Goal: Task Accomplishment & Management: Complete application form

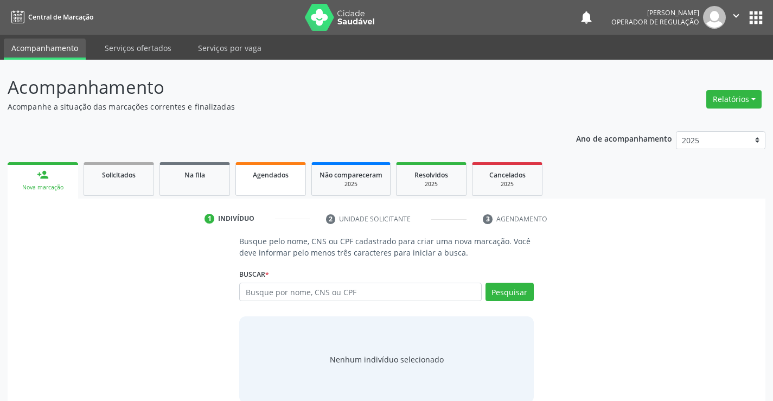
click at [252, 169] on div "Agendados" at bounding box center [271, 174] width 54 height 11
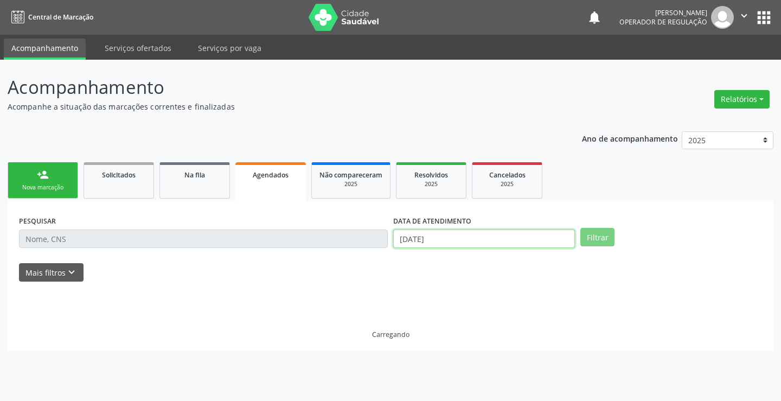
click at [467, 240] on input "30/09/2025" at bounding box center [484, 238] width 182 height 18
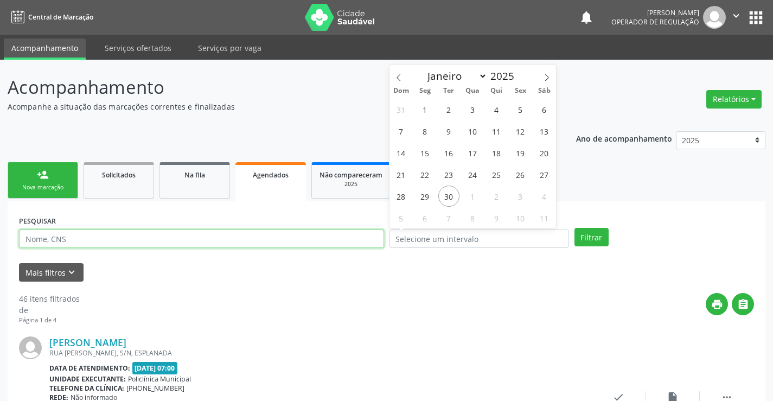
click at [370, 241] on input "text" at bounding box center [201, 238] width 365 height 18
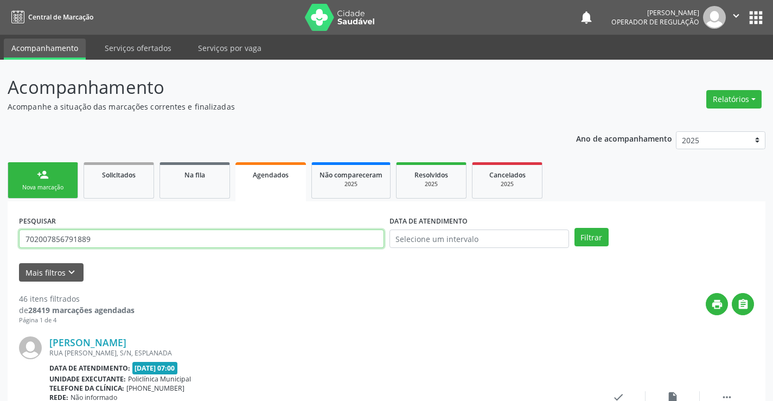
click at [263, 244] on input "702007856791889" at bounding box center [201, 238] width 365 height 18
click at [262, 244] on input "702007856791889" at bounding box center [201, 238] width 365 height 18
type input "702007856791889"
click at [599, 234] on button "Filtrar" at bounding box center [591, 237] width 34 height 18
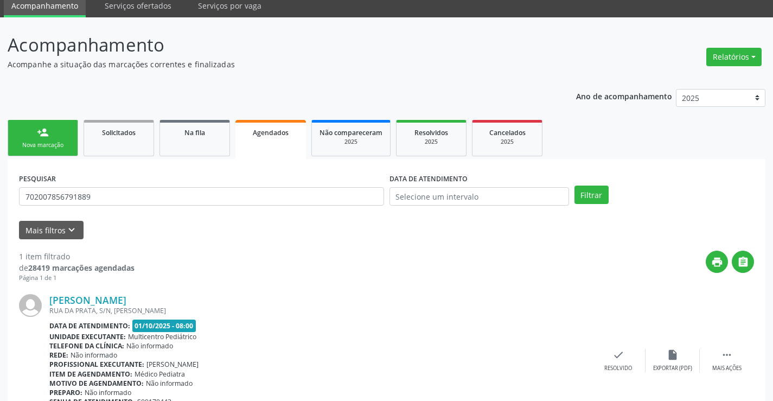
scroll to position [99, 0]
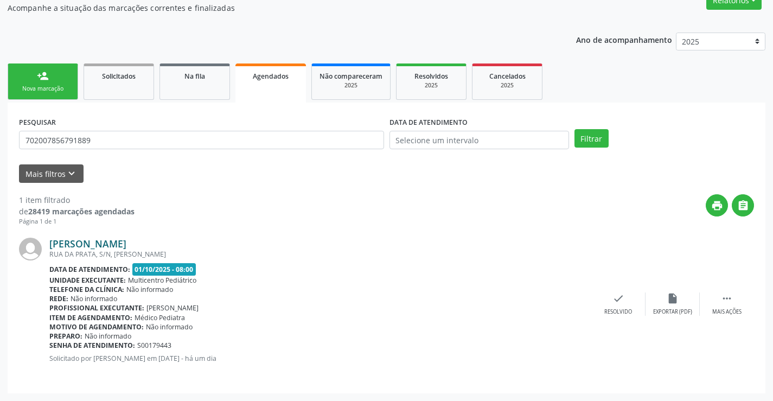
click at [126, 242] on link "Lucas Moura de Almeida Ribeiro" at bounding box center [87, 244] width 77 height 12
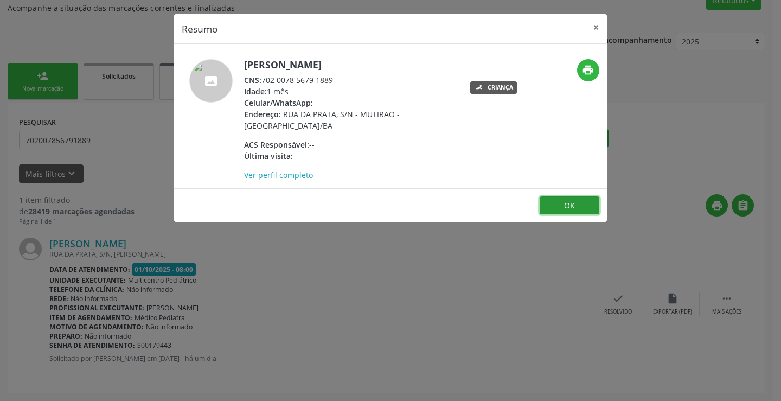
click at [573, 201] on button "OK" at bounding box center [570, 205] width 60 height 18
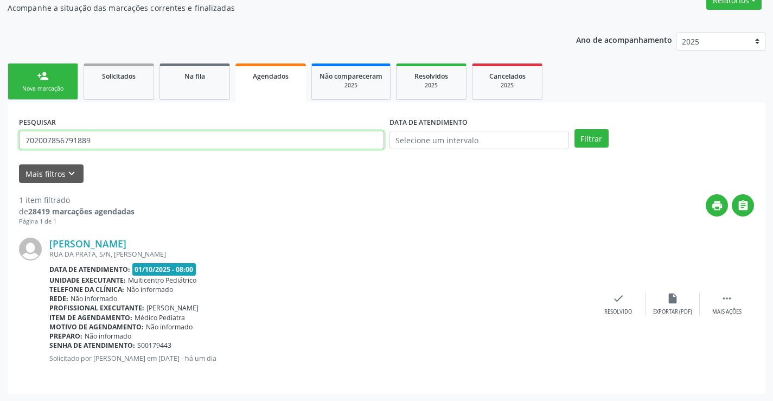
click at [87, 145] on input "702007856791889" at bounding box center [201, 140] width 365 height 18
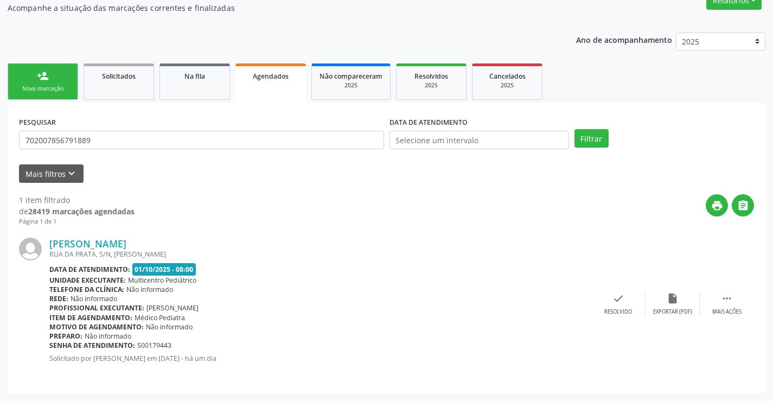
click at [43, 75] on div "person_add" at bounding box center [43, 76] width 12 height 12
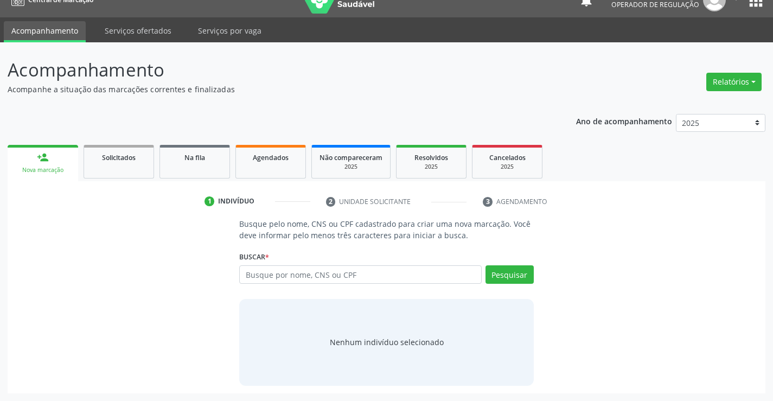
scroll to position [17, 0]
click at [280, 278] on input "text" at bounding box center [360, 274] width 242 height 18
paste input "702007856791889"
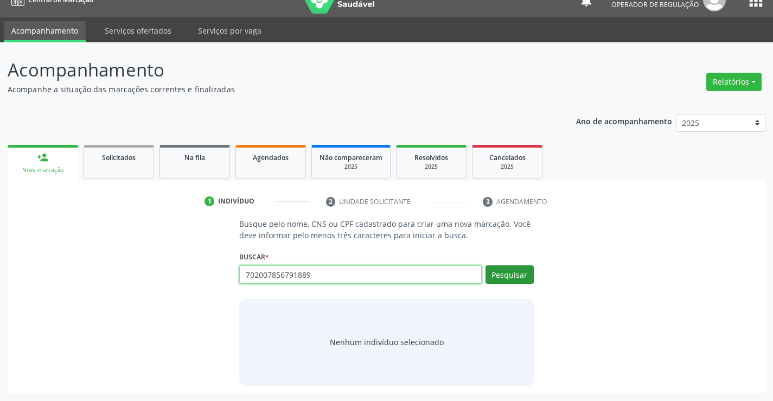
type input "702007856791889"
click at [523, 270] on button "Pesquisar" at bounding box center [509, 274] width 48 height 18
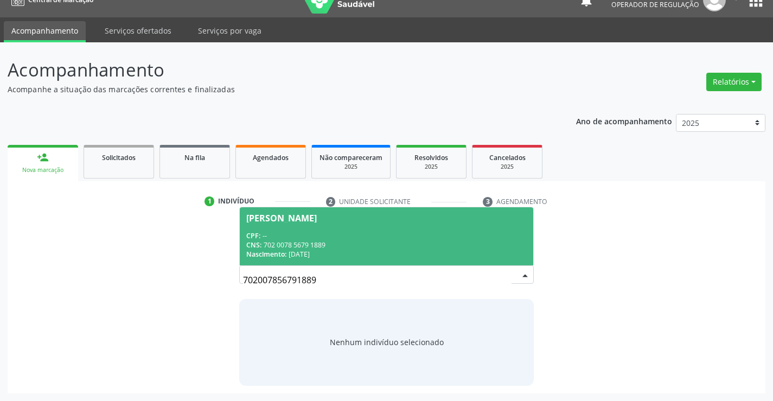
click at [284, 220] on div "Lucas Moura de Almeida Ribeiro" at bounding box center [281, 218] width 71 height 9
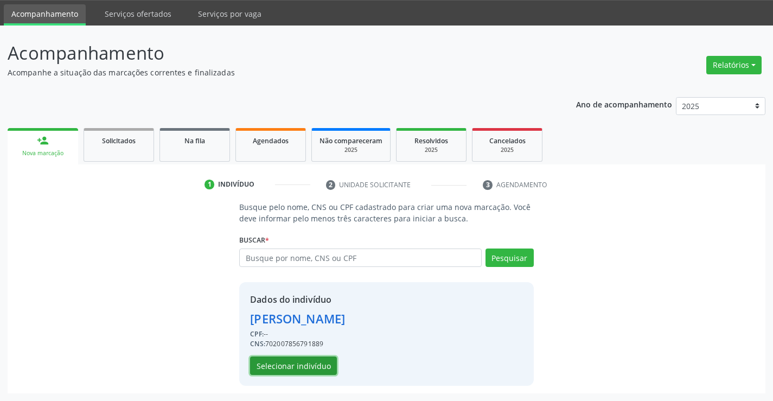
click at [289, 364] on button "Selecionar indivíduo" at bounding box center [293, 365] width 87 height 18
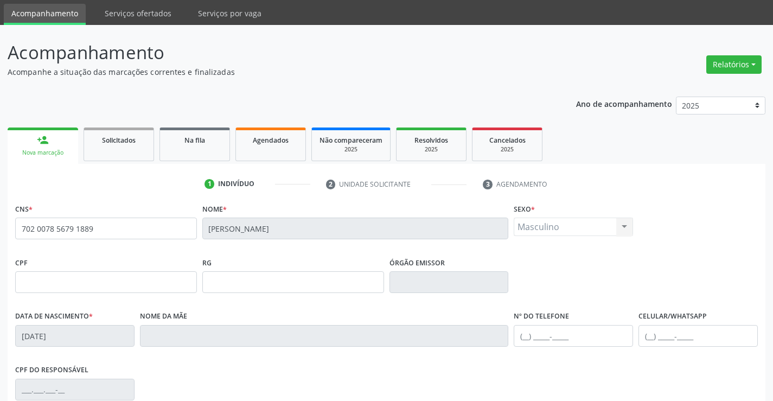
scroll to position [24, 0]
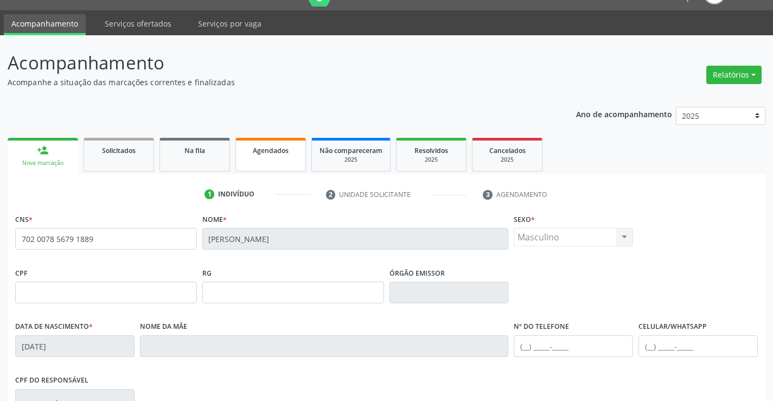
click at [258, 155] on span "Agendados" at bounding box center [271, 150] width 36 height 9
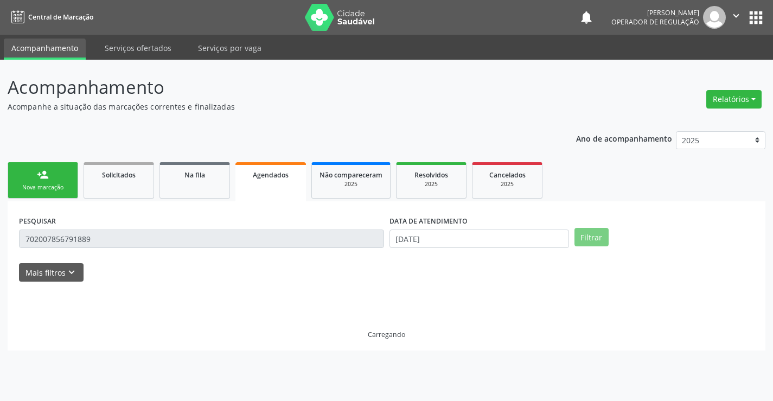
scroll to position [0, 0]
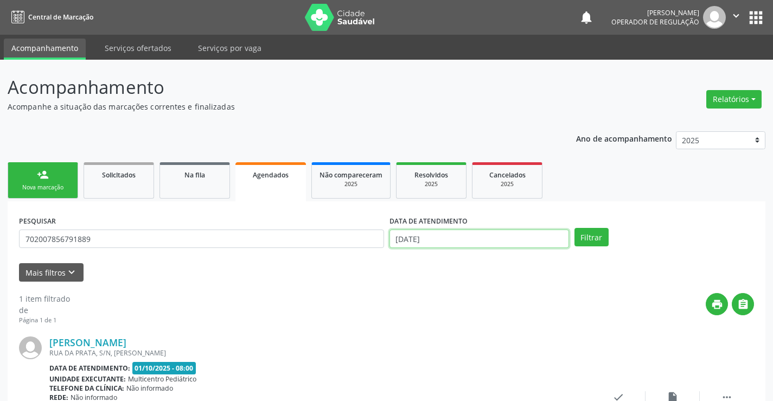
click at [460, 241] on input "3[DATE]" at bounding box center [479, 238] width 180 height 18
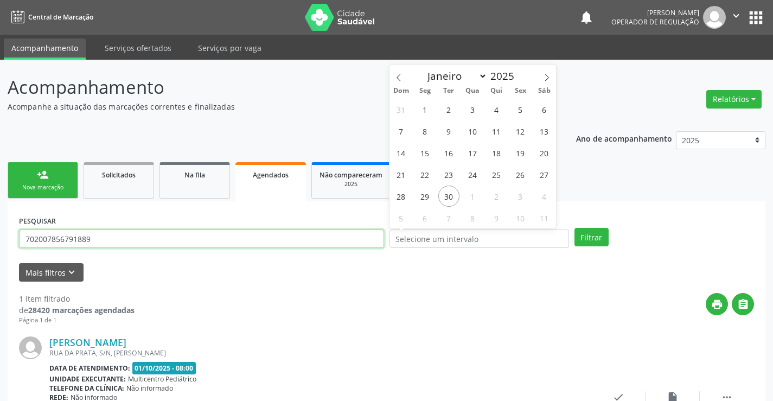
click at [265, 236] on input "702007856791889" at bounding box center [201, 238] width 365 height 18
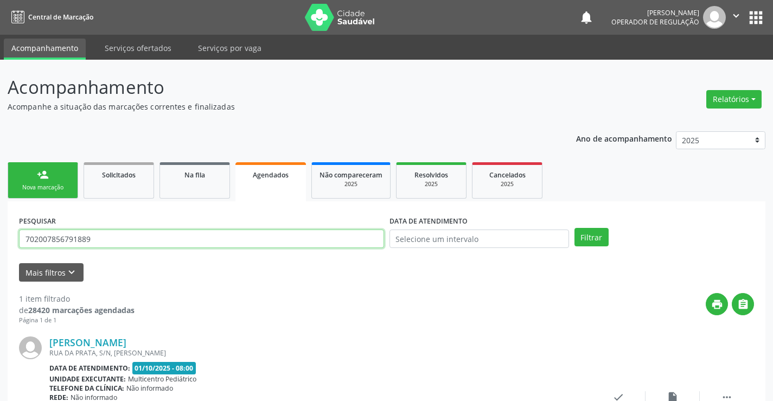
click at [265, 236] on input "702007856791889" at bounding box center [201, 238] width 365 height 18
type input "704606611418522"
click at [601, 244] on button "Filtrar" at bounding box center [591, 237] width 34 height 18
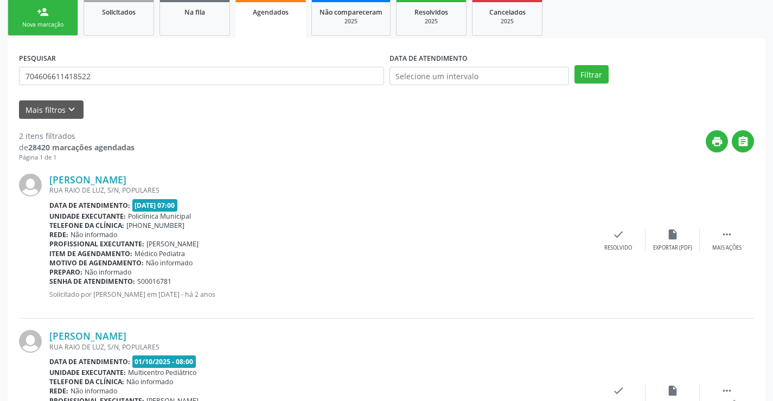
scroll to position [255, 0]
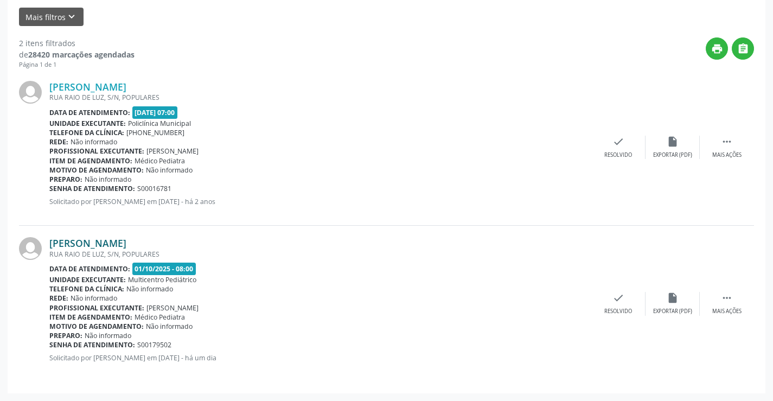
click at [126, 241] on link "Gustavo Pinto Ferreira" at bounding box center [87, 243] width 77 height 12
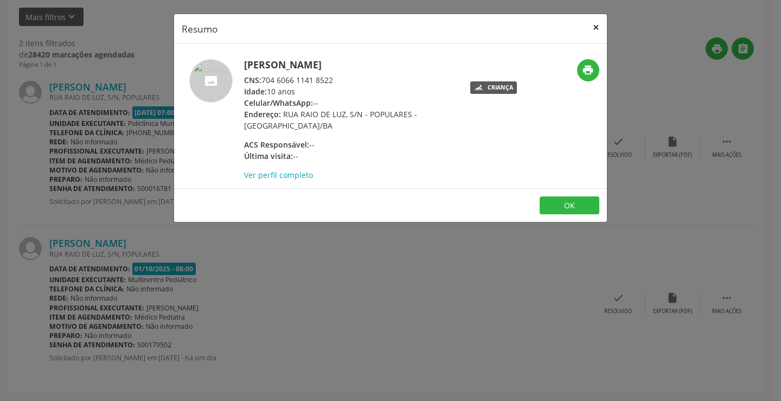
click at [594, 30] on button "×" at bounding box center [596, 27] width 22 height 27
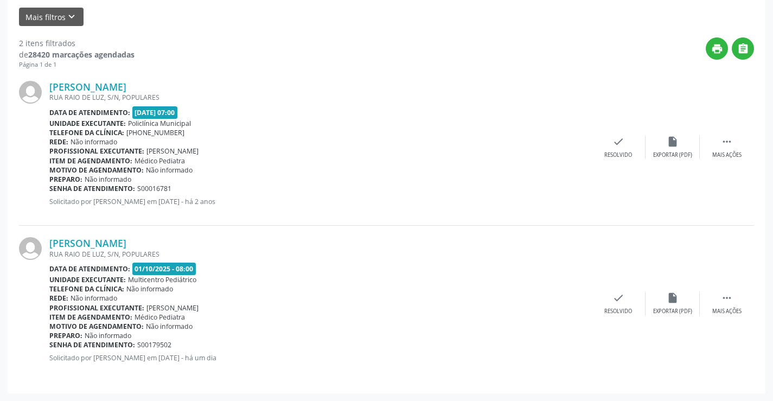
scroll to position [93, 0]
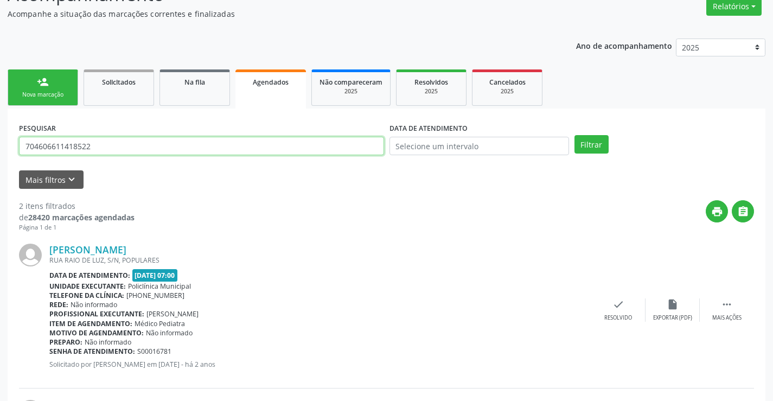
click at [93, 145] on input "704606611418522" at bounding box center [201, 146] width 365 height 18
click at [42, 76] on div "person_add" at bounding box center [43, 82] width 12 height 12
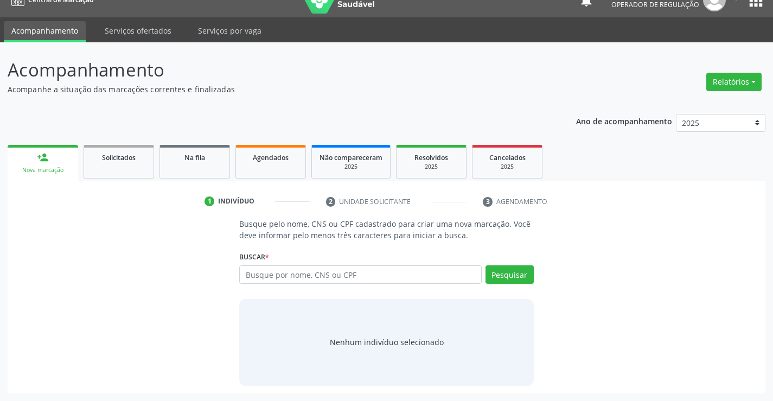
scroll to position [17, 0]
click at [317, 271] on input "text" at bounding box center [360, 274] width 242 height 18
paste input "704606611418522"
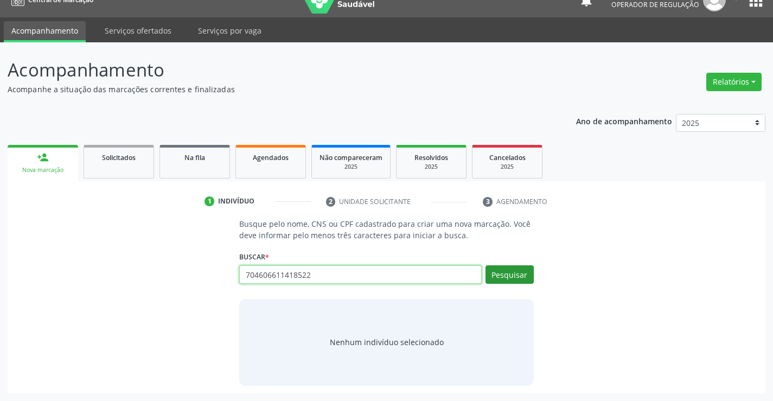
type input "704606611418522"
click at [496, 275] on button "Pesquisar" at bounding box center [509, 274] width 48 height 18
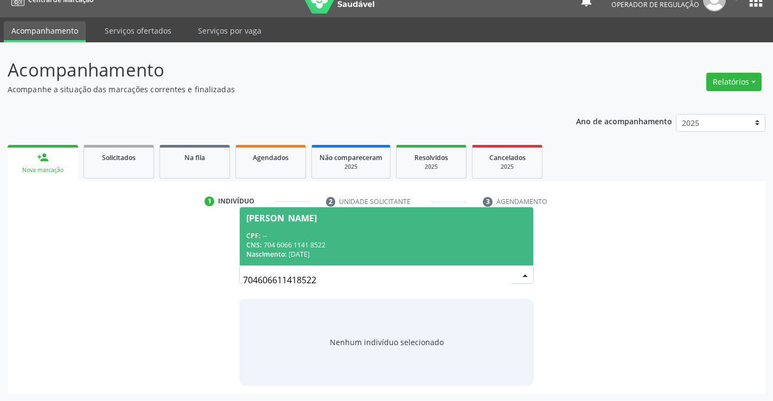
click at [372, 220] on div "Gustavo Pinto Ferreira" at bounding box center [386, 218] width 280 height 9
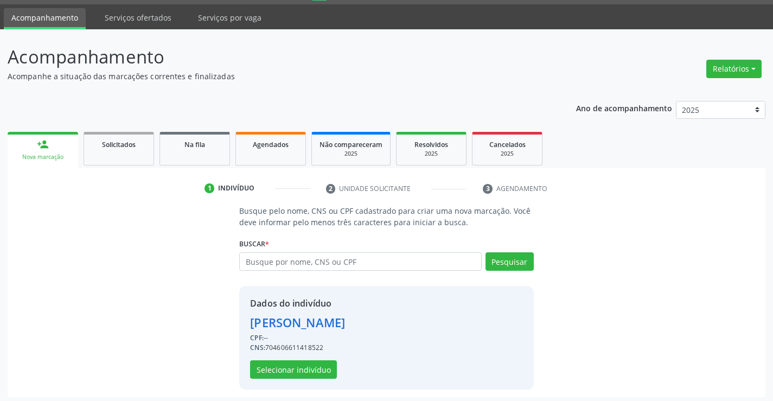
scroll to position [34, 0]
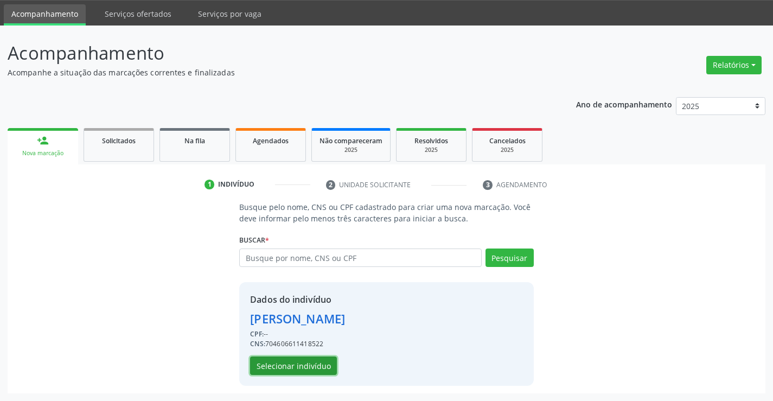
click at [302, 360] on button "Selecionar indivíduo" at bounding box center [293, 365] width 87 height 18
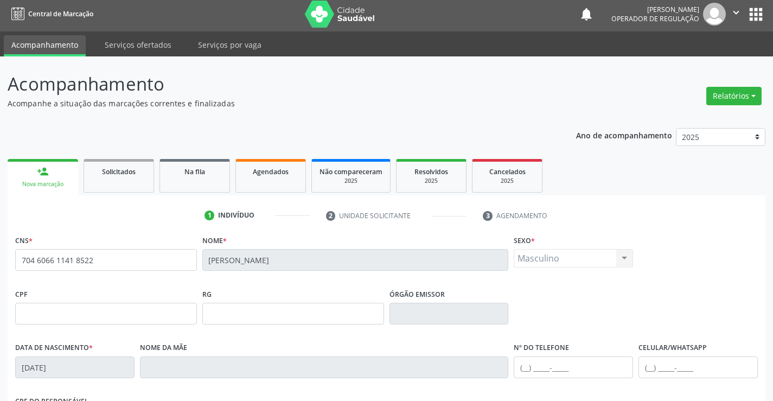
scroll to position [0, 0]
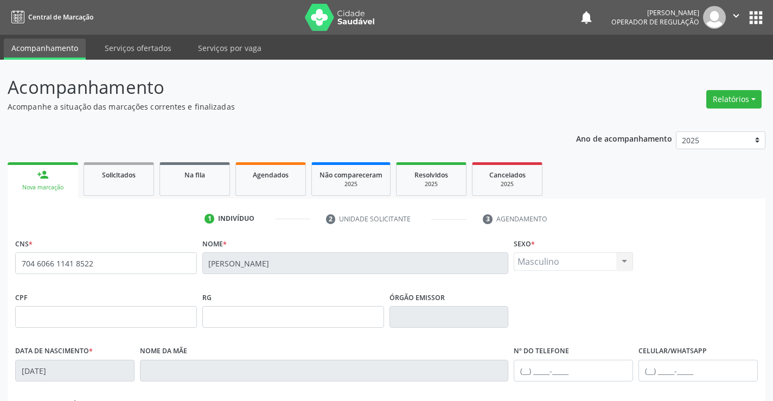
click at [74, 173] on link "person_add Nova marcação" at bounding box center [43, 180] width 71 height 36
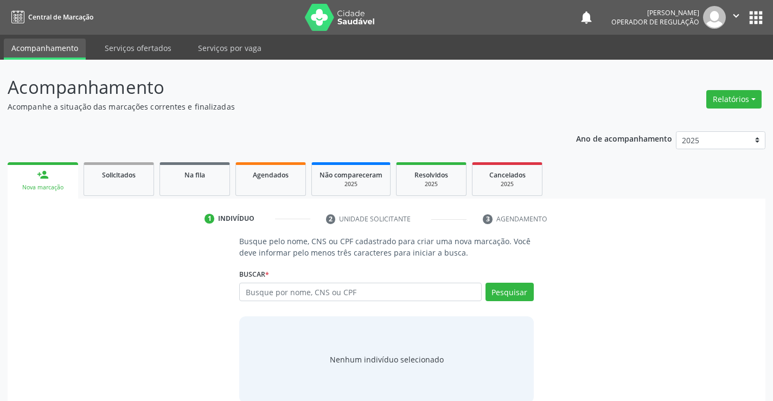
click at [265, 291] on input "text" at bounding box center [360, 292] width 242 height 18
type input "708700155528991"
click at [529, 300] on button "Pesquisar" at bounding box center [509, 292] width 48 height 18
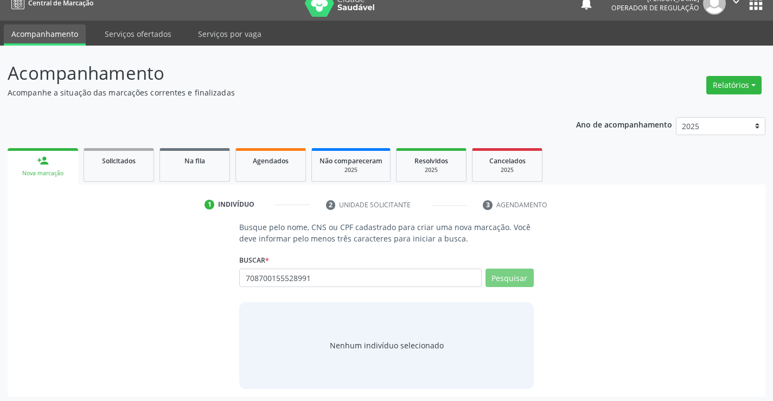
scroll to position [17, 0]
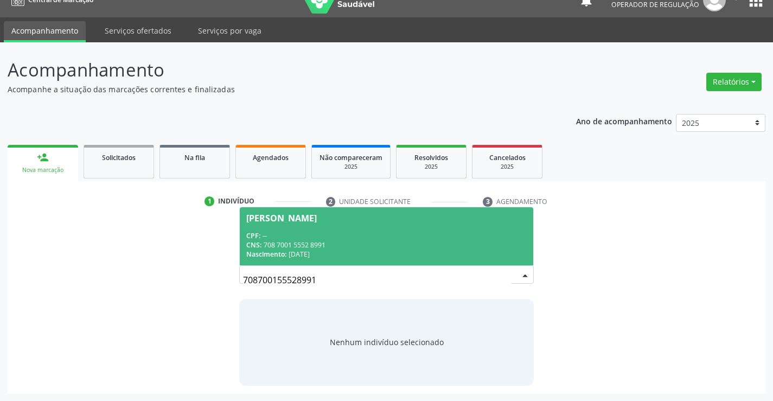
click at [312, 225] on span "Luna Maria Soares da Silva CPF: -- CNS: 708 7001 5552 8991 Nascimento: 18/03/20…" at bounding box center [386, 236] width 293 height 58
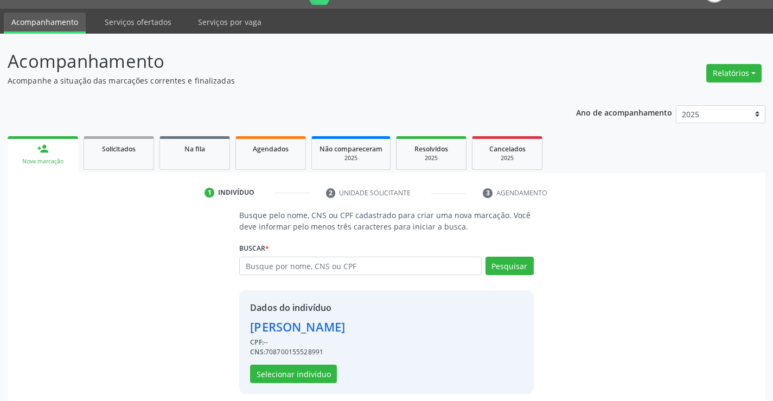
scroll to position [34, 0]
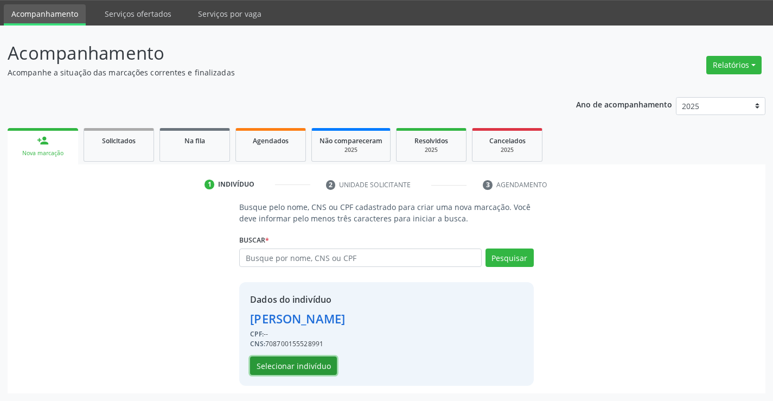
click at [264, 358] on button "Selecionar indivíduo" at bounding box center [293, 365] width 87 height 18
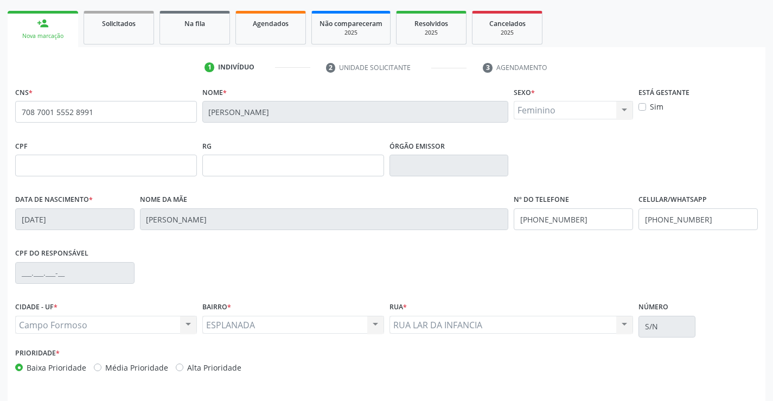
scroll to position [133, 0]
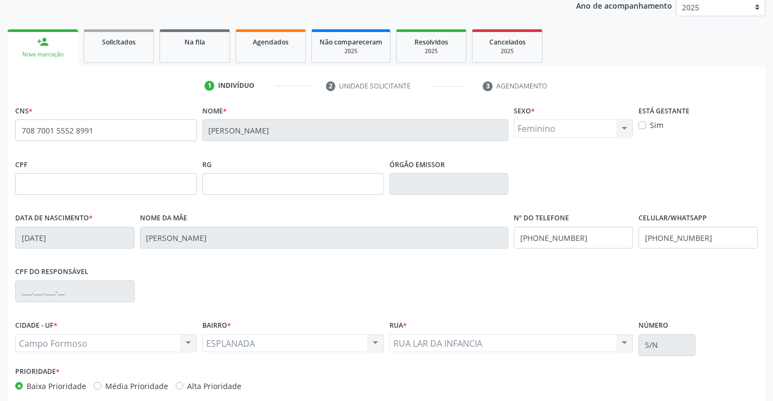
click at [73, 44] on link "person_add Nova marcação" at bounding box center [43, 47] width 71 height 36
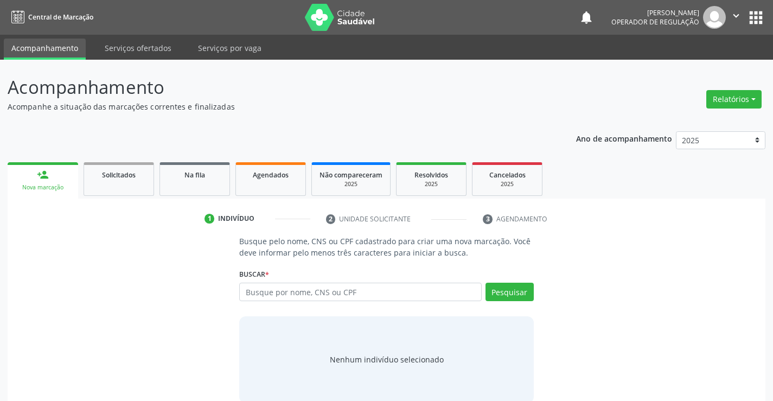
click at [280, 295] on input "text" at bounding box center [360, 292] width 242 height 18
type input "704501366790416"
click at [516, 289] on button "Pesquisar" at bounding box center [509, 292] width 48 height 18
type input "704501366790416"
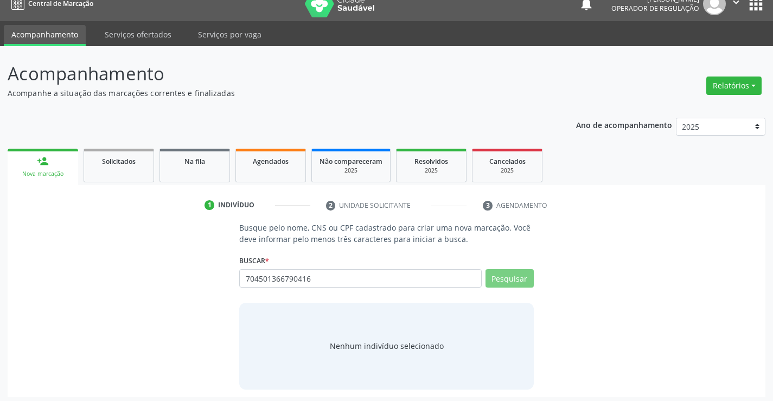
scroll to position [17, 0]
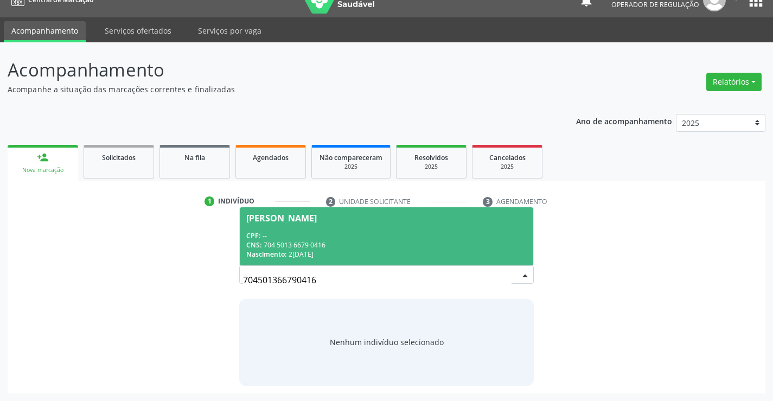
click at [362, 238] on div "CPF: --" at bounding box center [386, 235] width 280 height 9
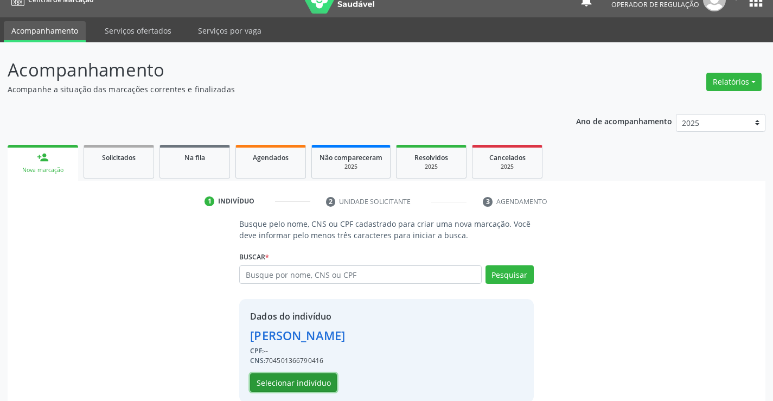
click at [302, 381] on button "Selecionar indivíduo" at bounding box center [293, 382] width 87 height 18
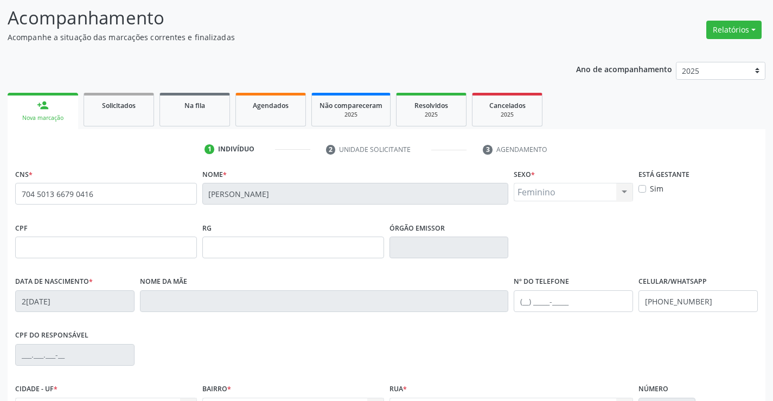
scroll to position [0, 0]
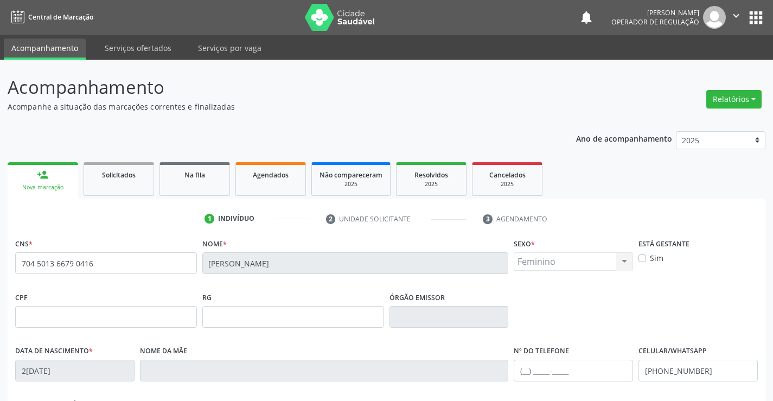
click at [47, 169] on div "person_add" at bounding box center [43, 175] width 12 height 12
click at [284, 184] on link "Agendados" at bounding box center [270, 179] width 71 height 34
select select "8"
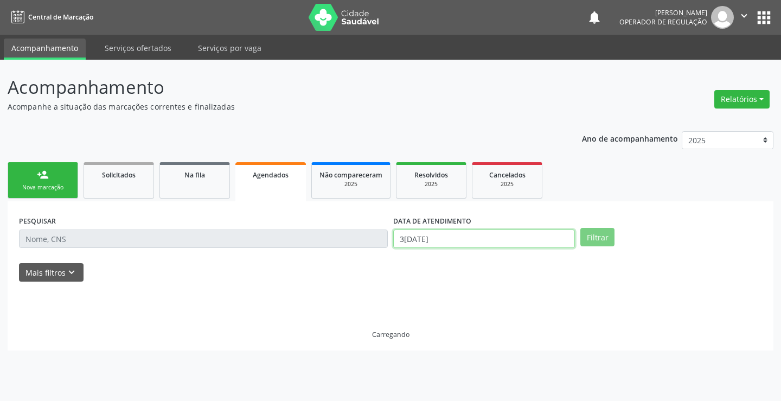
click at [453, 240] on input "3[DATE]" at bounding box center [484, 238] width 182 height 18
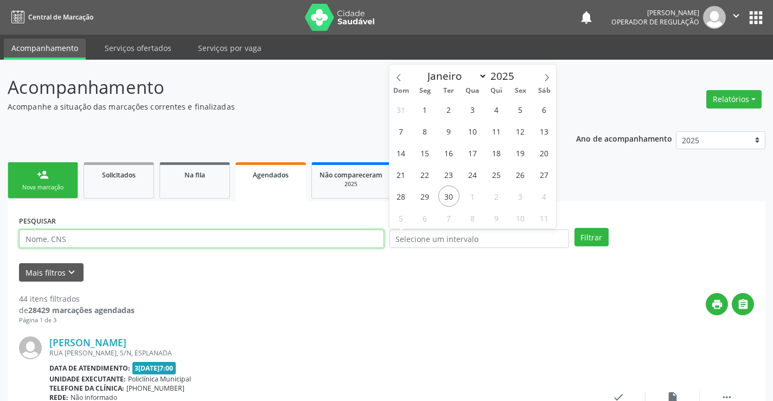
click at [321, 240] on input "text" at bounding box center [201, 238] width 365 height 18
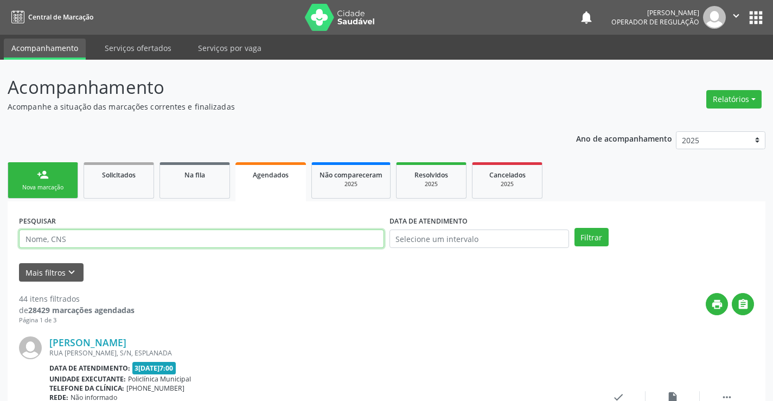
click at [321, 240] on input "text" at bounding box center [201, 238] width 365 height 18
type input "708505384697674"
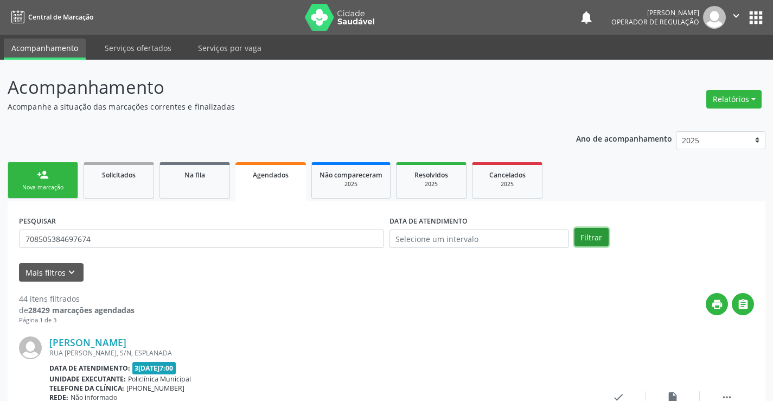
click at [576, 228] on button "Filtrar" at bounding box center [591, 237] width 34 height 18
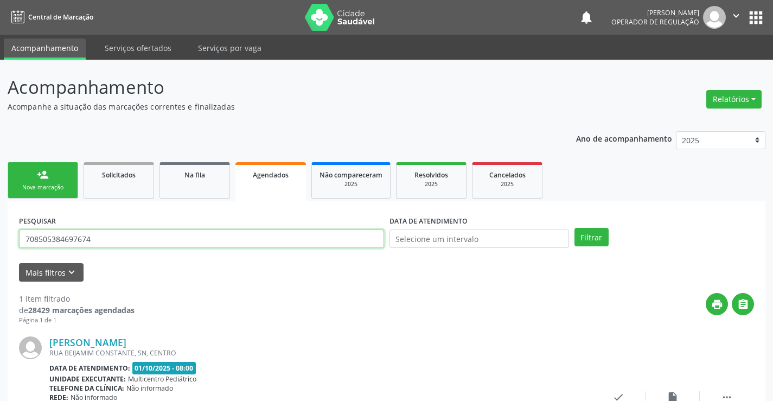
click at [99, 241] on input "708505384697674" at bounding box center [201, 238] width 365 height 18
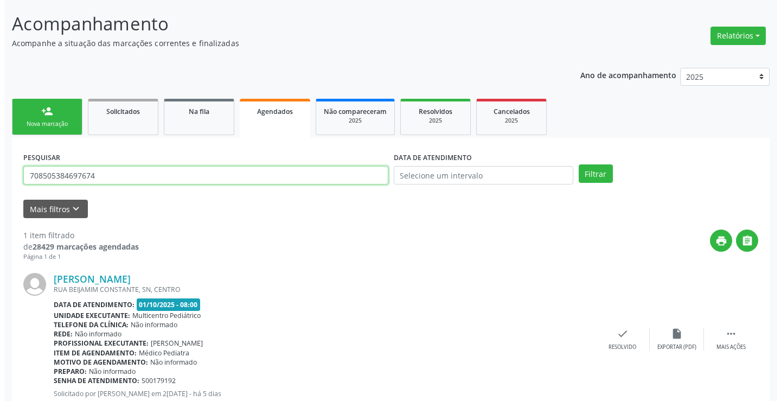
scroll to position [99, 0]
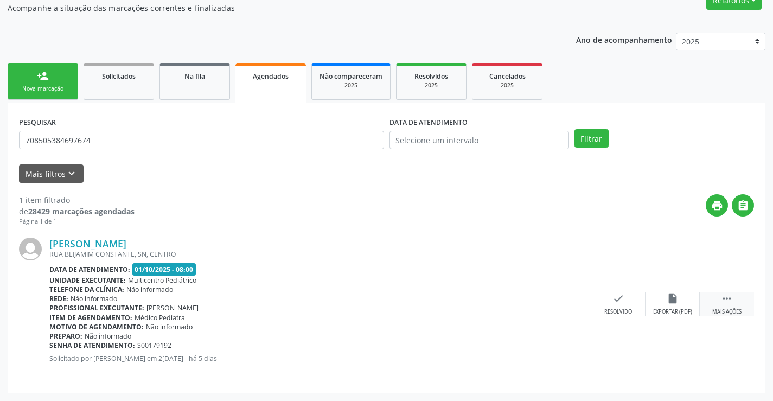
click at [727, 292] on icon "" at bounding box center [727, 298] width 12 height 12
click at [569, 297] on icon "cancel" at bounding box center [564, 298] width 12 height 12
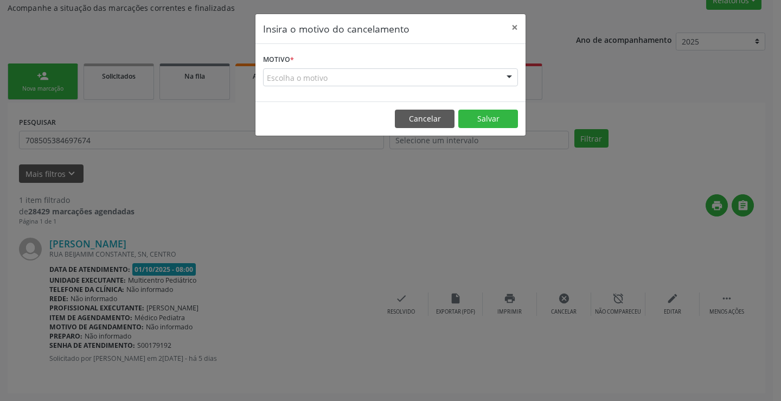
click at [434, 72] on div "Escolha o motivo" at bounding box center [390, 77] width 255 height 18
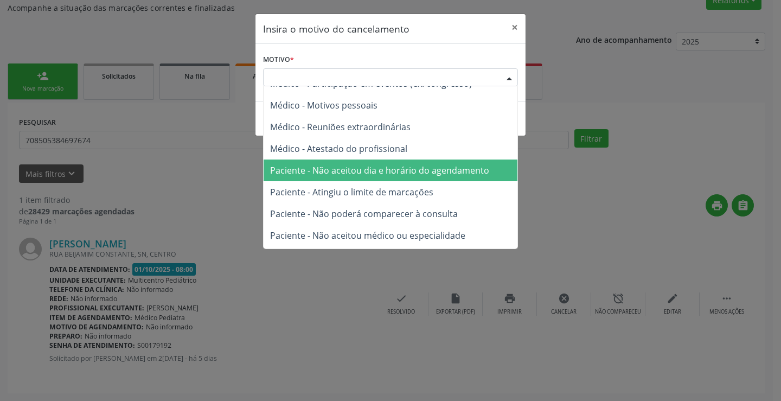
scroll to position [54, 0]
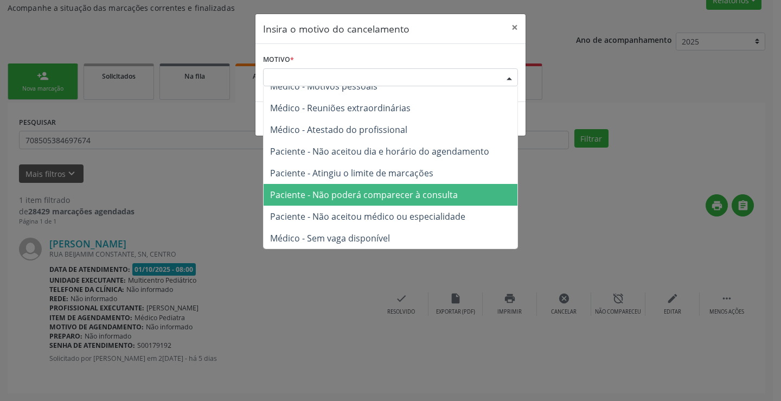
click at [369, 196] on span "Paciente - Não poderá comparecer à consulta" at bounding box center [364, 195] width 188 height 12
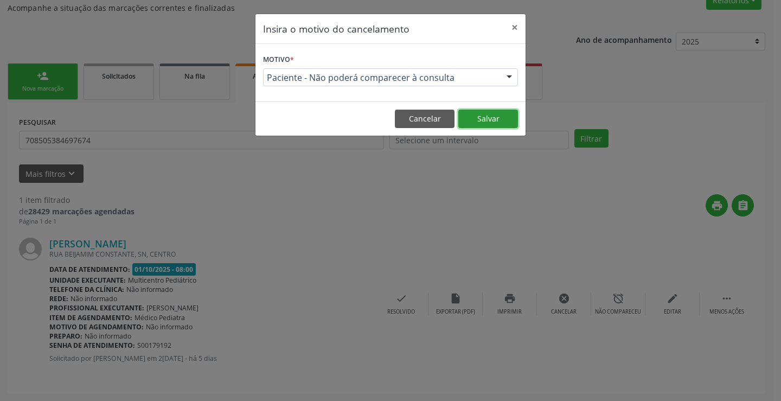
click at [475, 112] on button "Salvar" at bounding box center [488, 119] width 60 height 18
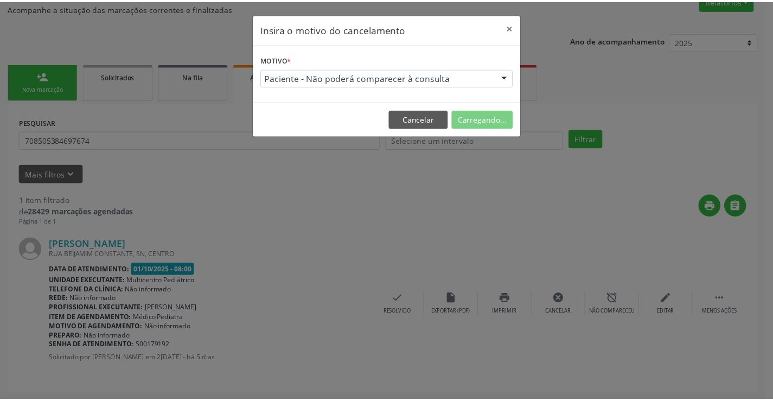
scroll to position [0, 0]
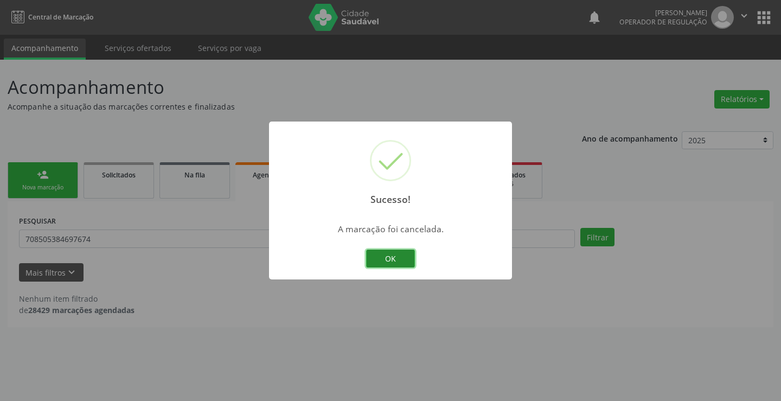
click at [393, 263] on button "OK" at bounding box center [390, 258] width 49 height 18
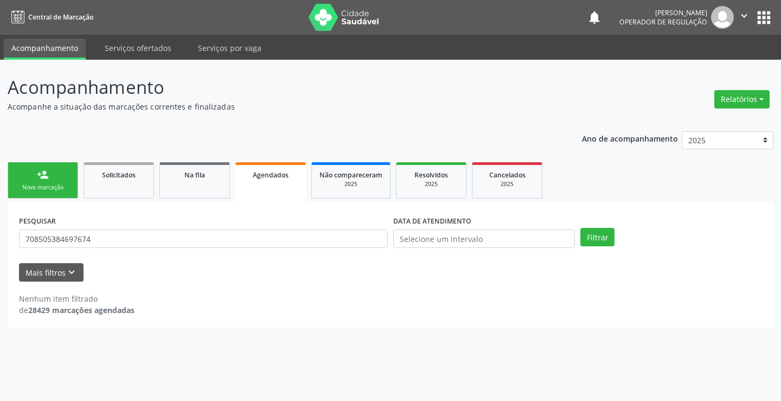
click at [54, 183] on div "Nova marcação" at bounding box center [43, 187] width 54 height 8
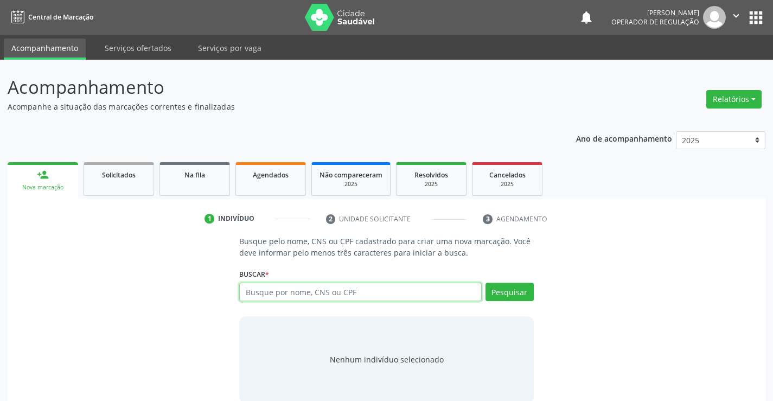
click at [283, 297] on input "text" at bounding box center [360, 292] width 242 height 18
paste input "708505384697674"
type input "708505384697674"
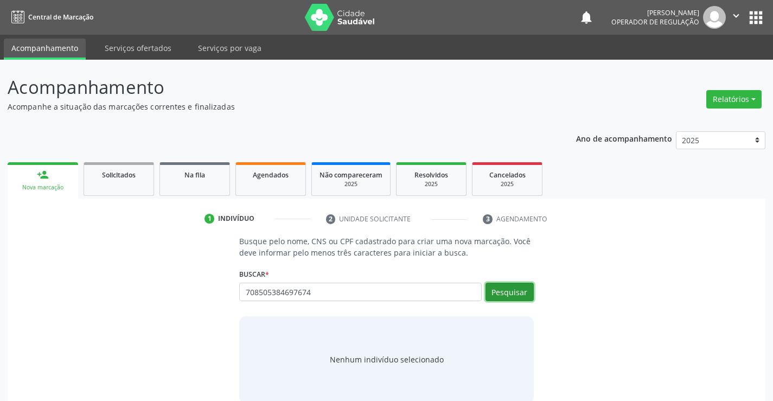
click at [487, 299] on button "Pesquisar" at bounding box center [509, 292] width 48 height 18
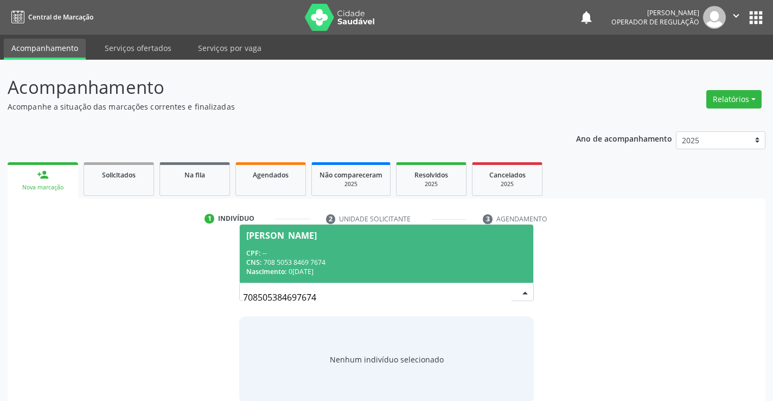
scroll to position [17, 0]
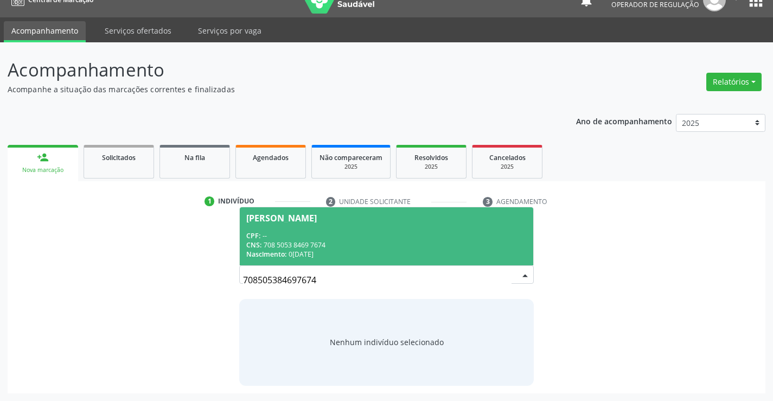
click at [341, 235] on div "CPF: --" at bounding box center [386, 235] width 280 height 9
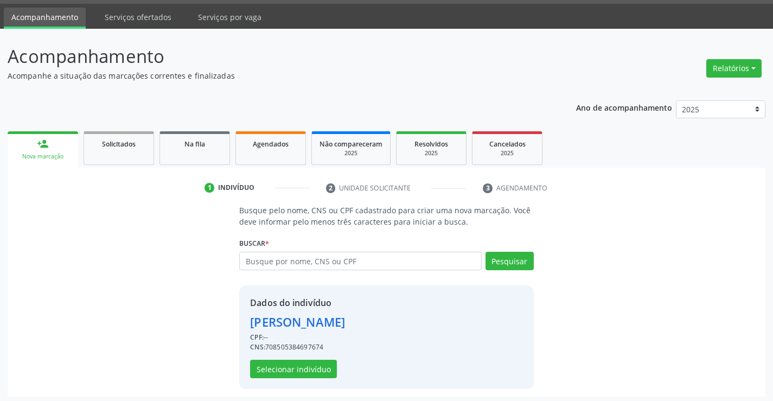
scroll to position [34, 0]
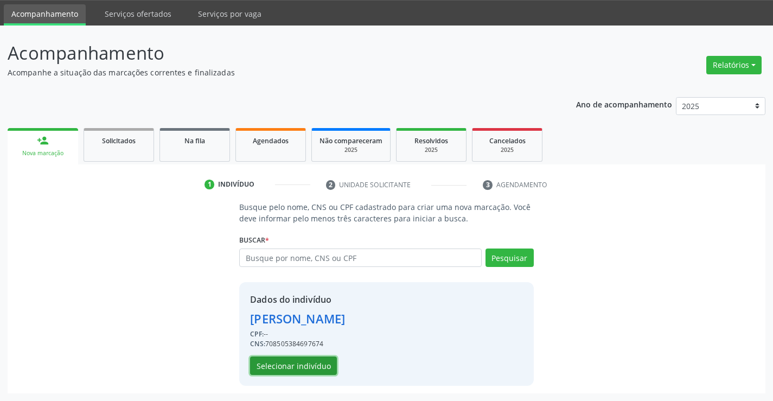
click at [287, 367] on button "Selecionar indivíduo" at bounding box center [293, 365] width 87 height 18
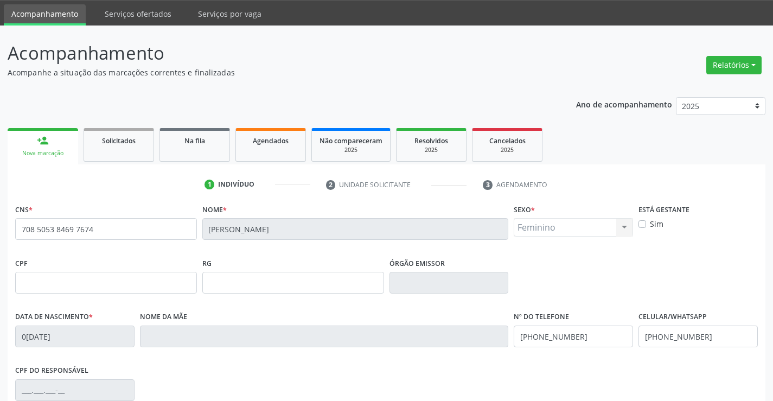
scroll to position [187, 0]
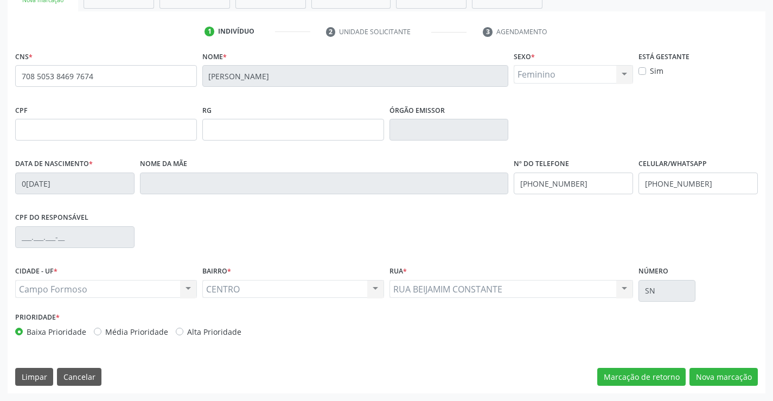
click at [715, 363] on div "CNS * 708 5053 8469 7674 Nome * Mikaelly Aguiar da Silva Sexo * Feminino Mascul…" at bounding box center [387, 220] width 758 height 345
click at [709, 369] on button "Nova marcação" at bounding box center [723, 377] width 68 height 18
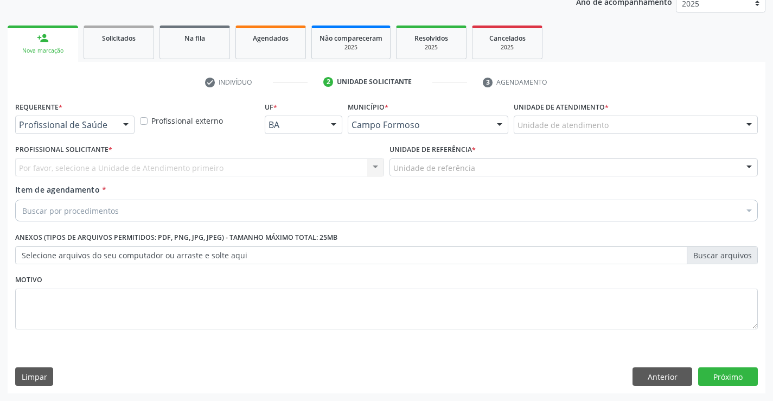
scroll to position [137, 0]
click at [134, 124] on div "Profissional de Saúde Profissional de Saúde Paciente Nenhum resultado encontrad…" at bounding box center [74, 125] width 119 height 18
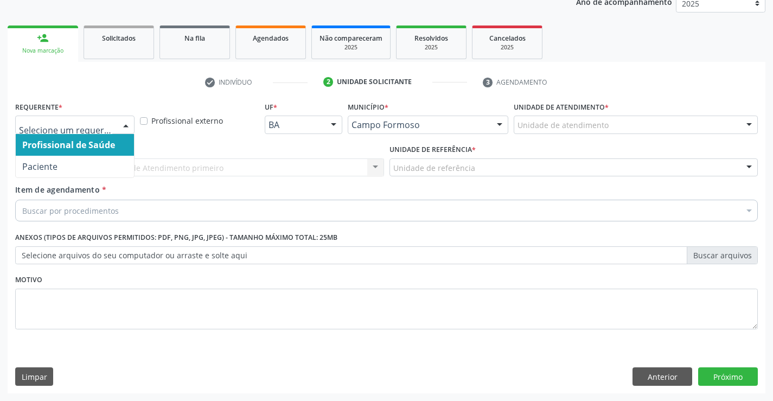
click at [99, 153] on span "Profissional de Saúde" at bounding box center [75, 145] width 118 height 22
click at [118, 127] on div at bounding box center [126, 125] width 16 height 18
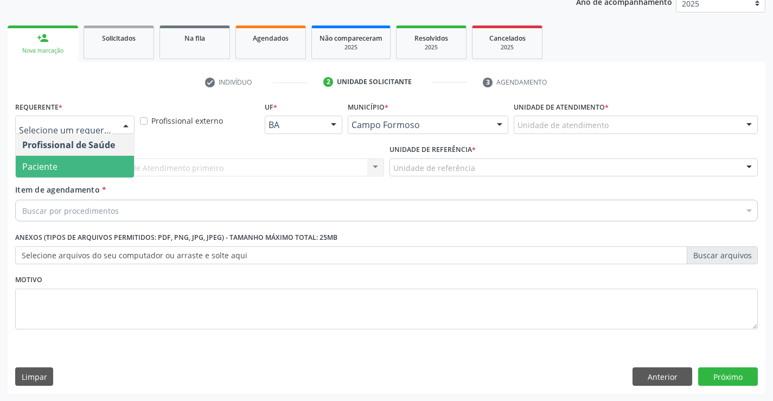
click at [98, 167] on span "Paciente" at bounding box center [75, 167] width 118 height 22
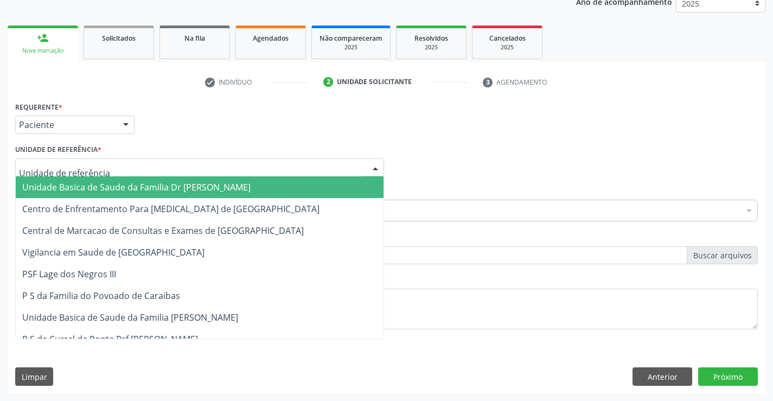
drag, startPoint x: 159, startPoint y: 161, endPoint x: 165, endPoint y: 204, distance: 43.3
click at [159, 162] on div at bounding box center [199, 167] width 369 height 18
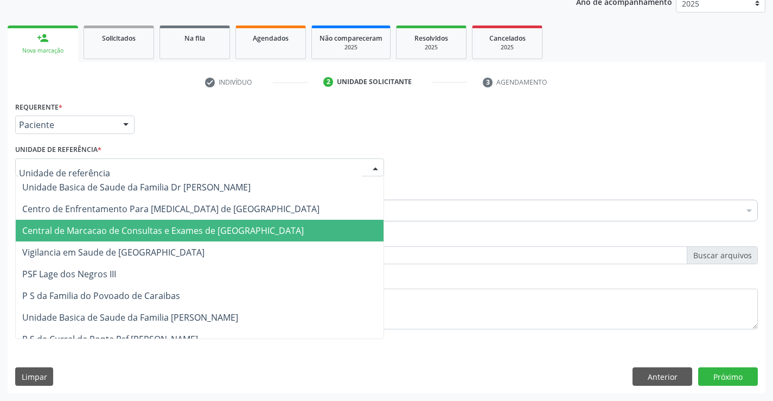
click at [168, 233] on span "Central de Marcacao de Consultas e Exames de [GEOGRAPHIC_DATA]" at bounding box center [162, 231] width 281 height 12
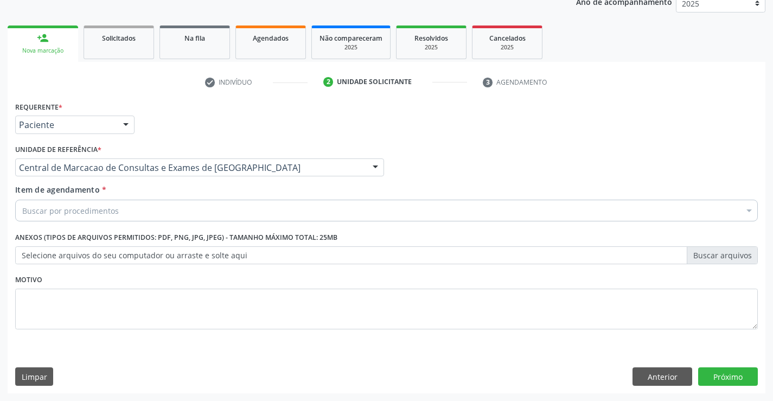
click at [181, 211] on div "Buscar por procedimentos" at bounding box center [386, 211] width 743 height 22
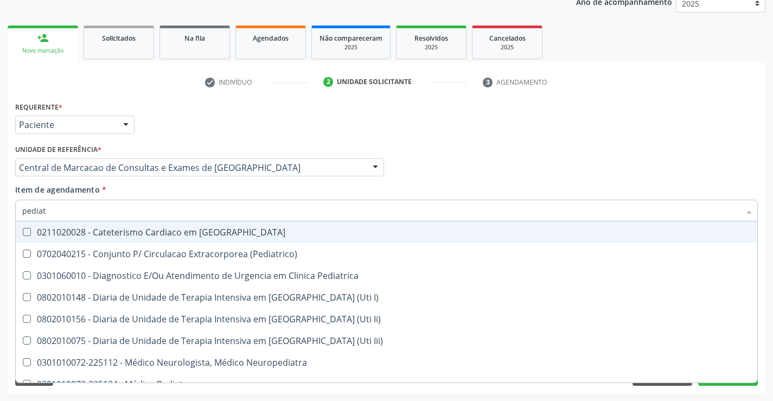
type input "pediatr"
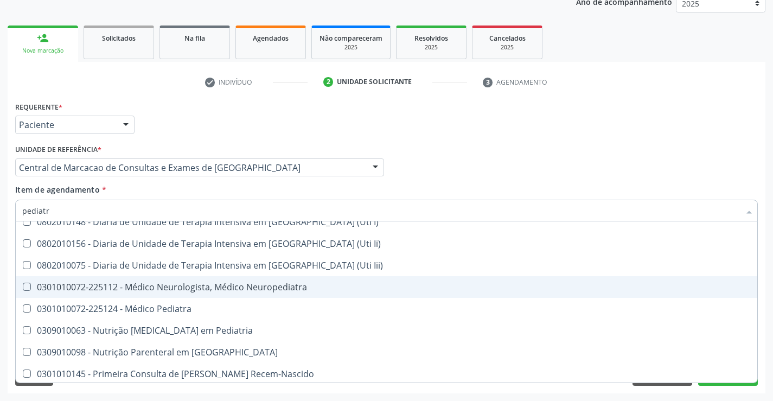
scroll to position [78, 0]
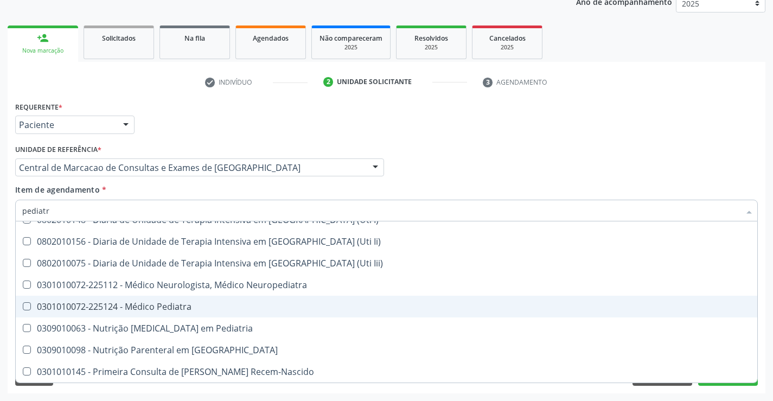
click at [152, 313] on span "0301010072-225124 - Médico Pediatra" at bounding box center [386, 307] width 741 height 22
checkbox Pediatra "true"
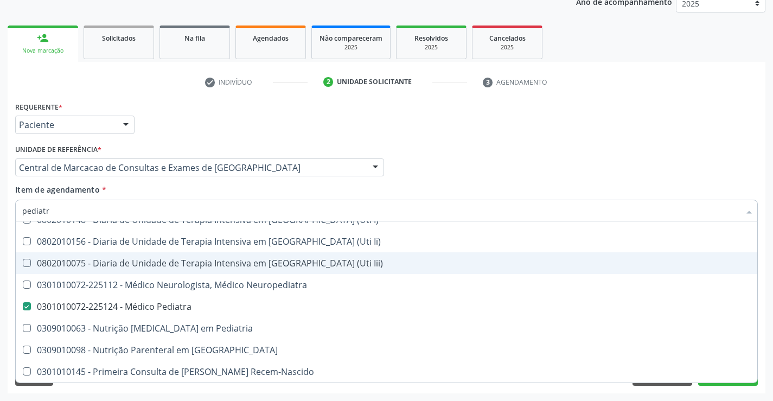
click at [479, 118] on div "Requerente * Paciente Profissional de Saúde Paciente Nenhum resultado encontrad…" at bounding box center [386, 120] width 748 height 42
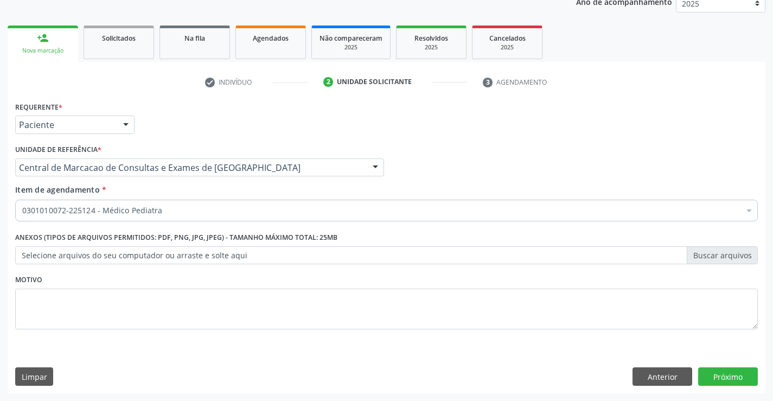
scroll to position [0, 0]
click at [749, 382] on button "Próximo" at bounding box center [728, 376] width 60 height 18
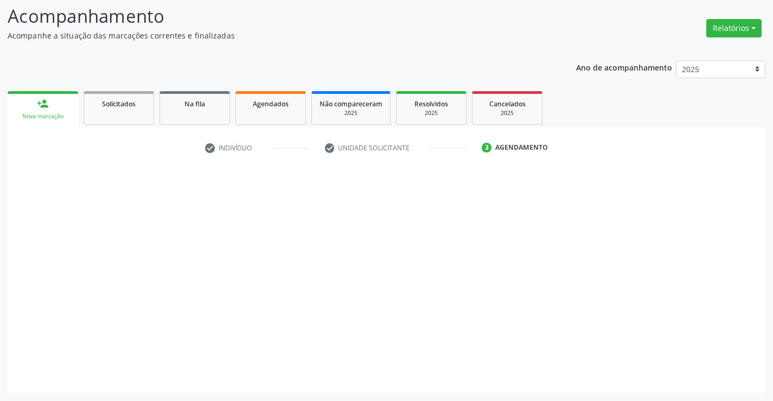
scroll to position [71, 0]
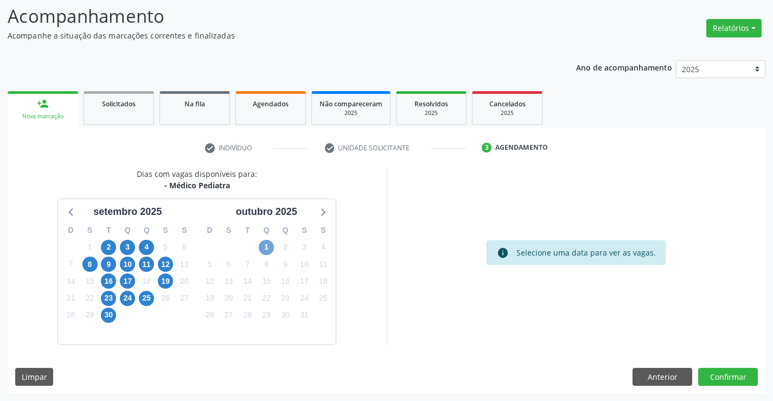
click at [261, 247] on span "1" at bounding box center [266, 247] width 15 height 15
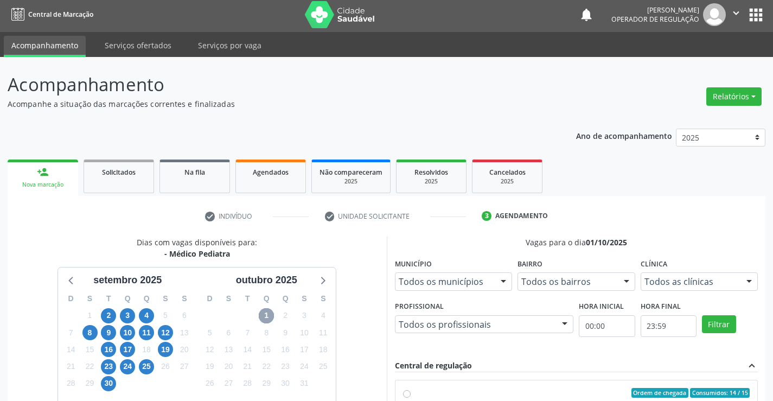
scroll to position [0, 0]
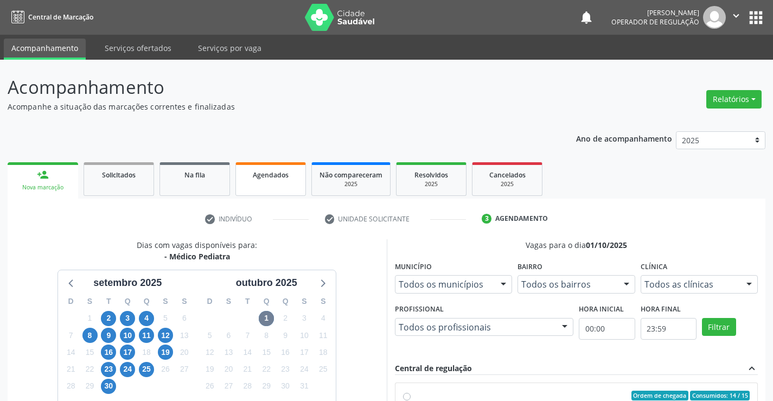
click at [271, 171] on span "Agendados" at bounding box center [271, 174] width 36 height 9
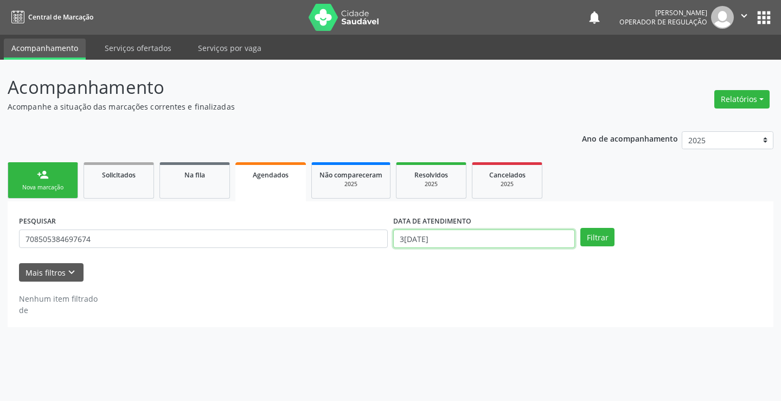
click at [477, 241] on input "30/09/2025" at bounding box center [484, 238] width 182 height 18
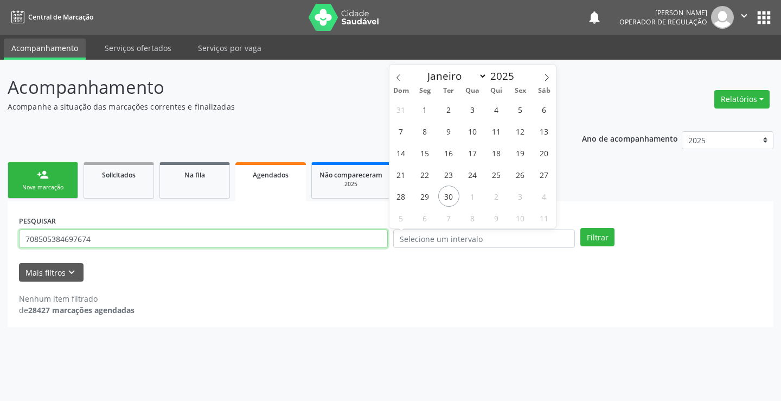
click at [349, 245] on input "708505384697674" at bounding box center [203, 238] width 369 height 18
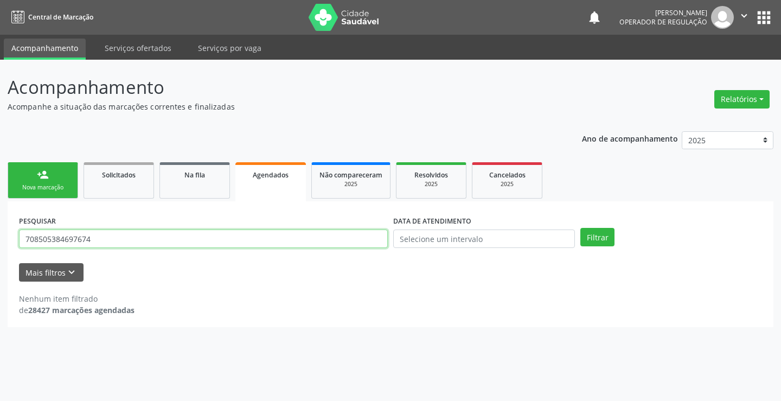
click at [349, 245] on input "708505384697674" at bounding box center [203, 238] width 369 height 18
type input "702307176435012"
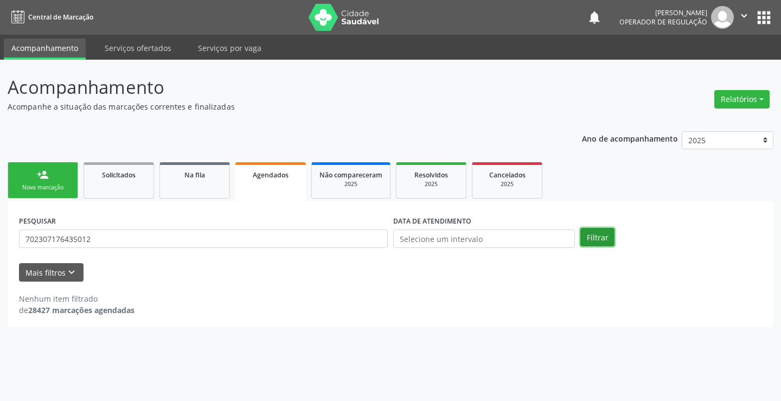
click at [606, 236] on button "Filtrar" at bounding box center [597, 237] width 34 height 18
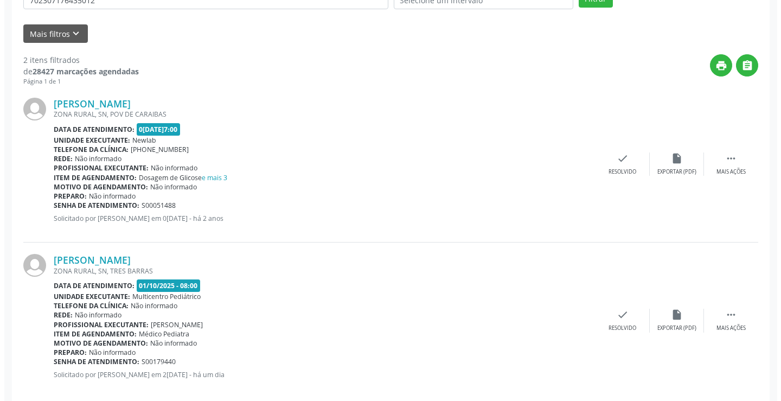
scroll to position [255, 0]
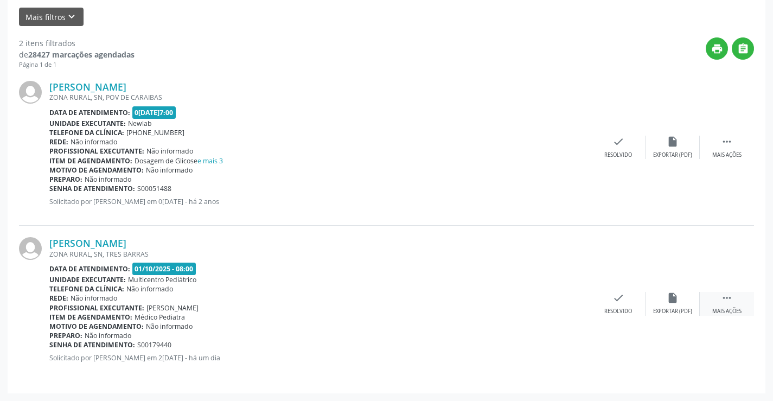
click at [726, 297] on icon "" at bounding box center [727, 298] width 12 height 12
click at [575, 299] on div "cancel Cancelar" at bounding box center [564, 303] width 54 height 23
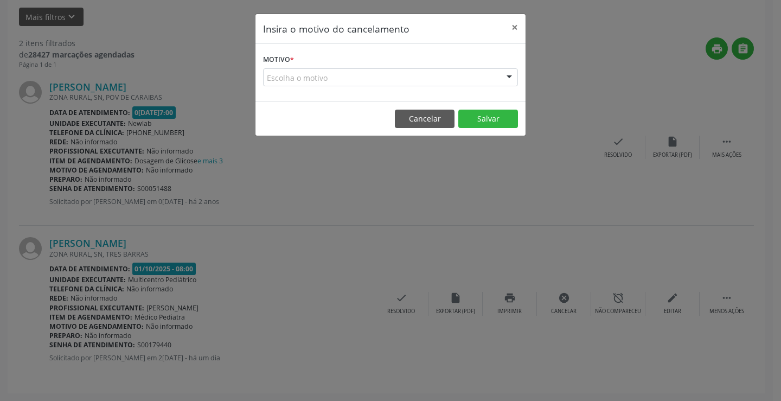
click at [473, 71] on div "Escolha o motivo" at bounding box center [390, 77] width 255 height 18
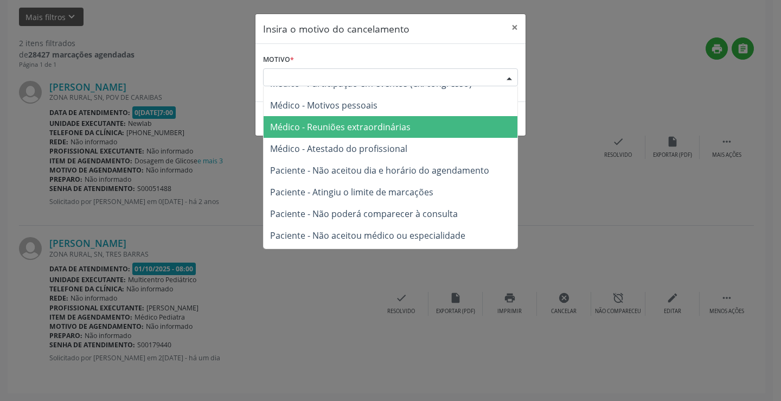
scroll to position [54, 0]
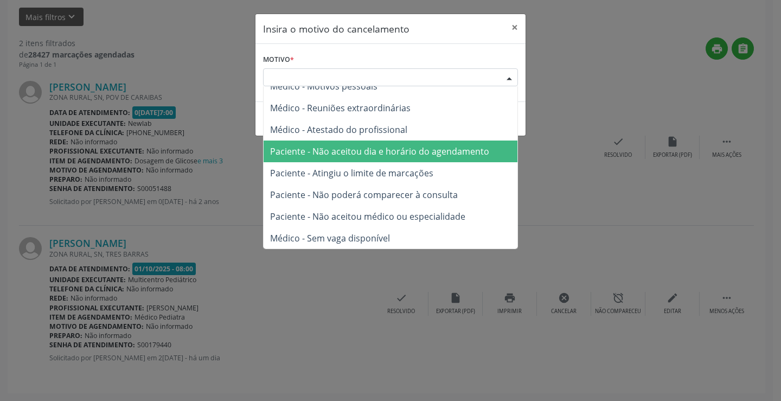
click at [455, 157] on span "Paciente - Não aceitou dia e horário do agendamento" at bounding box center [379, 151] width 219 height 12
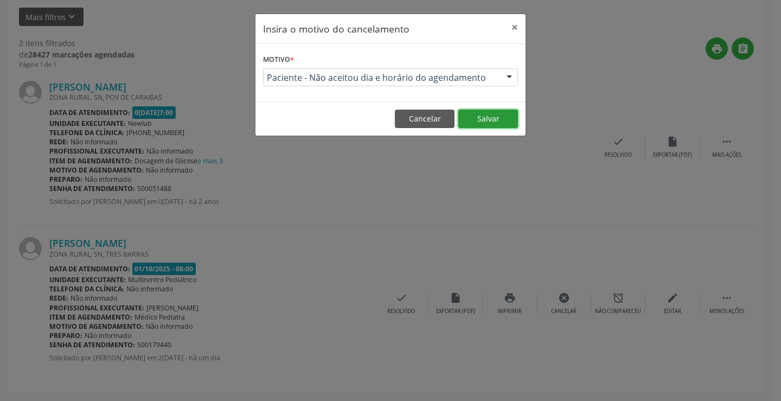
click at [473, 123] on button "Salvar" at bounding box center [488, 119] width 60 height 18
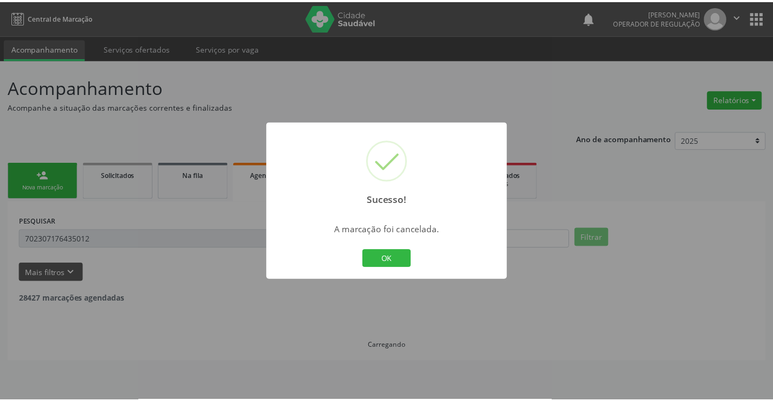
scroll to position [0, 0]
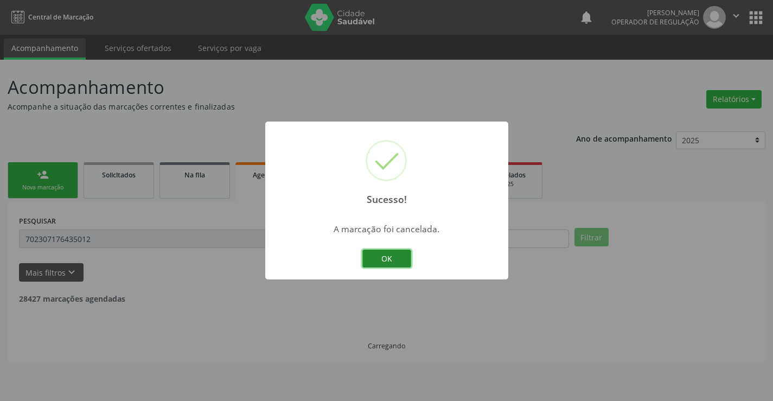
click at [389, 256] on button "OK" at bounding box center [386, 258] width 49 height 18
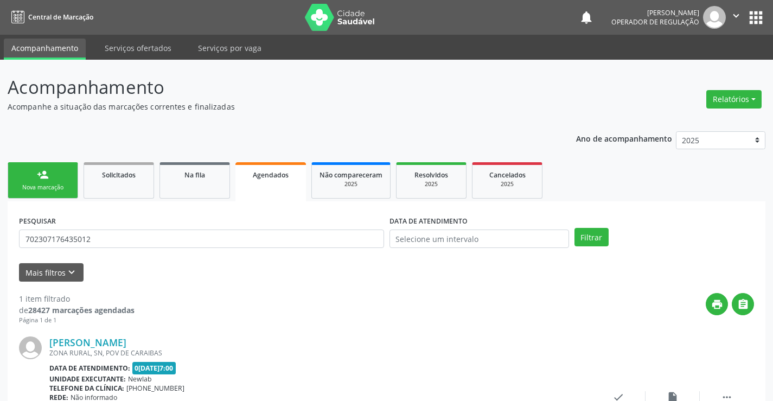
click at [47, 181] on link "person_add Nova marcação" at bounding box center [43, 180] width 71 height 36
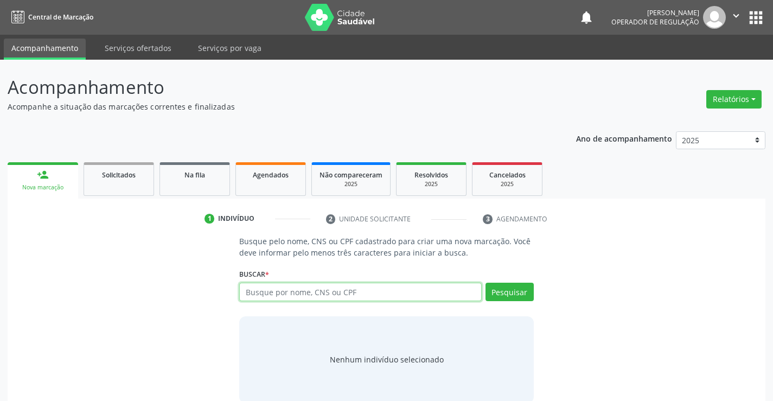
click at [250, 285] on input "text" at bounding box center [360, 292] width 242 height 18
type input "702"
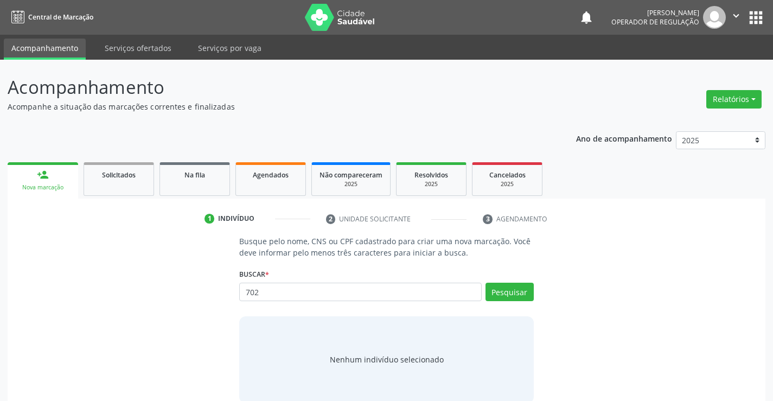
click at [263, 197] on ul "person_add Nova marcação Solicitados Na fila Agendados Não compareceram 2025 Re…" at bounding box center [387, 178] width 758 height 39
click at [263, 196] on ul "person_add Nova marcação Solicitados Na fila Agendados Não compareceram 2025 Re…" at bounding box center [387, 178] width 758 height 39
click at [287, 189] on link "Agendados" at bounding box center [270, 179] width 71 height 34
click at [284, 187] on link "Agendados" at bounding box center [270, 179] width 71 height 34
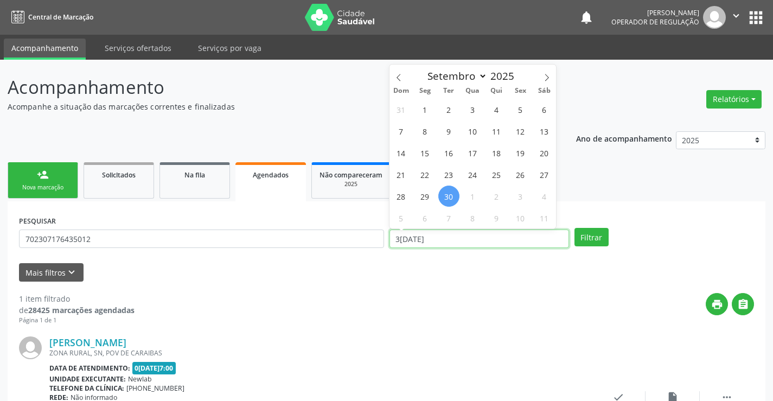
click at [437, 242] on input "30/09/2025" at bounding box center [479, 238] width 180 height 18
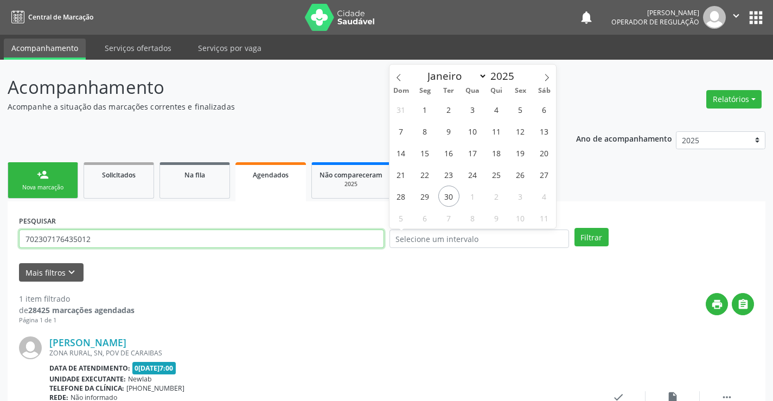
click at [356, 238] on input "702307176435012" at bounding box center [201, 238] width 365 height 18
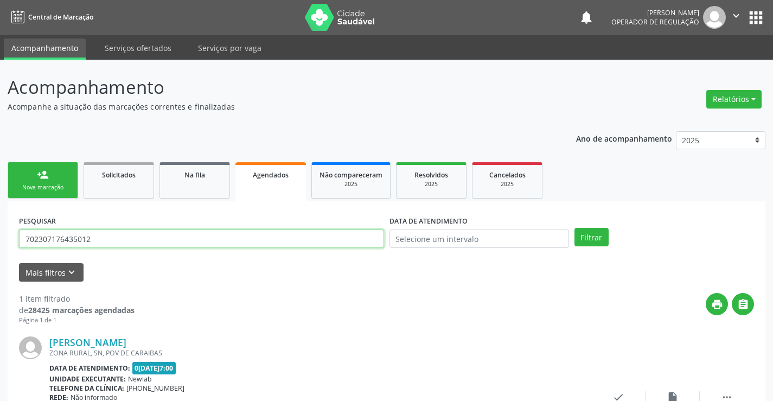
click at [356, 238] on input "702307176435012" at bounding box center [201, 238] width 365 height 18
click at [576, 240] on button "Filtrar" at bounding box center [591, 237] width 34 height 18
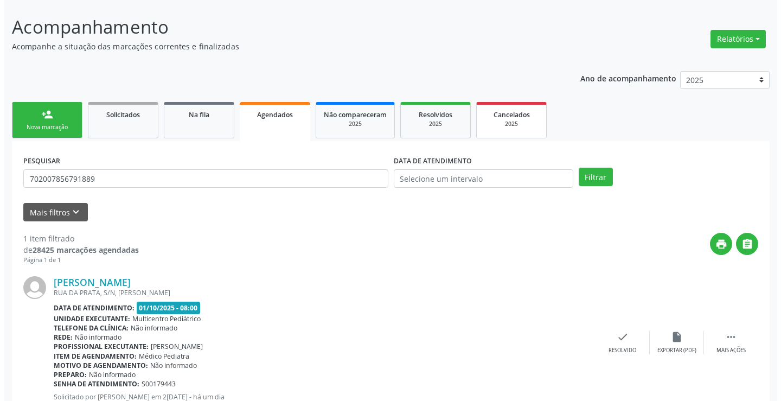
scroll to position [99, 0]
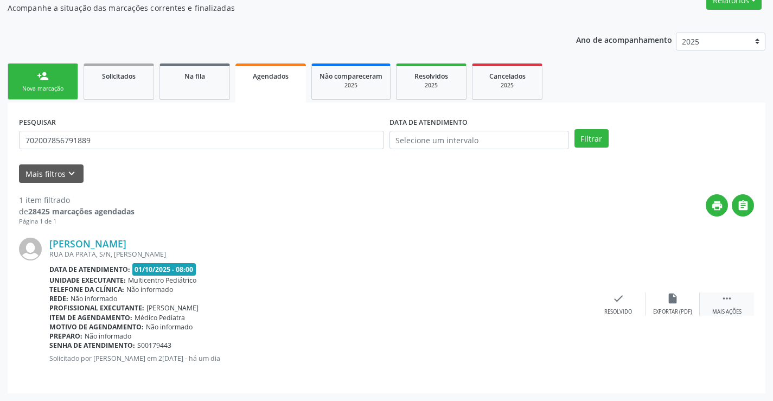
click at [734, 299] on div " Mais ações" at bounding box center [727, 303] width 54 height 23
click at [558, 296] on icon "cancel" at bounding box center [564, 298] width 12 height 12
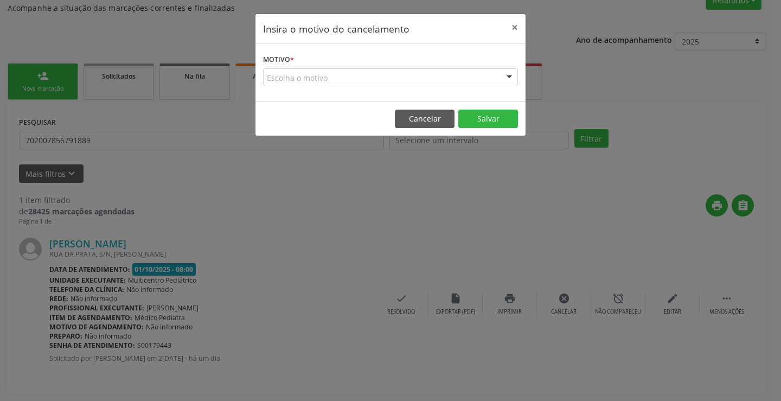
click at [499, 80] on div "Escolha o motivo Outro Médico - Participação em eventos (ex: congresso) Médico …" at bounding box center [390, 77] width 255 height 18
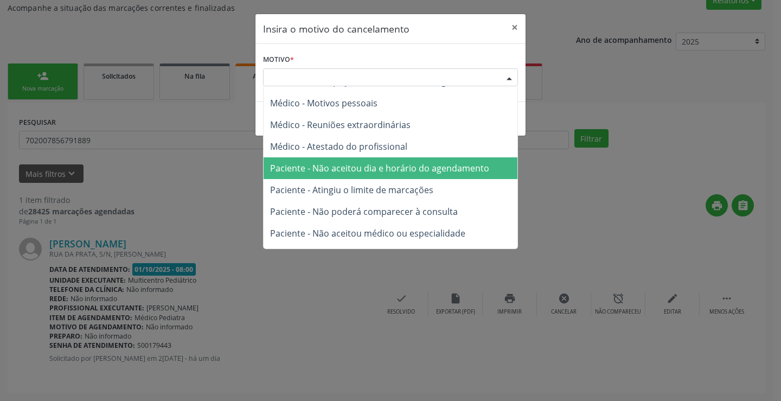
scroll to position [54, 0]
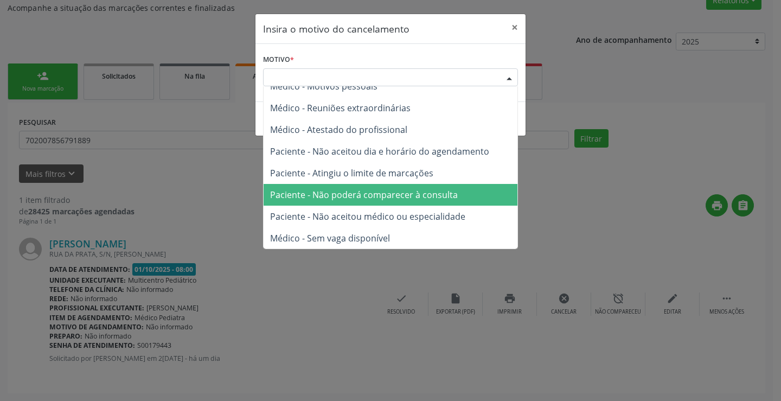
click at [421, 191] on span "Paciente - Não poderá comparecer à consulta" at bounding box center [364, 195] width 188 height 12
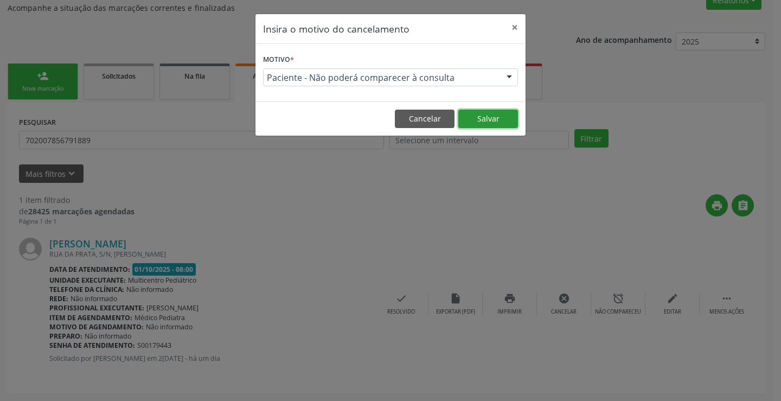
click at [484, 113] on button "Salvar" at bounding box center [488, 119] width 60 height 18
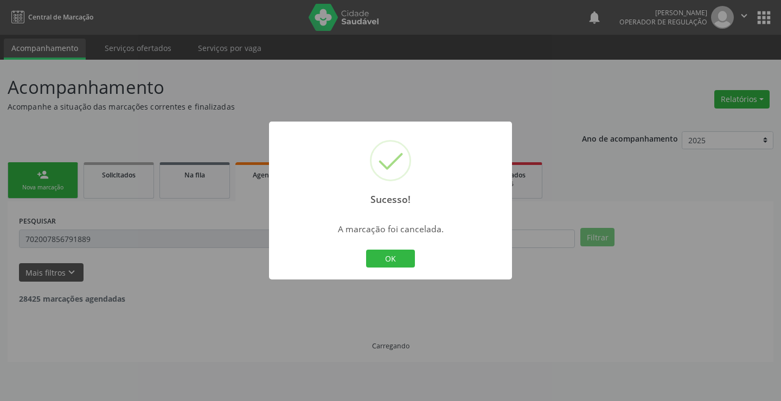
scroll to position [0, 0]
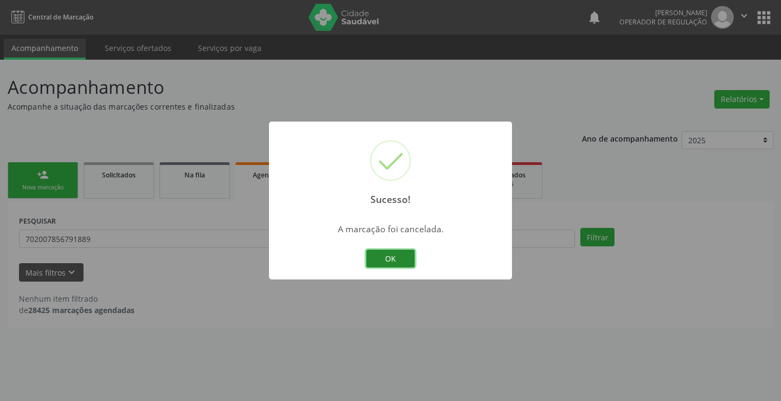
click at [381, 266] on button "OK" at bounding box center [390, 258] width 49 height 18
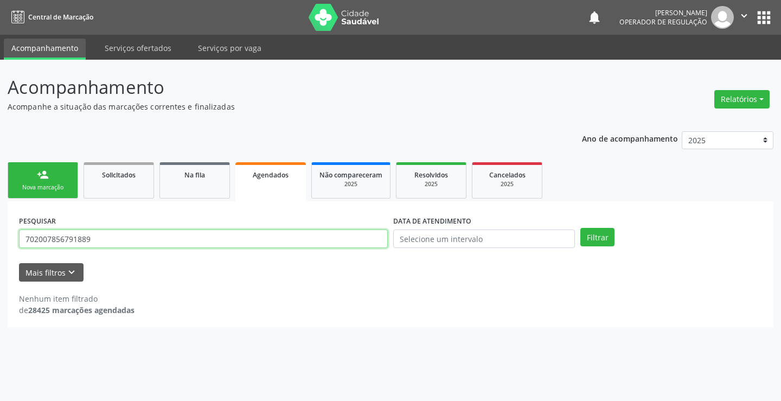
click at [259, 238] on input "702007856791889" at bounding box center [203, 238] width 369 height 18
type input "704606611418522"
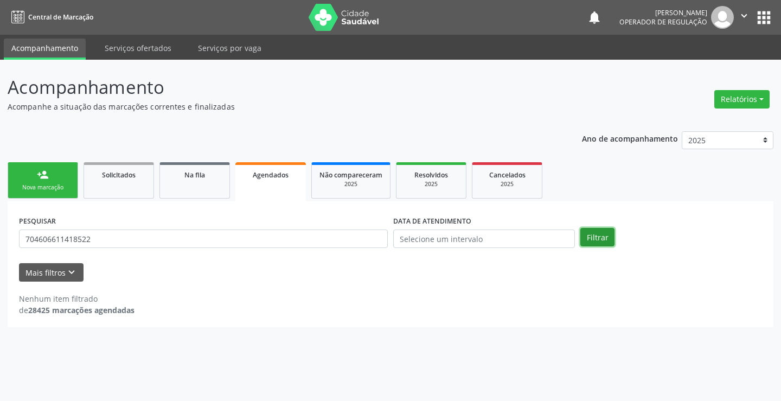
click at [610, 242] on button "Filtrar" at bounding box center [597, 237] width 34 height 18
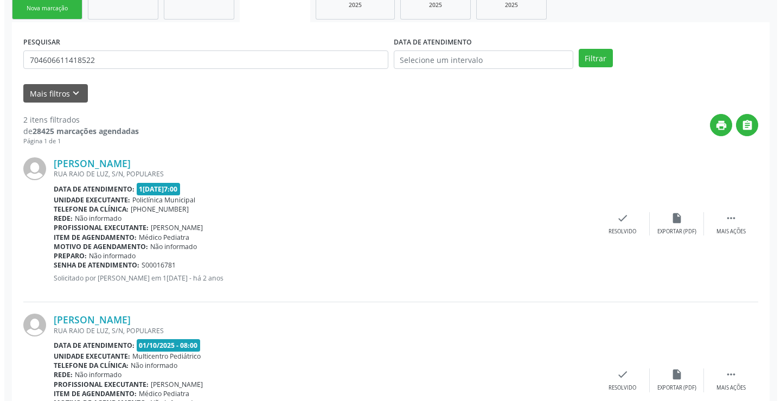
scroll to position [255, 0]
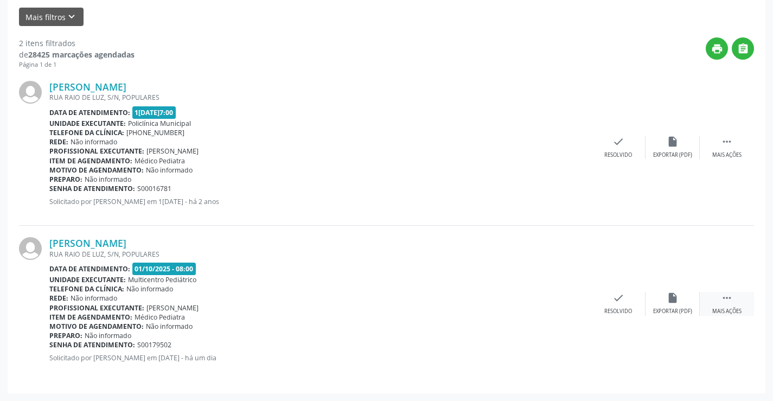
click at [720, 299] on div " Mais ações" at bounding box center [727, 303] width 54 height 23
click at [557, 297] on div "cancel Cancelar" at bounding box center [564, 303] width 54 height 23
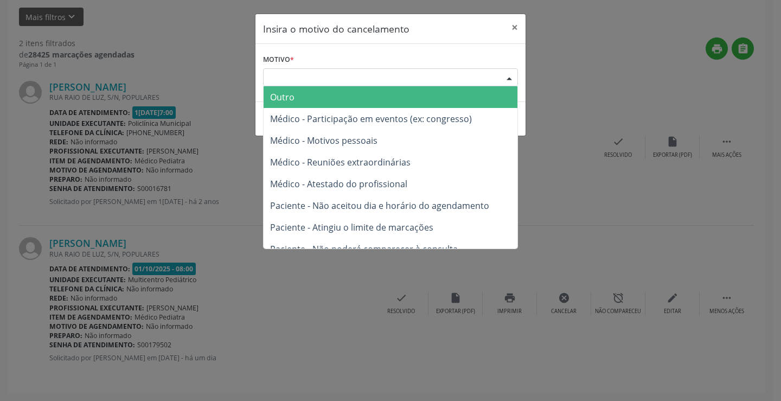
click at [503, 76] on div at bounding box center [509, 78] width 16 height 18
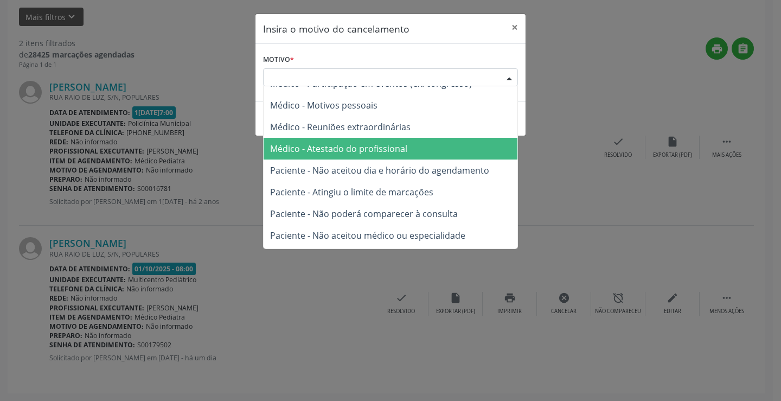
scroll to position [54, 0]
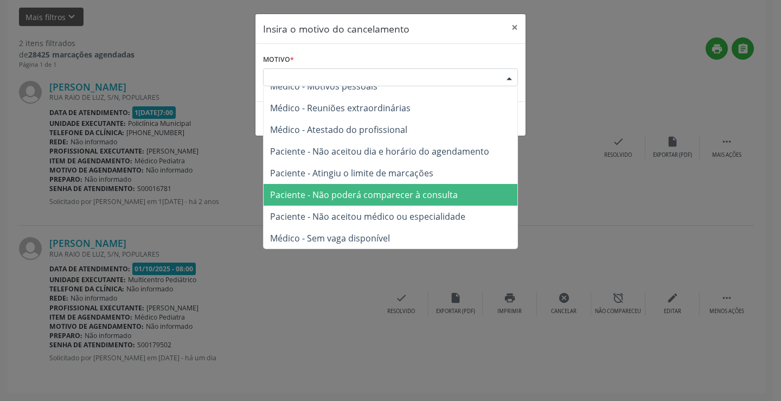
click at [464, 194] on span "Paciente - Não poderá comparecer à consulta" at bounding box center [391, 195] width 254 height 22
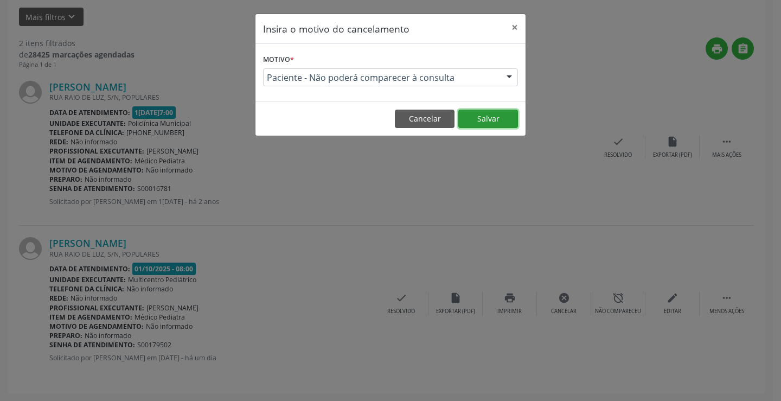
click at [486, 110] on button "Salvar" at bounding box center [488, 119] width 60 height 18
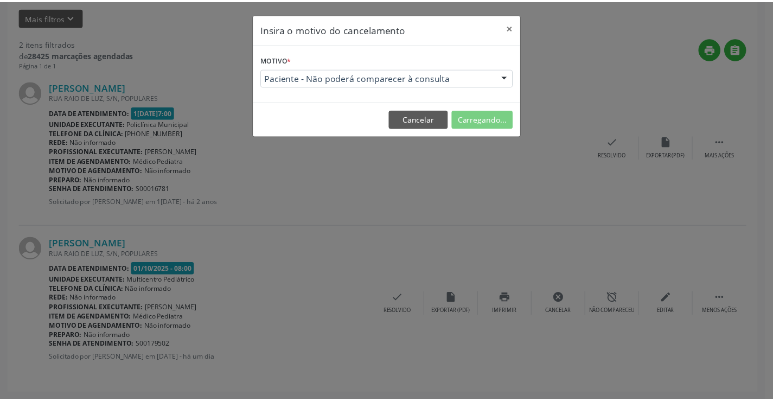
scroll to position [0, 0]
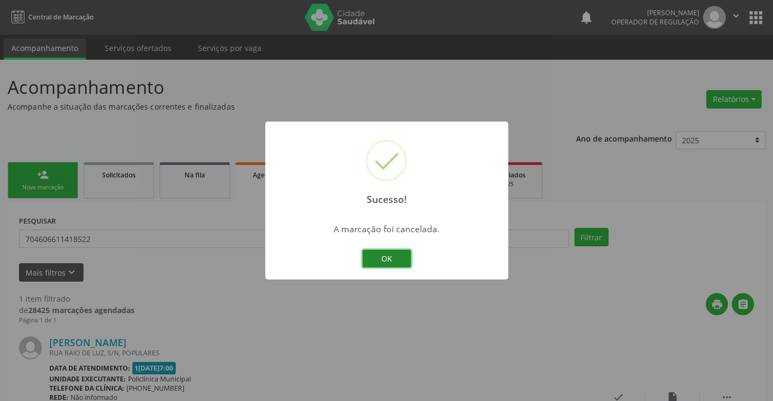
click at [384, 258] on button "OK" at bounding box center [386, 258] width 49 height 18
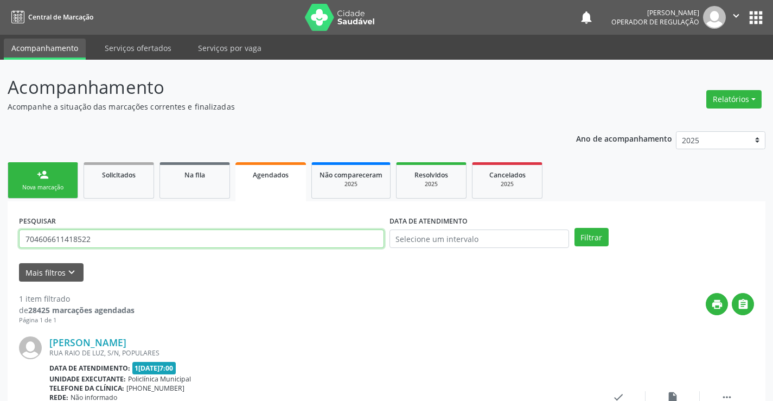
click at [190, 236] on input "704606611418522" at bounding box center [201, 238] width 365 height 18
click at [190, 237] on input "704606611418522" at bounding box center [201, 238] width 365 height 18
click at [580, 234] on button "Filtrar" at bounding box center [591, 237] width 34 height 18
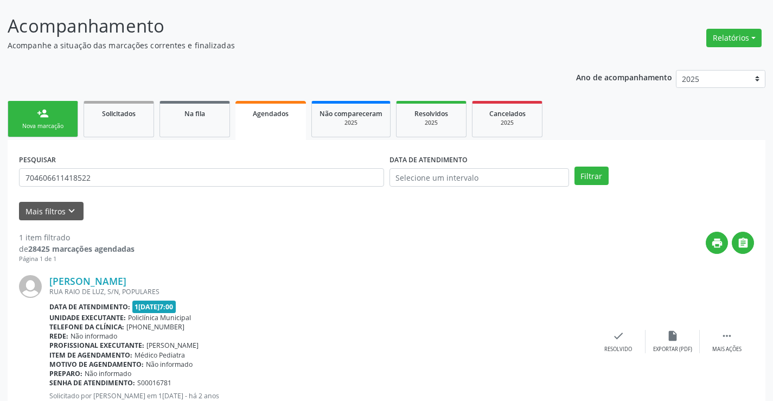
scroll to position [99, 0]
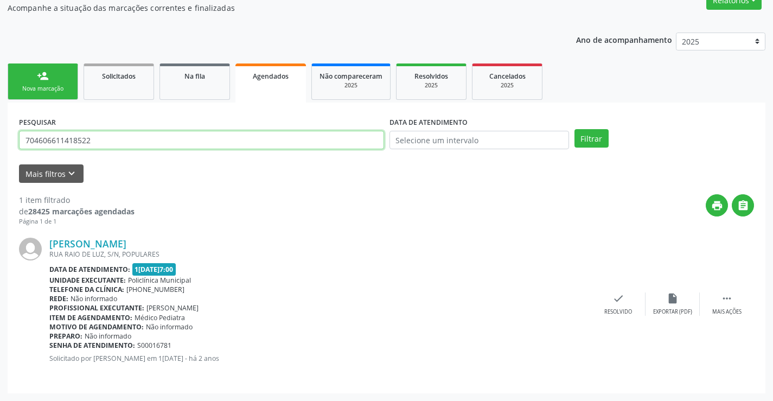
click at [163, 135] on input "704606611418522" at bounding box center [201, 140] width 365 height 18
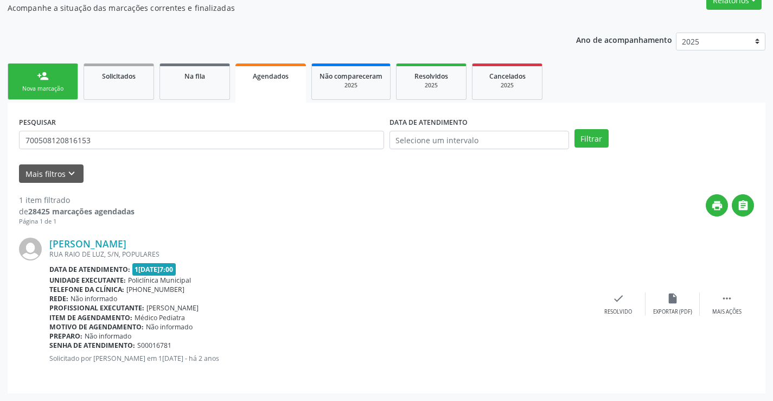
click at [597, 128] on div "PESQUISAR 700508120816153 DATA DE ATENDIMENTO Filtrar" at bounding box center [386, 135] width 740 height 42
click at [585, 137] on button "Filtrar" at bounding box center [591, 138] width 34 height 18
click at [720, 296] on div " Mais ações" at bounding box center [727, 303] width 54 height 23
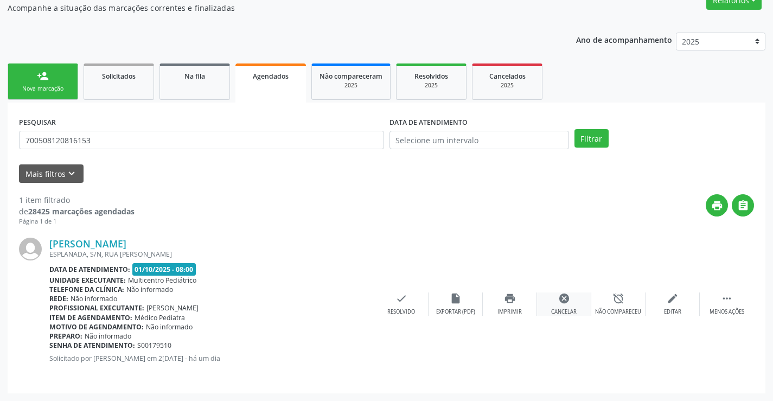
click at [564, 295] on icon "cancel" at bounding box center [564, 298] width 12 height 12
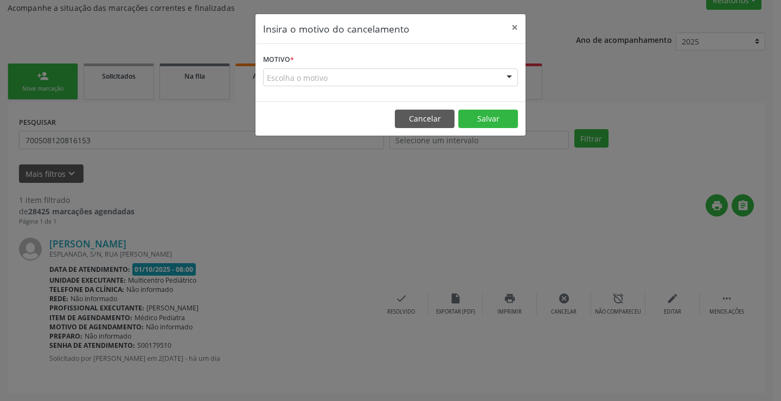
click at [497, 63] on form "Motivo * Escolha o motivo Outro Médico - Participação em eventos (ex: congresso…" at bounding box center [390, 69] width 255 height 35
click at [492, 67] on form "Motivo * Escolha o motivo Outro Médico - Participação em eventos (ex: congresso…" at bounding box center [390, 69] width 255 height 35
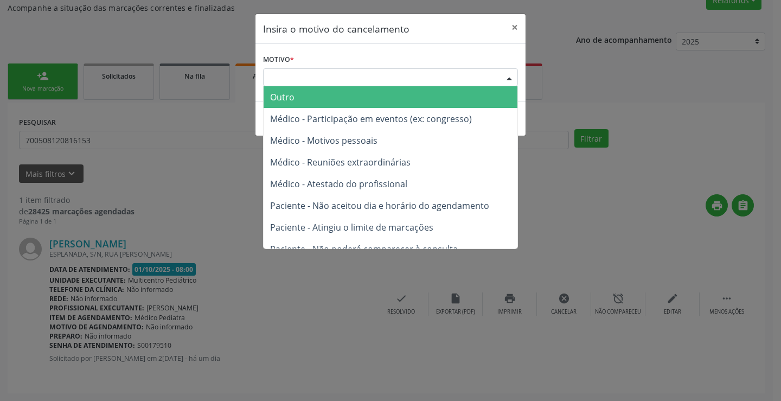
click at [489, 74] on div "Escolha o motivo" at bounding box center [390, 77] width 255 height 18
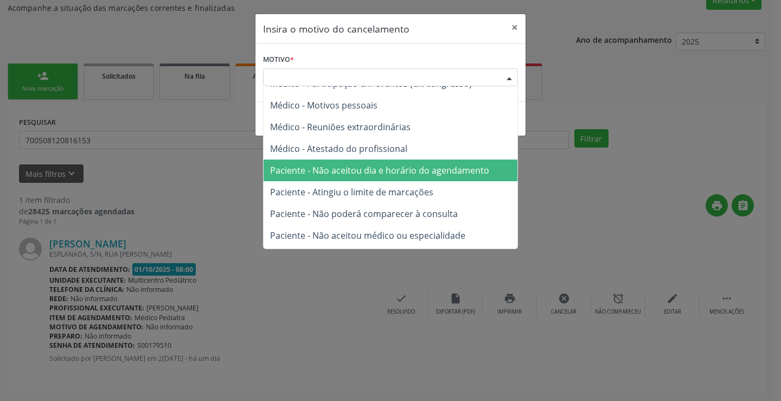
scroll to position [54, 0]
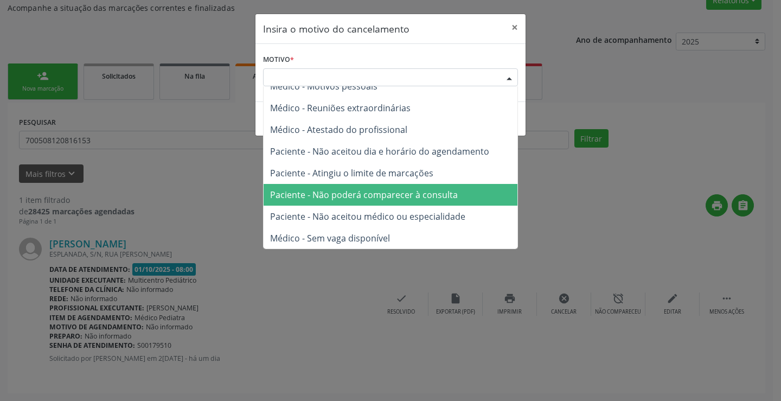
click at [412, 195] on span "Paciente - Não poderá comparecer à consulta" at bounding box center [364, 195] width 188 height 12
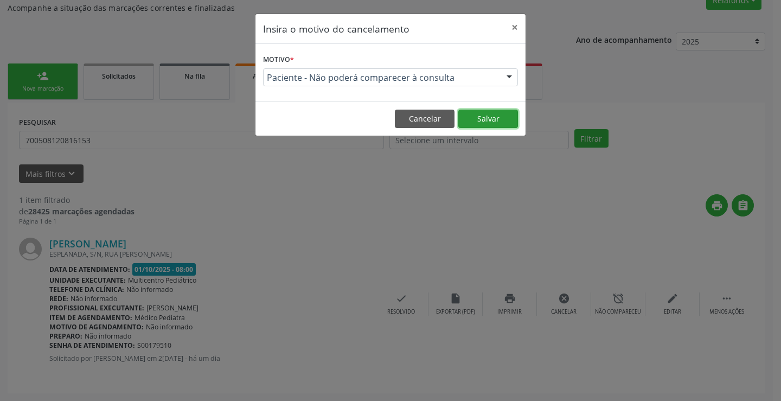
click at [491, 117] on button "Salvar" at bounding box center [488, 119] width 60 height 18
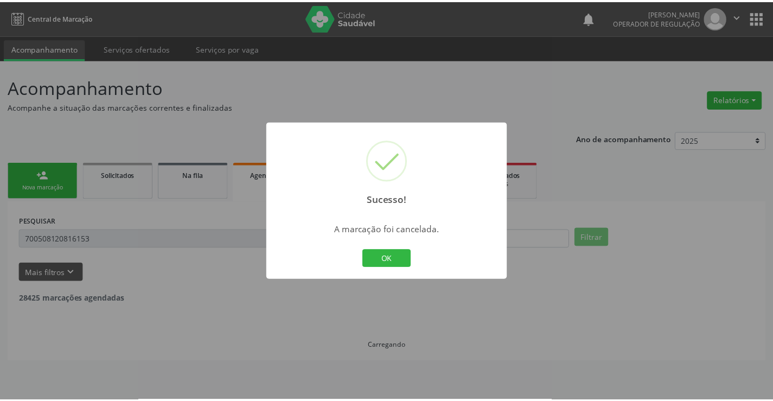
scroll to position [0, 0]
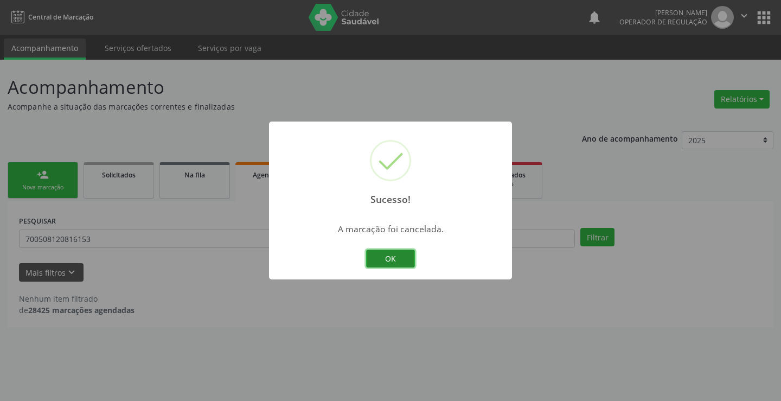
click at [401, 255] on button "OK" at bounding box center [390, 258] width 49 height 18
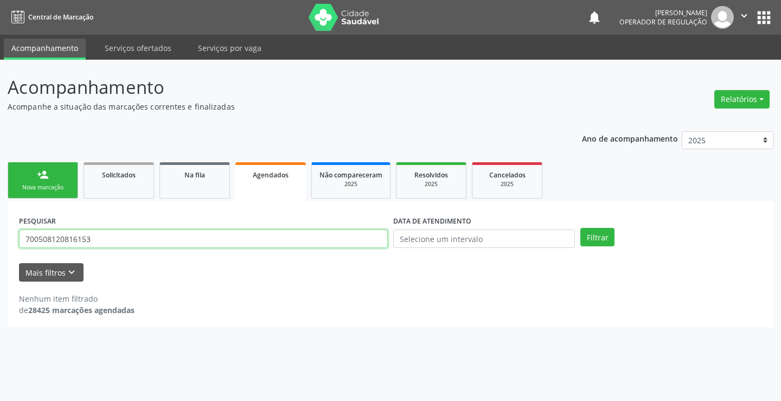
click at [105, 235] on input "700508120816153" at bounding box center [203, 238] width 369 height 18
click at [103, 236] on input "700508120816153" at bounding box center [203, 238] width 369 height 18
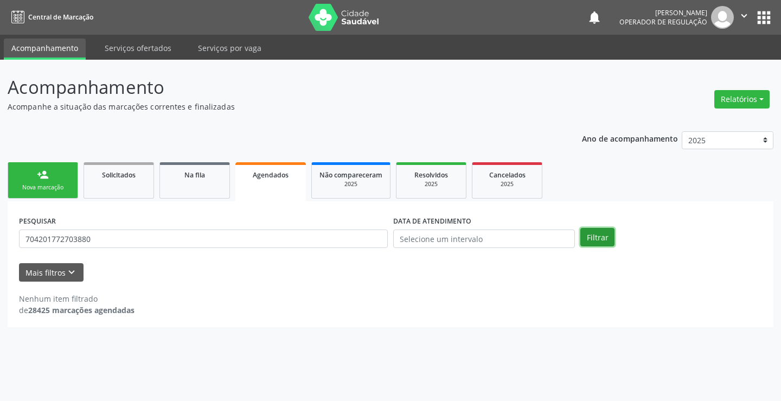
click at [602, 234] on button "Filtrar" at bounding box center [597, 237] width 34 height 18
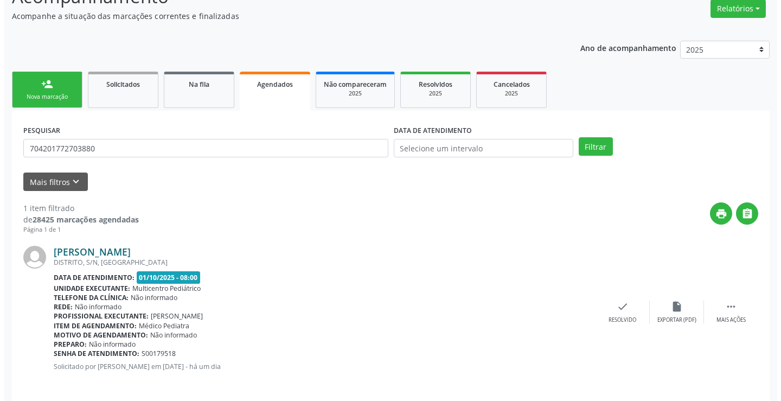
scroll to position [99, 0]
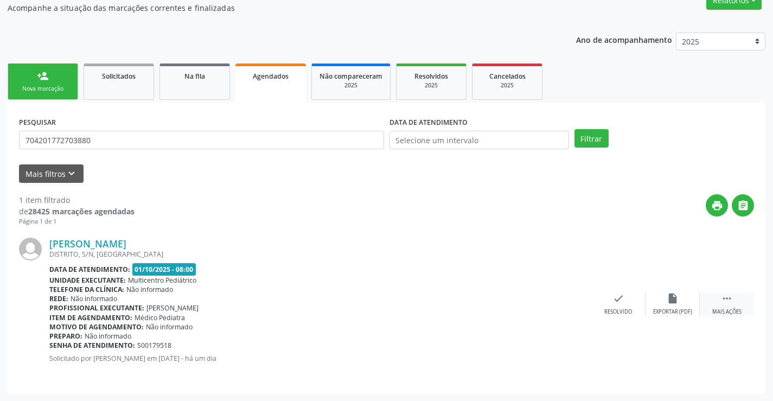
click at [728, 298] on icon "" at bounding box center [727, 298] width 12 height 12
click at [564, 296] on icon "cancel" at bounding box center [564, 298] width 12 height 12
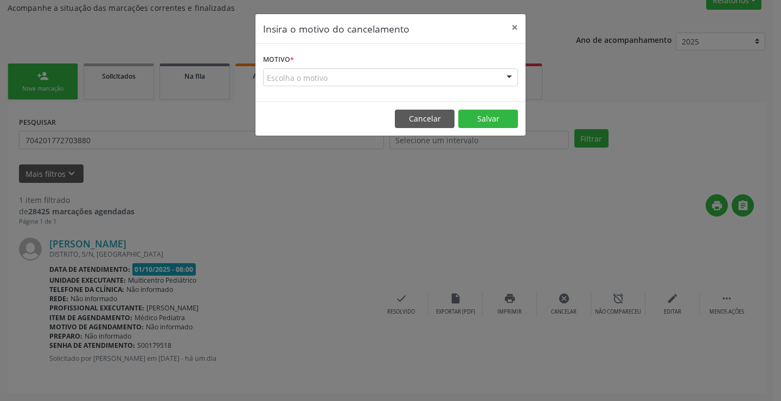
click at [512, 80] on div at bounding box center [509, 78] width 16 height 18
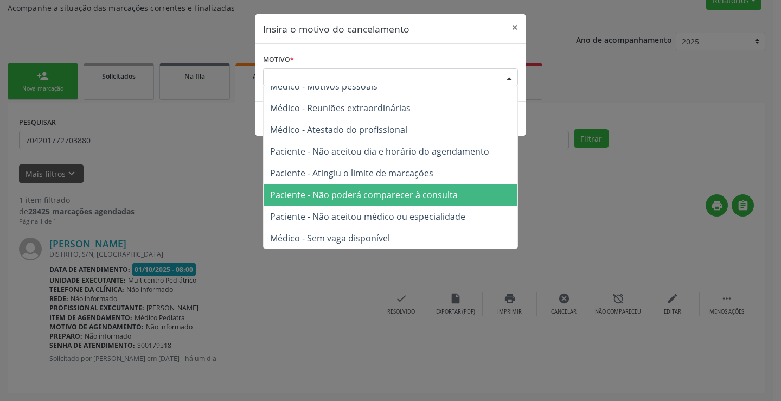
scroll to position [55, 0]
click at [424, 196] on span "Paciente - Não poderá comparecer à consulta" at bounding box center [364, 194] width 188 height 12
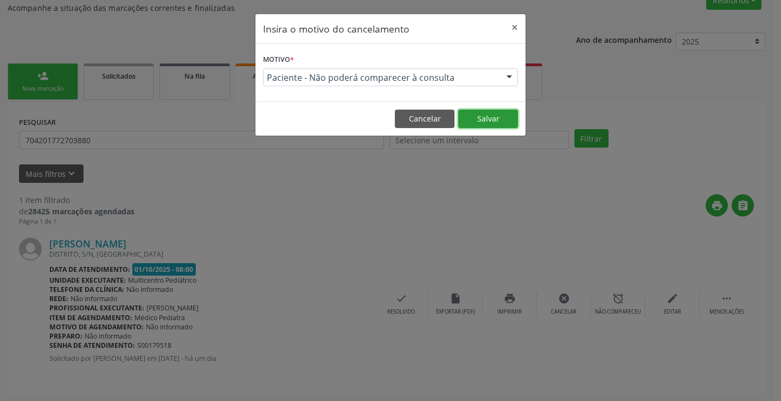
click at [489, 121] on button "Salvar" at bounding box center [488, 119] width 60 height 18
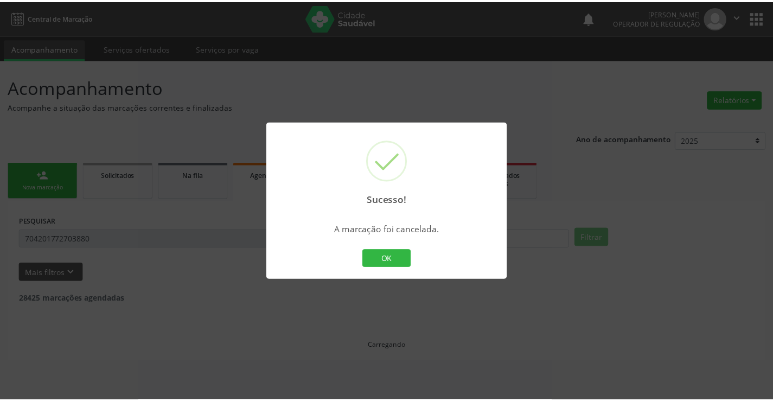
scroll to position [0, 0]
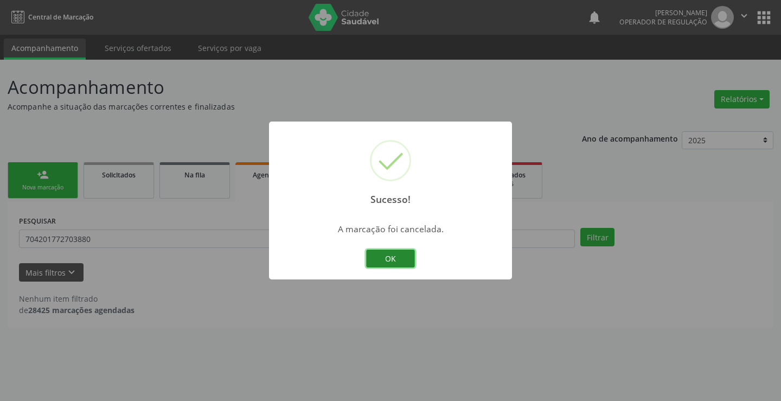
click at [408, 260] on button "OK" at bounding box center [390, 258] width 49 height 18
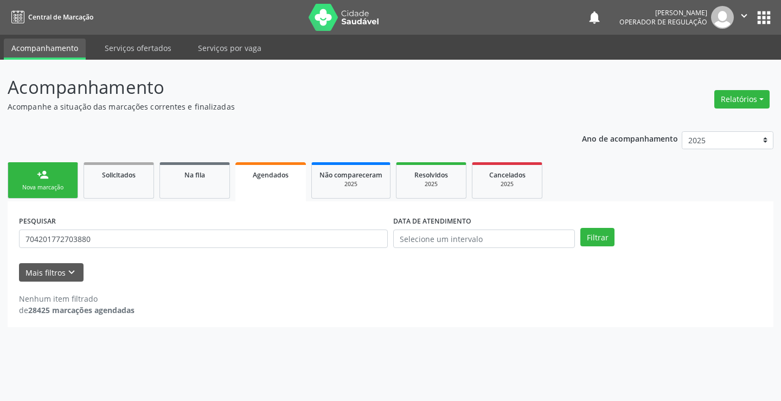
click at [187, 227] on div "PESQUISAR 704201772703880" at bounding box center [203, 234] width 374 height 42
click at [187, 234] on input "704201772703880" at bounding box center [203, 238] width 369 height 18
click at [599, 236] on button "Filtrar" at bounding box center [597, 237] width 34 height 18
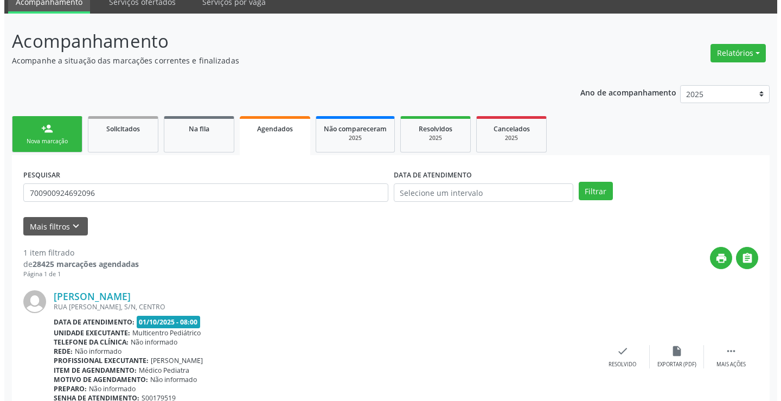
scroll to position [99, 0]
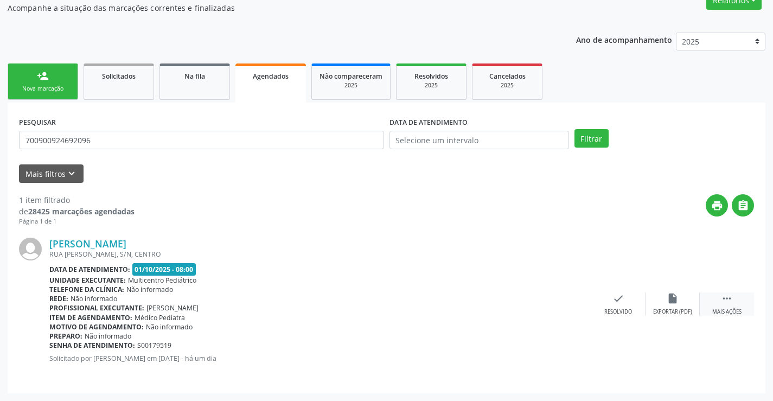
click at [728, 300] on icon "" at bounding box center [727, 298] width 12 height 12
click at [582, 305] on div "cancel Cancelar" at bounding box center [564, 303] width 54 height 23
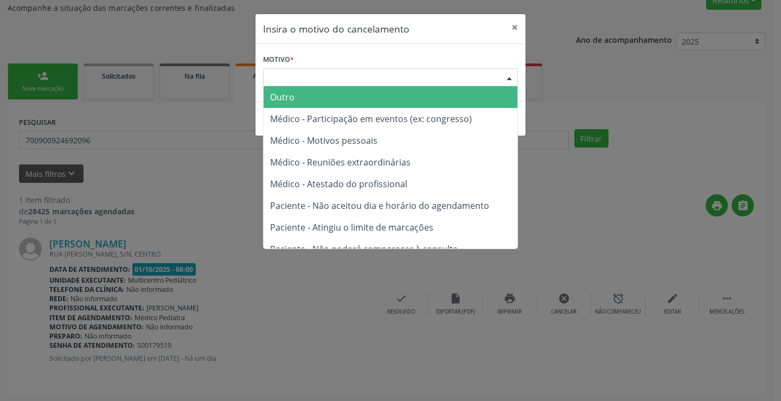
click at [465, 71] on div "Escolha o motivo" at bounding box center [390, 77] width 255 height 18
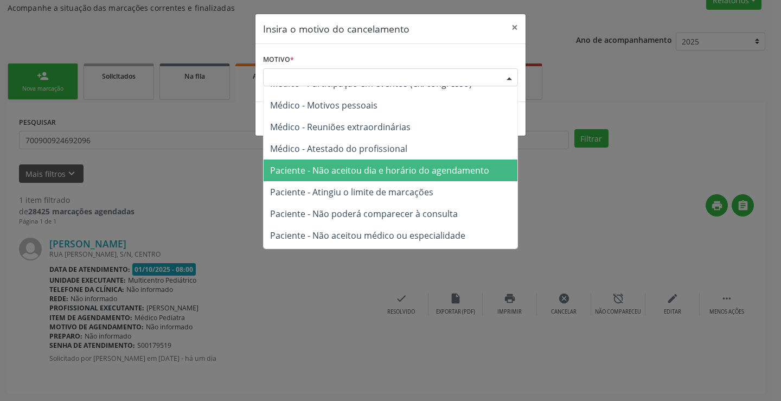
scroll to position [54, 0]
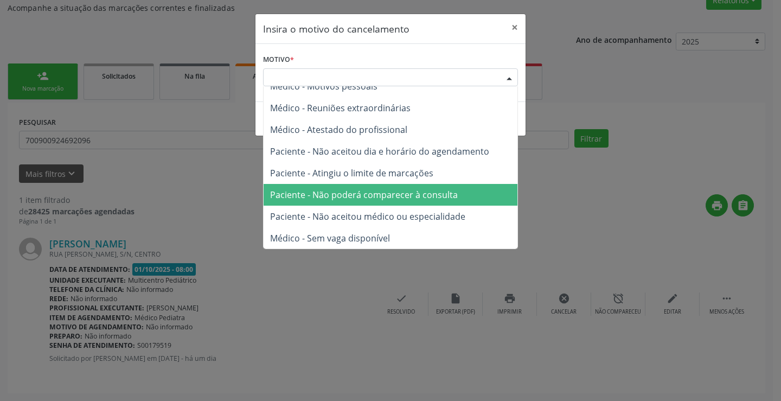
click at [388, 189] on span "Paciente - Não poderá comparecer à consulta" at bounding box center [364, 195] width 188 height 12
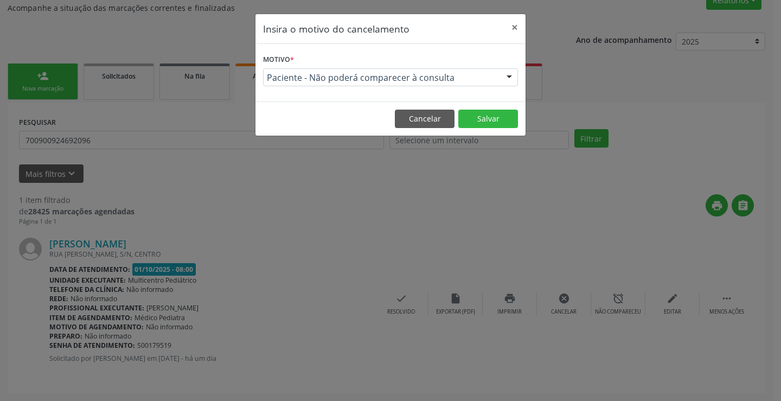
click at [500, 98] on div "Motivo * Paciente - Não poderá comparecer à consulta Outro Médico - Participaçã…" at bounding box center [390, 72] width 270 height 57
click at [489, 112] on button "Salvar" at bounding box center [488, 119] width 60 height 18
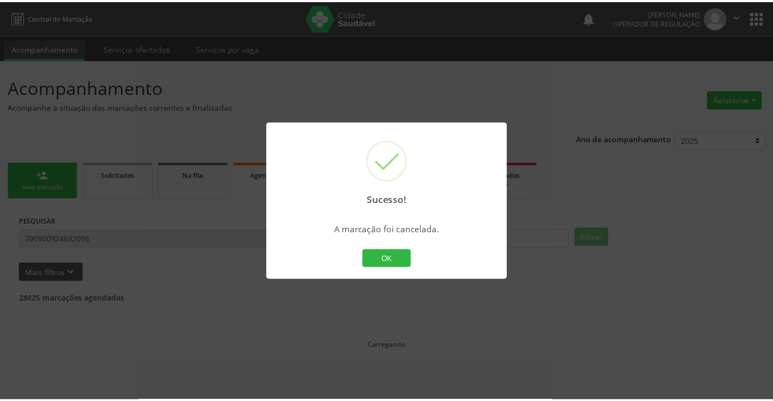
scroll to position [0, 0]
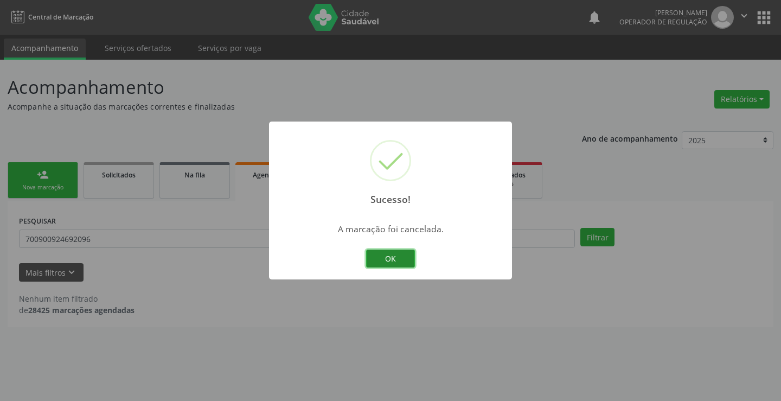
click at [400, 252] on button "OK" at bounding box center [390, 258] width 49 height 18
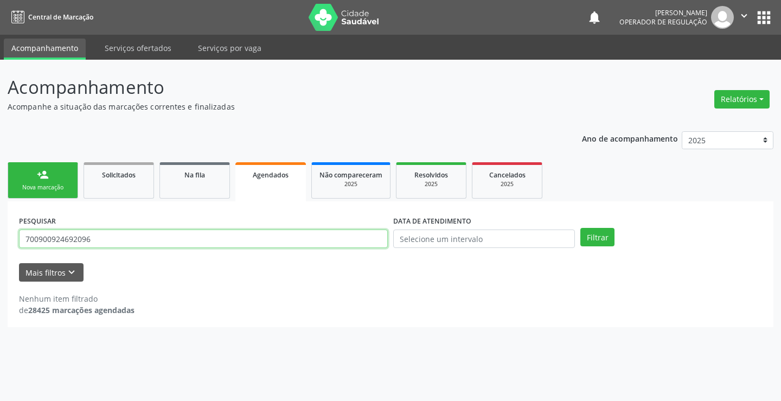
click at [223, 232] on input "700900924692096" at bounding box center [203, 238] width 369 height 18
click at [586, 227] on div "PESQUISAR 702006884059185 DATA DE ATENDIMENTO Filtrar" at bounding box center [390, 234] width 748 height 42
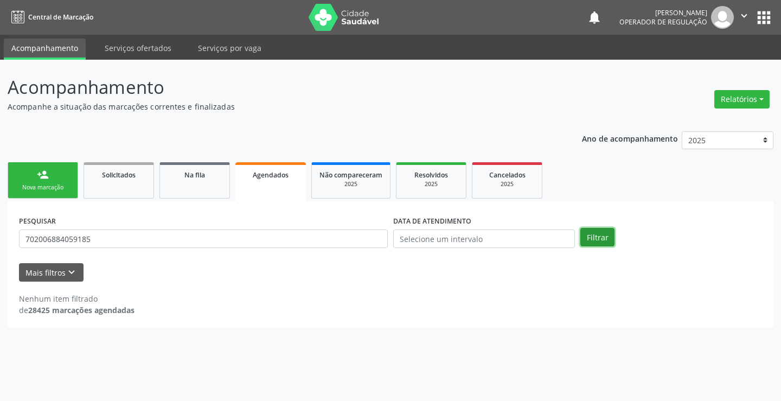
click at [586, 229] on button "Filtrar" at bounding box center [597, 237] width 34 height 18
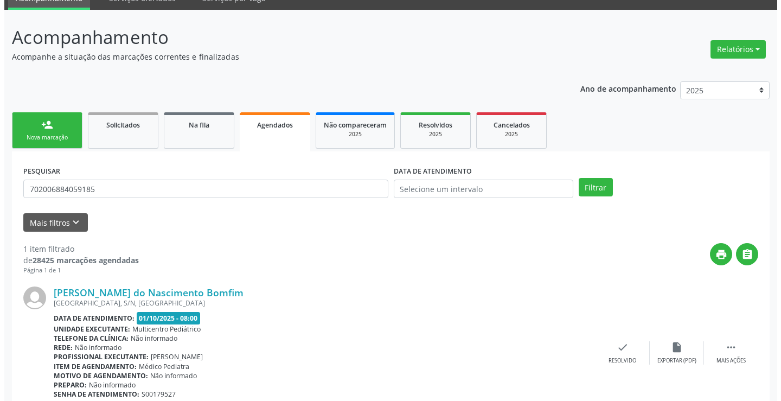
scroll to position [99, 0]
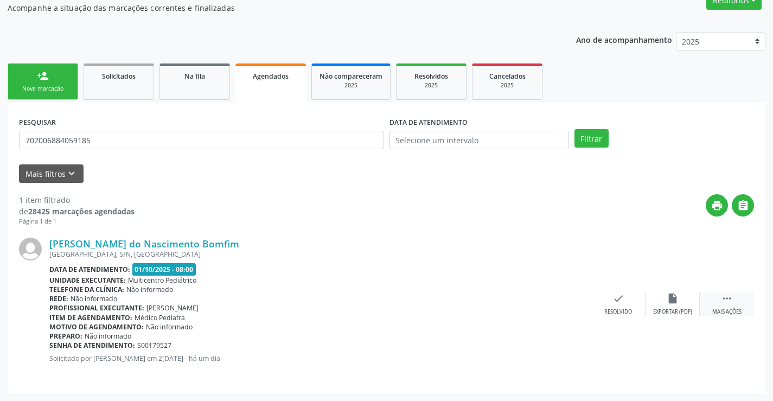
click at [732, 300] on icon "" at bounding box center [727, 298] width 12 height 12
click at [552, 294] on div "cancel Cancelar" at bounding box center [564, 303] width 54 height 23
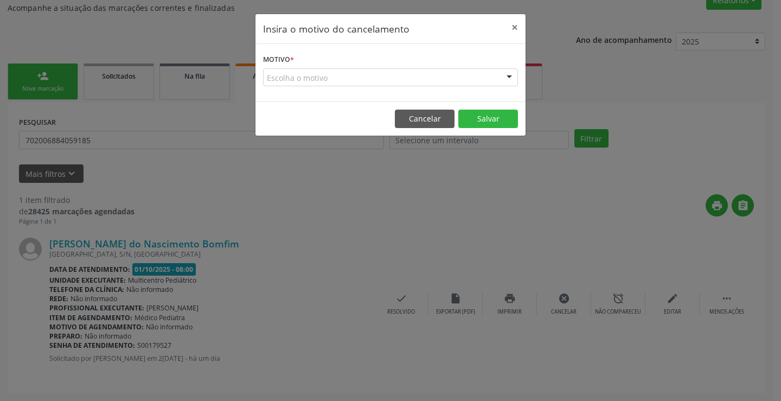
click at [498, 74] on div "Escolha o motivo" at bounding box center [390, 77] width 255 height 18
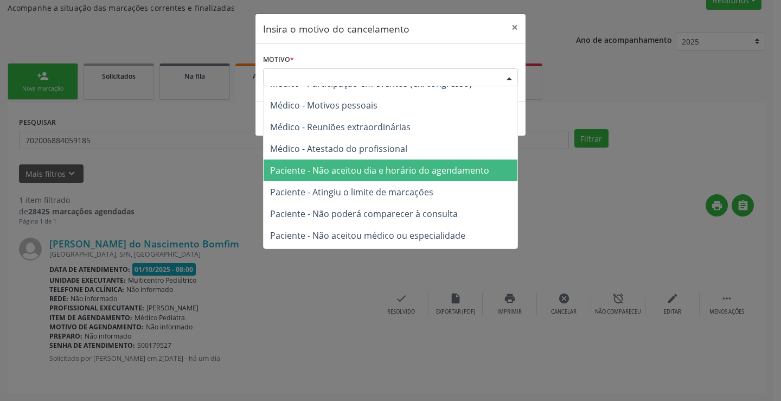
scroll to position [54, 0]
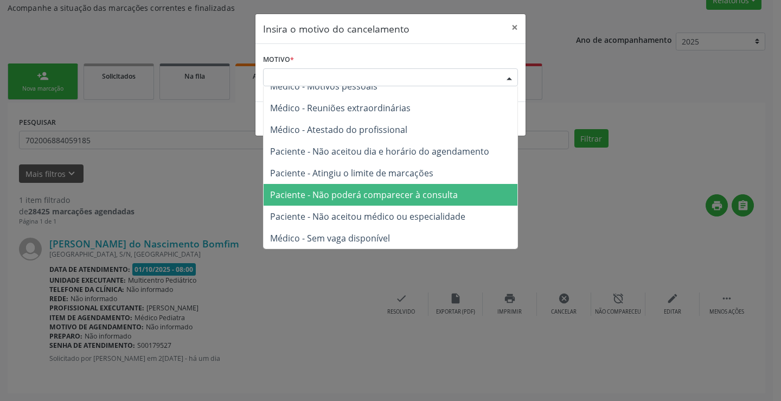
click at [393, 199] on span "Paciente - Não poderá comparecer à consulta" at bounding box center [364, 195] width 188 height 12
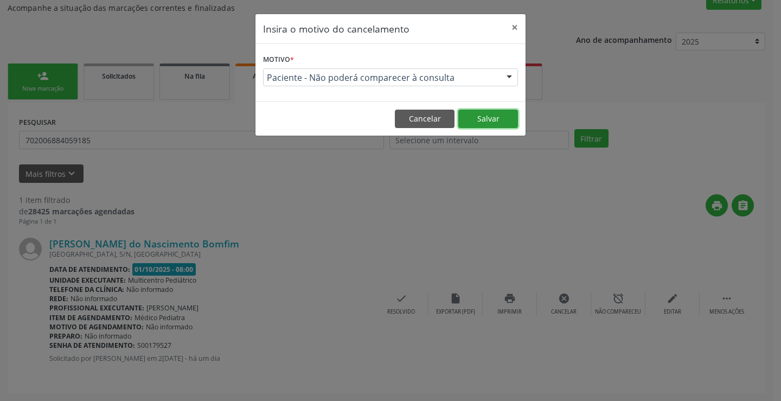
click at [479, 123] on button "Salvar" at bounding box center [488, 119] width 60 height 18
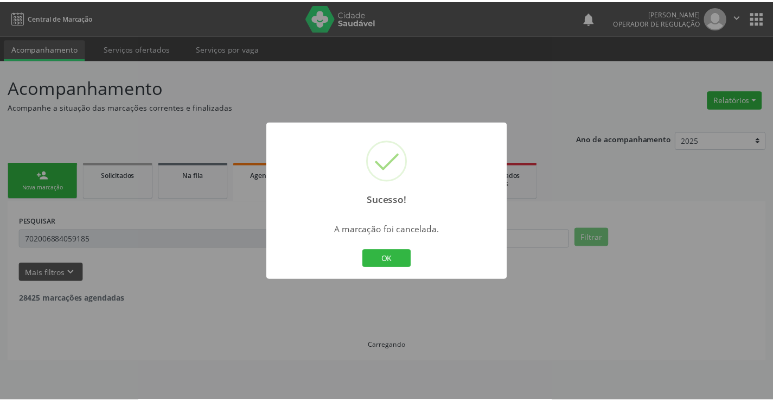
scroll to position [0, 0]
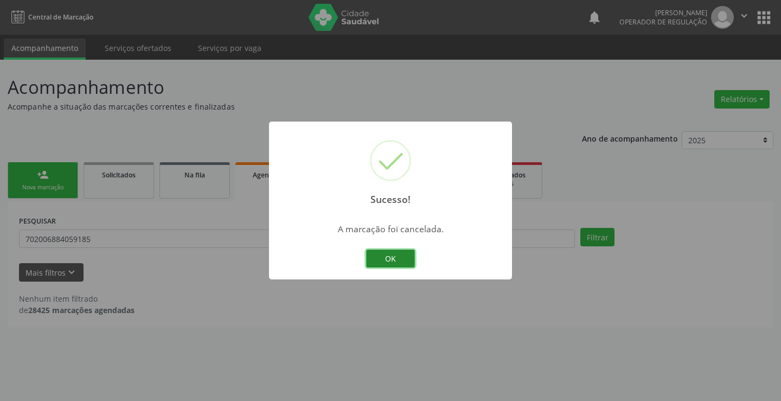
click at [386, 253] on button "OK" at bounding box center [390, 258] width 49 height 18
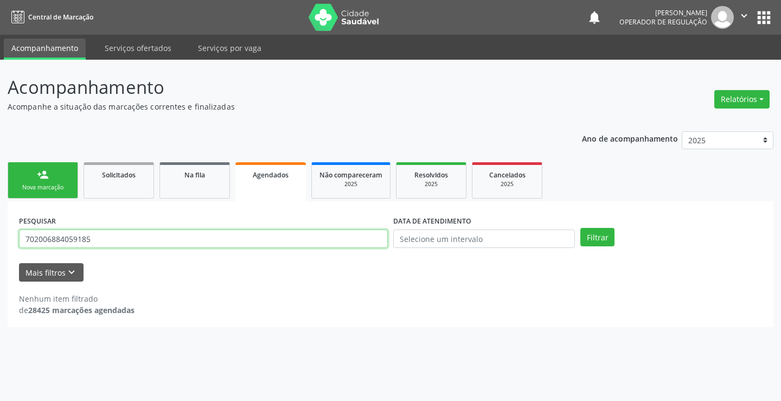
click at [99, 239] on input "702006884059185" at bounding box center [203, 238] width 369 height 18
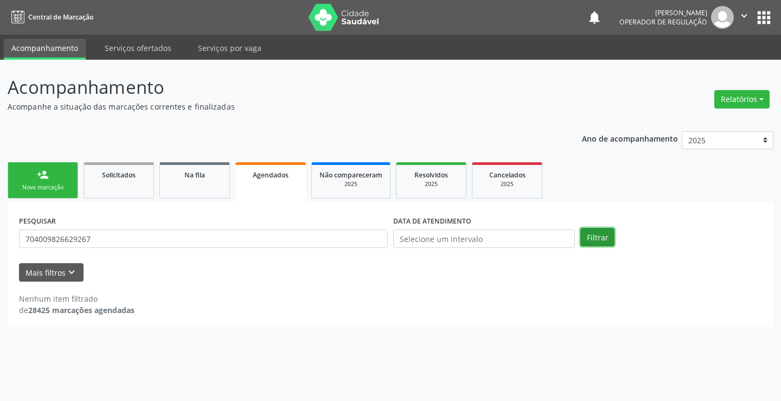
click at [581, 239] on button "Filtrar" at bounding box center [597, 237] width 34 height 18
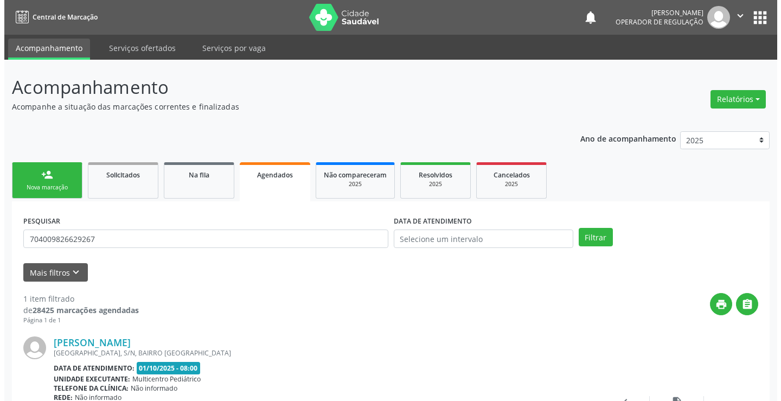
scroll to position [108, 0]
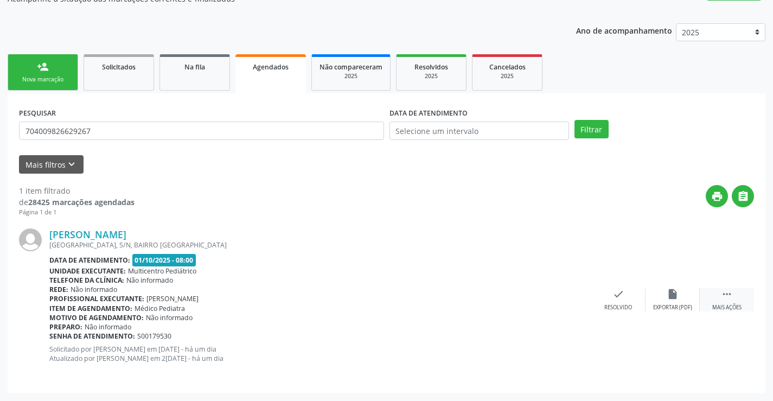
click at [720, 294] on div " Mais ações" at bounding box center [727, 299] width 54 height 23
click at [549, 300] on div "cancel Cancelar" at bounding box center [564, 299] width 54 height 23
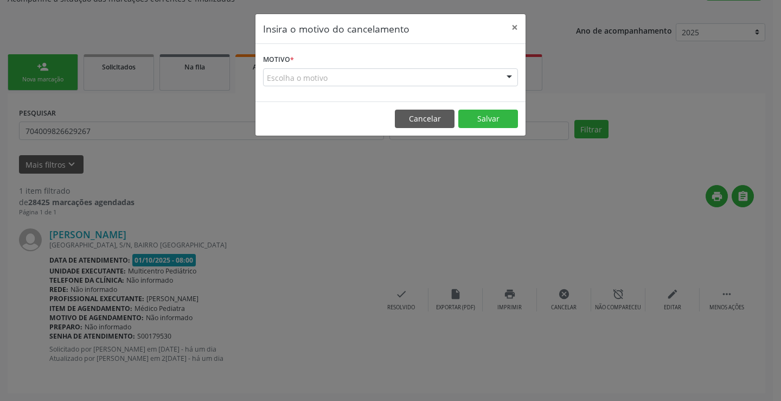
click at [495, 76] on div "Escolha o motivo" at bounding box center [390, 77] width 255 height 18
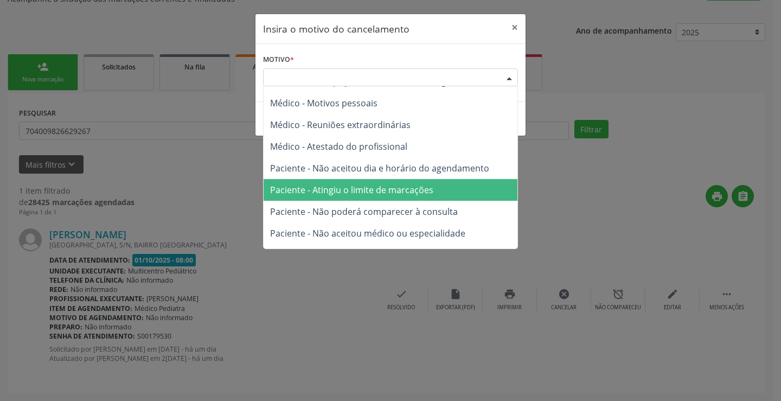
scroll to position [54, 0]
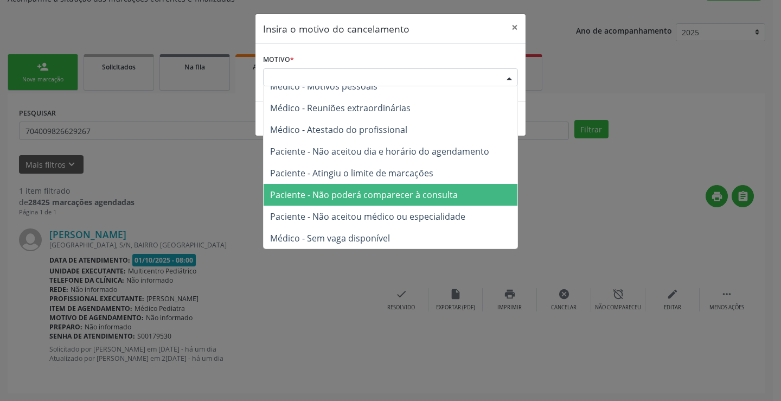
click at [408, 191] on span "Paciente - Não poderá comparecer à consulta" at bounding box center [364, 195] width 188 height 12
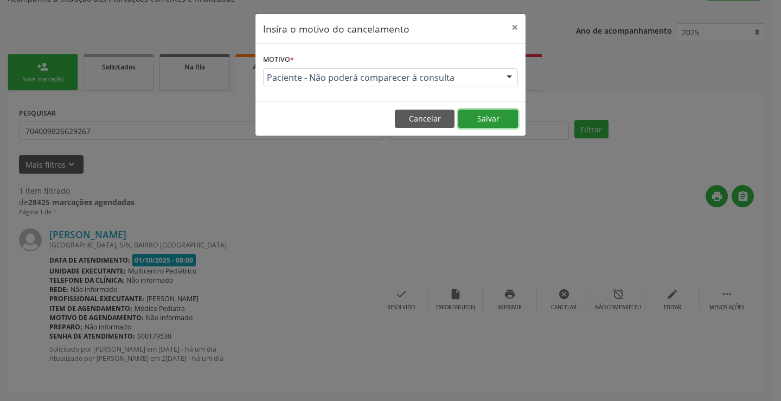
click at [487, 120] on button "Salvar" at bounding box center [488, 119] width 60 height 18
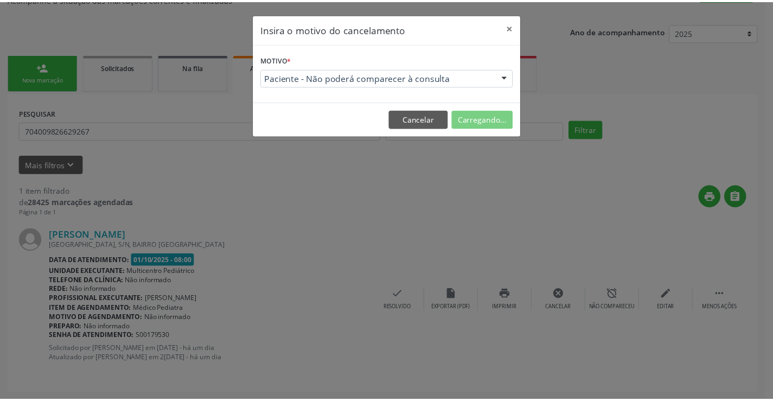
scroll to position [0, 0]
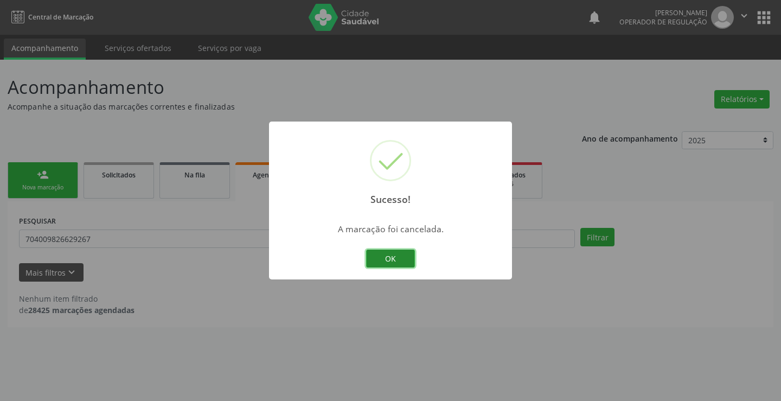
click at [398, 251] on button "OK" at bounding box center [390, 258] width 49 height 18
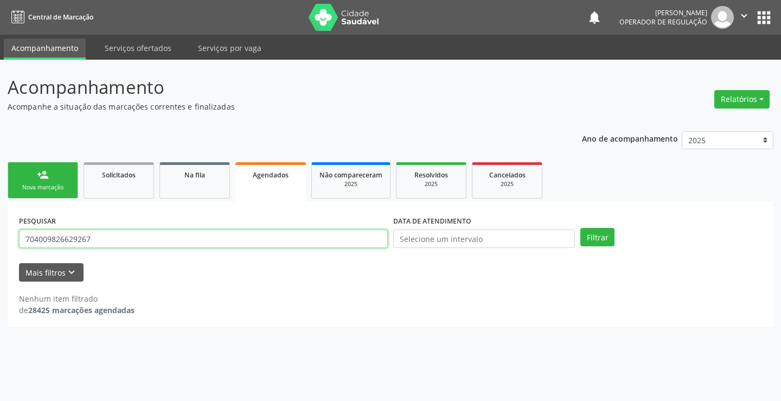
click at [167, 246] on input "704009826629267" at bounding box center [203, 238] width 369 height 18
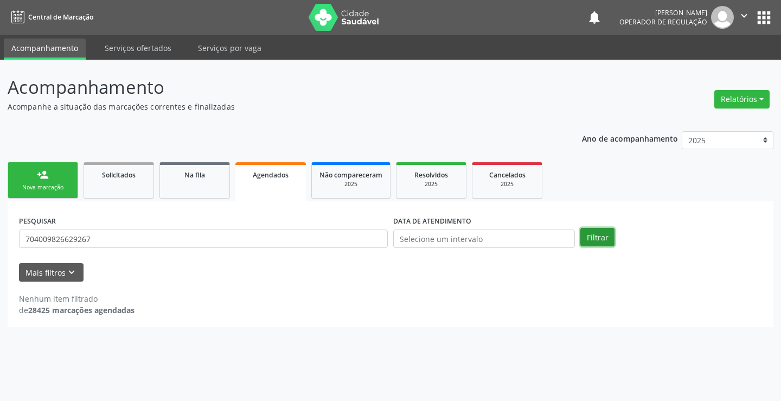
click at [592, 240] on button "Filtrar" at bounding box center [597, 237] width 34 height 18
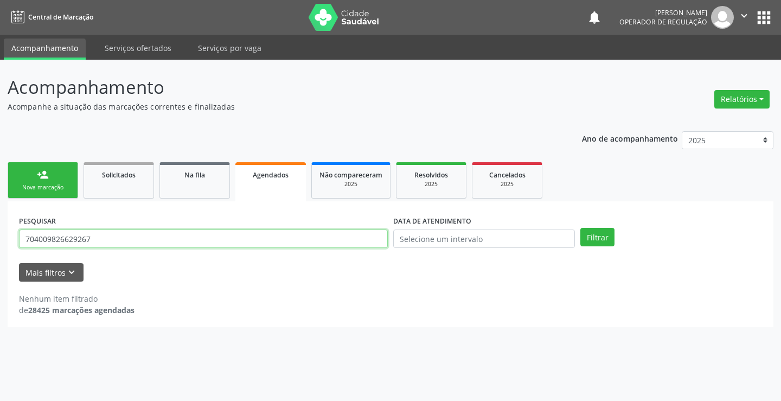
click at [294, 239] on input "704009826629267" at bounding box center [203, 238] width 369 height 18
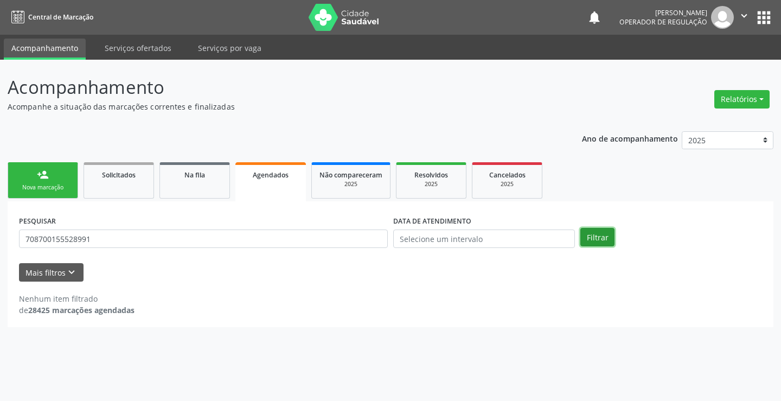
click at [603, 235] on button "Filtrar" at bounding box center [597, 237] width 34 height 18
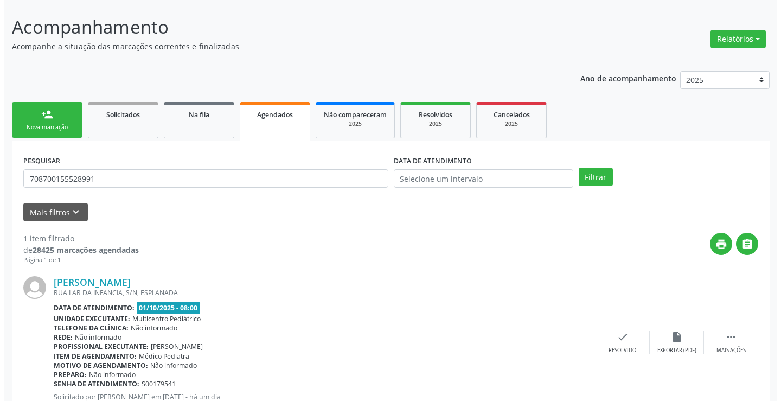
scroll to position [99, 0]
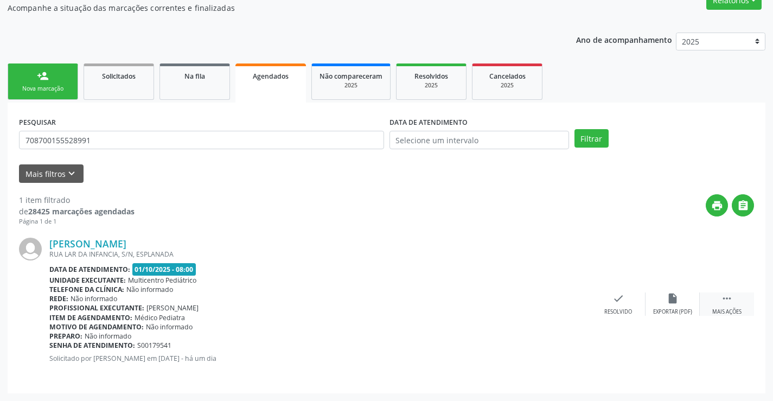
click at [725, 303] on icon "" at bounding box center [727, 298] width 12 height 12
click at [561, 297] on icon "cancel" at bounding box center [564, 298] width 12 height 12
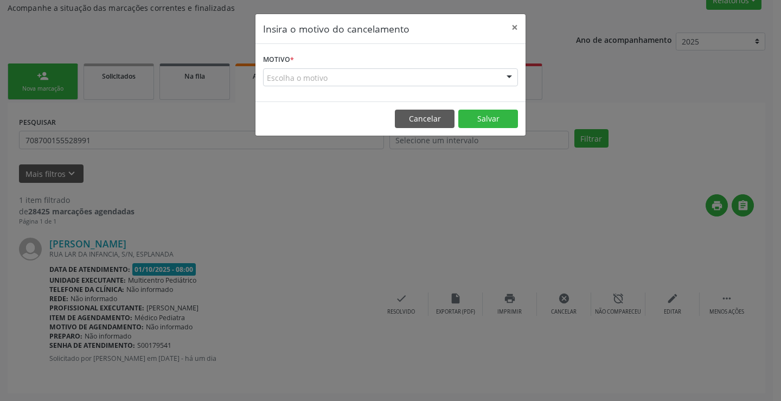
click at [506, 86] on div at bounding box center [509, 78] width 16 height 18
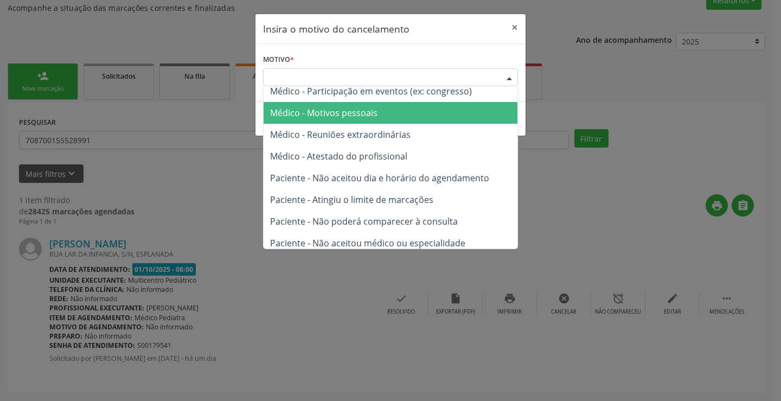
scroll to position [54, 0]
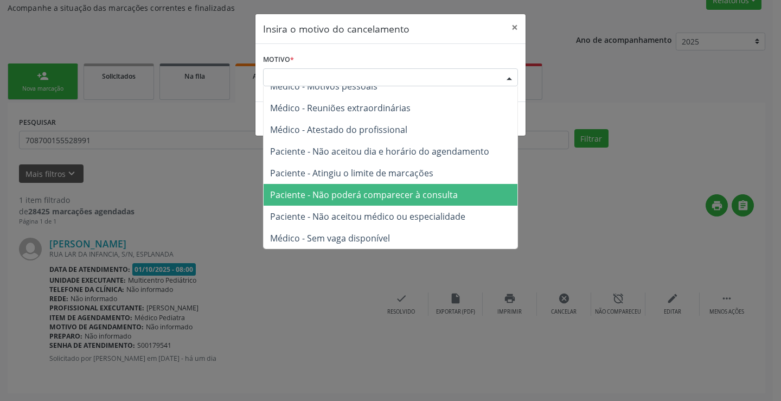
click at [391, 191] on span "Paciente - Não poderá comparecer à consulta" at bounding box center [364, 195] width 188 height 12
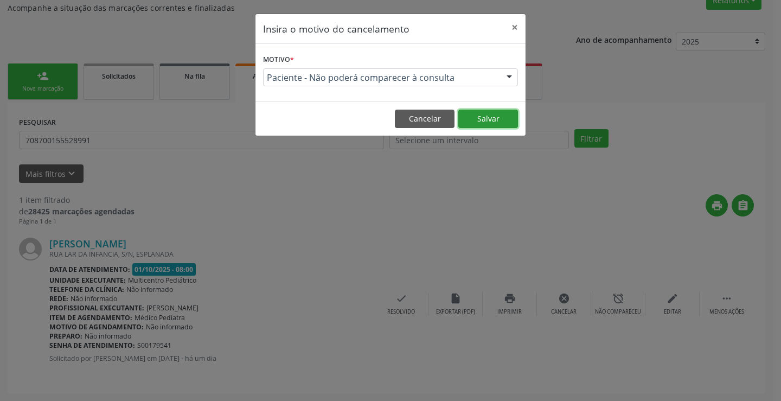
click at [460, 125] on button "Salvar" at bounding box center [488, 119] width 60 height 18
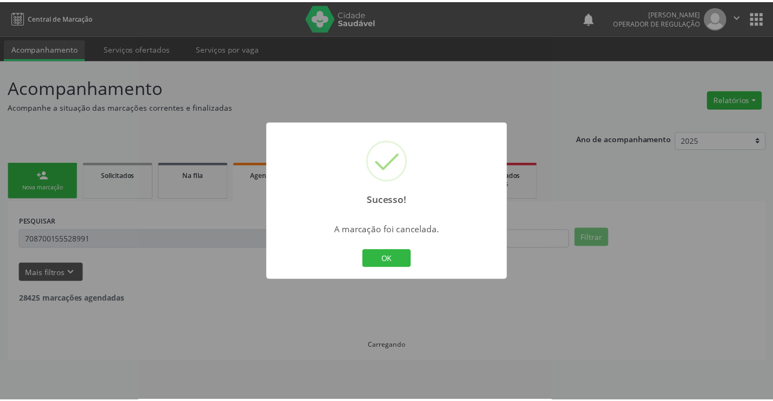
scroll to position [0, 0]
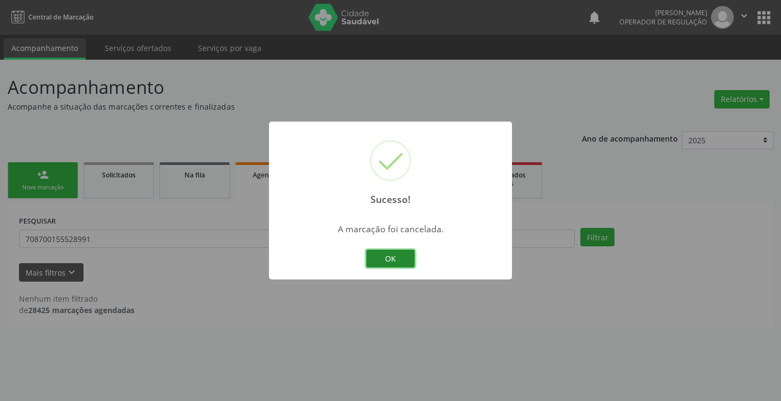
click at [400, 252] on button "OK" at bounding box center [390, 258] width 49 height 18
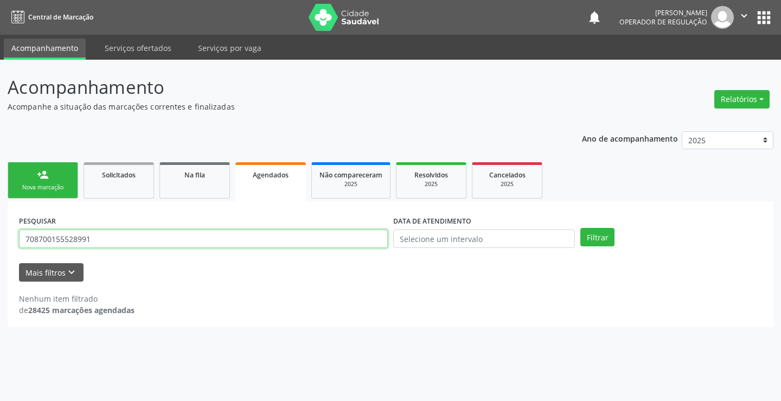
click at [134, 236] on input "708700155528991" at bounding box center [203, 238] width 369 height 18
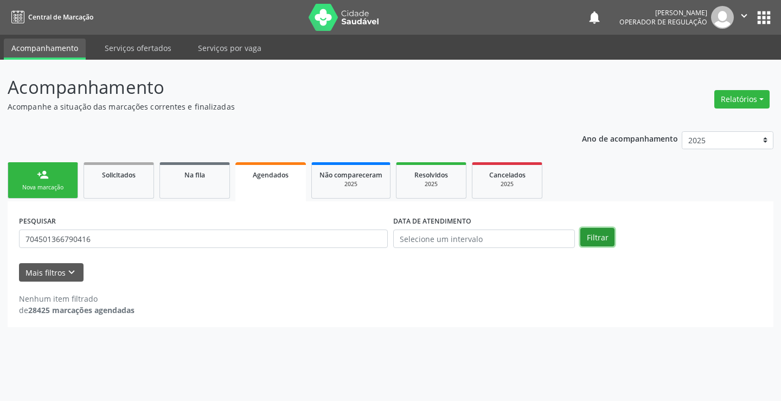
click at [586, 244] on button "Filtrar" at bounding box center [597, 237] width 34 height 18
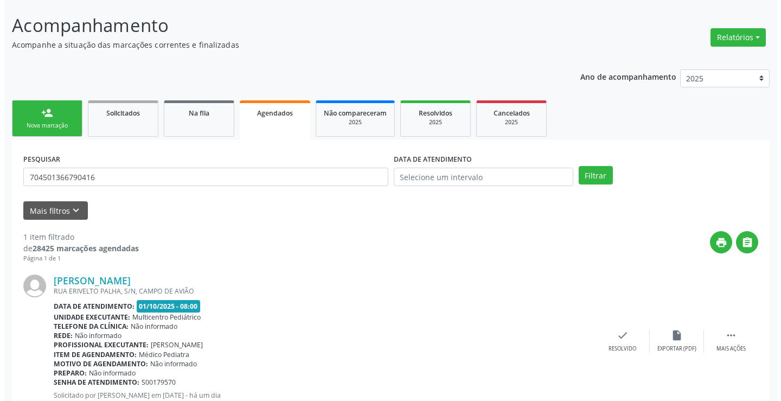
scroll to position [99, 0]
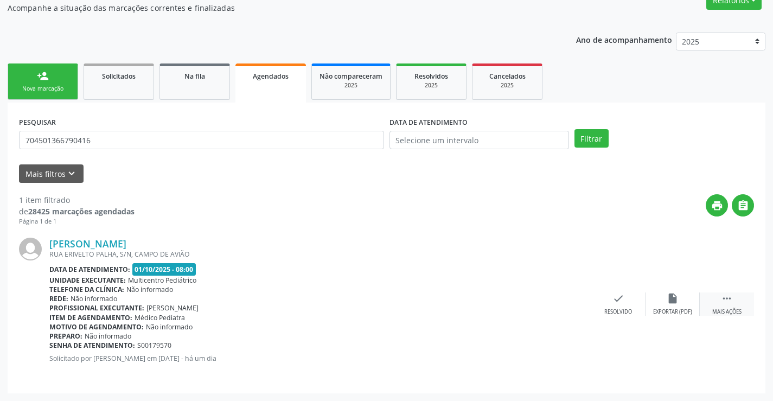
click at [726, 296] on icon "" at bounding box center [727, 298] width 12 height 12
click at [554, 296] on div "cancel Cancelar" at bounding box center [564, 303] width 54 height 23
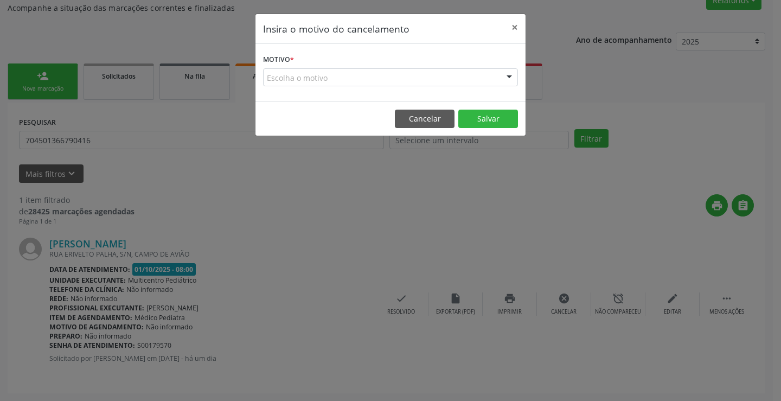
click at [498, 72] on div "Escolha o motivo" at bounding box center [390, 77] width 255 height 18
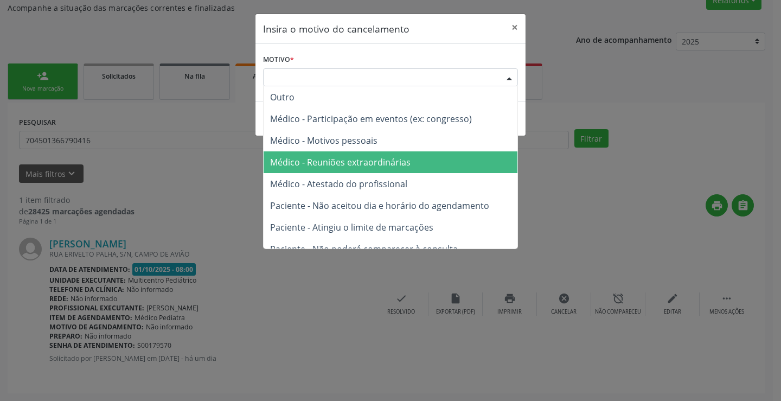
scroll to position [54, 0]
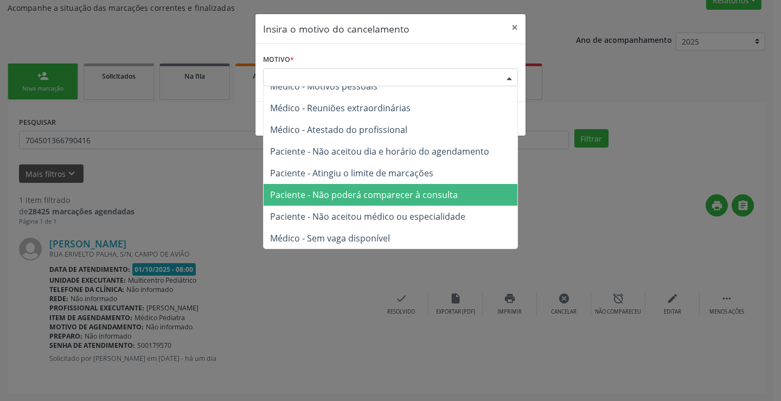
click at [409, 203] on span "Paciente - Não poderá comparecer à consulta" at bounding box center [391, 195] width 254 height 22
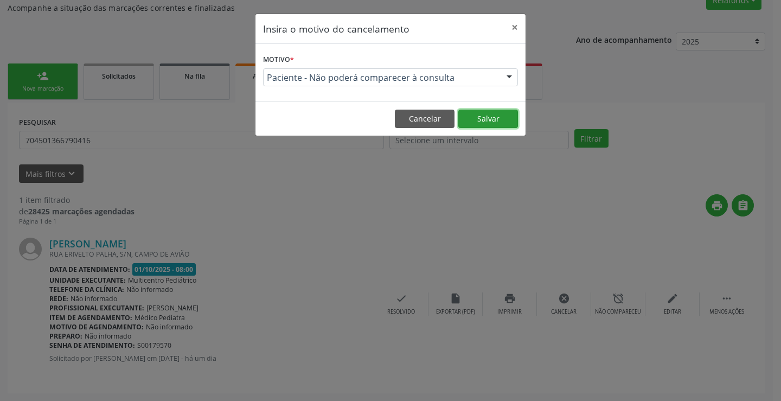
click at [485, 115] on button "Salvar" at bounding box center [488, 119] width 60 height 18
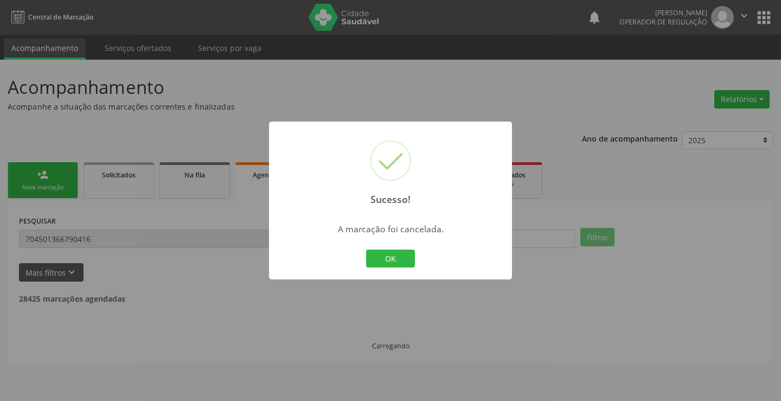
scroll to position [0, 0]
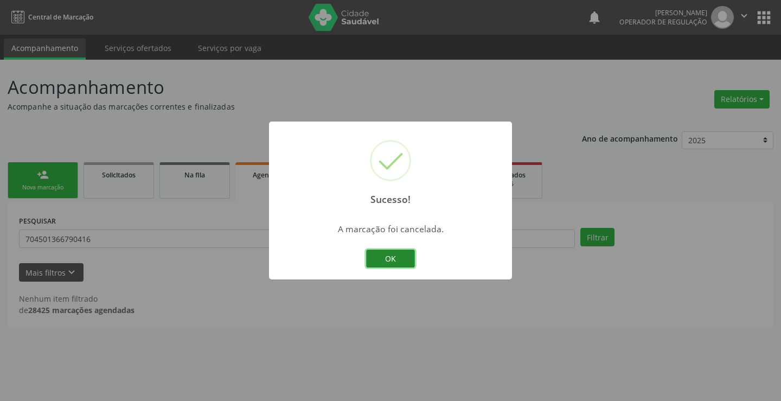
click at [391, 260] on button "OK" at bounding box center [390, 258] width 49 height 18
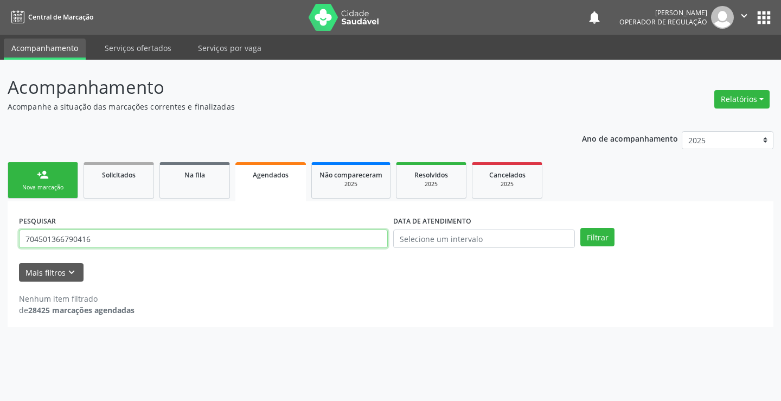
click at [151, 234] on input "704501366790416" at bounding box center [203, 238] width 369 height 18
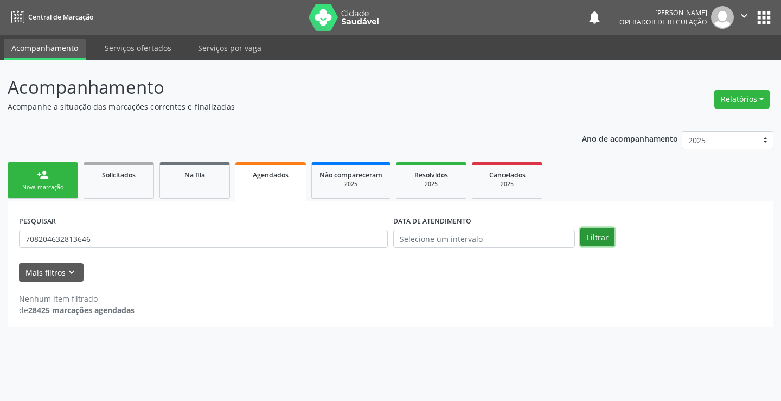
click at [597, 239] on button "Filtrar" at bounding box center [597, 237] width 34 height 18
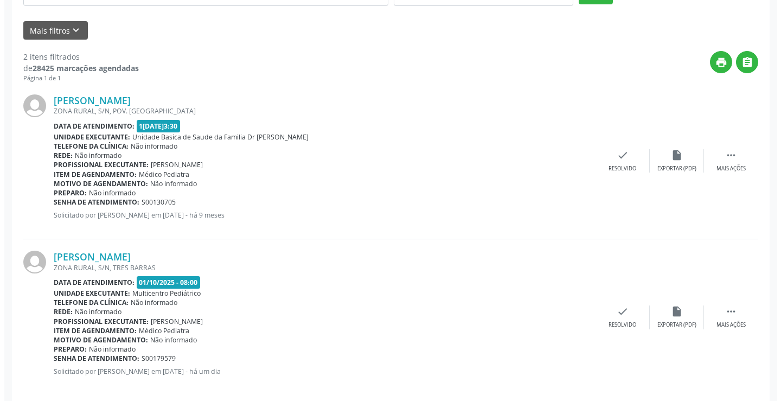
scroll to position [255, 0]
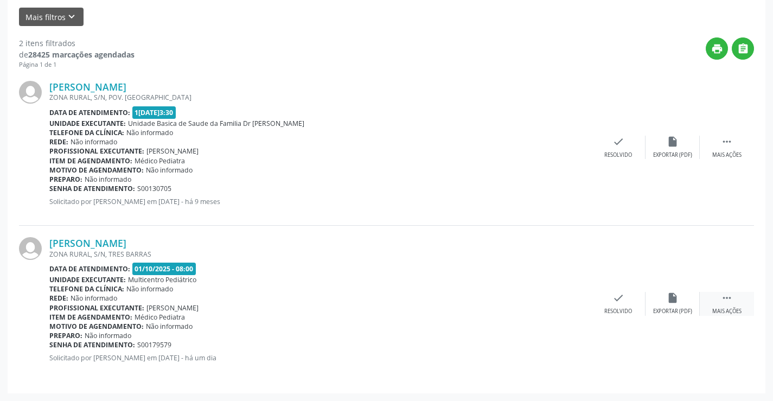
click at [736, 293] on div " Mais ações" at bounding box center [727, 303] width 54 height 23
click at [568, 303] on icon "cancel" at bounding box center [564, 298] width 12 height 12
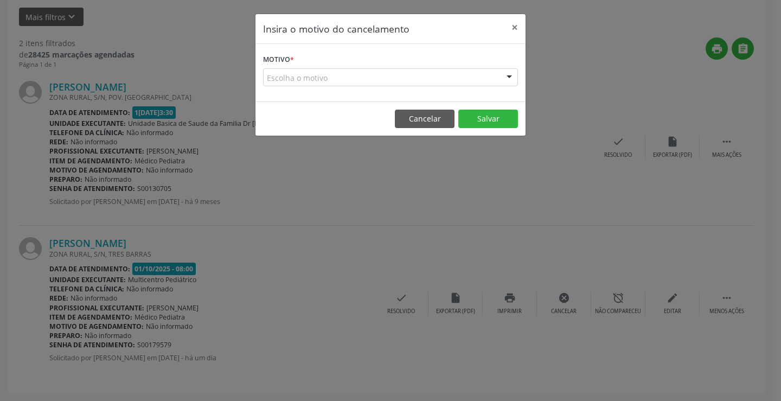
click at [506, 79] on div at bounding box center [509, 78] width 16 height 18
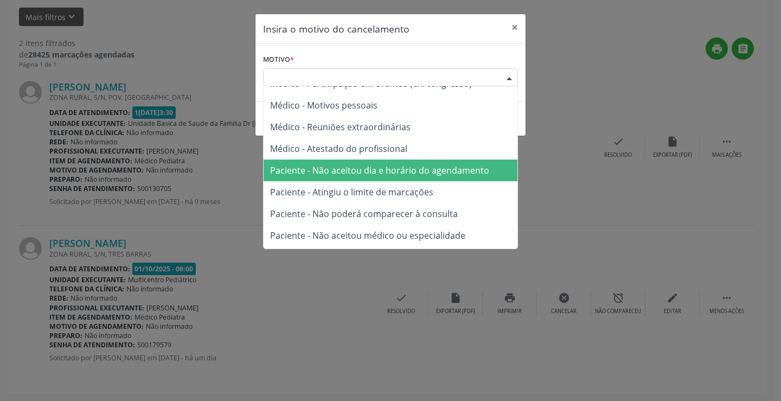
scroll to position [54, 0]
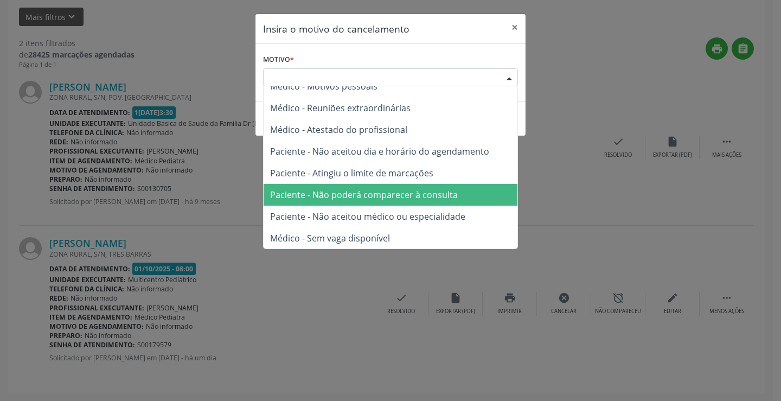
click at [404, 187] on span "Paciente - Não poderá comparecer à consulta" at bounding box center [391, 195] width 254 height 22
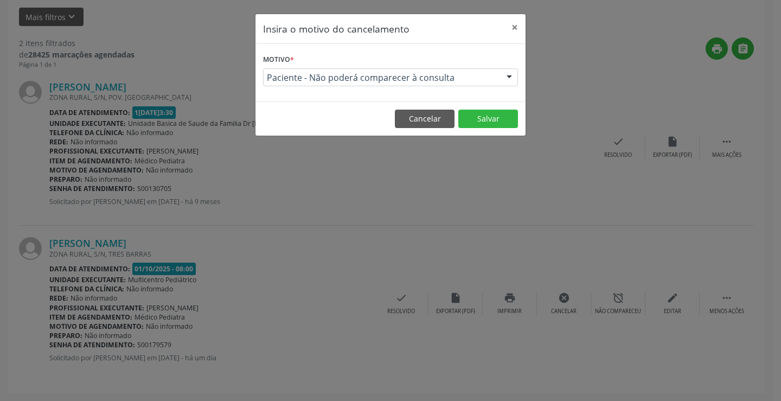
click at [491, 129] on footer "Cancelar Salvar" at bounding box center [390, 118] width 270 height 34
click at [492, 124] on button "Salvar" at bounding box center [488, 119] width 60 height 18
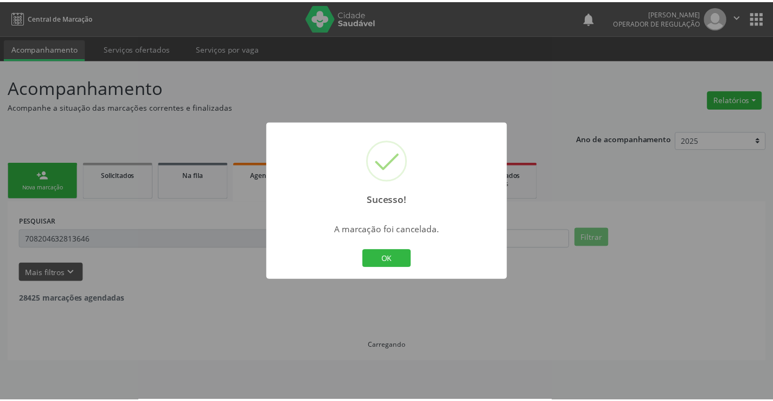
scroll to position [0, 0]
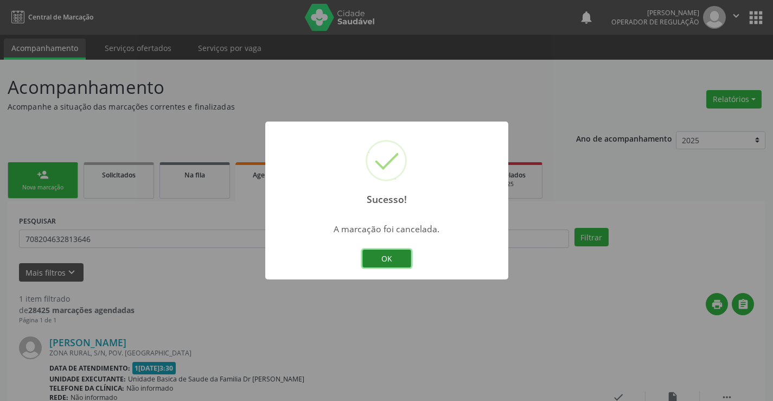
click at [401, 255] on button "OK" at bounding box center [386, 258] width 49 height 18
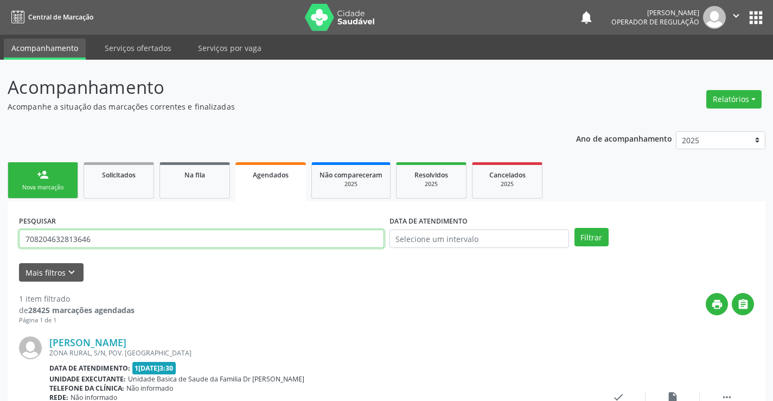
click at [228, 234] on input "708204632813646" at bounding box center [201, 238] width 365 height 18
click at [596, 233] on button "Filtrar" at bounding box center [591, 237] width 34 height 18
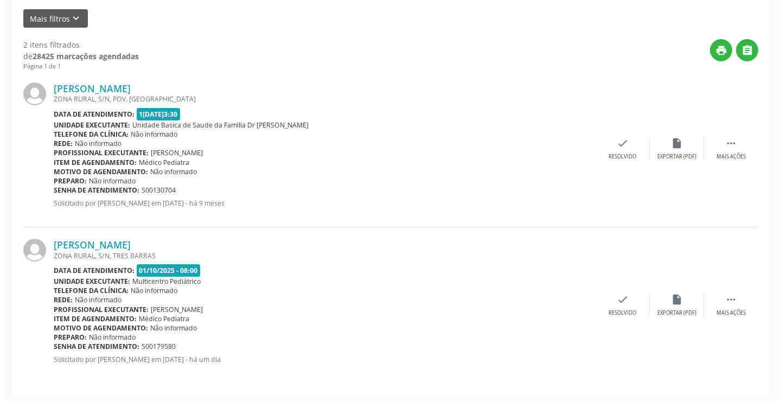
scroll to position [255, 0]
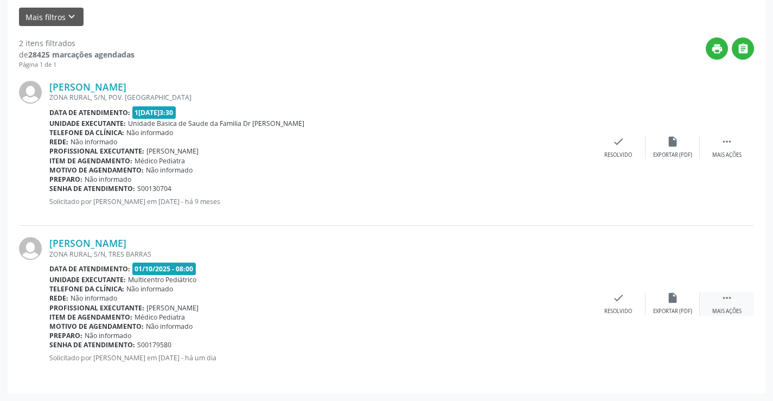
click at [718, 298] on div " Mais ações" at bounding box center [727, 303] width 54 height 23
click at [573, 301] on div "cancel Cancelar" at bounding box center [564, 303] width 54 height 23
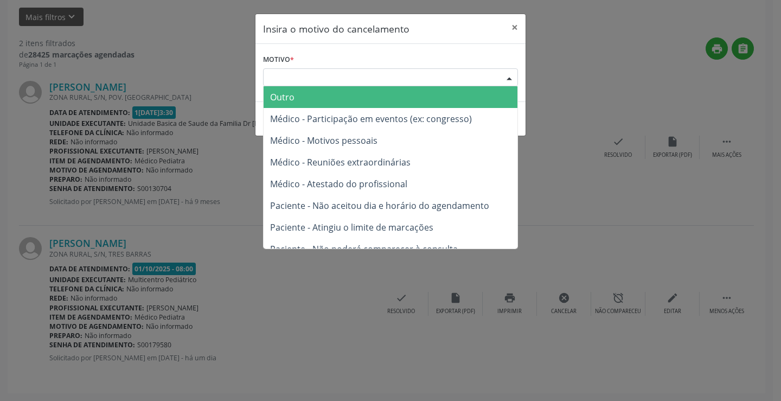
click at [511, 86] on div at bounding box center [509, 78] width 16 height 18
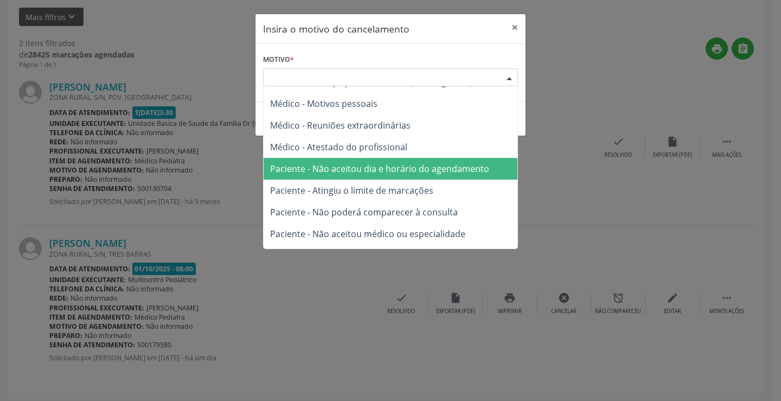
scroll to position [54, 0]
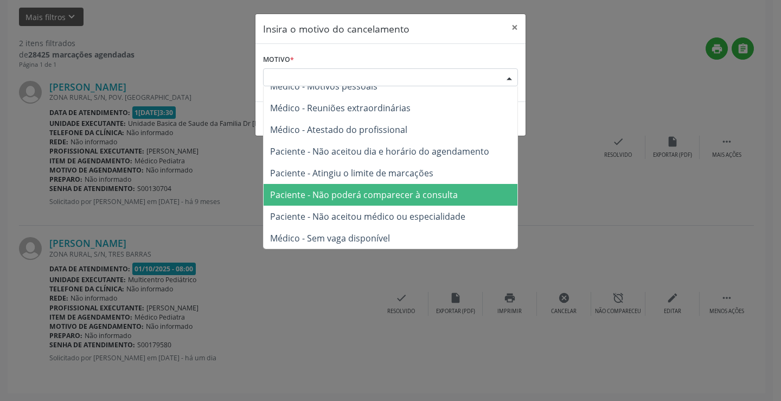
click at [426, 196] on span "Paciente - Não poderá comparecer à consulta" at bounding box center [364, 195] width 188 height 12
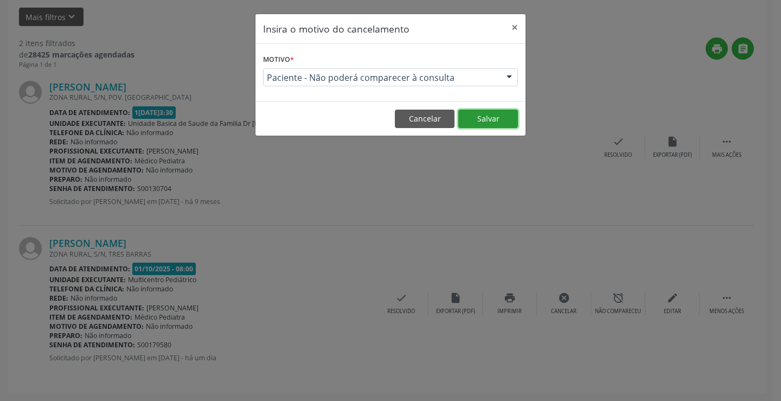
click at [500, 114] on button "Salvar" at bounding box center [488, 119] width 60 height 18
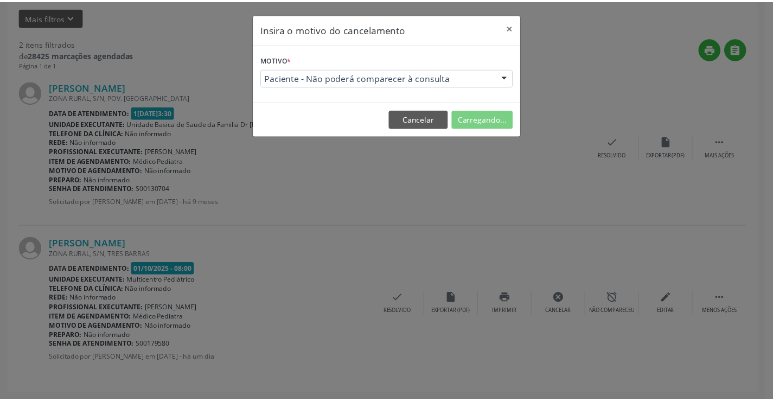
scroll to position [0, 0]
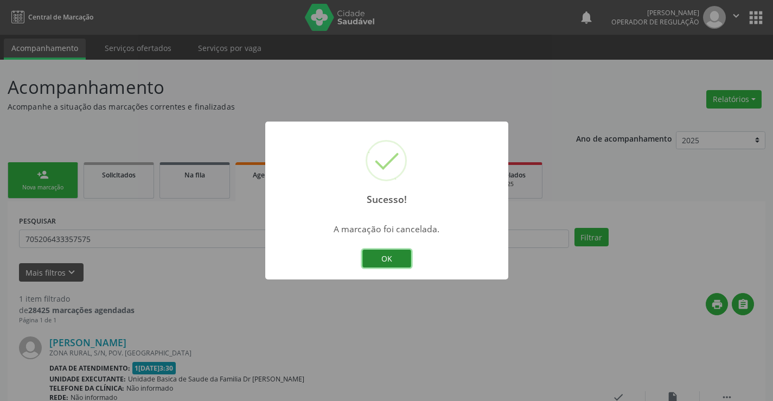
click at [396, 258] on button "OK" at bounding box center [386, 258] width 49 height 18
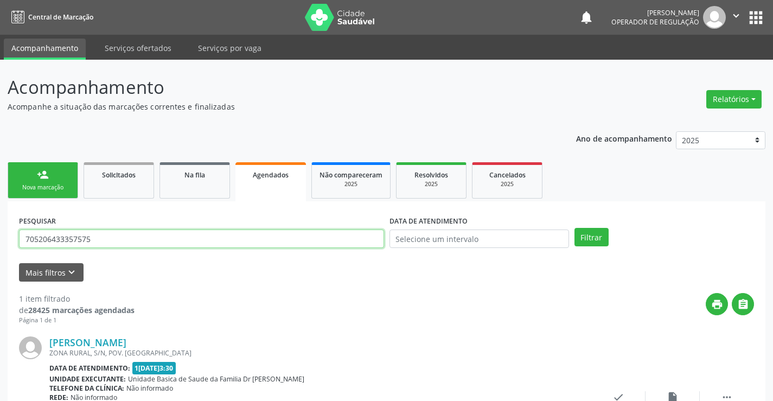
click at [130, 242] on input "705206433357575" at bounding box center [201, 238] width 365 height 18
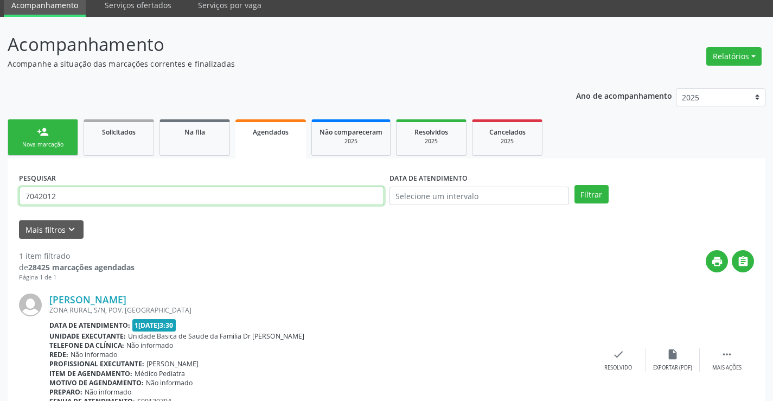
scroll to position [99, 0]
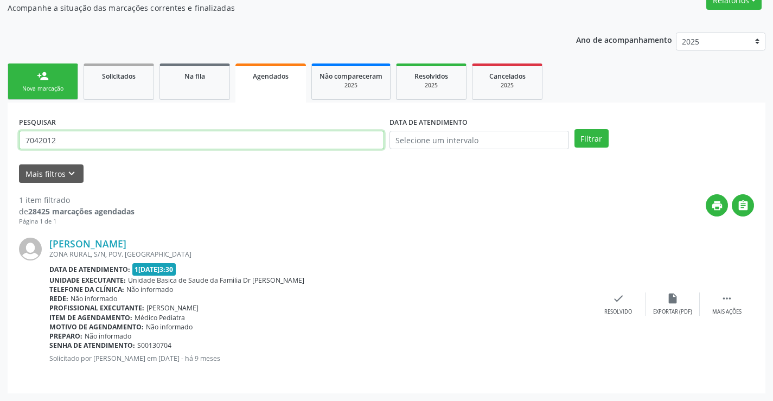
click at [159, 146] on input "7042012" at bounding box center [201, 140] width 365 height 18
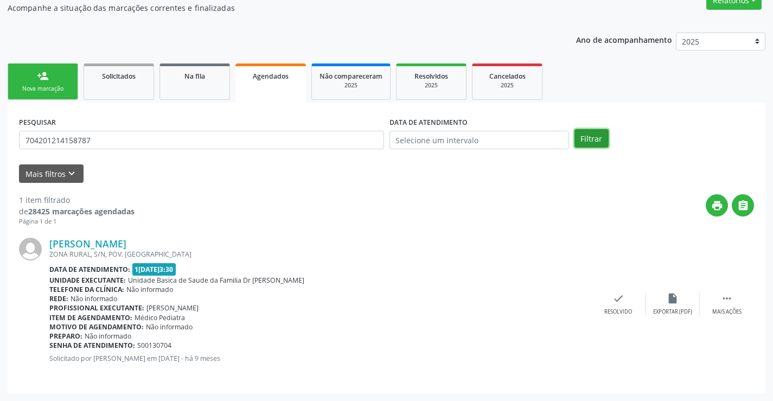
click at [592, 132] on button "Filtrar" at bounding box center [591, 138] width 34 height 18
click at [725, 298] on icon "" at bounding box center [727, 298] width 12 height 12
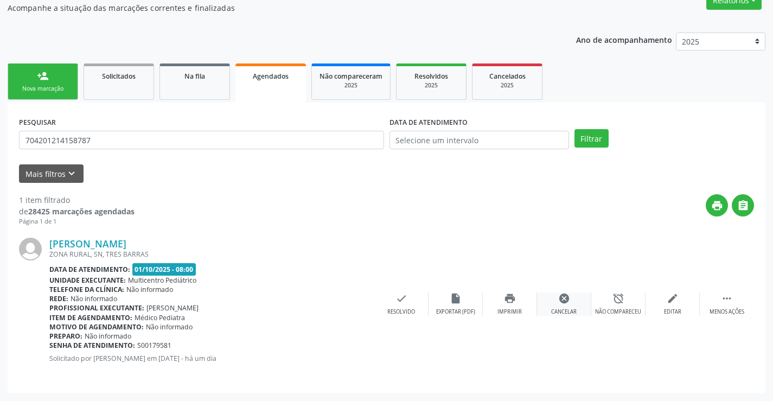
click at [565, 297] on icon "cancel" at bounding box center [564, 298] width 12 height 12
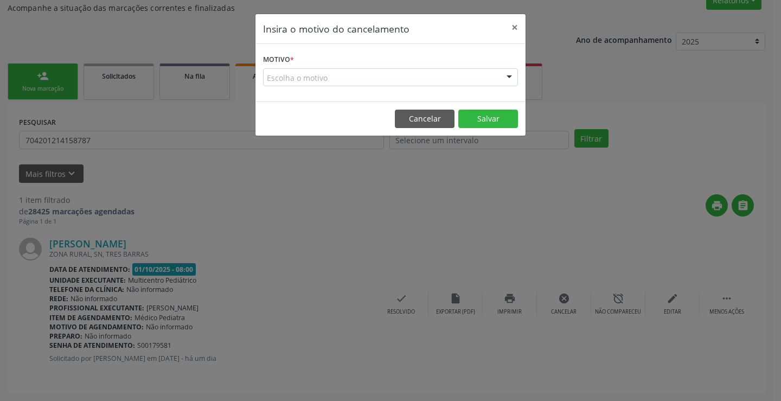
click at [501, 77] on div at bounding box center [509, 78] width 16 height 18
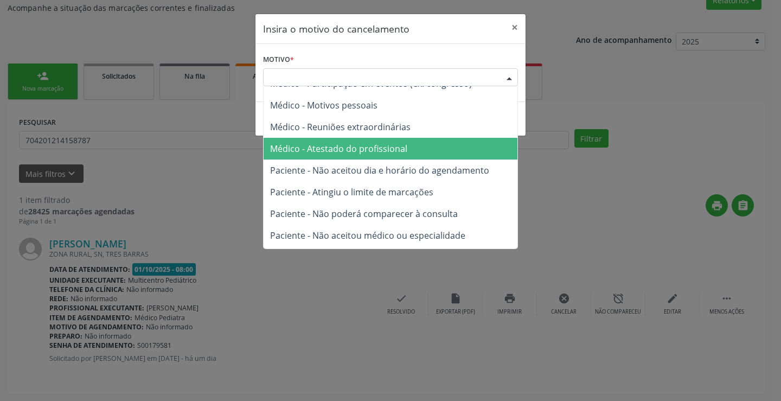
scroll to position [54, 0]
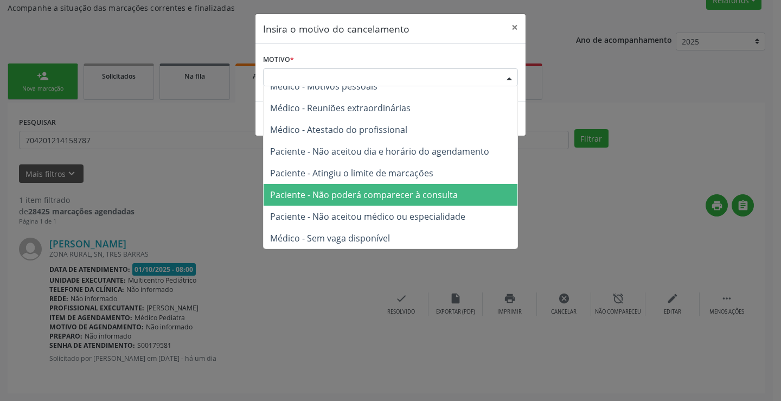
click at [415, 197] on span "Paciente - Não poderá comparecer à consulta" at bounding box center [364, 195] width 188 height 12
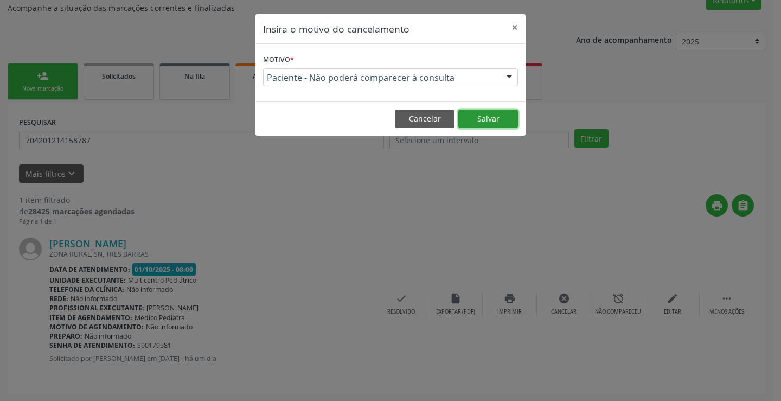
click at [493, 118] on button "Salvar" at bounding box center [488, 119] width 60 height 18
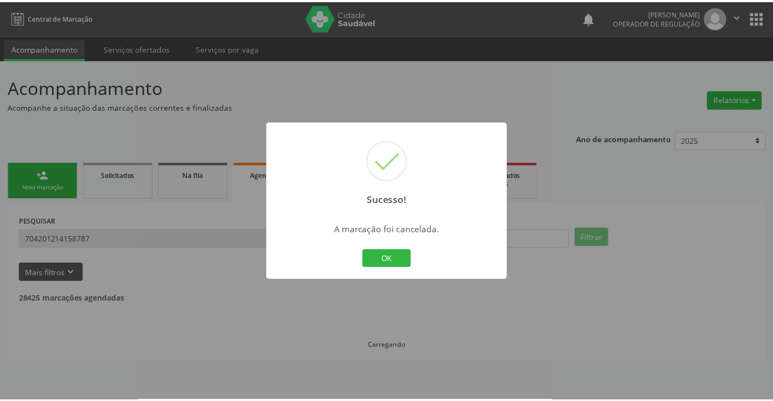
scroll to position [0, 0]
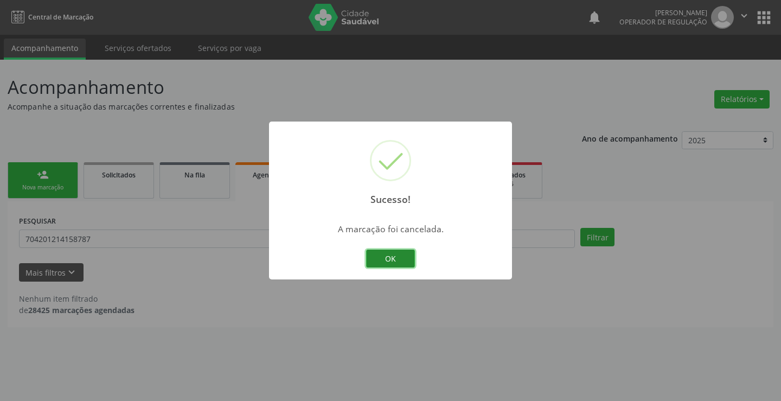
click at [395, 252] on button "OK" at bounding box center [390, 258] width 49 height 18
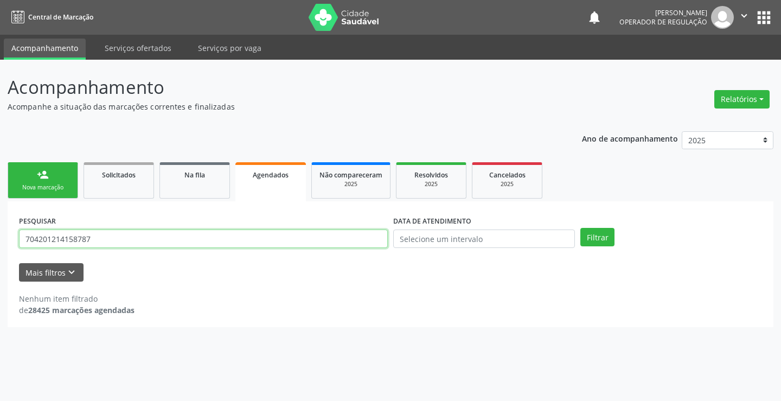
click at [94, 239] on input "704201214158787" at bounding box center [203, 238] width 369 height 18
type input "705605429963615"
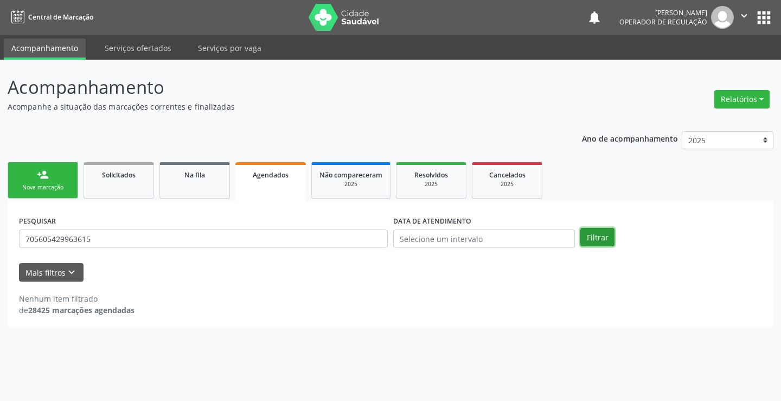
click at [609, 234] on button "Filtrar" at bounding box center [597, 237] width 34 height 18
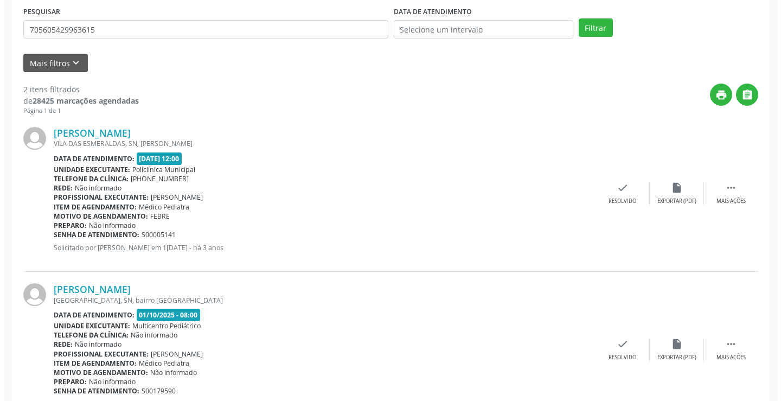
scroll to position [255, 0]
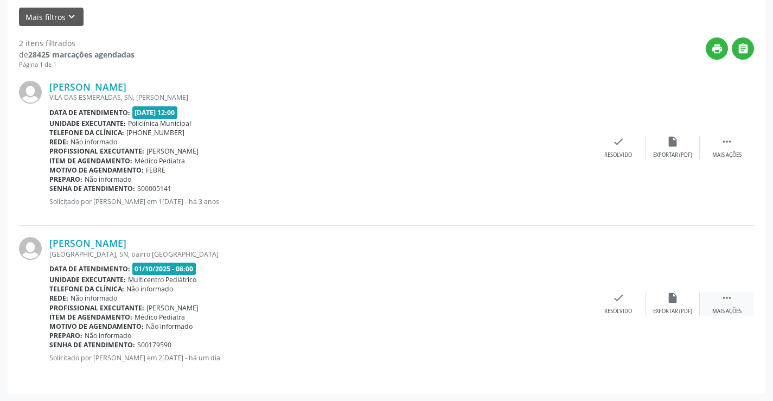
click at [727, 299] on icon "" at bounding box center [727, 298] width 12 height 12
click at [557, 297] on div "cancel Cancelar" at bounding box center [564, 303] width 54 height 23
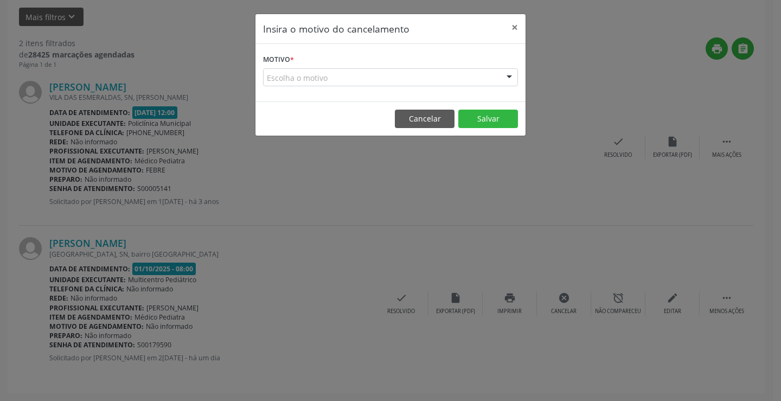
click at [497, 66] on form "Motivo * Escolha o motivo Outro Médico - Participação em eventos (ex: congresso…" at bounding box center [390, 69] width 255 height 35
click at [490, 71] on div "Escolha o motivo" at bounding box center [390, 77] width 255 height 18
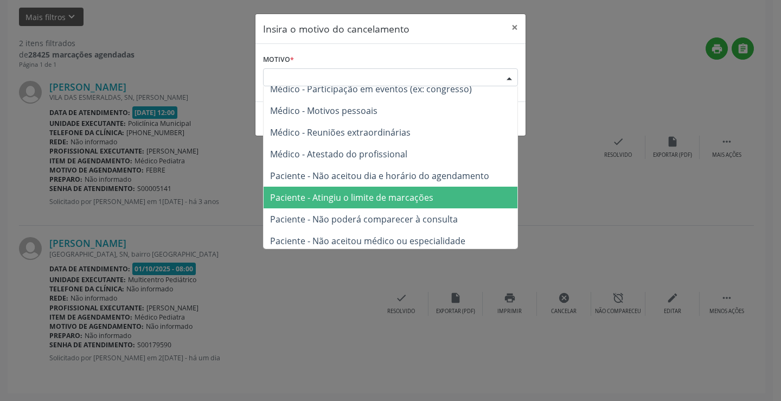
scroll to position [54, 0]
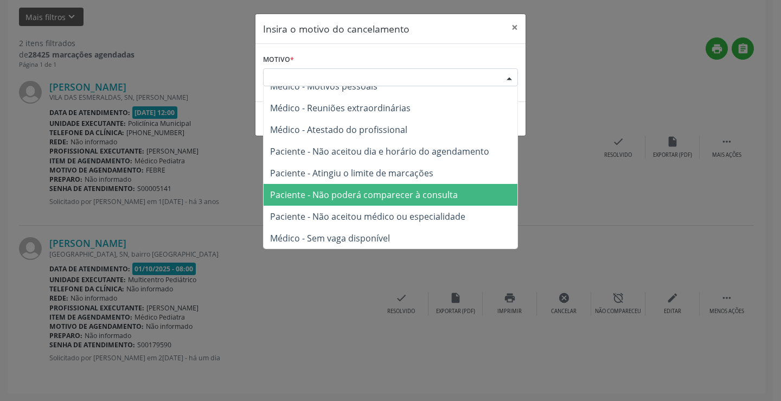
click at [415, 197] on span "Paciente - Não poderá comparecer à consulta" at bounding box center [364, 195] width 188 height 12
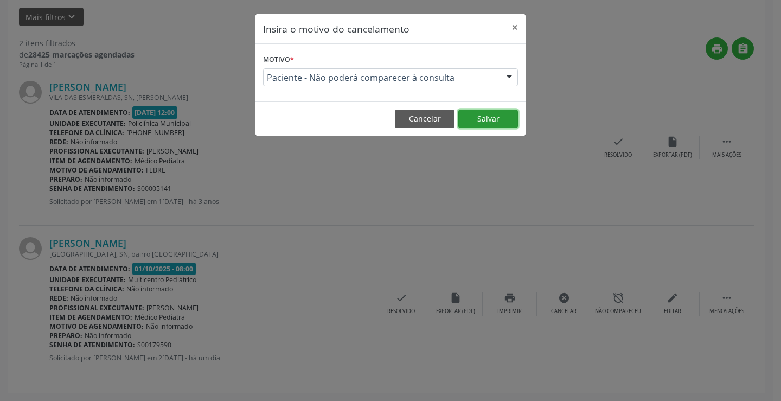
click at [497, 119] on button "Salvar" at bounding box center [488, 119] width 60 height 18
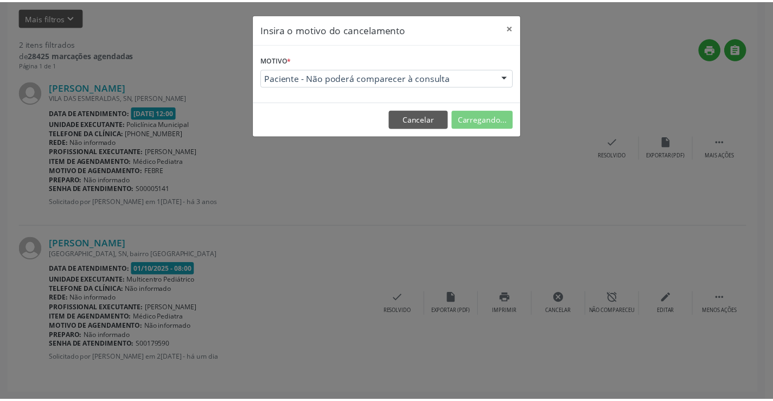
scroll to position [0, 0]
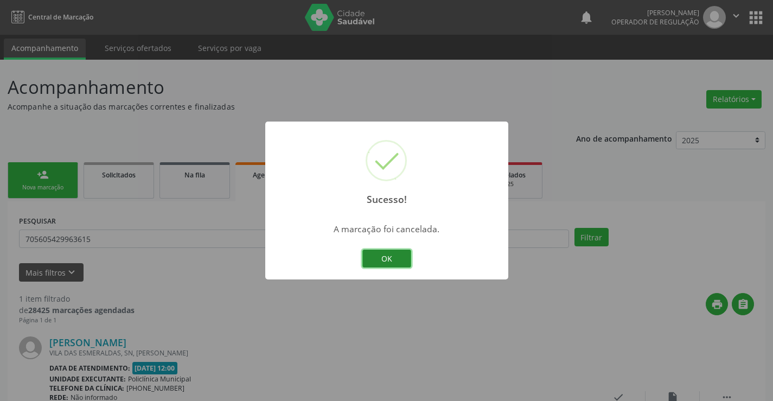
click at [389, 257] on button "OK" at bounding box center [386, 258] width 49 height 18
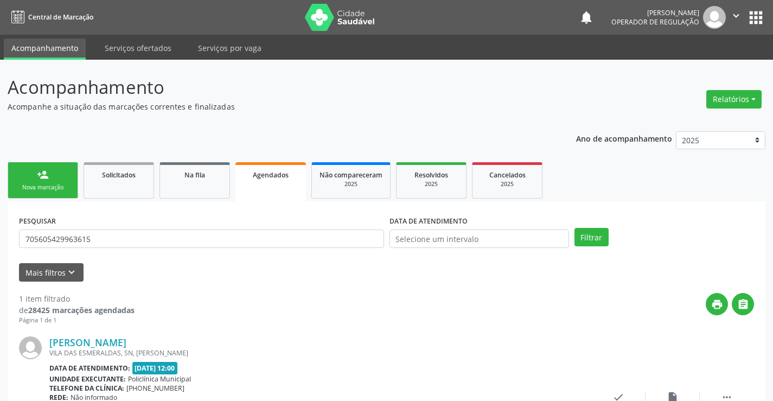
click at [53, 187] on div "Nova marcação" at bounding box center [43, 187] width 54 height 8
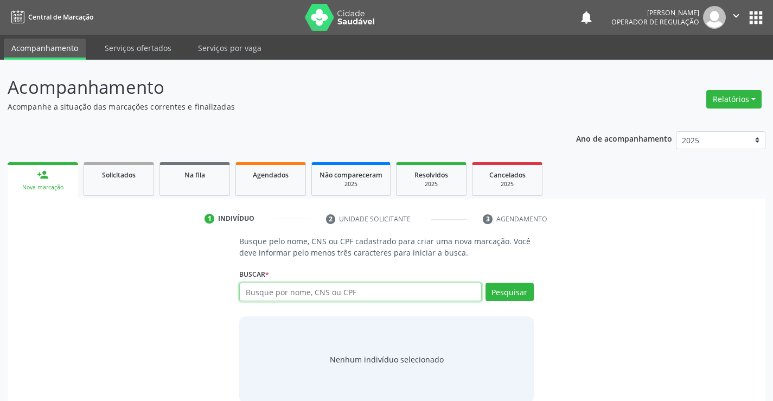
click at [369, 294] on input "text" at bounding box center [360, 292] width 242 height 18
type input "708505384697674"
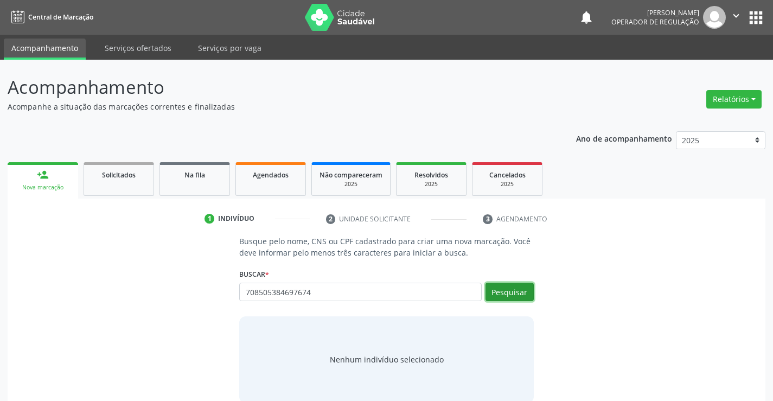
click at [497, 290] on button "Pesquisar" at bounding box center [509, 292] width 48 height 18
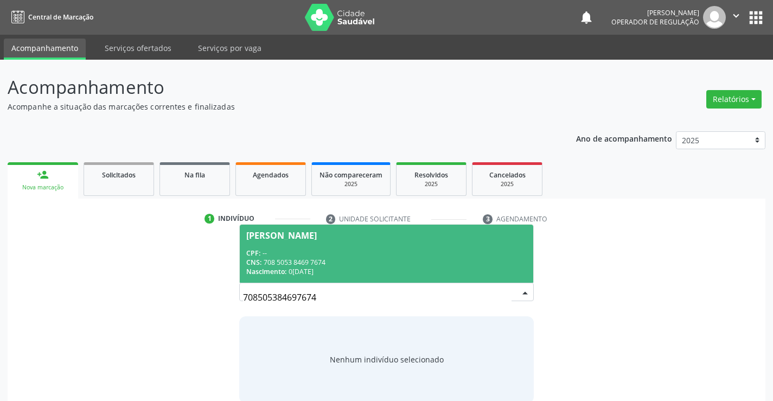
click at [356, 245] on span "Mikaelly Aguiar da Silva CPF: -- CNS: 708 5053 8469 7674 Nascimento: 07/04/2025" at bounding box center [386, 254] width 293 height 58
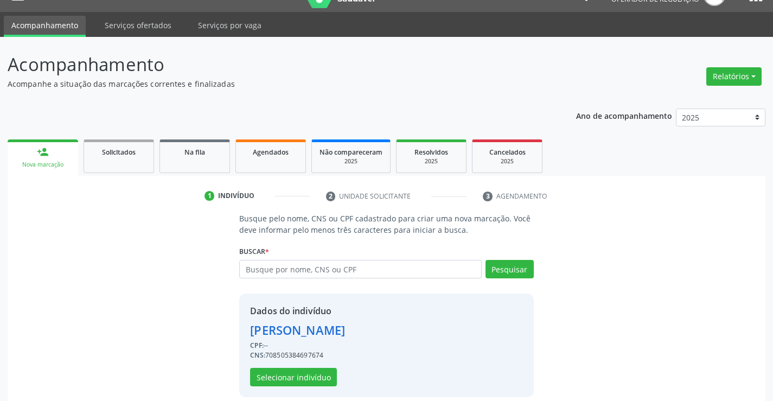
scroll to position [34, 0]
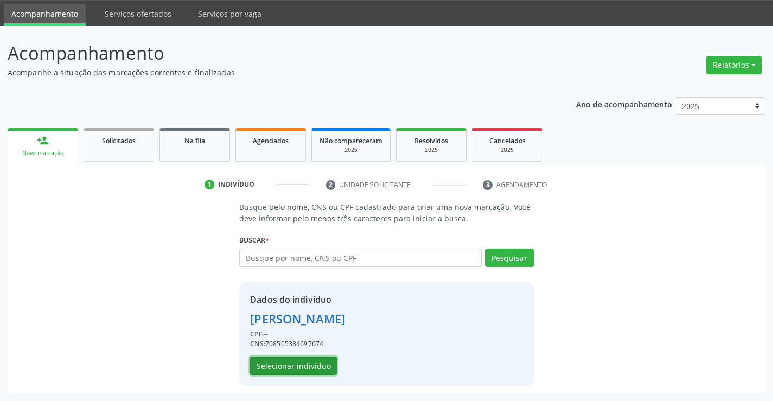
click at [299, 358] on button "Selecionar indivíduo" at bounding box center [293, 365] width 87 height 18
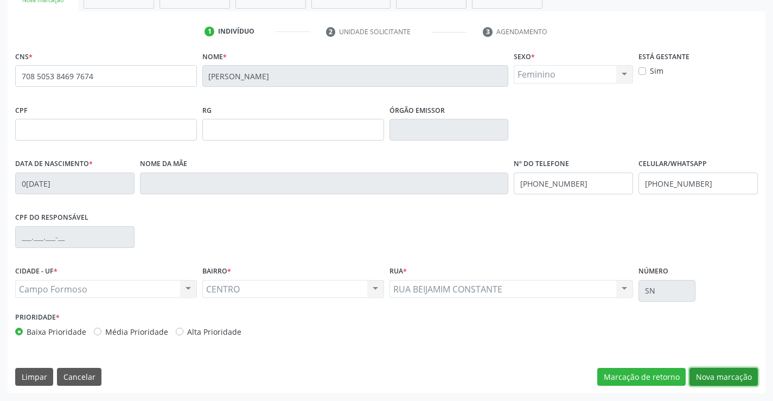
click at [724, 373] on button "Nova marcação" at bounding box center [723, 377] width 68 height 18
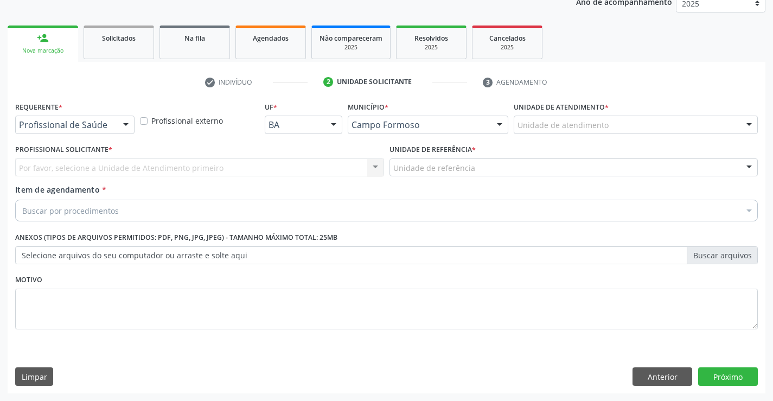
scroll to position [137, 0]
click at [113, 131] on div "Profissional de Saúde" at bounding box center [74, 125] width 119 height 18
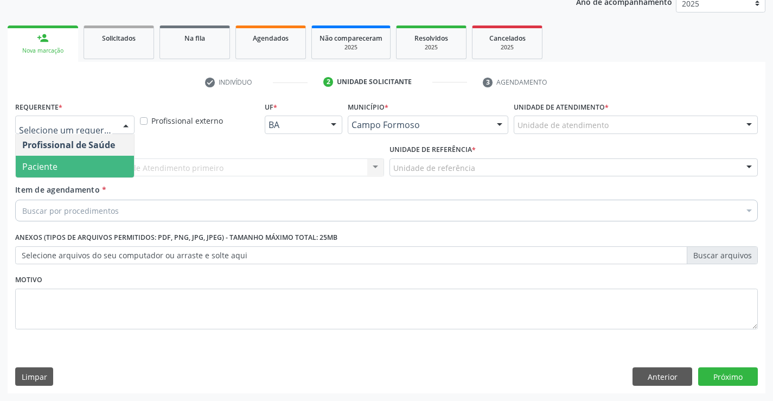
click at [88, 175] on span "Paciente" at bounding box center [75, 167] width 118 height 22
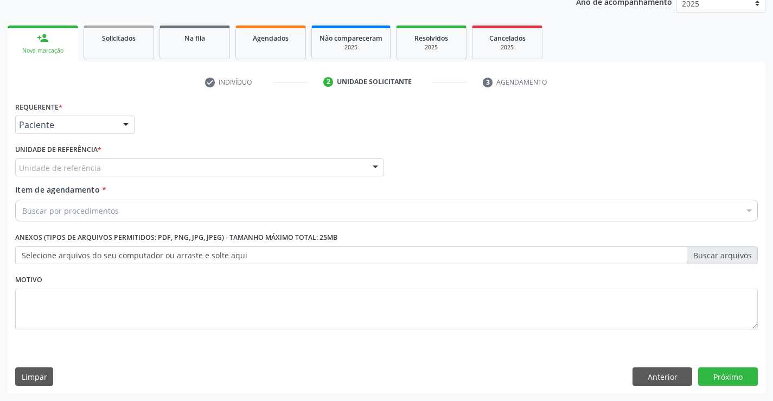
click at [150, 164] on div "Unidade de referência" at bounding box center [199, 167] width 369 height 18
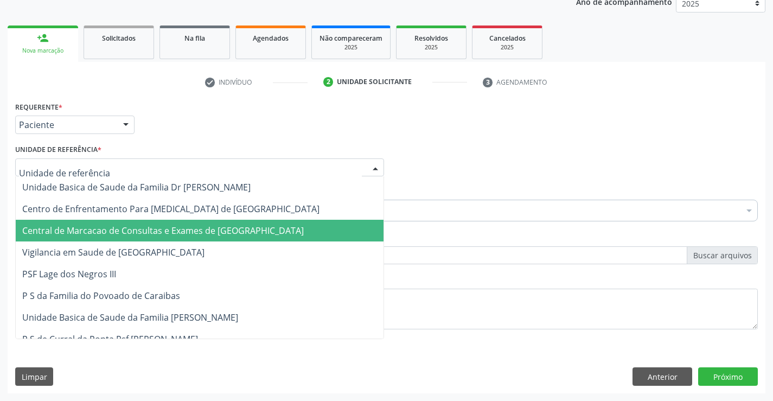
click at [163, 232] on span "Central de Marcacao de Consultas e Exames de [GEOGRAPHIC_DATA]" at bounding box center [162, 231] width 281 height 12
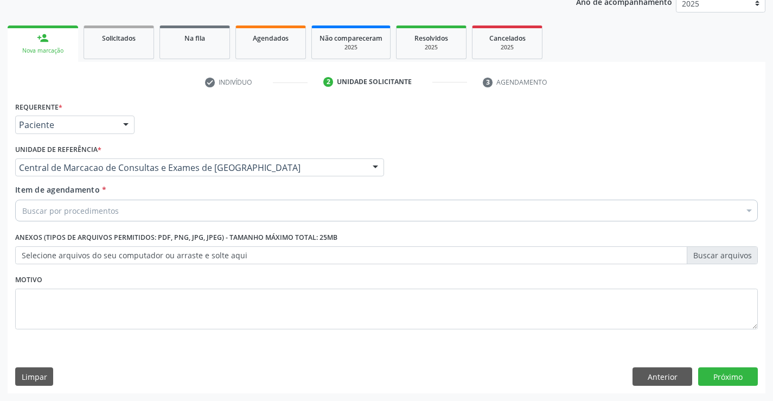
click at [187, 210] on div "Buscar por procedimentos" at bounding box center [386, 211] width 743 height 22
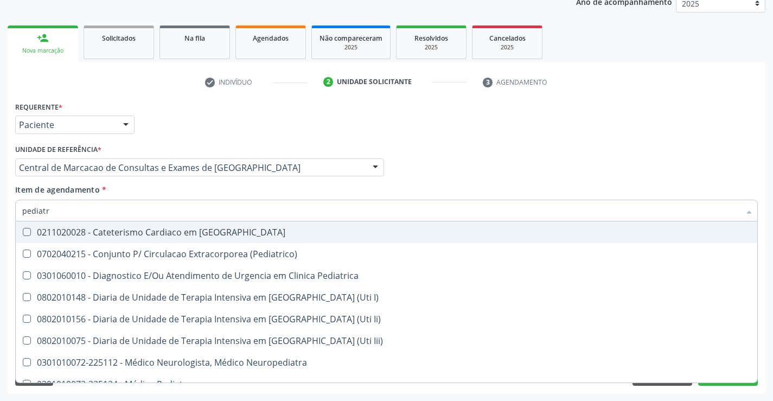
type input "pediatra"
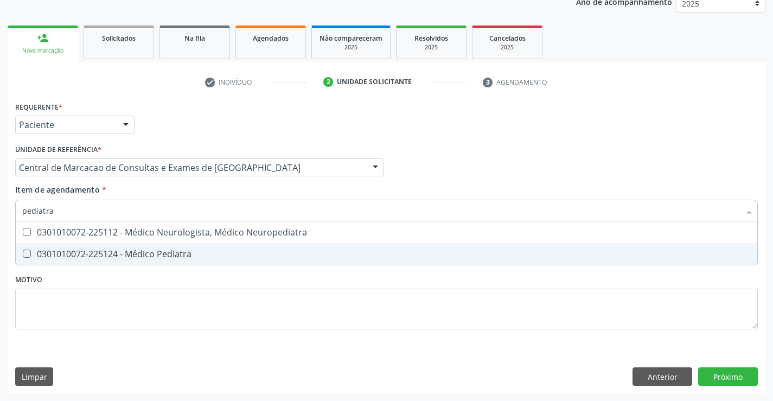
click at [178, 249] on div "0301010072-225124 - Médico Pediatra" at bounding box center [386, 253] width 728 height 9
checkbox Pediatra "true"
click at [744, 384] on button "Próximo" at bounding box center [728, 376] width 60 height 18
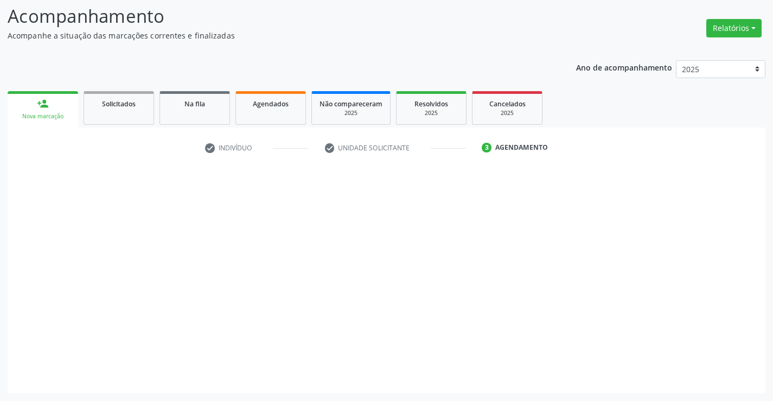
scroll to position [71, 0]
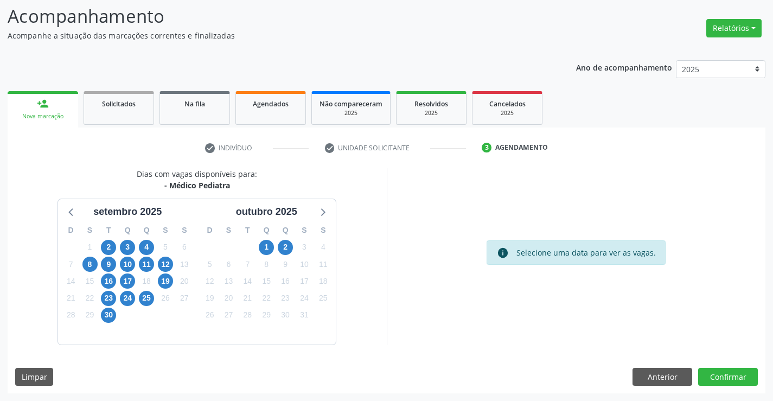
drag, startPoint x: 168, startPoint y: 185, endPoint x: 231, endPoint y: 185, distance: 62.9
click at [231, 185] on div "- Médico Pediatra" at bounding box center [197, 185] width 120 height 11
copy div "Médico Pediatra"
click at [288, 242] on span "2" at bounding box center [285, 247] width 15 height 15
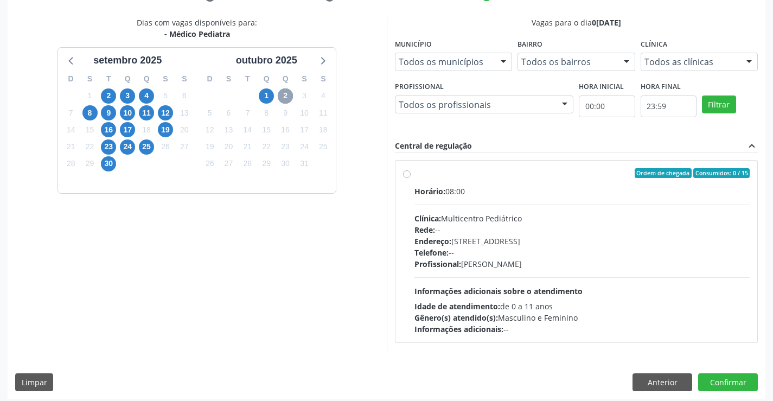
scroll to position [228, 0]
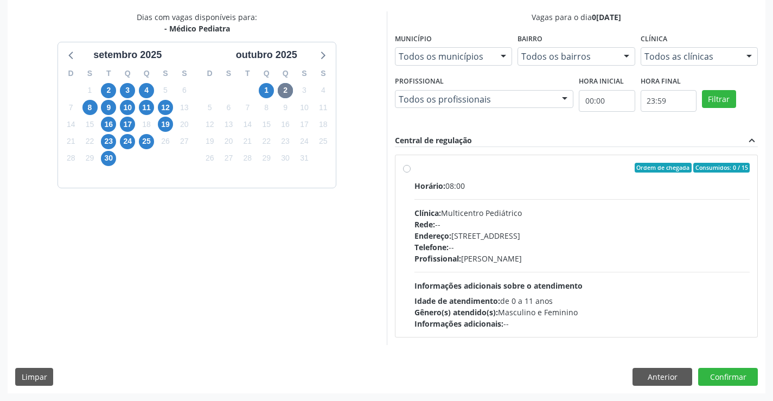
click at [618, 251] on div "Telefone: --" at bounding box center [582, 246] width 336 height 11
click at [411, 172] on input "Ordem de chegada Consumidos: 0 / 15 Horário: 08:00 Clínica: Multicentro Pediátr…" at bounding box center [407, 168] width 8 height 10
radio input "true"
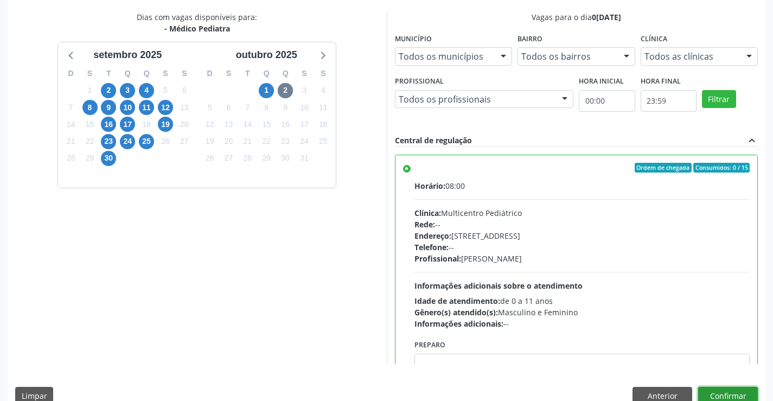
click at [719, 399] on button "Confirmar" at bounding box center [728, 396] width 60 height 18
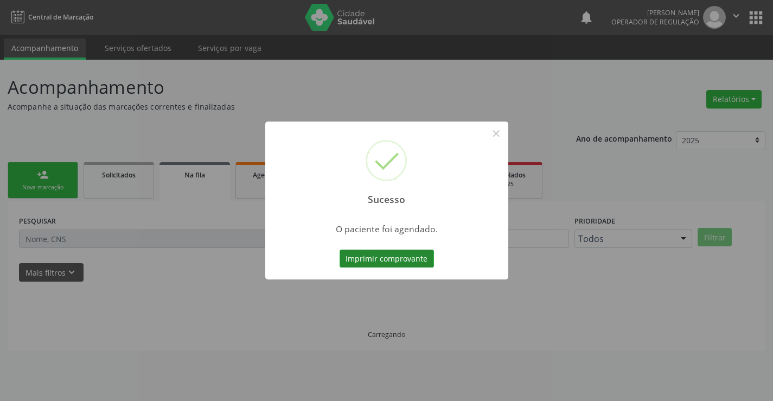
scroll to position [0, 0]
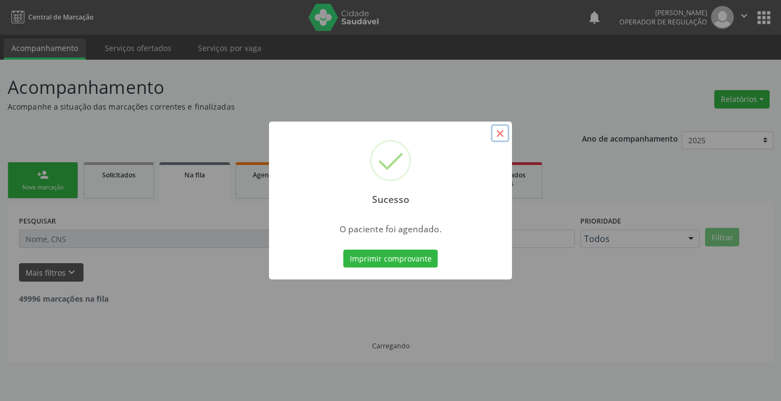
click at [504, 137] on button "×" at bounding box center [500, 133] width 18 height 18
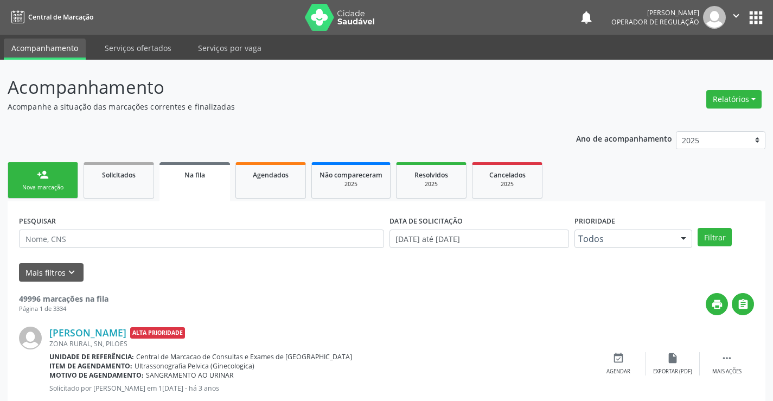
click at [37, 179] on div "person_add" at bounding box center [43, 175] width 12 height 12
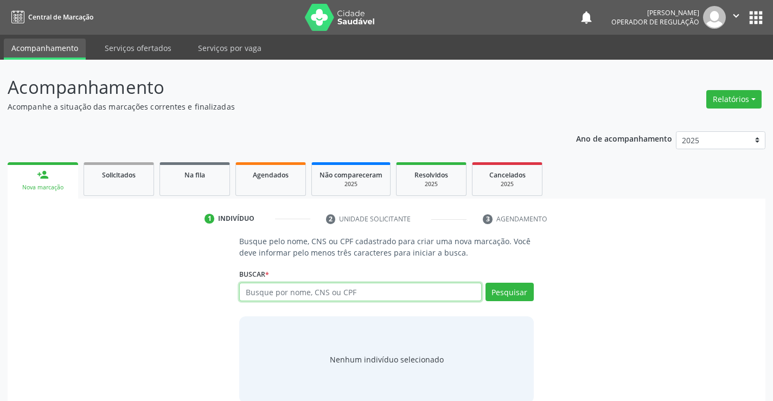
click at [260, 296] on input "text" at bounding box center [360, 292] width 242 height 18
type input "702307176435012"
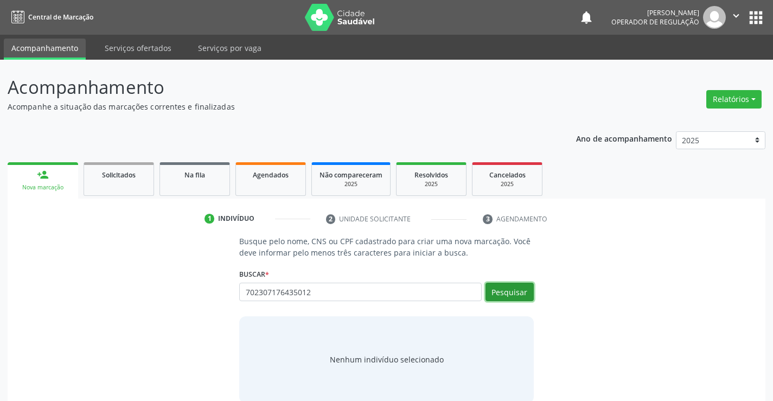
click at [511, 287] on button "Pesquisar" at bounding box center [509, 292] width 48 height 18
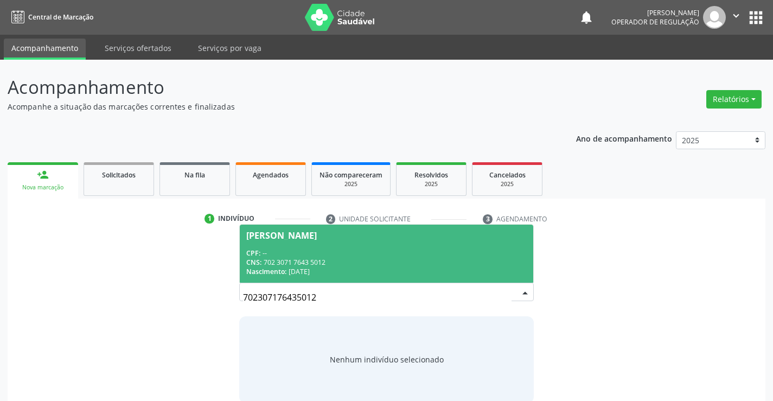
click at [306, 225] on span "Luna Silva Vieira CPF: -- CNS: 702 3071 7643 5012 Nascimento: 20/09/2021" at bounding box center [386, 254] width 293 height 58
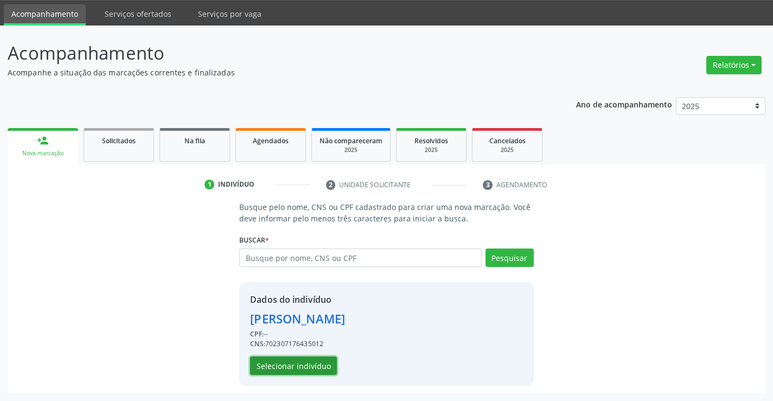
click at [302, 359] on button "Selecionar indivíduo" at bounding box center [293, 365] width 87 height 18
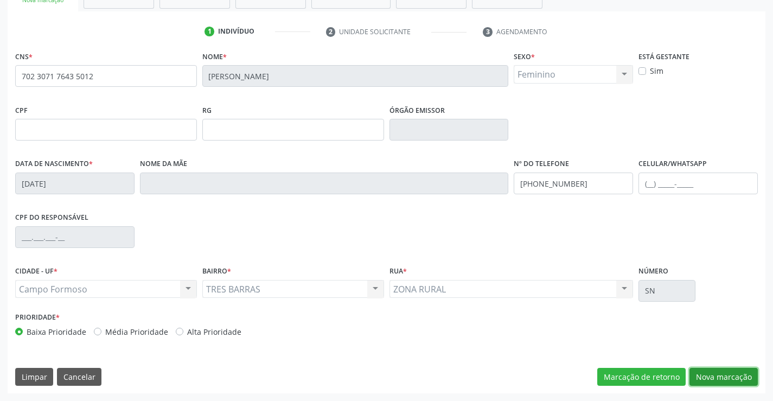
click at [704, 373] on button "Nova marcação" at bounding box center [723, 377] width 68 height 18
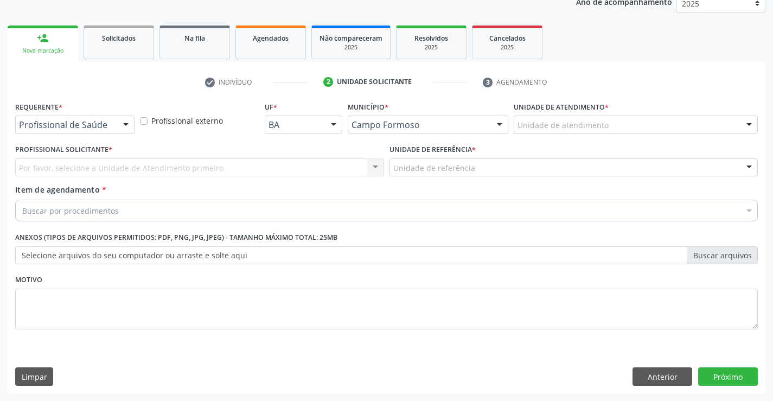
click at [126, 126] on div at bounding box center [126, 125] width 16 height 18
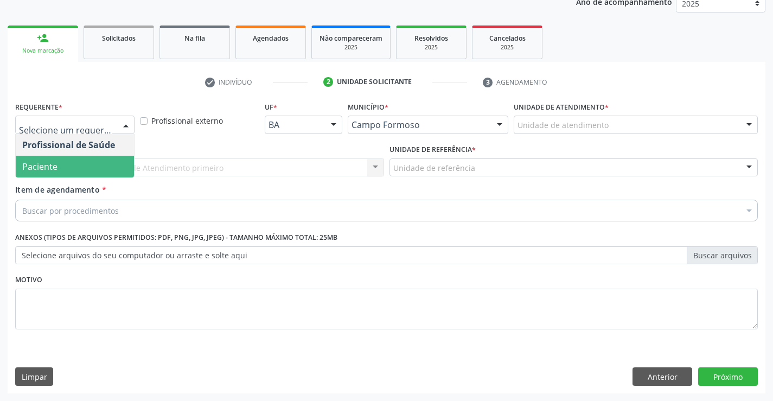
click at [81, 162] on span "Paciente" at bounding box center [75, 167] width 118 height 22
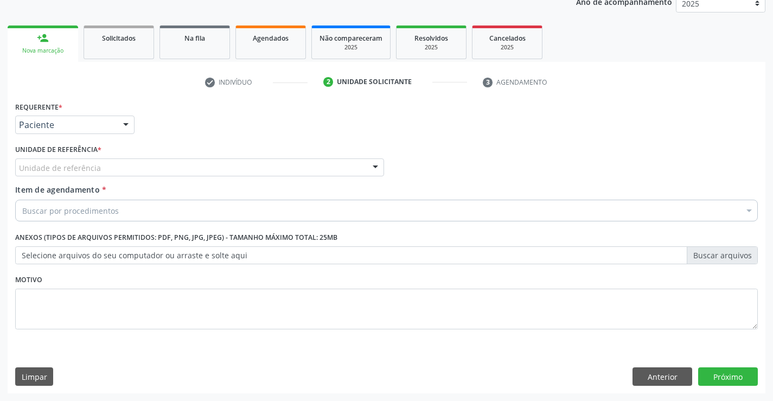
click at [177, 169] on div "Unidade de referência" at bounding box center [199, 167] width 369 height 18
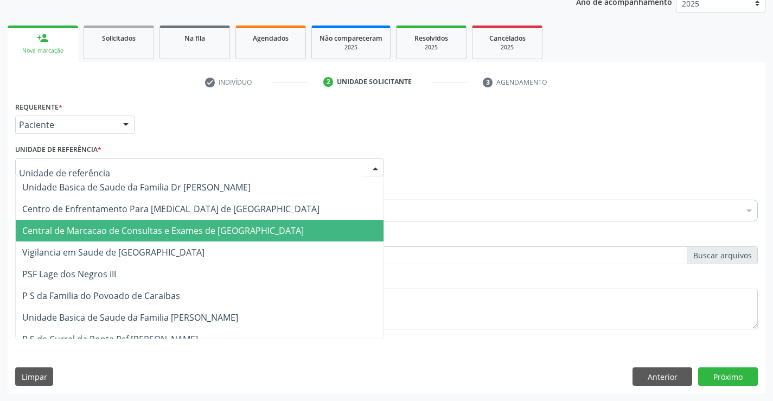
click at [178, 226] on span "Central de Marcacao de Consultas e Exames de [GEOGRAPHIC_DATA]" at bounding box center [162, 231] width 281 height 12
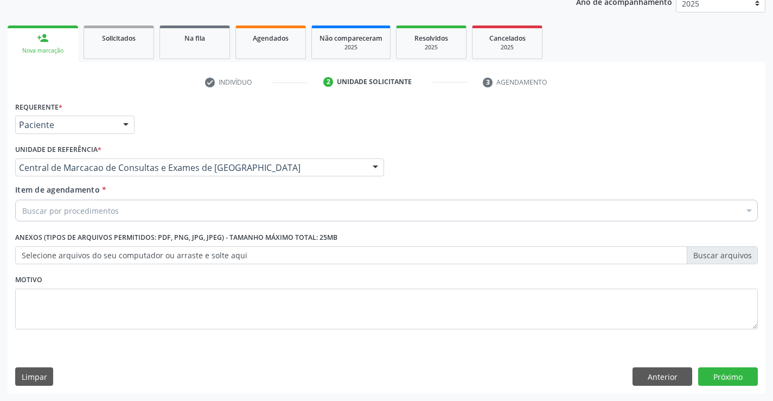
click at [200, 207] on div "Buscar por procedimentos" at bounding box center [386, 211] width 743 height 22
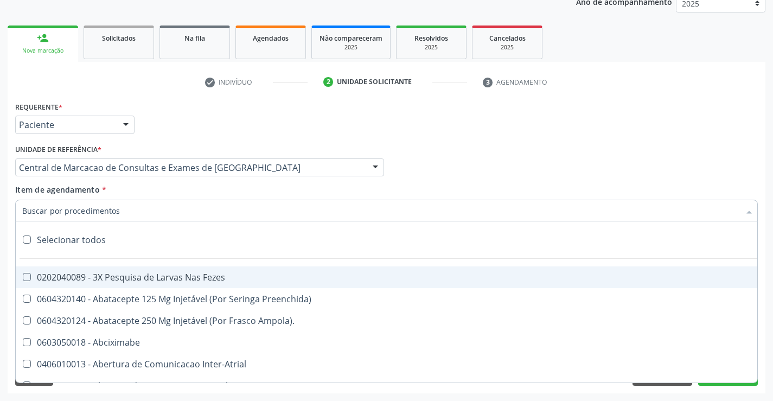
paste input "Médico Pediatra"
type input "Médico Pediatra"
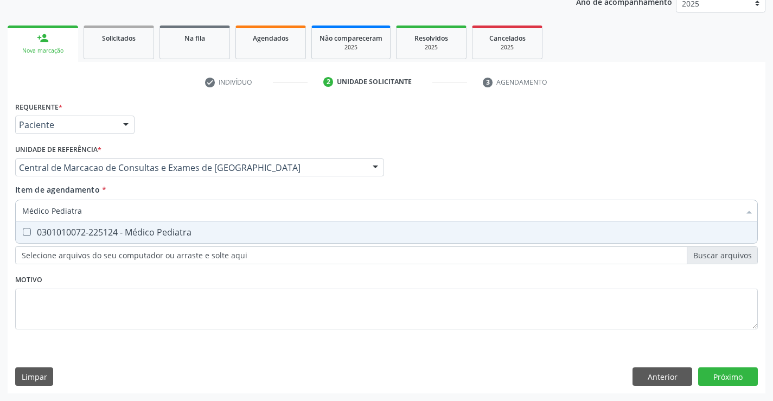
click at [149, 232] on div "0301010072-225124 - Médico Pediatra" at bounding box center [386, 232] width 728 height 9
checkbox Pediatra "true"
click at [702, 371] on div "Requerente * Paciente Profissional de Saúde Paciente Nenhum resultado encontrad…" at bounding box center [387, 246] width 758 height 295
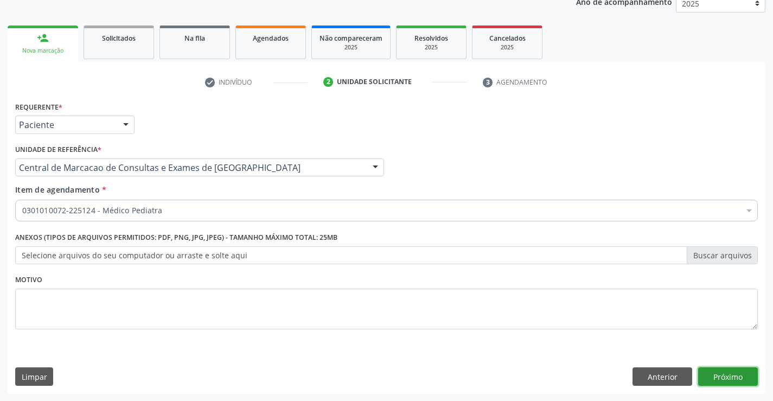
click at [702, 371] on button "Próximo" at bounding box center [728, 376] width 60 height 18
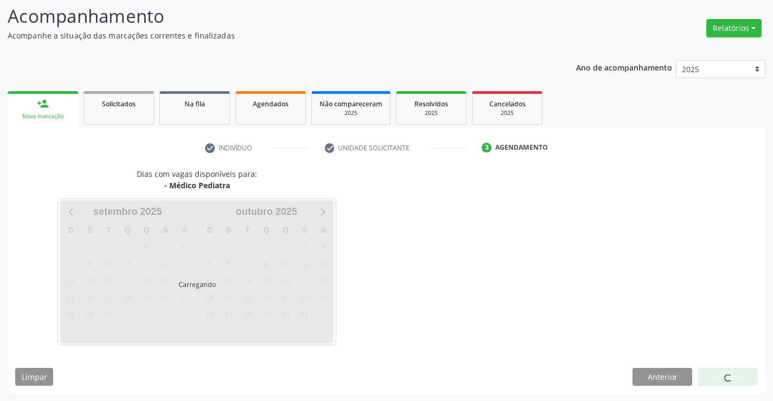
scroll to position [71, 0]
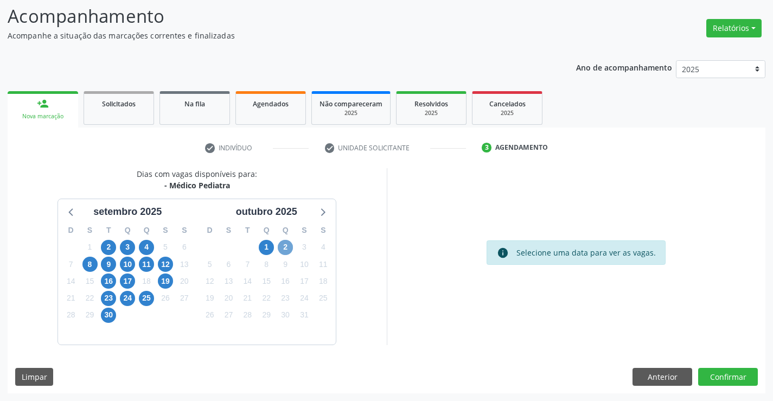
click at [280, 243] on span "2" at bounding box center [285, 247] width 15 height 15
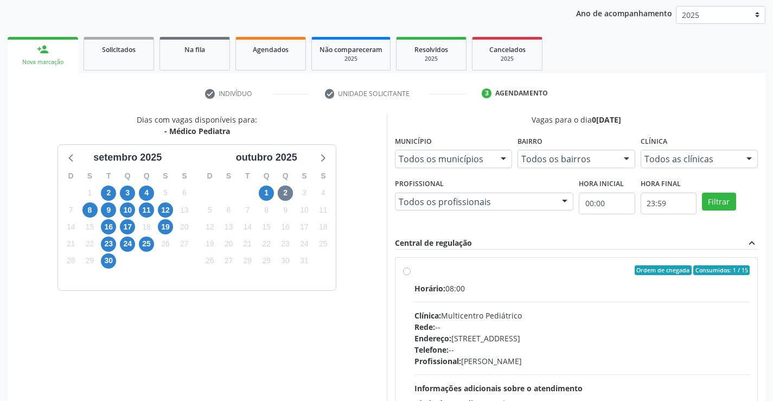
click at [529, 285] on div "Horário: 08:00" at bounding box center [582, 288] width 336 height 11
click at [411, 275] on input "Ordem de chegada Consumidos: 1 / 15 Horário: 08:00 Clínica: Multicentro Pediátr…" at bounding box center [407, 270] width 8 height 10
radio input "true"
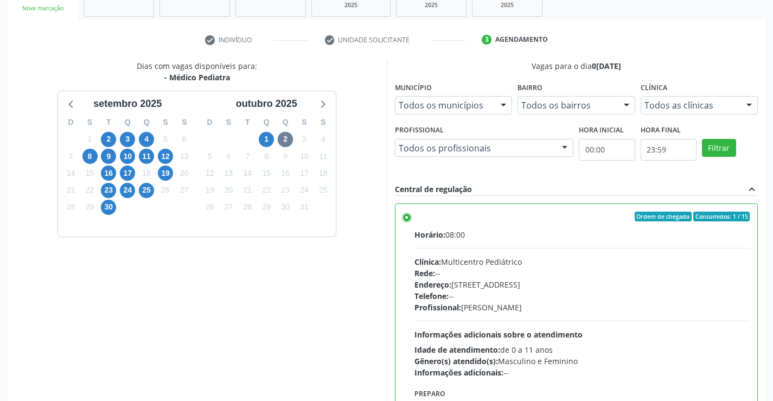
scroll to position [247, 0]
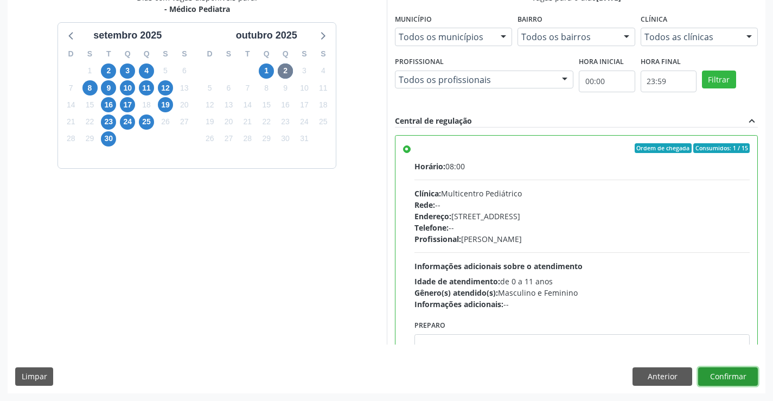
click at [715, 369] on button "Confirmar" at bounding box center [728, 376] width 60 height 18
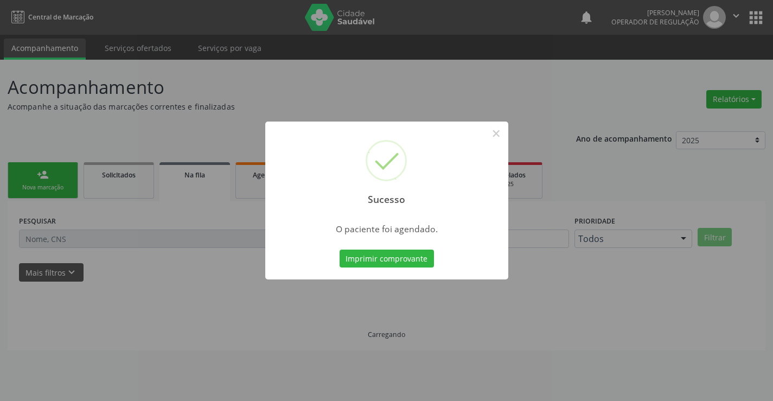
scroll to position [0, 0]
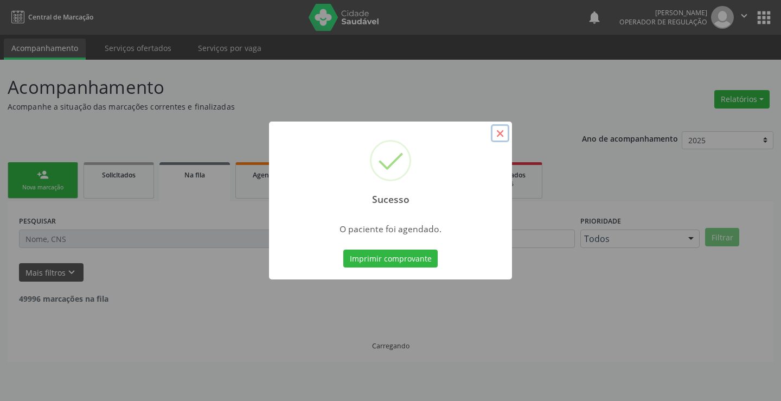
click at [499, 136] on button "×" at bounding box center [500, 133] width 18 height 18
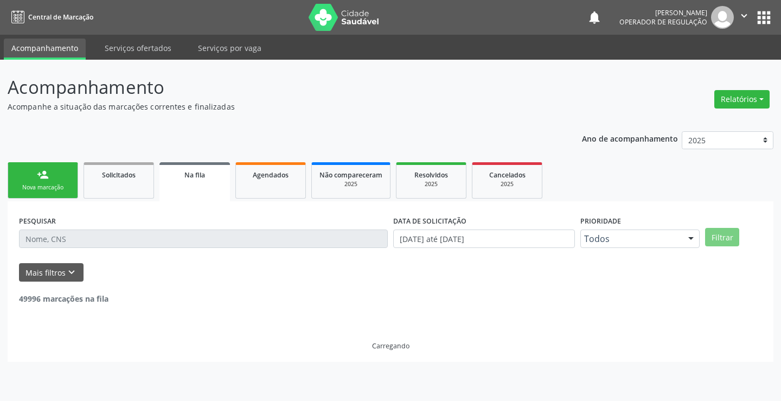
click at [43, 177] on div "person_add" at bounding box center [43, 175] width 12 height 12
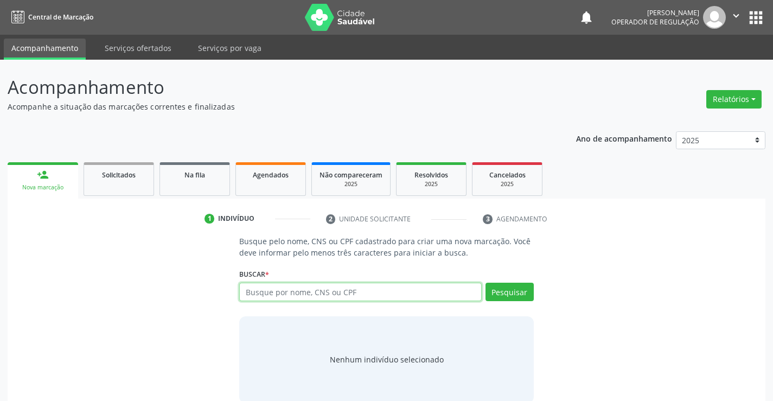
click at [302, 295] on input "text" at bounding box center [360, 292] width 242 height 18
type input "702007856791889"
click at [483, 291] on div "Pesquisar" at bounding box center [508, 296] width 52 height 26
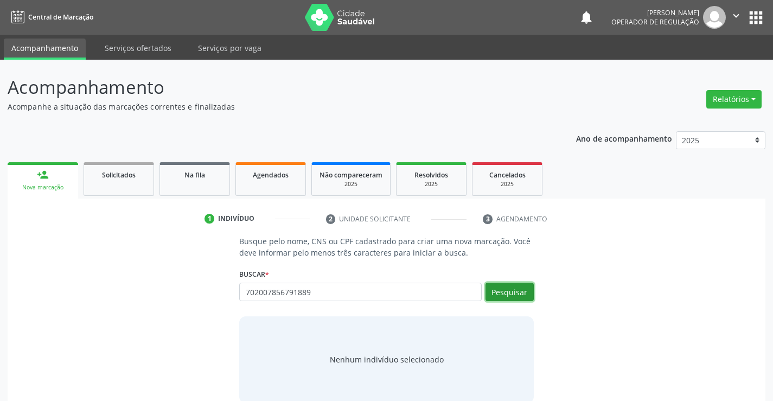
click at [496, 291] on button "Pesquisar" at bounding box center [509, 292] width 48 height 18
type input "702007856791889"
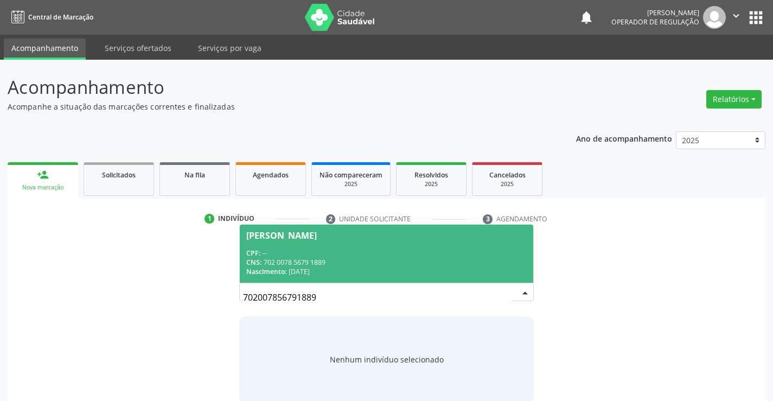
click at [321, 258] on div "CNS: 702 0078 5679 1889" at bounding box center [386, 262] width 280 height 9
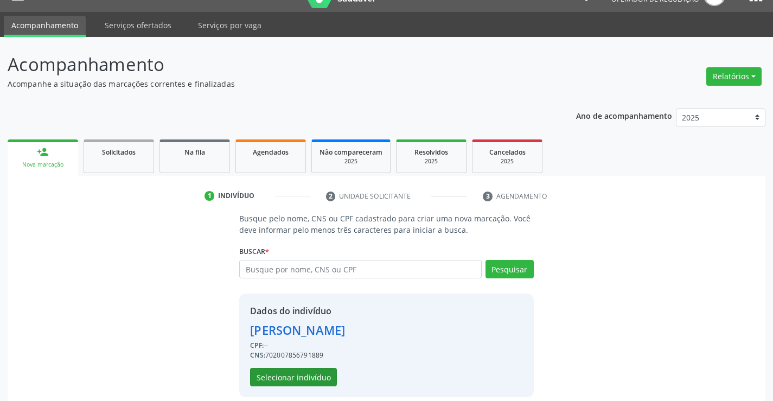
scroll to position [34, 0]
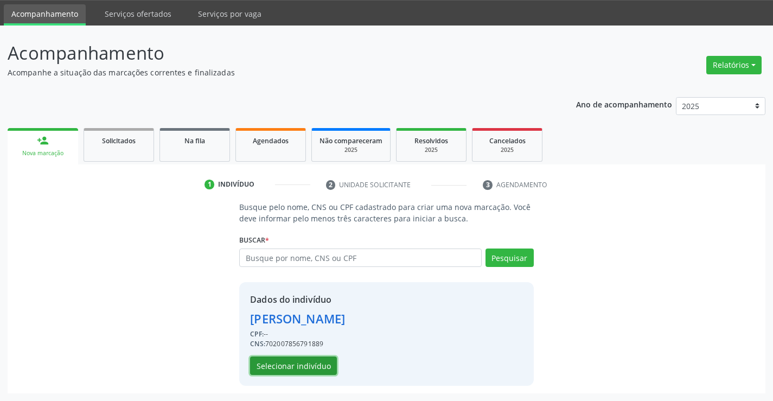
click at [308, 366] on button "Selecionar indivíduo" at bounding box center [293, 365] width 87 height 18
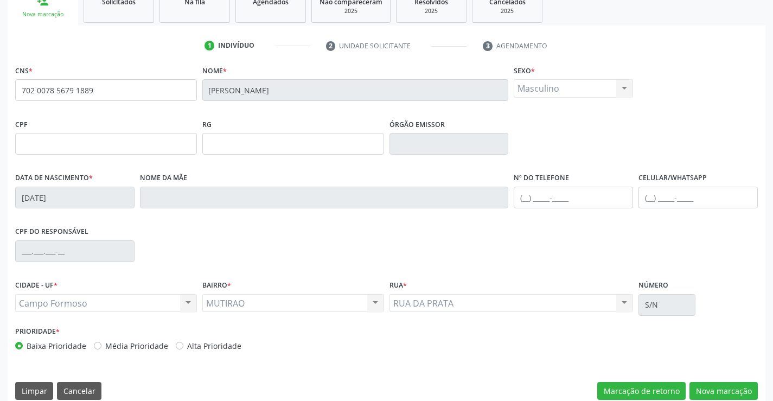
scroll to position [187, 0]
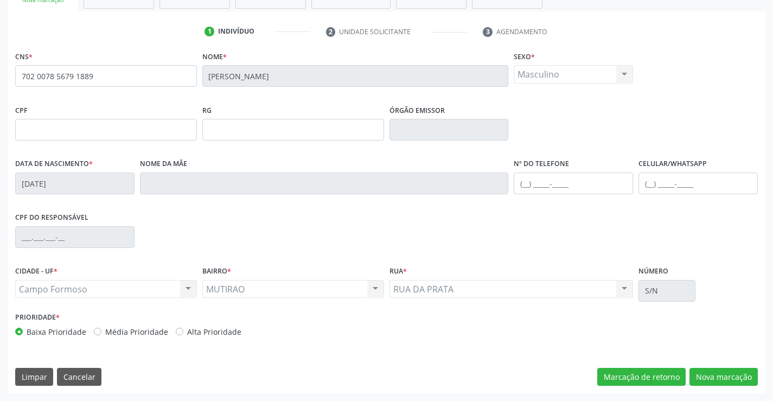
click at [745, 366] on div "CNS * 702 0078 5679 1889 Nome * Lucas Moura de Almeida Ribeiro Sexo * Masculino…" at bounding box center [387, 220] width 758 height 345
click at [732, 380] on button "Nova marcação" at bounding box center [723, 377] width 68 height 18
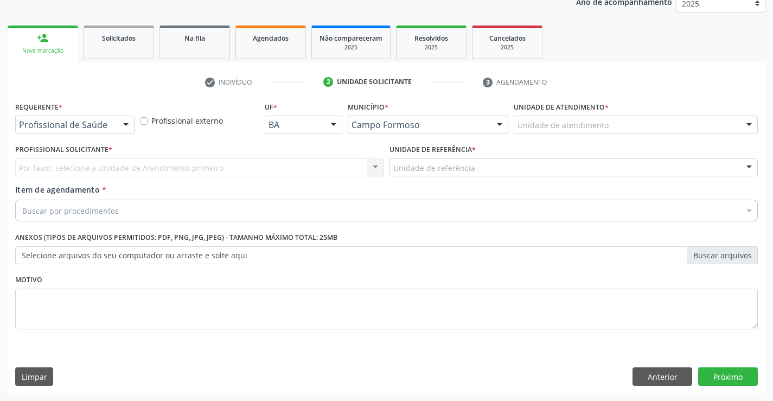
click at [120, 124] on div at bounding box center [126, 125] width 16 height 18
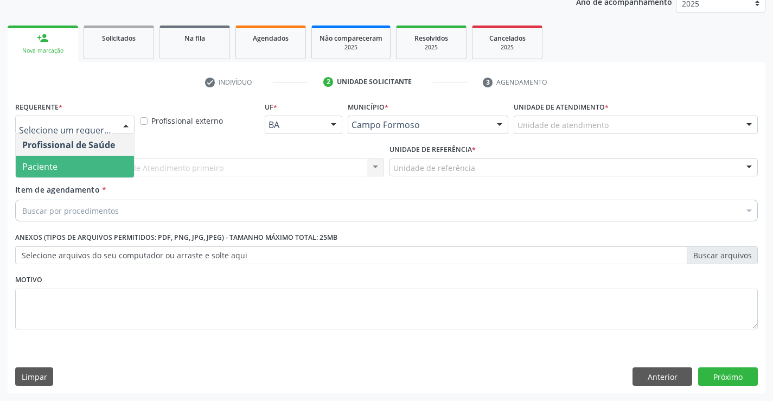
click at [71, 162] on span "Paciente" at bounding box center [75, 167] width 118 height 22
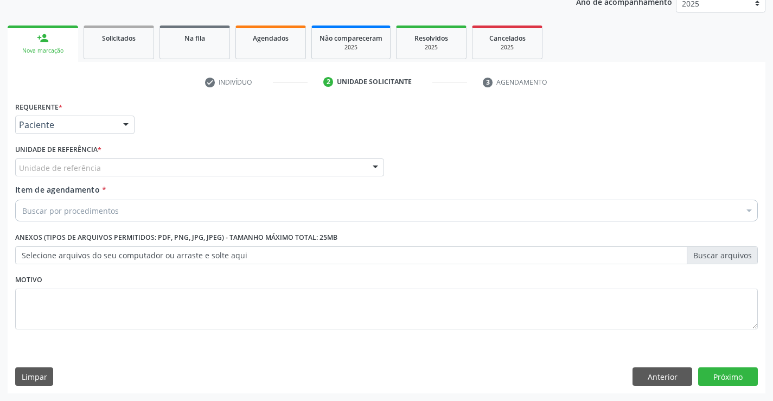
click at [161, 162] on div "Unidade de referência" at bounding box center [199, 167] width 369 height 18
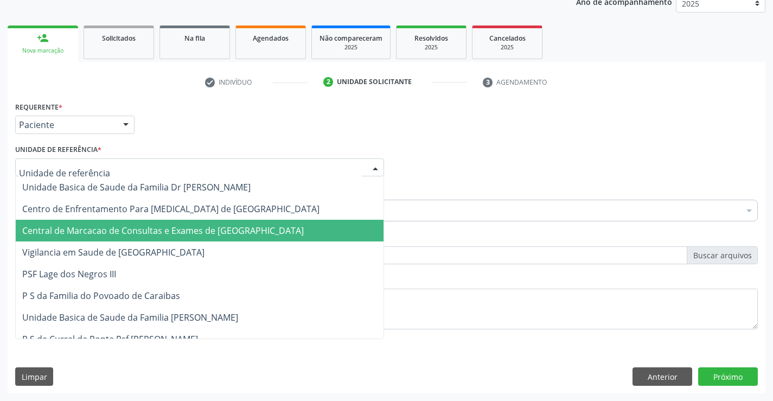
click at [167, 229] on span "Central de Marcacao de Consultas e Exames de [GEOGRAPHIC_DATA]" at bounding box center [162, 231] width 281 height 12
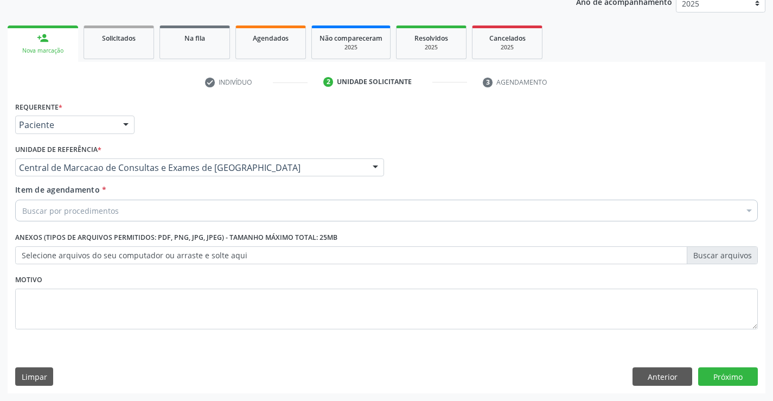
click at [180, 216] on div "Buscar por procedimentos" at bounding box center [386, 211] width 743 height 22
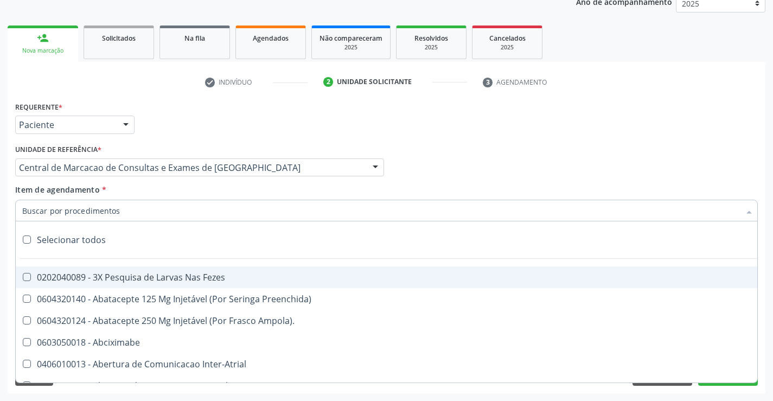
paste input "Médico Pediatra"
type input "Médico Pediatra"
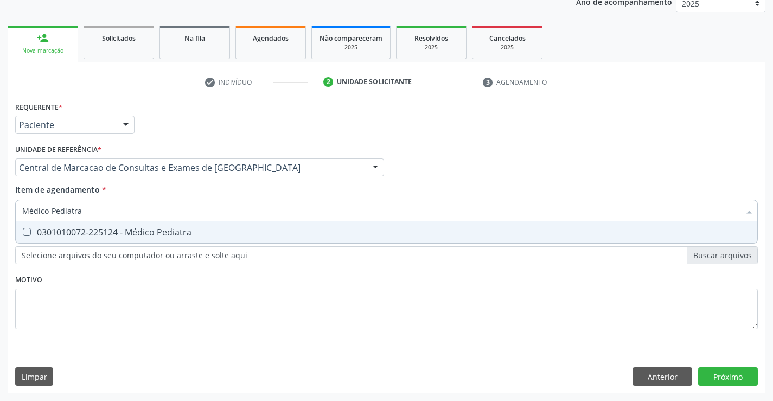
click at [183, 223] on span "0301010072-225124 - Médico Pediatra" at bounding box center [386, 232] width 741 height 22
checkbox Pediatra "true"
click at [751, 379] on div "Requerente * Paciente Profissional de Saúde Paciente Nenhum resultado encontrad…" at bounding box center [387, 246] width 758 height 295
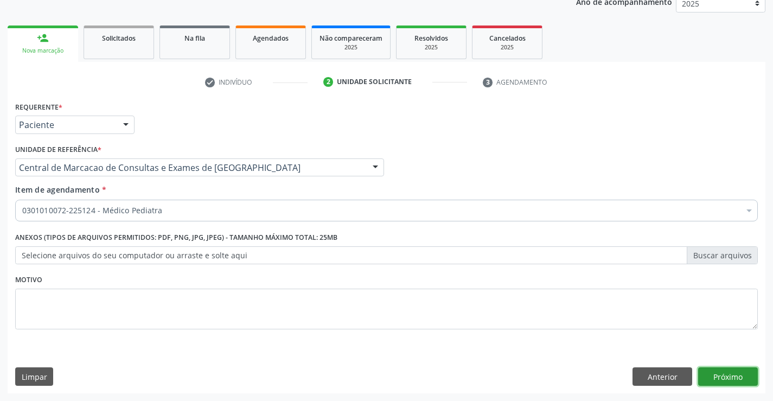
click at [751, 379] on button "Próximo" at bounding box center [728, 376] width 60 height 18
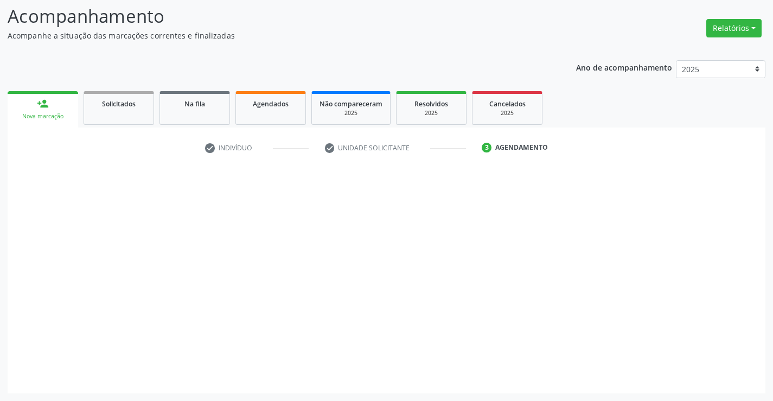
scroll to position [71, 0]
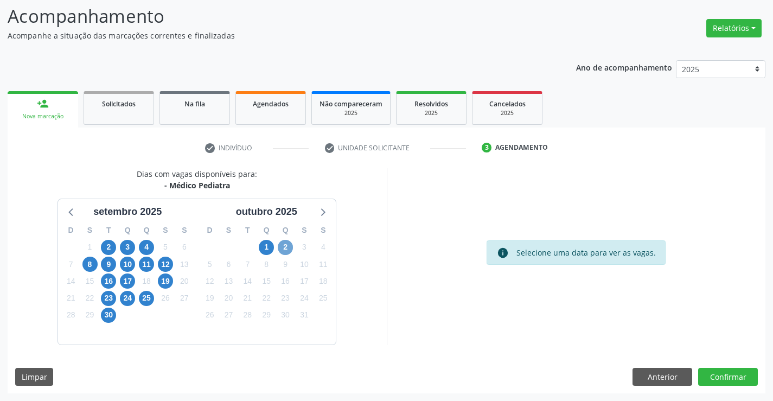
click at [278, 247] on span "2" at bounding box center [285, 247] width 15 height 15
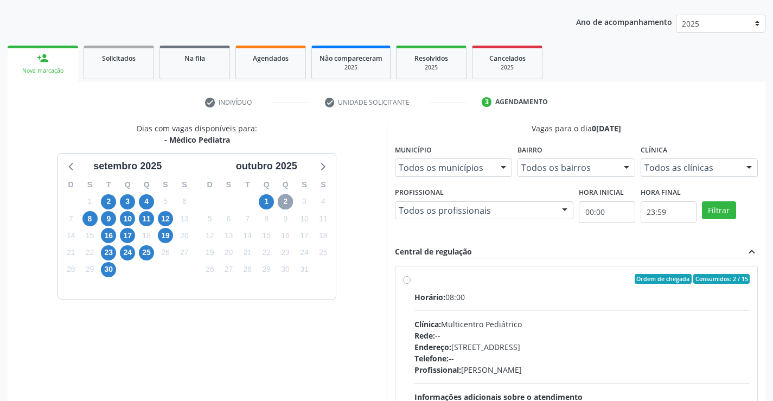
scroll to position [180, 0]
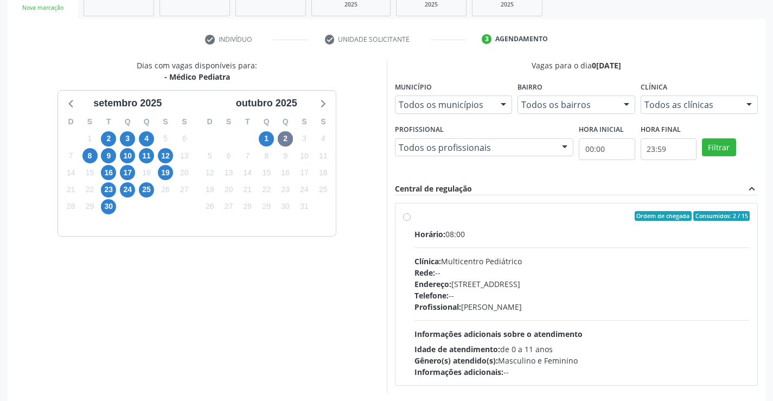
click at [564, 312] on div "Horário: 08:00 Clínica: Multicentro Pediátrico Rede: -- Endereço: Antigo Casa G…" at bounding box center [582, 302] width 336 height 149
click at [411, 221] on input "Ordem de chegada Consumidos: 2 / 15 Horário: 08:00 Clínica: Multicentro Pediátr…" at bounding box center [407, 216] width 8 height 10
radio input "true"
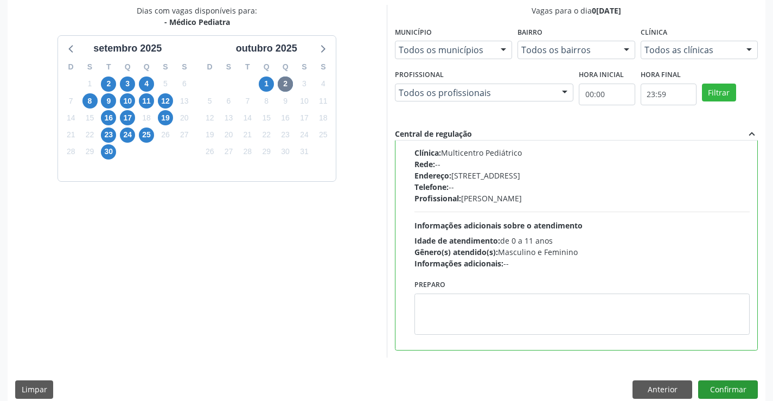
scroll to position [247, 0]
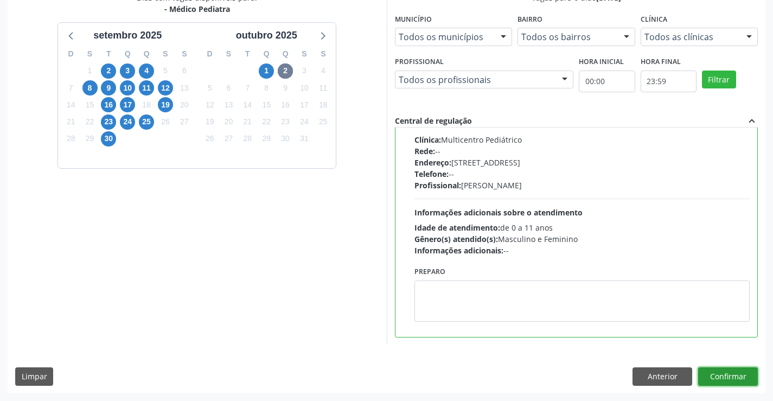
click at [732, 385] on button "Confirmar" at bounding box center [728, 376] width 60 height 18
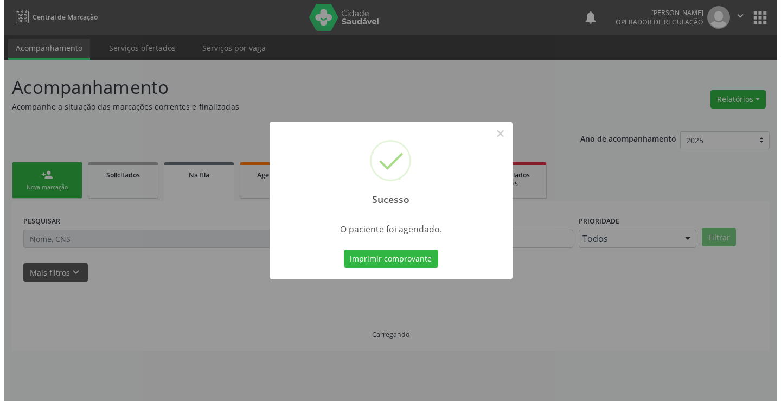
scroll to position [0, 0]
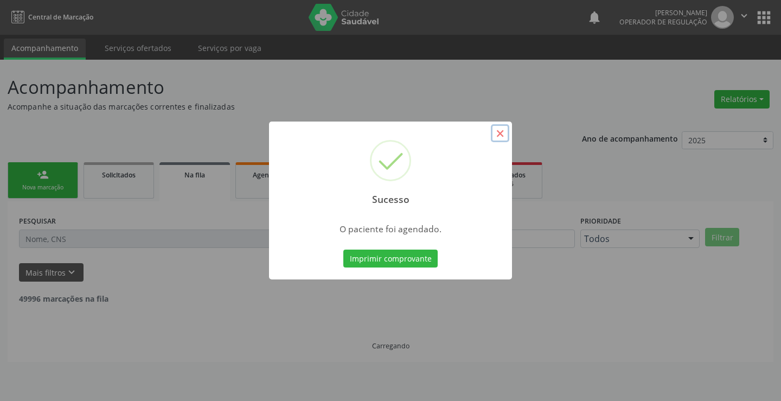
click at [505, 134] on button "×" at bounding box center [500, 133] width 18 height 18
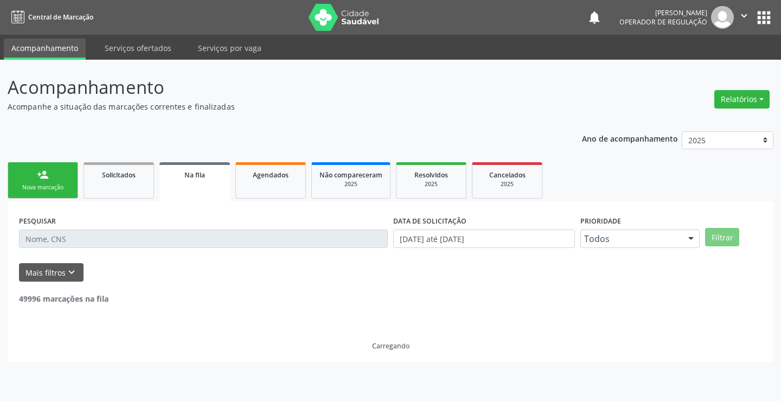
click at [48, 175] on div "person_add" at bounding box center [43, 175] width 12 height 12
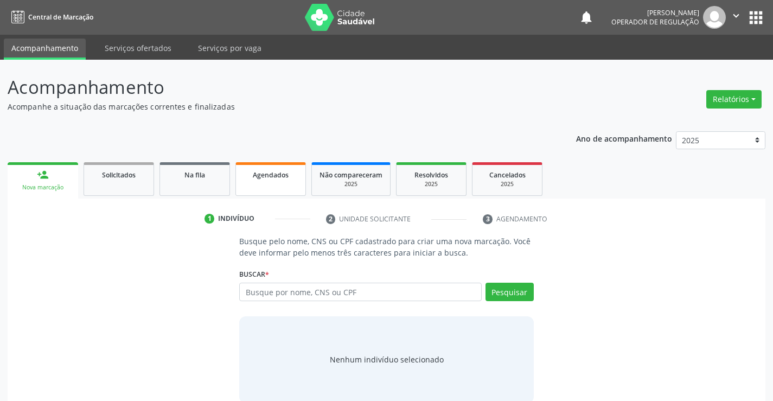
click at [290, 193] on link "Agendados" at bounding box center [270, 179] width 71 height 34
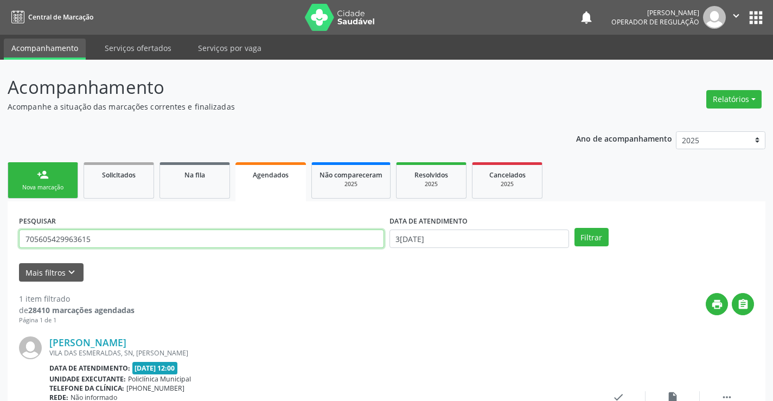
click at [305, 236] on input "705605429963615" at bounding box center [201, 238] width 365 height 18
type input "702007856791889"
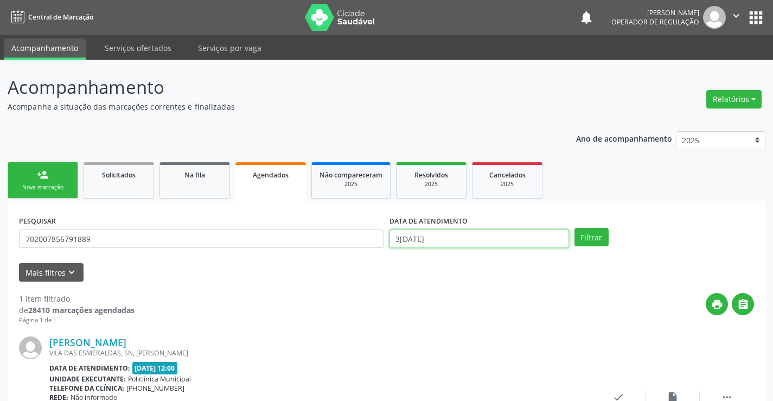
click at [529, 238] on input "30/09/2025" at bounding box center [479, 238] width 180 height 18
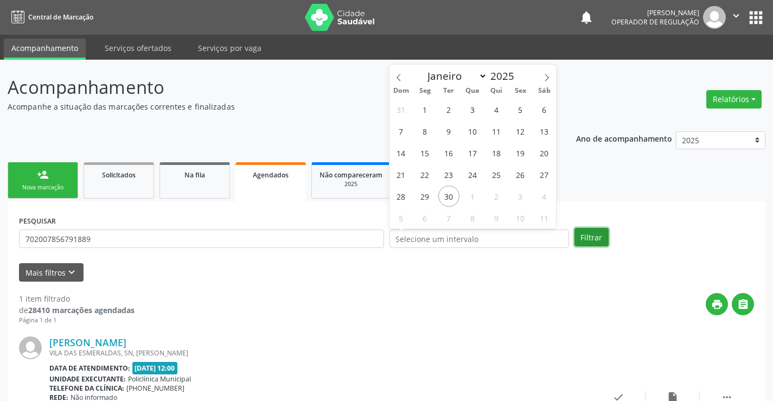
click at [602, 241] on button "Filtrar" at bounding box center [591, 237] width 34 height 18
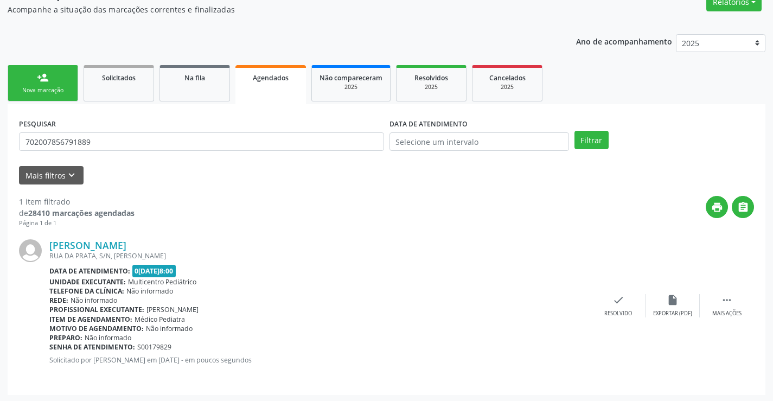
scroll to position [99, 0]
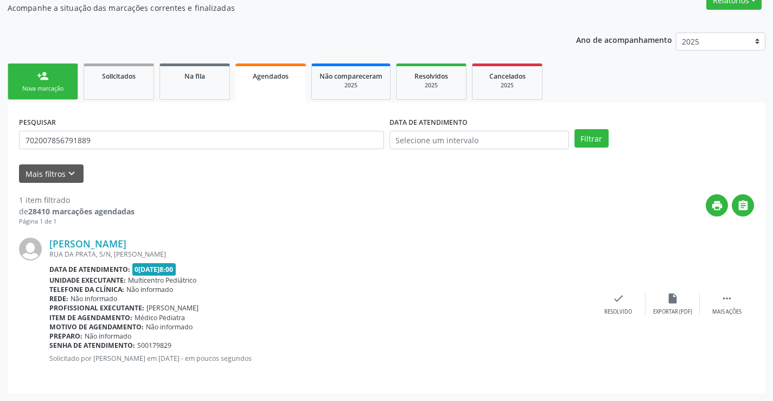
click at [53, 85] on div "Nova marcação" at bounding box center [43, 89] width 54 height 8
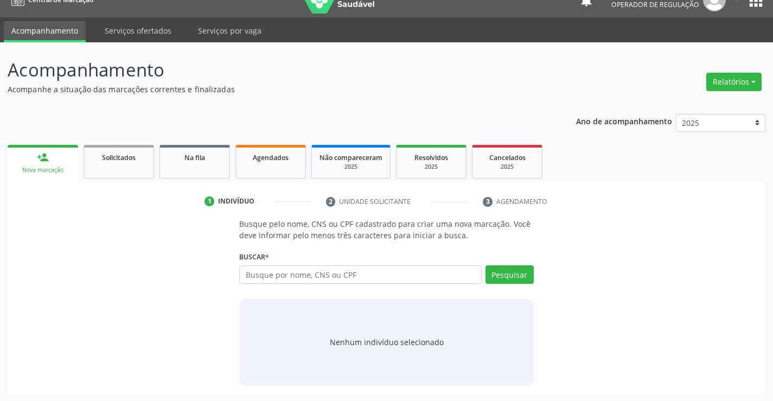
scroll to position [17, 0]
drag, startPoint x: 252, startPoint y: 155, endPoint x: 354, endPoint y: 149, distance: 102.1
click at [252, 156] on div "Agendados" at bounding box center [271, 156] width 54 height 11
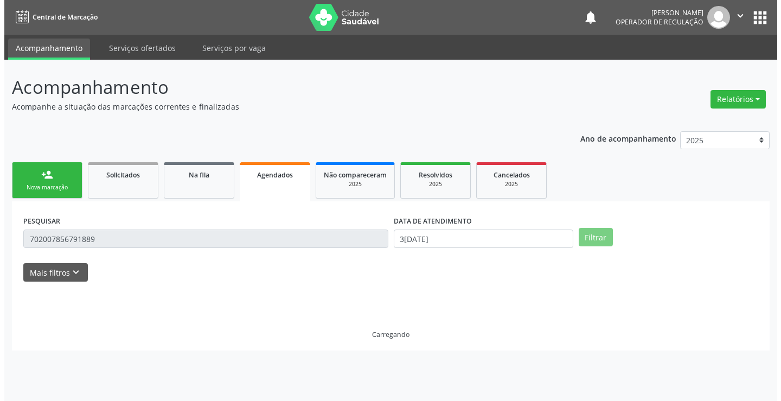
scroll to position [0, 0]
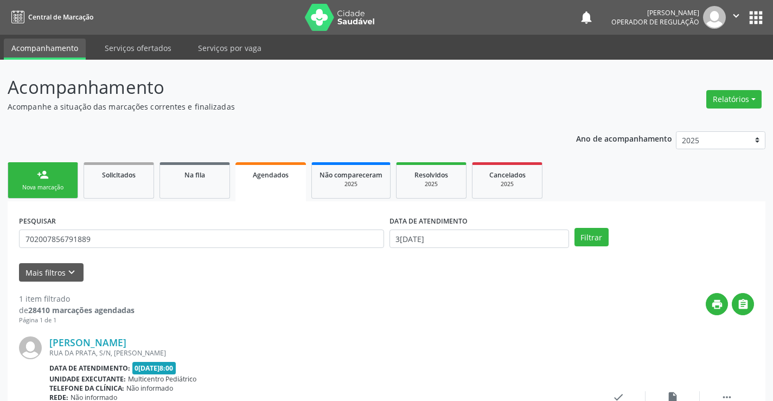
click at [36, 172] on link "person_add Nova marcação" at bounding box center [43, 180] width 71 height 36
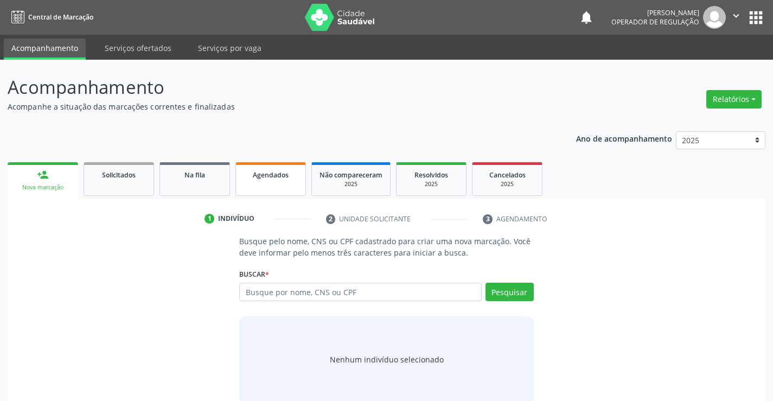
click at [251, 181] on link "Agendados" at bounding box center [270, 179] width 71 height 34
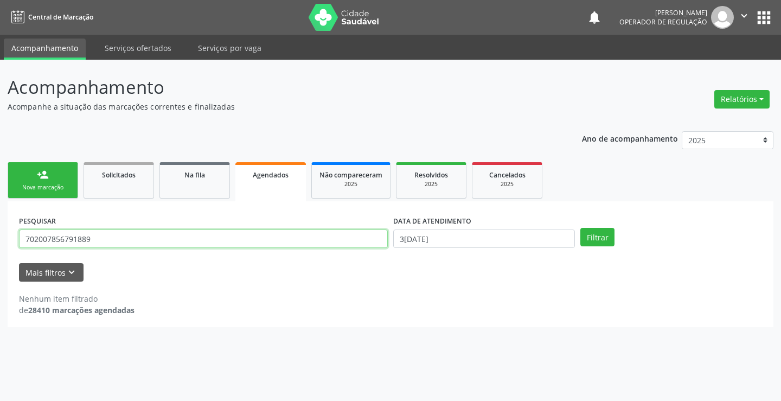
click at [196, 240] on input "702007856791889" at bounding box center [203, 238] width 369 height 18
type input "704606611418522"
click at [535, 249] on div "DATA DE ATENDIMENTO 30/09/2025" at bounding box center [484, 234] width 187 height 42
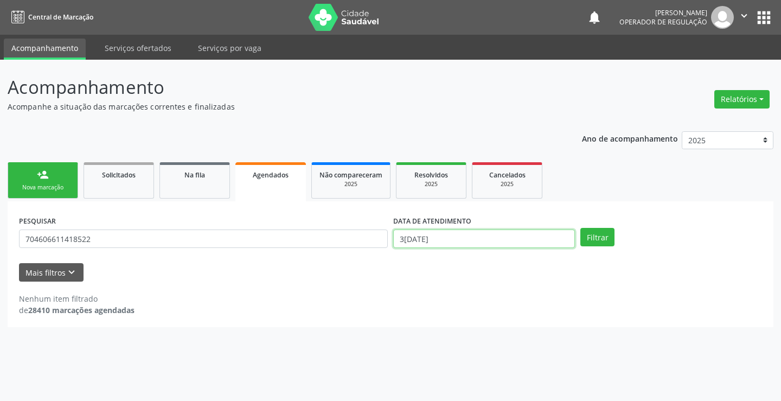
click at [535, 246] on input "30/09/2025" at bounding box center [484, 238] width 182 height 18
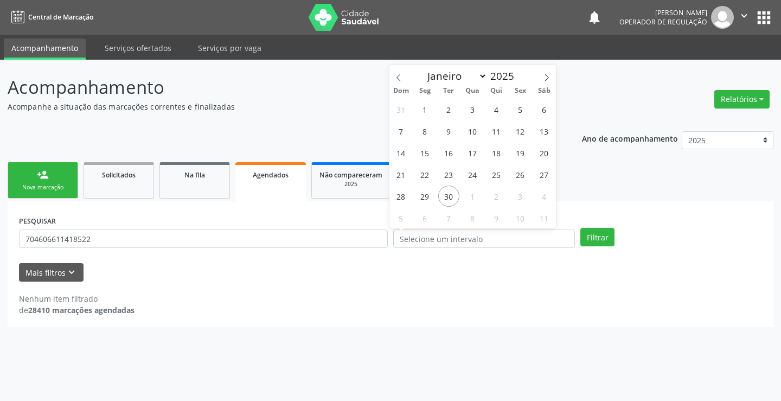
click at [615, 239] on div "Filtrar" at bounding box center [671, 237] width 187 height 18
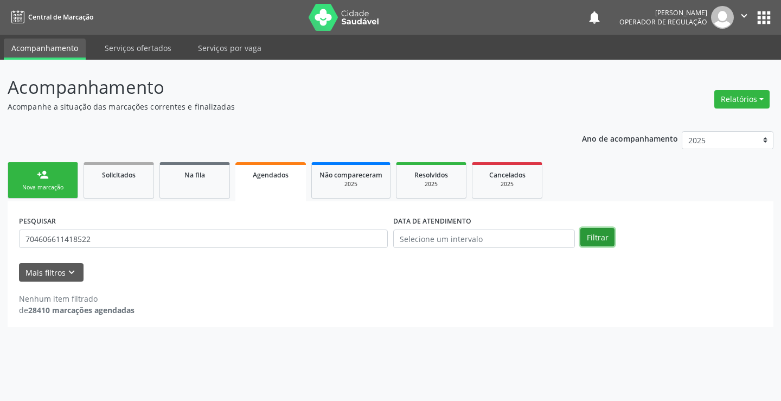
click at [605, 239] on button "Filtrar" at bounding box center [597, 237] width 34 height 18
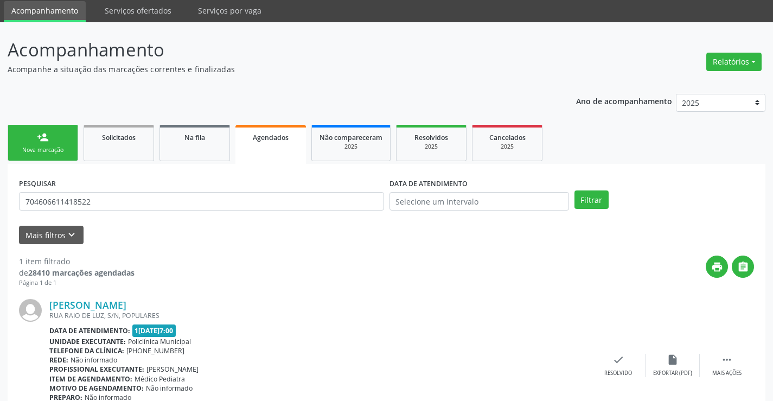
scroll to position [99, 0]
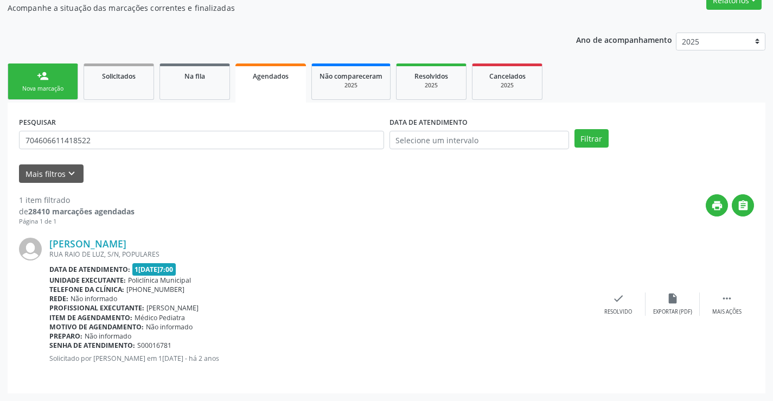
click at [67, 78] on link "person_add Nova marcação" at bounding box center [43, 81] width 71 height 36
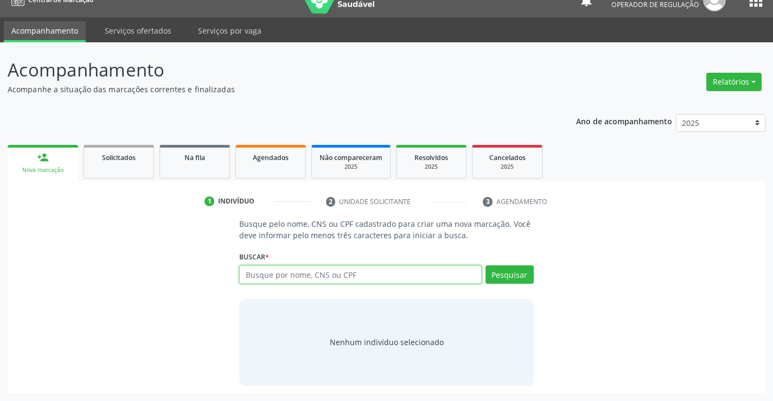
click at [281, 280] on input "text" at bounding box center [360, 274] width 242 height 18
type input "704606611418522"
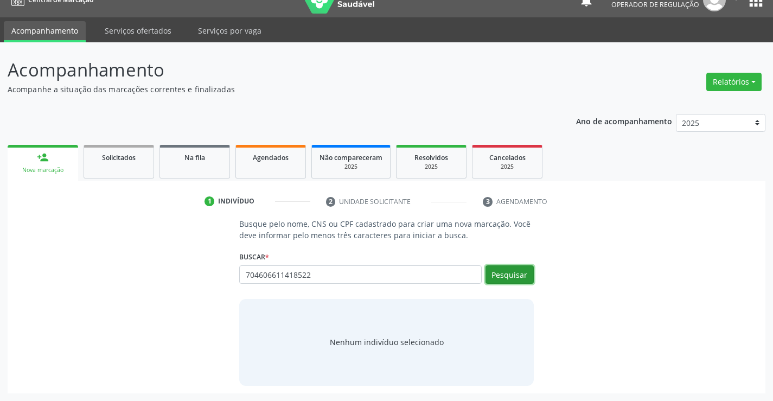
click at [501, 274] on button "Pesquisar" at bounding box center [509, 274] width 48 height 18
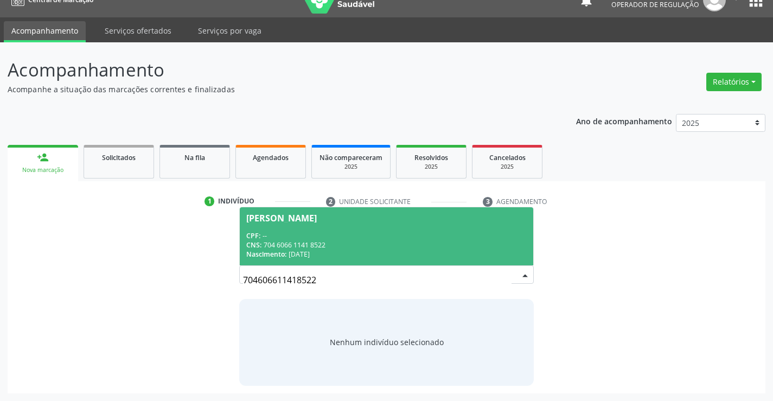
click at [297, 226] on span "Gustavo Pinto Ferreira CPF: -- CNS: 704 6066 1141 8522 Nascimento: 24/10/2014" at bounding box center [386, 236] width 293 height 58
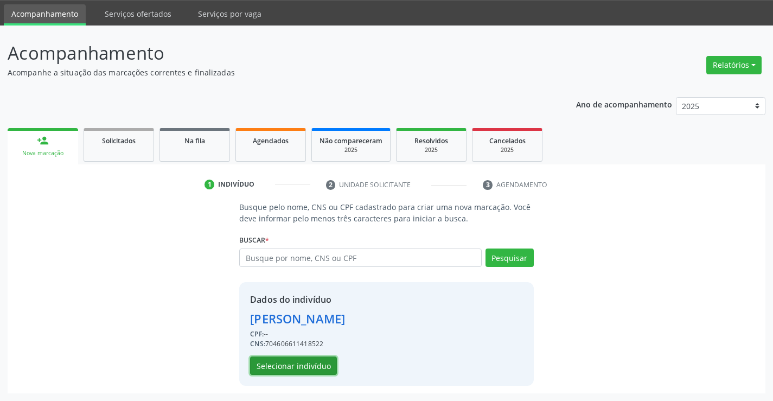
click at [279, 370] on button "Selecionar indivíduo" at bounding box center [293, 365] width 87 height 18
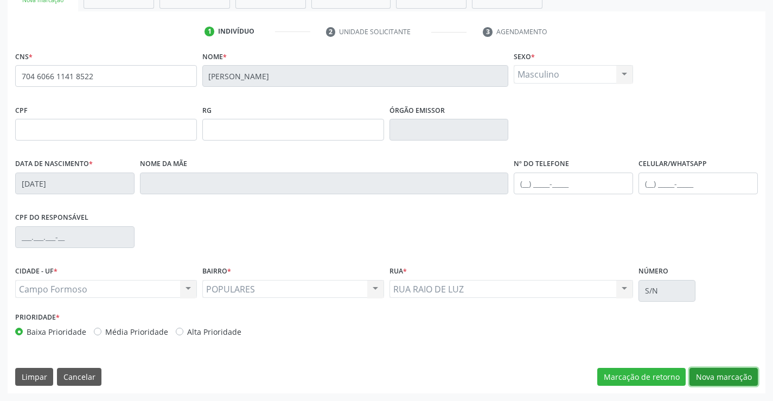
click at [729, 373] on button "Nova marcação" at bounding box center [723, 377] width 68 height 18
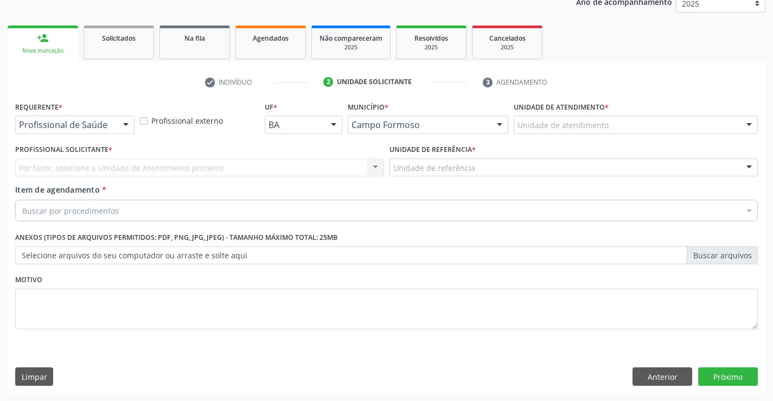
scroll to position [137, 0]
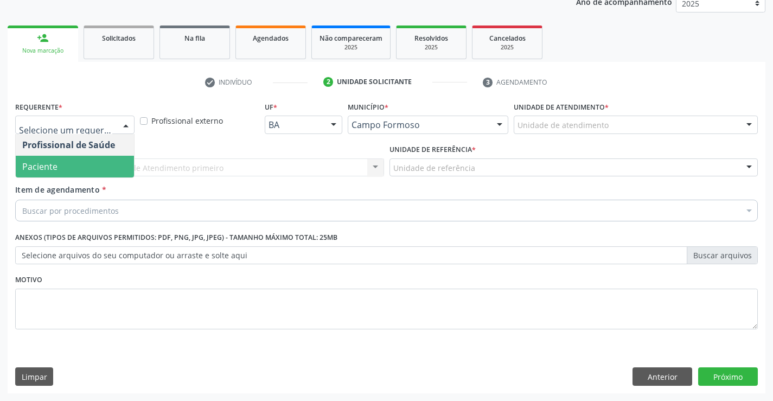
click at [82, 162] on span "Paciente" at bounding box center [75, 167] width 118 height 22
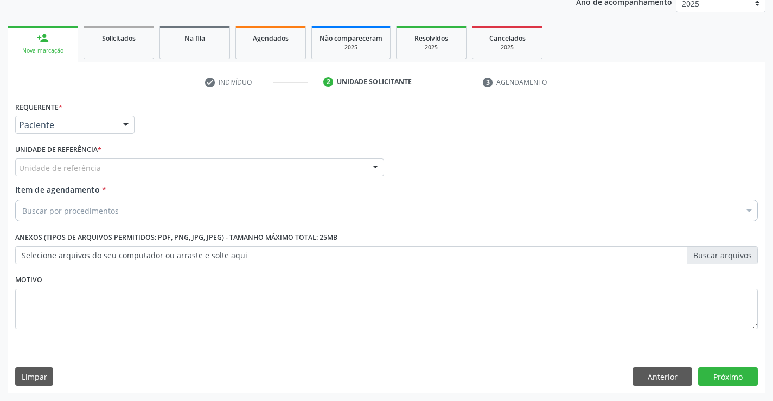
click at [164, 163] on div "Unidade de referência" at bounding box center [199, 167] width 369 height 18
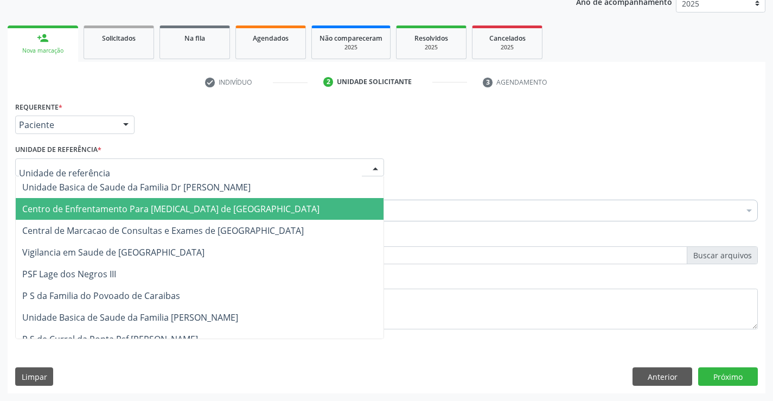
click at [153, 217] on span "Centro de Enfrentamento Para [MEDICAL_DATA] de [GEOGRAPHIC_DATA]" at bounding box center [200, 209] width 368 height 22
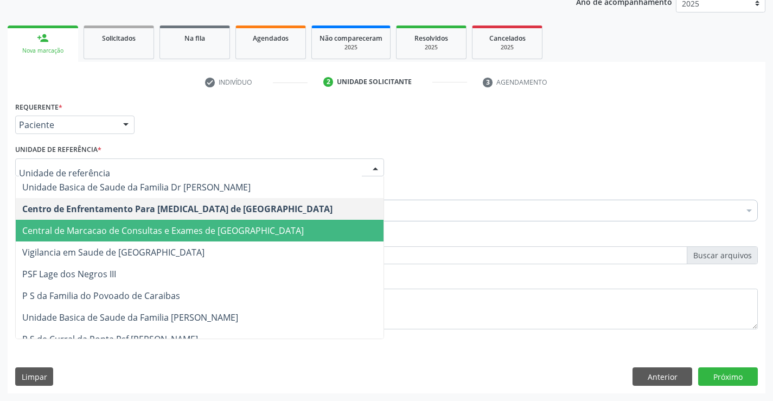
click at [176, 222] on span "Central de Marcacao de Consultas e Exames de [GEOGRAPHIC_DATA]" at bounding box center [200, 231] width 368 height 22
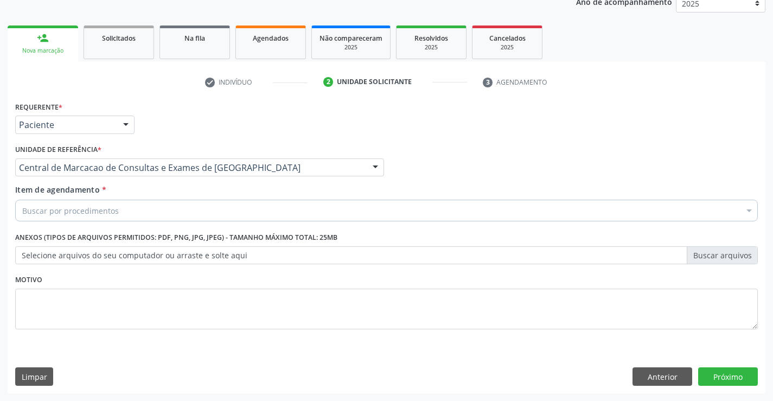
click at [177, 217] on div "Buscar por procedimentos" at bounding box center [386, 211] width 743 height 22
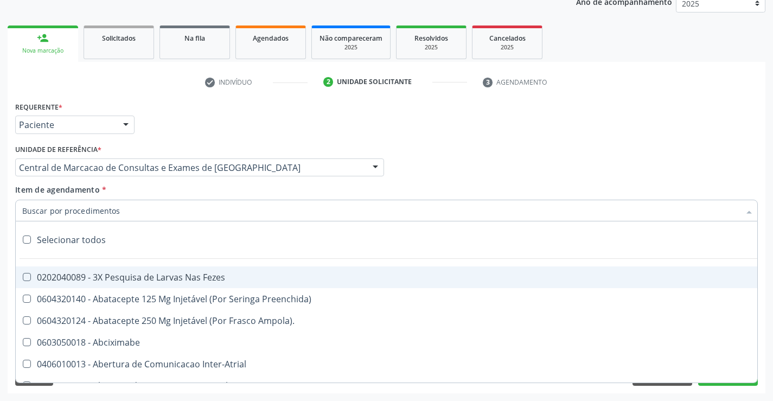
paste input "Médico Pediatra"
type input "Médico Pediatra"
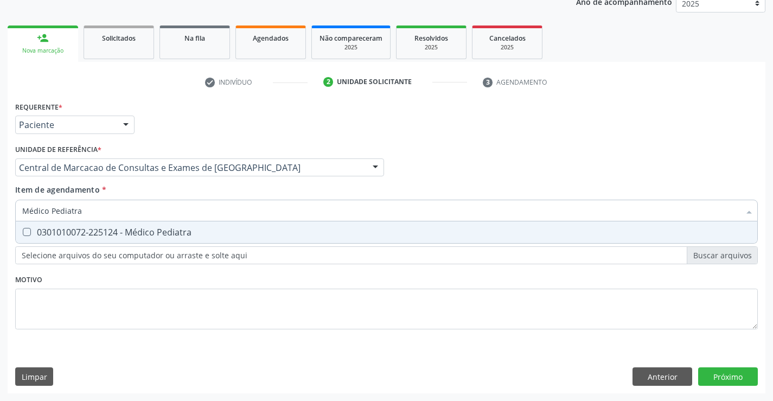
drag, startPoint x: 200, startPoint y: 231, endPoint x: 412, endPoint y: 243, distance: 212.4
click at [201, 230] on div "0301010072-225124 - Médico Pediatra" at bounding box center [386, 232] width 728 height 9
checkbox Pediatra "true"
click at [705, 370] on div "Requerente * Paciente Profissional de Saúde Paciente Nenhum resultado encontrad…" at bounding box center [387, 246] width 758 height 295
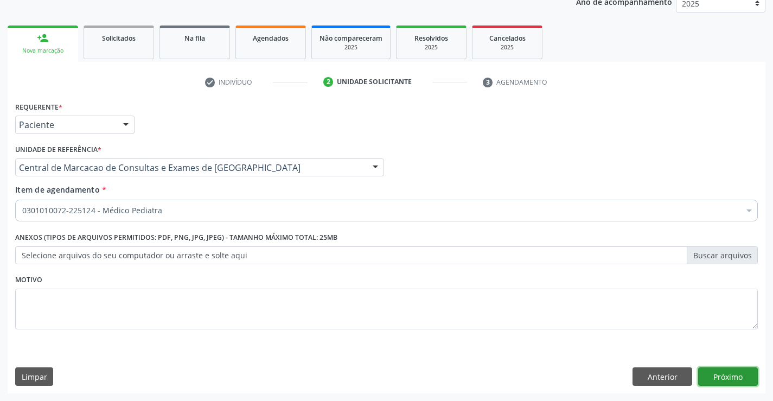
click at [715, 371] on button "Próximo" at bounding box center [728, 376] width 60 height 18
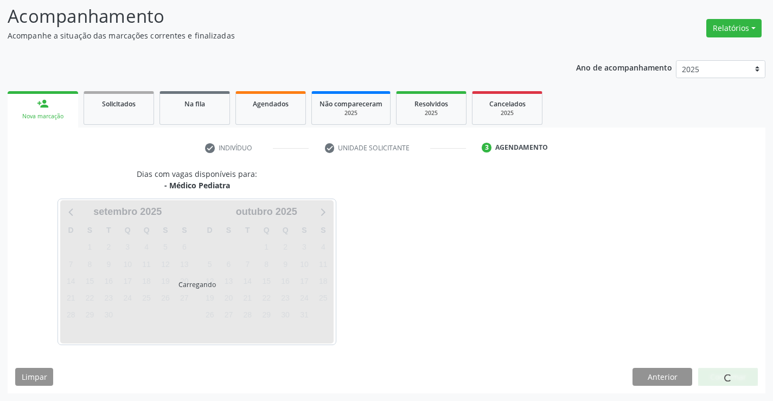
scroll to position [71, 0]
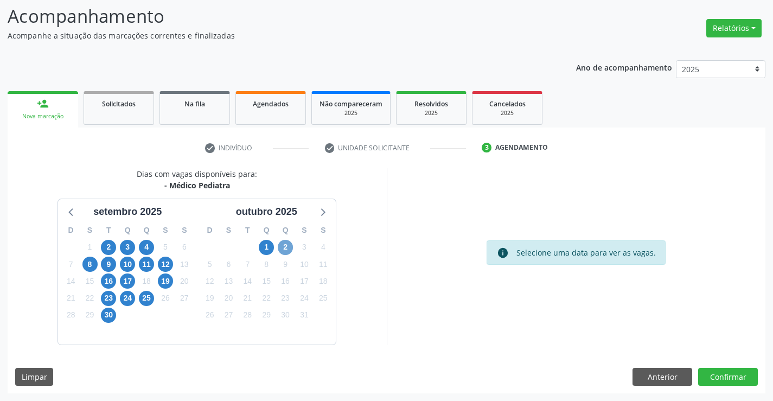
click at [289, 247] on span "2" at bounding box center [285, 247] width 15 height 15
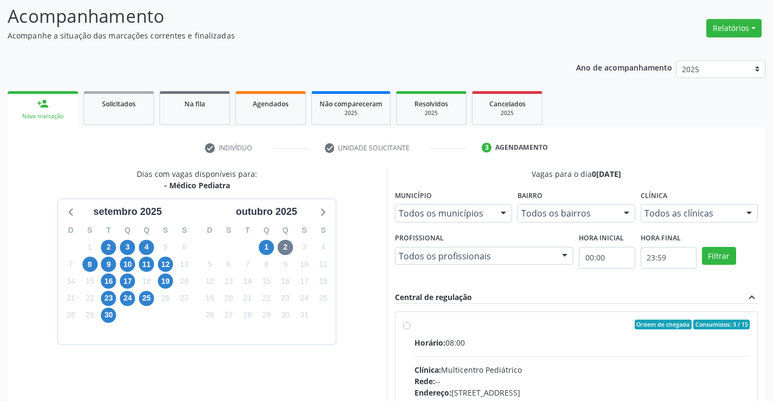
click at [495, 325] on div "Ordem de chegada Consumidos: 3 / 15" at bounding box center [582, 324] width 336 height 10
click at [411, 325] on input "Ordem de chegada Consumidos: 3 / 15 Horário: 08:00 Clínica: Multicentro Pediátr…" at bounding box center [407, 324] width 8 height 10
radio input "true"
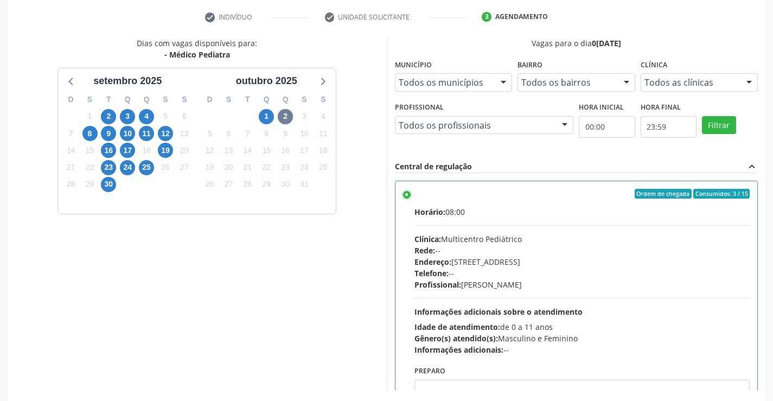
scroll to position [234, 0]
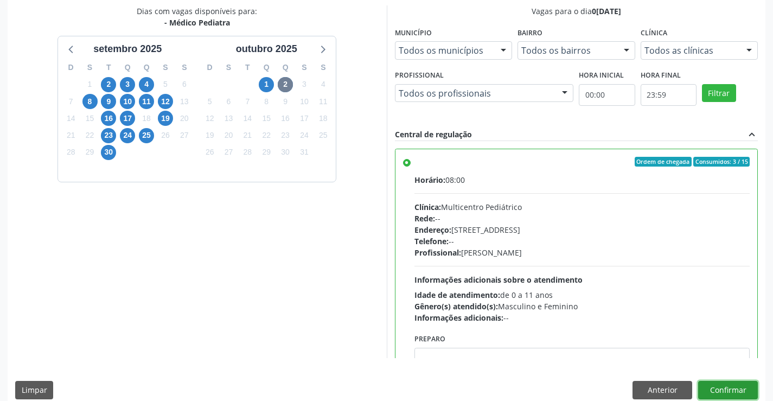
click at [717, 385] on button "Confirmar" at bounding box center [728, 390] width 60 height 18
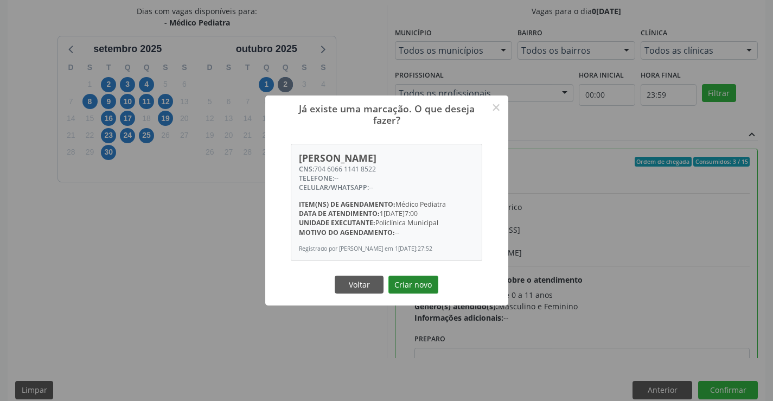
click at [411, 287] on button "Criar novo" at bounding box center [413, 285] width 50 height 18
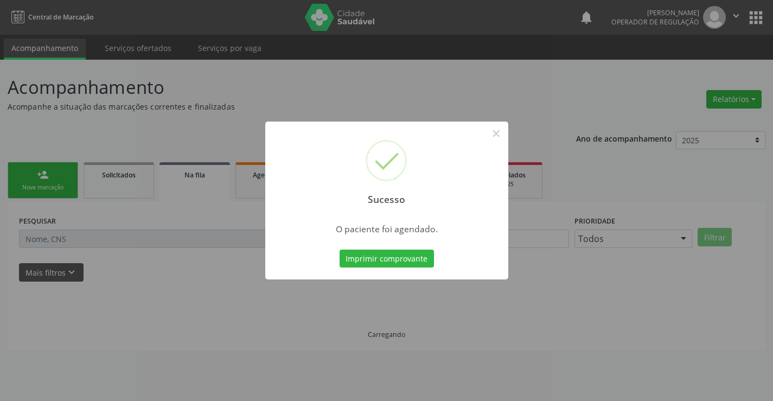
scroll to position [0, 0]
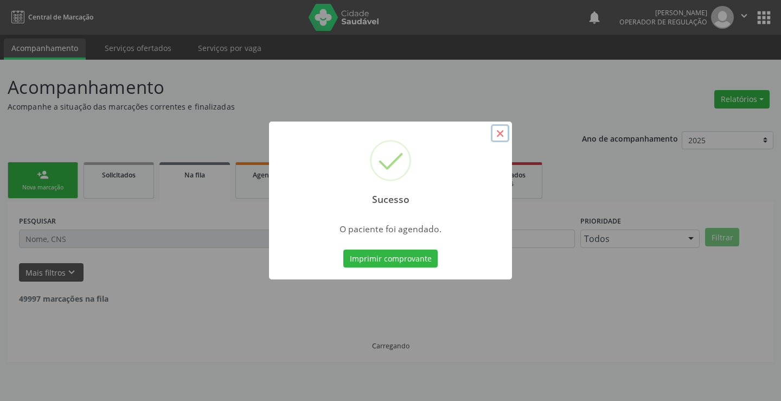
click at [498, 136] on button "×" at bounding box center [500, 133] width 18 height 18
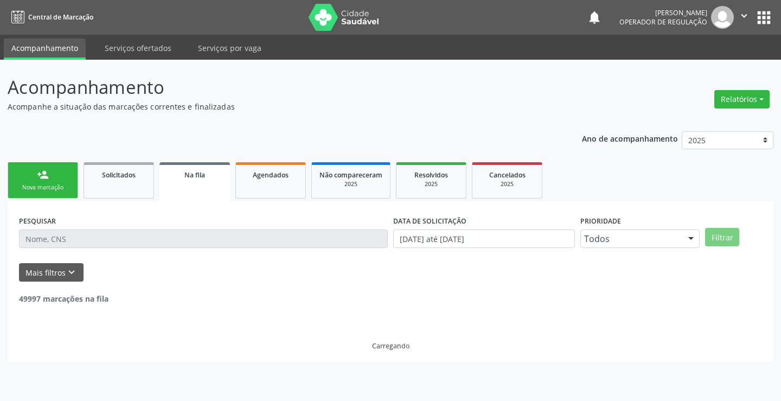
click at [29, 172] on link "person_add Nova marcação" at bounding box center [43, 180] width 71 height 36
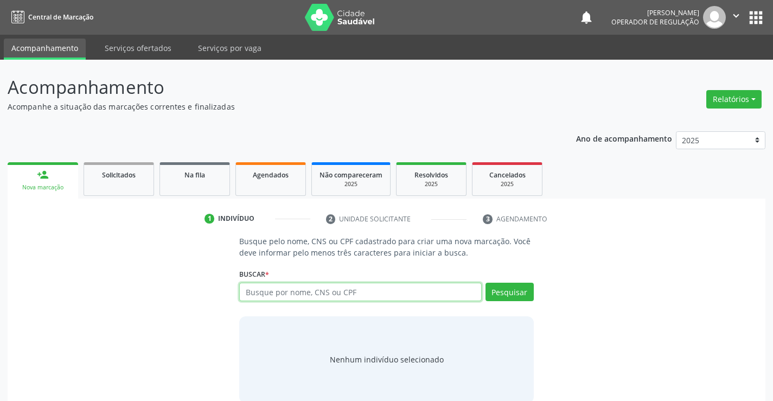
click at [321, 293] on input "text" at bounding box center [360, 292] width 242 height 18
type input "700508120816153"
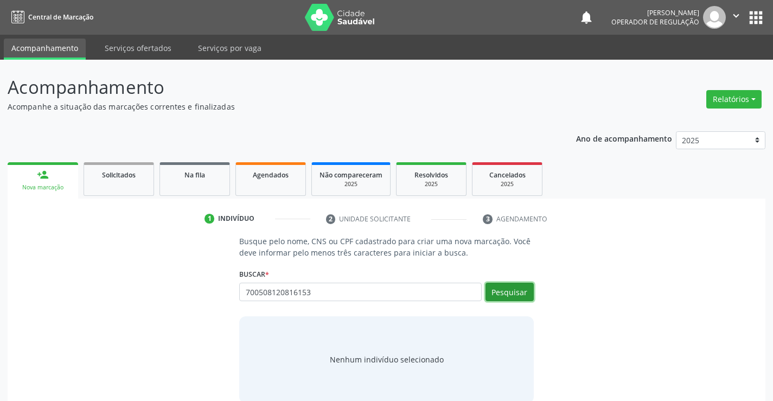
click at [492, 292] on button "Pesquisar" at bounding box center [509, 292] width 48 height 18
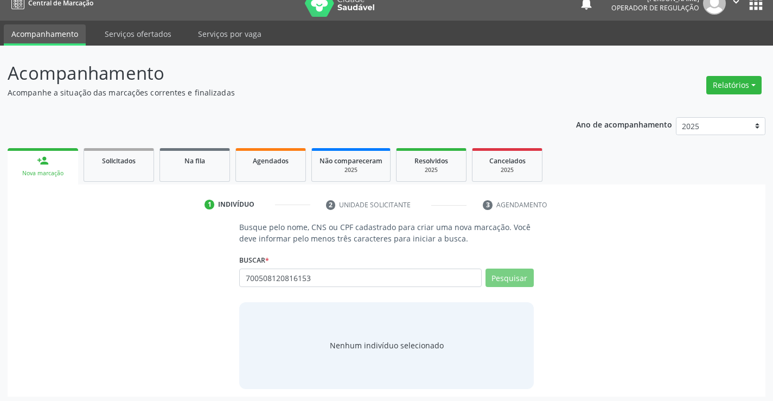
scroll to position [17, 0]
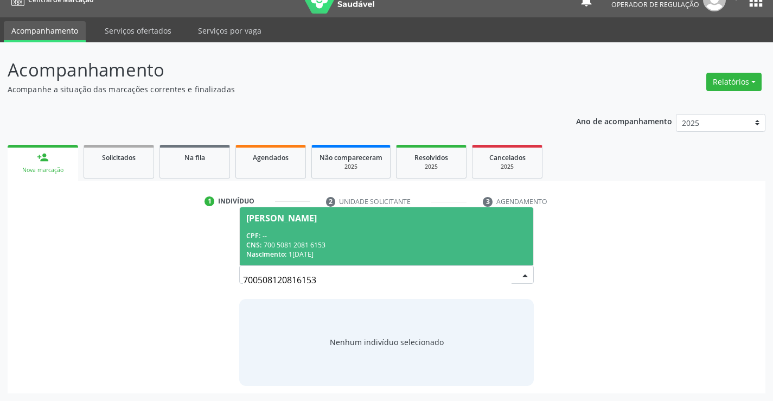
click at [311, 223] on span "Stefhany Vitoria Vieira Souza CPF: -- CNS: 700 5081 2081 6153 Nascimento: 19/02…" at bounding box center [386, 236] width 293 height 58
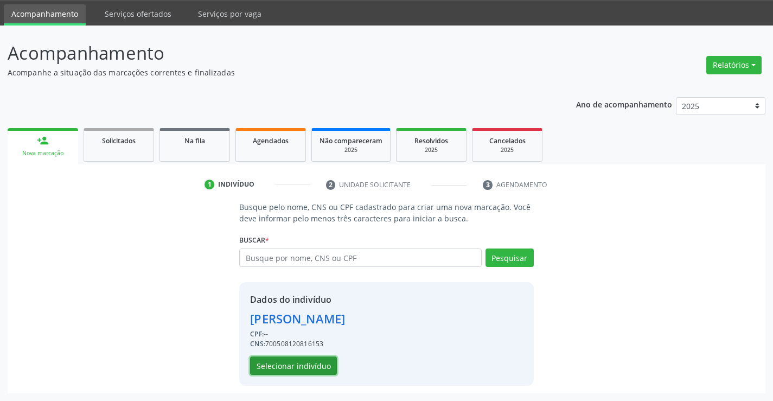
click at [305, 357] on button "Selecionar indivíduo" at bounding box center [293, 365] width 87 height 18
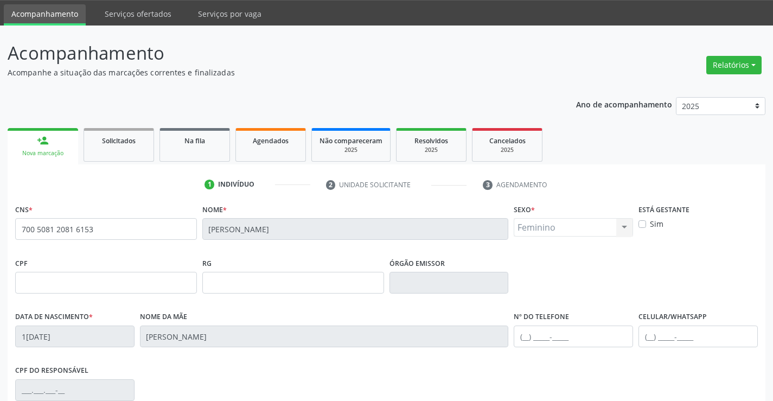
scroll to position [187, 0]
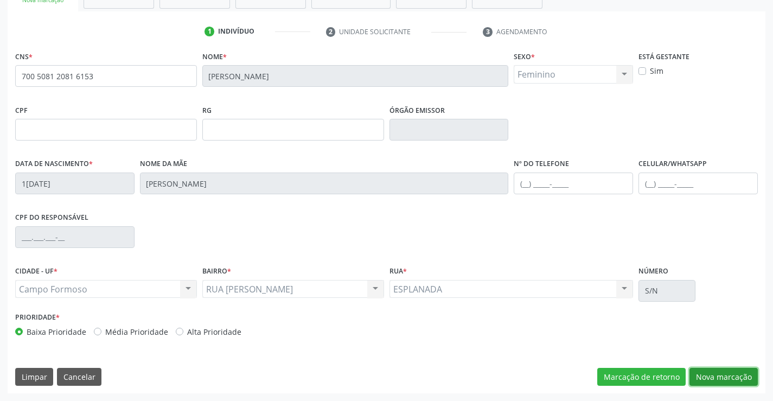
click at [744, 381] on button "Nova marcação" at bounding box center [723, 377] width 68 height 18
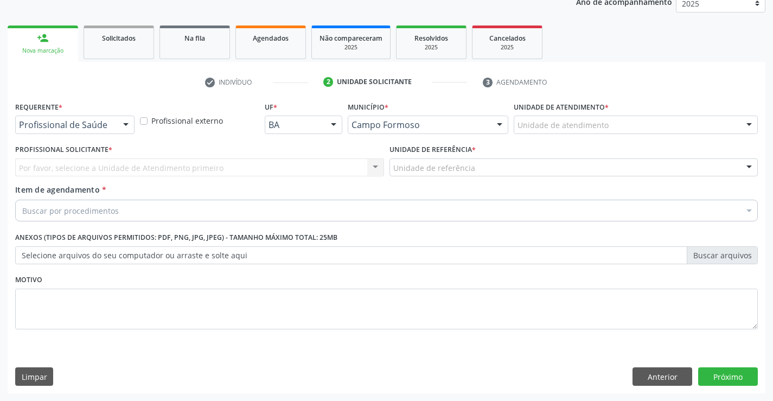
scroll to position [137, 0]
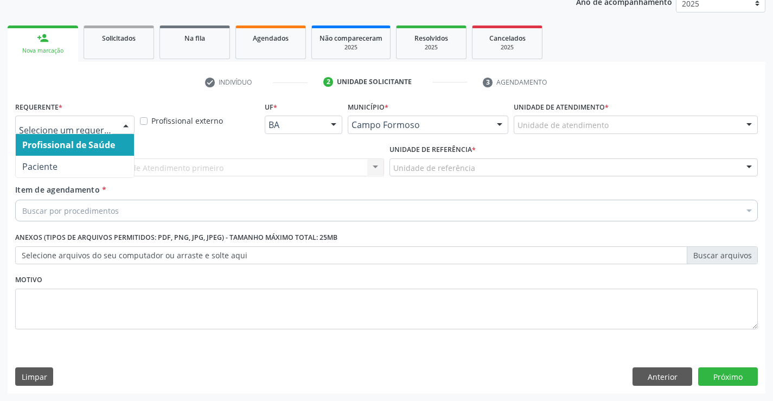
click at [116, 123] on div "Profissional de Saúde Paciente Nenhum resultado encontrado para: " " Não há nen…" at bounding box center [74, 125] width 119 height 18
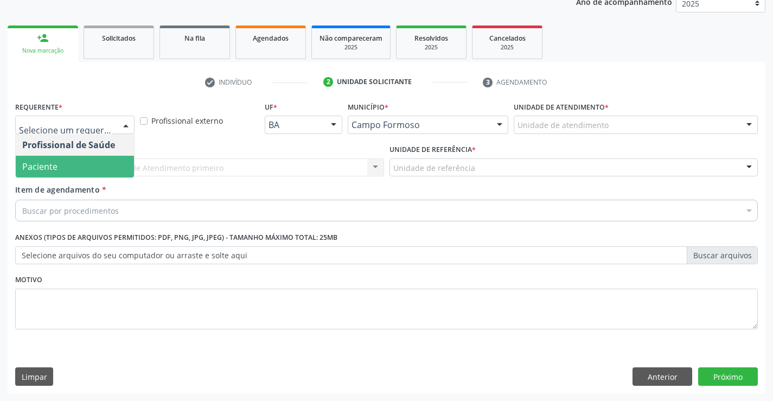
click at [76, 170] on span "Paciente" at bounding box center [75, 167] width 118 height 22
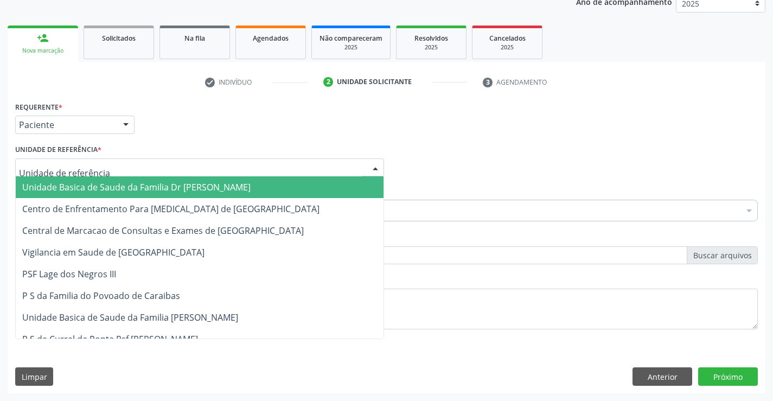
click at [154, 168] on div at bounding box center [199, 167] width 369 height 18
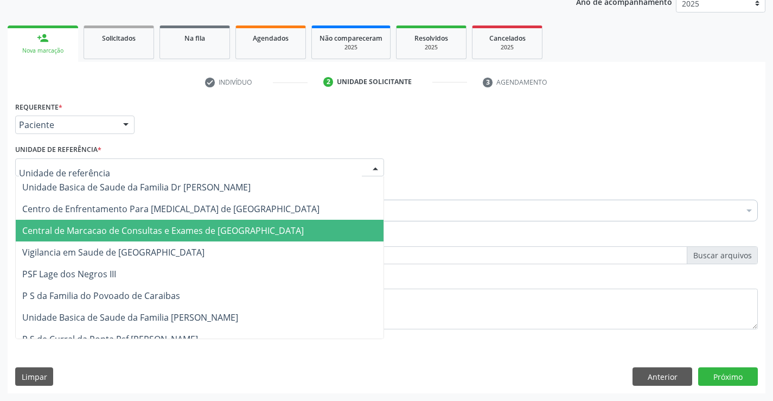
click at [155, 225] on span "Central de Marcacao de Consultas e Exames de [GEOGRAPHIC_DATA]" at bounding box center [162, 231] width 281 height 12
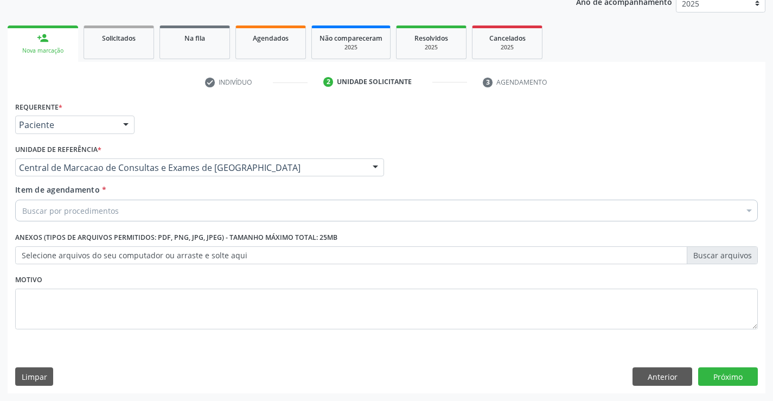
click at [174, 212] on div "Buscar por procedimentos" at bounding box center [386, 211] width 743 height 22
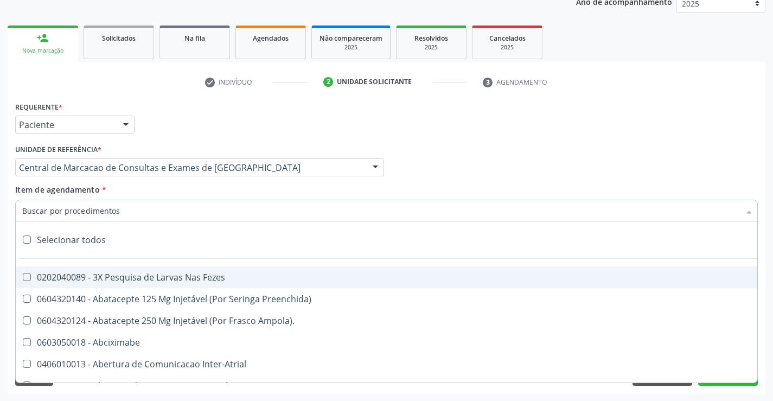
paste input "Médico Pediatra"
type input "Médico Pediatra"
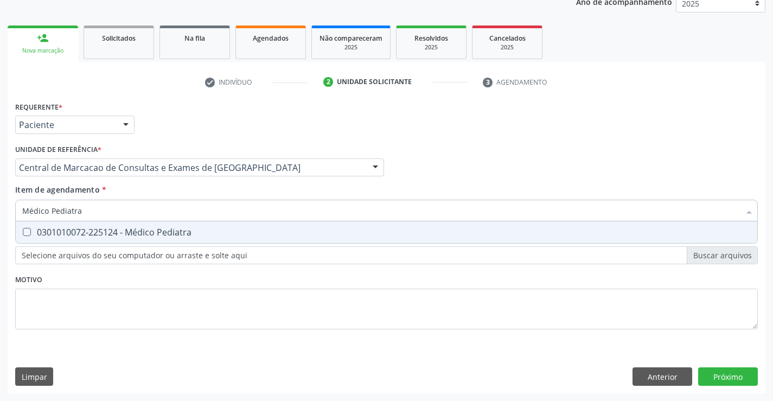
click at [225, 228] on div "0301010072-225124 - Médico Pediatra" at bounding box center [386, 232] width 728 height 9
checkbox Pediatra "true"
click at [714, 373] on div "Requerente * Paciente Profissional de Saúde Paciente Nenhum resultado encontrad…" at bounding box center [387, 246] width 758 height 295
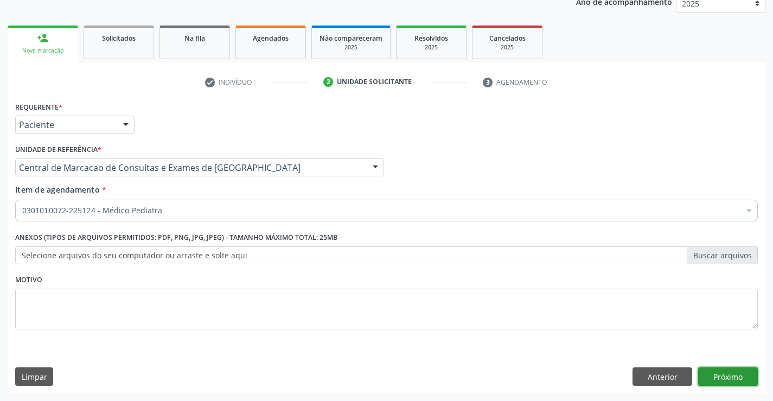
click at [733, 378] on button "Próximo" at bounding box center [728, 376] width 60 height 18
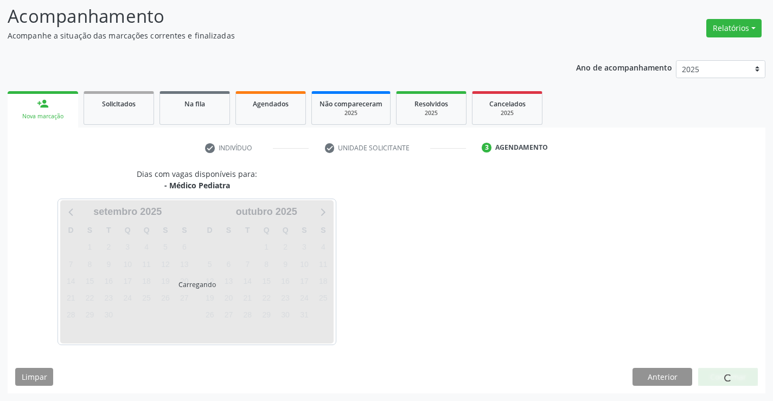
scroll to position [71, 0]
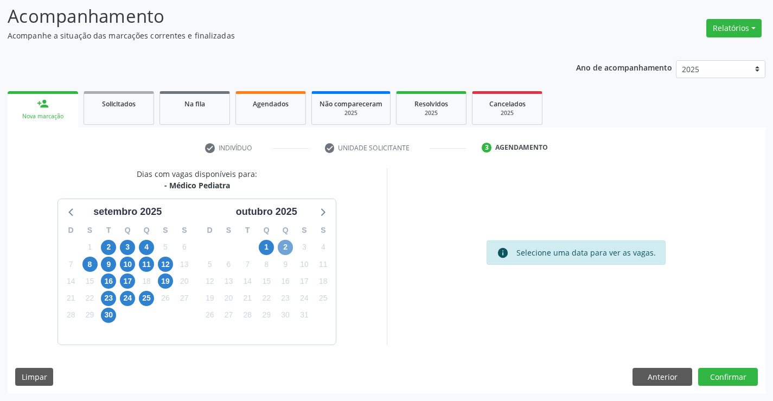
click at [283, 244] on span "2" at bounding box center [285, 247] width 15 height 15
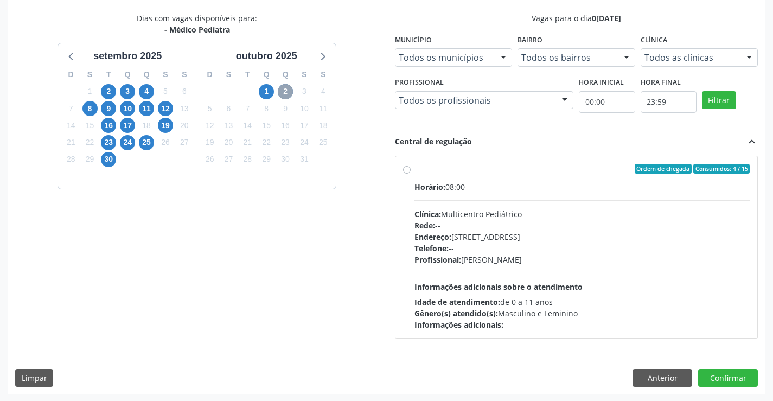
scroll to position [228, 0]
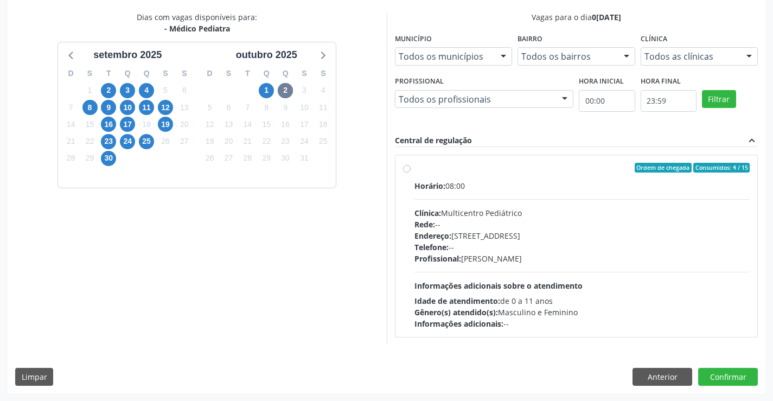
click at [481, 246] on div "Telefone: --" at bounding box center [582, 246] width 336 height 11
click at [411, 172] on input "Ordem de chegada Consumidos: 4 / 15 Horário: 08:00 Clínica: Multicentro Pediátr…" at bounding box center [407, 168] width 8 height 10
radio input "true"
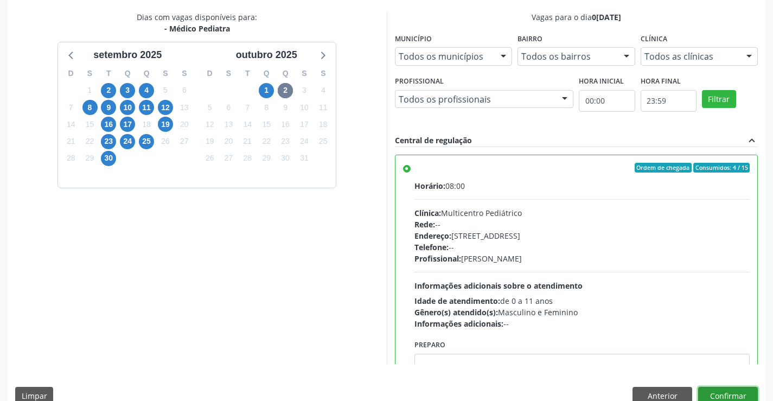
click at [708, 393] on button "Confirmar" at bounding box center [728, 396] width 60 height 18
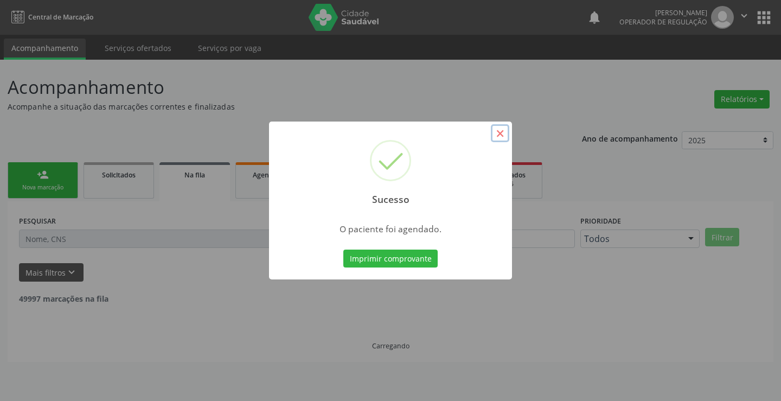
click at [501, 136] on button "×" at bounding box center [500, 133] width 18 height 18
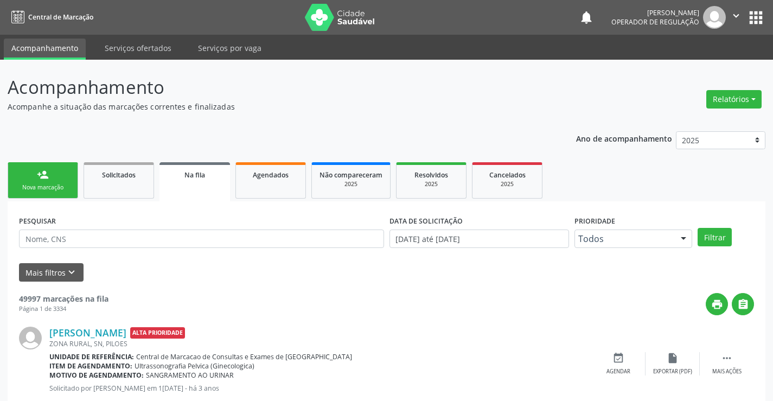
click at [58, 178] on link "person_add Nova marcação" at bounding box center [43, 180] width 71 height 36
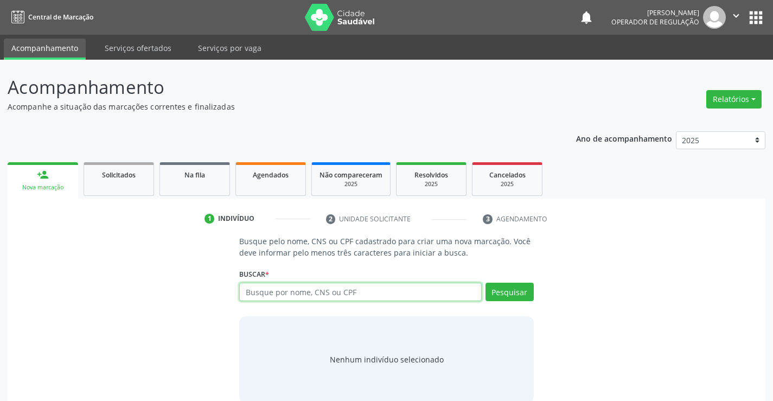
click at [310, 291] on input "text" at bounding box center [360, 292] width 242 height 18
type input "704201772703880"
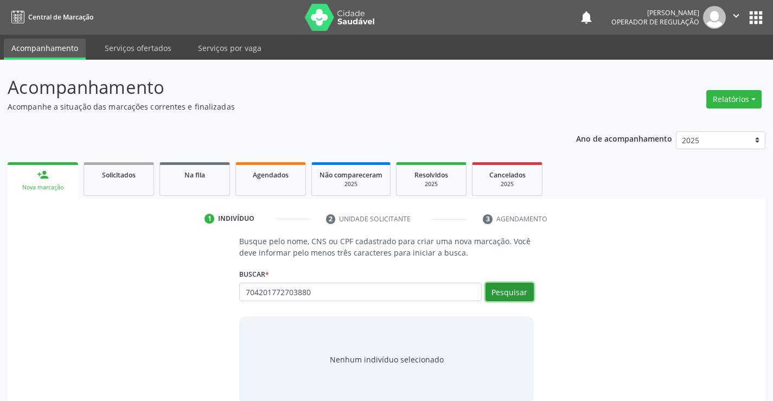
click at [510, 292] on button "Pesquisar" at bounding box center [509, 292] width 48 height 18
type input "704201772703880"
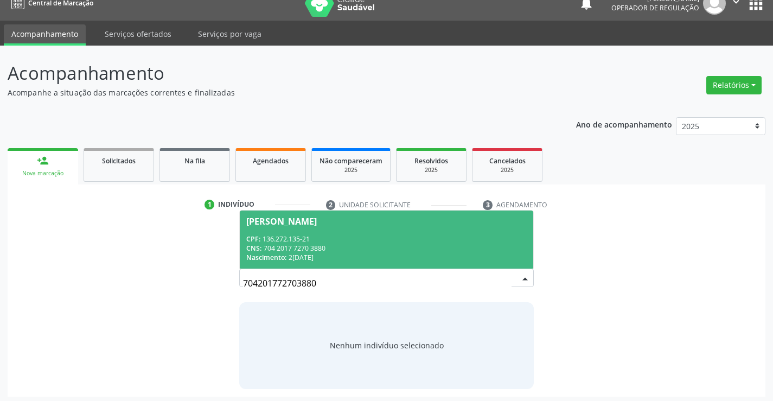
scroll to position [17, 0]
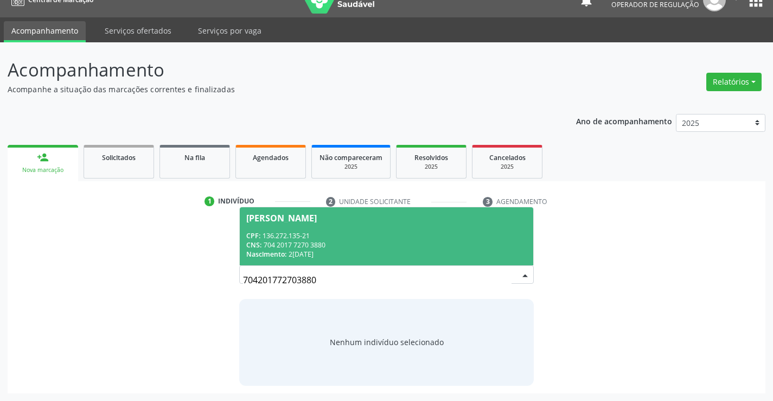
click at [325, 226] on span "Rudá Pereira de Carvalho CPF: 136.272.135-21 CNS: 704 2017 7270 3880 Nascimento…" at bounding box center [386, 236] width 293 height 58
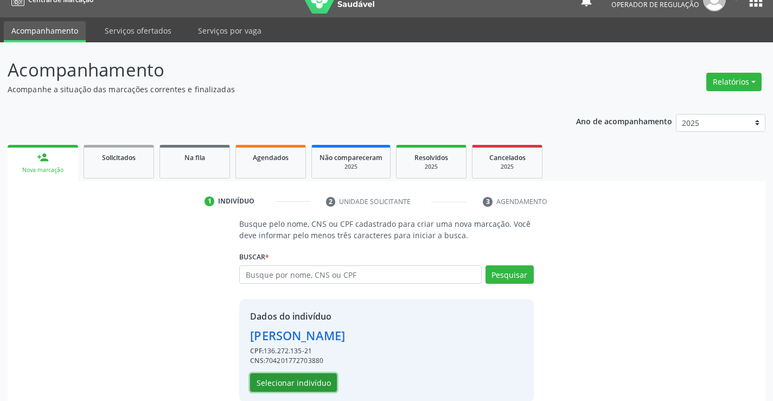
click at [298, 380] on button "Selecionar indivíduo" at bounding box center [293, 382] width 87 height 18
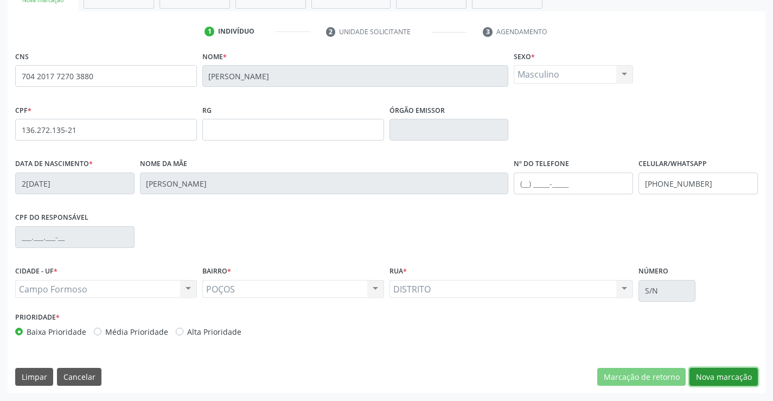
click at [707, 375] on button "Nova marcação" at bounding box center [723, 377] width 68 height 18
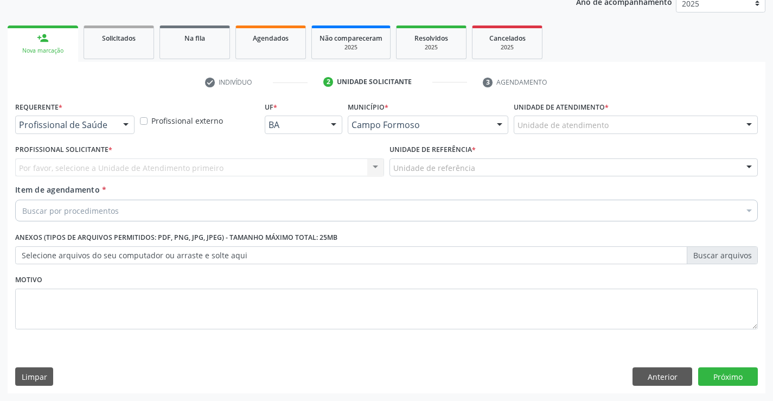
scroll to position [137, 0]
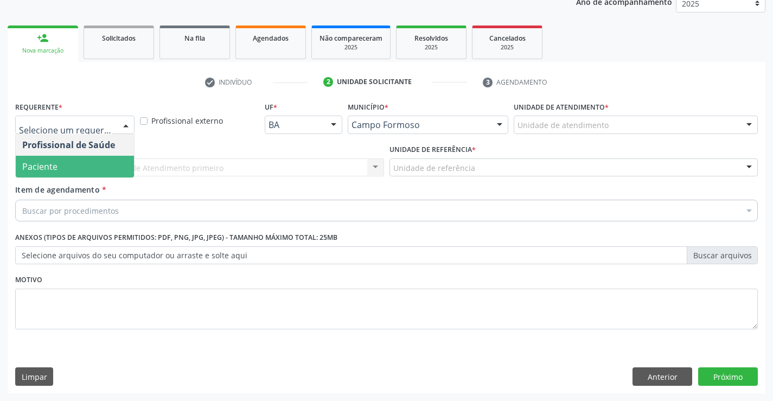
click at [58, 163] on span "Paciente" at bounding box center [75, 167] width 118 height 22
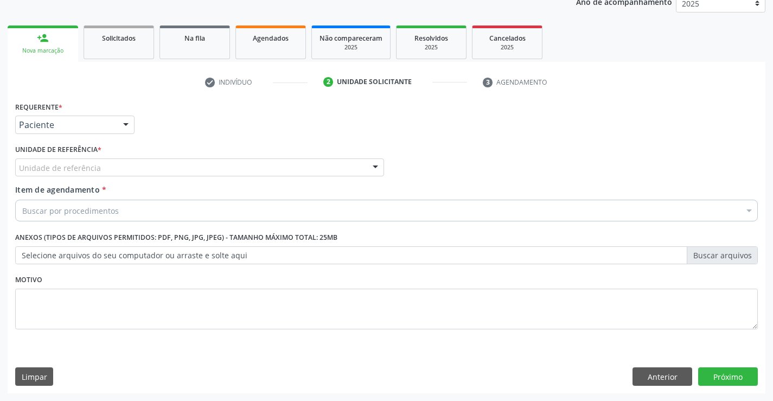
click at [172, 162] on div "Unidade de referência" at bounding box center [199, 167] width 369 height 18
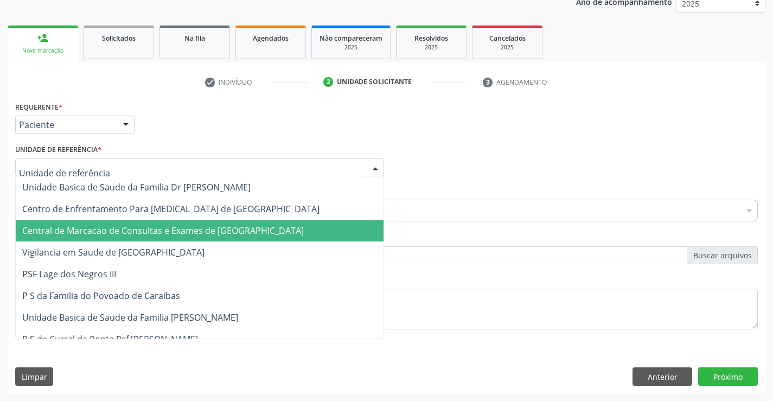
click at [178, 225] on span "Central de Marcacao de Consultas e Exames de [GEOGRAPHIC_DATA]" at bounding box center [162, 231] width 281 height 12
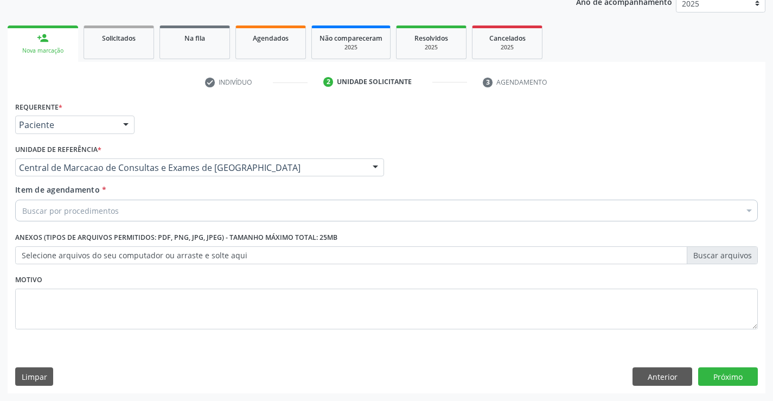
click at [191, 214] on div "Buscar por procedimentos" at bounding box center [386, 211] width 743 height 22
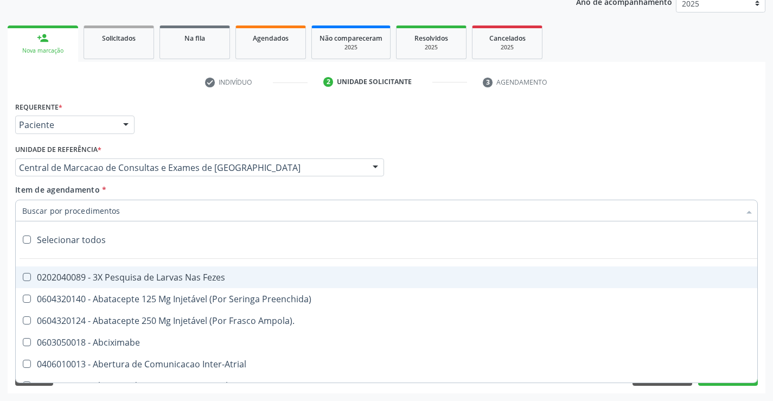
paste input "Médico Pediatra"
type input "Médico Pediatra"
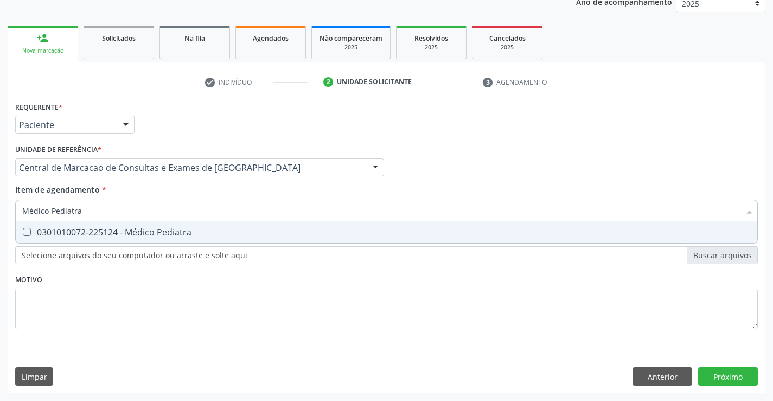
click at [244, 232] on div "0301010072-225124 - Médico Pediatra" at bounding box center [386, 232] width 728 height 9
checkbox Pediatra "true"
click at [706, 377] on div "Requerente * Paciente Profissional de Saúde Paciente Nenhum resultado encontrad…" at bounding box center [387, 246] width 758 height 295
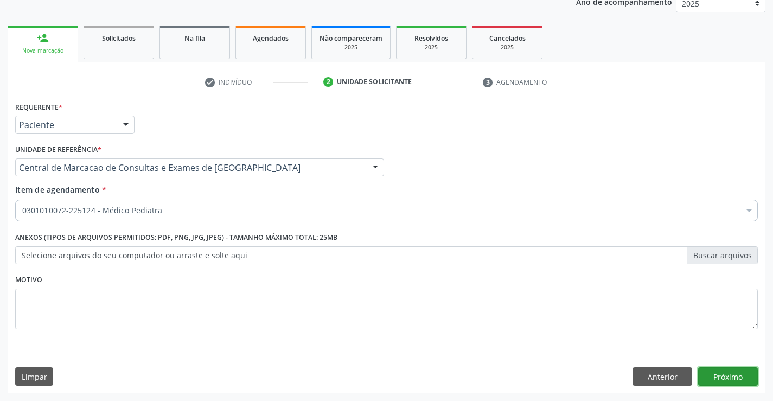
click at [724, 377] on button "Próximo" at bounding box center [728, 376] width 60 height 18
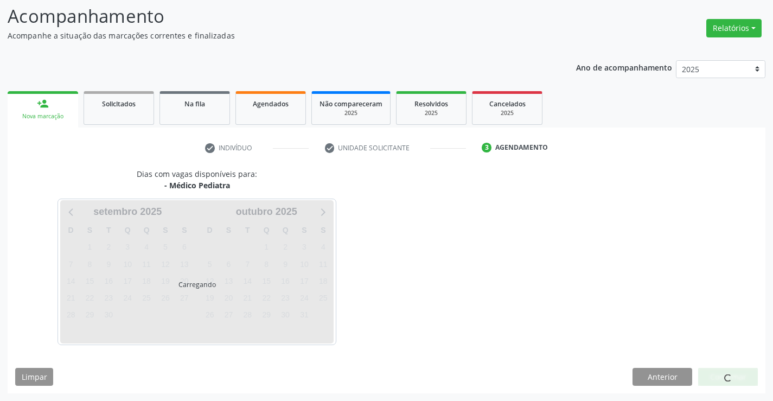
scroll to position [71, 0]
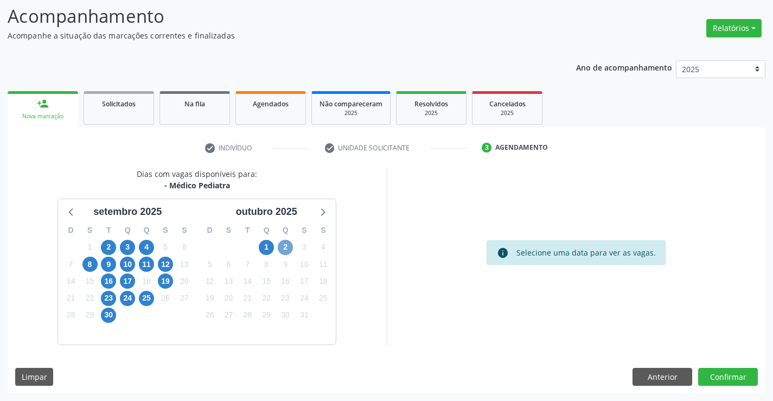
click at [291, 244] on span "2" at bounding box center [285, 247] width 15 height 15
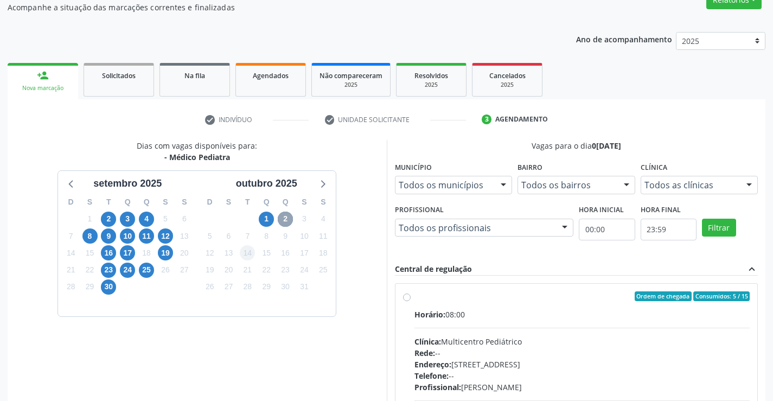
scroll to position [180, 0]
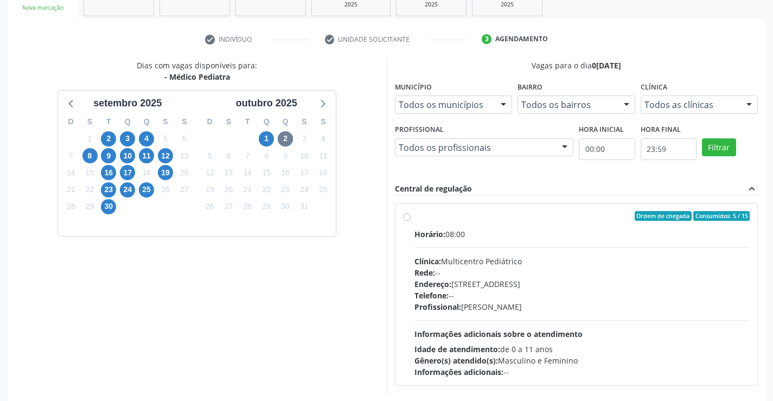
click at [438, 237] on span "Horário:" at bounding box center [429, 234] width 31 height 10
click at [411, 221] on input "Ordem de chegada Consumidos: 5 / 15 Horário: 08:00 Clínica: Multicentro Pediátr…" at bounding box center [407, 216] width 8 height 10
radio input "true"
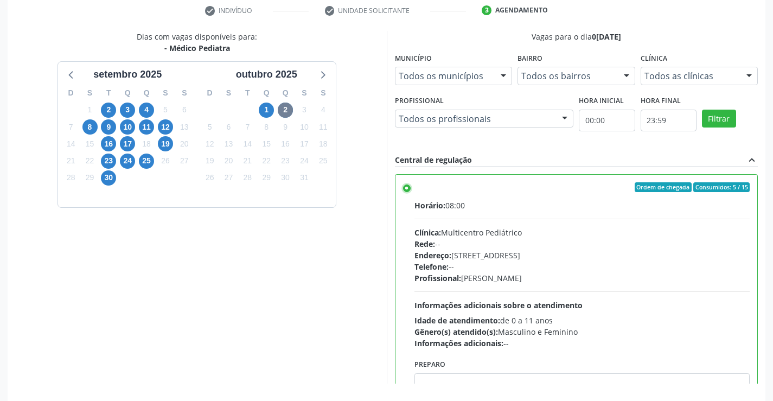
scroll to position [247, 0]
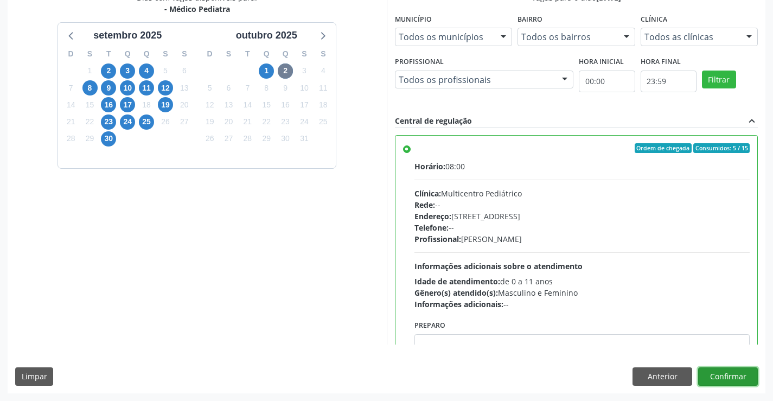
click at [738, 377] on button "Confirmar" at bounding box center [728, 376] width 60 height 18
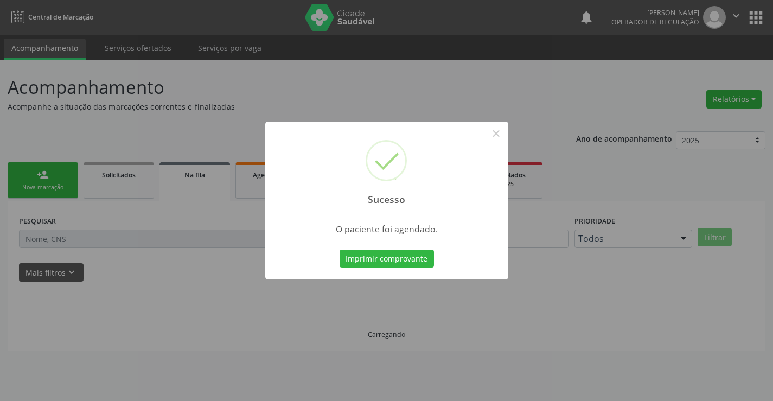
scroll to position [0, 0]
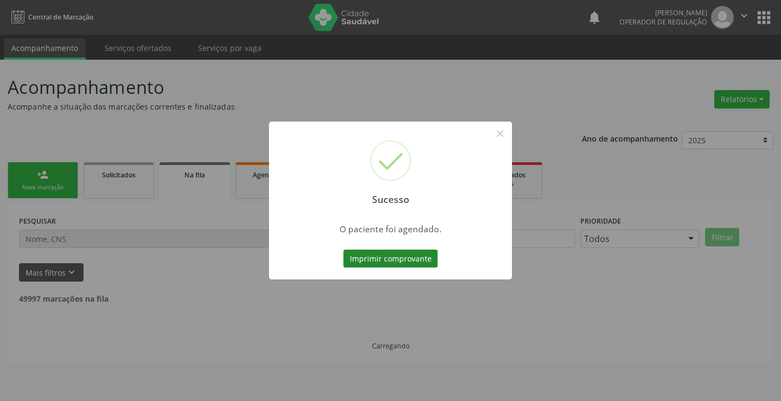
click at [399, 259] on button "Imprimir comprovante" at bounding box center [390, 258] width 94 height 18
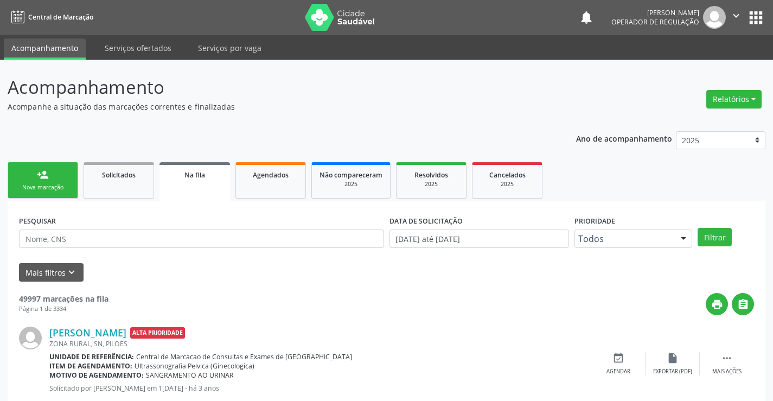
click at [47, 180] on div "person_add" at bounding box center [43, 175] width 12 height 12
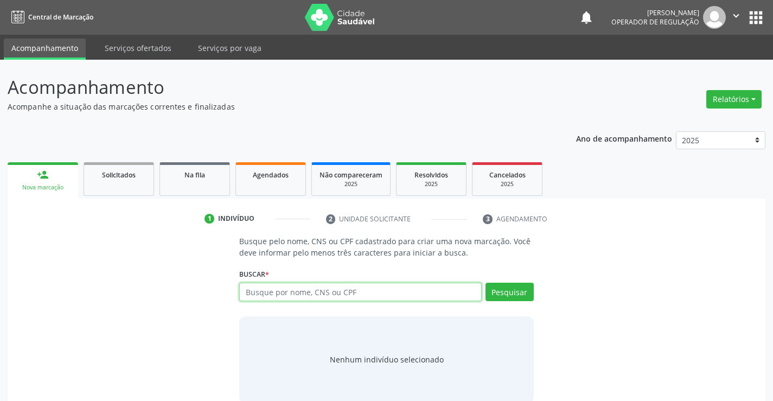
click at [309, 293] on input "text" at bounding box center [360, 292] width 242 height 18
type input "700900924692096"
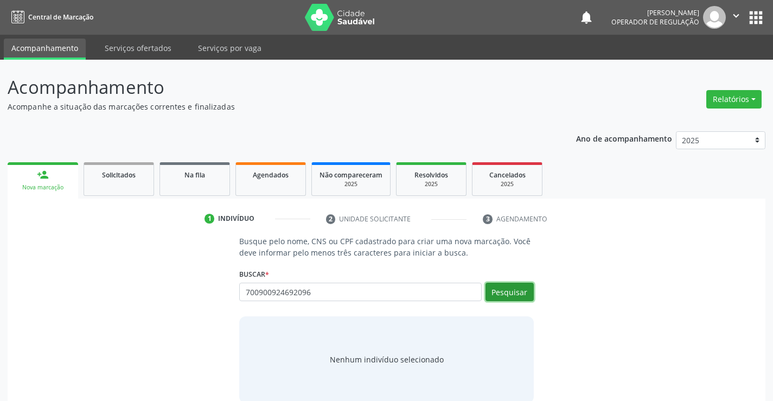
click at [529, 292] on button "Pesquisar" at bounding box center [509, 292] width 48 height 18
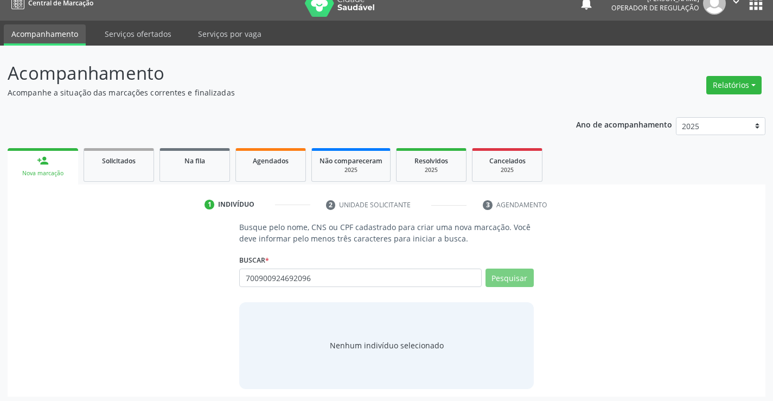
scroll to position [17, 0]
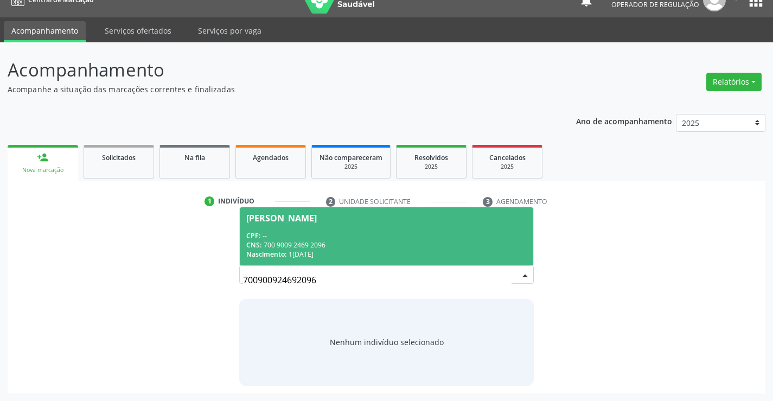
click at [286, 239] on div "CPF: --" at bounding box center [386, 235] width 280 height 9
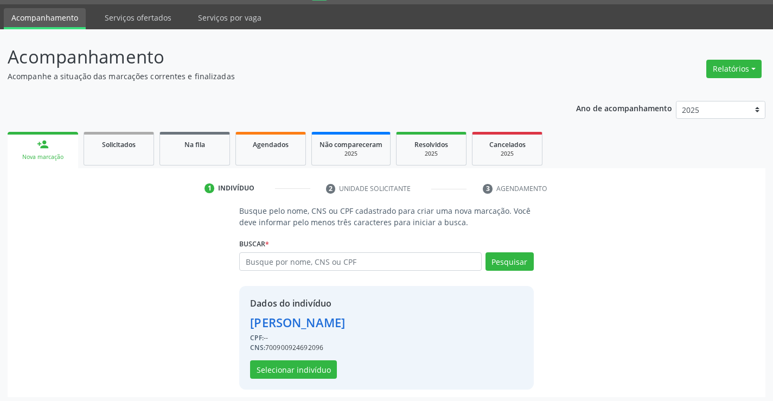
scroll to position [34, 0]
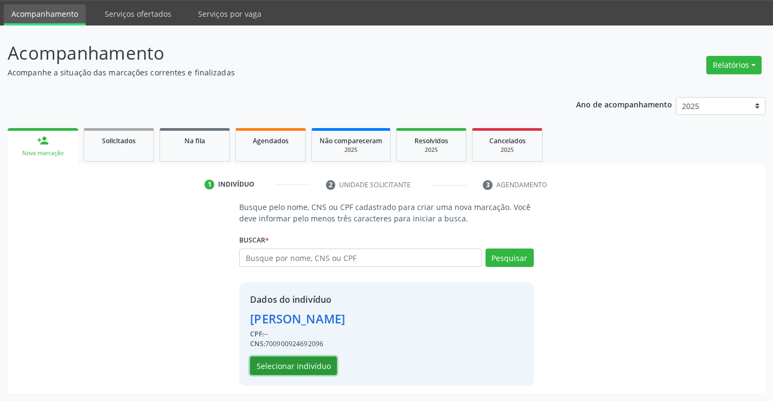
click at [299, 365] on button "Selecionar indivíduo" at bounding box center [293, 365] width 87 height 18
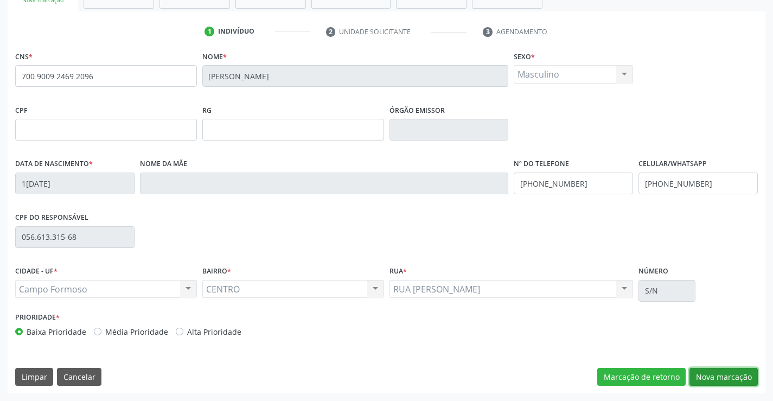
click at [738, 375] on button "Nova marcação" at bounding box center [723, 377] width 68 height 18
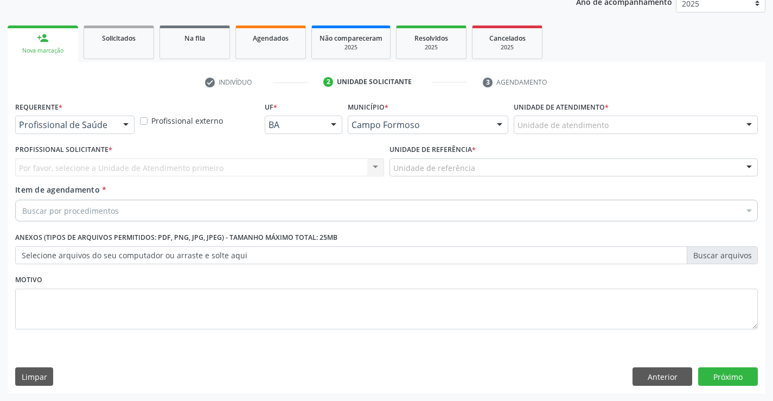
scroll to position [137, 0]
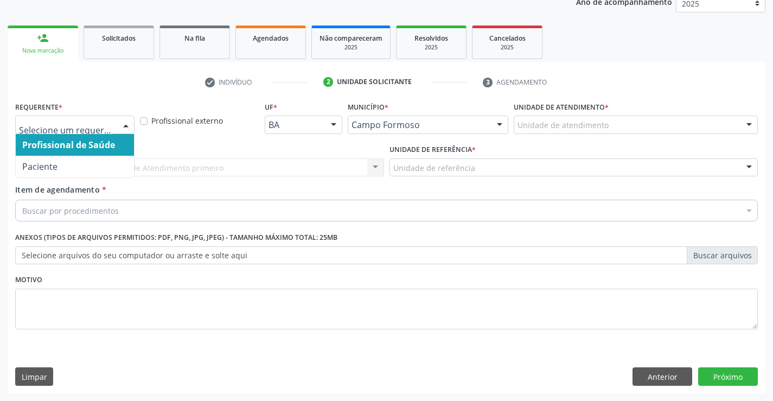
click at [115, 120] on div at bounding box center [74, 125] width 119 height 18
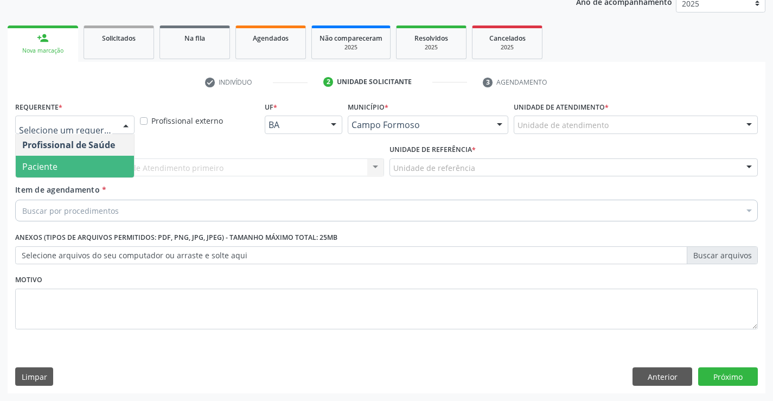
click at [76, 162] on span "Paciente" at bounding box center [75, 167] width 118 height 22
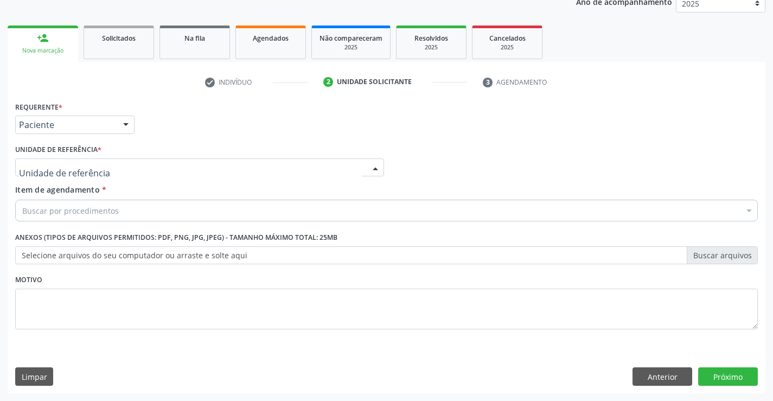
click at [159, 163] on div at bounding box center [199, 167] width 369 height 18
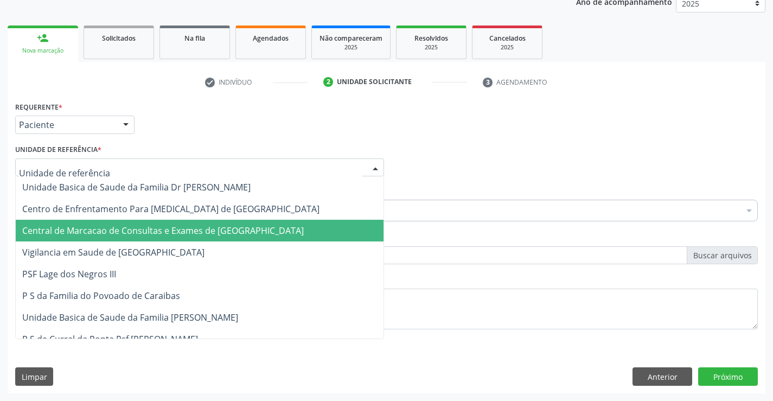
click at [169, 222] on span "Central de Marcacao de Consultas e Exames de [GEOGRAPHIC_DATA]" at bounding box center [200, 231] width 368 height 22
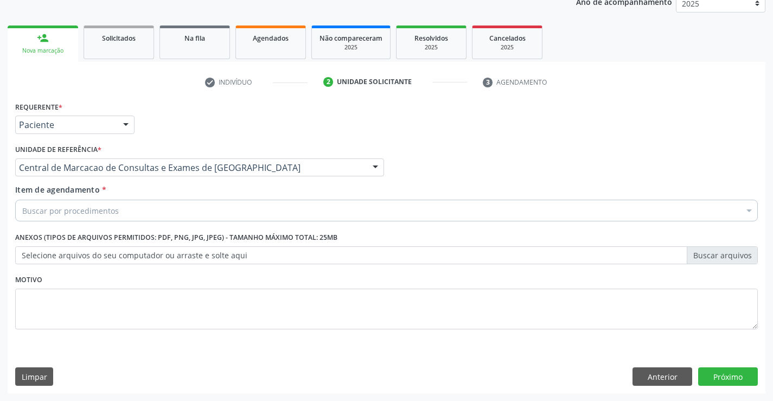
click at [201, 212] on div "Buscar por procedimentos" at bounding box center [386, 211] width 743 height 22
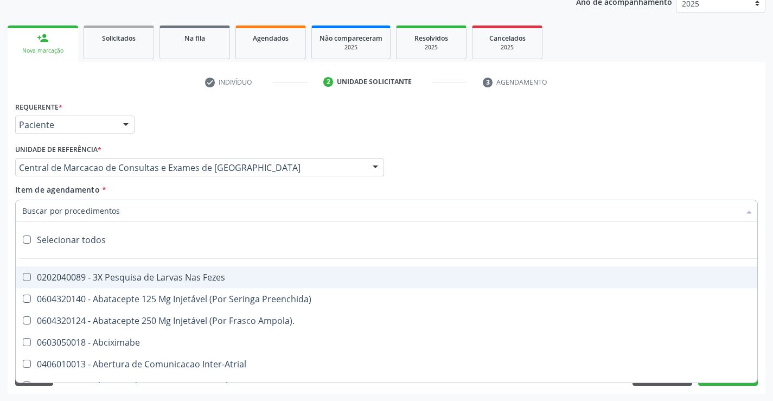
paste input "Médico Pediatra"
type input "Médico Pediatra"
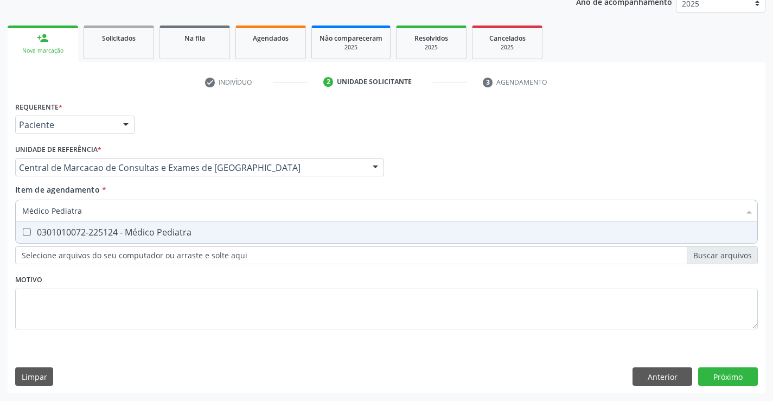
click at [180, 233] on div "0301010072-225124 - Médico Pediatra" at bounding box center [386, 232] width 728 height 9
checkbox Pediatra "true"
click at [733, 375] on div "Requerente * Paciente Profissional de Saúde Paciente Nenhum resultado encontrad…" at bounding box center [387, 246] width 758 height 295
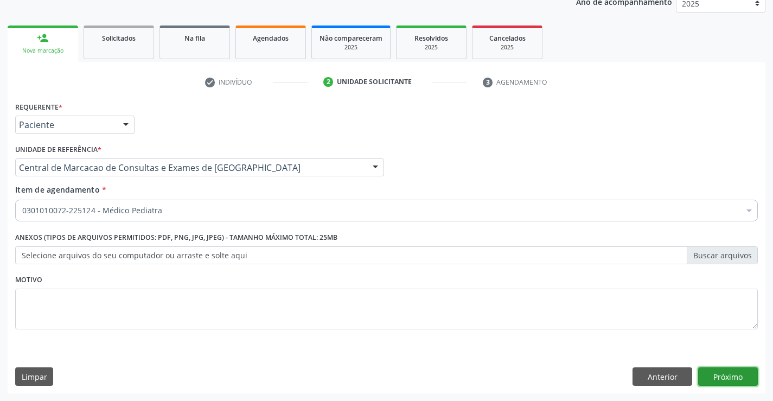
click at [731, 370] on button "Próximo" at bounding box center [728, 376] width 60 height 18
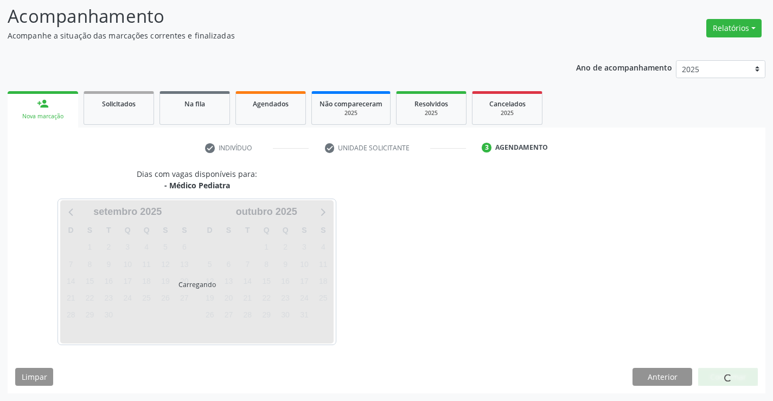
scroll to position [71, 0]
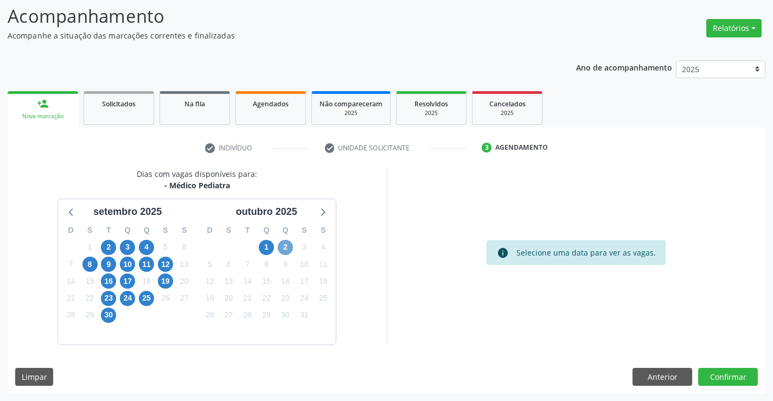
click at [282, 249] on span "2" at bounding box center [285, 247] width 15 height 15
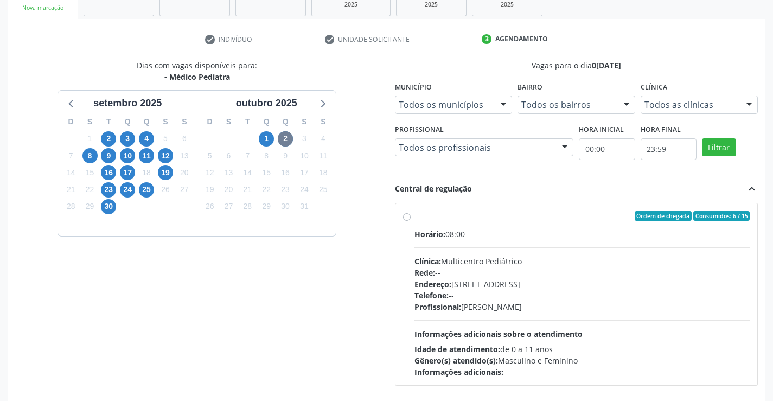
click at [447, 277] on div "Rede: --" at bounding box center [582, 272] width 336 height 11
click at [411, 221] on input "Ordem de chegada Consumidos: 6 / 15 Horário: 08:00 Clínica: Multicentro Pediátr…" at bounding box center [407, 216] width 8 height 10
radio input "true"
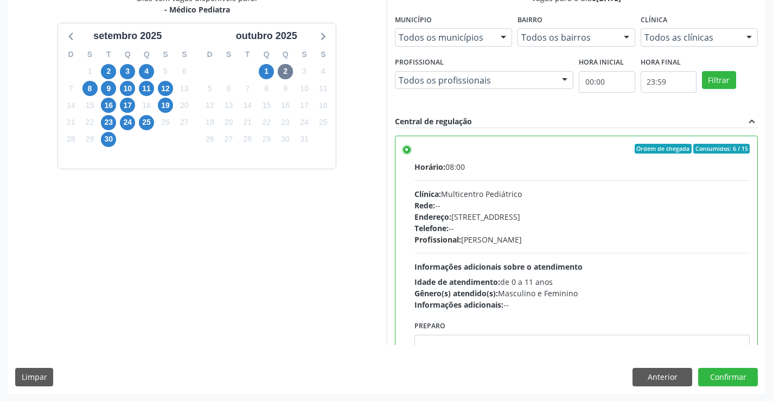
scroll to position [247, 0]
click at [719, 374] on button "Confirmar" at bounding box center [728, 376] width 60 height 18
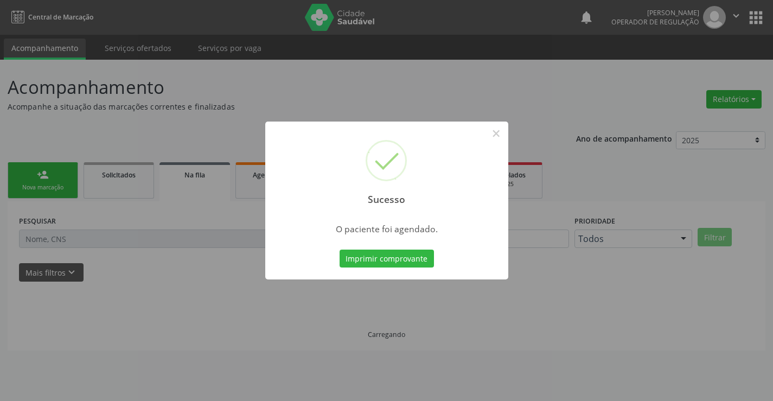
scroll to position [0, 0]
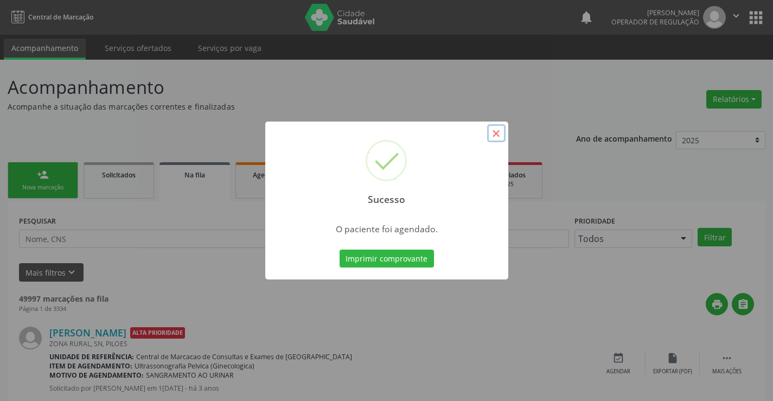
click at [498, 134] on button "×" at bounding box center [496, 133] width 18 height 18
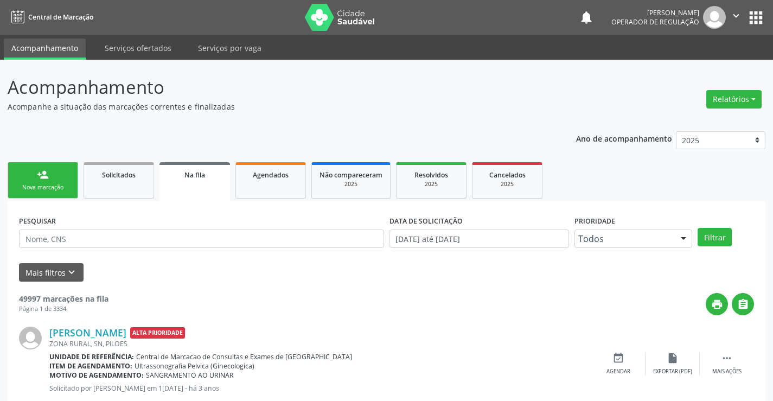
click at [52, 185] on div "Nova marcação" at bounding box center [43, 187] width 54 height 8
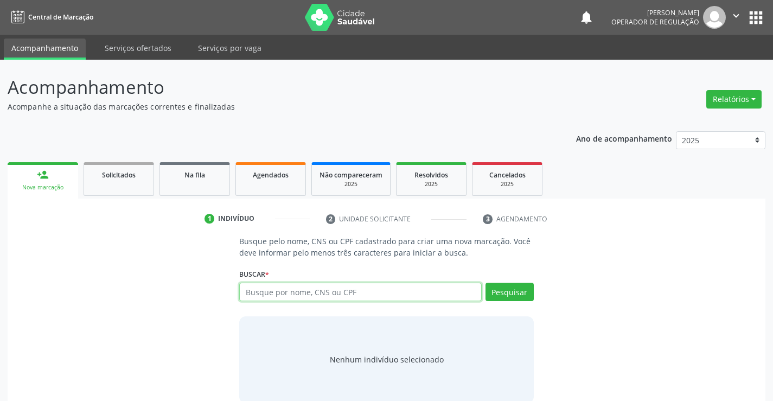
click at [338, 287] on input "text" at bounding box center [360, 292] width 242 height 18
type input "702006884059185"
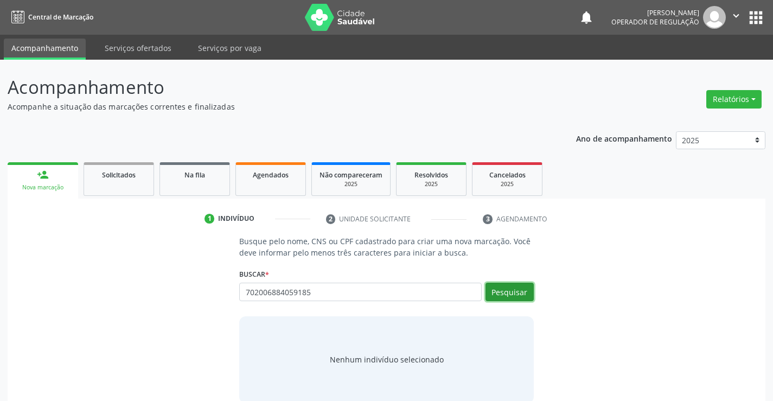
click at [507, 292] on button "Pesquisar" at bounding box center [509, 292] width 48 height 18
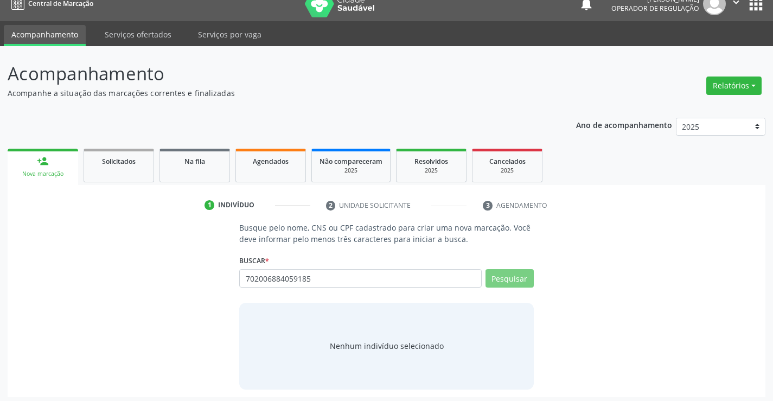
scroll to position [17, 0]
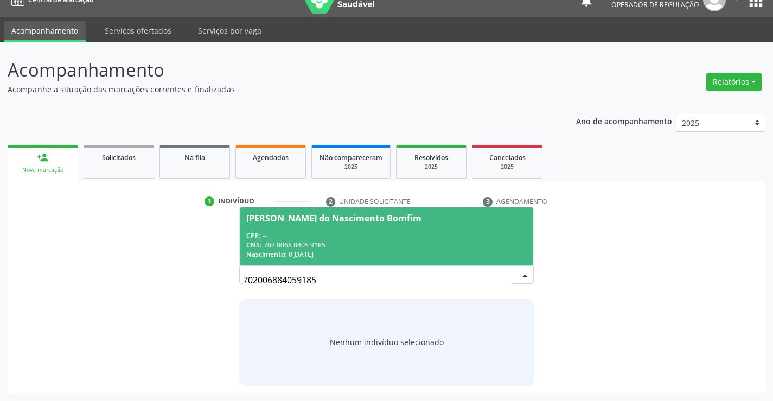
click at [306, 237] on div "CPF: --" at bounding box center [386, 235] width 280 height 9
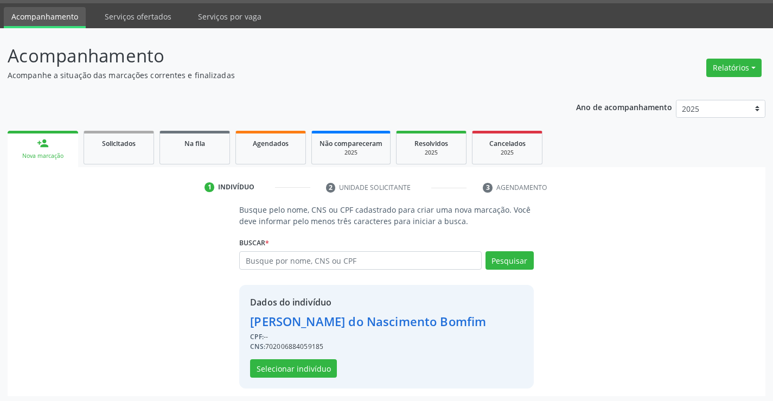
scroll to position [34, 0]
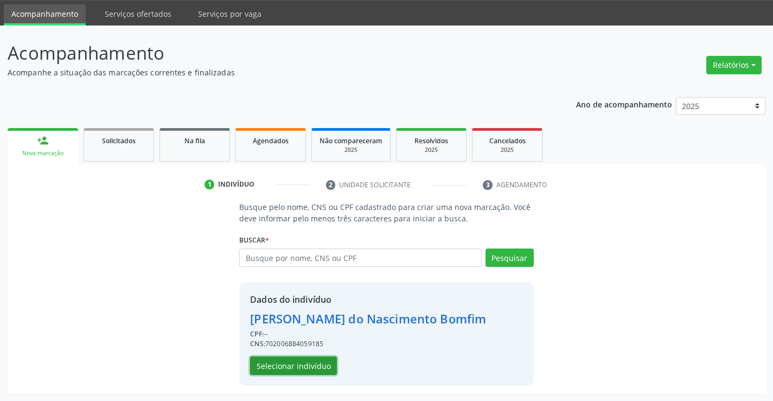
click at [293, 366] on button "Selecionar indivíduo" at bounding box center [293, 365] width 87 height 18
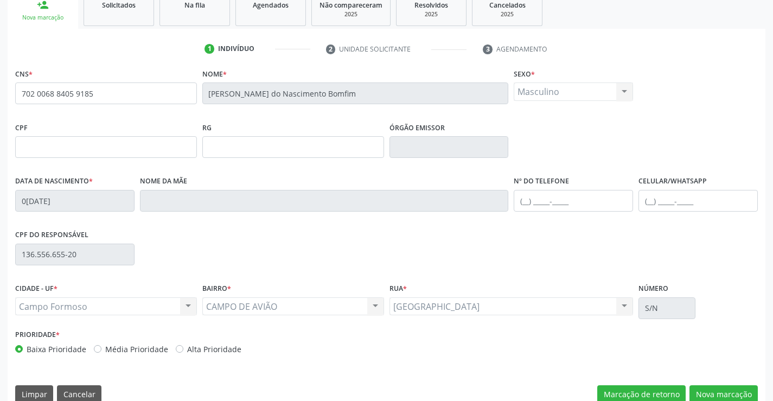
scroll to position [187, 0]
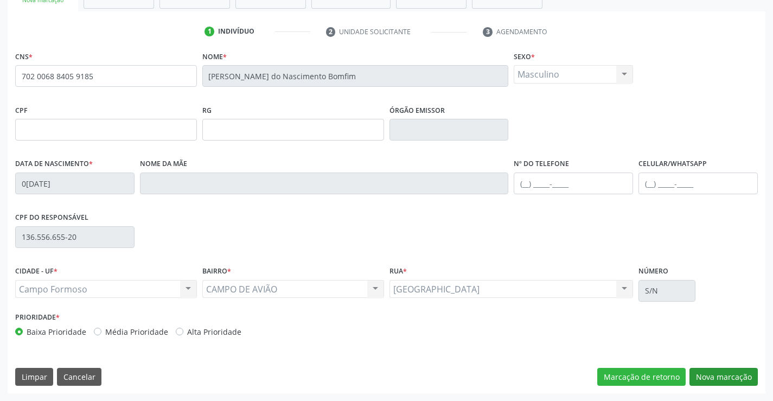
drag, startPoint x: 728, startPoint y: 389, endPoint x: 712, endPoint y: 386, distance: 16.2
click at [727, 389] on div "CNS * 702 0068 8405 9185 Nome * Ravi Carvalho do Nascimento Bomfim Sexo * Mascu…" at bounding box center [387, 220] width 758 height 345
click at [706, 380] on button "Nova marcação" at bounding box center [723, 377] width 68 height 18
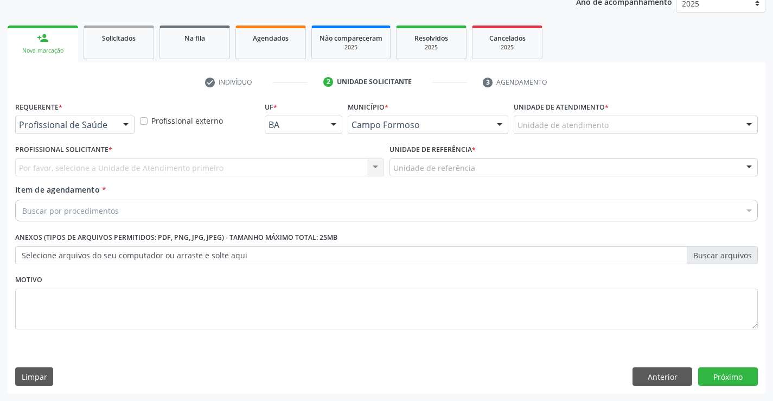
scroll to position [137, 0]
click at [116, 121] on div "Profissional de Saúde Profissional de Saúde Paciente Nenhum resultado encontrad…" at bounding box center [74, 125] width 119 height 18
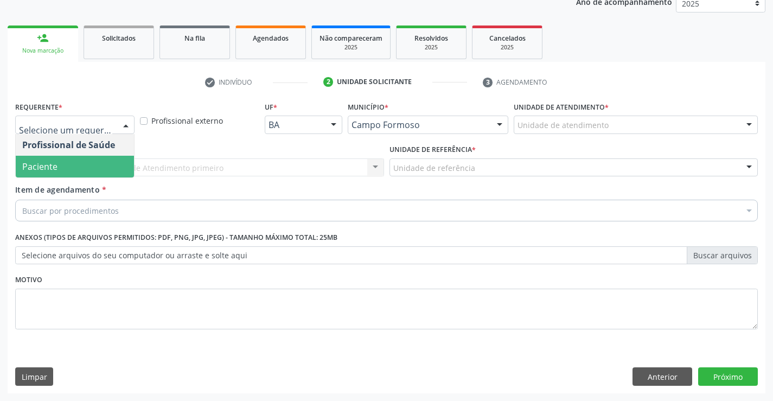
click at [69, 166] on span "Paciente" at bounding box center [75, 167] width 118 height 22
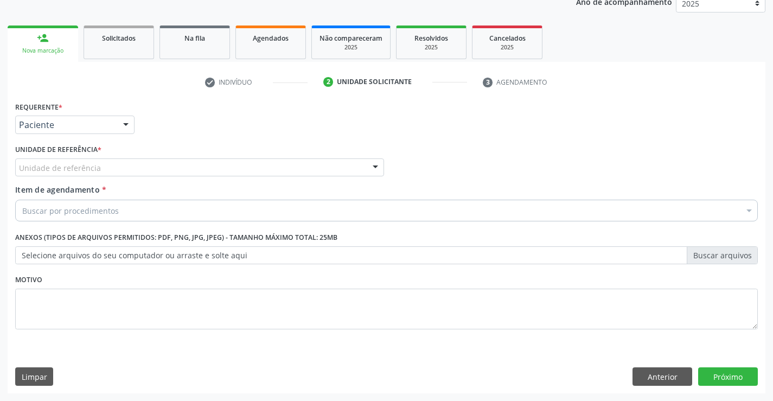
click at [168, 169] on div "Unidade de referência" at bounding box center [199, 167] width 369 height 18
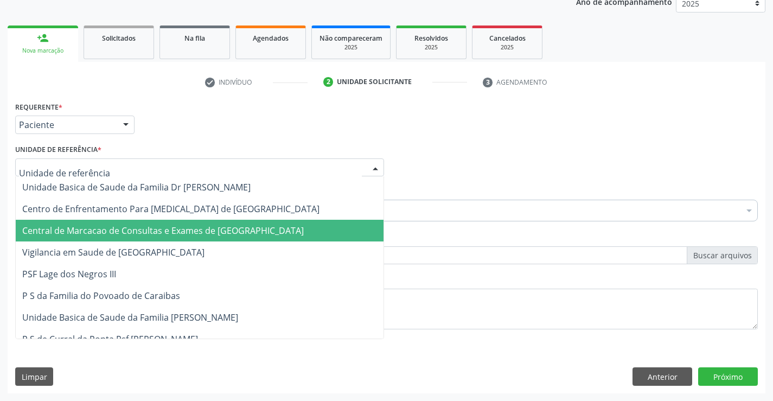
click at [188, 231] on span "Central de Marcacao de Consultas e Exames de [GEOGRAPHIC_DATA]" at bounding box center [162, 231] width 281 height 12
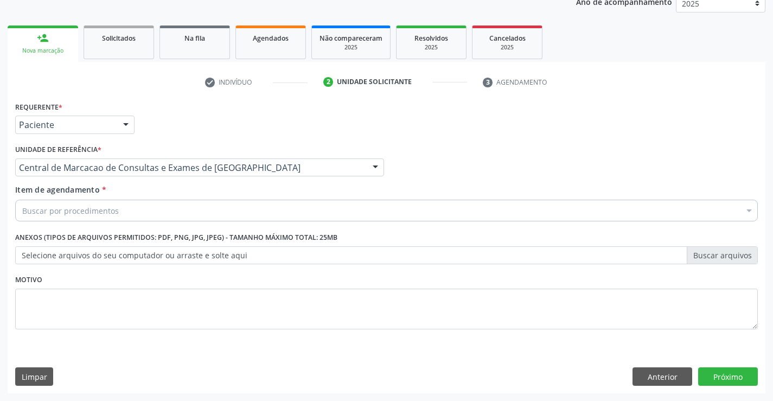
click at [197, 208] on div "Buscar por procedimentos" at bounding box center [386, 211] width 743 height 22
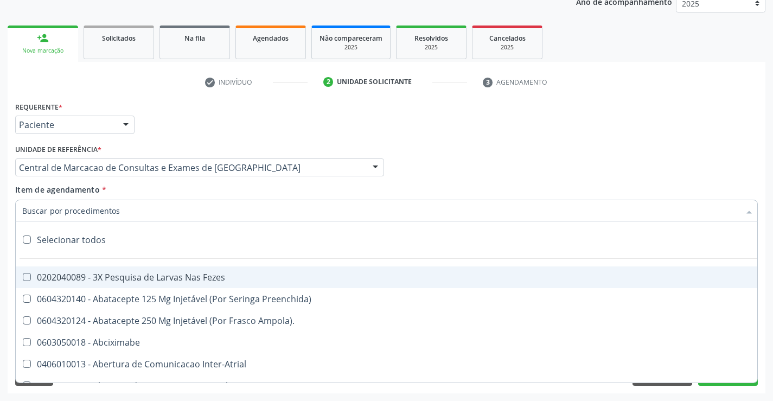
paste input "Médico Pediatra"
type input "Médico Pediatra"
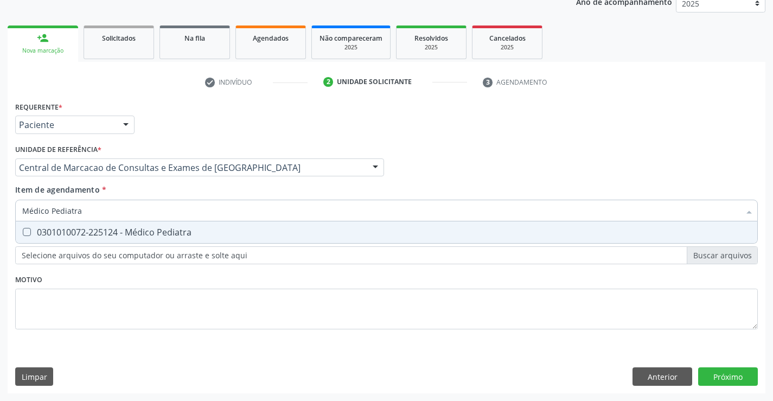
click at [202, 232] on div "0301010072-225124 - Médico Pediatra" at bounding box center [386, 232] width 728 height 9
checkbox Pediatra "true"
click at [739, 382] on div "Requerente * Paciente Profissional de Saúde Paciente Nenhum resultado encontrad…" at bounding box center [387, 246] width 758 height 295
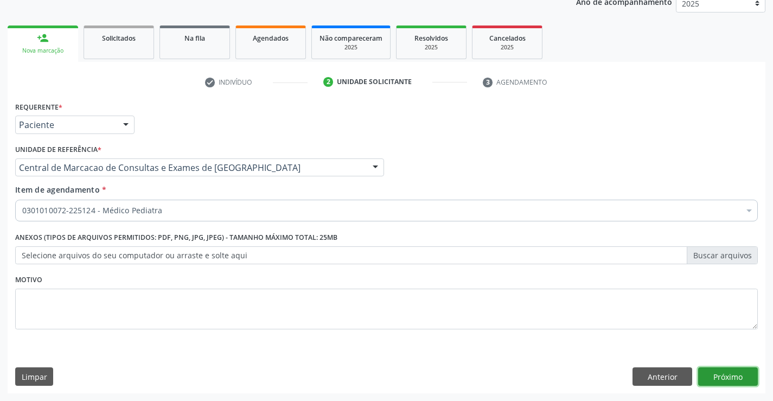
click at [732, 379] on button "Próximo" at bounding box center [728, 376] width 60 height 18
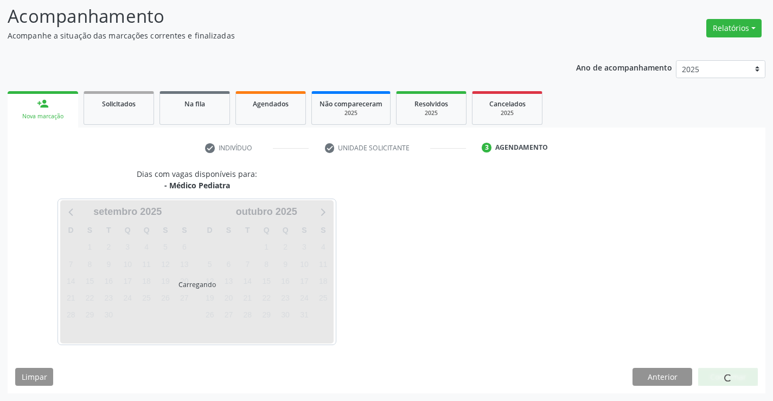
scroll to position [71, 0]
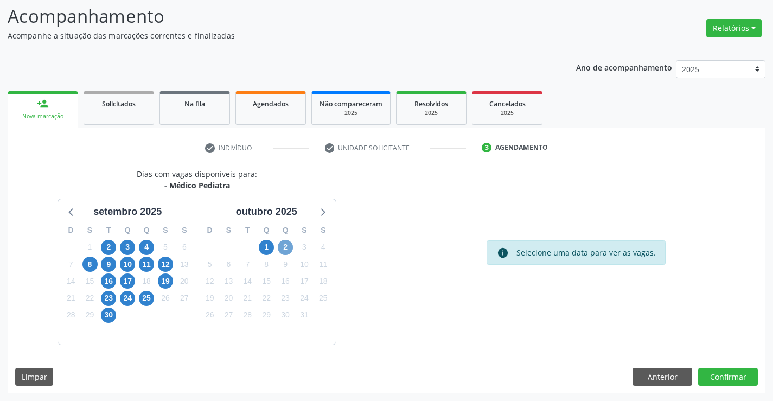
click at [282, 246] on span "2" at bounding box center [285, 247] width 15 height 15
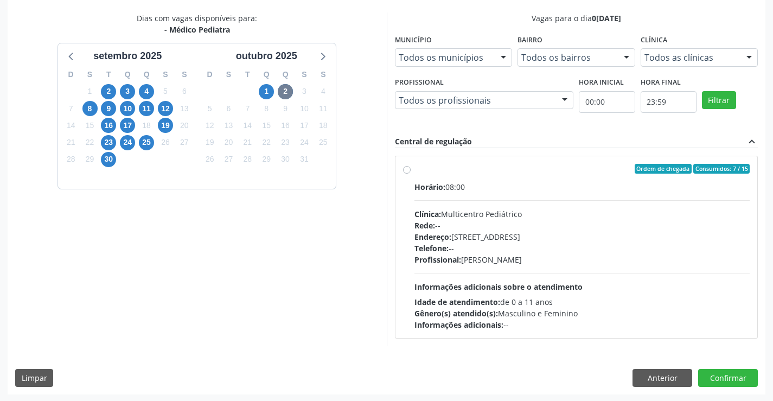
scroll to position [228, 0]
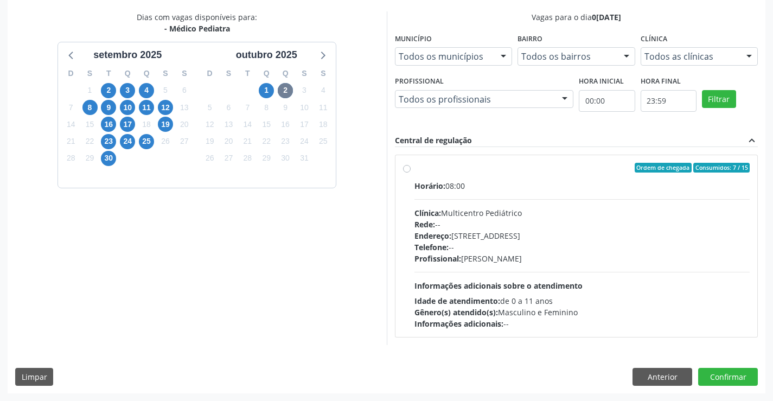
click at [514, 247] on div "Telefone: --" at bounding box center [582, 246] width 336 height 11
click at [411, 172] on input "Ordem de chegada Consumidos: 7 / 15 Horário: 08:00 Clínica: Multicentro Pediátr…" at bounding box center [407, 168] width 8 height 10
radio input "true"
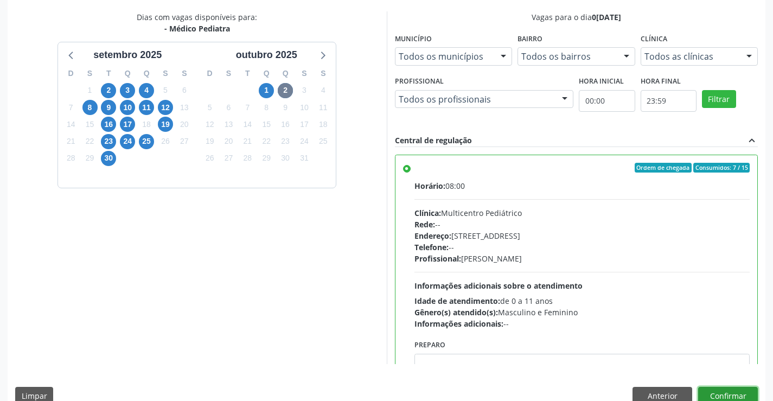
click at [713, 395] on button "Confirmar" at bounding box center [728, 396] width 60 height 18
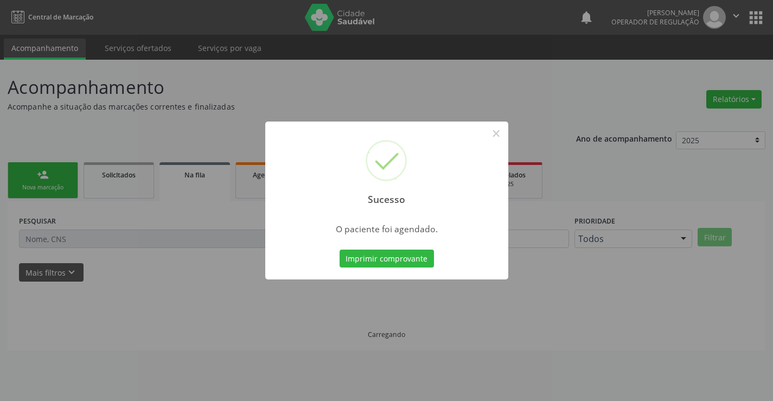
scroll to position [0, 0]
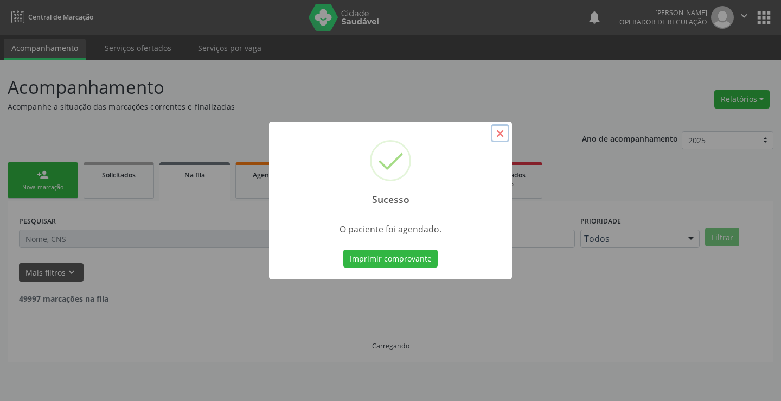
click at [494, 135] on button "×" at bounding box center [500, 133] width 18 height 18
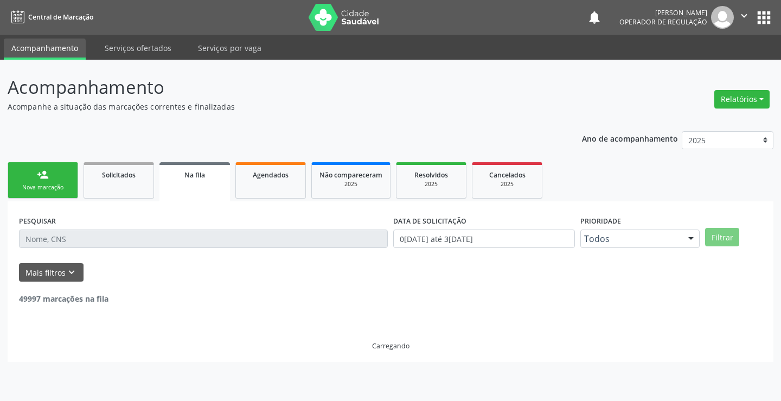
click at [59, 180] on link "person_add Nova marcação" at bounding box center [43, 180] width 71 height 36
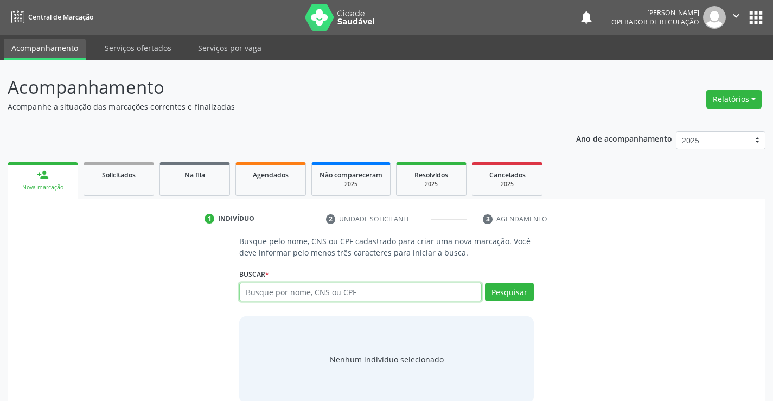
click at [282, 295] on input "text" at bounding box center [360, 292] width 242 height 18
type input "704009826629267"
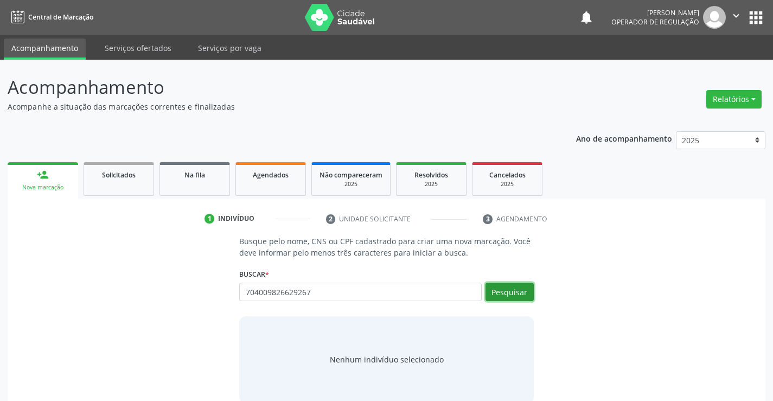
click at [512, 287] on button "Pesquisar" at bounding box center [509, 292] width 48 height 18
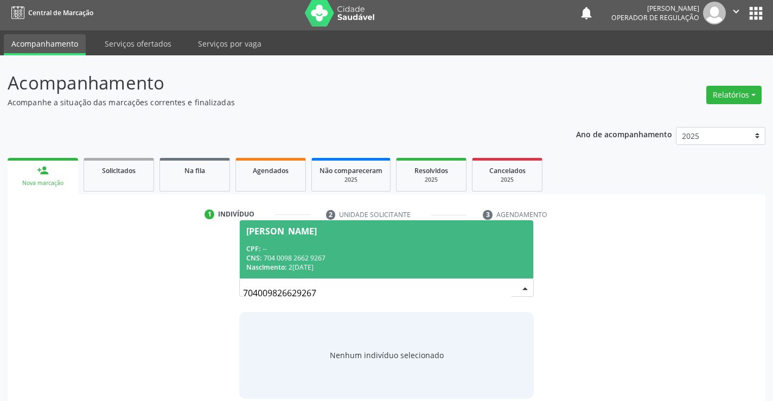
scroll to position [17, 0]
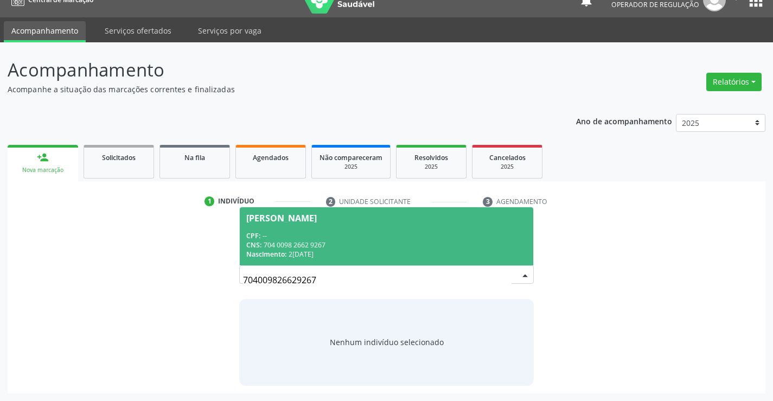
click at [357, 248] on div "CNS: 704 0098 2662 9267" at bounding box center [386, 244] width 280 height 9
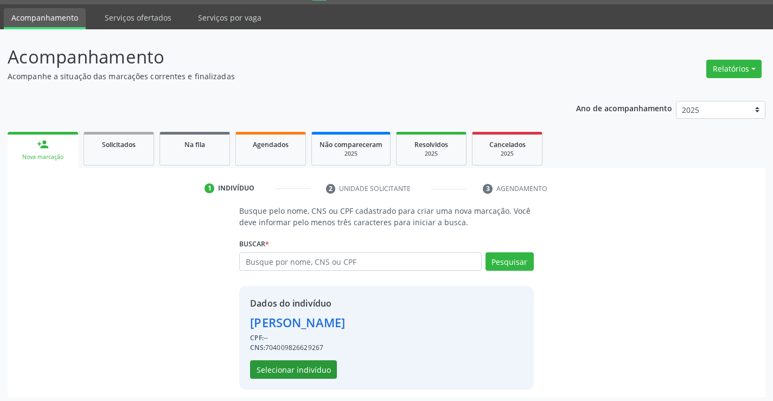
scroll to position [34, 0]
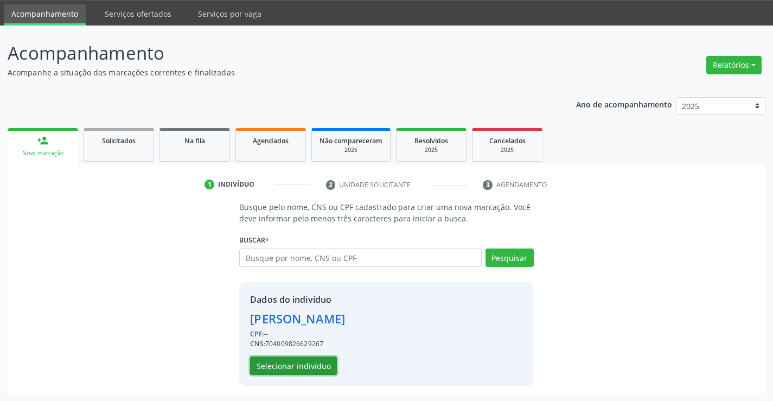
click at [297, 367] on button "Selecionar indivíduo" at bounding box center [293, 365] width 87 height 18
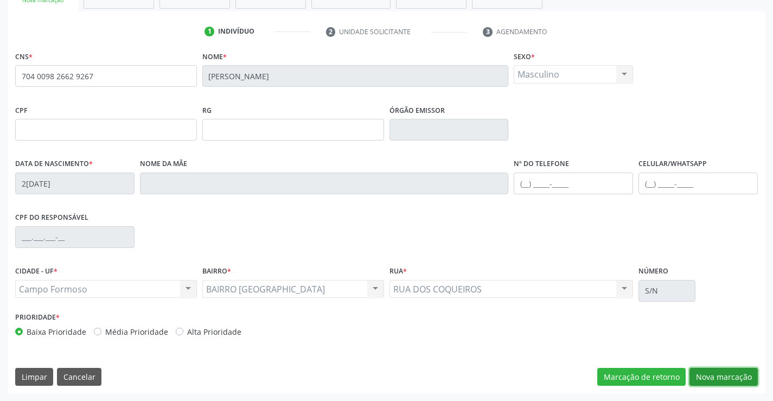
click at [708, 370] on button "Nova marcação" at bounding box center [723, 377] width 68 height 18
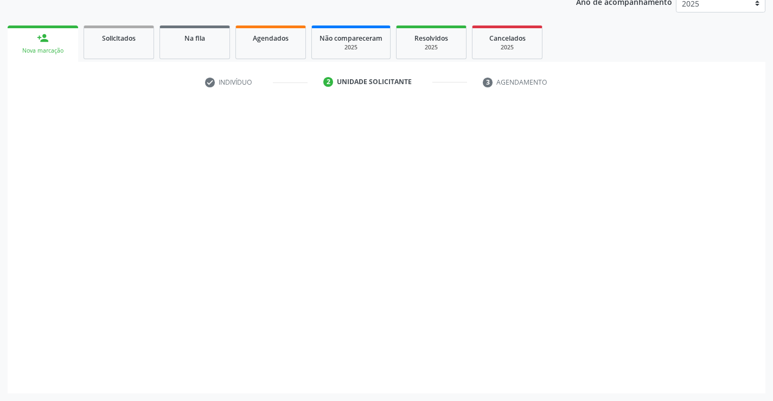
scroll to position [137, 0]
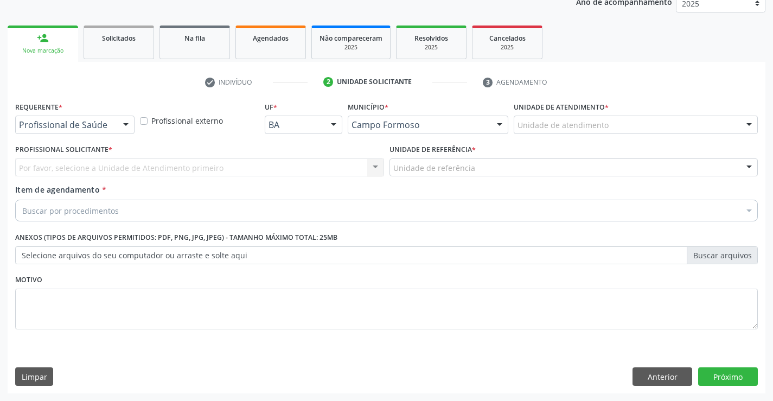
click at [131, 128] on div at bounding box center [126, 125] width 16 height 18
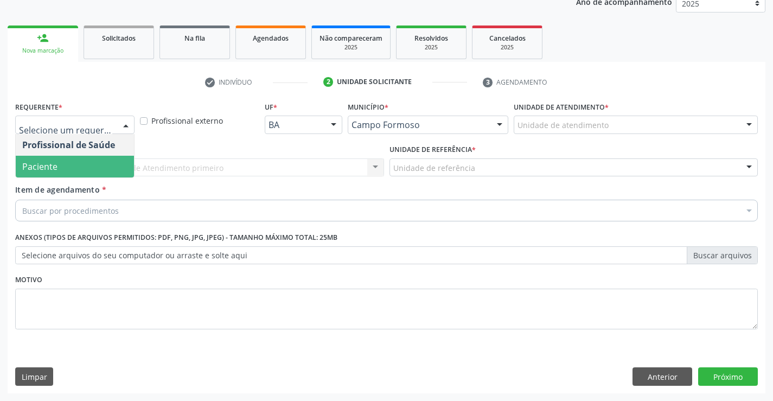
click at [80, 165] on span "Paciente" at bounding box center [75, 167] width 118 height 22
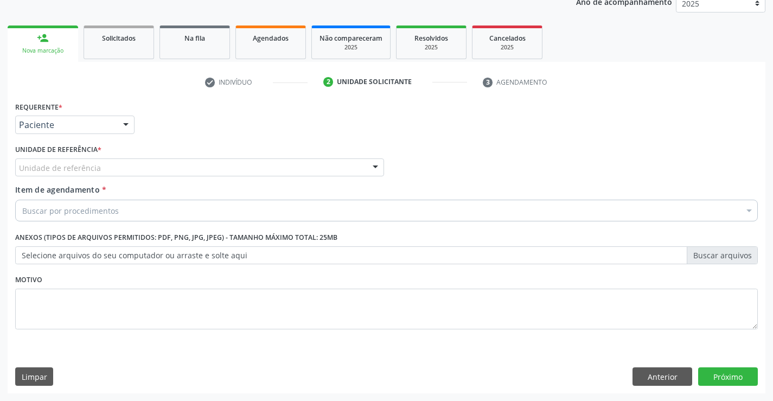
click at [184, 165] on div "Unidade de referência" at bounding box center [199, 167] width 369 height 18
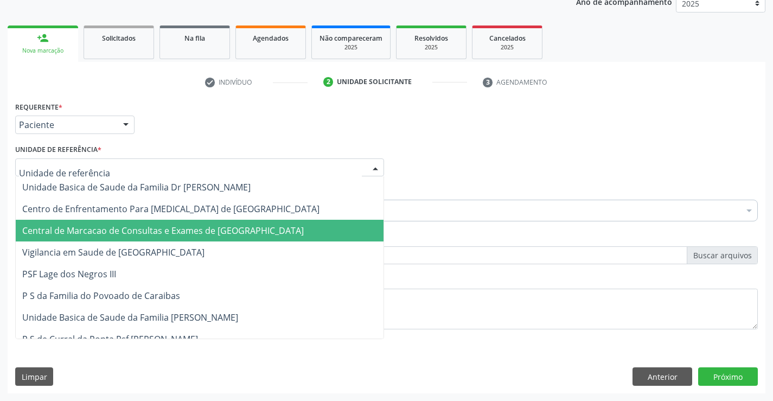
click at [182, 222] on span "Central de Marcacao de Consultas e Exames de [GEOGRAPHIC_DATA]" at bounding box center [200, 231] width 368 height 22
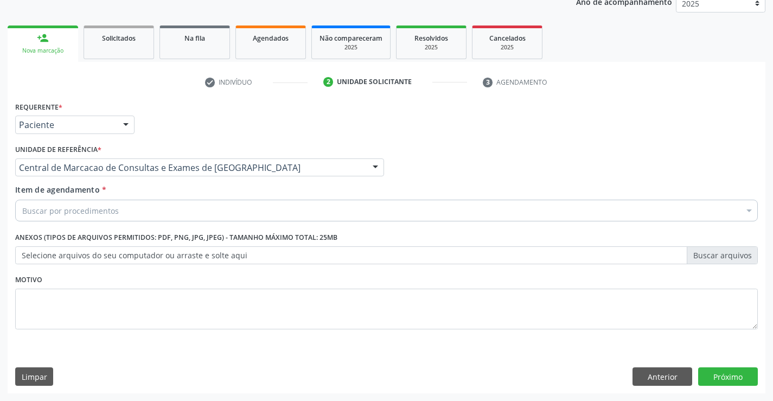
click at [216, 210] on div "Buscar por procedimentos" at bounding box center [386, 211] width 743 height 22
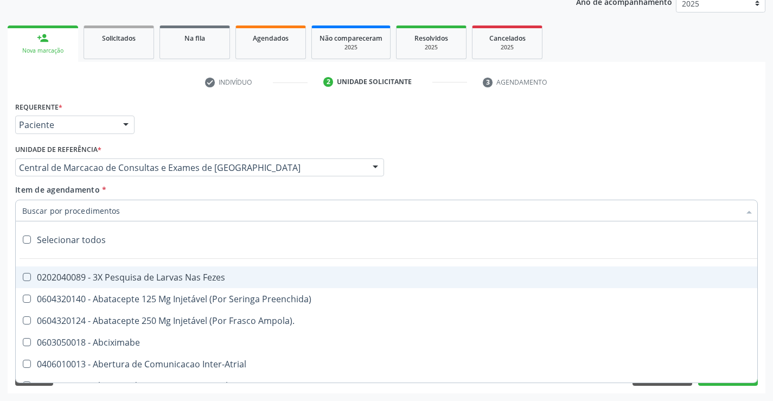
paste input "Médico Pediatra"
type input "Médico Pediatra"
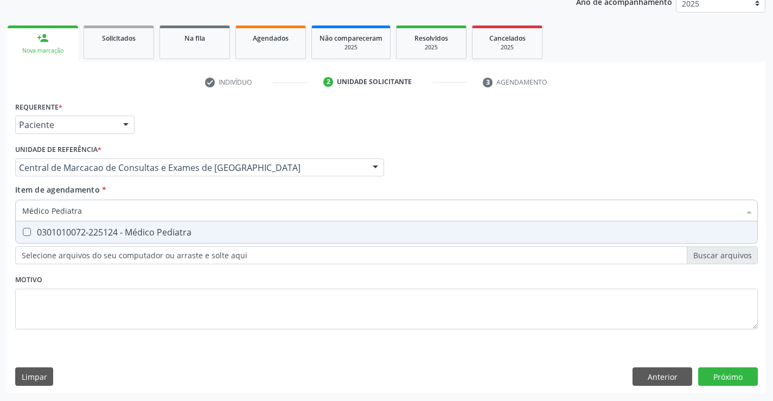
click at [174, 232] on div "0301010072-225124 - Médico Pediatra" at bounding box center [386, 232] width 728 height 9
checkbox Pediatra "true"
click at [728, 375] on div "Requerente * Paciente Profissional de Saúde Paciente Nenhum resultado encontrad…" at bounding box center [387, 246] width 758 height 295
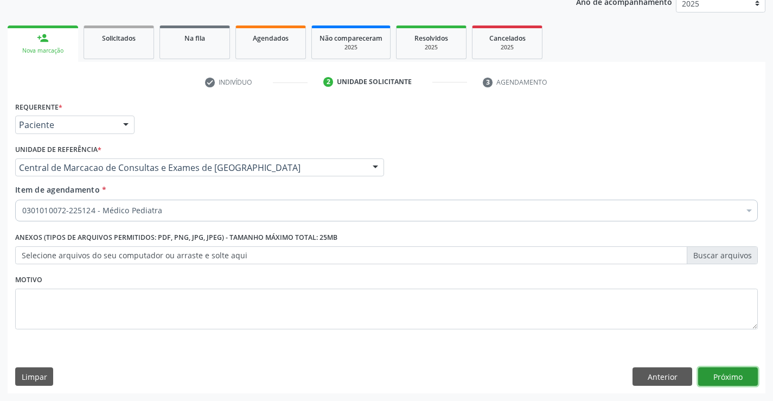
click at [727, 380] on button "Próximo" at bounding box center [728, 376] width 60 height 18
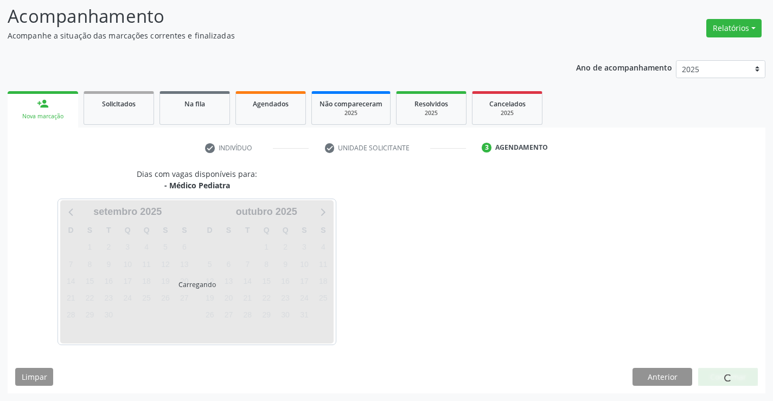
scroll to position [71, 0]
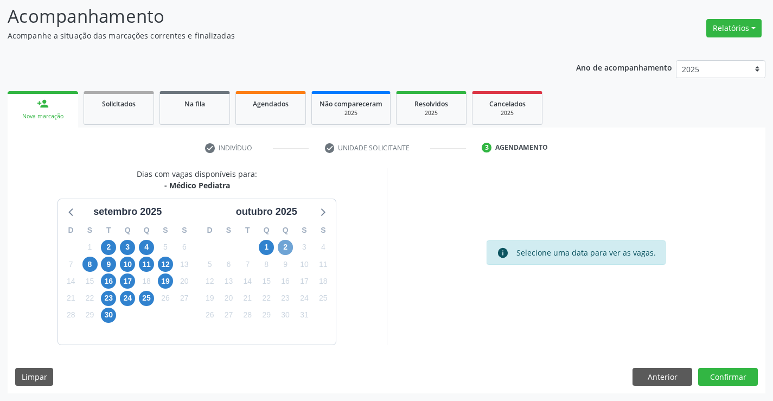
click at [285, 247] on span "2" at bounding box center [285, 247] width 15 height 15
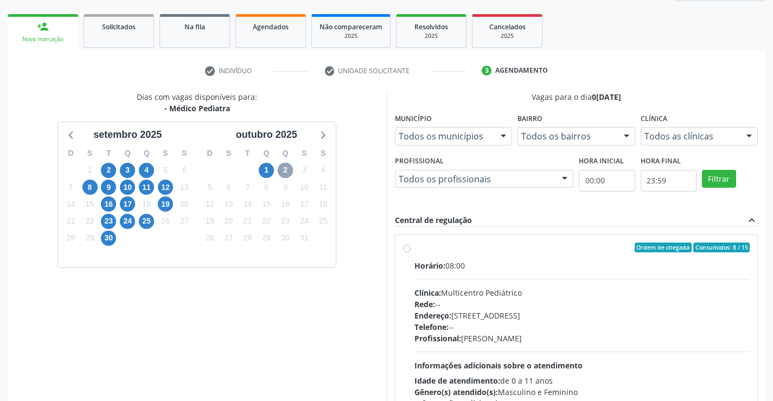
scroll to position [228, 0]
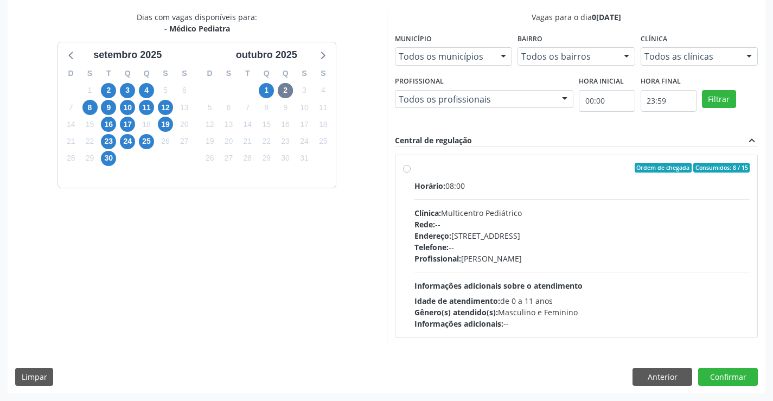
click at [572, 279] on div "Horário: 08:00 Clínica: Multicentro Pediátrico Rede: -- Endereço: Antigo Casa G…" at bounding box center [582, 254] width 336 height 149
click at [411, 172] on input "Ordem de chegada Consumidos: 8 / 15 Horário: 08:00 Clínica: Multicentro Pediátr…" at bounding box center [407, 168] width 8 height 10
radio input "true"
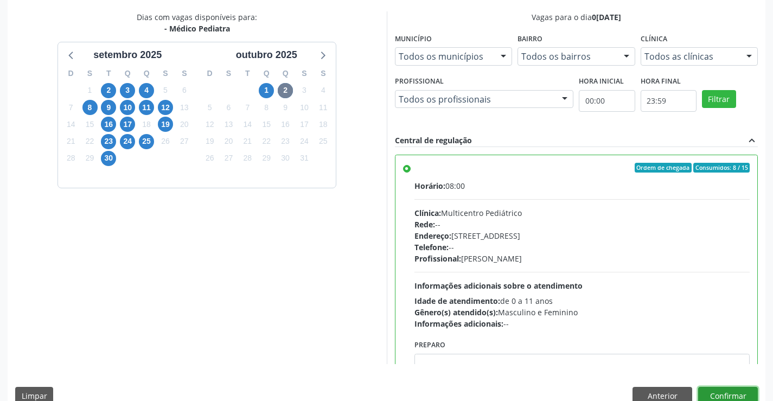
click at [735, 390] on button "Confirmar" at bounding box center [728, 396] width 60 height 18
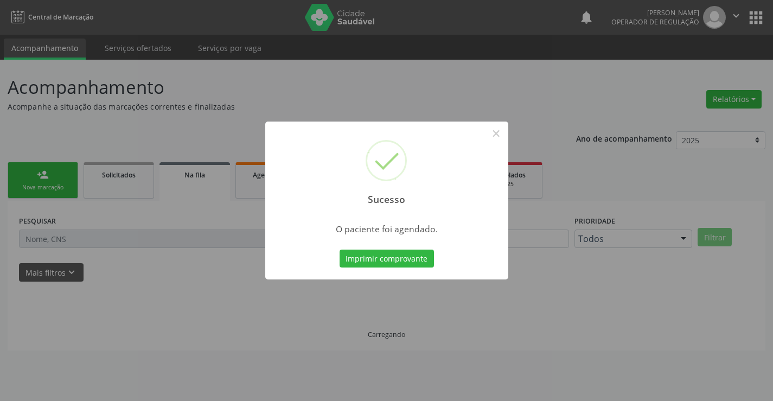
scroll to position [0, 0]
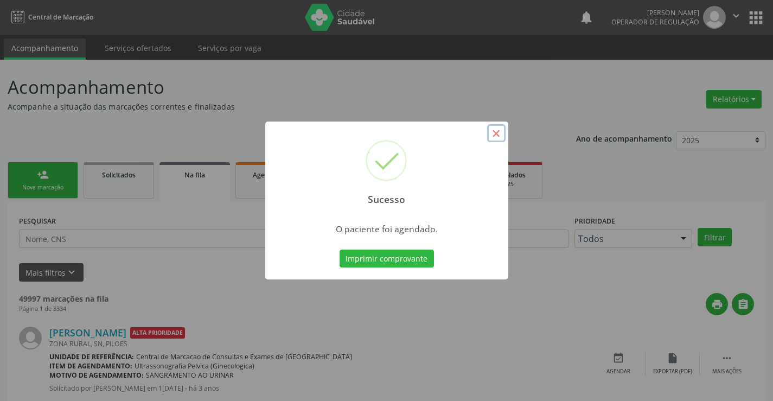
click at [494, 132] on button "×" at bounding box center [496, 133] width 18 height 18
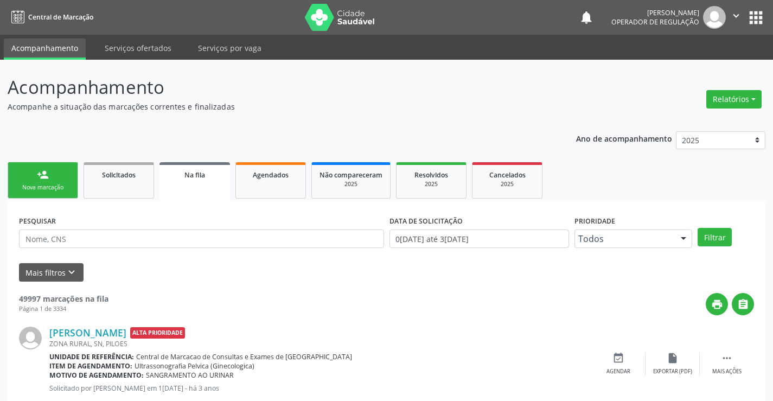
click at [52, 189] on div "Nova marcação" at bounding box center [43, 187] width 54 height 8
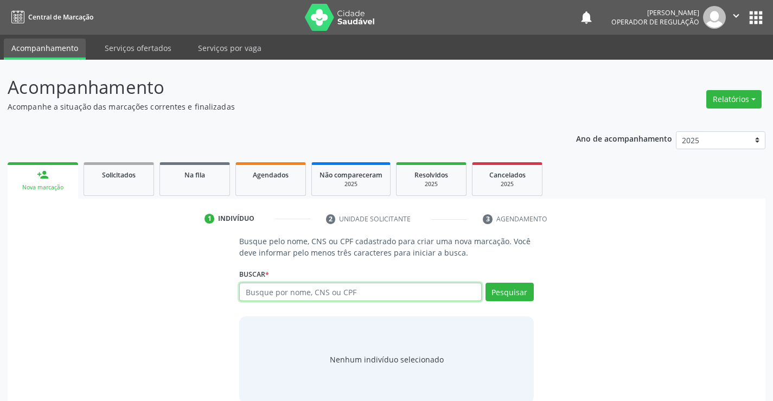
click at [254, 288] on input "text" at bounding box center [360, 292] width 242 height 18
type input "708700155528991"
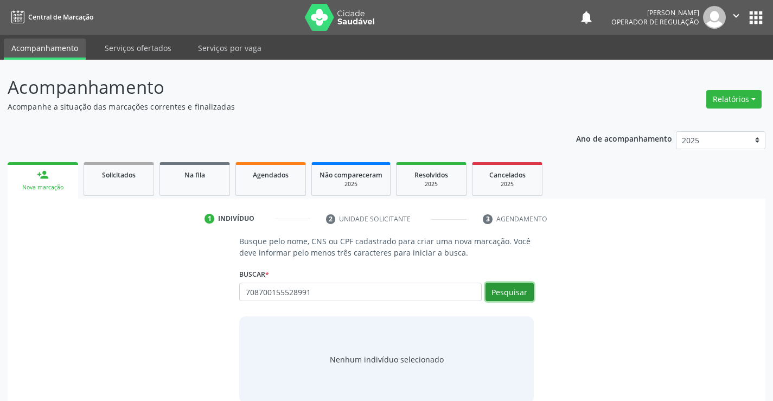
click at [509, 299] on button "Pesquisar" at bounding box center [509, 292] width 48 height 18
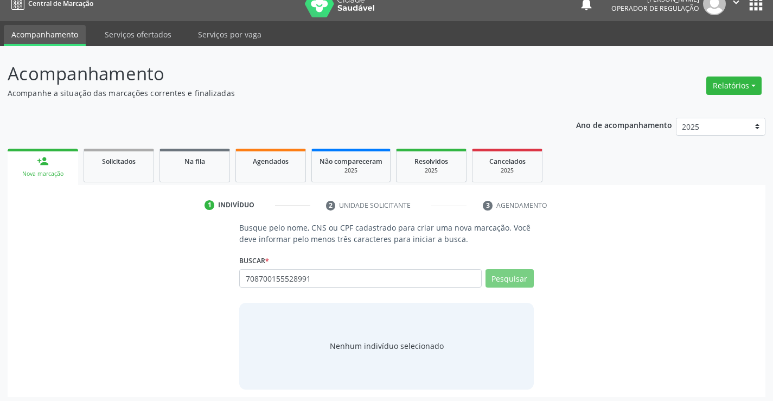
scroll to position [17, 0]
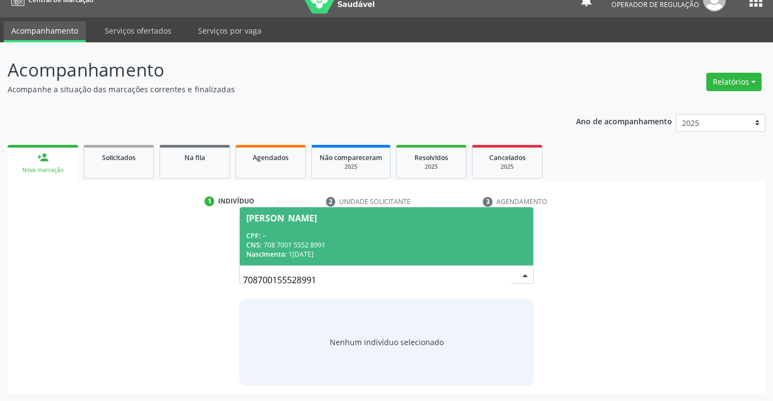
click at [321, 240] on div "CNS: 708 7001 5552 8991" at bounding box center [386, 244] width 280 height 9
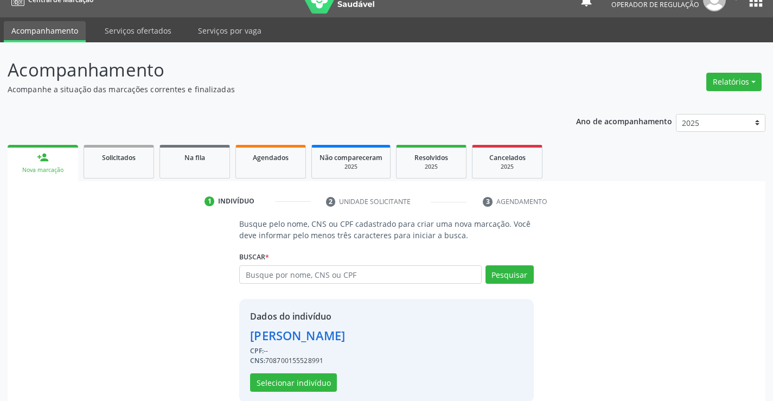
scroll to position [34, 0]
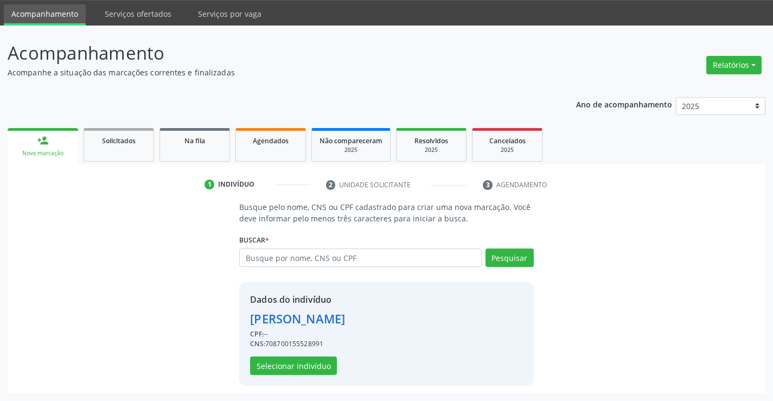
click at [304, 375] on div "Dados do indivíduo Luna Maria Soares da Silva CPF: -- CNS: 708700155528991 Sele…" at bounding box center [386, 334] width 294 height 104
click at [304, 364] on button "Selecionar indivíduo" at bounding box center [293, 365] width 87 height 18
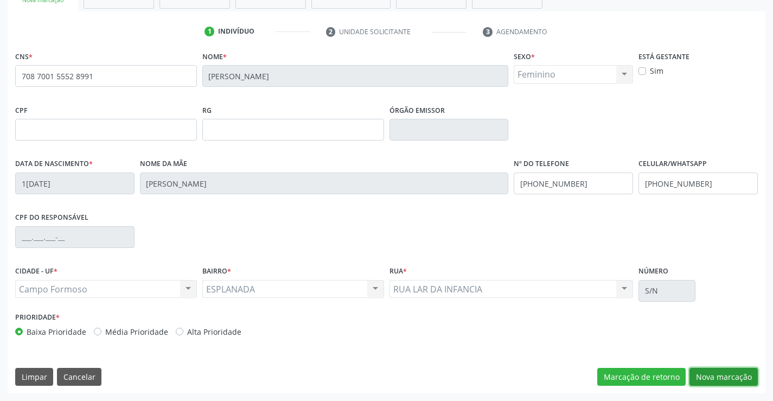
click at [731, 374] on button "Nova marcação" at bounding box center [723, 377] width 68 height 18
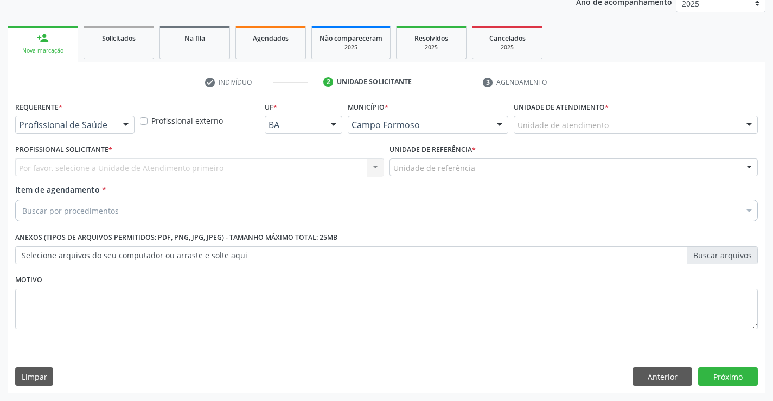
click at [118, 128] on div at bounding box center [126, 125] width 16 height 18
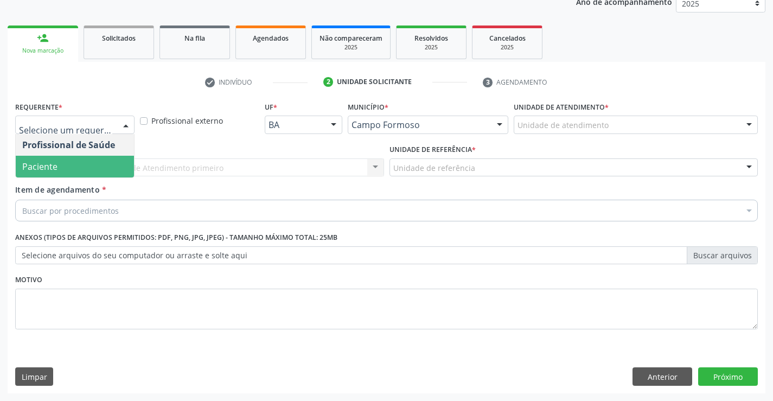
click at [73, 165] on span "Paciente" at bounding box center [75, 167] width 118 height 22
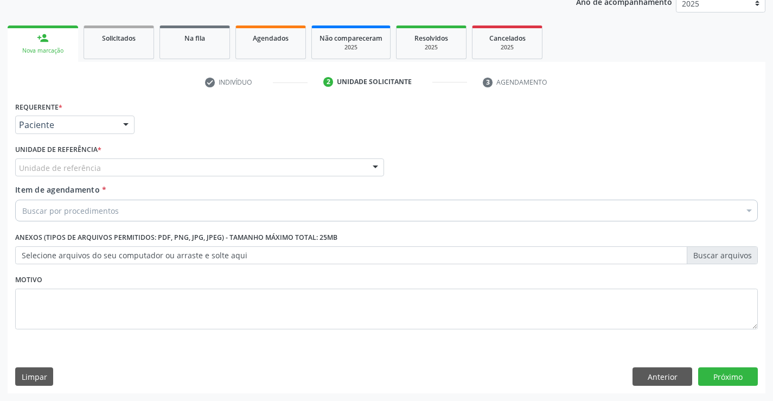
click at [155, 166] on div "Unidade de referência" at bounding box center [199, 167] width 369 height 18
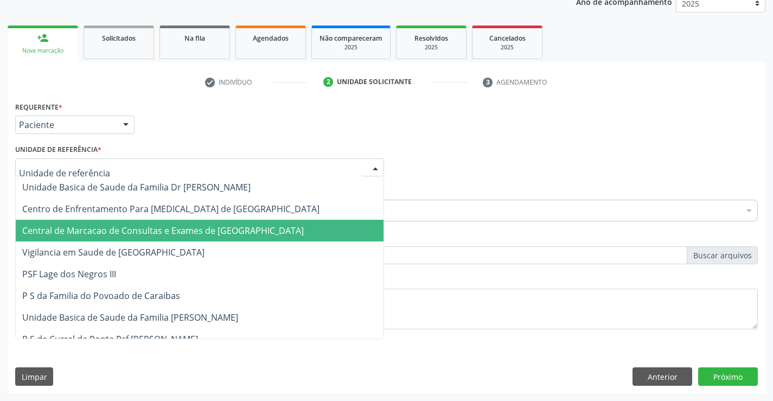
click at [161, 232] on span "Central de Marcacao de Consultas e Exames de [GEOGRAPHIC_DATA]" at bounding box center [162, 231] width 281 height 12
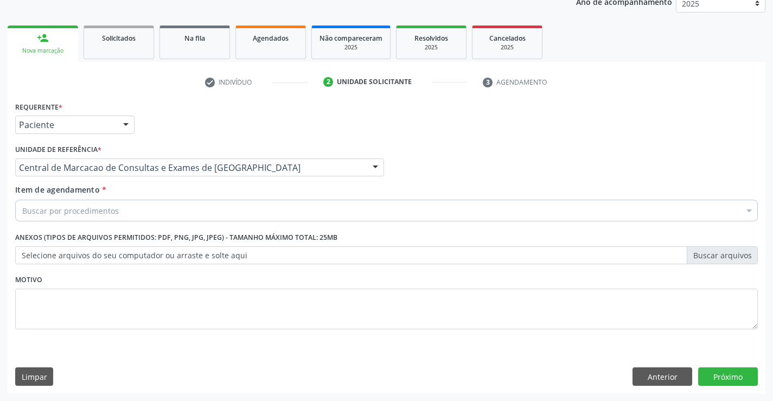
click at [183, 210] on div "Buscar por procedimentos" at bounding box center [386, 211] width 743 height 22
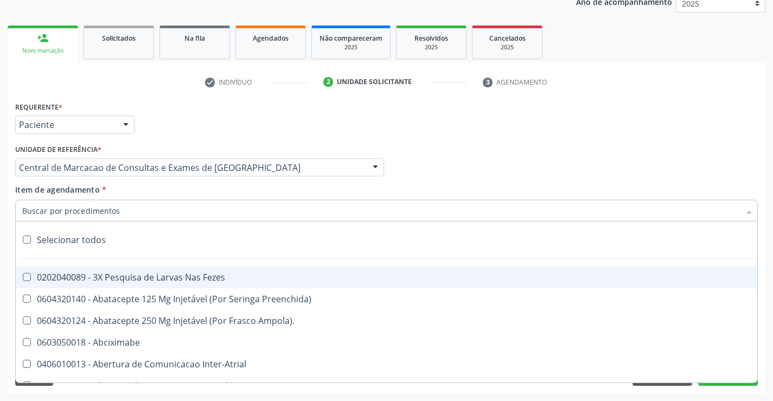
paste input "Médico Pediatra"
type input "Médico Pediatra"
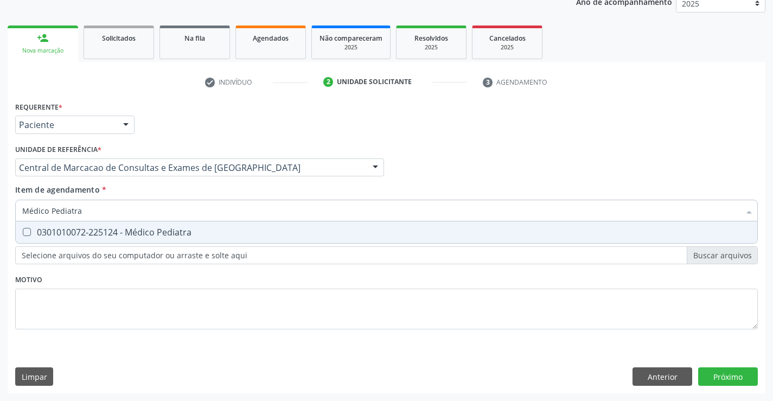
click at [187, 230] on div "0301010072-225124 - Médico Pediatra" at bounding box center [386, 232] width 728 height 9
checkbox Pediatra "true"
click at [730, 375] on div "Requerente * Paciente Profissional de Saúde Paciente Nenhum resultado encontrad…" at bounding box center [387, 246] width 758 height 295
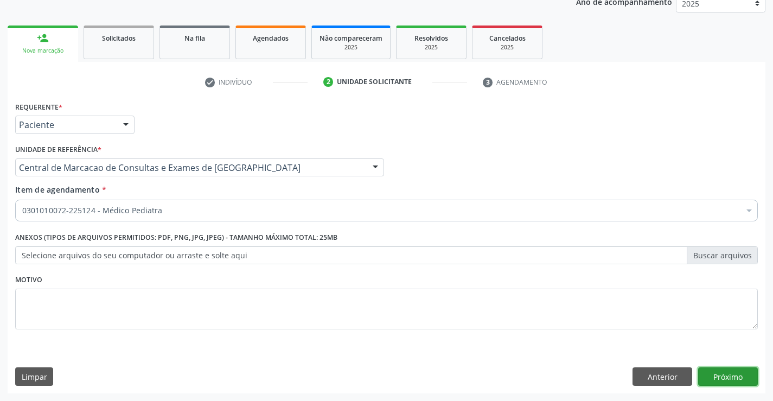
click at [730, 375] on button "Próximo" at bounding box center [728, 376] width 60 height 18
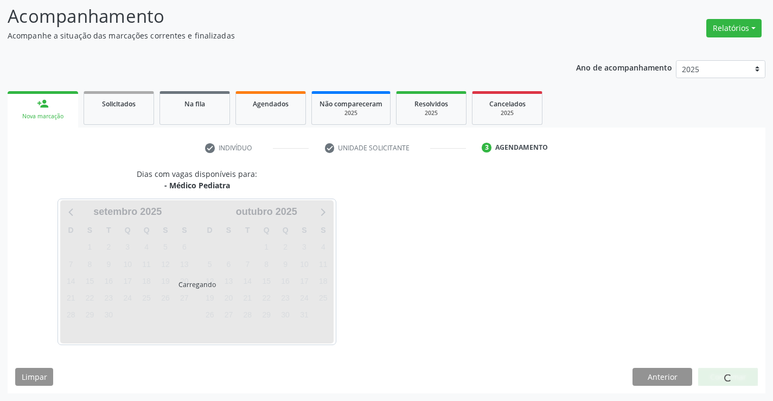
scroll to position [71, 0]
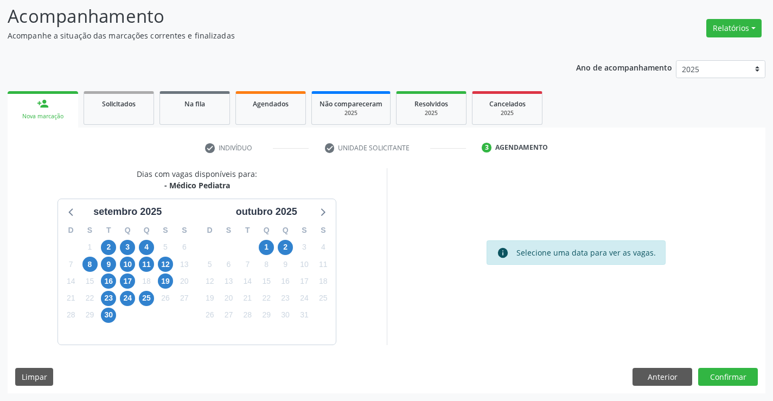
click at [293, 249] on div "2" at bounding box center [285, 247] width 15 height 17
click at [292, 249] on span "2" at bounding box center [285, 247] width 15 height 15
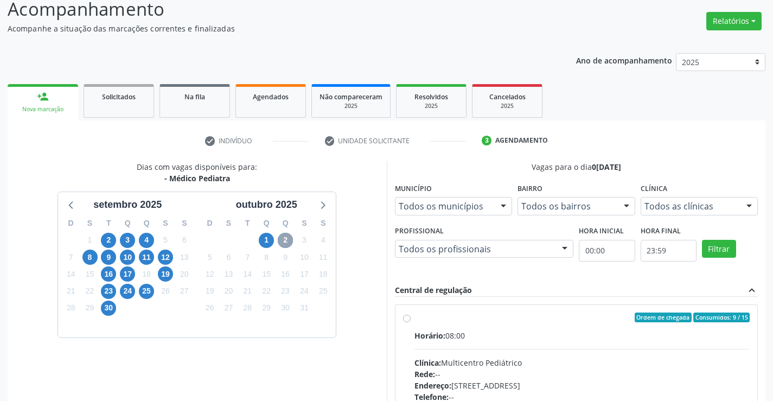
scroll to position [180, 0]
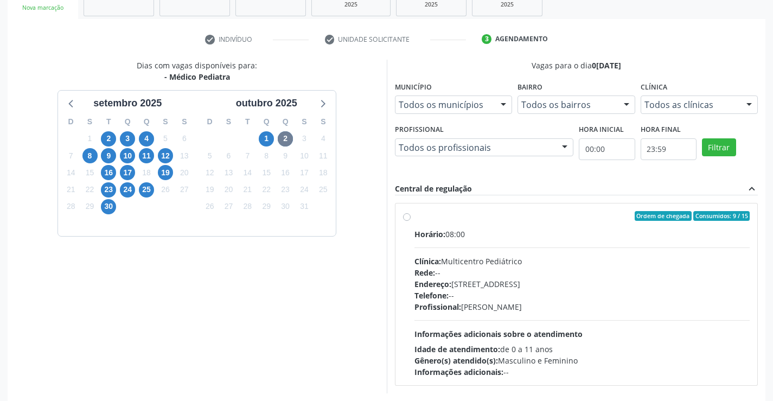
click at [506, 290] on div "Telefone: --" at bounding box center [582, 295] width 336 height 11
click at [411, 221] on input "Ordem de chegada Consumidos: 9 / 15 Horário: 08:00 Clínica: Multicentro Pediátr…" at bounding box center [407, 216] width 8 height 10
radio input "true"
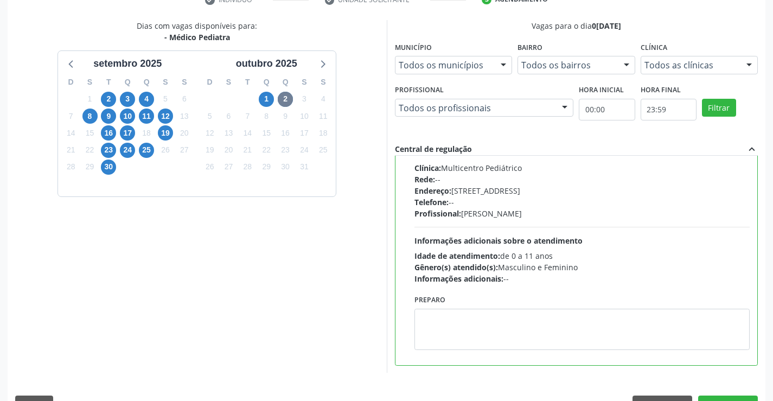
scroll to position [247, 0]
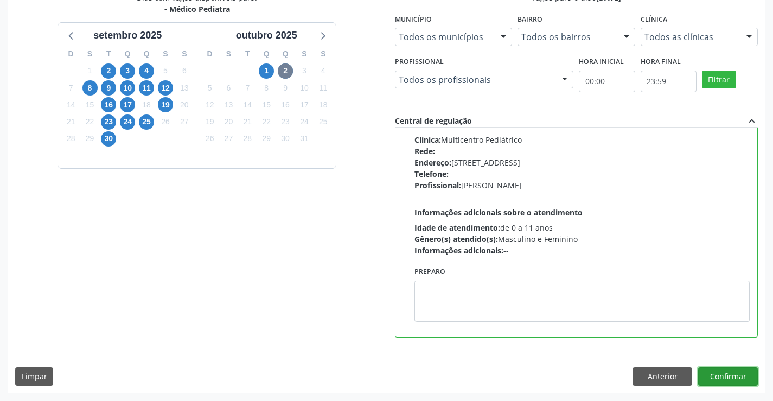
click at [747, 376] on button "Confirmar" at bounding box center [728, 376] width 60 height 18
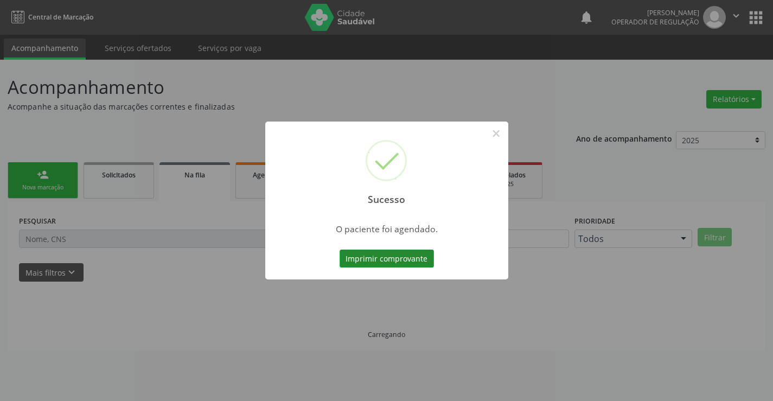
scroll to position [0, 0]
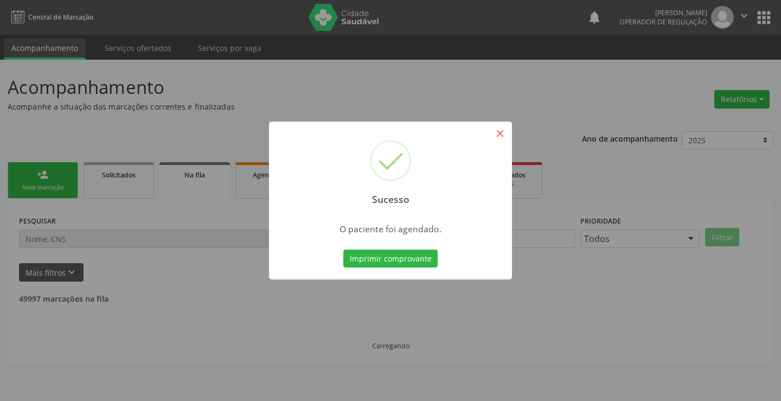
click at [499, 133] on button "×" at bounding box center [500, 133] width 18 height 18
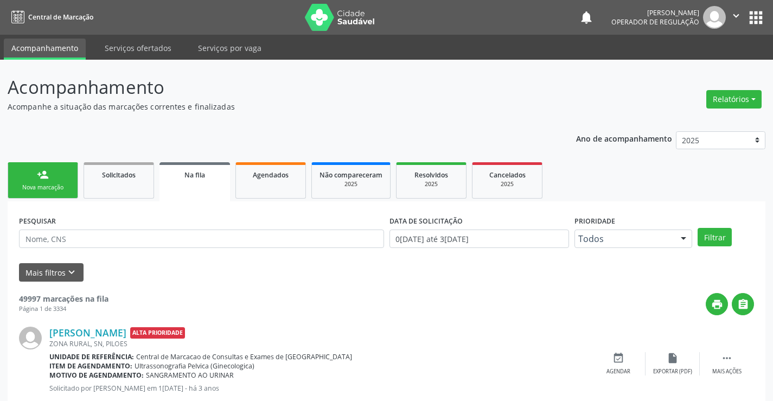
click at [45, 182] on link "person_add Nova marcação" at bounding box center [43, 180] width 71 height 36
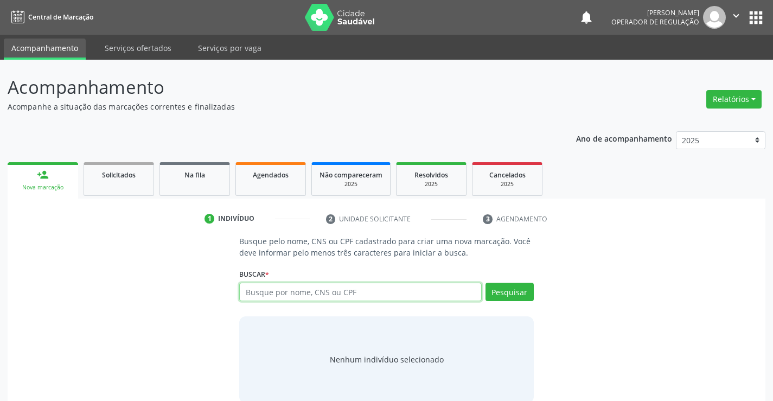
click at [274, 290] on input "text" at bounding box center [360, 292] width 242 height 18
type input "704501366790416"
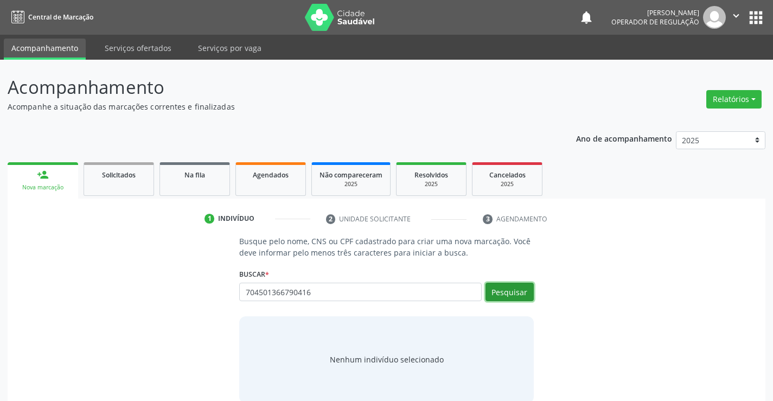
click at [511, 292] on button "Pesquisar" at bounding box center [509, 292] width 48 height 18
type input "704501366790416"
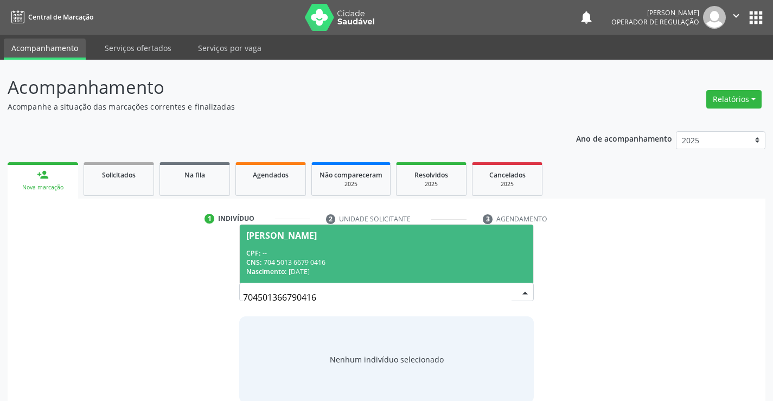
click at [278, 264] on div "CNS: 704 5013 6679 0416" at bounding box center [386, 262] width 280 height 9
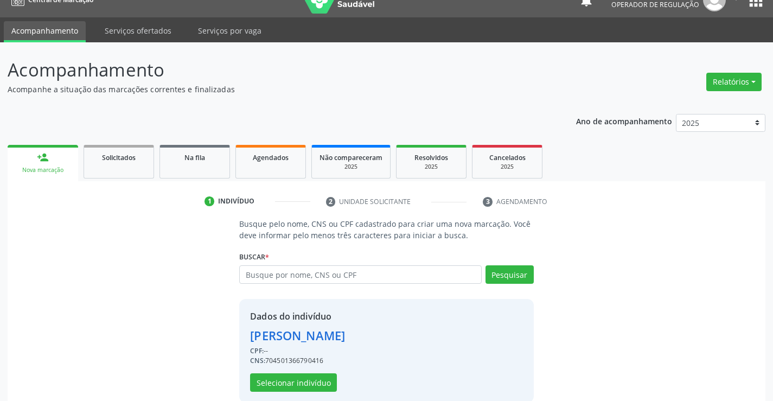
scroll to position [34, 0]
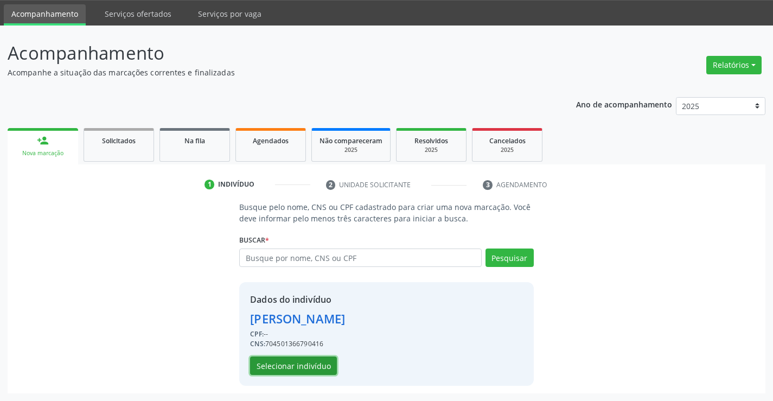
click at [293, 370] on button "Selecionar indivíduo" at bounding box center [293, 365] width 87 height 18
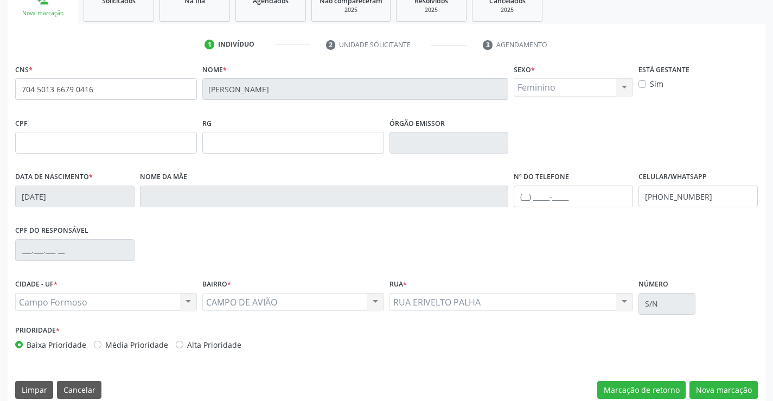
scroll to position [187, 0]
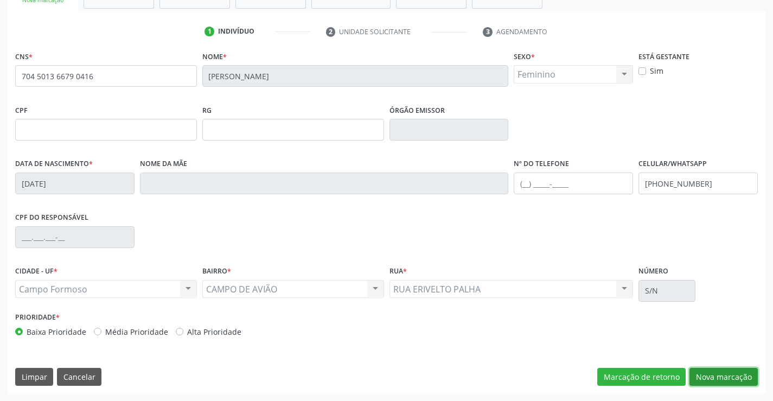
click at [702, 376] on button "Nova marcação" at bounding box center [723, 377] width 68 height 18
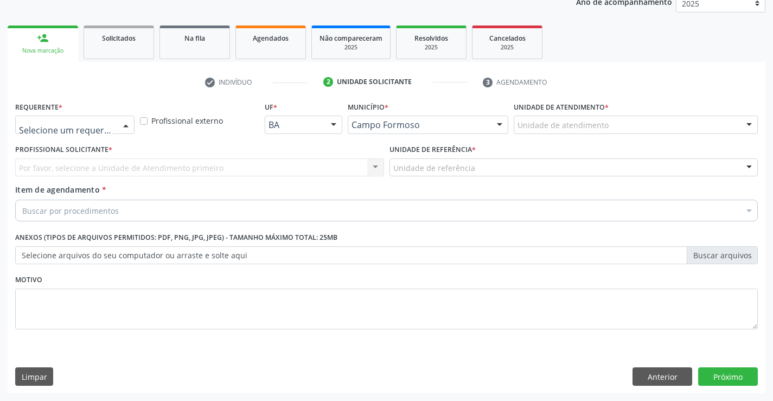
click at [120, 125] on div at bounding box center [126, 125] width 16 height 18
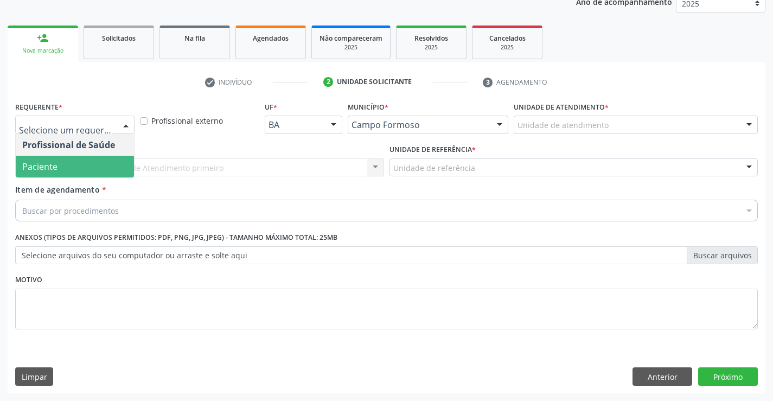
click at [80, 160] on span "Paciente" at bounding box center [75, 167] width 118 height 22
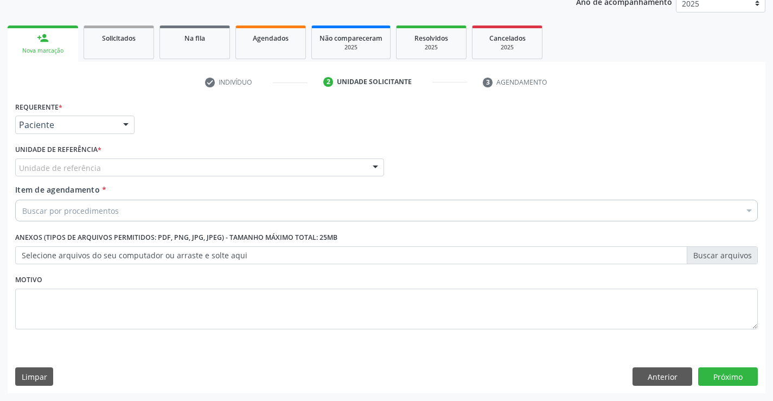
click at [143, 164] on div "Unidade de referência" at bounding box center [199, 167] width 369 height 18
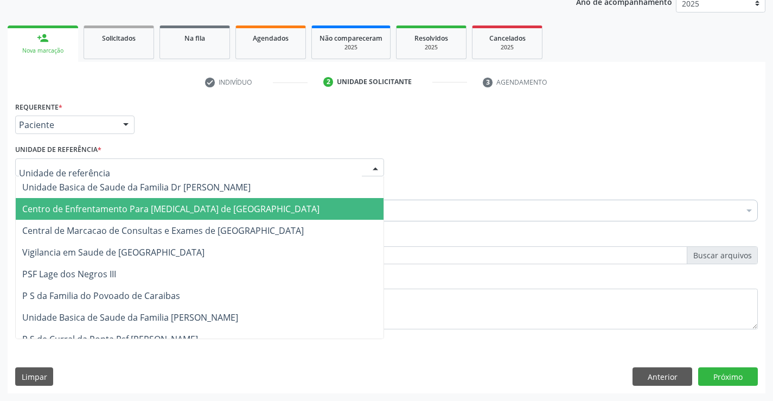
click at [146, 213] on span "Centro de Enfrentamento Para [MEDICAL_DATA] de [GEOGRAPHIC_DATA]" at bounding box center [170, 209] width 297 height 12
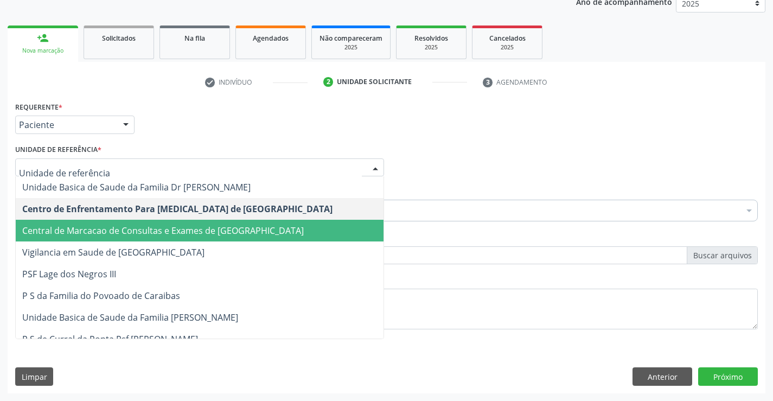
click at [158, 221] on span "Central de Marcacao de Consultas e Exames de [GEOGRAPHIC_DATA]" at bounding box center [200, 231] width 368 height 22
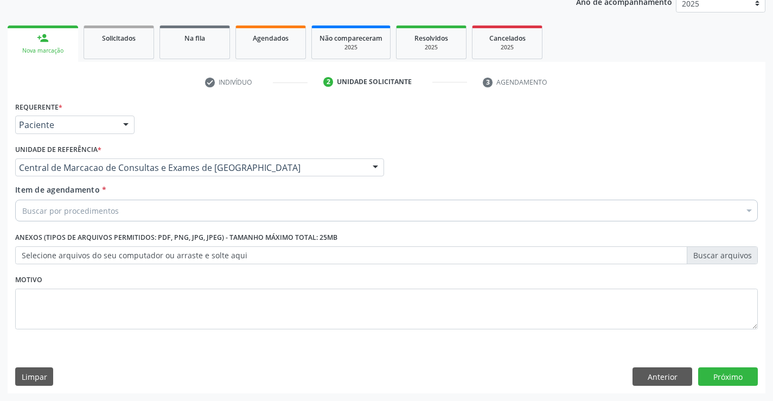
click at [180, 206] on div "Buscar por procedimentos" at bounding box center [386, 211] width 743 height 22
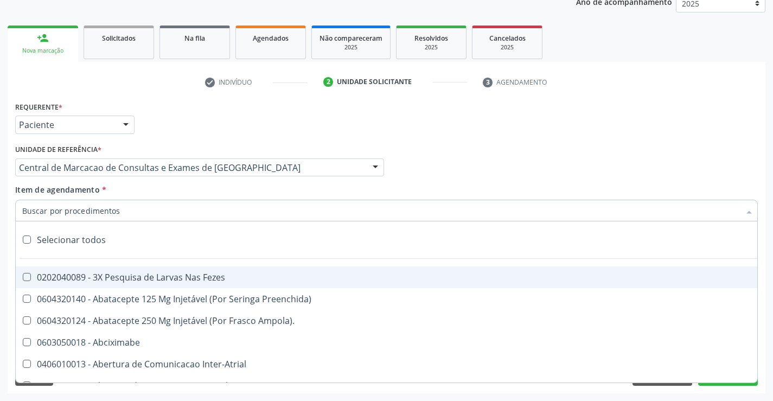
paste input "Médico Pediatra"
type input "Médico Pediatra"
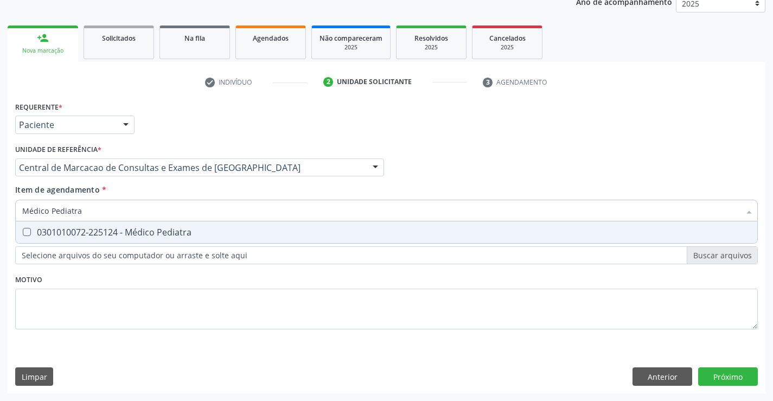
click at [179, 233] on div "0301010072-225124 - Médico Pediatra" at bounding box center [386, 232] width 728 height 9
checkbox Pediatra "true"
click at [732, 379] on div "Requerente * Paciente Profissional de Saúde Paciente Nenhum resultado encontrad…" at bounding box center [387, 246] width 758 height 295
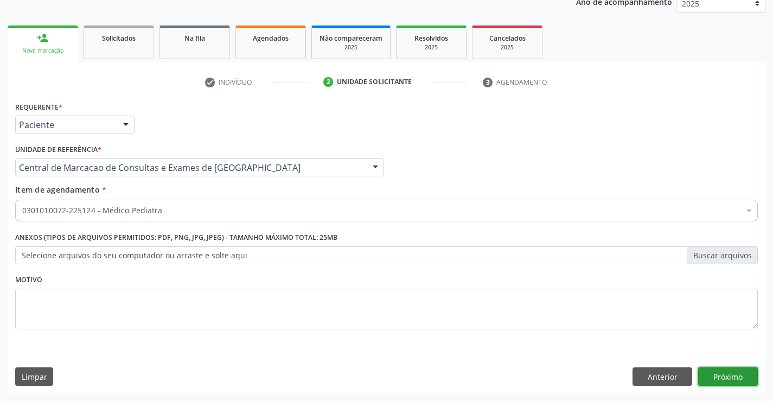
click at [732, 379] on button "Próximo" at bounding box center [728, 376] width 60 height 18
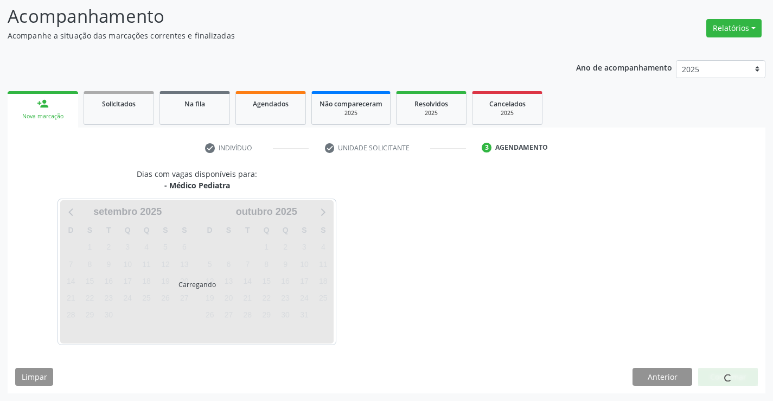
scroll to position [71, 0]
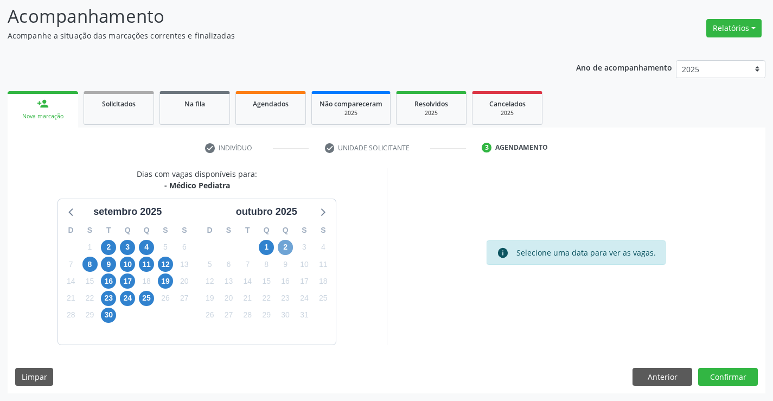
click at [285, 251] on span "2" at bounding box center [285, 247] width 15 height 15
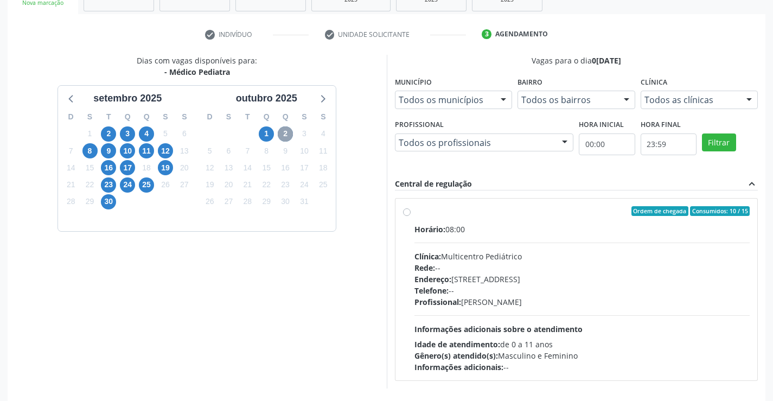
scroll to position [228, 0]
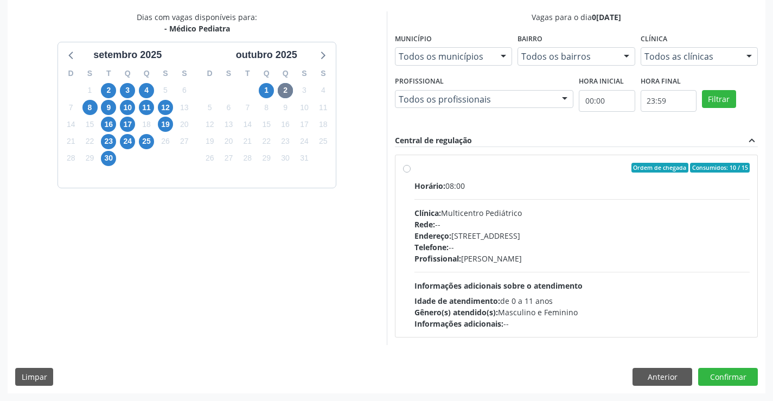
click at [443, 242] on span "Telefone:" at bounding box center [431, 247] width 34 height 10
click at [411, 172] on input "Ordem de chegada Consumidos: 10 / 15 Horário: 08:00 Clínica: Multicentro Pediát…" at bounding box center [407, 168] width 8 height 10
radio input "true"
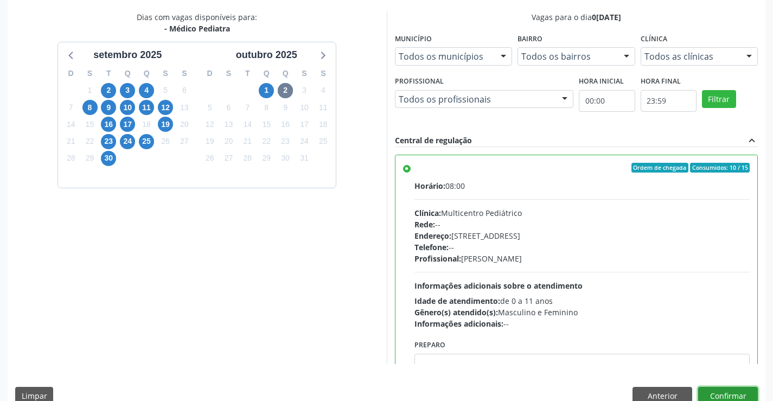
click at [724, 392] on button "Confirmar" at bounding box center [728, 396] width 60 height 18
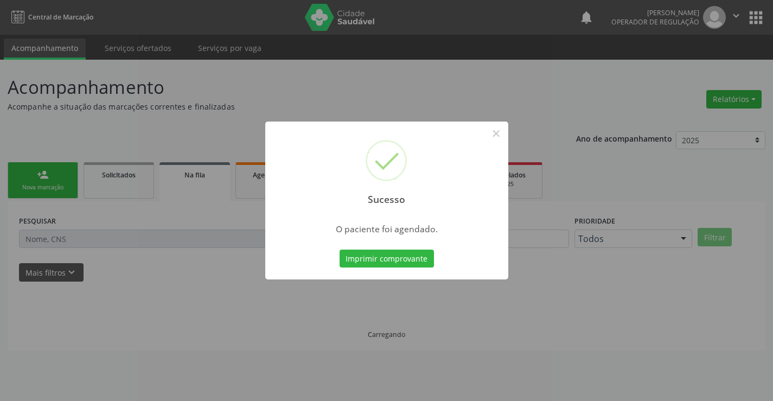
scroll to position [0, 0]
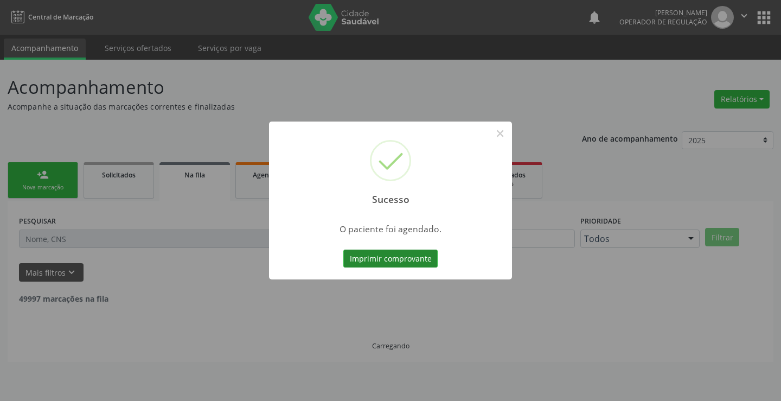
click at [374, 263] on button "Imprimir comprovante" at bounding box center [390, 258] width 94 height 18
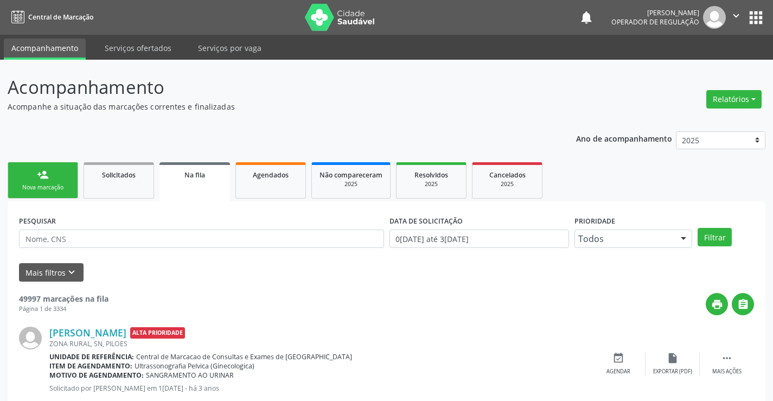
click at [20, 178] on link "person_add Nova marcação" at bounding box center [43, 180] width 71 height 36
click at [29, 180] on link "person_add Nova marcação" at bounding box center [43, 180] width 71 height 36
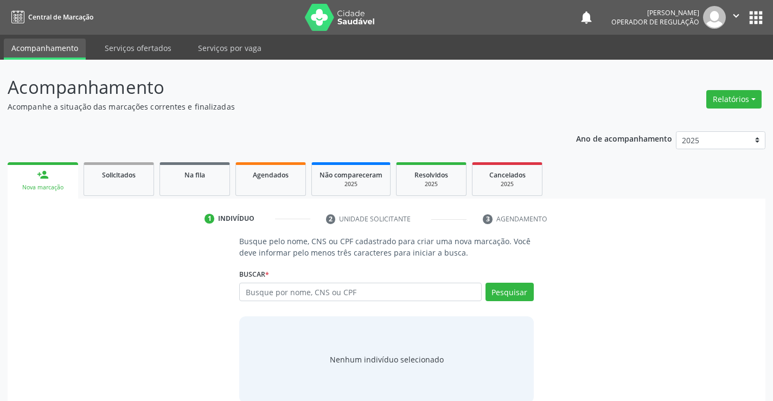
click at [252, 308] on div "Busque por nome, CNS ou CPF Nenhum resultado encontrado para: " " Digite nome, …" at bounding box center [386, 296] width 294 height 26
click at [261, 298] on input "text" at bounding box center [360, 292] width 242 height 18
click at [270, 181] on link "Agendados" at bounding box center [270, 179] width 71 height 34
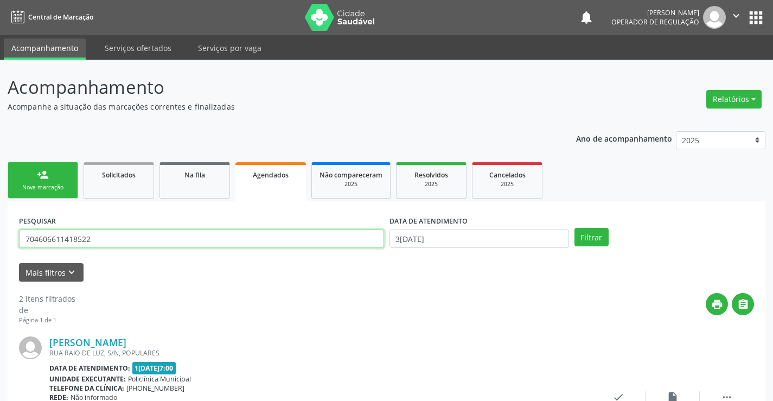
click at [182, 244] on input "704606611418522" at bounding box center [201, 238] width 365 height 18
type input "708204632813646"
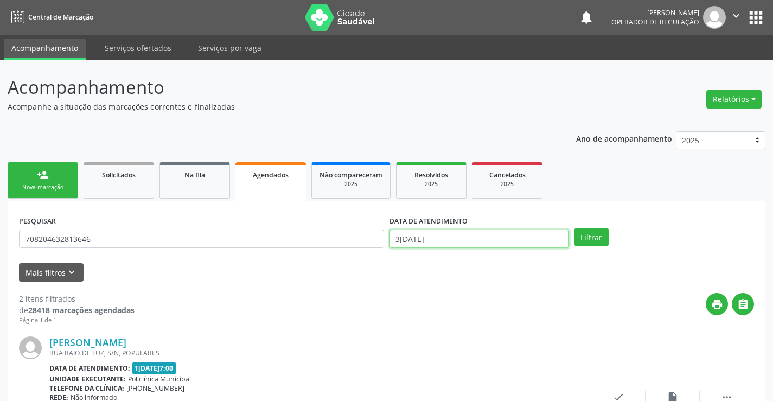
click at [457, 234] on input "30/09/2025" at bounding box center [479, 238] width 180 height 18
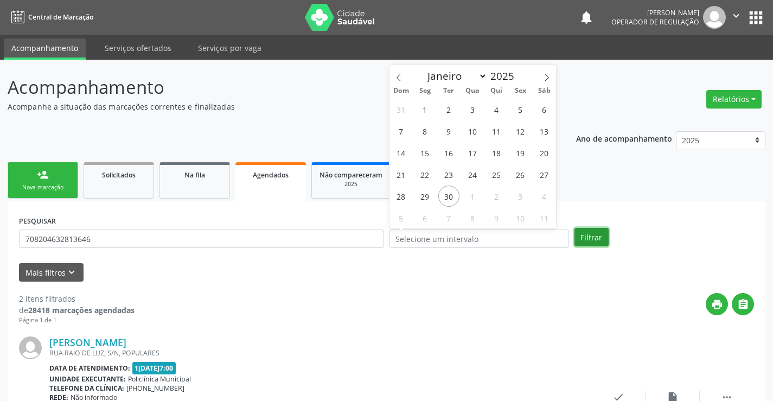
click at [591, 239] on button "Filtrar" at bounding box center [591, 237] width 34 height 18
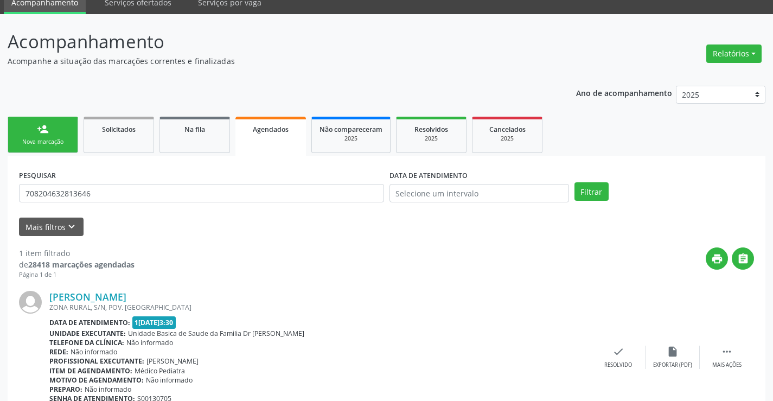
scroll to position [99, 0]
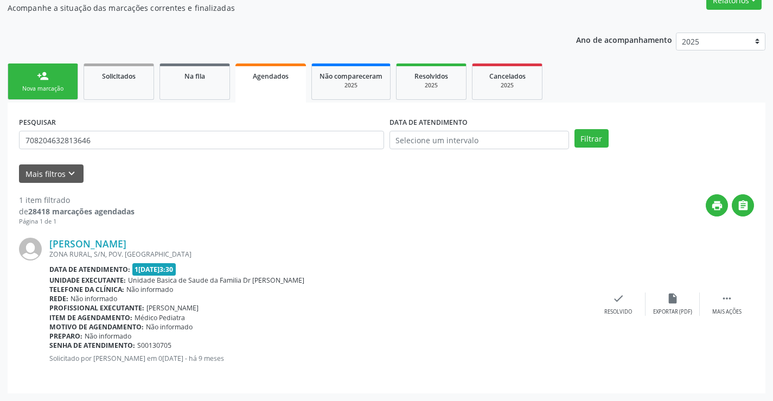
click at [65, 84] on link "person_add Nova marcação" at bounding box center [43, 81] width 71 height 36
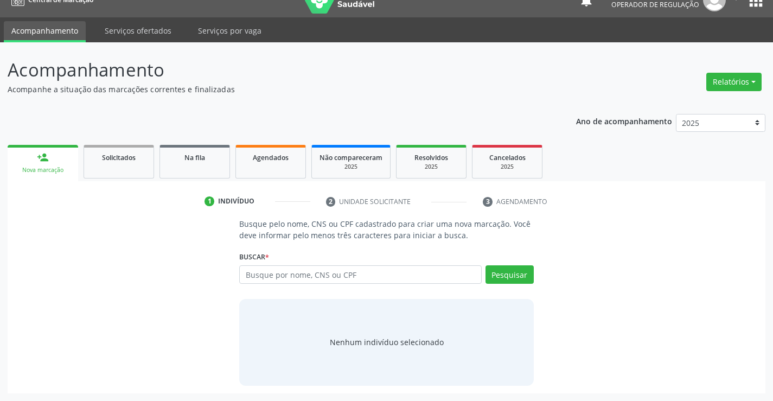
scroll to position [17, 0]
click at [263, 271] on input "text" at bounding box center [360, 274] width 242 height 18
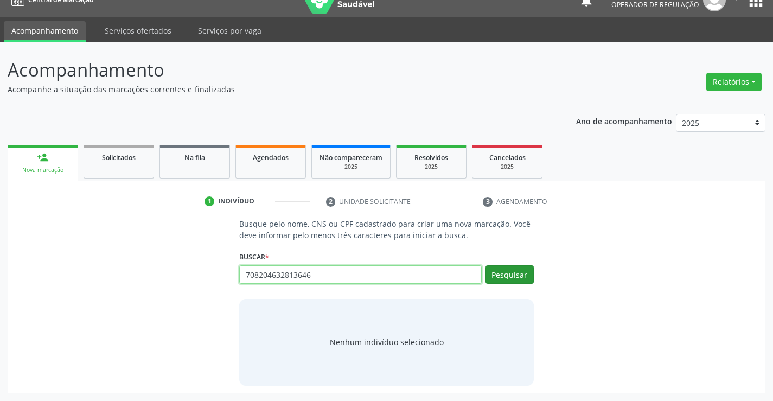
type input "708204632813646"
click at [522, 278] on button "Pesquisar" at bounding box center [509, 274] width 48 height 18
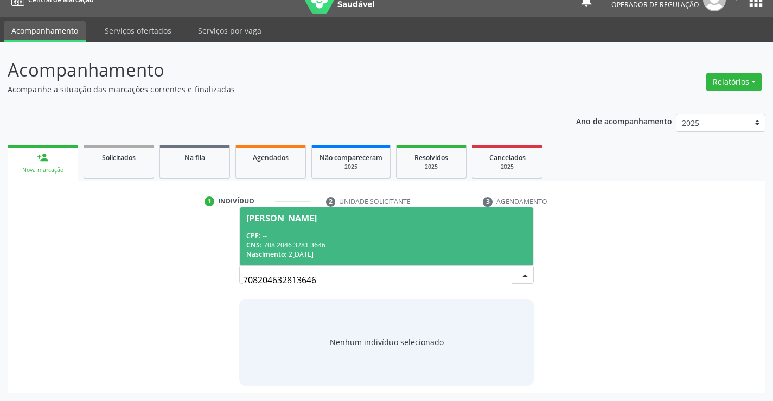
click at [313, 239] on div "CPF: --" at bounding box center [386, 235] width 280 height 9
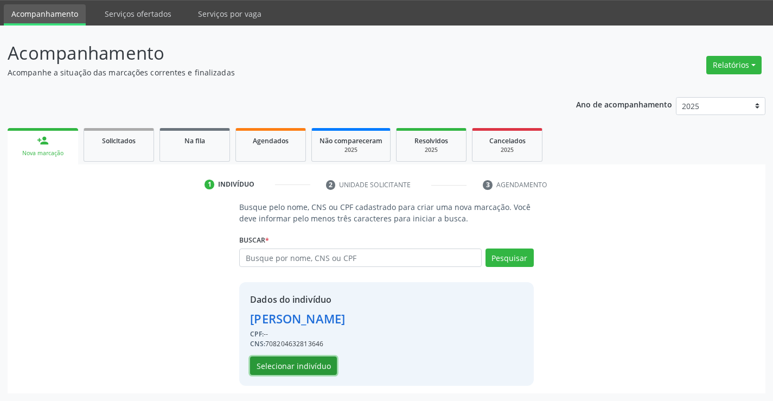
click at [291, 371] on button "Selecionar indivíduo" at bounding box center [293, 365] width 87 height 18
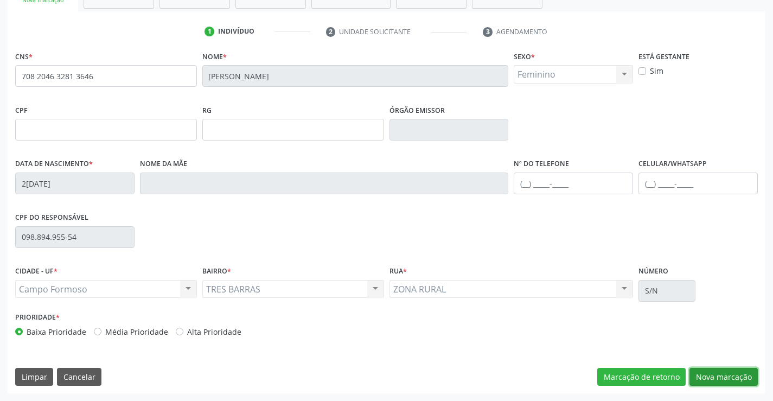
click at [708, 371] on button "Nova marcação" at bounding box center [723, 377] width 68 height 18
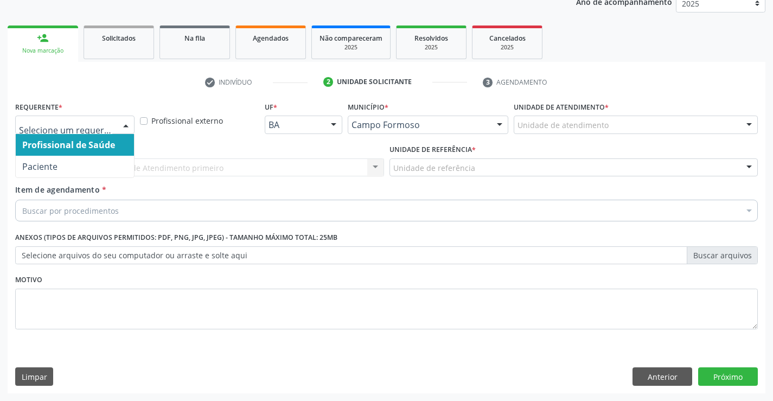
click at [76, 132] on div at bounding box center [74, 125] width 119 height 18
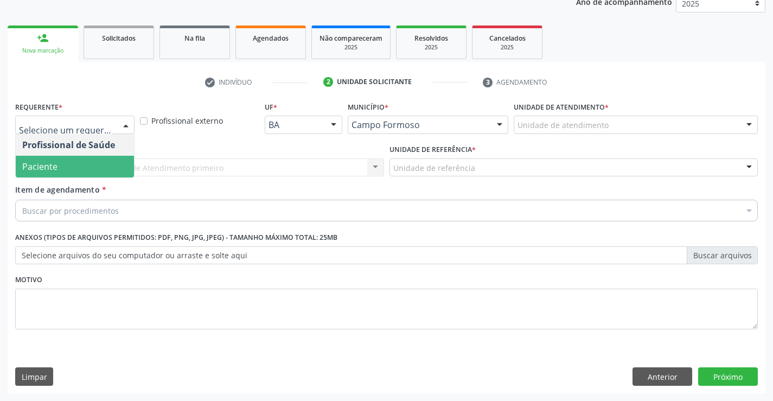
click at [62, 175] on span "Paciente" at bounding box center [75, 167] width 118 height 22
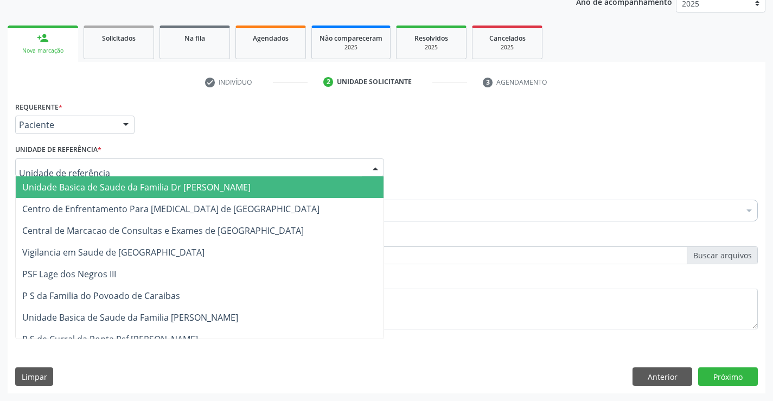
click at [176, 169] on div at bounding box center [199, 167] width 369 height 18
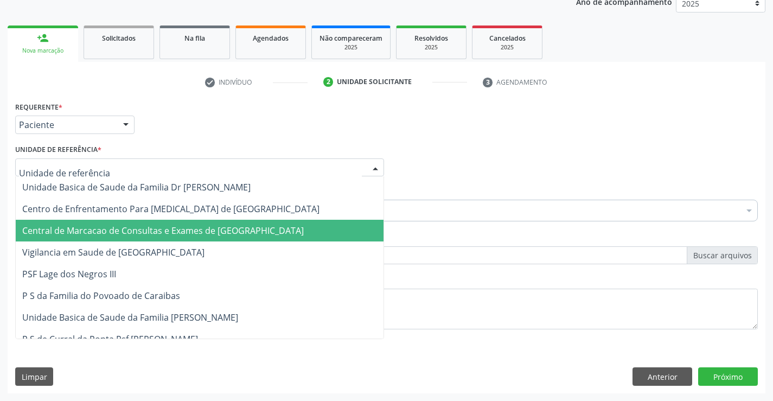
click at [187, 235] on span "Central de Marcacao de Consultas e Exames de [GEOGRAPHIC_DATA]" at bounding box center [162, 231] width 281 height 12
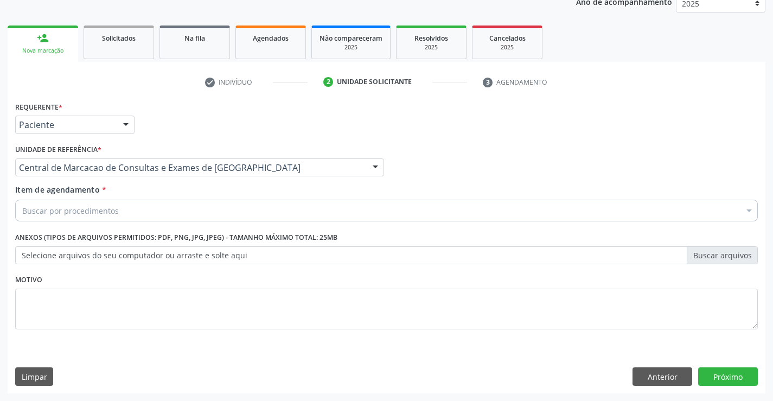
click at [167, 210] on div "Buscar por procedimentos" at bounding box center [386, 211] width 743 height 22
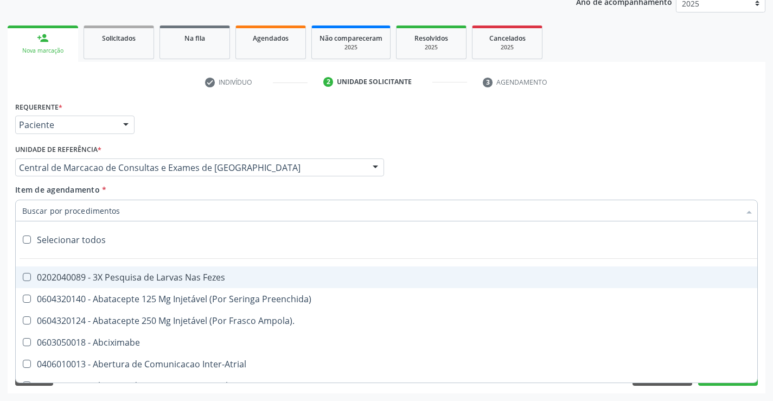
paste input "Médico Pediatra"
type input "Médico Pediatra"
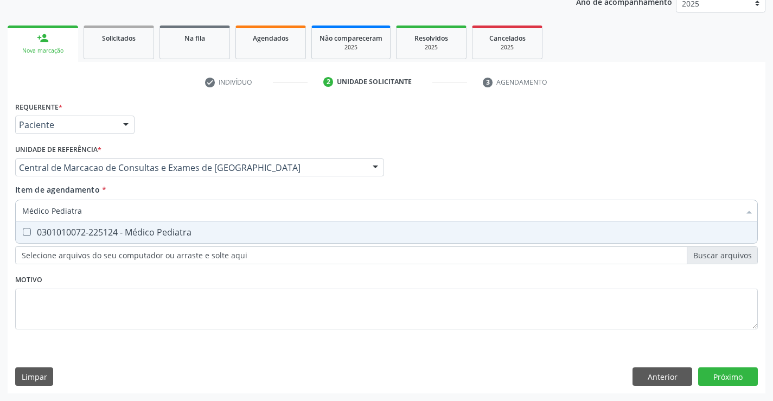
click at [140, 232] on div "0301010072-225124 - Médico Pediatra" at bounding box center [386, 232] width 728 height 9
checkbox Pediatra "true"
click at [703, 368] on div "Requerente * Paciente Profissional de Saúde Paciente Nenhum resultado encontrad…" at bounding box center [387, 246] width 758 height 295
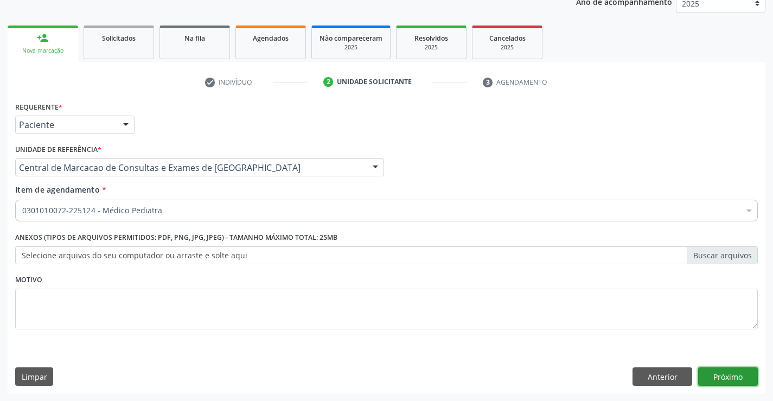
click at [703, 368] on button "Próximo" at bounding box center [728, 376] width 60 height 18
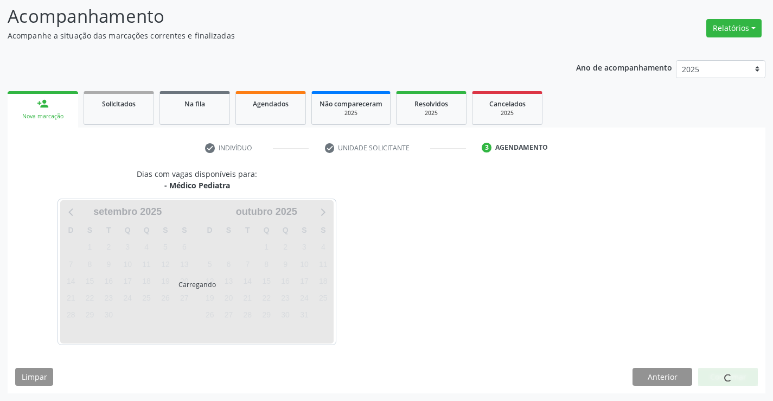
scroll to position [71, 0]
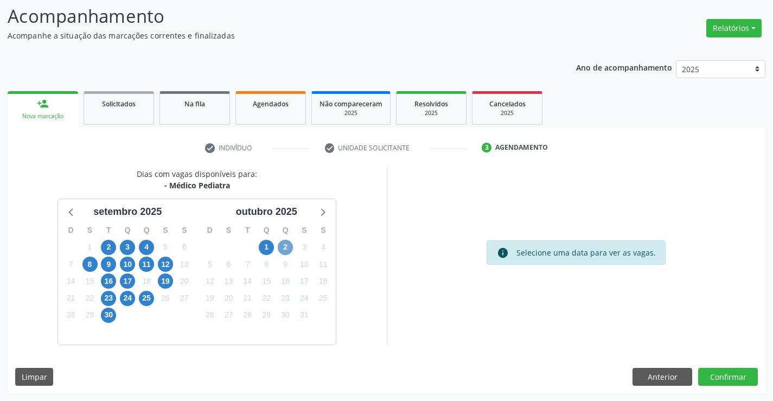
click at [281, 247] on span "2" at bounding box center [285, 247] width 15 height 15
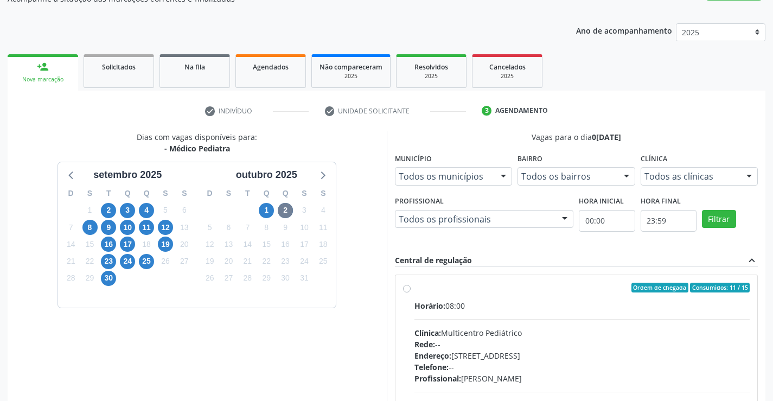
click at [442, 349] on div "Horário: 08:00 Clínica: Multicentro Pediátrico Rede: -- Endereço: Antigo Casa G…" at bounding box center [582, 374] width 336 height 149
click at [411, 292] on input "Ordem de chegada Consumidos: 11 / 15 Horário: 08:00 Clínica: Multicentro Pediát…" at bounding box center [407, 288] width 8 height 10
radio input "true"
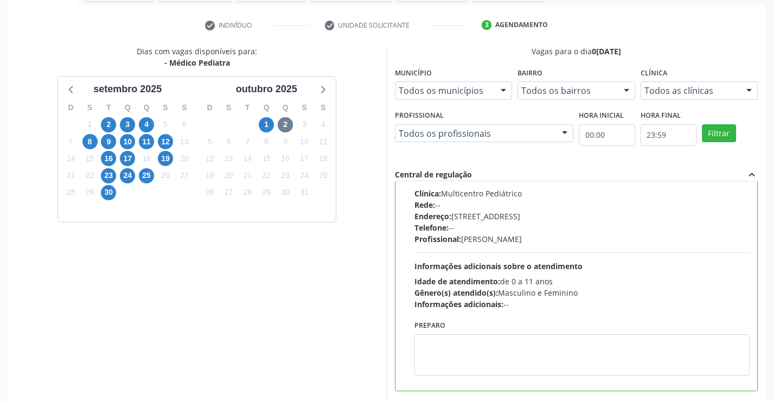
scroll to position [247, 0]
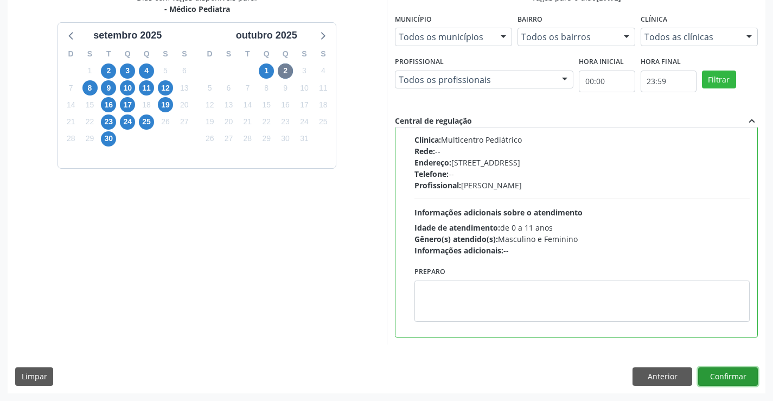
click at [719, 374] on button "Confirmar" at bounding box center [728, 376] width 60 height 18
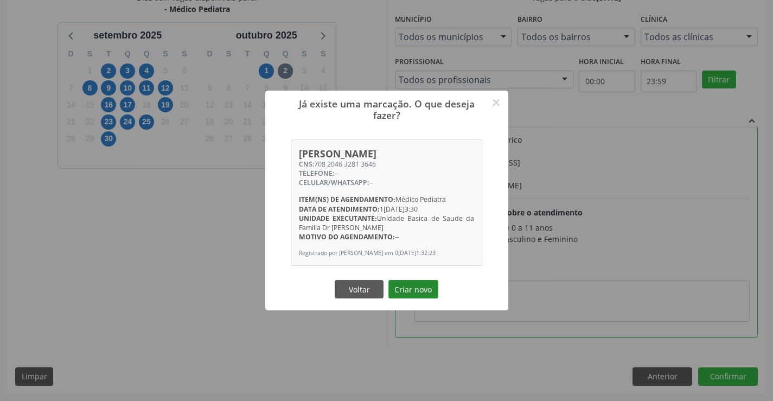
click at [411, 284] on button "Criar novo" at bounding box center [413, 289] width 50 height 18
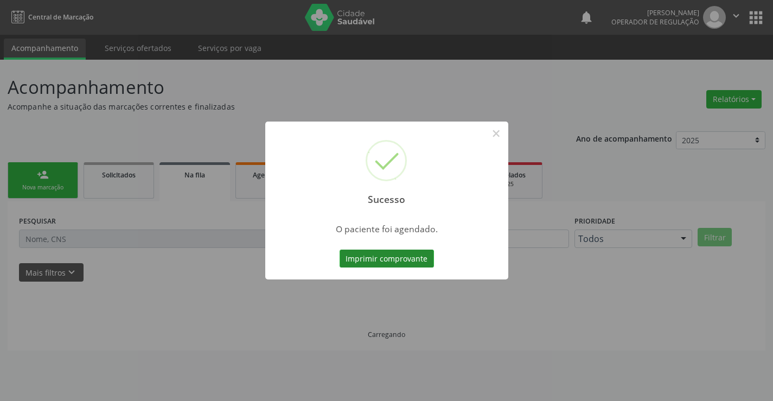
scroll to position [0, 0]
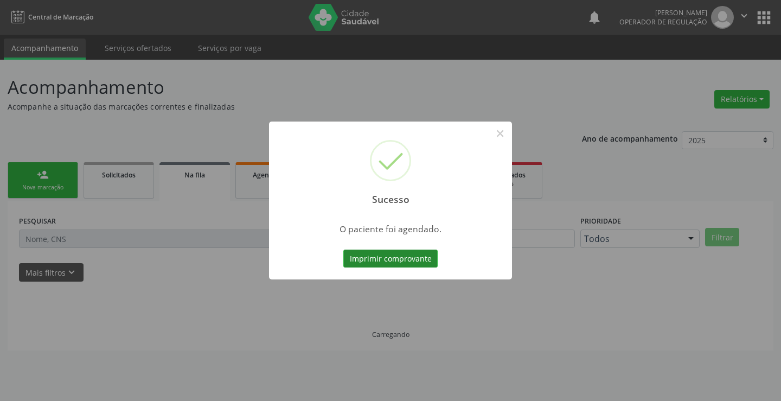
click at [413, 264] on button "Imprimir comprovante" at bounding box center [390, 258] width 94 height 18
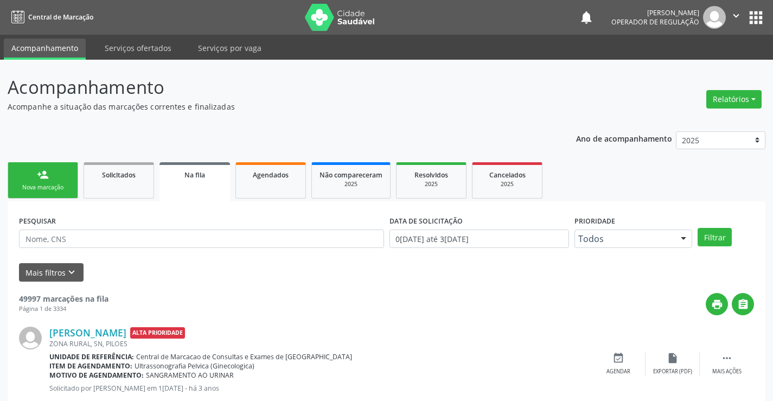
click at [55, 184] on div "Nova marcação" at bounding box center [43, 187] width 54 height 8
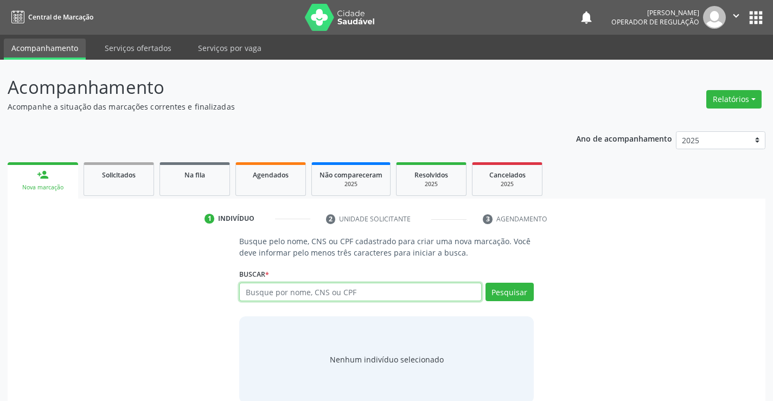
click at [281, 295] on input "text" at bounding box center [360, 292] width 242 height 18
type input "705206433357575"
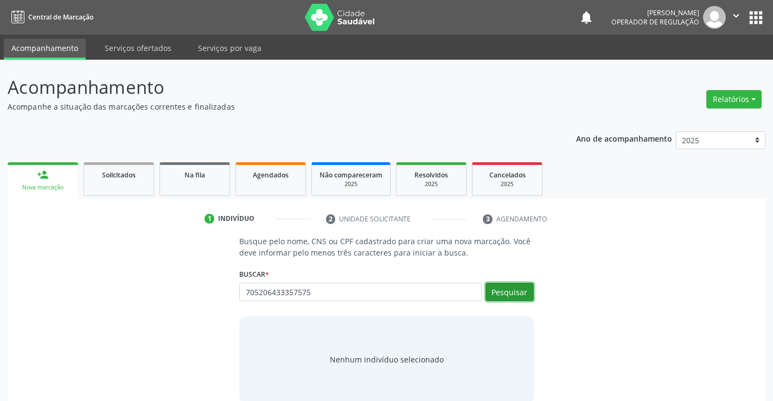
click at [529, 292] on button "Pesquisar" at bounding box center [509, 292] width 48 height 18
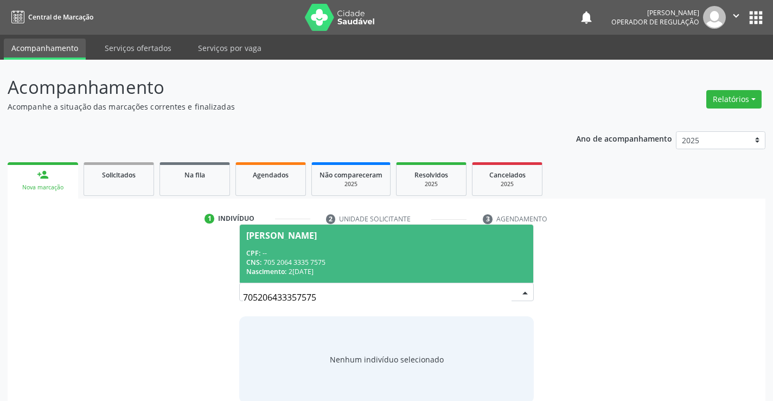
scroll to position [17, 0]
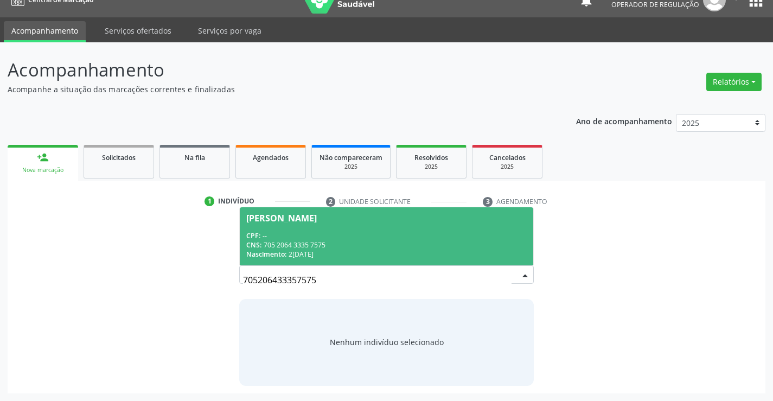
click at [332, 246] on div "CNS: 705 2064 3335 7575" at bounding box center [386, 244] width 280 height 9
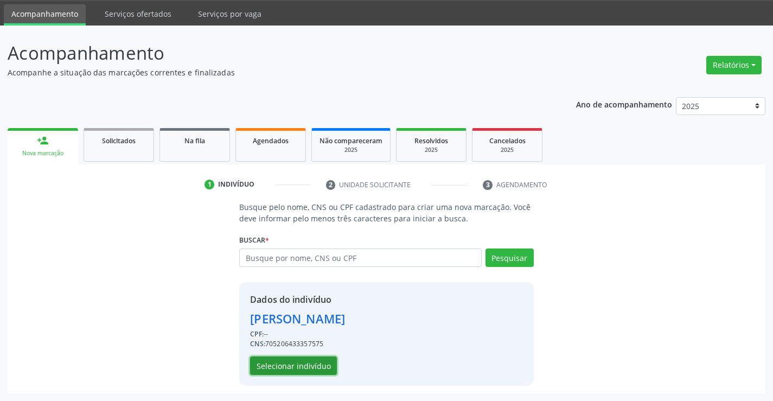
click at [277, 373] on button "Selecionar indivíduo" at bounding box center [293, 365] width 87 height 18
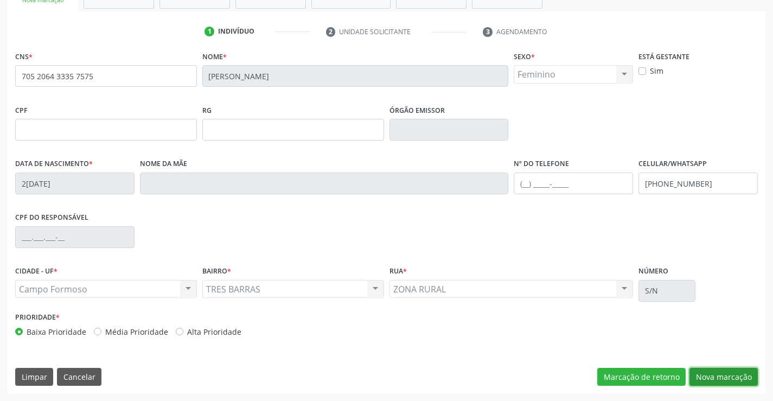
click at [738, 375] on button "Nova marcação" at bounding box center [723, 377] width 68 height 18
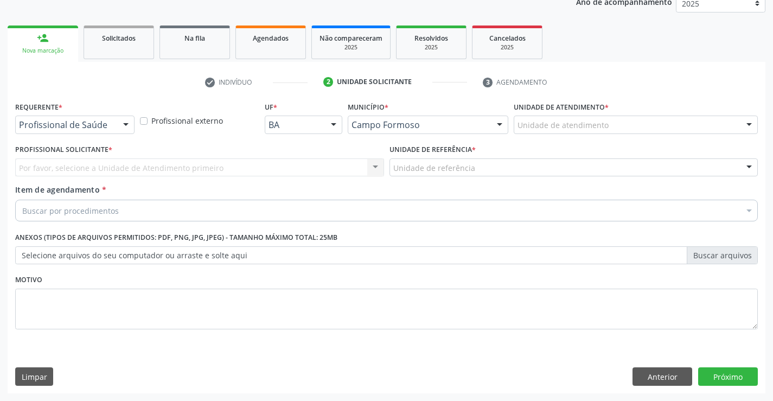
scroll to position [137, 0]
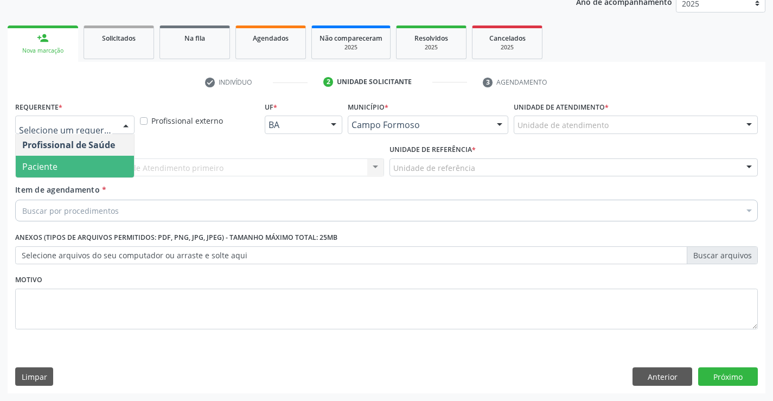
click at [80, 166] on span "Paciente" at bounding box center [75, 167] width 118 height 22
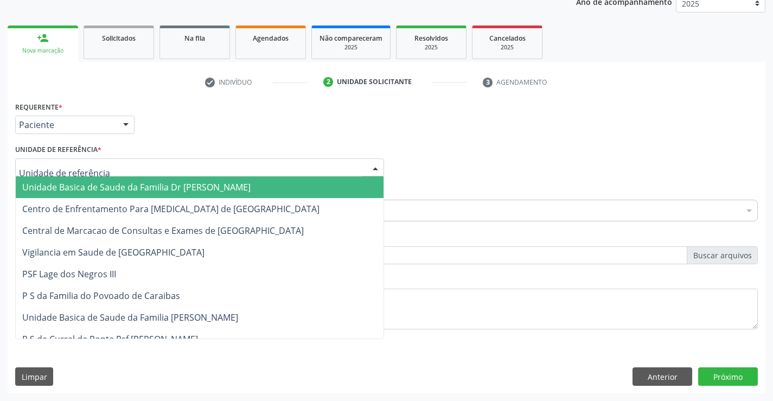
click at [154, 162] on div at bounding box center [199, 167] width 369 height 18
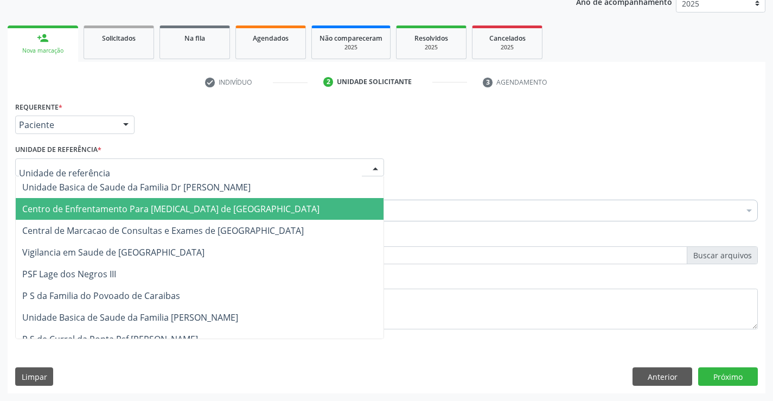
click at [163, 215] on span "Centro de Enfrentamento Para [MEDICAL_DATA] de [GEOGRAPHIC_DATA]" at bounding box center [200, 209] width 368 height 22
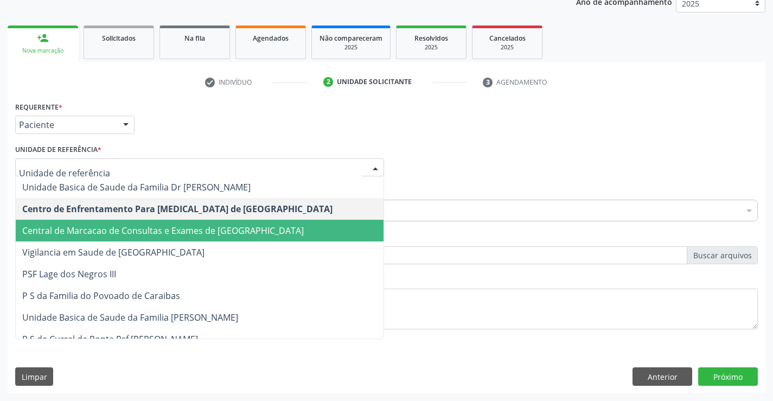
click at [186, 226] on span "Central de Marcacao de Consultas e Exames de [GEOGRAPHIC_DATA]" at bounding box center [162, 231] width 281 height 12
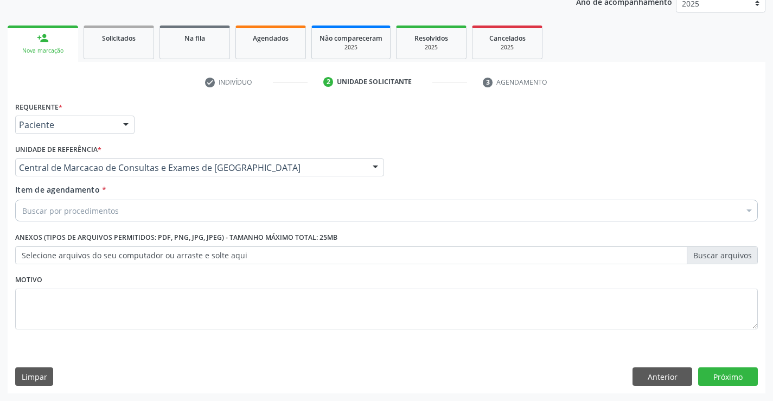
click at [212, 211] on div "Buscar por procedimentos" at bounding box center [386, 211] width 743 height 22
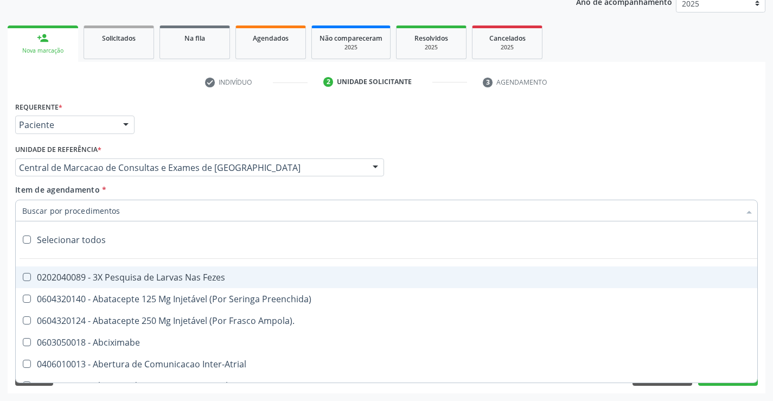
paste input "Médico Pediatra"
type input "Médico Pediatra"
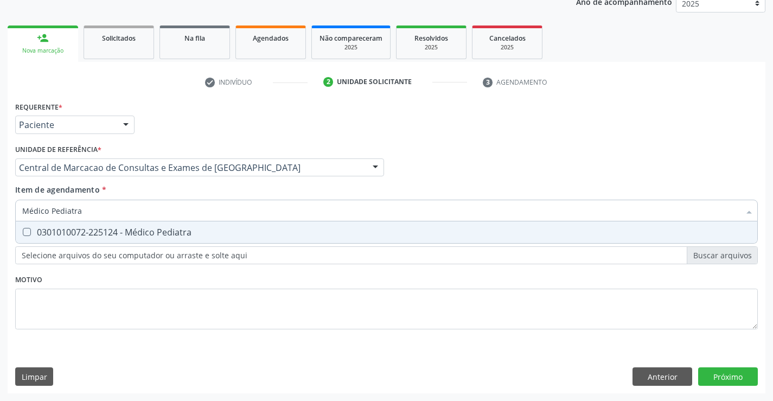
click at [203, 229] on div "0301010072-225124 - Médico Pediatra" at bounding box center [386, 232] width 728 height 9
checkbox Pediatra "true"
click at [728, 375] on div "Requerente * Paciente Profissional de Saúde Paciente Nenhum resultado encontrad…" at bounding box center [387, 246] width 758 height 295
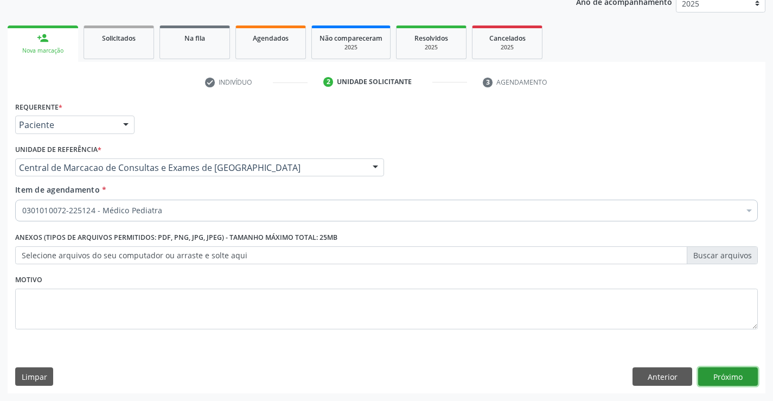
click at [738, 380] on button "Próximo" at bounding box center [728, 376] width 60 height 18
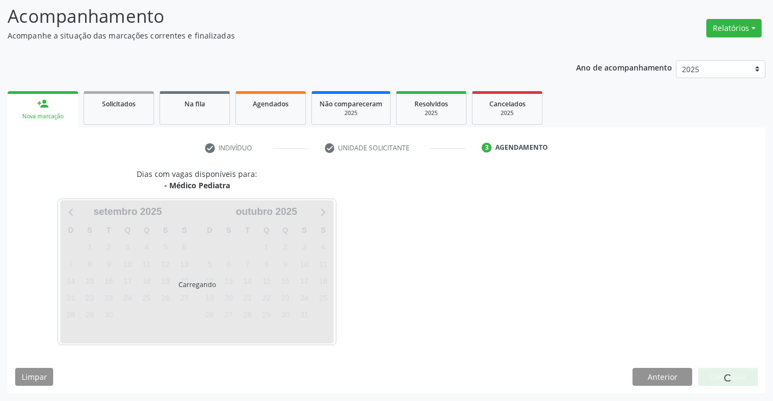
scroll to position [71, 0]
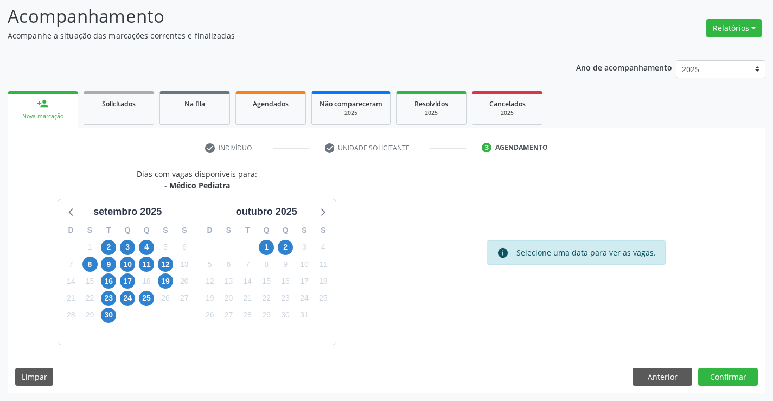
click at [278, 241] on div "2" at bounding box center [285, 247] width 15 height 17
click at [278, 242] on div "2" at bounding box center [285, 247] width 15 height 17
click at [277, 241] on div "2" at bounding box center [285, 247] width 19 height 17
click at [279, 245] on span "2" at bounding box center [285, 247] width 15 height 15
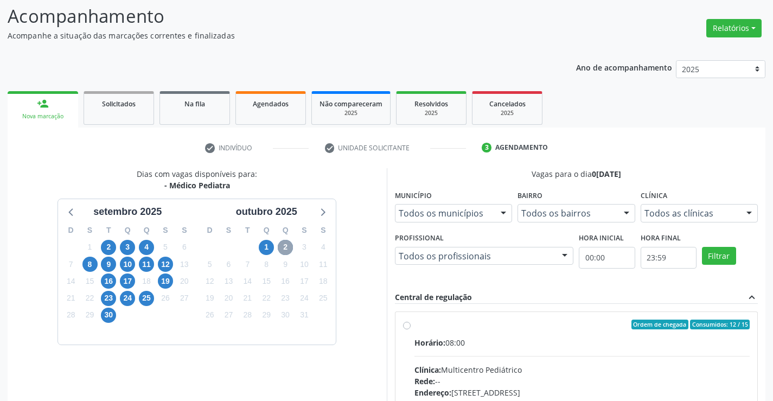
scroll to position [228, 0]
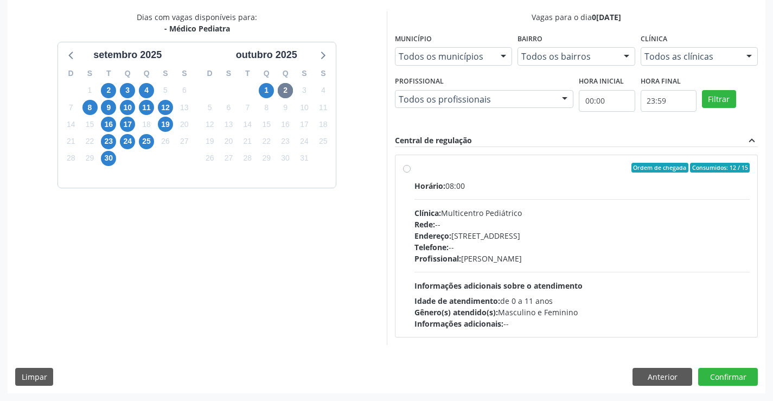
click at [597, 198] on div "Horário: 08:00 Clínica: Multicentro Pediátrico Rede: -- Endereço: Antigo Casa G…" at bounding box center [582, 254] width 336 height 149
click at [411, 172] on input "Ordem de chegada Consumidos: 12 / 15 Horário: 08:00 Clínica: Multicentro Pediát…" at bounding box center [407, 168] width 8 height 10
radio input "true"
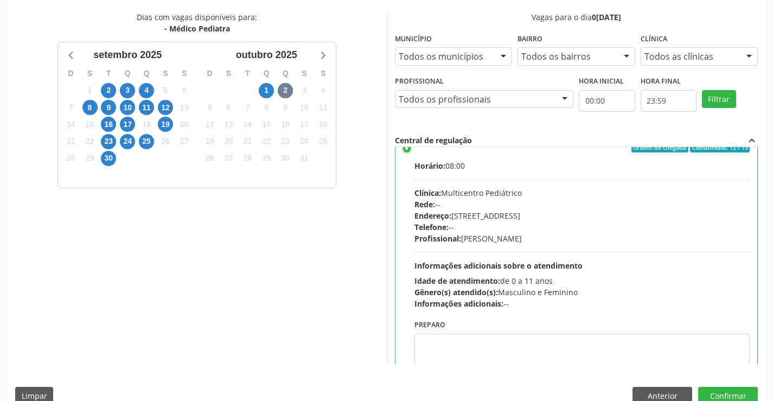
scroll to position [54, 0]
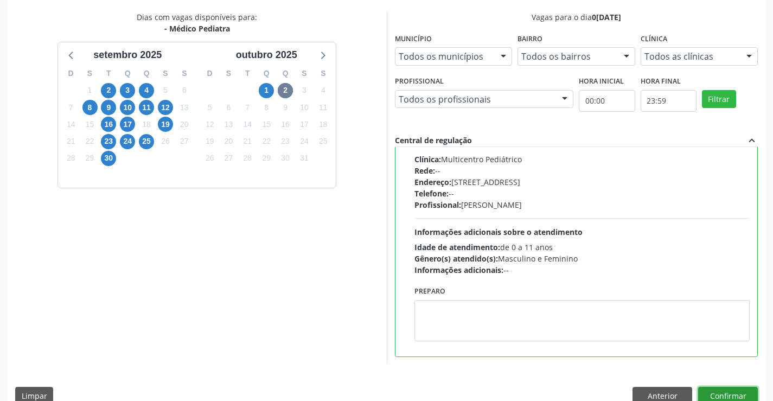
click at [722, 391] on button "Confirmar" at bounding box center [728, 396] width 60 height 18
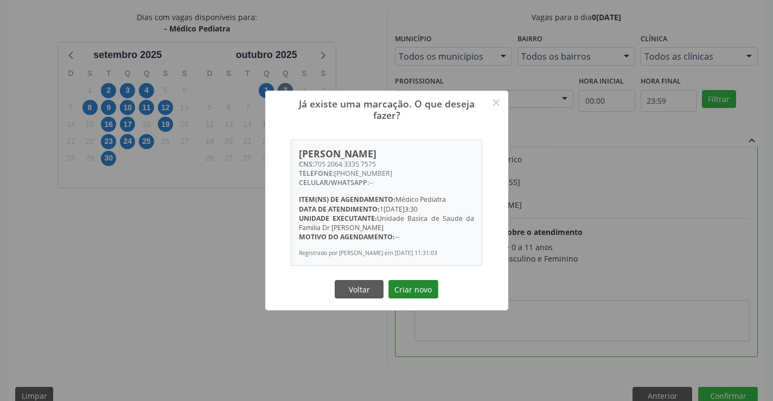
click at [421, 293] on button "Criar novo" at bounding box center [413, 289] width 50 height 18
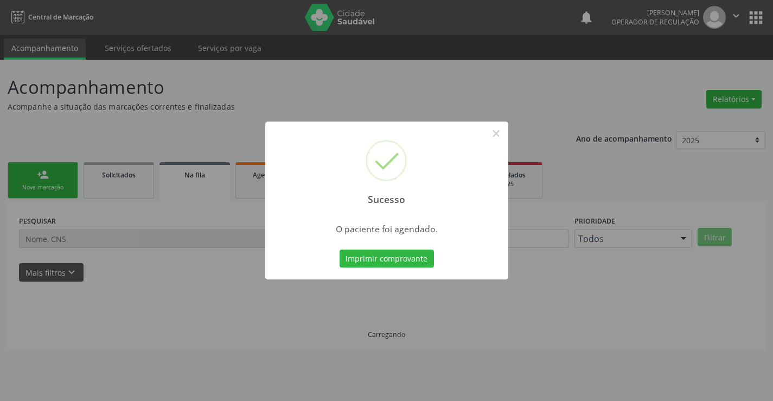
scroll to position [0, 0]
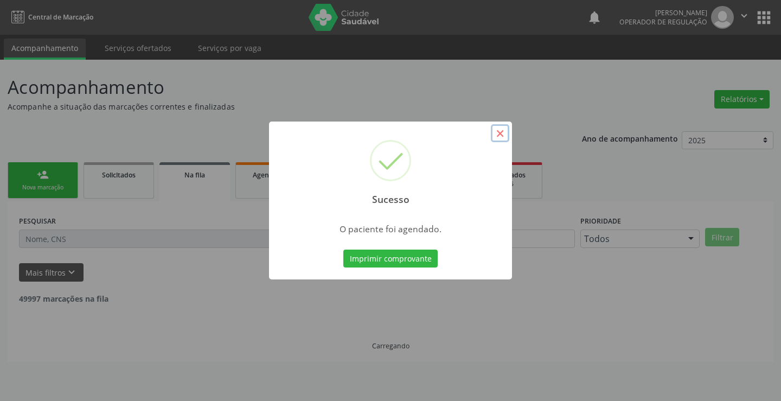
click at [500, 133] on button "×" at bounding box center [500, 133] width 18 height 18
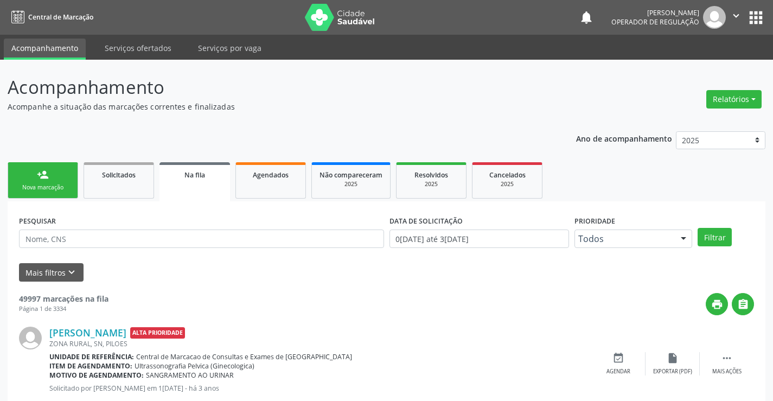
click at [61, 194] on link "person_add Nova marcação" at bounding box center [43, 180] width 71 height 36
click at [48, 186] on div "Nova marcação" at bounding box center [43, 187] width 54 height 8
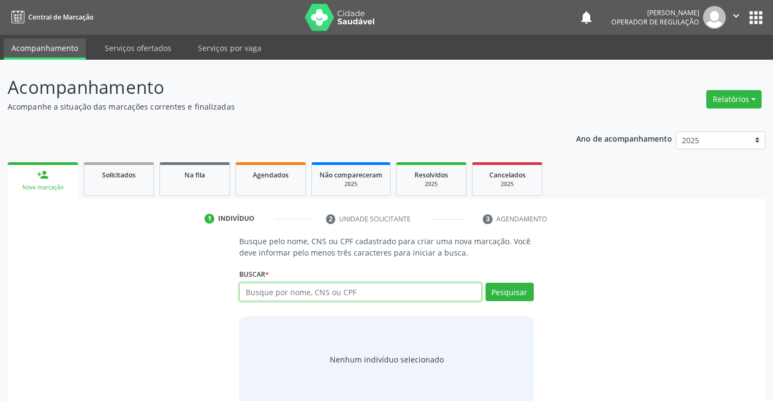
click at [311, 287] on input "text" at bounding box center [360, 292] width 242 height 18
type input "704201214158787"
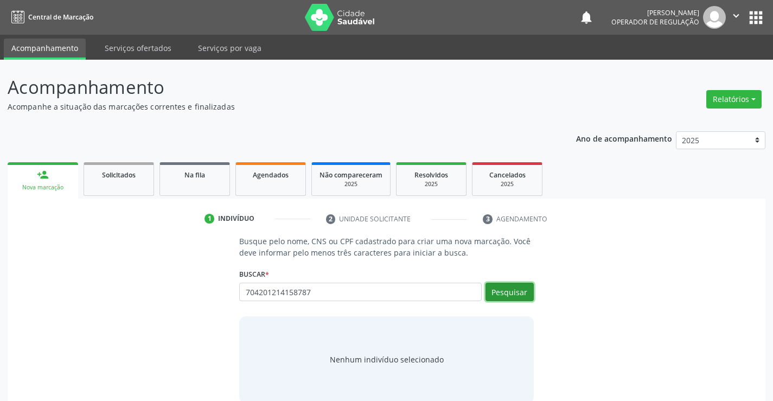
click at [524, 287] on button "Pesquisar" at bounding box center [509, 292] width 48 height 18
type input "704201214158787"
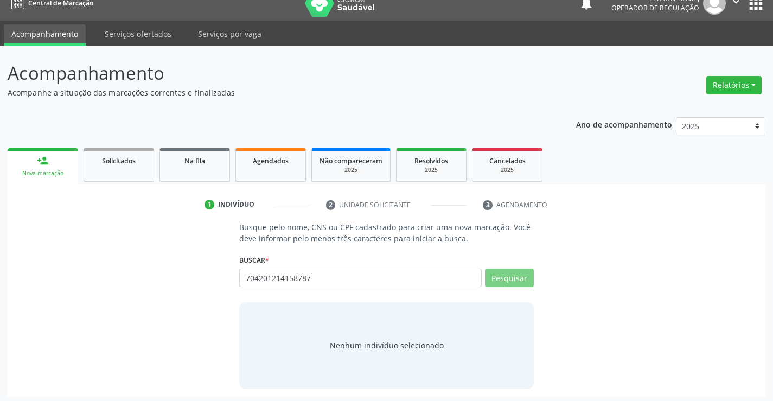
scroll to position [17, 0]
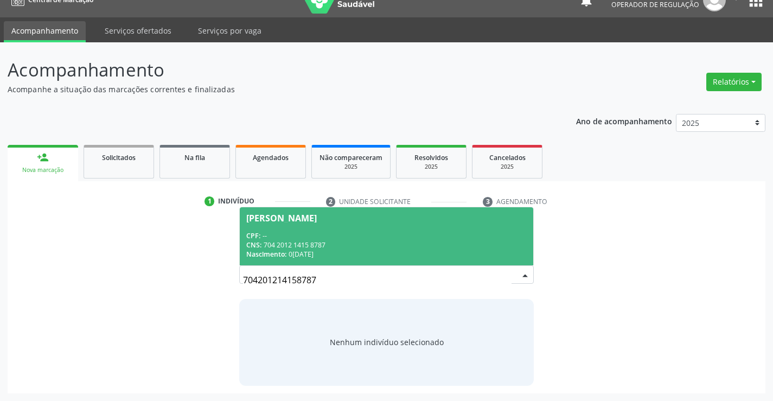
click at [359, 237] on div "CPF: --" at bounding box center [386, 235] width 280 height 9
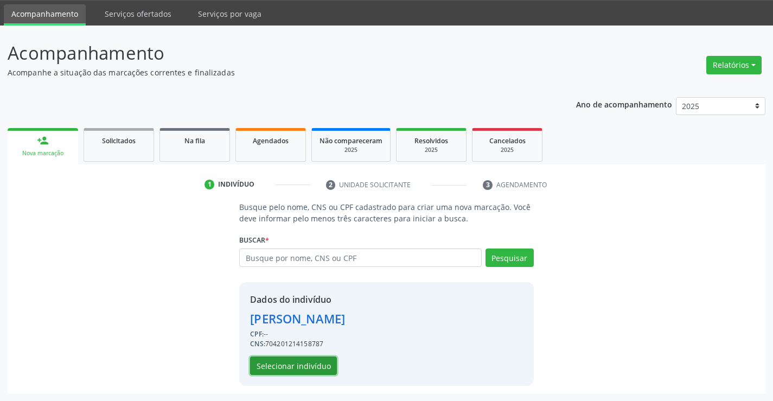
click at [293, 366] on button "Selecionar indivíduo" at bounding box center [293, 365] width 87 height 18
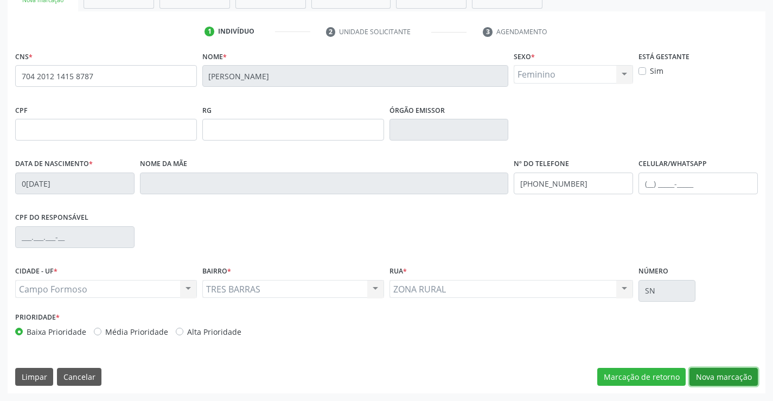
click at [716, 383] on button "Nova marcação" at bounding box center [723, 377] width 68 height 18
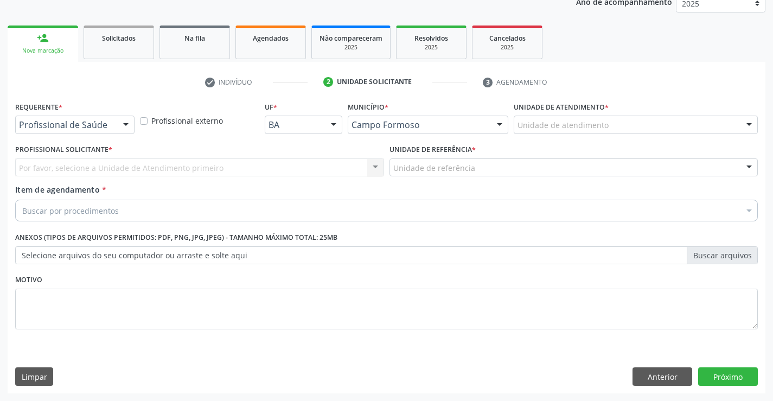
scroll to position [137, 0]
click at [100, 112] on div "Requerente * Profissional de Saúde Profissional de Saúde Paciente Nenhum result…" at bounding box center [74, 116] width 119 height 35
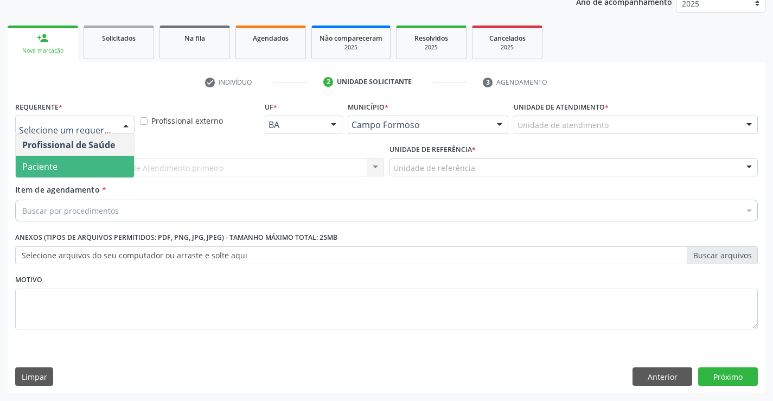
click at [68, 161] on span "Paciente" at bounding box center [75, 167] width 118 height 22
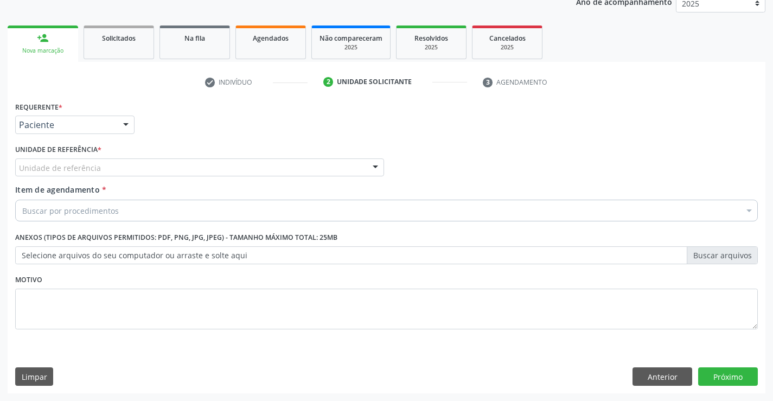
click at [180, 169] on div "Unidade de referência" at bounding box center [199, 167] width 369 height 18
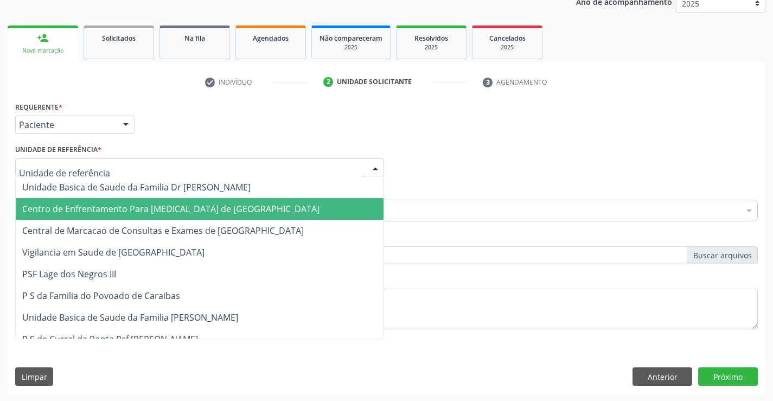
click at [171, 242] on span "Vigilancia em Saude de [GEOGRAPHIC_DATA]" at bounding box center [200, 252] width 368 height 22
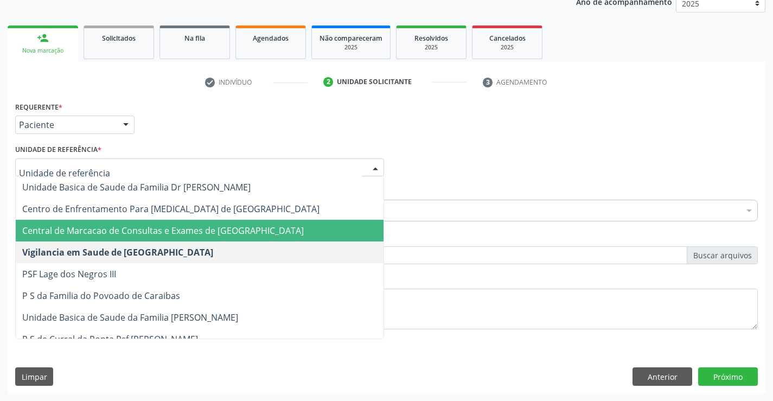
click at [174, 233] on span "Central de Marcacao de Consultas e Exames de [GEOGRAPHIC_DATA]" at bounding box center [162, 231] width 281 height 12
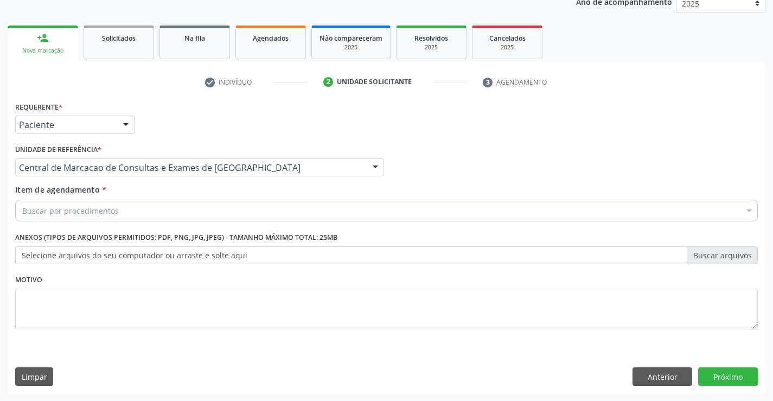
click at [183, 206] on div "Buscar por procedimentos" at bounding box center [386, 211] width 743 height 22
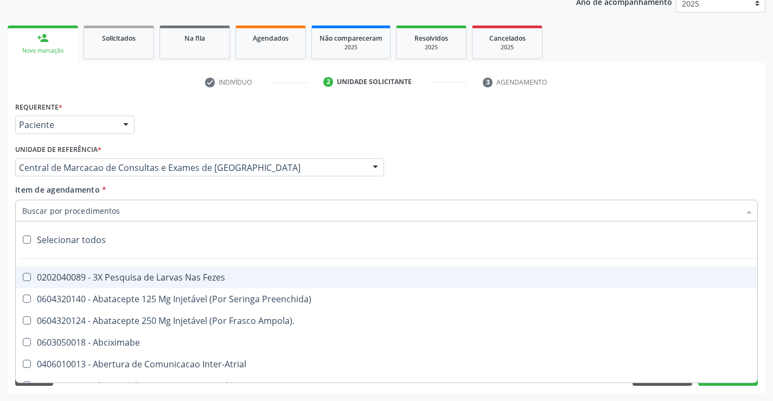
paste input "Médico Pediatra"
type input "Médico Pediatra"
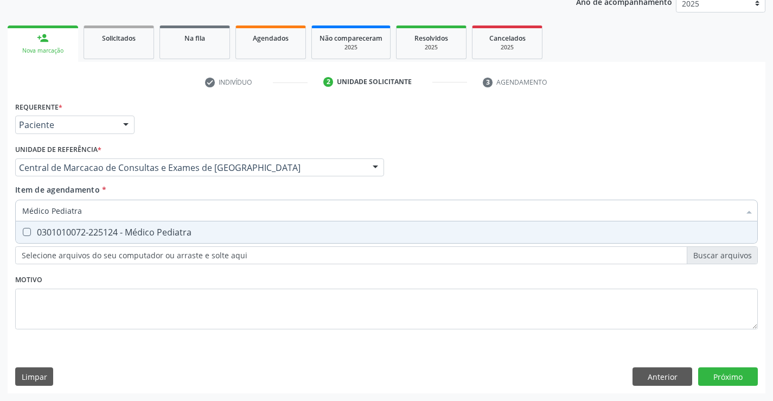
click at [258, 232] on div "0301010072-225124 - Médico Pediatra" at bounding box center [386, 232] width 728 height 9
checkbox Pediatra "true"
click at [745, 379] on div "Requerente * Paciente Profissional de Saúde Paciente Nenhum resultado encontrad…" at bounding box center [387, 246] width 758 height 295
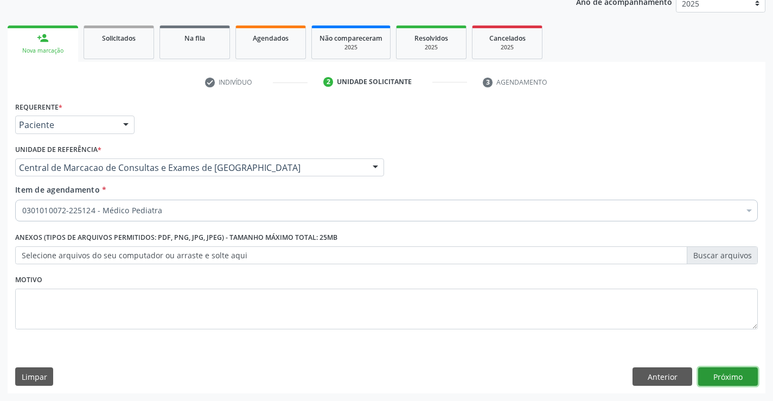
click at [744, 379] on button "Próximo" at bounding box center [728, 376] width 60 height 18
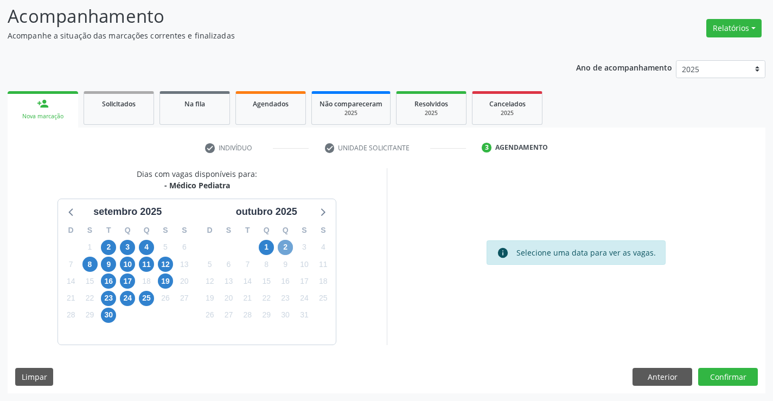
click at [280, 245] on span "2" at bounding box center [285, 247] width 15 height 15
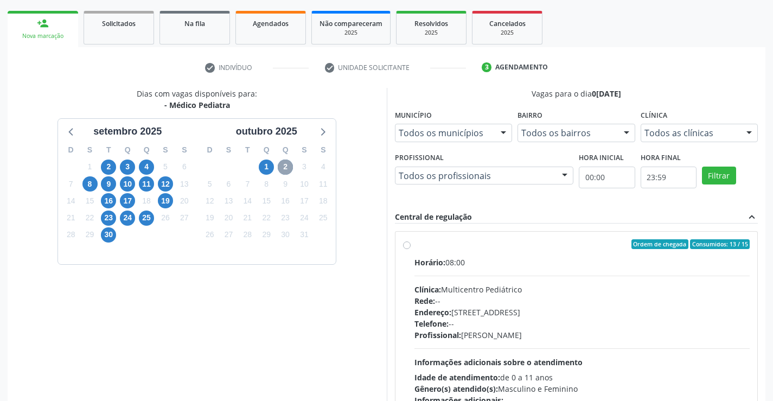
scroll to position [228, 0]
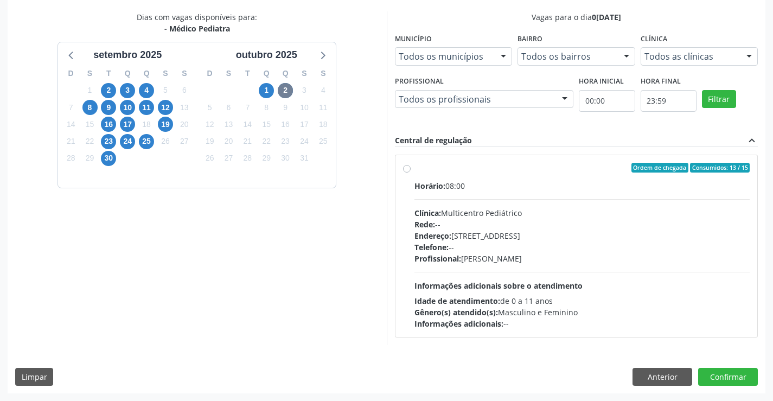
click at [488, 240] on div "Endereço: Antigo Casa Grande, nº 37, Centro, Campo Formoso - BA" at bounding box center [582, 235] width 336 height 11
click at [411, 172] on input "Ordem de chegada Consumidos: 13 / 15 Horário: 08:00 Clínica: Multicentro Pediát…" at bounding box center [407, 168] width 8 height 10
radio input "true"
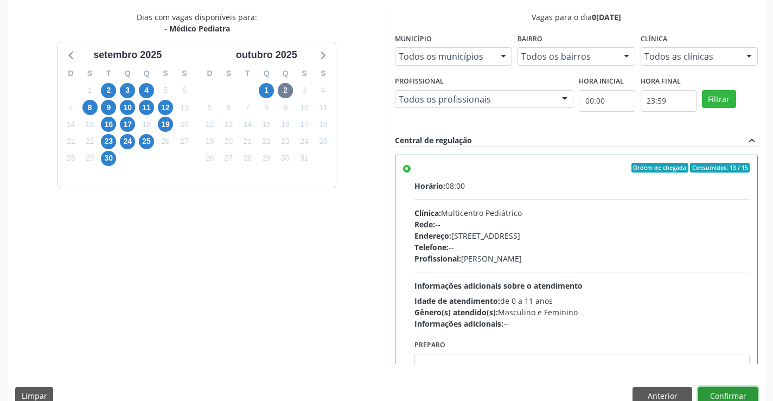
click at [732, 392] on button "Confirmar" at bounding box center [728, 396] width 60 height 18
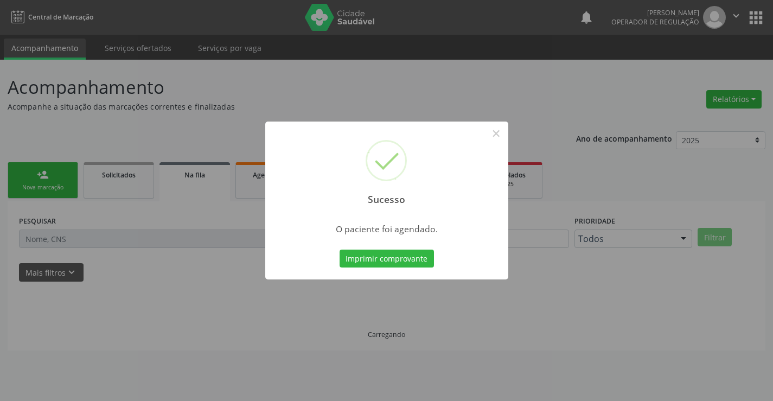
scroll to position [0, 0]
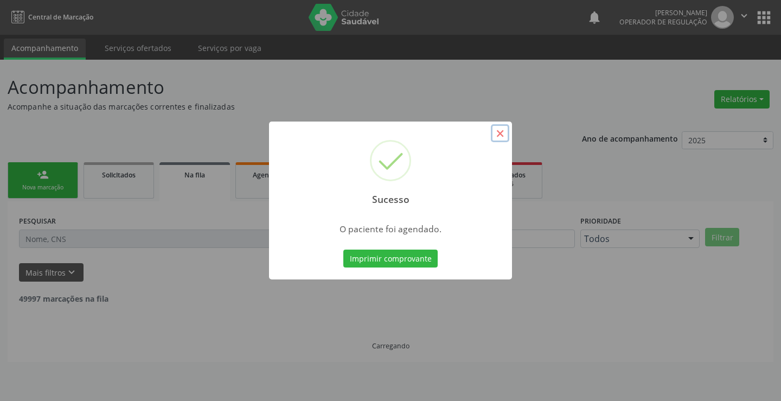
click at [507, 135] on button "×" at bounding box center [500, 133] width 18 height 18
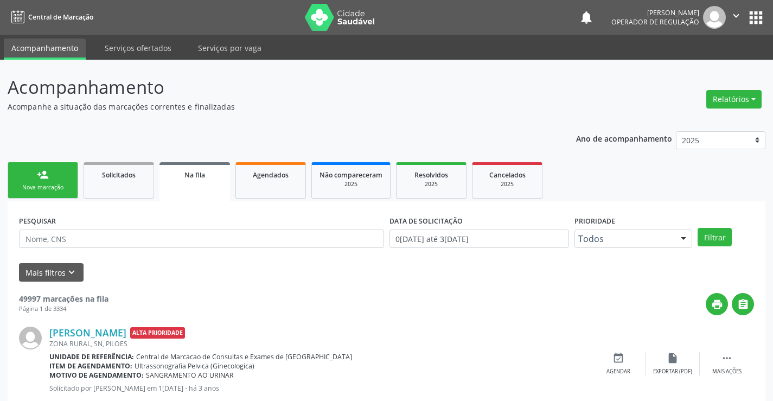
click at [62, 169] on link "person_add Nova marcação" at bounding box center [43, 180] width 71 height 36
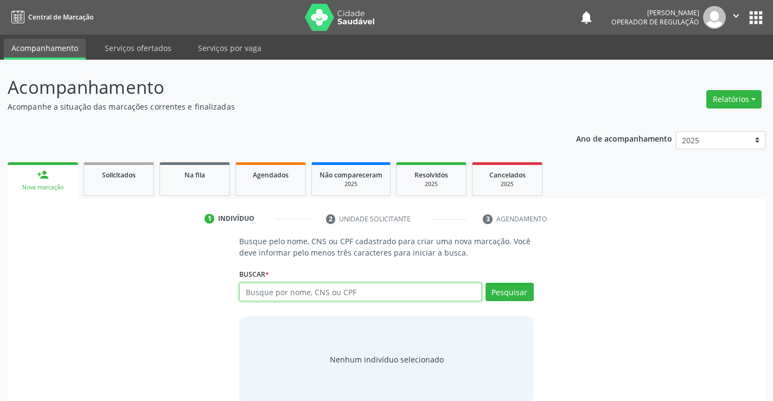
click at [388, 294] on input "text" at bounding box center [360, 292] width 242 height 18
type input "705605429963615"
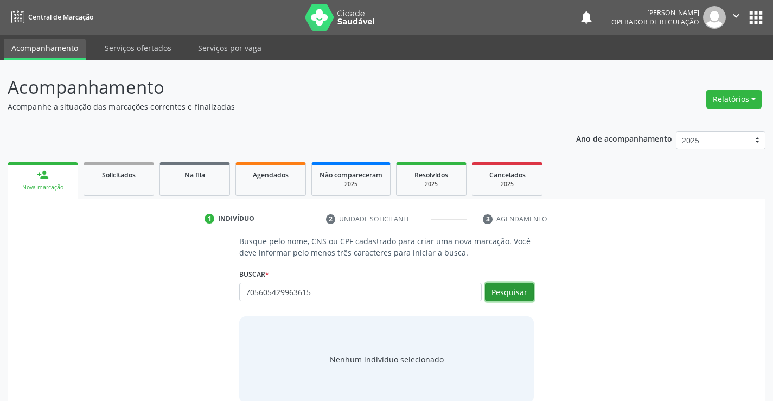
click at [501, 292] on button "Pesquisar" at bounding box center [509, 292] width 48 height 18
type input "705605429963615"
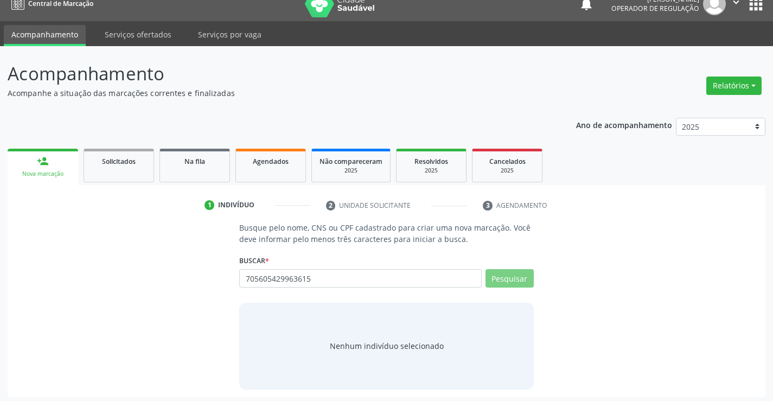
scroll to position [17, 0]
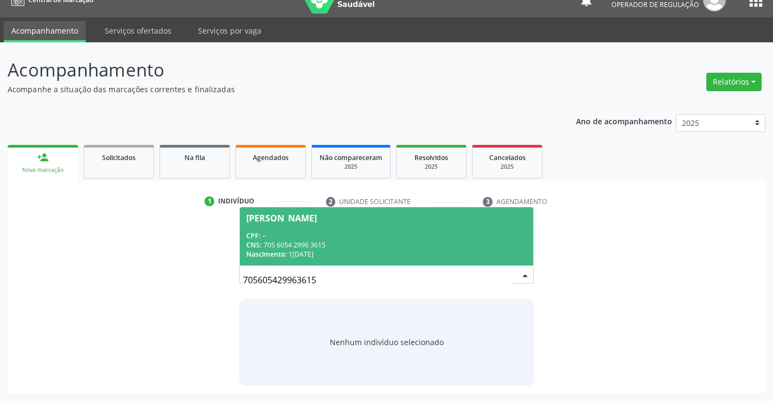
click at [306, 223] on span "Leticia da Cruz Lima CPF: -- CNS: 705 6054 2996 3615 Nascimento: 16/09/2019" at bounding box center [386, 236] width 293 height 58
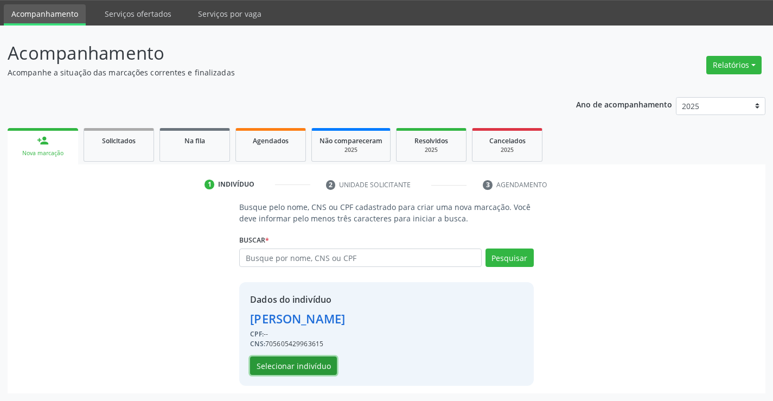
click at [302, 359] on button "Selecionar indivíduo" at bounding box center [293, 365] width 87 height 18
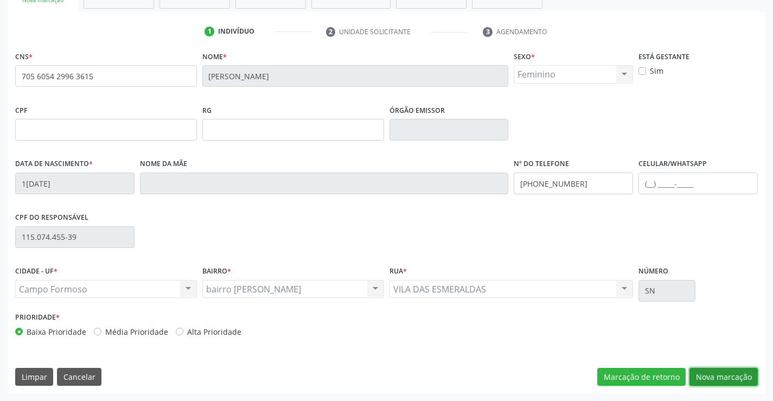
click at [726, 378] on button "Nova marcação" at bounding box center [723, 377] width 68 height 18
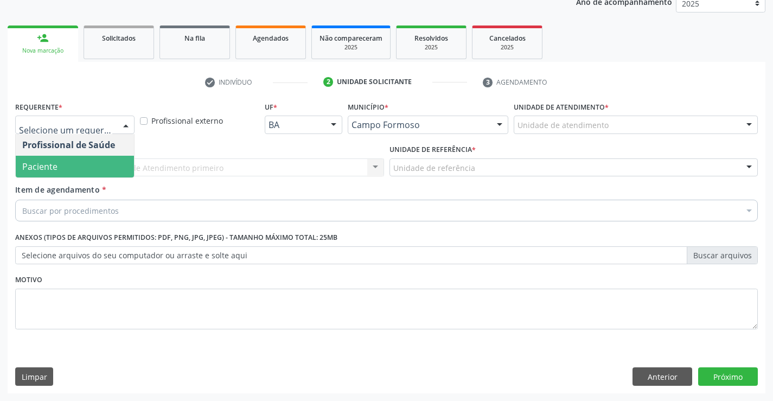
click at [46, 166] on span "Paciente" at bounding box center [39, 167] width 35 height 12
click at [389, 162] on div "Unidade de referência" at bounding box center [573, 167] width 369 height 18
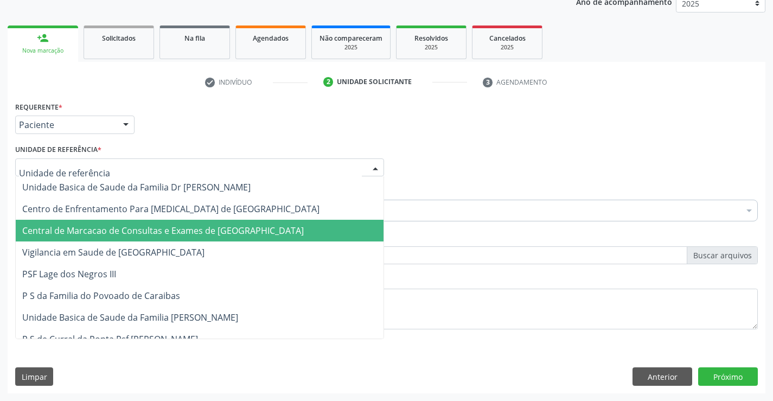
click at [168, 223] on span "Central de Marcacao de Consultas e Exames de [GEOGRAPHIC_DATA]" at bounding box center [200, 231] width 368 height 22
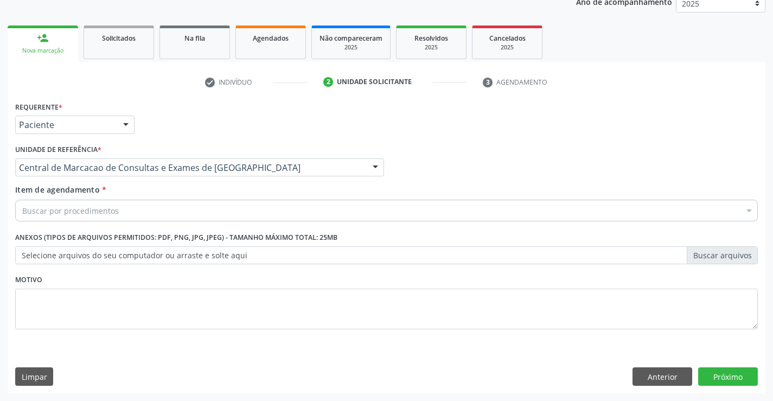
click at [181, 211] on div "Buscar por procedimentos" at bounding box center [386, 211] width 743 height 22
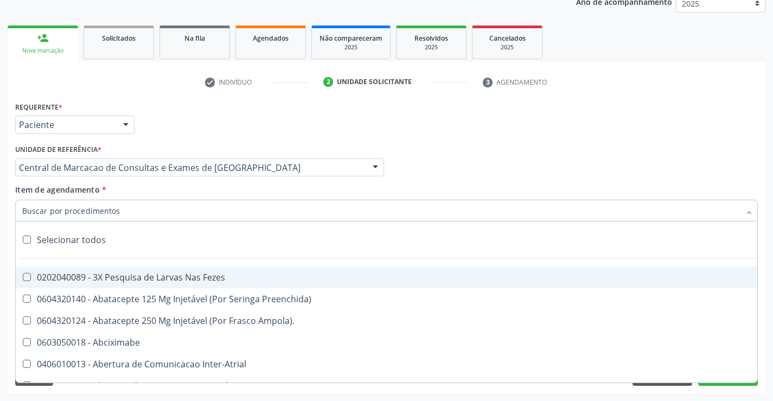
paste input "Médico Pediatra"
type input "Médico Pediatra"
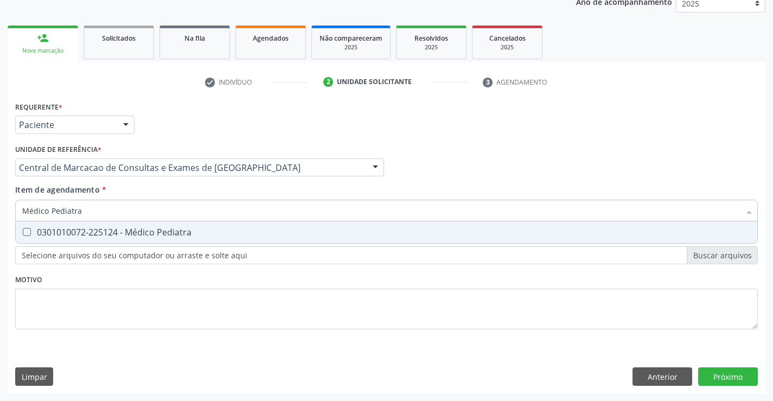
click at [188, 226] on span "0301010072-225124 - Médico Pediatra" at bounding box center [386, 232] width 741 height 22
checkbox Pediatra "true"
click at [729, 369] on div "Requerente * Paciente Profissional de Saúde Paciente Nenhum resultado encontrad…" at bounding box center [387, 246] width 758 height 295
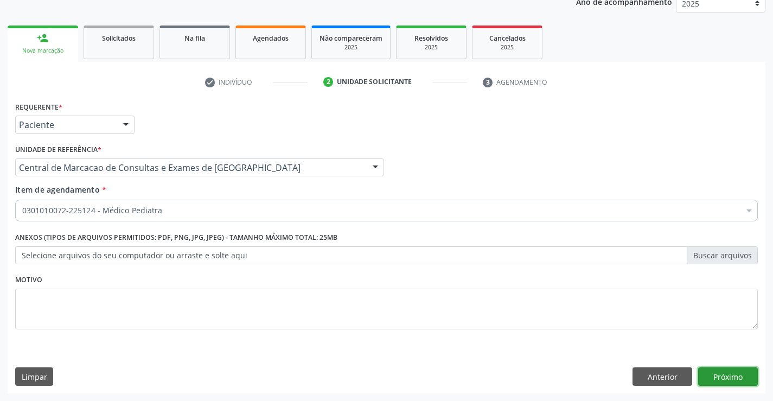
click at [728, 372] on button "Próximo" at bounding box center [728, 376] width 60 height 18
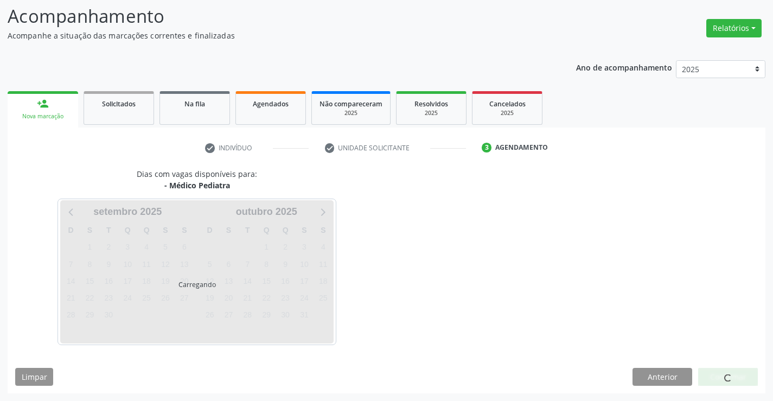
scroll to position [71, 0]
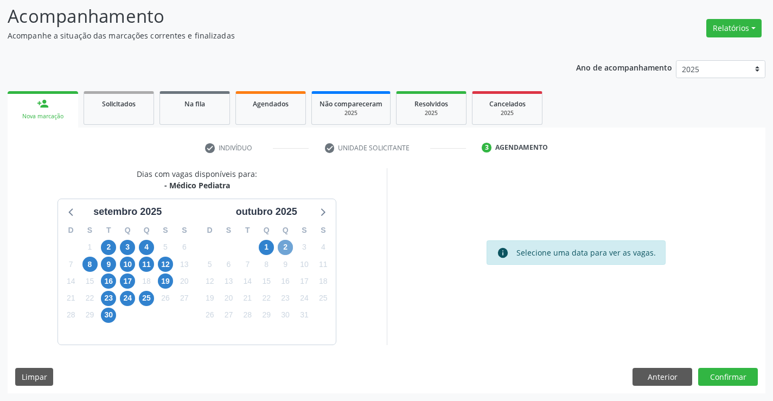
click at [286, 252] on span "2" at bounding box center [285, 247] width 15 height 15
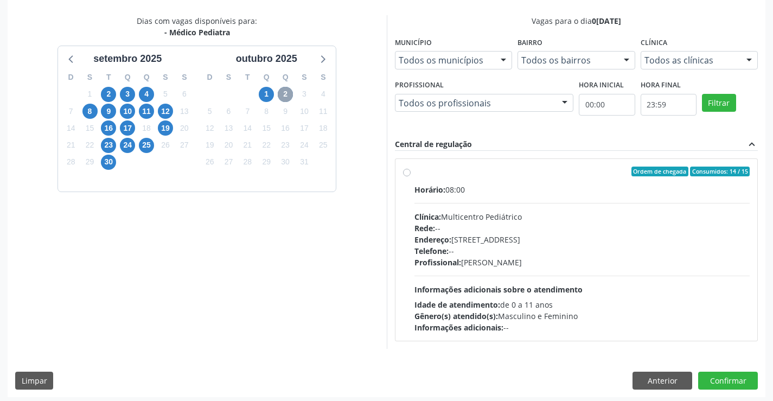
scroll to position [228, 0]
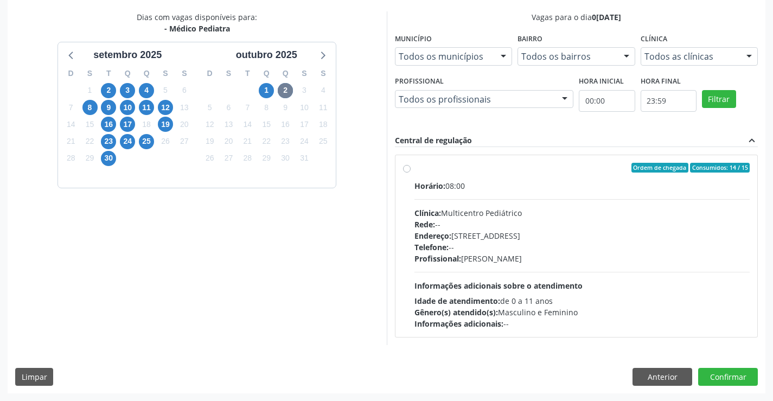
click at [583, 219] on div "Rede: --" at bounding box center [582, 224] width 336 height 11
click at [411, 172] on input "Ordem de chegada Consumidos: 14 / 15 Horário: 08:00 Clínica: Multicentro Pediát…" at bounding box center [407, 168] width 8 height 10
radio input "true"
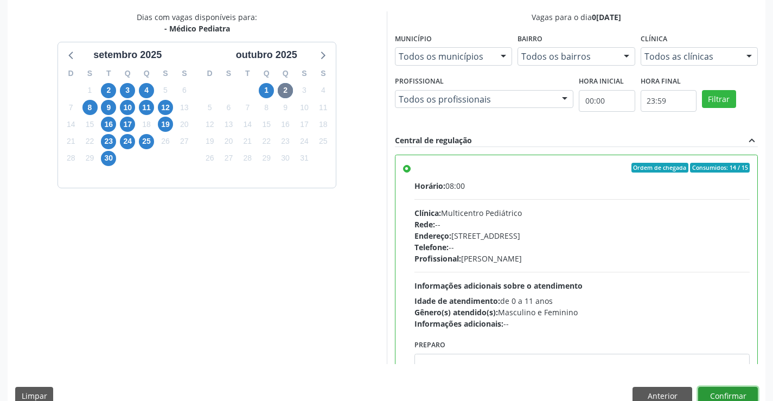
click at [735, 394] on button "Confirmar" at bounding box center [728, 396] width 60 height 18
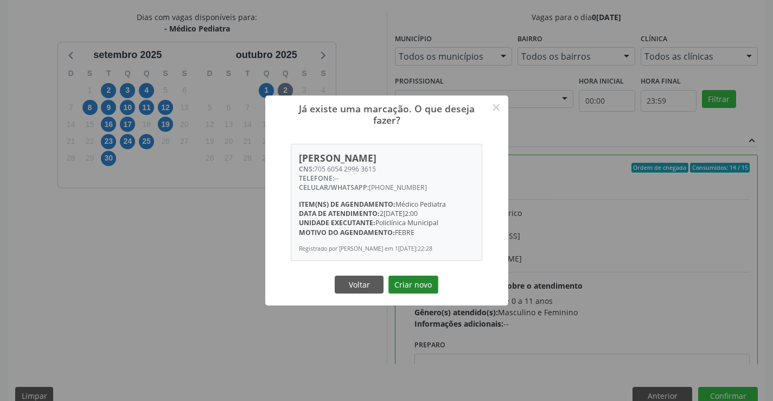
click at [415, 286] on button "Criar novo" at bounding box center [413, 285] width 50 height 18
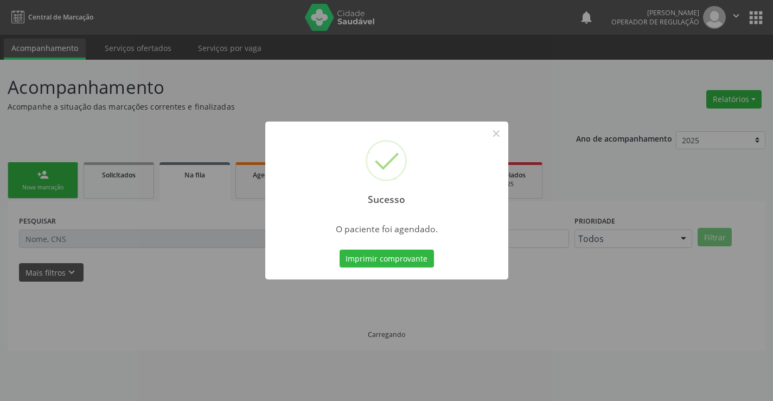
scroll to position [0, 0]
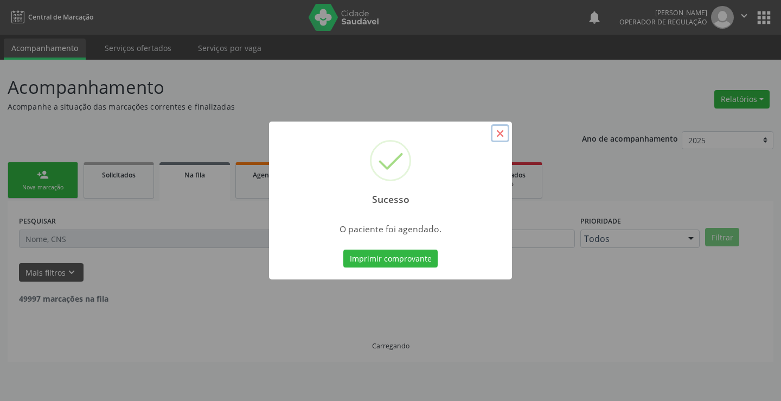
click at [503, 134] on button "×" at bounding box center [500, 133] width 18 height 18
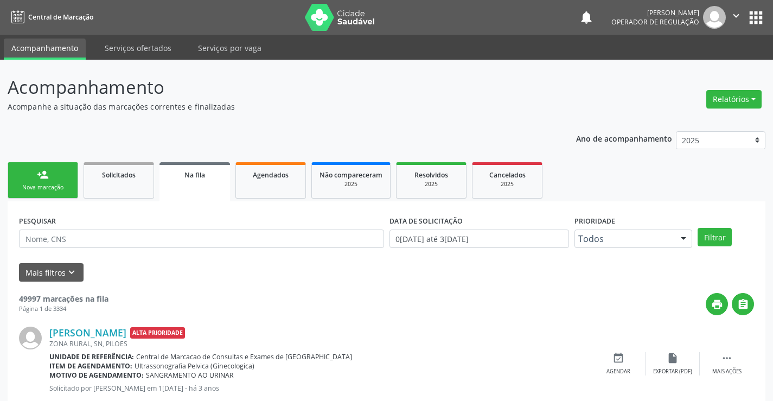
click at [40, 174] on div "person_add" at bounding box center [43, 175] width 12 height 12
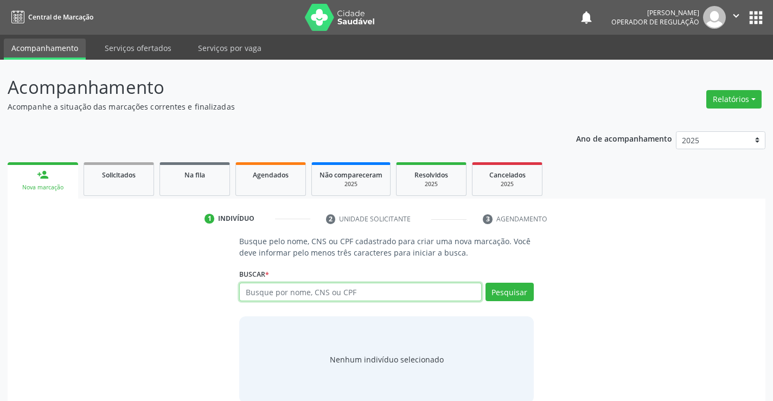
click at [289, 290] on input "text" at bounding box center [360, 292] width 242 height 18
type input "706806716594627"
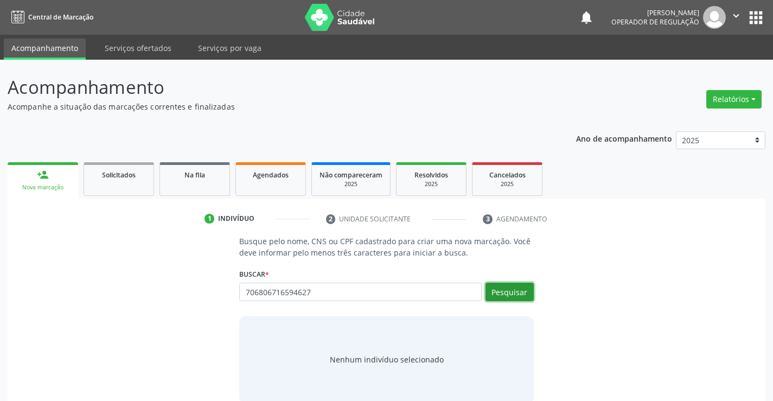
click at [497, 287] on button "Pesquisar" at bounding box center [509, 292] width 48 height 18
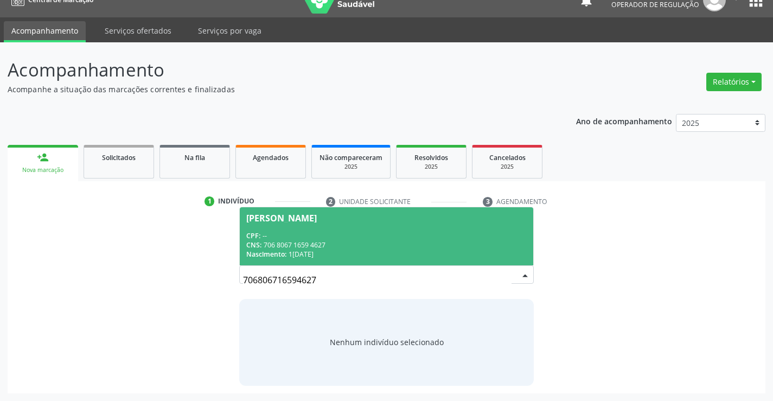
click at [411, 238] on div "CPF: --" at bounding box center [386, 235] width 280 height 9
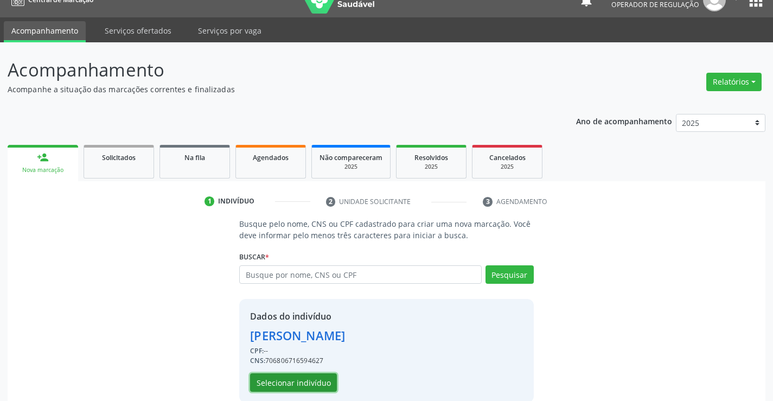
click at [292, 382] on button "Selecionar indivíduo" at bounding box center [293, 382] width 87 height 18
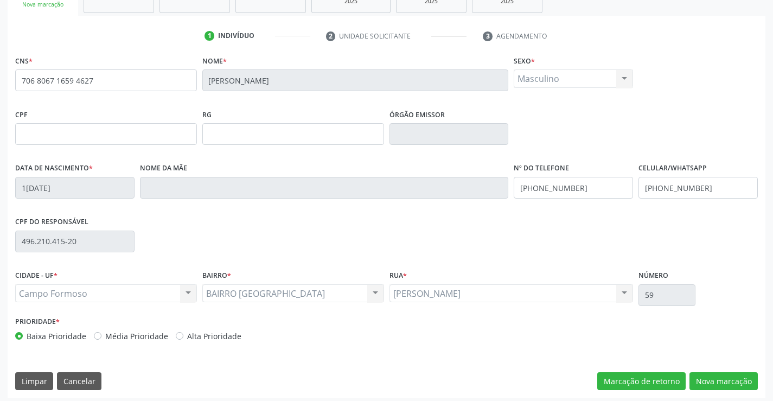
scroll to position [187, 0]
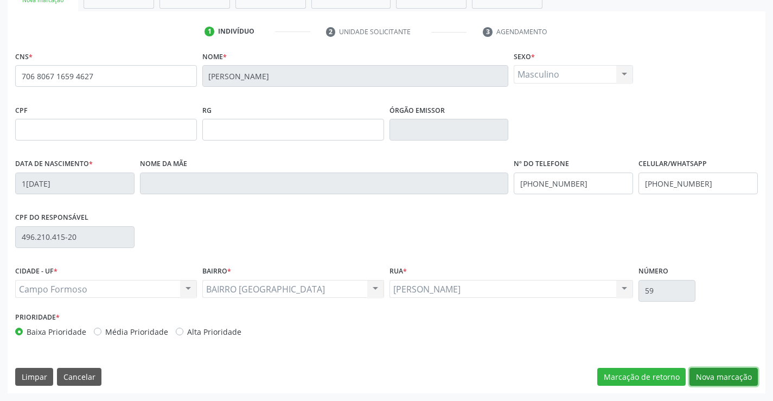
click at [701, 377] on button "Nova marcação" at bounding box center [723, 377] width 68 height 18
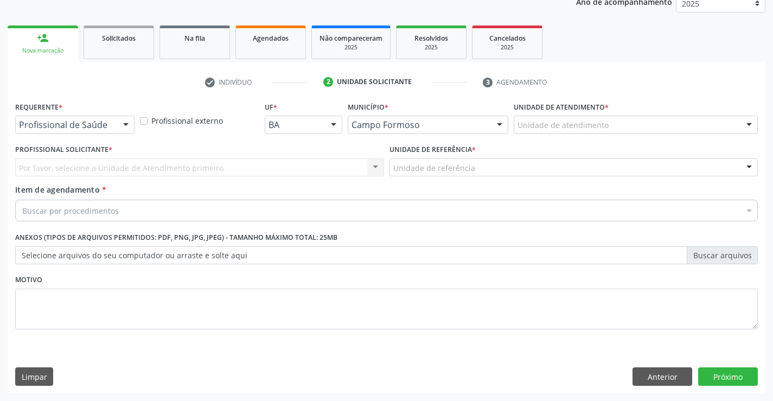
click at [126, 124] on div at bounding box center [126, 125] width 16 height 18
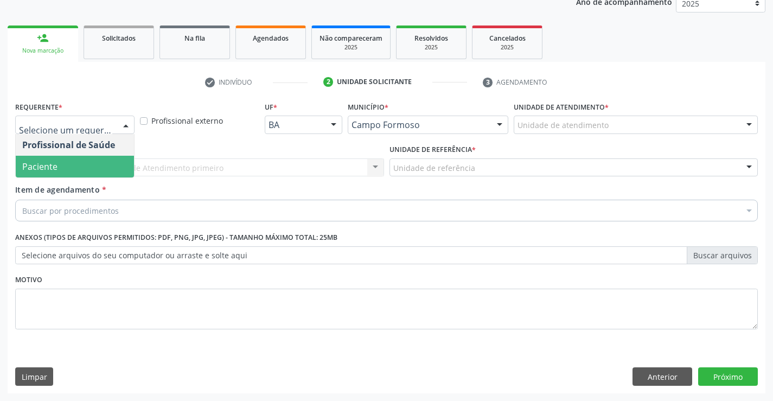
click at [97, 167] on span "Paciente" at bounding box center [75, 167] width 118 height 22
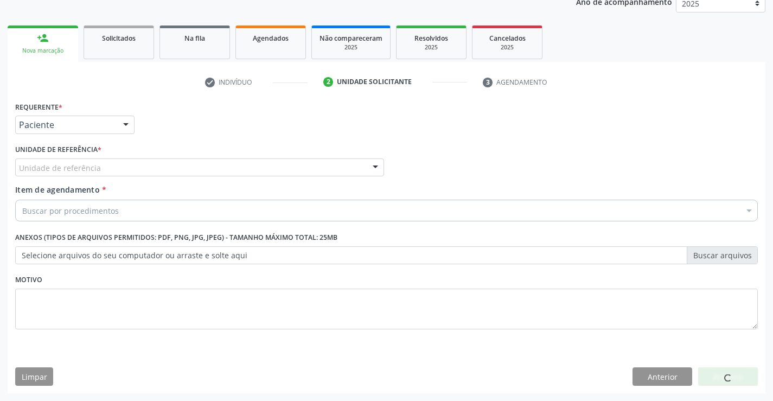
click at [375, 165] on div at bounding box center [375, 168] width 16 height 18
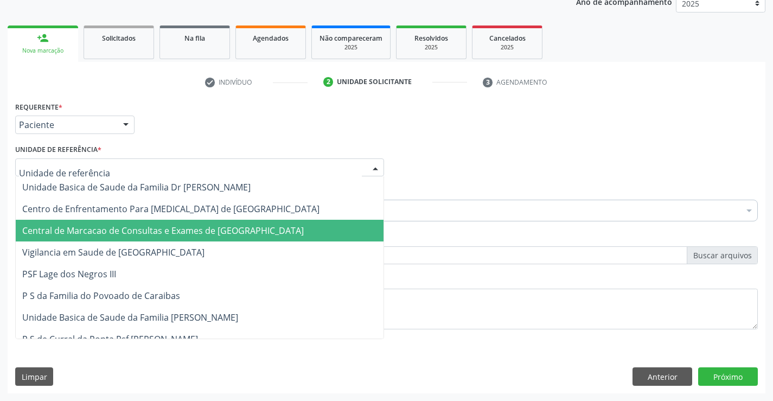
click at [136, 231] on span "Central de Marcacao de Consultas e Exames de [GEOGRAPHIC_DATA]" at bounding box center [162, 231] width 281 height 12
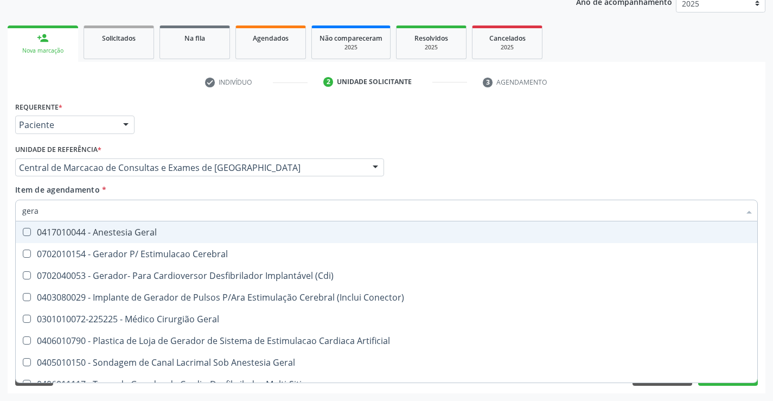
type input "geral"
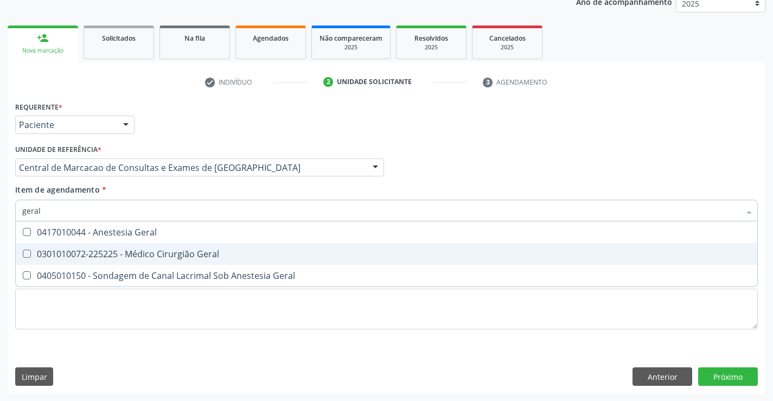
click at [178, 254] on div "0301010072-225225 - Médico Cirurgião Geral" at bounding box center [386, 253] width 728 height 9
checkbox Geral "true"
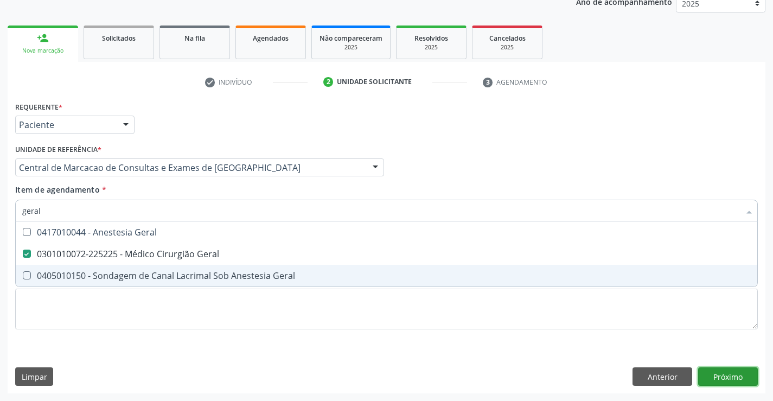
click at [722, 371] on div "Requerente * Paciente Profissional de Saúde Paciente Nenhum resultado encontrad…" at bounding box center [387, 246] width 758 height 295
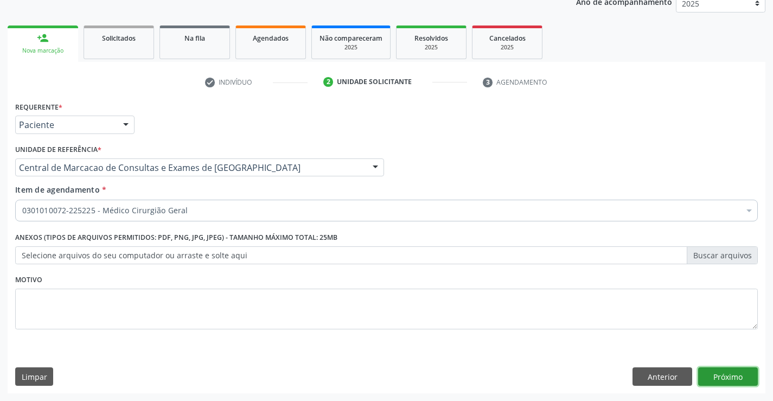
click at [718, 376] on button "Próximo" at bounding box center [728, 376] width 60 height 18
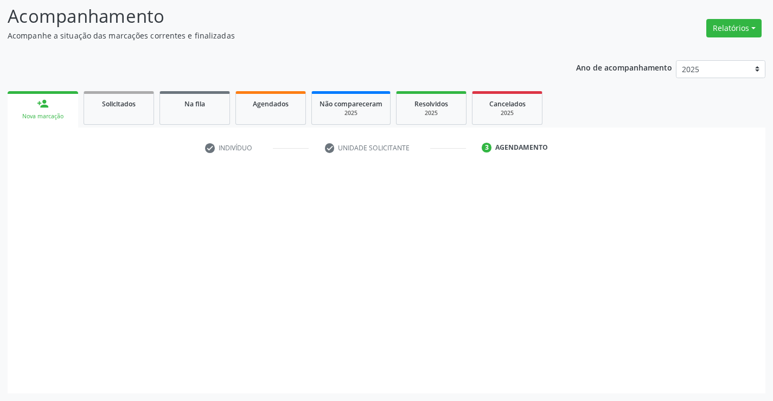
scroll to position [71, 0]
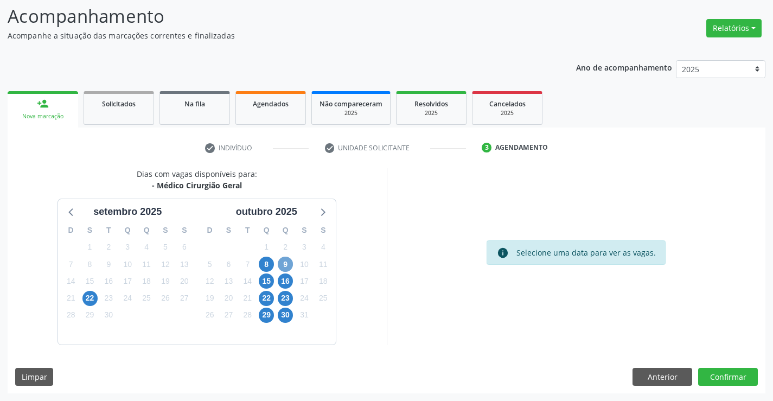
click at [281, 264] on span "9" at bounding box center [285, 264] width 15 height 15
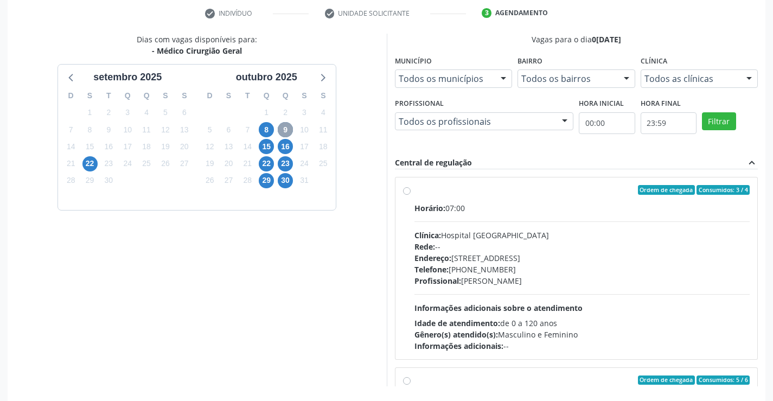
scroll to position [210, 0]
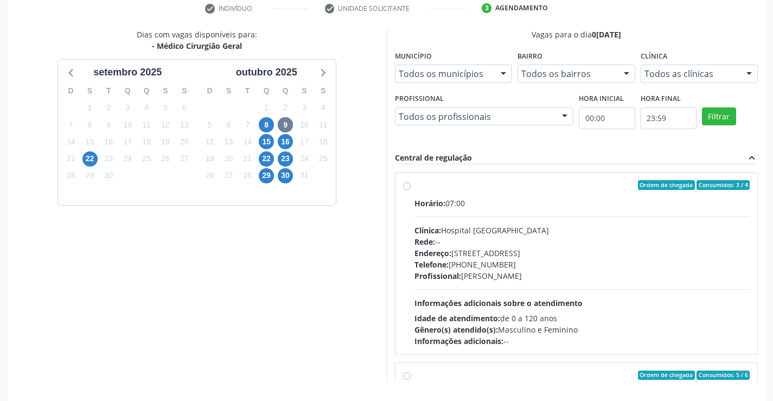
click at [414, 187] on label "Ordem de chegada Consumidos: 3 / 4 Horário: 07:00 Clínica: Hospital Sao Francis…" at bounding box center [582, 263] width 336 height 167
click at [407, 187] on input "Ordem de chegada Consumidos: 3 / 4 Horário: 07:00 Clínica: Hospital Sao Francis…" at bounding box center [407, 185] width 8 height 10
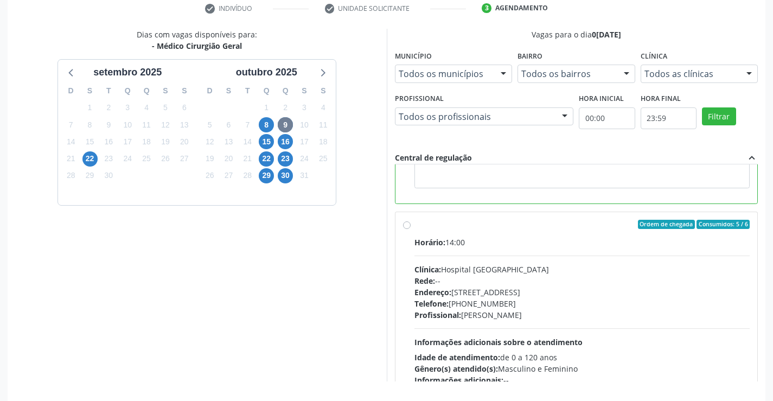
scroll to position [244, 0]
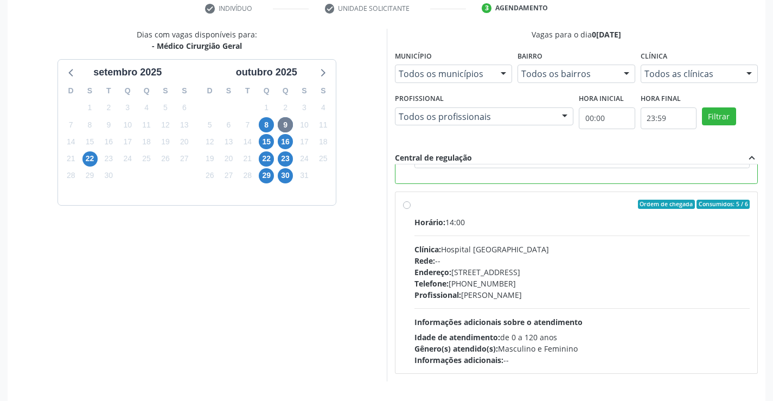
click at [414, 203] on label "Ordem de chegada Consumidos: 5 / 6 Horário: 14:00 Clínica: Hospital Sao Francis…" at bounding box center [582, 283] width 336 height 167
click at [408, 203] on input "Ordem de chegada Consumidos: 5 / 6 Horário: 14:00 Clínica: Hospital Sao Francis…" at bounding box center [407, 205] width 8 height 10
radio input "false"
radio input "true"
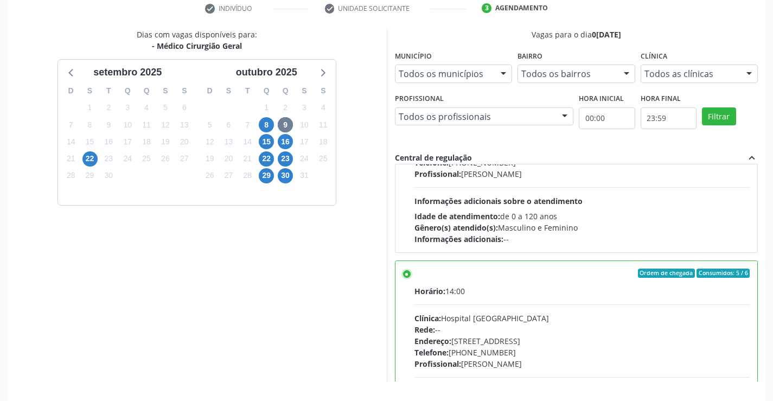
scroll to position [247, 0]
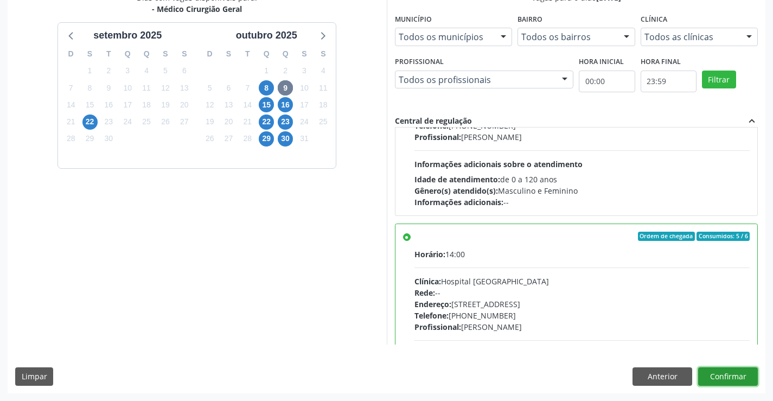
click at [723, 375] on button "Confirmar" at bounding box center [728, 376] width 60 height 18
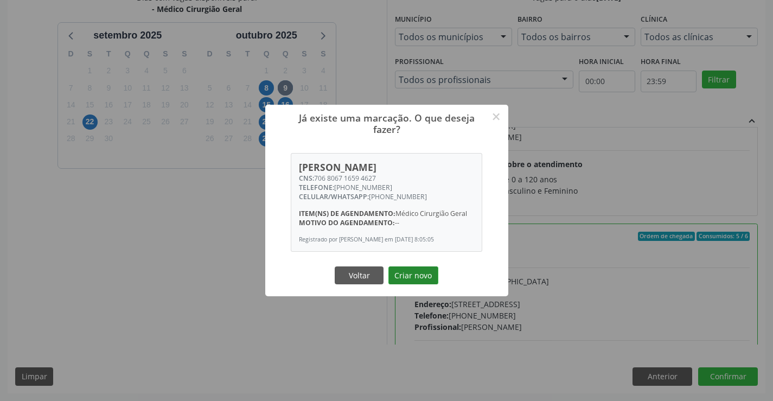
click at [418, 274] on button "Criar novo" at bounding box center [413, 275] width 50 height 18
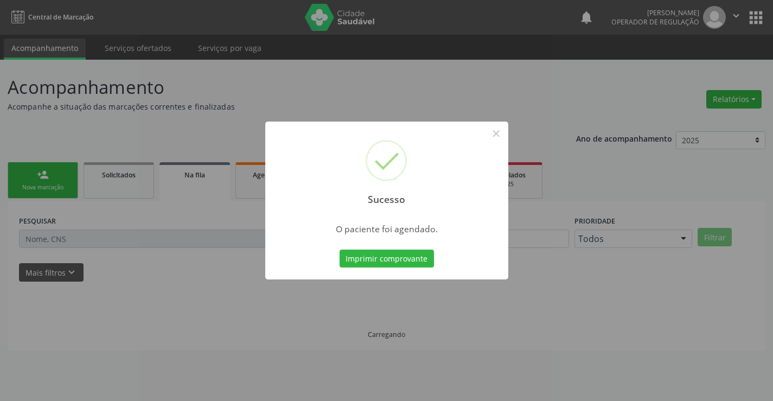
scroll to position [0, 0]
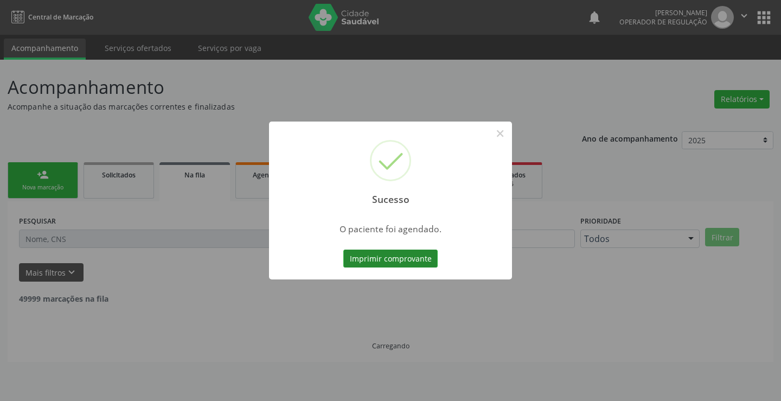
click at [406, 259] on button "Imprimir comprovante" at bounding box center [390, 258] width 94 height 18
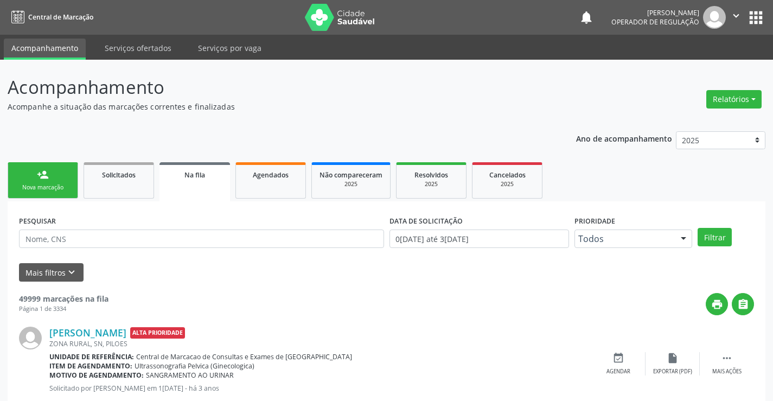
click at [39, 182] on link "person_add Nova marcação" at bounding box center [43, 180] width 71 height 36
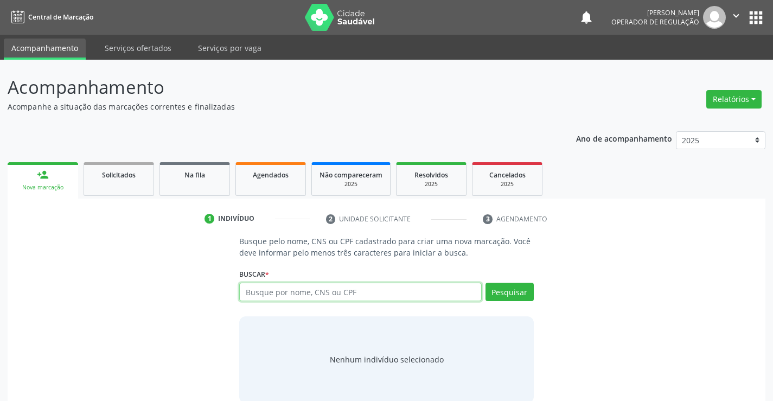
click at [291, 294] on input "text" at bounding box center [360, 292] width 242 height 18
type input "701209081610113"
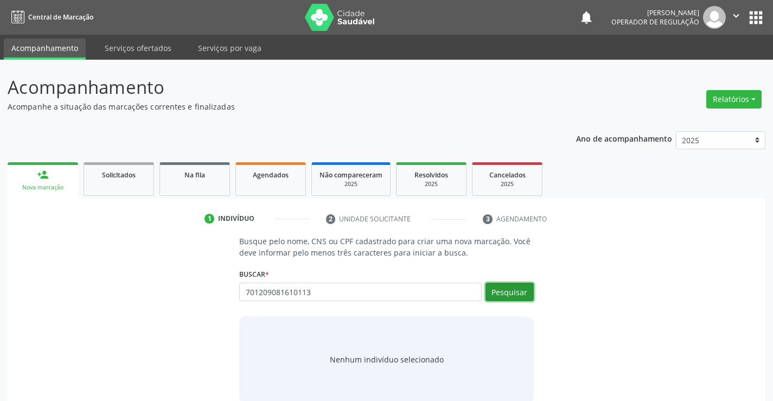
click at [518, 290] on button "Pesquisar" at bounding box center [509, 292] width 48 height 18
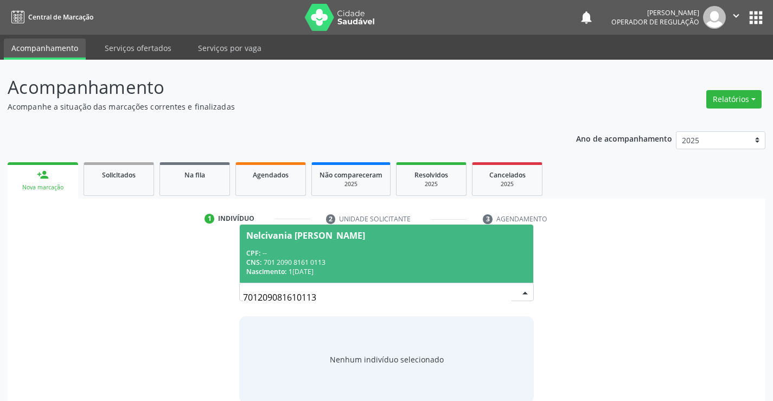
click at [319, 251] on div "CPF: --" at bounding box center [386, 252] width 280 height 9
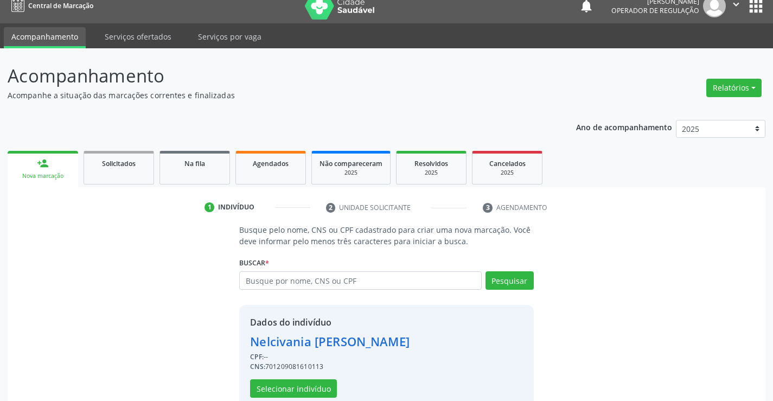
scroll to position [34, 0]
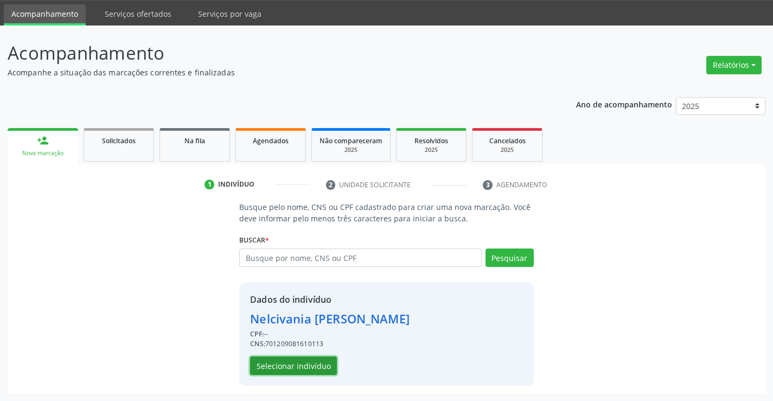
click at [271, 364] on button "Selecionar indivíduo" at bounding box center [293, 365] width 87 height 18
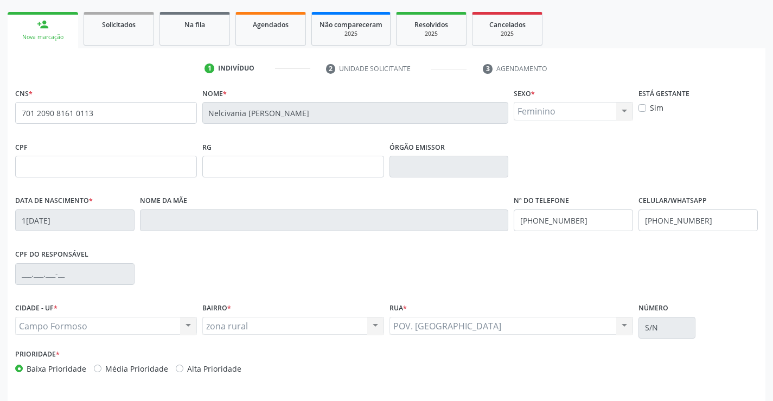
scroll to position [187, 0]
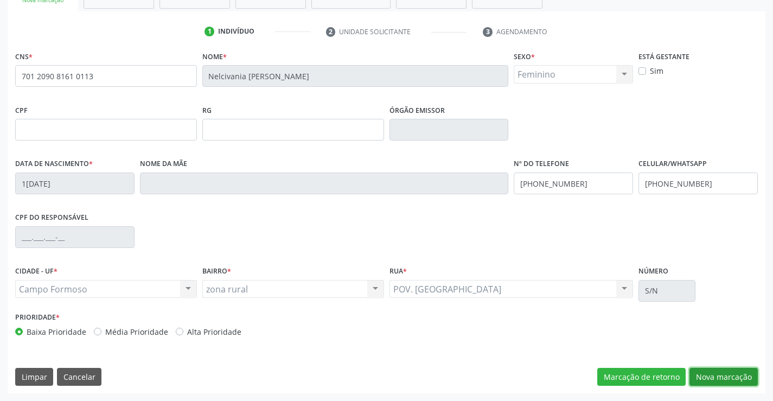
click at [721, 374] on button "Nova marcação" at bounding box center [723, 377] width 68 height 18
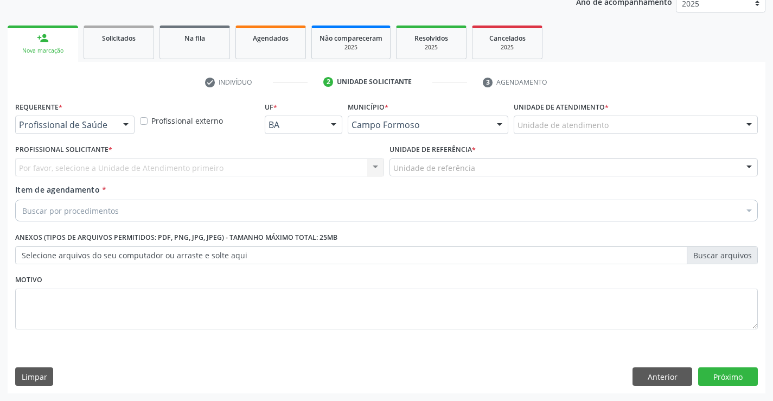
scroll to position [137, 0]
click at [124, 121] on div at bounding box center [126, 125] width 16 height 18
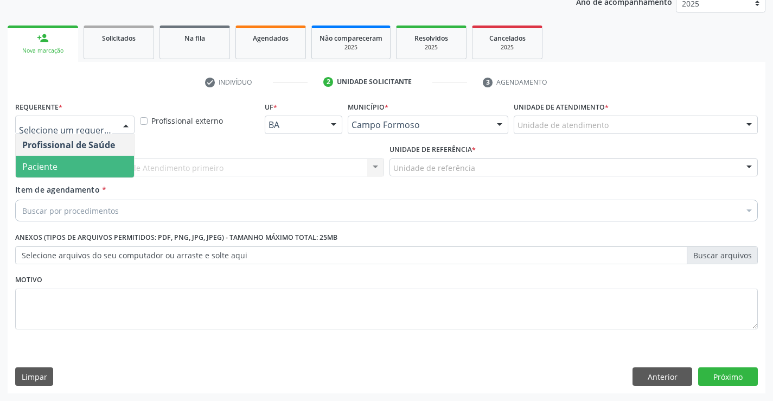
click at [55, 166] on span "Paciente" at bounding box center [39, 167] width 35 height 12
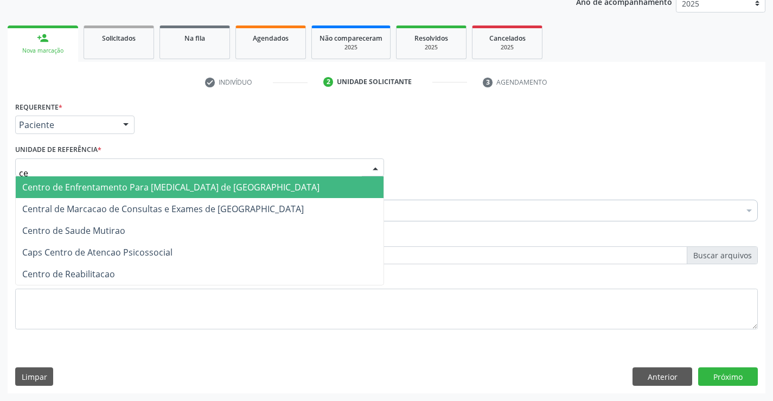
type input "cen"
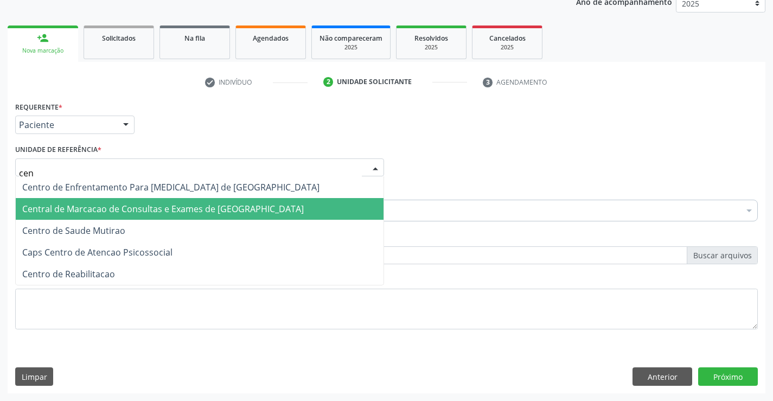
click at [46, 208] on span "Central de Marcacao de Consultas e Exames de [GEOGRAPHIC_DATA]" at bounding box center [162, 209] width 281 height 12
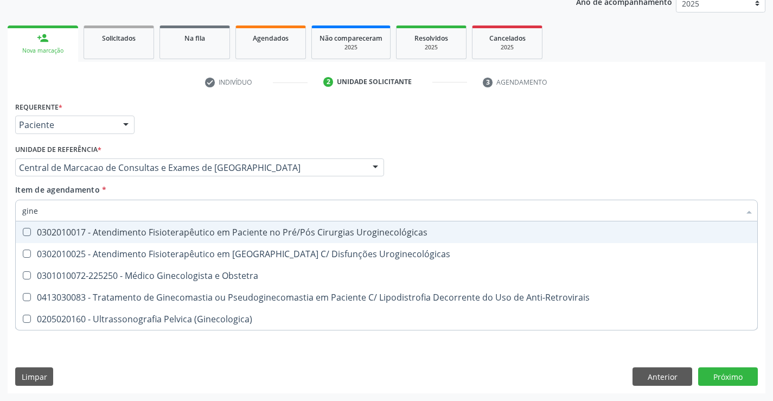
type input "gine"
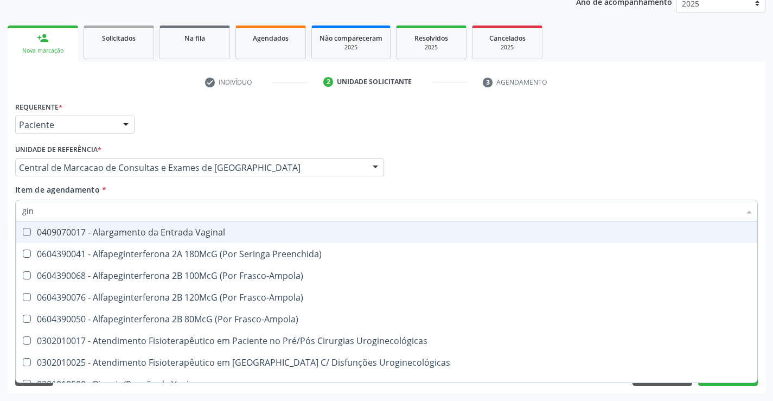
type input "gine"
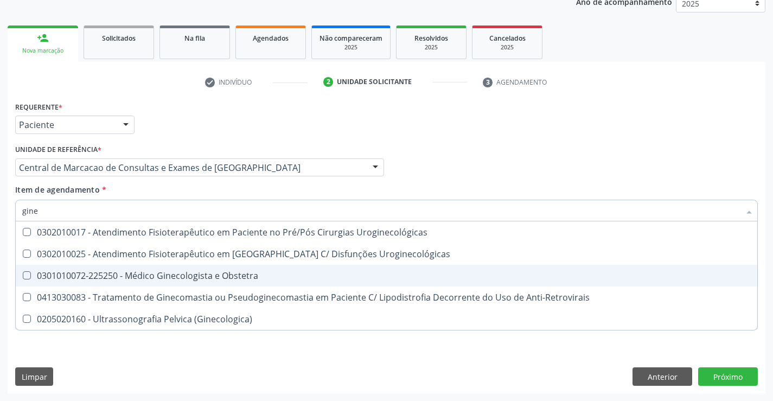
click at [139, 270] on span "0301010072-225250 - Médico Ginecologista e Obstetra" at bounding box center [386, 276] width 741 height 22
checkbox Obstetra "true"
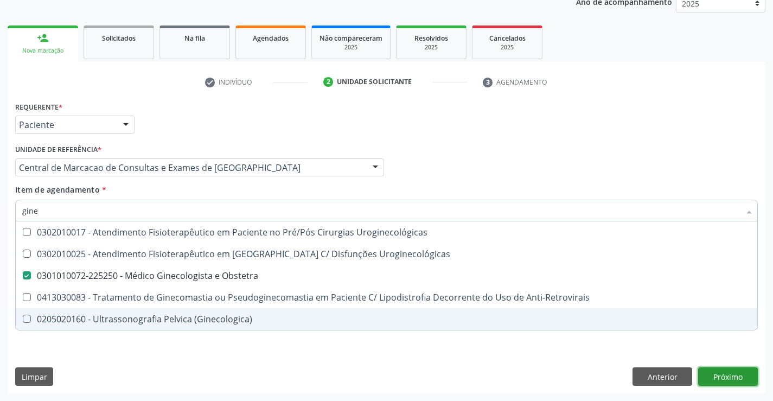
click at [729, 375] on div "Requerente * Paciente Profissional de Saúde Paciente Nenhum resultado encontrad…" at bounding box center [387, 246] width 758 height 295
checkbox Uroginecológicas "true"
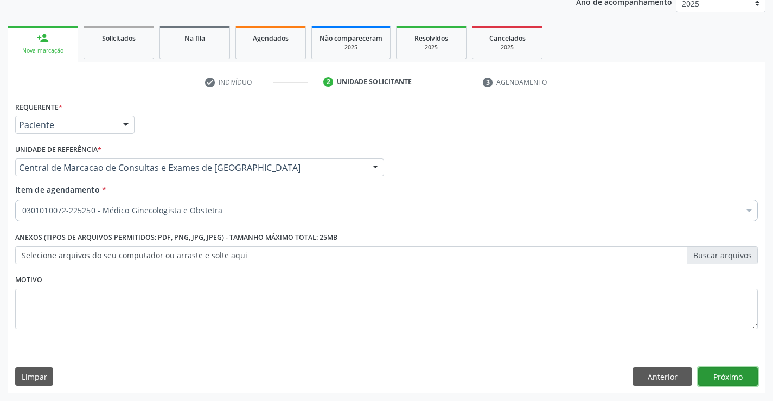
click at [730, 377] on button "Próximo" at bounding box center [728, 376] width 60 height 18
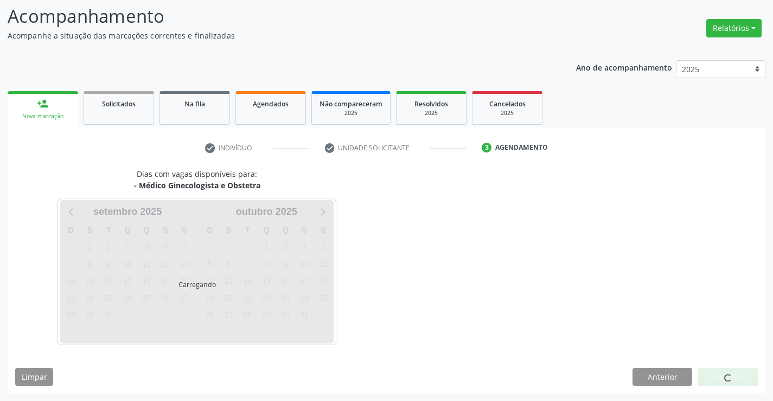
scroll to position [71, 0]
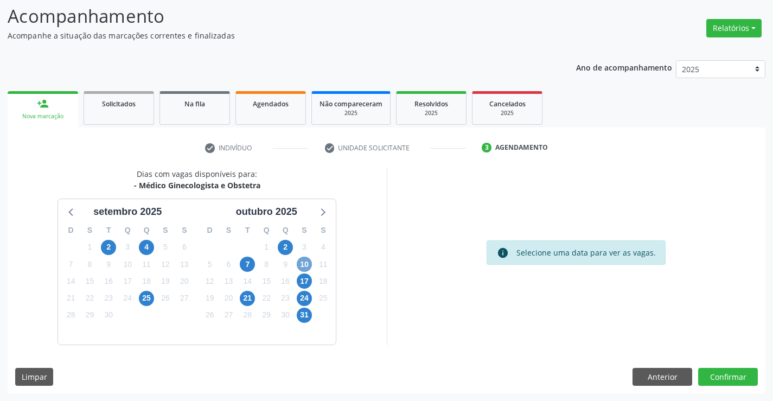
click at [305, 261] on span "10" at bounding box center [304, 264] width 15 height 15
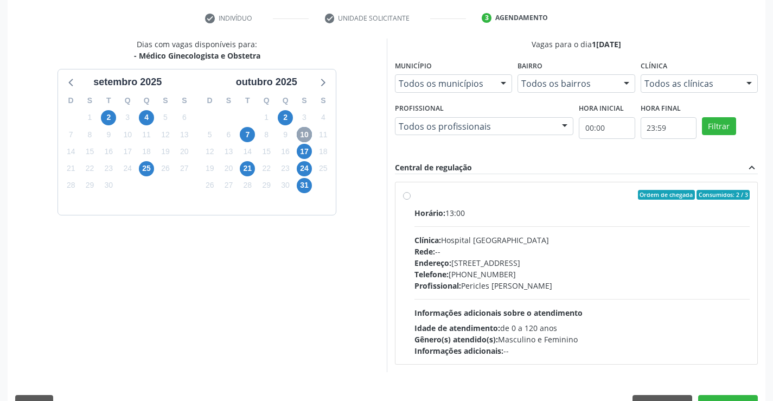
scroll to position [212, 0]
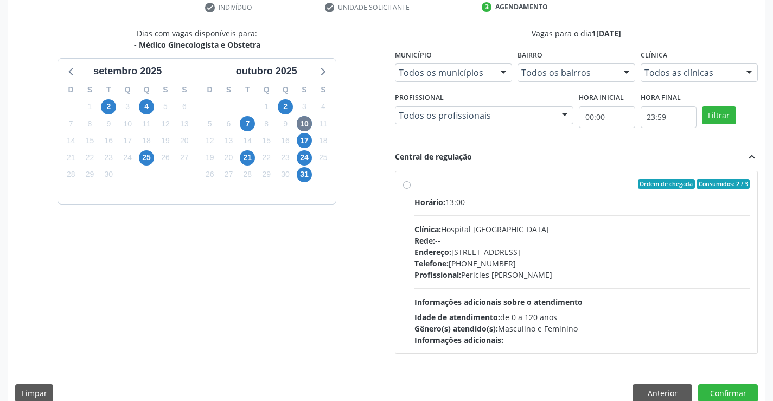
click at [414, 183] on label "Ordem de chegada Consumidos: 2 / 3 Horário: 13:00 Clínica: Hospital Sao Francis…" at bounding box center [582, 262] width 336 height 167
click at [407, 183] on input "Ordem de chegada Consumidos: 2 / 3 Horário: 13:00 Clínica: Hospital Sao Francis…" at bounding box center [407, 184] width 8 height 10
radio input "true"
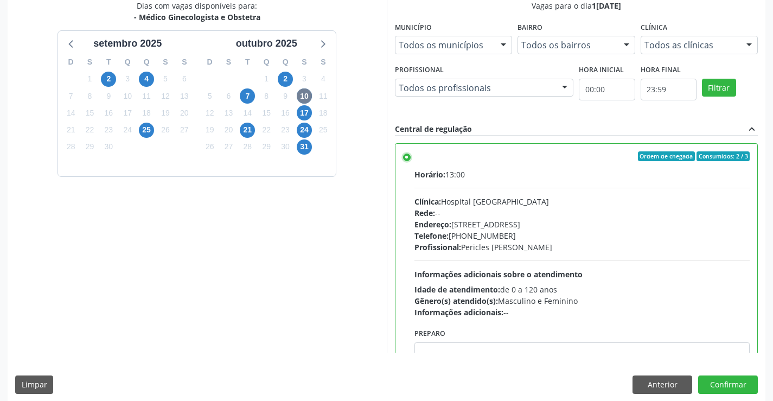
scroll to position [247, 0]
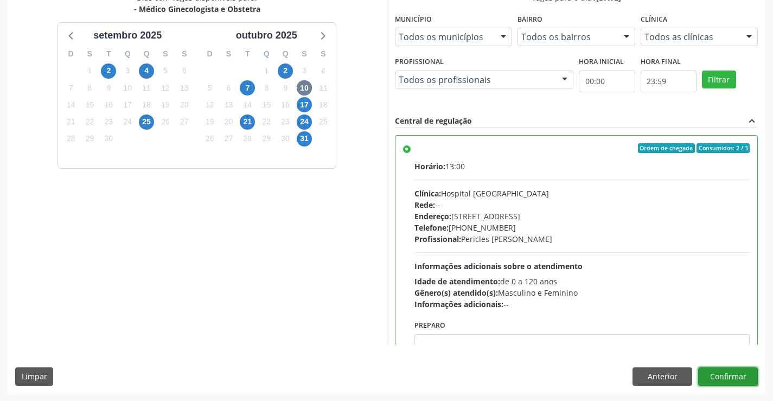
click at [731, 378] on button "Confirmar" at bounding box center [728, 376] width 60 height 18
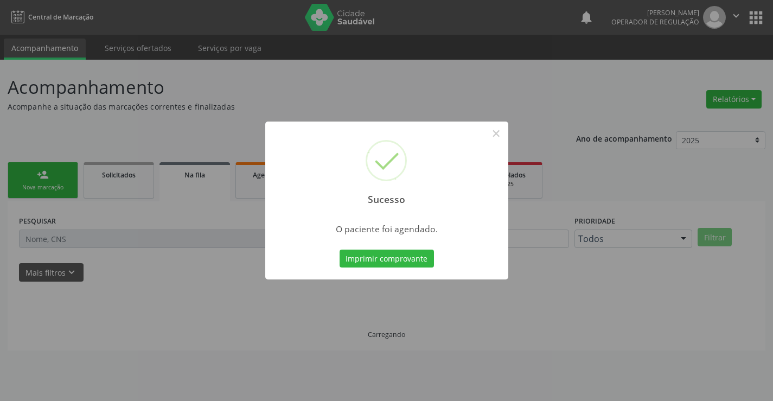
scroll to position [0, 0]
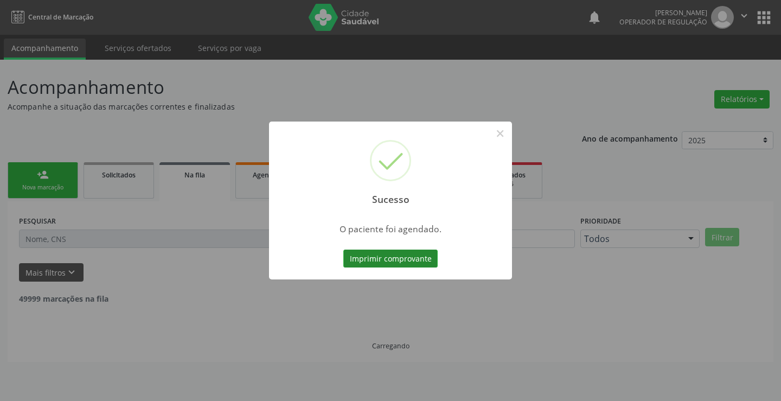
click at [396, 259] on button "Imprimir comprovante" at bounding box center [390, 258] width 94 height 18
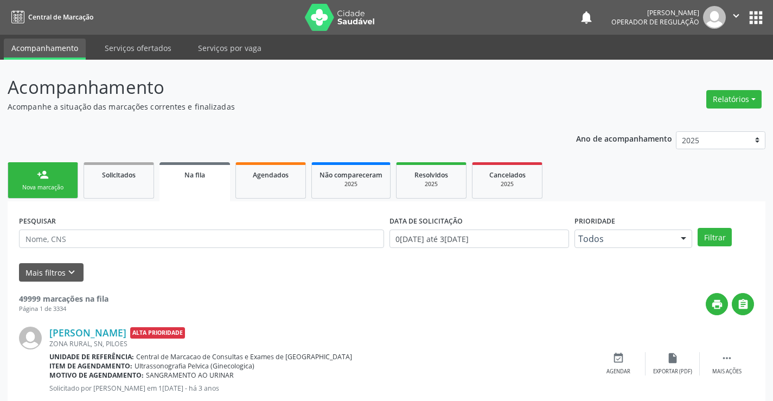
click at [61, 186] on div "Nova marcação" at bounding box center [43, 187] width 54 height 8
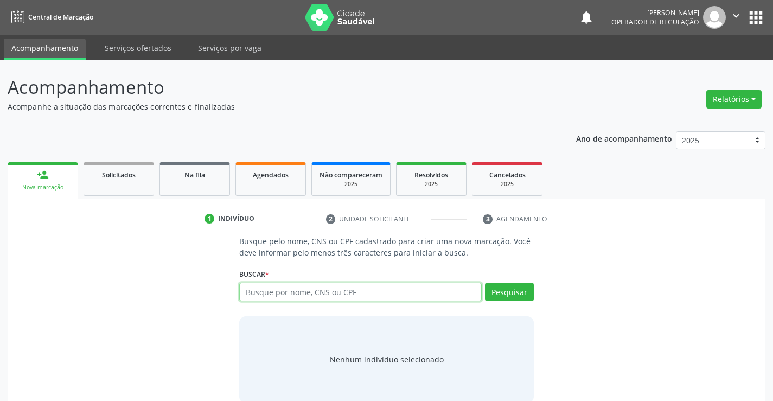
click at [292, 289] on input "text" at bounding box center [360, 292] width 242 height 18
type input "700705437318780"
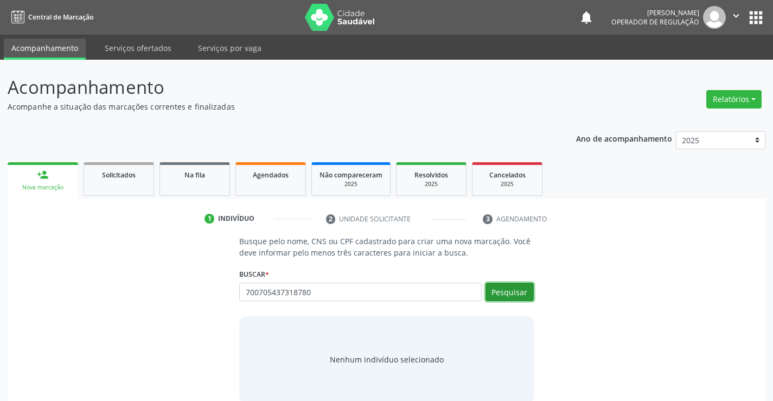
click at [508, 290] on button "Pesquisar" at bounding box center [509, 292] width 48 height 18
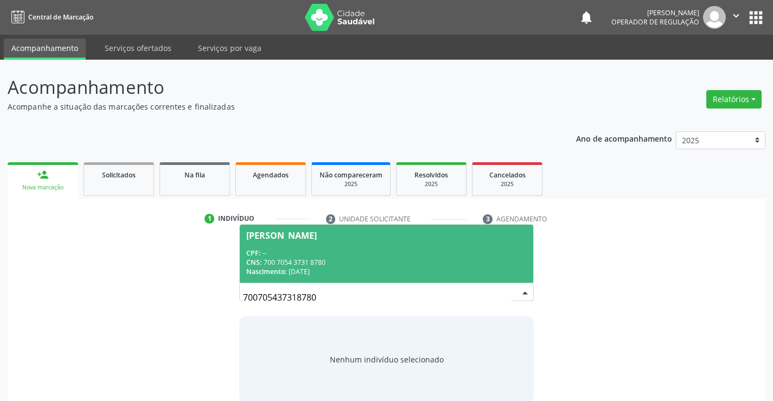
click at [279, 264] on div "CNS: 700 7054 3731 8780" at bounding box center [386, 262] width 280 height 9
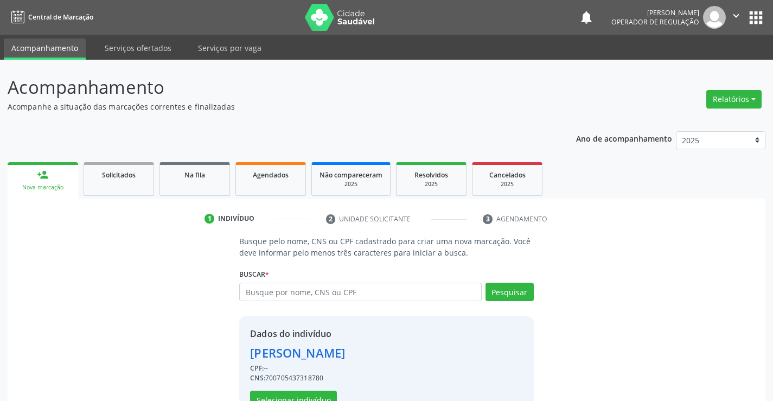
scroll to position [34, 0]
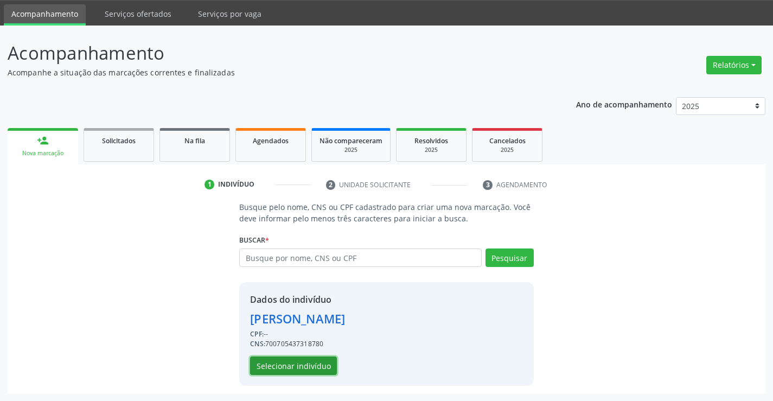
click at [273, 366] on button "Selecionar indivíduo" at bounding box center [293, 365] width 87 height 18
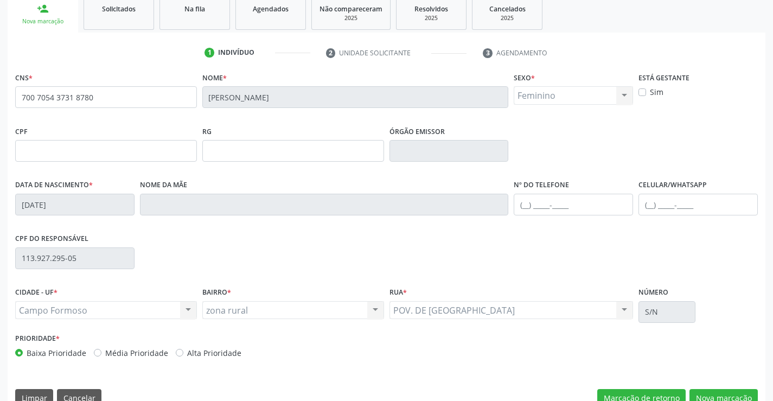
scroll to position [168, 0]
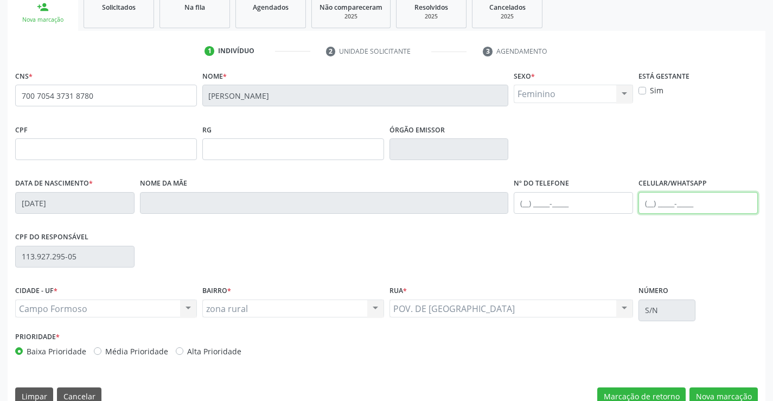
click at [651, 202] on input "text" at bounding box center [697, 203] width 119 height 22
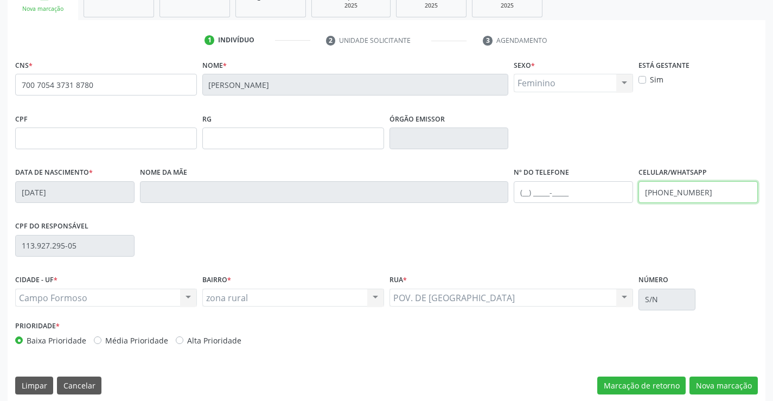
scroll to position [187, 0]
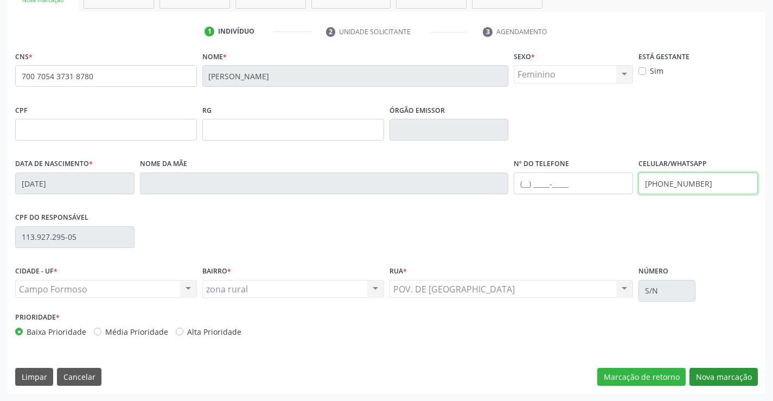
type input "(74) 99961-2533"
click at [718, 377] on button "Nova marcação" at bounding box center [723, 377] width 68 height 18
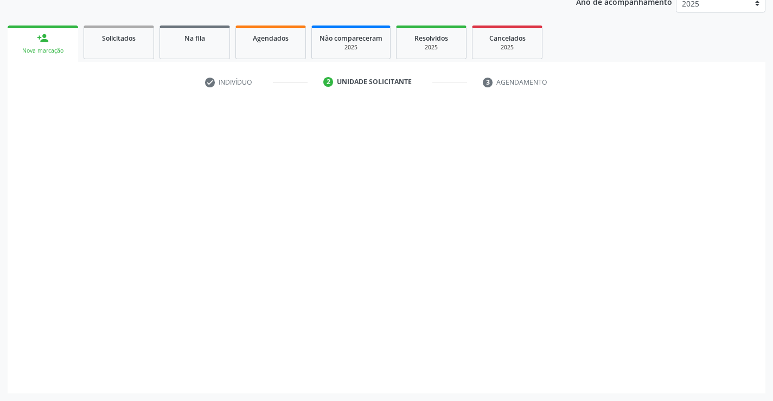
scroll to position [137, 0]
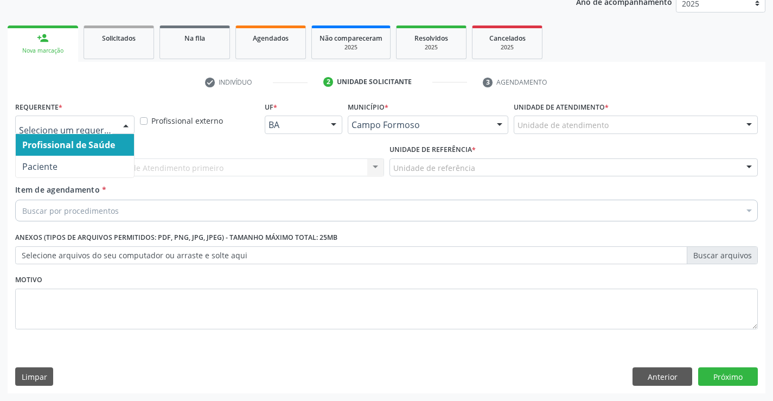
click at [122, 123] on div at bounding box center [126, 125] width 16 height 18
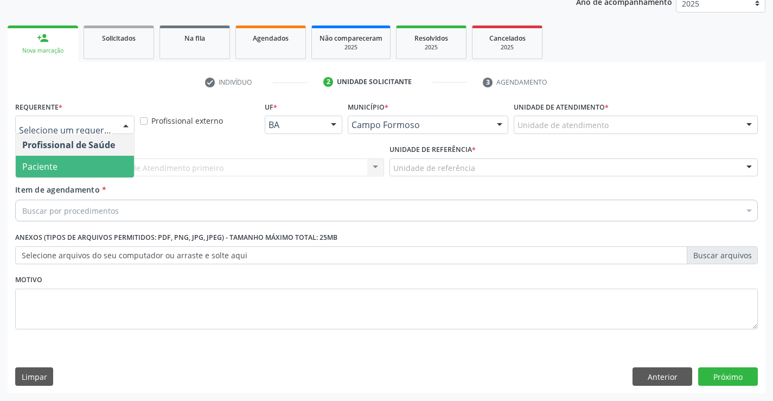
click at [91, 165] on span "Paciente" at bounding box center [75, 167] width 118 height 22
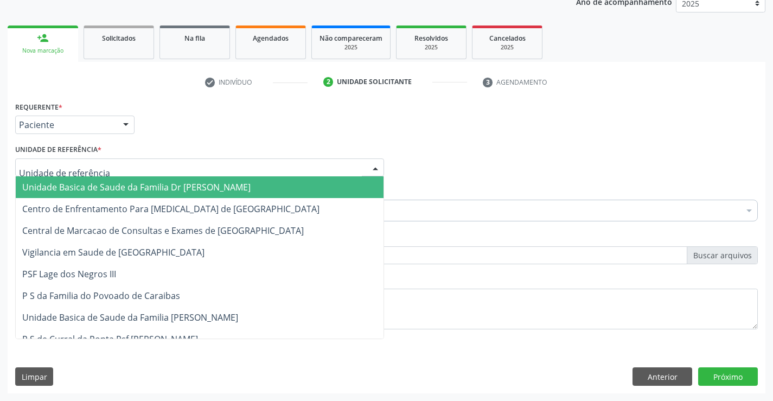
click at [99, 167] on div at bounding box center [199, 167] width 369 height 18
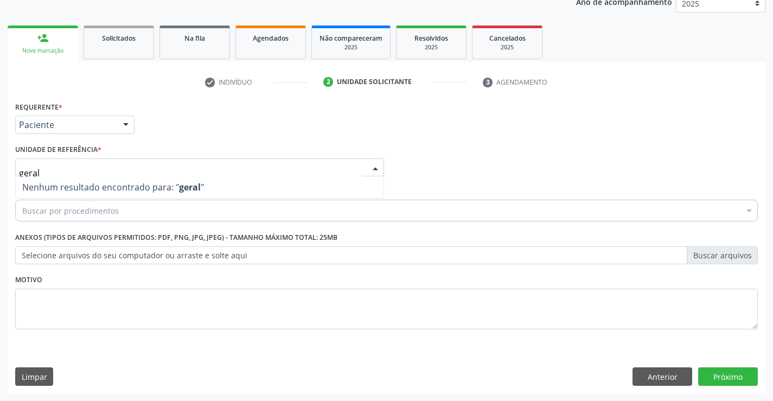
drag, startPoint x: 20, startPoint y: 170, endPoint x: 48, endPoint y: 172, distance: 28.3
click at [48, 172] on input "geral" at bounding box center [190, 173] width 343 height 22
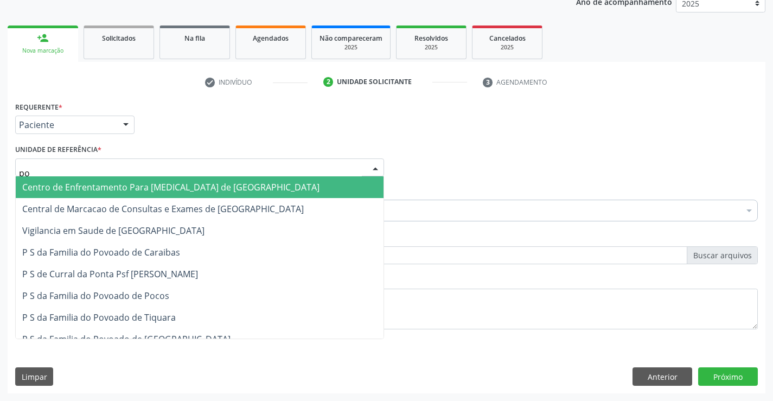
type input "poc"
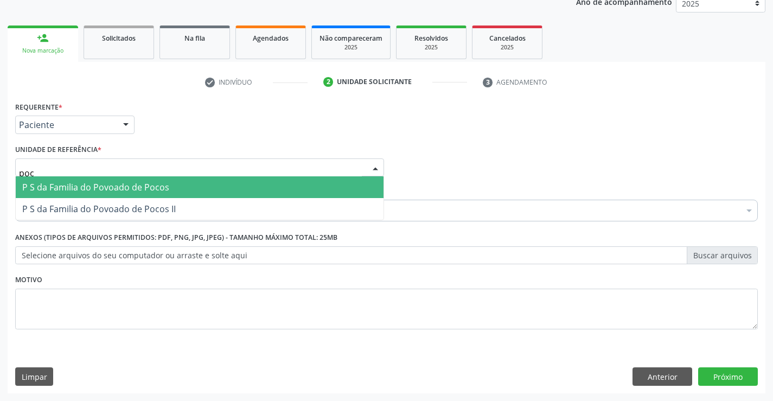
click at [71, 183] on span "P S da Familia do Povoado de Pocos" at bounding box center [95, 187] width 147 height 12
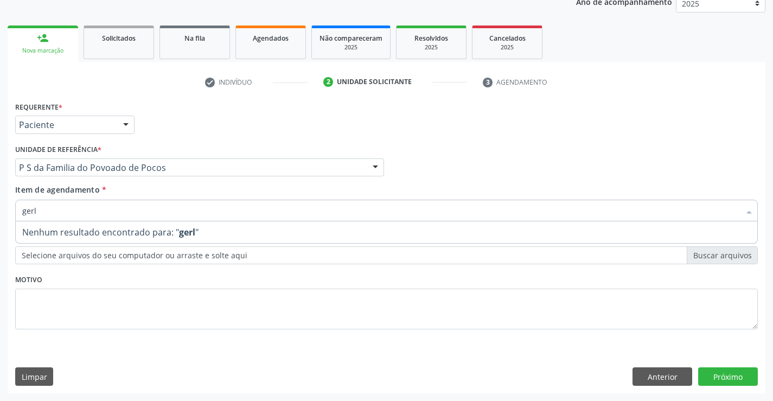
type input "geral"
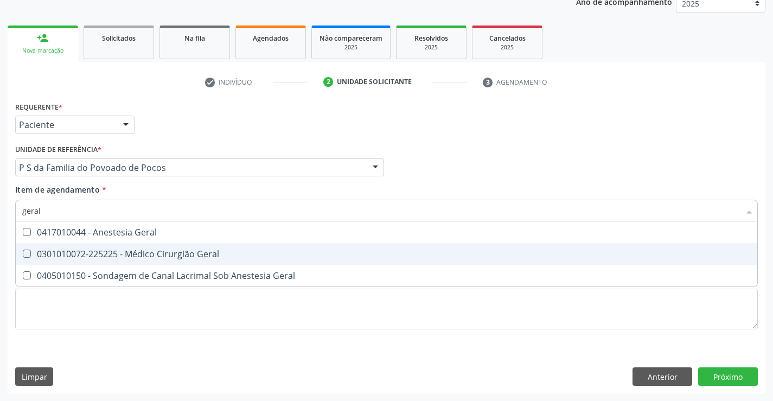
click at [98, 255] on div "0301010072-225225 - Médico Cirurgião Geral" at bounding box center [386, 253] width 728 height 9
checkbox Geral "true"
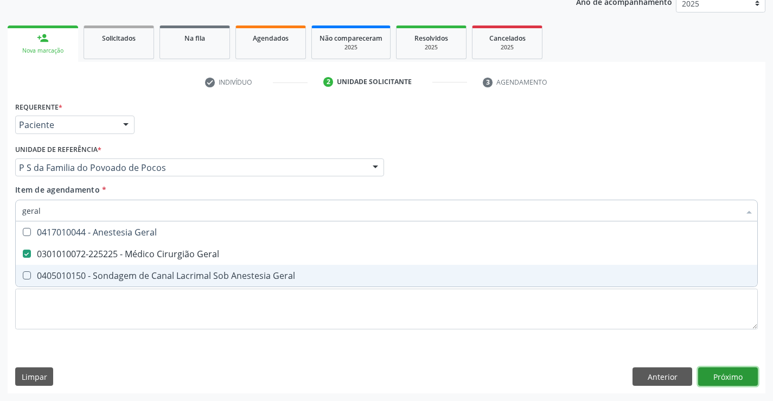
click at [715, 375] on div "Requerente * Paciente Profissional de Saúde Paciente Nenhum resultado encontrad…" at bounding box center [387, 246] width 758 height 295
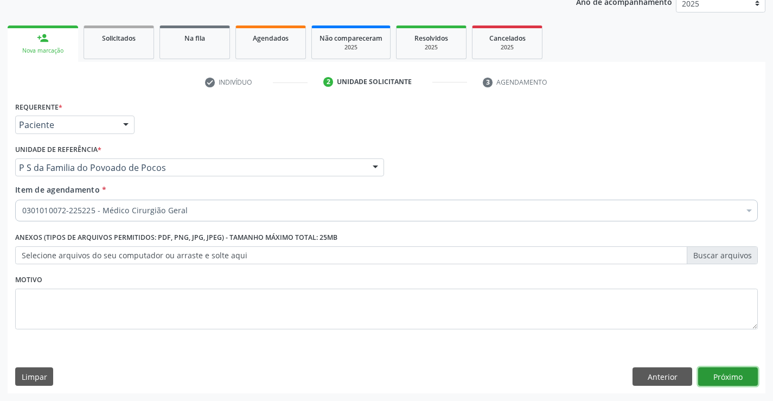
click at [716, 375] on button "Próximo" at bounding box center [728, 376] width 60 height 18
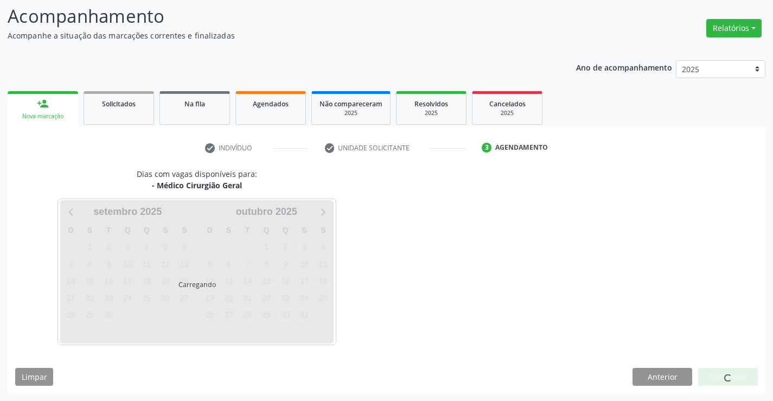
scroll to position [71, 0]
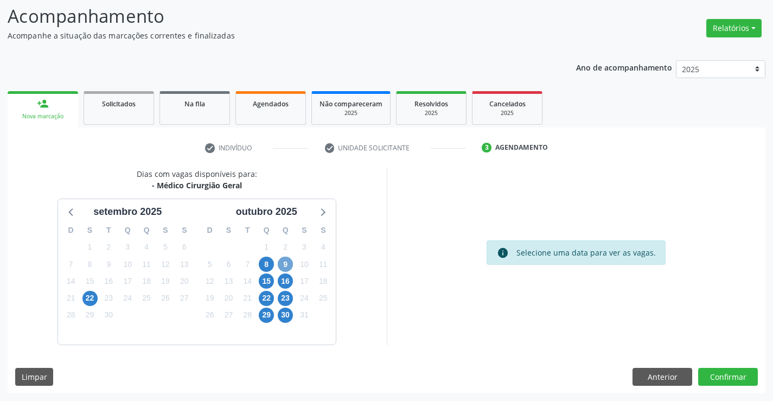
click at [287, 265] on span "9" at bounding box center [285, 264] width 15 height 15
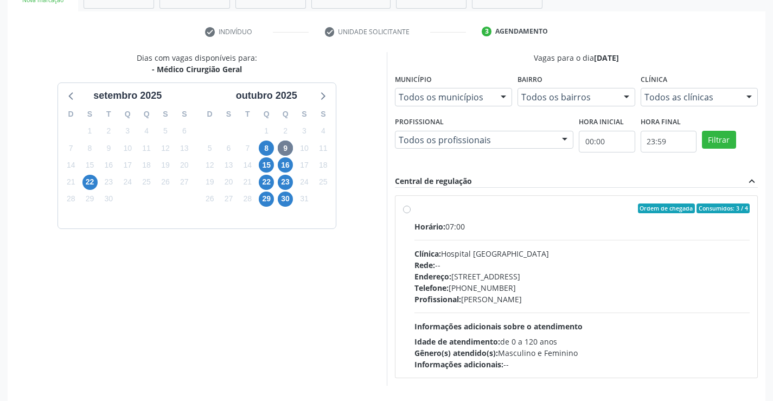
scroll to position [189, 0]
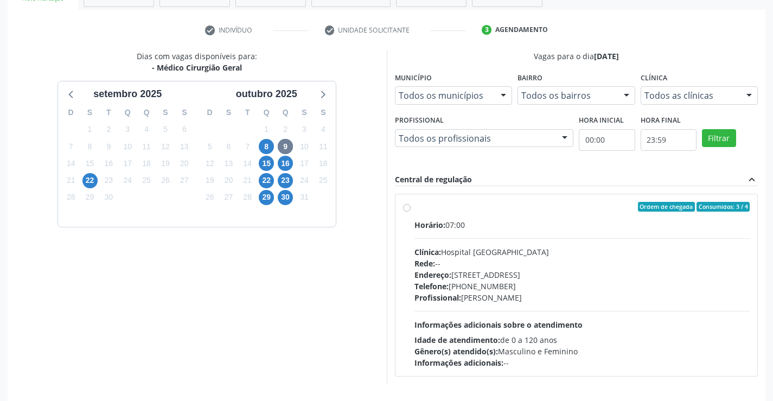
click at [414, 209] on label "Ordem de chegada Consumidos: 3 / 4 Horário: 07:00 Clínica: Hospital [GEOGRAPHIC…" at bounding box center [582, 285] width 336 height 167
click at [405, 209] on input "Ordem de chegada Consumidos: 3 / 4 Horário: 07:00 Clínica: Hospital [GEOGRAPHIC…" at bounding box center [407, 207] width 8 height 10
radio input "true"
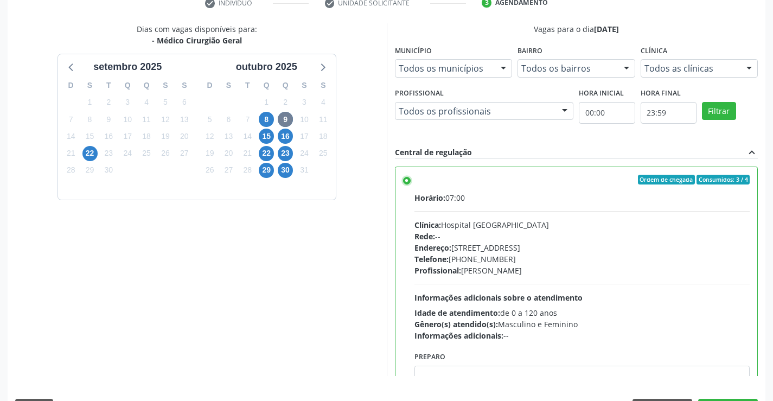
scroll to position [247, 0]
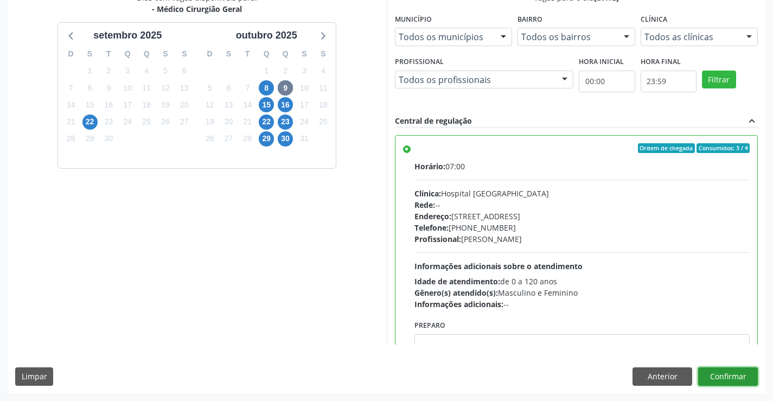
click at [727, 377] on button "Confirmar" at bounding box center [728, 376] width 60 height 18
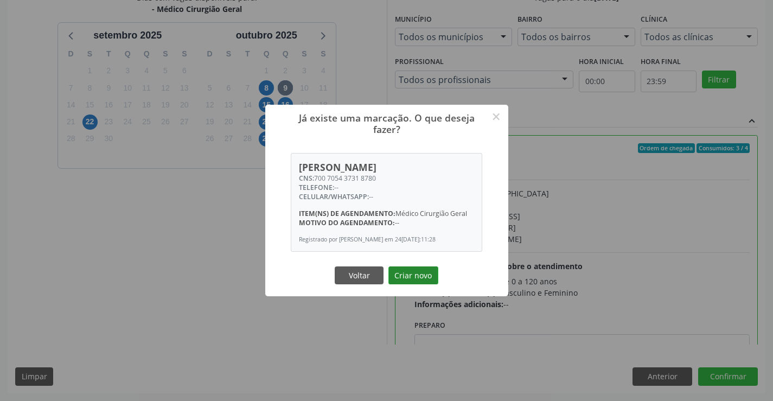
click at [421, 278] on button "Criar novo" at bounding box center [413, 275] width 50 height 18
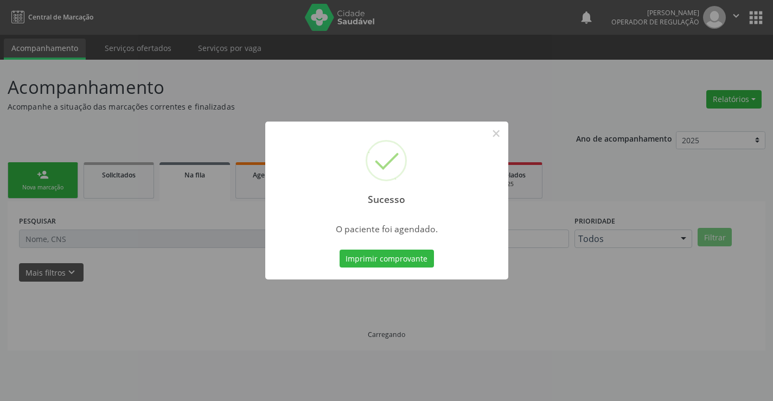
scroll to position [0, 0]
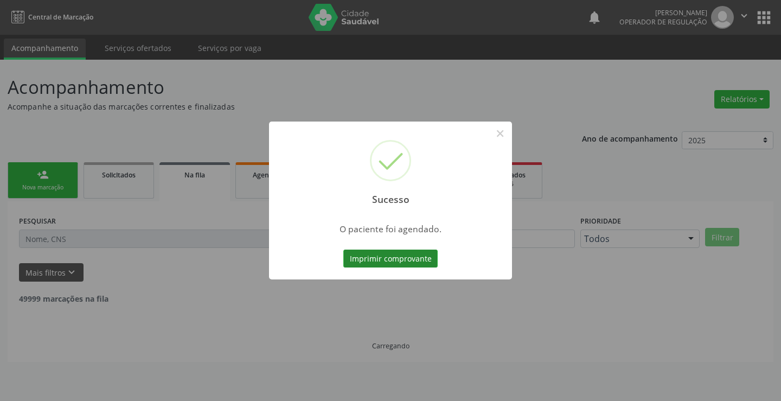
click at [372, 257] on button "Imprimir comprovante" at bounding box center [390, 258] width 94 height 18
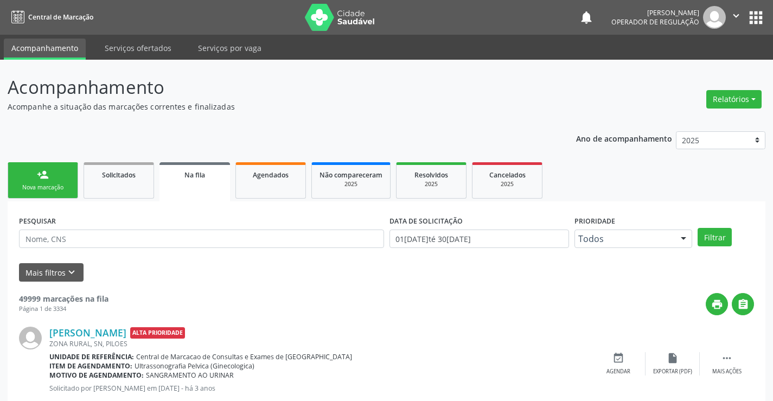
click at [45, 188] on div "Nova marcação" at bounding box center [43, 187] width 54 height 8
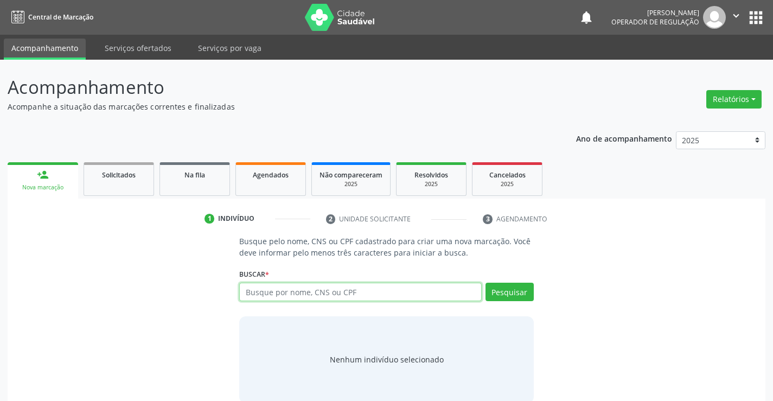
click at [252, 290] on input "text" at bounding box center [360, 292] width 242 height 18
type input "70680472154928"
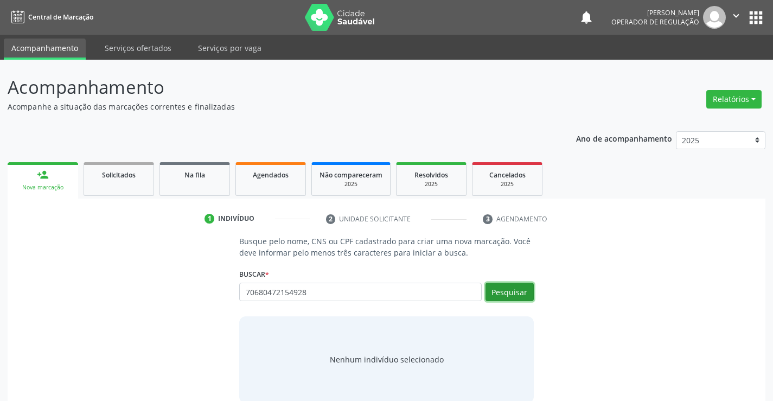
click at [497, 295] on button "Pesquisar" at bounding box center [509, 292] width 48 height 18
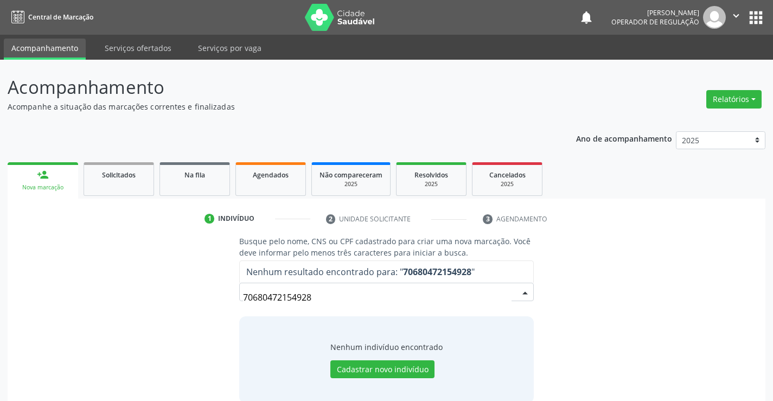
click at [303, 300] on input "70680472154928" at bounding box center [377, 297] width 268 height 22
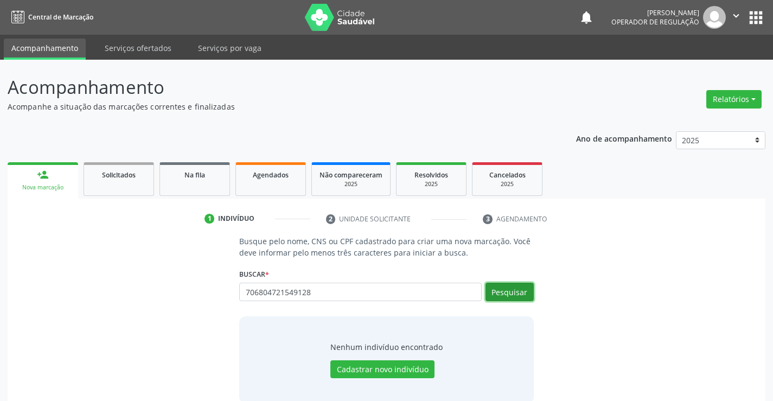
click at [511, 291] on button "Pesquisar" at bounding box center [509, 292] width 48 height 18
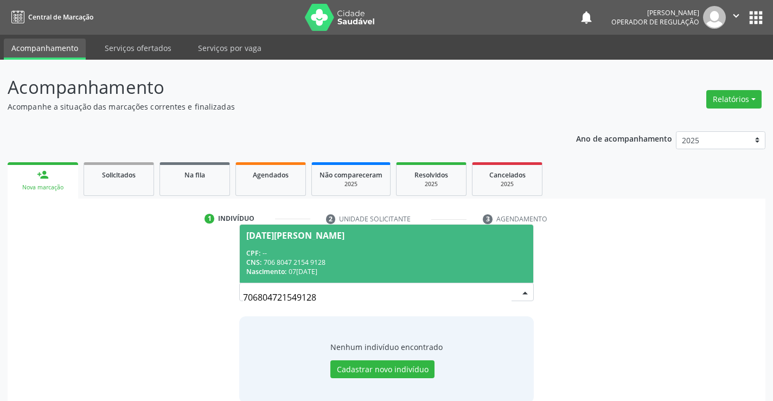
click at [287, 248] on div "CPF: --" at bounding box center [386, 252] width 280 height 9
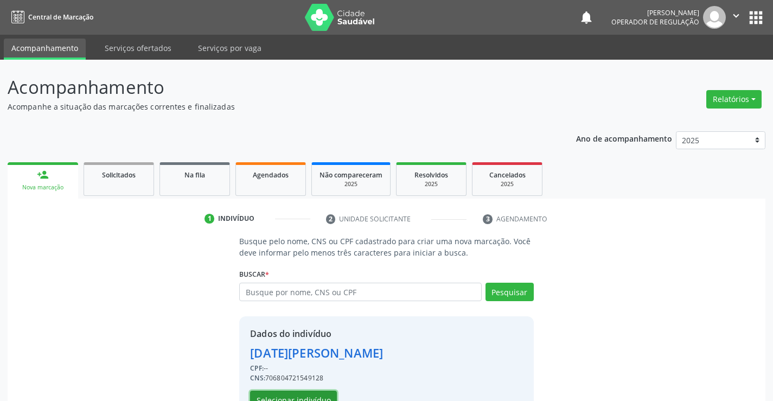
click at [292, 394] on button "Selecionar indivíduo" at bounding box center [293, 400] width 87 height 18
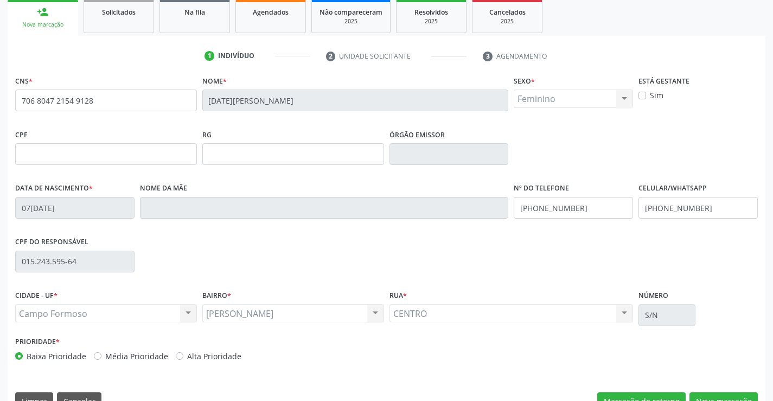
scroll to position [187, 0]
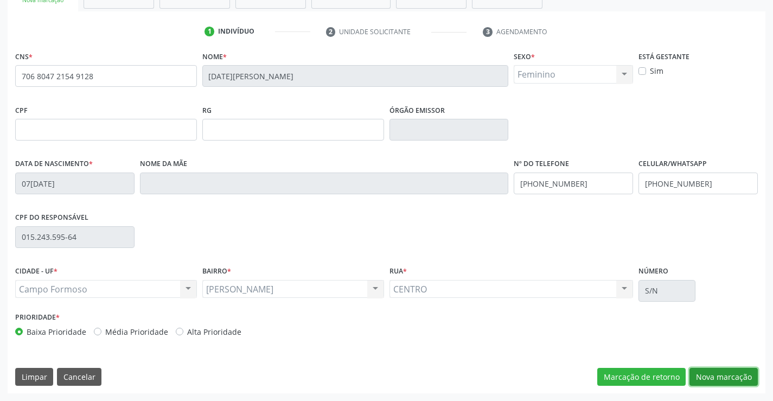
click at [707, 379] on button "Nova marcação" at bounding box center [723, 377] width 68 height 18
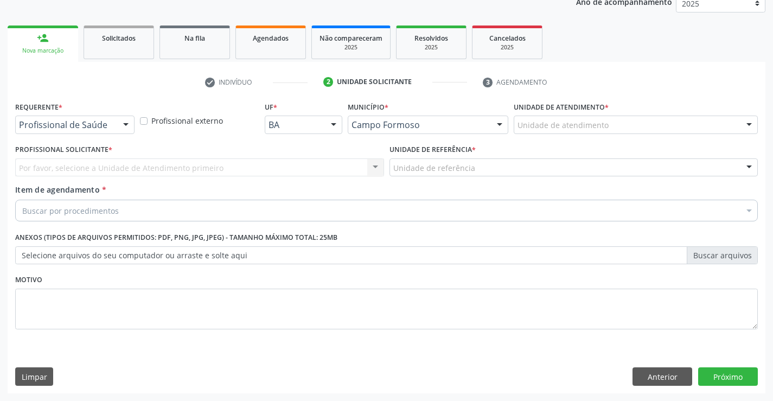
scroll to position [137, 0]
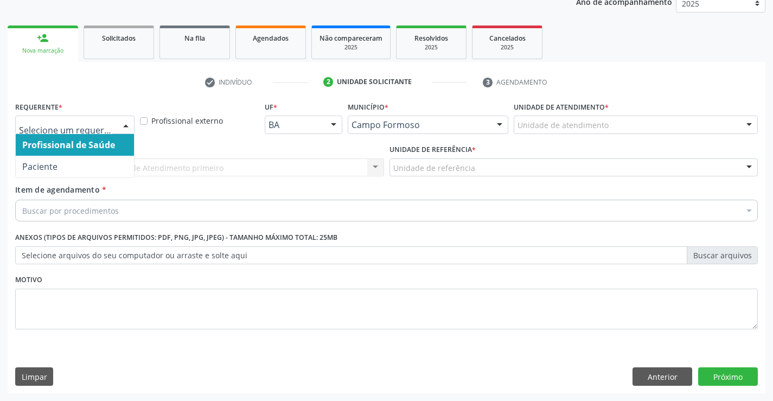
click at [125, 125] on div at bounding box center [126, 125] width 16 height 18
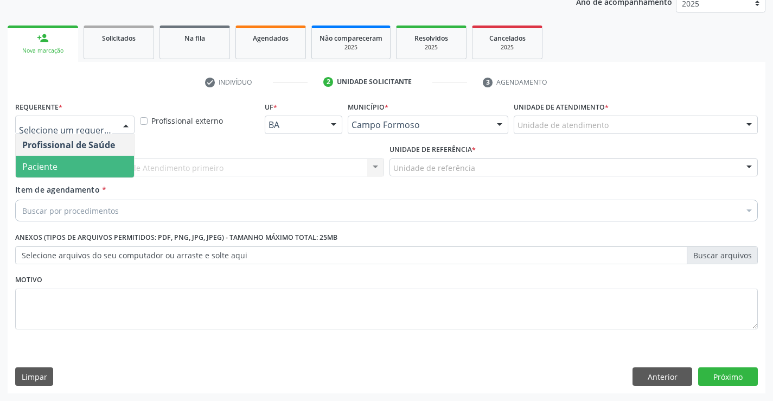
click at [64, 168] on span "Paciente" at bounding box center [75, 167] width 118 height 22
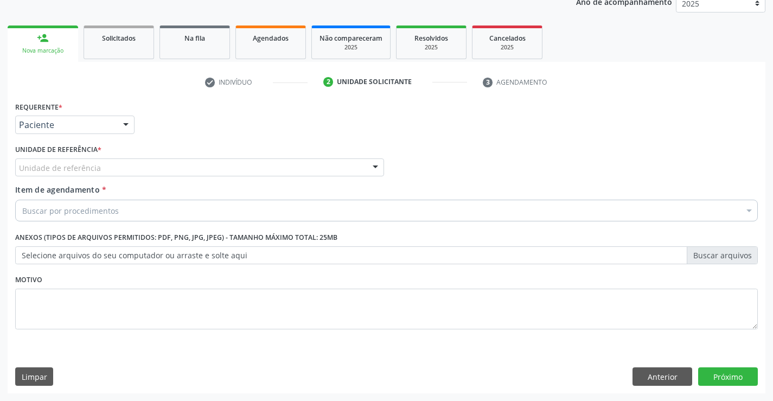
click at [71, 165] on span "Paciente" at bounding box center [75, 167] width 118 height 22
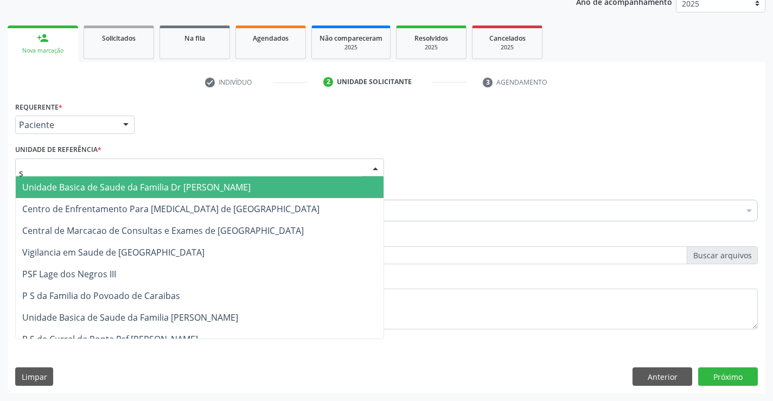
type input "su"
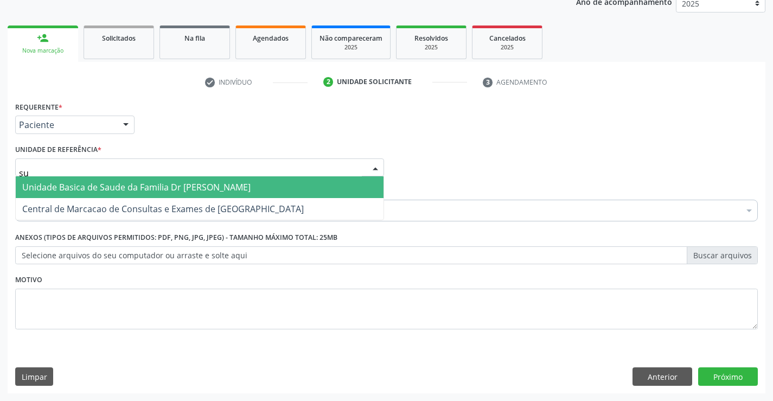
click at [76, 186] on span "Unidade Basica de Saude da Familia Dr [PERSON_NAME]" at bounding box center [136, 187] width 228 height 12
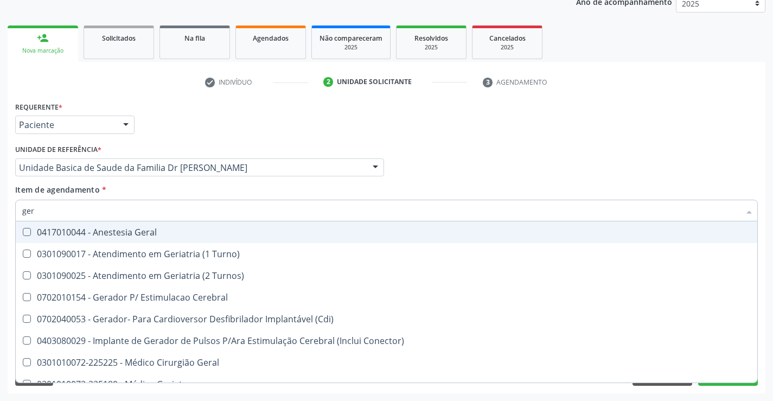
type input "gera"
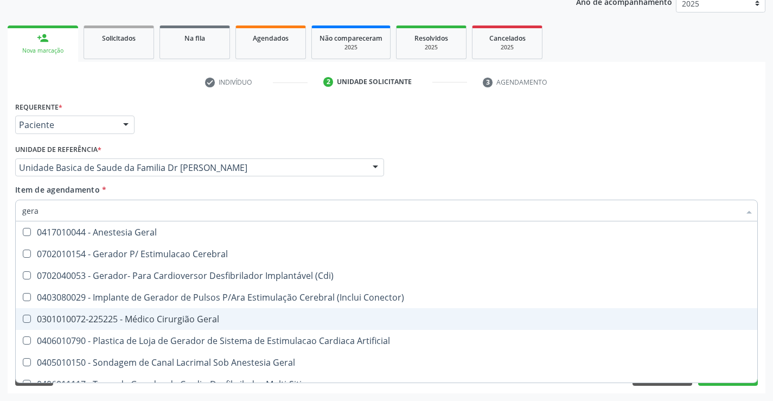
click at [152, 316] on div "0301010072-225225 - Médico Cirurgião Geral" at bounding box center [386, 319] width 728 height 9
checkbox Geral "true"
click at [737, 382] on div "Desfazer seleção 0417010044 - Anestesia Geral 0702010154 - Gerador P/ Estimulac…" at bounding box center [386, 301] width 743 height 161
click at [732, 383] on button "Próximo" at bounding box center [728, 376] width 60 height 18
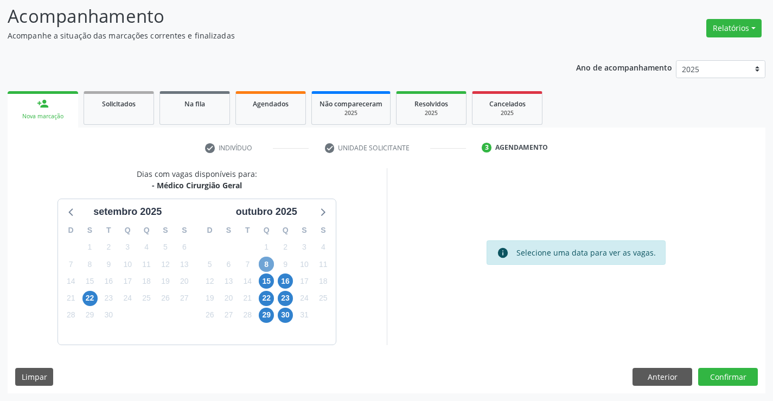
click at [265, 262] on span "8" at bounding box center [266, 264] width 15 height 15
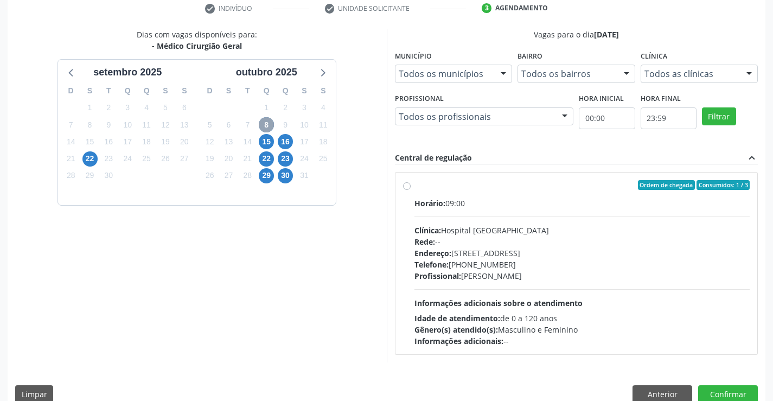
scroll to position [228, 0]
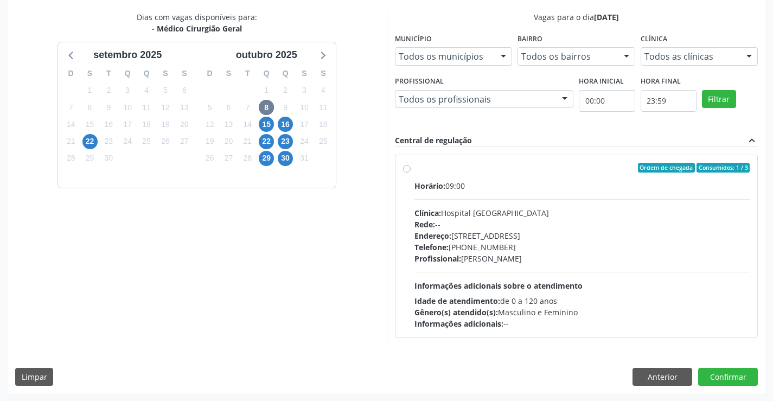
click at [414, 167] on label "Ordem de chegada Consumidos: 1 / 3 Horário: 09:00 Clínica: Hospital Sao Francis…" at bounding box center [582, 246] width 336 height 167
click at [408, 167] on input "Ordem de chegada Consumidos: 1 / 3 Horário: 09:00 Clínica: Hospital Sao Francis…" at bounding box center [407, 168] width 8 height 10
radio input "true"
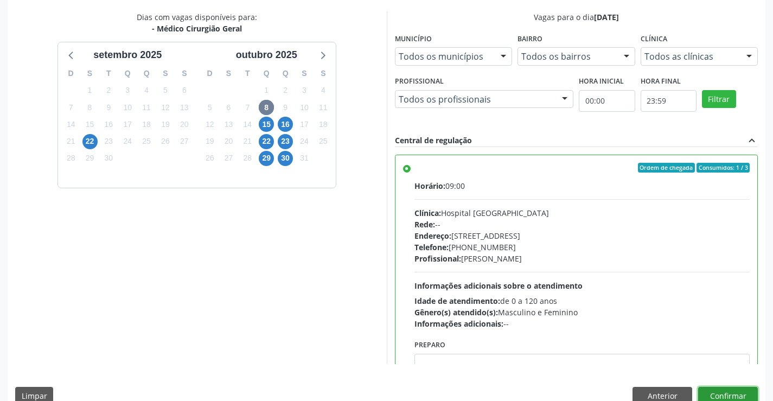
click at [717, 392] on button "Confirmar" at bounding box center [728, 396] width 60 height 18
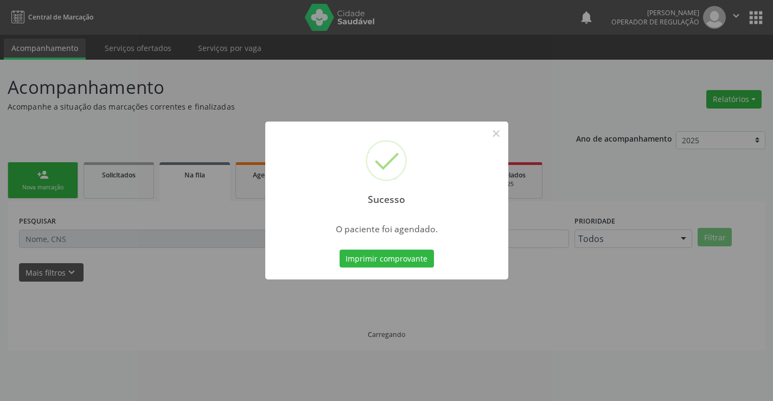
scroll to position [0, 0]
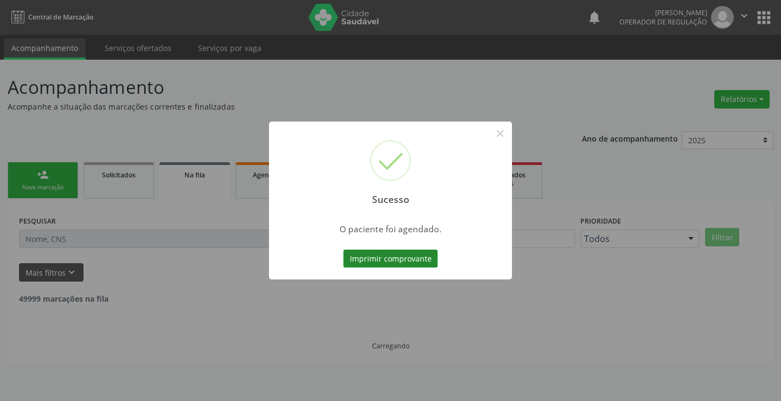
click at [408, 259] on button "Imprimir comprovante" at bounding box center [390, 258] width 94 height 18
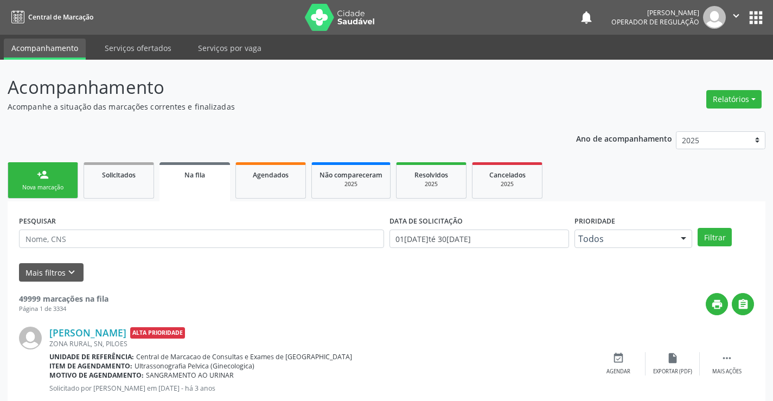
click at [55, 185] on div "Nova marcação" at bounding box center [43, 187] width 54 height 8
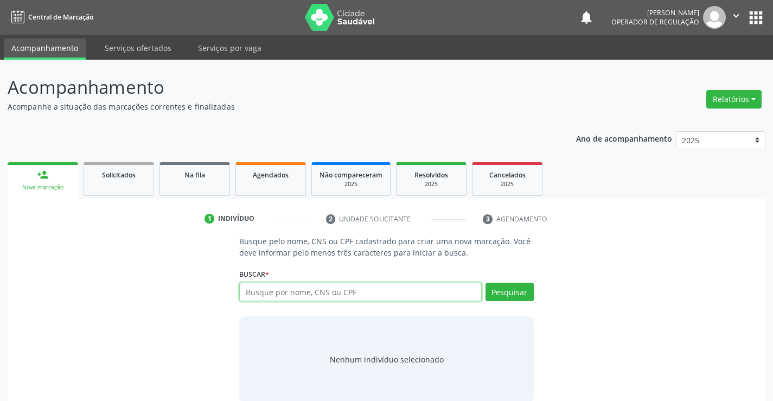
click at [325, 293] on input "text" at bounding box center [360, 292] width 242 height 18
type input "704200797117984"
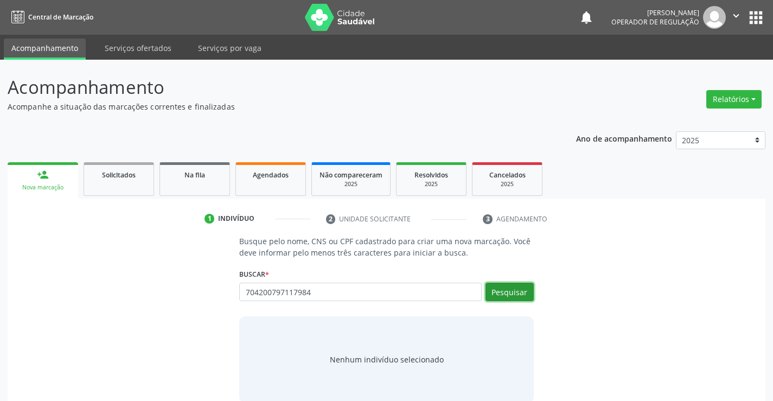
click at [514, 287] on button "Pesquisar" at bounding box center [509, 292] width 48 height 18
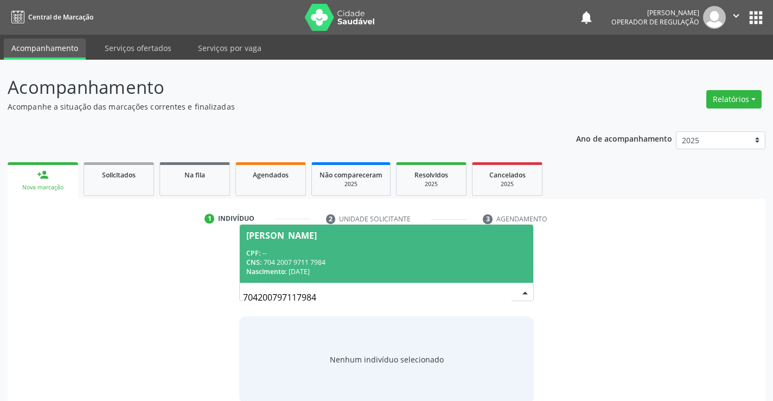
click at [255, 245] on span "Antonio Lima de Souza CPF: -- CNS: 704 2007 9711 7984 Nascimento: 25/12/1955" at bounding box center [386, 254] width 293 height 58
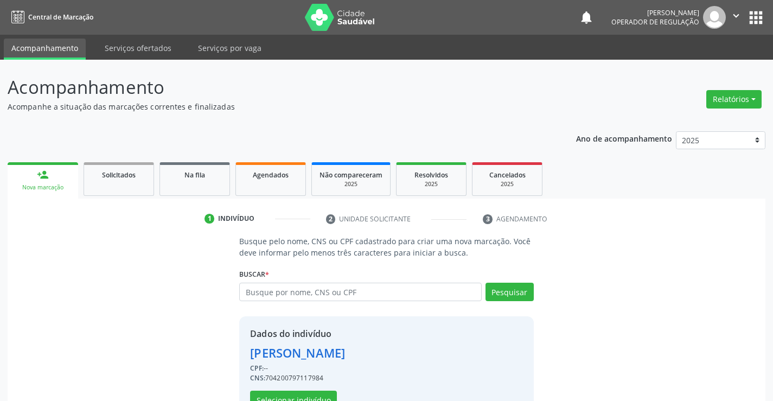
scroll to position [34, 0]
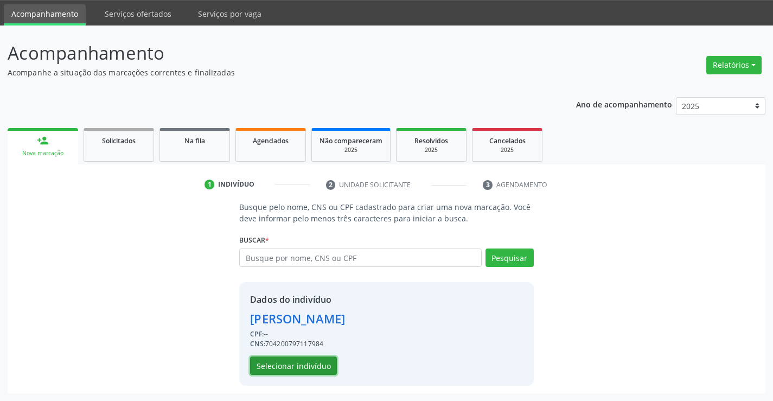
click at [281, 364] on button "Selecionar indivíduo" at bounding box center [293, 365] width 87 height 18
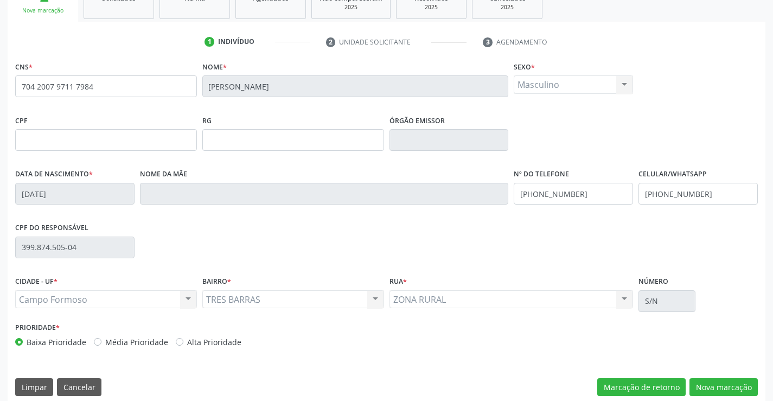
scroll to position [187, 0]
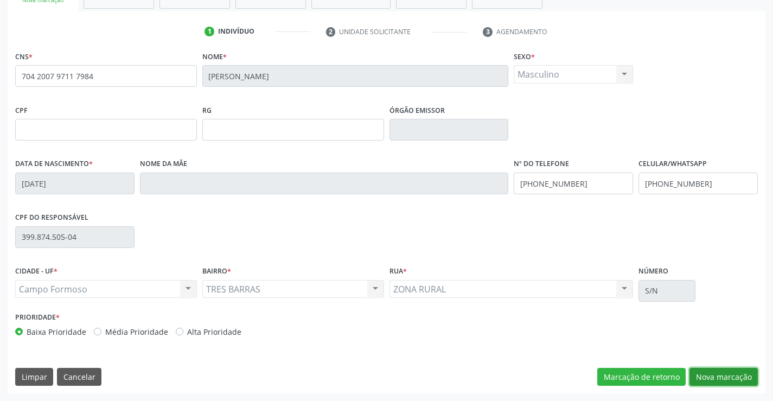
click at [724, 377] on button "Nova marcação" at bounding box center [723, 377] width 68 height 18
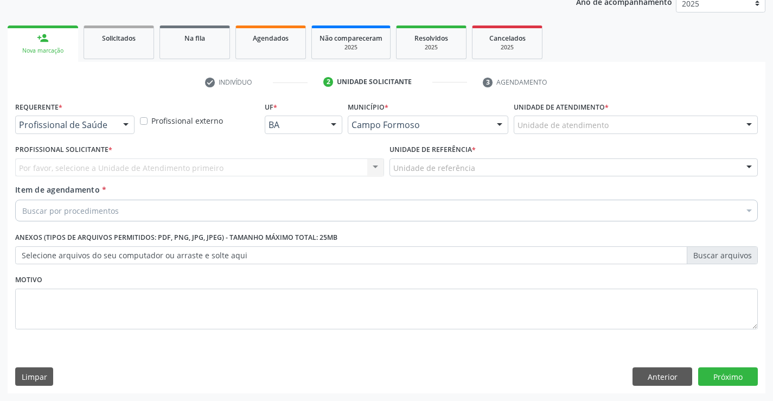
scroll to position [137, 0]
click at [126, 124] on div at bounding box center [126, 125] width 16 height 18
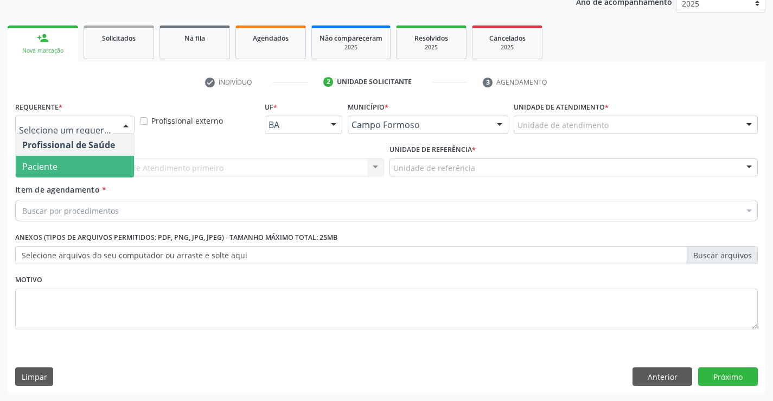
click at [77, 169] on span "Paciente" at bounding box center [75, 167] width 118 height 22
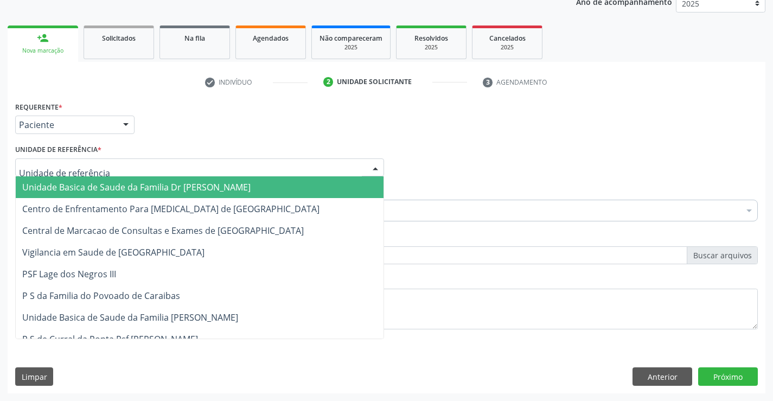
type input "c"
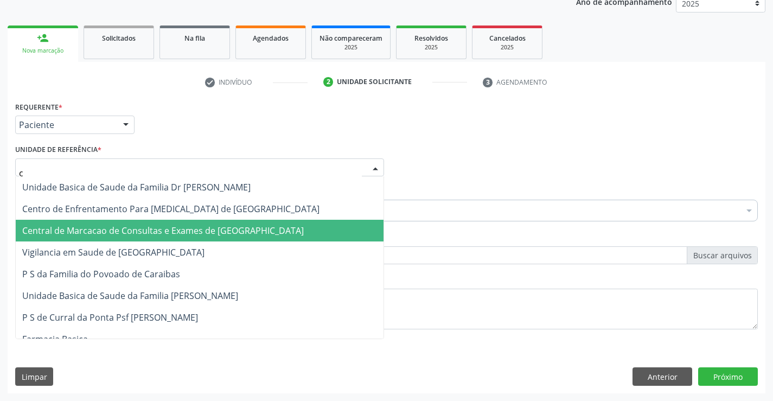
click at [95, 228] on span "Central de Marcacao de Consultas e Exames de [GEOGRAPHIC_DATA]" at bounding box center [162, 231] width 281 height 12
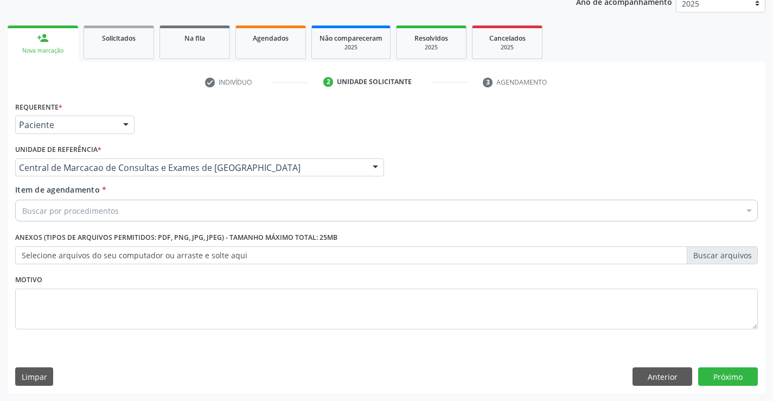
click at [135, 212] on div "Buscar por procedimentos" at bounding box center [386, 211] width 743 height 22
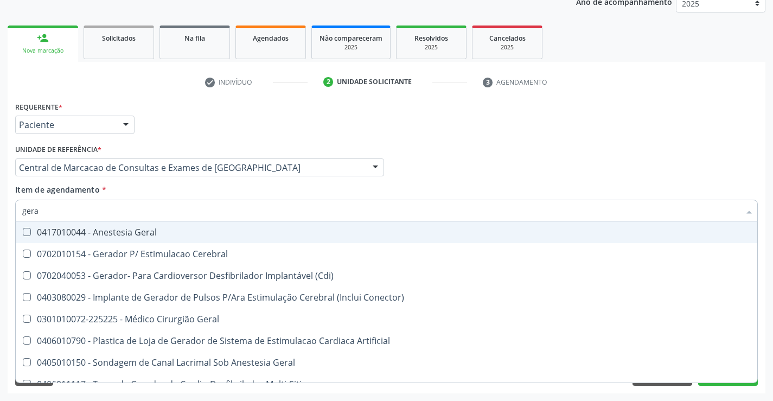
type input "geral"
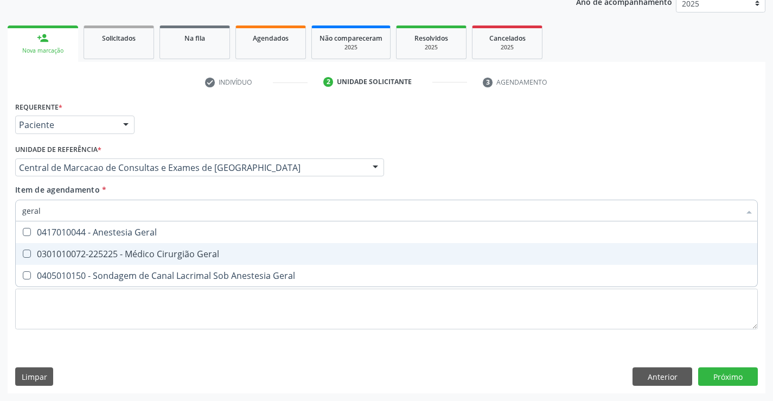
click at [152, 256] on div "0301010072-225225 - Médico Cirurgião Geral" at bounding box center [386, 253] width 728 height 9
checkbox Geral "true"
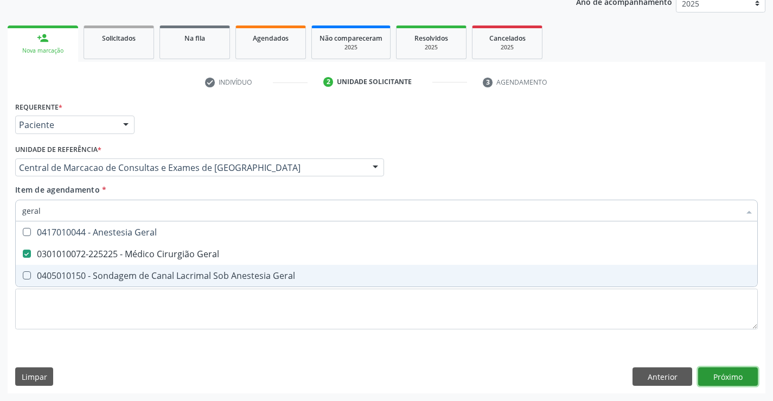
click at [743, 374] on div "Requerente * Paciente Profissional de Saúde Paciente Nenhum resultado encontrad…" at bounding box center [387, 246] width 758 height 295
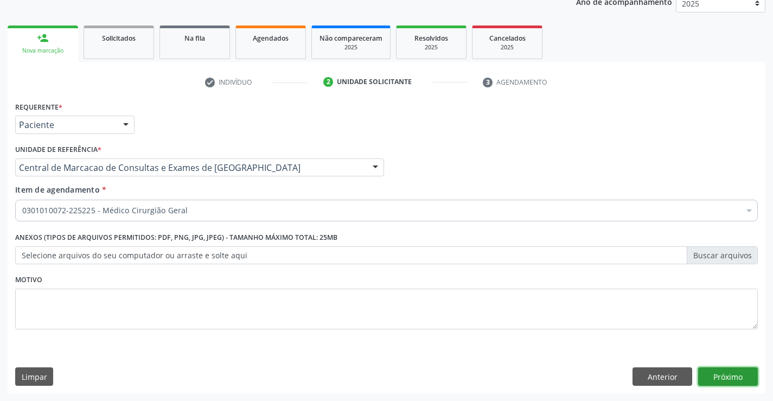
click at [739, 373] on button "Próximo" at bounding box center [728, 376] width 60 height 18
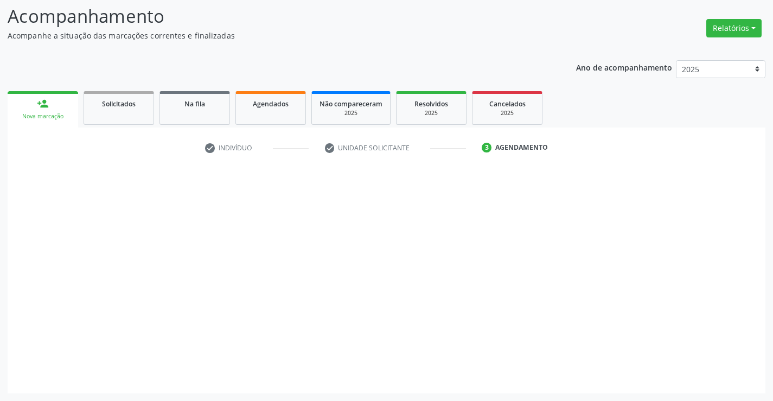
scroll to position [71, 0]
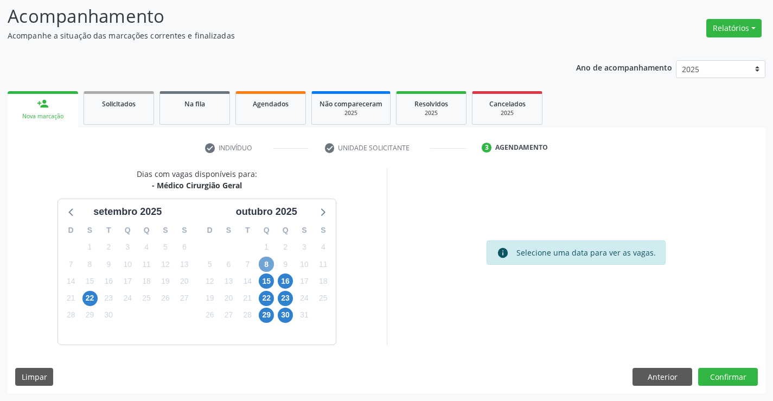
click at [266, 264] on span "8" at bounding box center [266, 264] width 15 height 15
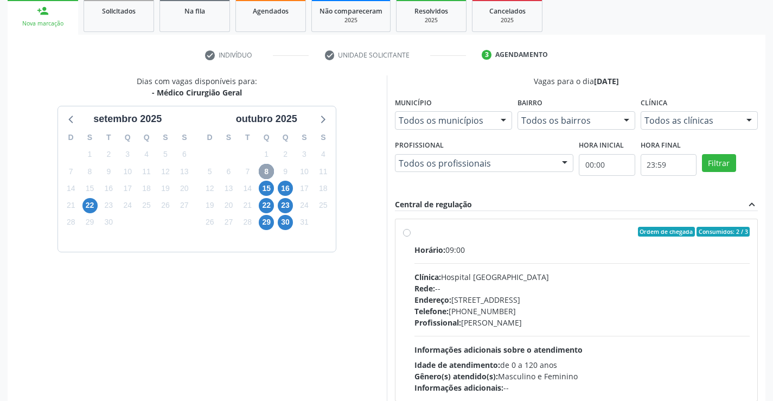
scroll to position [228, 0]
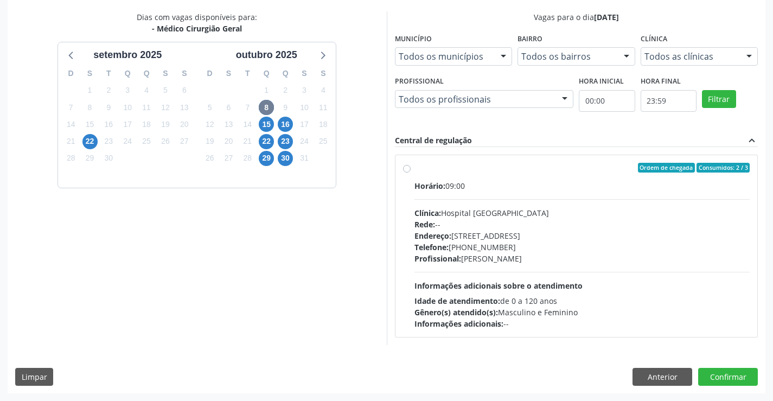
click at [414, 168] on label "Ordem de chegada Consumidos: 2 / 3 Horário: 09:00 Clínica: Hospital Sao Francis…" at bounding box center [582, 246] width 336 height 167
click at [407, 168] on input "Ordem de chegada Consumidos: 2 / 3 Horário: 09:00 Clínica: Hospital Sao Francis…" at bounding box center [407, 168] width 8 height 10
radio input "true"
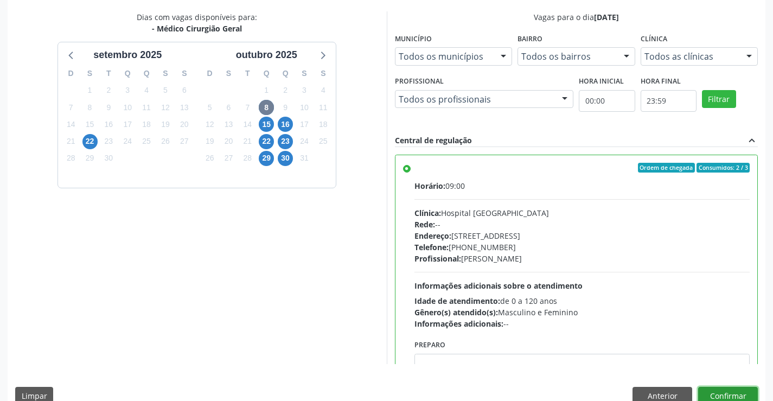
click at [734, 392] on button "Confirmar" at bounding box center [728, 396] width 60 height 18
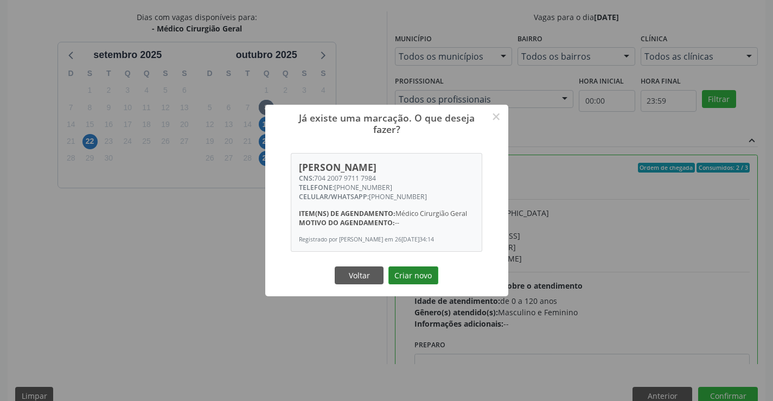
click at [406, 276] on button "Criar novo" at bounding box center [413, 275] width 50 height 18
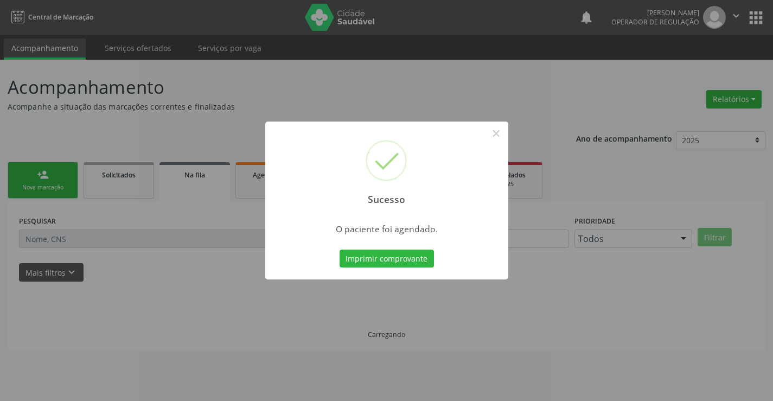
scroll to position [0, 0]
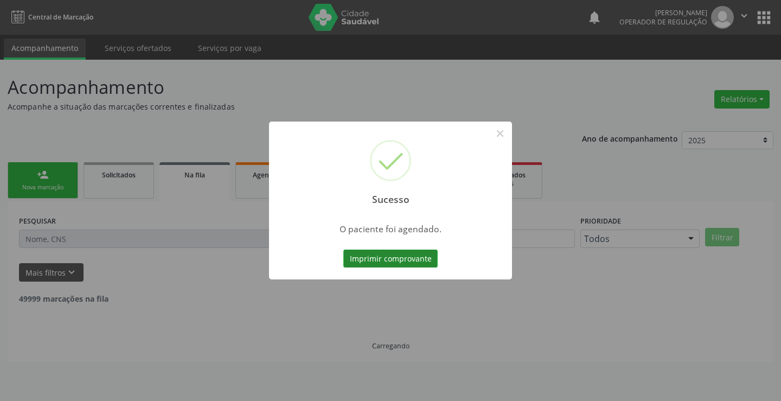
click at [417, 259] on button "Imprimir comprovante" at bounding box center [390, 258] width 94 height 18
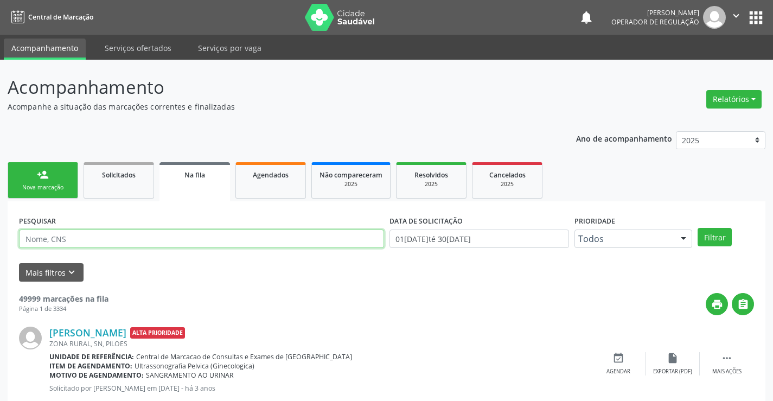
click at [49, 239] on input "text" at bounding box center [201, 238] width 365 height 18
drag, startPoint x: 25, startPoint y: 238, endPoint x: 107, endPoint y: 235, distance: 81.9
click at [107, 235] on input "700004728878001" at bounding box center [201, 238] width 365 height 18
type input "700004728878001"
click at [51, 181] on link "person_add Nova marcação" at bounding box center [43, 180] width 71 height 36
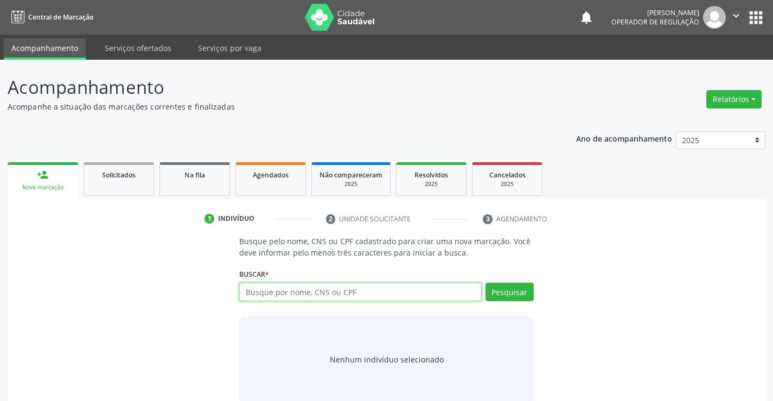
click at [336, 292] on input "text" at bounding box center [360, 292] width 242 height 18
paste input "700004728878001"
type input "700004728878001"
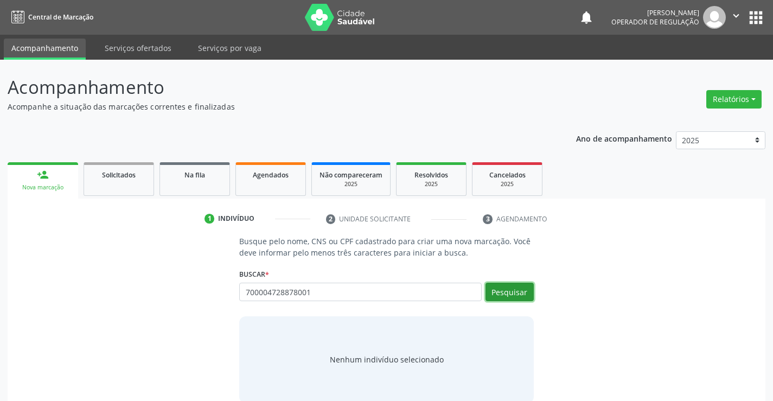
click at [514, 295] on button "Pesquisar" at bounding box center [509, 292] width 48 height 18
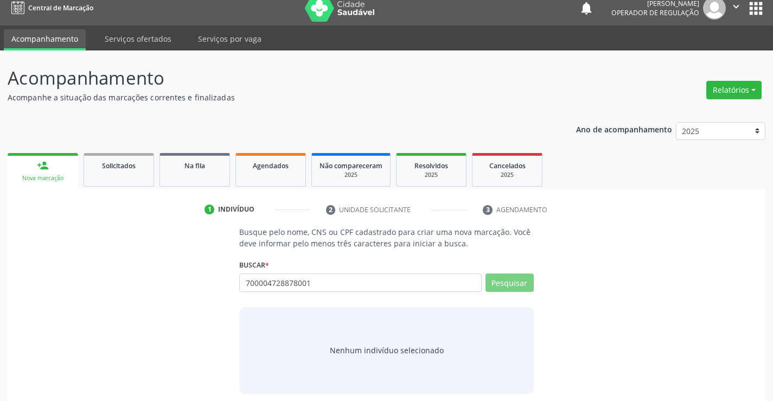
scroll to position [17, 0]
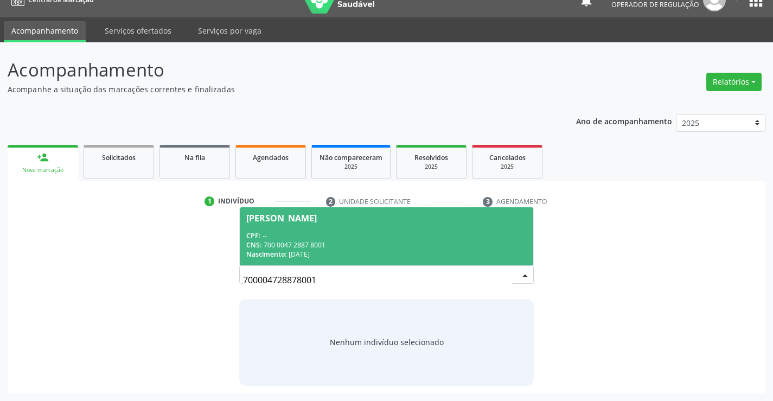
click at [272, 240] on div "CNS: 700 0047 2887 8001" at bounding box center [386, 244] width 280 height 9
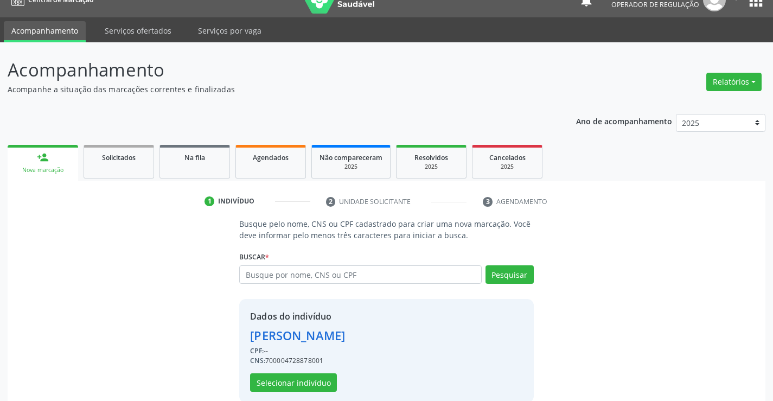
scroll to position [34, 0]
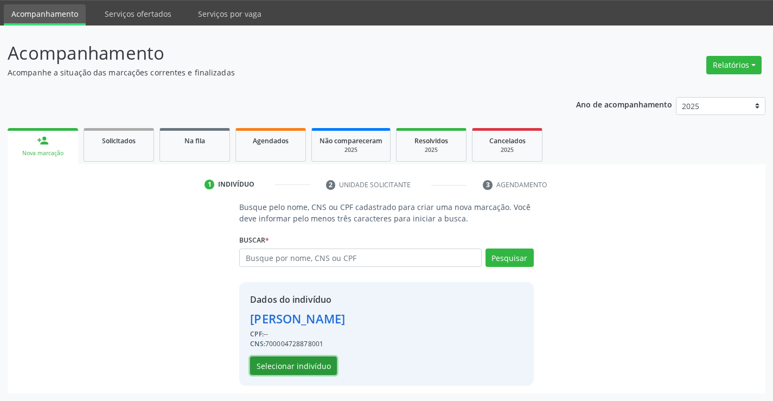
click at [270, 362] on button "Selecionar indivíduo" at bounding box center [293, 365] width 87 height 18
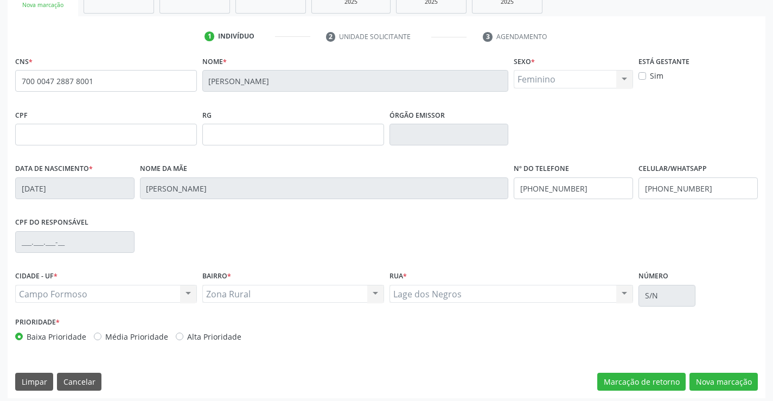
scroll to position [187, 0]
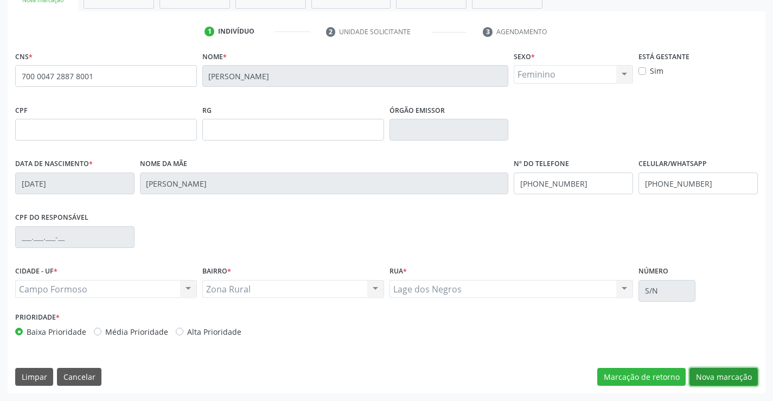
click at [710, 375] on button "Nova marcação" at bounding box center [723, 377] width 68 height 18
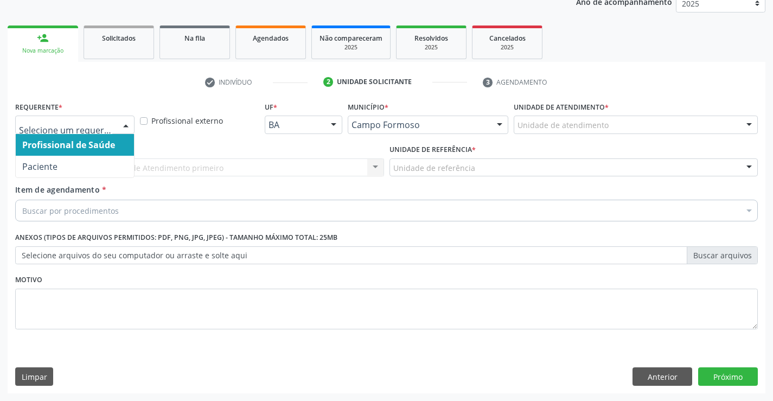
click at [129, 123] on div at bounding box center [126, 125] width 16 height 18
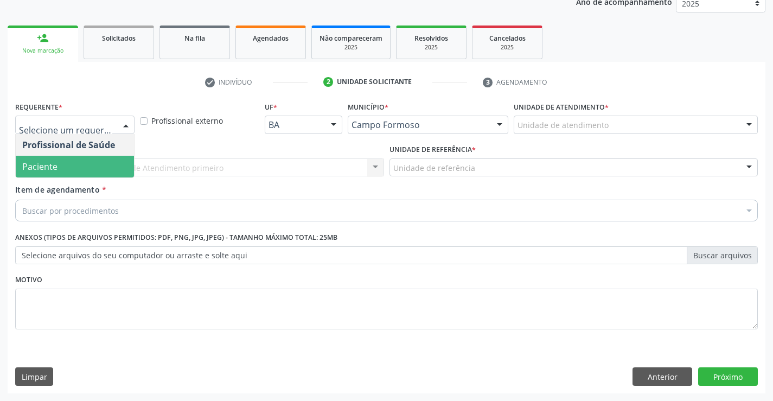
click at [70, 171] on span "Paciente" at bounding box center [75, 167] width 118 height 22
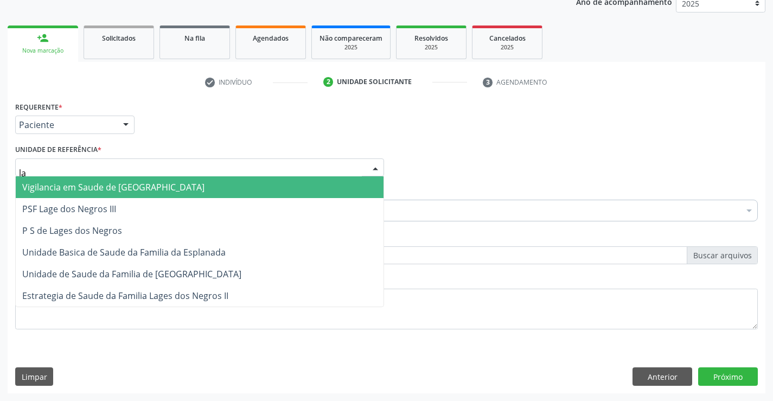
type input "lag"
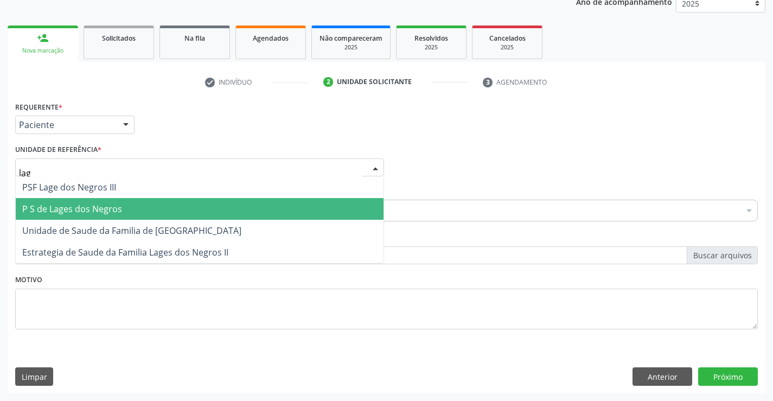
click at [73, 208] on span "P S de Lages dos Negros" at bounding box center [72, 209] width 100 height 12
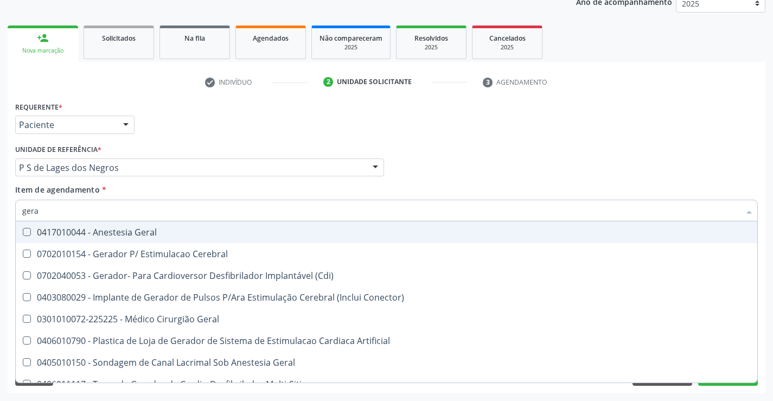
type input "geral"
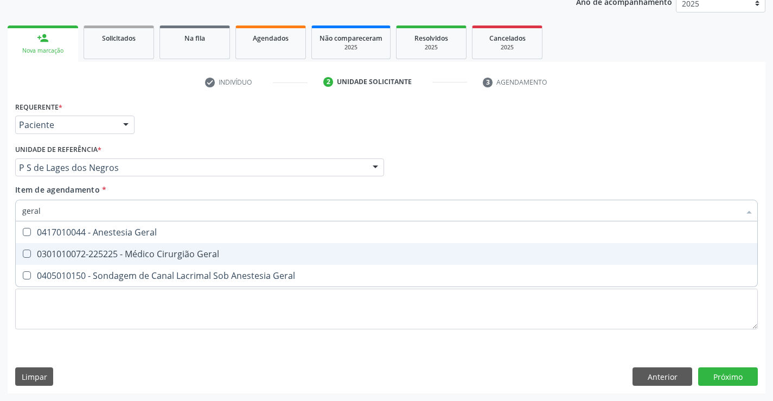
click at [148, 253] on div "0301010072-225225 - Médico Cirurgião Geral" at bounding box center [386, 253] width 728 height 9
checkbox Geral "true"
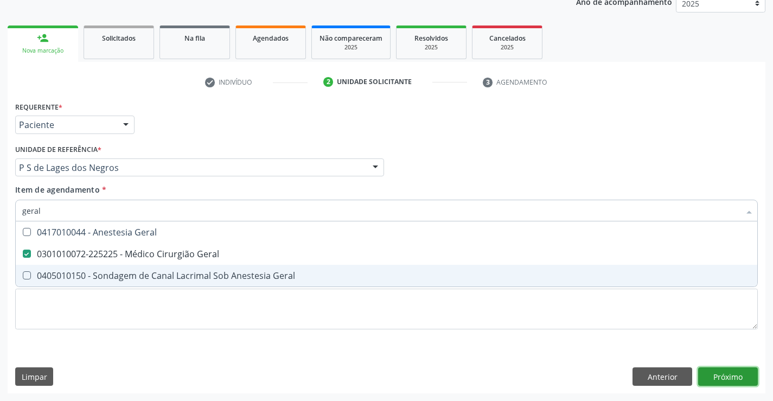
click at [731, 379] on div "Requerente * Paciente Profissional de Saúde Paciente Nenhum resultado encontrad…" at bounding box center [387, 246] width 758 height 295
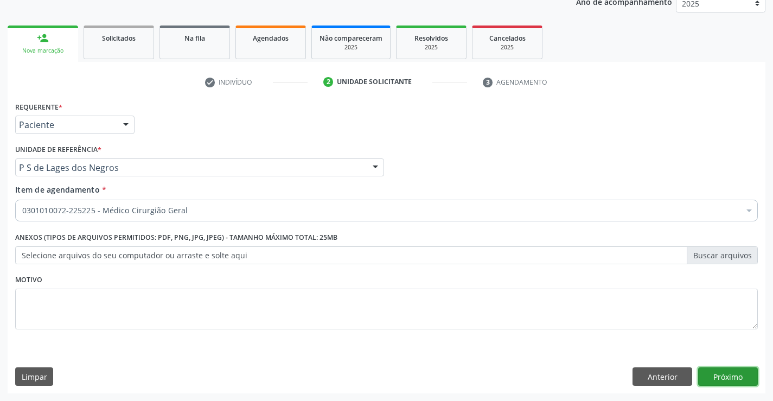
click at [731, 379] on button "Próximo" at bounding box center [728, 376] width 60 height 18
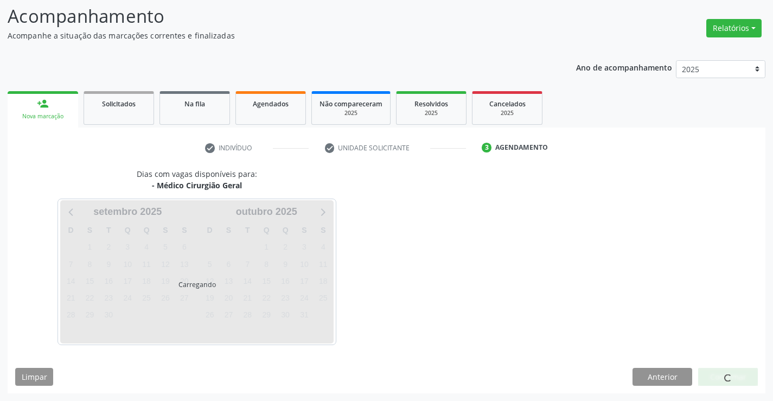
scroll to position [71, 0]
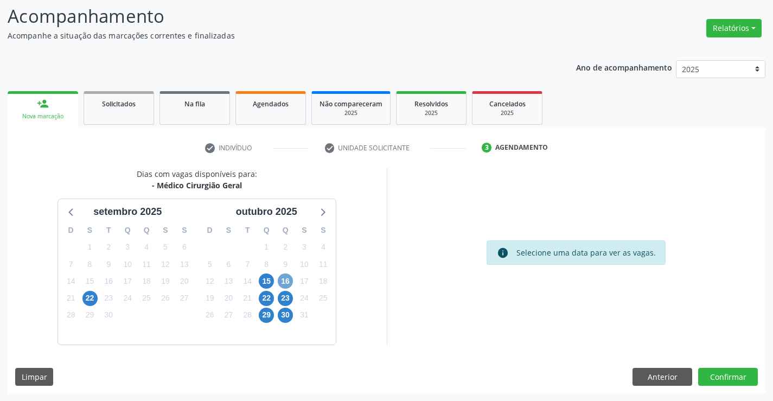
click at [283, 279] on span "16" at bounding box center [285, 280] width 15 height 15
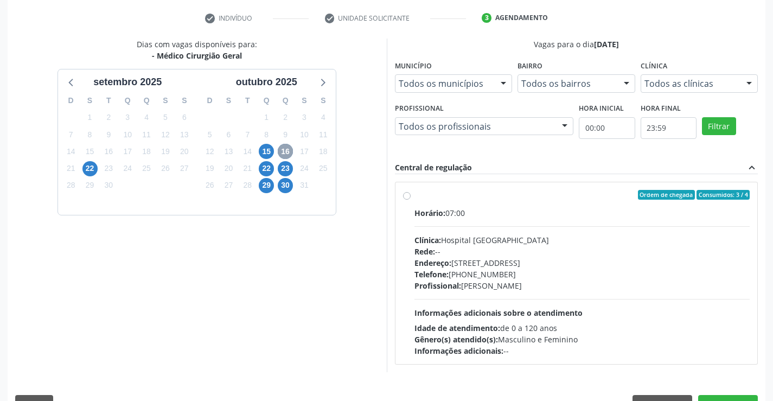
scroll to position [201, 0]
click at [414, 194] on label "Ordem de chegada Consumidos: 3 / 4 Horário: 07:00 Clínica: Hospital Sao Francis…" at bounding box center [582, 272] width 336 height 167
click at [405, 194] on input "Ordem de chegada Consumidos: 3 / 4 Horário: 07:00 Clínica: Hospital Sao Francis…" at bounding box center [407, 194] width 8 height 10
radio input "true"
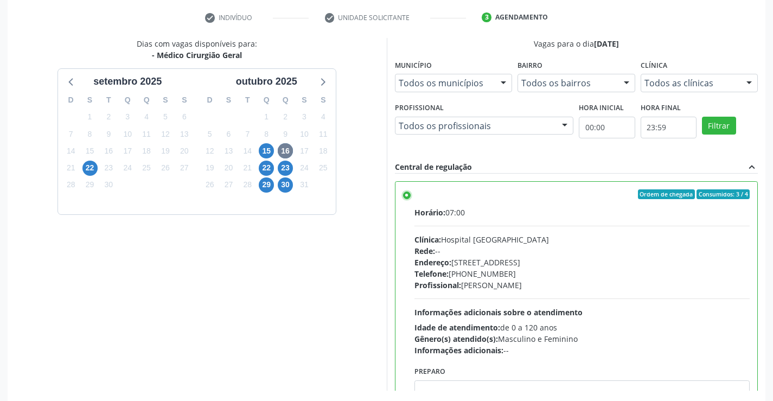
scroll to position [247, 0]
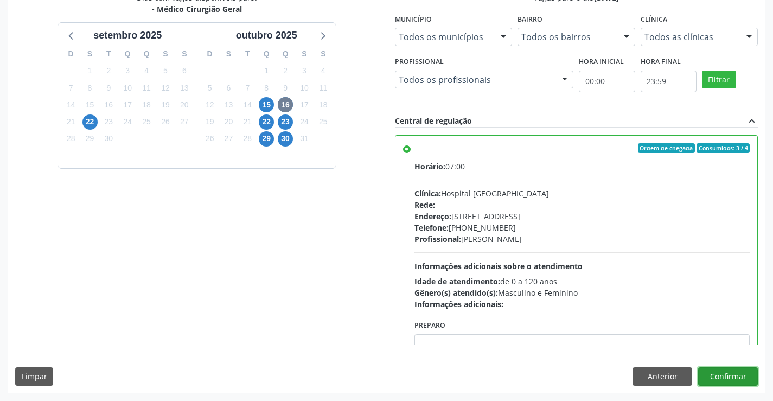
click at [731, 379] on button "Confirmar" at bounding box center [728, 376] width 60 height 18
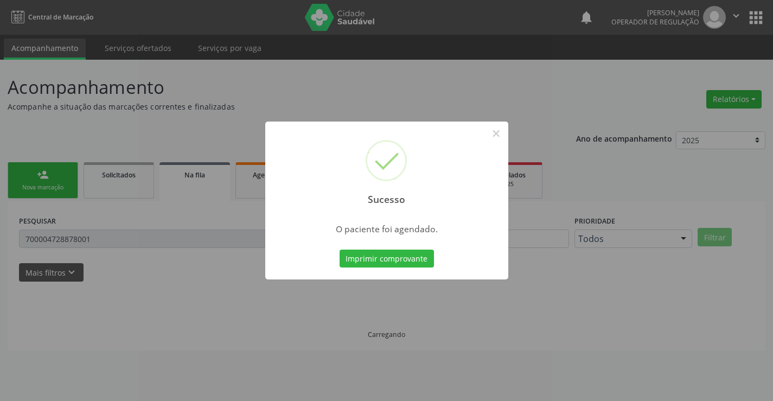
scroll to position [0, 0]
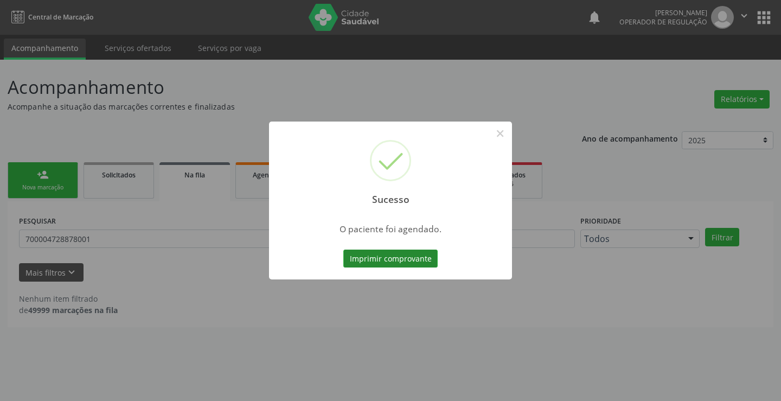
click at [369, 255] on button "Imprimir comprovante" at bounding box center [390, 258] width 94 height 18
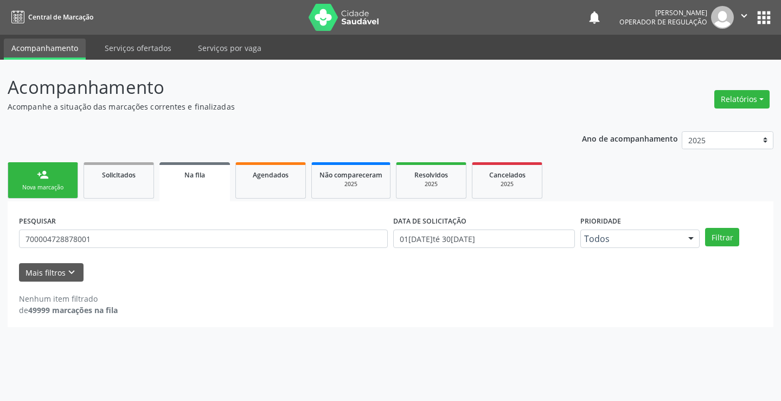
click at [32, 190] on div "Nova marcação" at bounding box center [43, 187] width 54 height 8
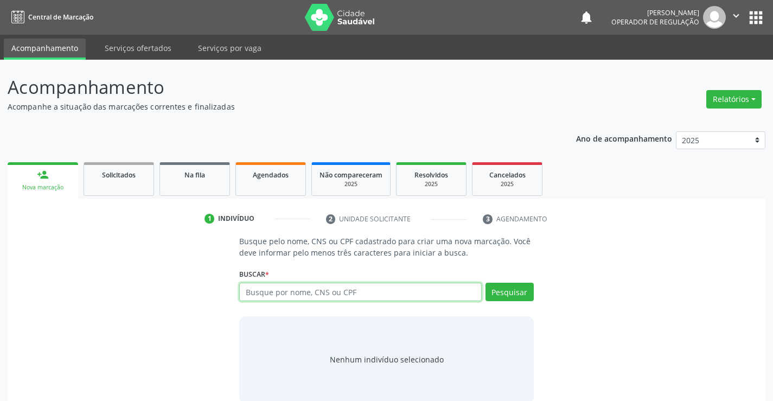
click at [299, 288] on input "text" at bounding box center [360, 292] width 242 height 18
type input "702506364999537"
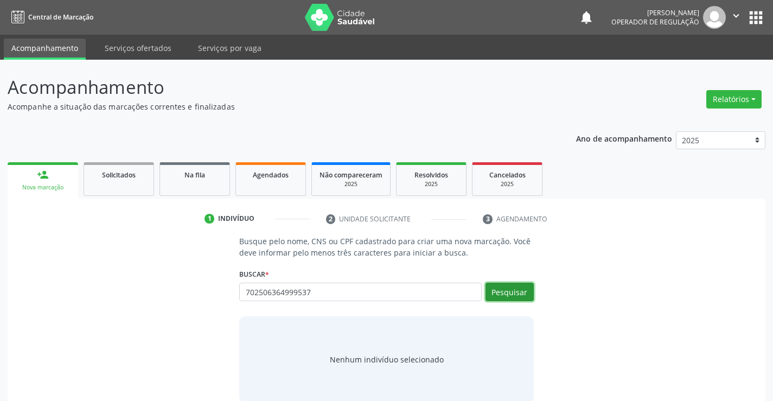
click at [505, 288] on button "Pesquisar" at bounding box center [509, 292] width 48 height 18
type input "702506364999537"
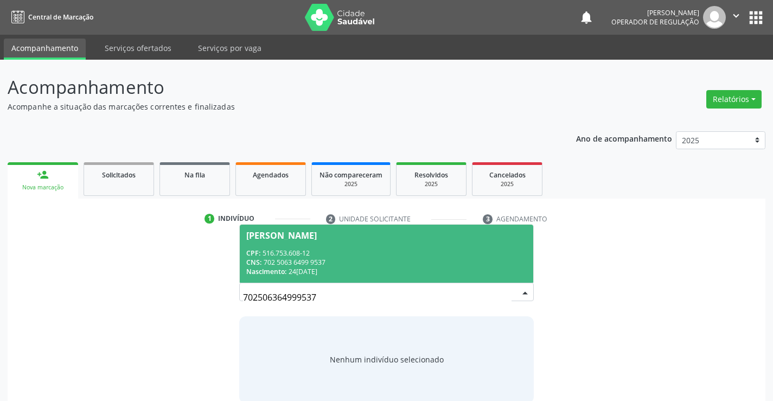
click at [341, 257] on div "CPF: 516.753.608-12" at bounding box center [386, 252] width 280 height 9
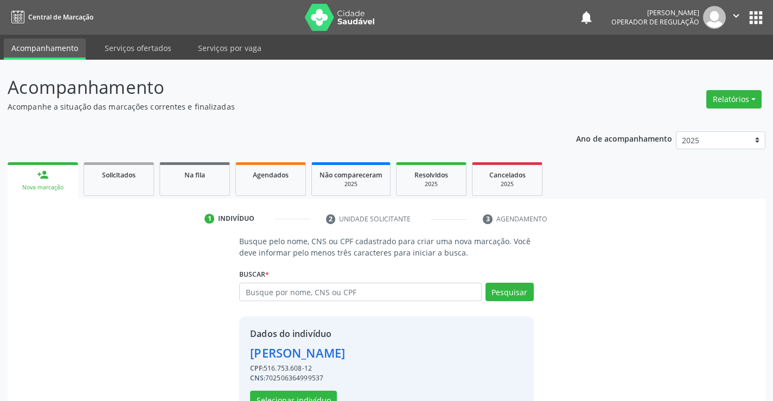
scroll to position [34, 0]
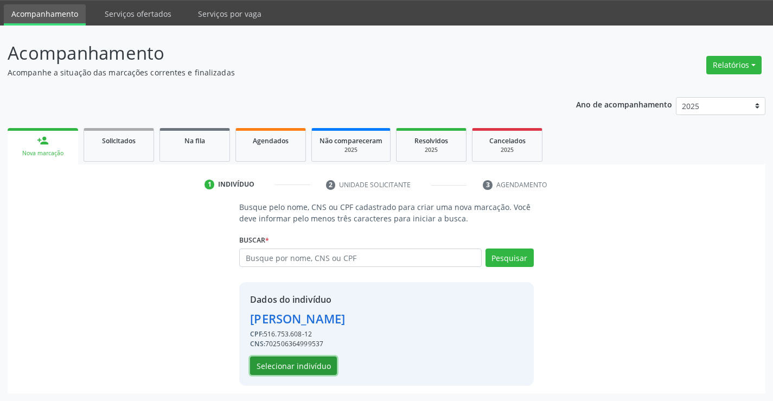
click at [308, 366] on button "Selecionar indivíduo" at bounding box center [293, 365] width 87 height 18
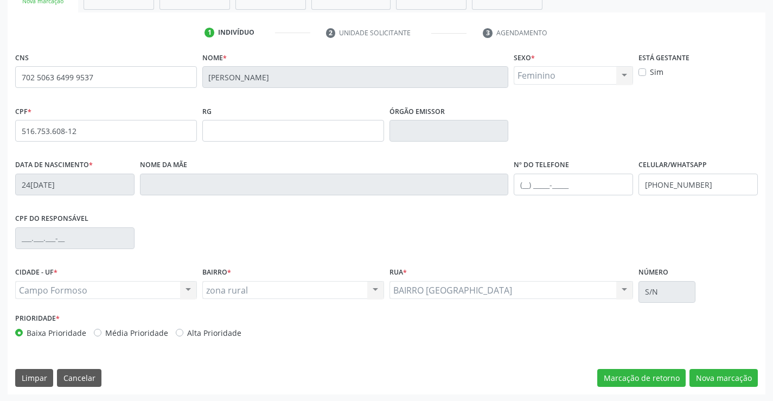
scroll to position [187, 0]
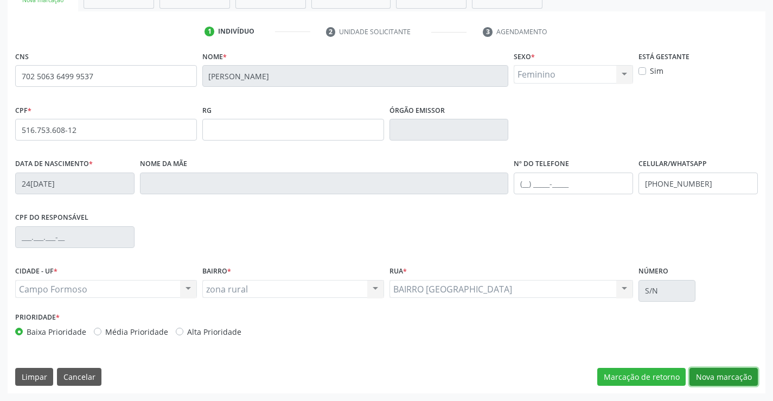
click at [706, 373] on button "Nova marcação" at bounding box center [723, 377] width 68 height 18
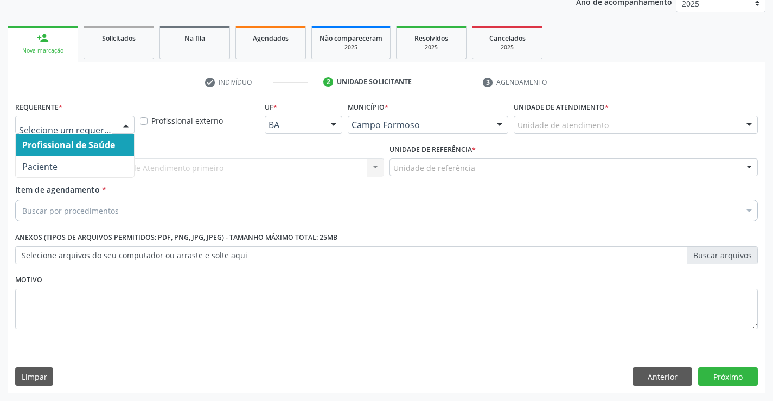
click at [125, 122] on div at bounding box center [126, 125] width 16 height 18
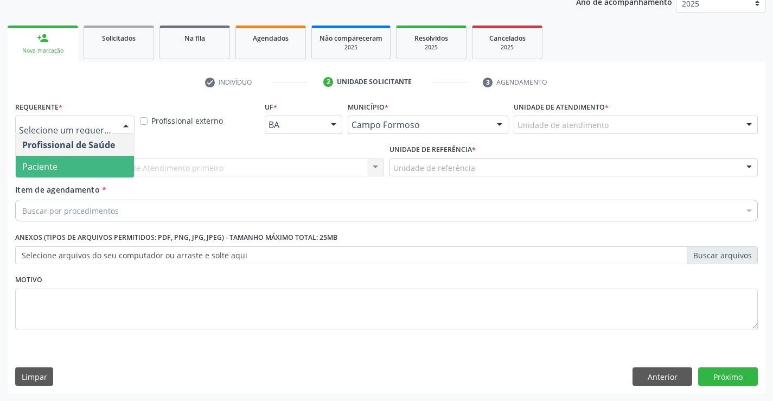
click at [68, 165] on span "Paciente" at bounding box center [75, 167] width 118 height 22
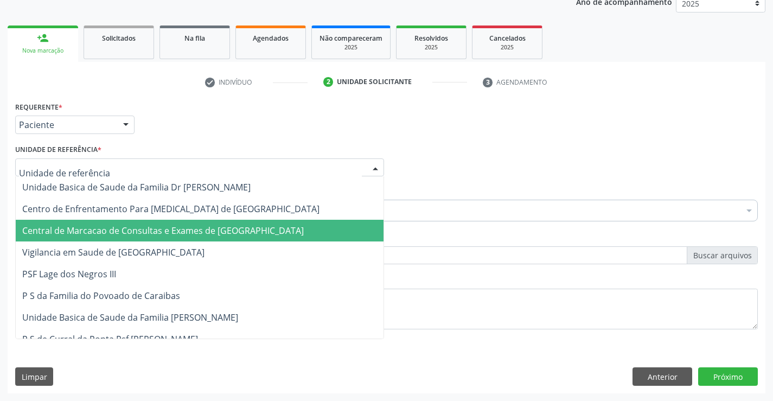
click at [83, 226] on span "Central de Marcacao de Consultas e Exames de [GEOGRAPHIC_DATA]" at bounding box center [162, 231] width 281 height 12
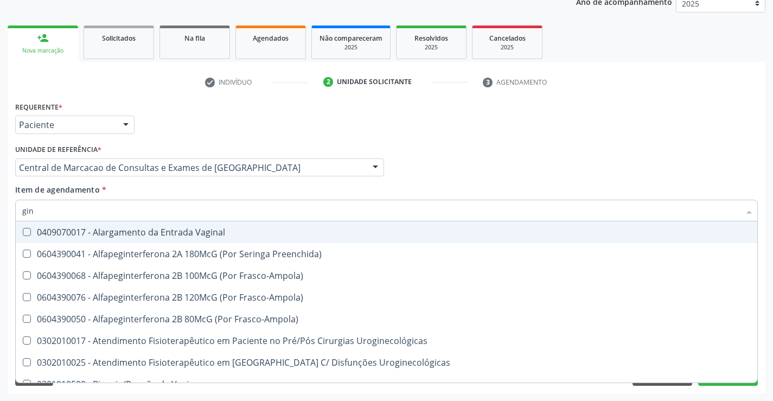
type input "gine"
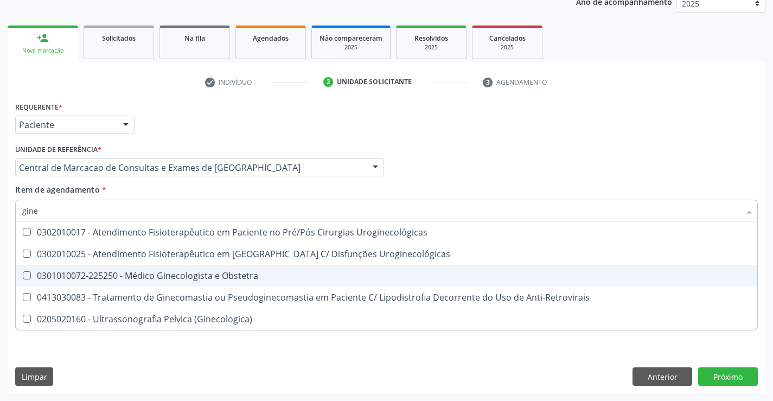
click at [114, 272] on div "0301010072-225250 - Médico Ginecologista e Obstetra" at bounding box center [386, 275] width 728 height 9
checkbox Obstetra "true"
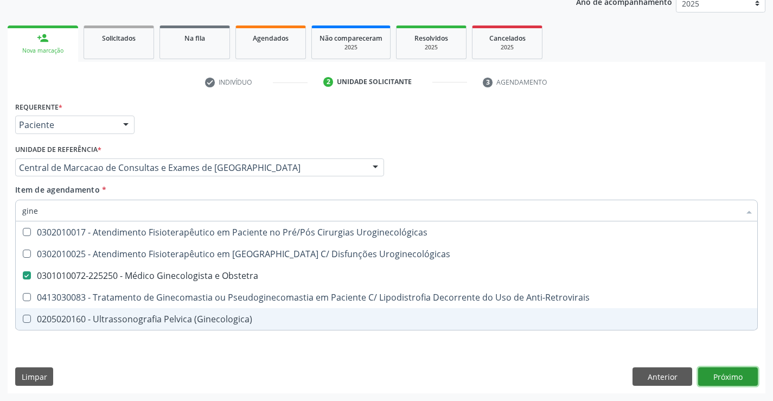
click at [725, 377] on div "Requerente * Paciente Profissional de Saúde Paciente Nenhum resultado encontrad…" at bounding box center [387, 246] width 758 height 295
checkbox Uroginecológicas "true"
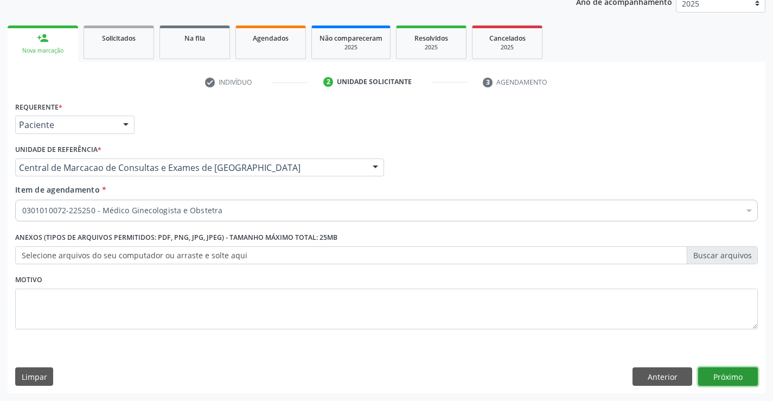
click at [730, 374] on button "Próximo" at bounding box center [728, 376] width 60 height 18
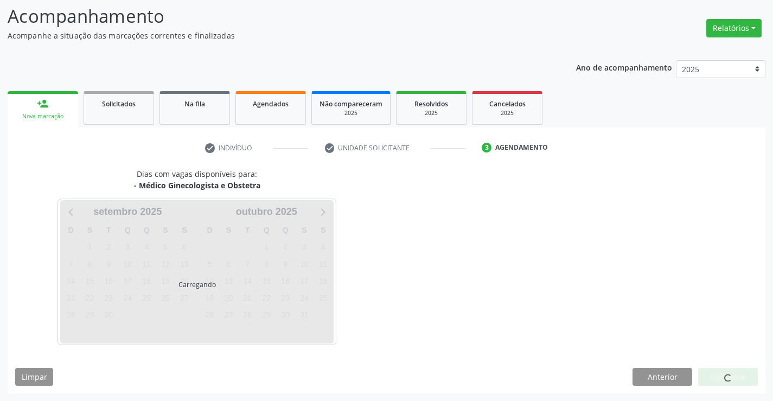
scroll to position [71, 0]
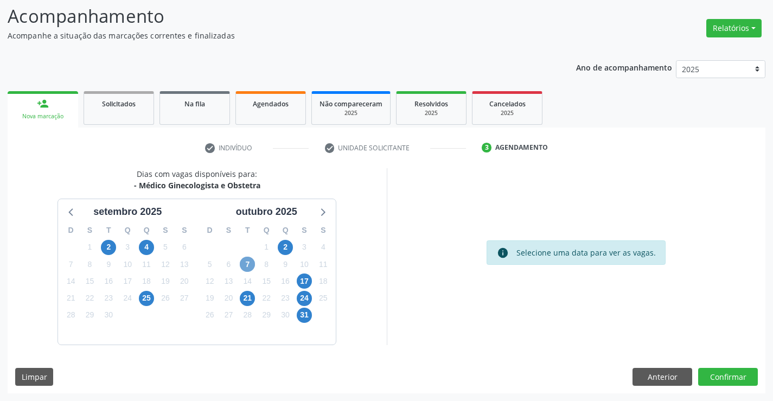
click at [244, 265] on span "7" at bounding box center [247, 264] width 15 height 15
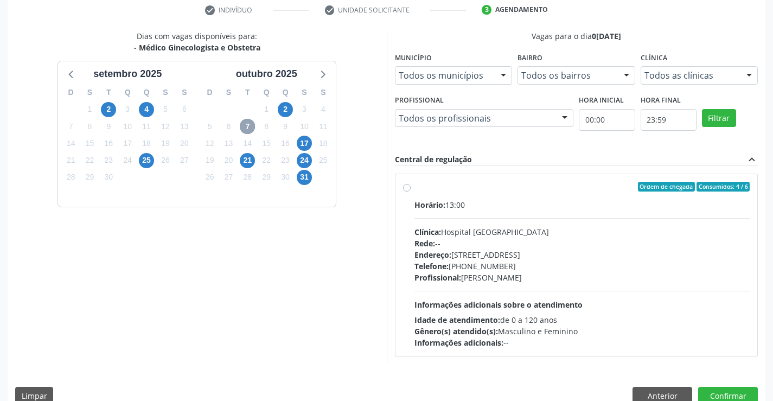
scroll to position [228, 0]
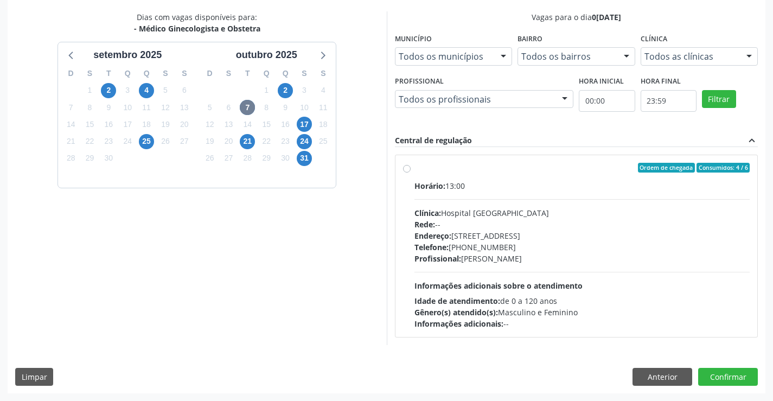
click at [414, 168] on label "Ordem de chegada Consumidos: 4 / 6 Horário: 13:00 Clínica: Hospital Sao Francis…" at bounding box center [582, 246] width 336 height 167
click at [408, 168] on input "Ordem de chegada Consumidos: 4 / 6 Horário: 13:00 Clínica: Hospital Sao Francis…" at bounding box center [407, 168] width 8 height 10
radio input "true"
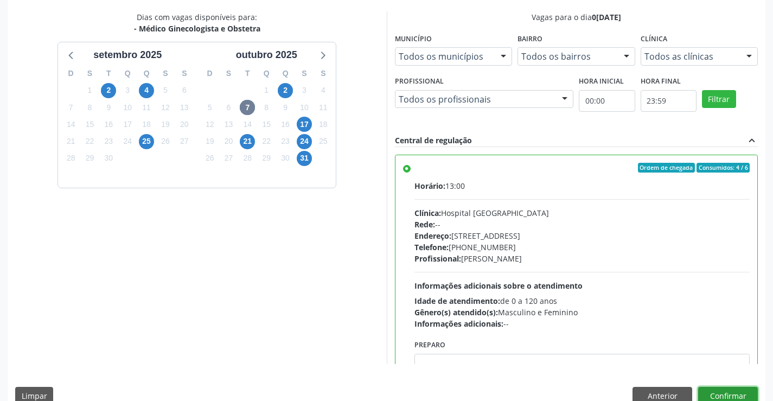
click at [711, 393] on button "Confirmar" at bounding box center [728, 396] width 60 height 18
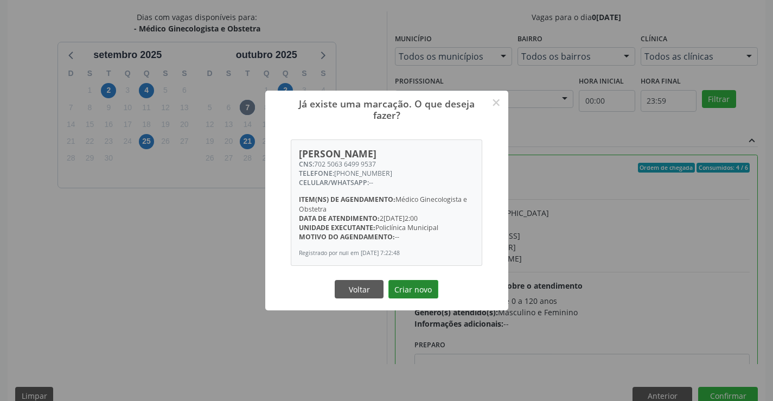
click at [419, 286] on button "Criar novo" at bounding box center [413, 289] width 50 height 18
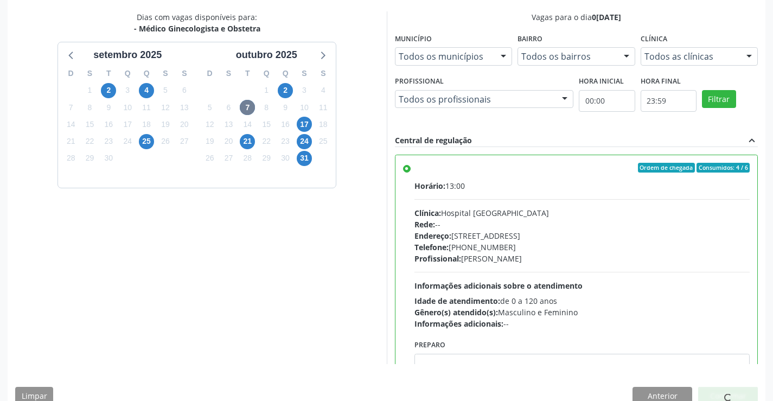
scroll to position [0, 0]
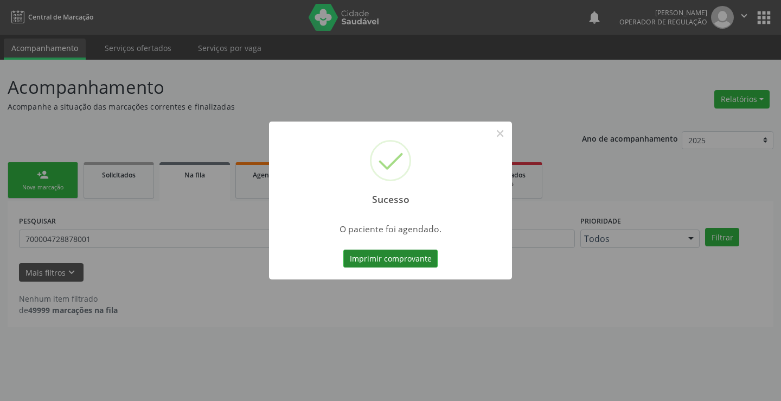
click at [406, 260] on button "Imprimir comprovante" at bounding box center [390, 258] width 94 height 18
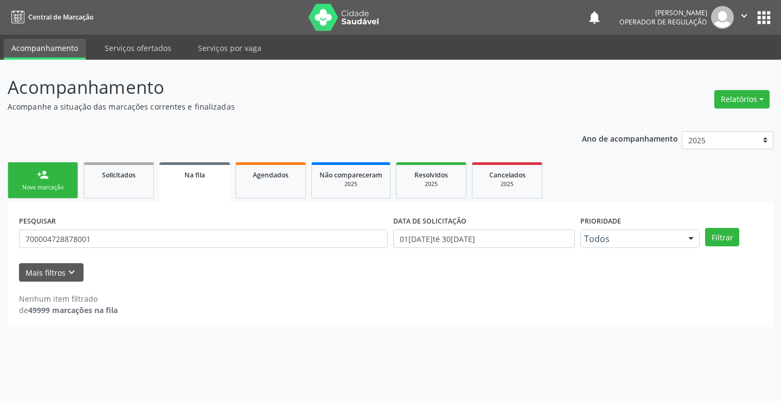
click at [48, 185] on div "Nova marcação" at bounding box center [43, 187] width 54 height 8
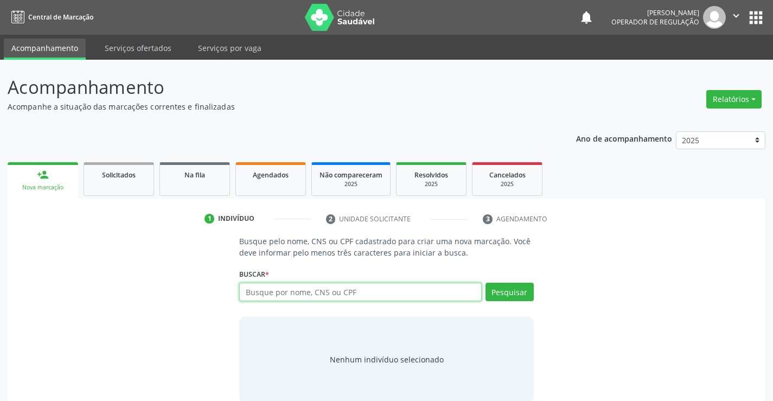
click at [289, 292] on input "text" at bounding box center [360, 292] width 242 height 18
type input "700503186983657"
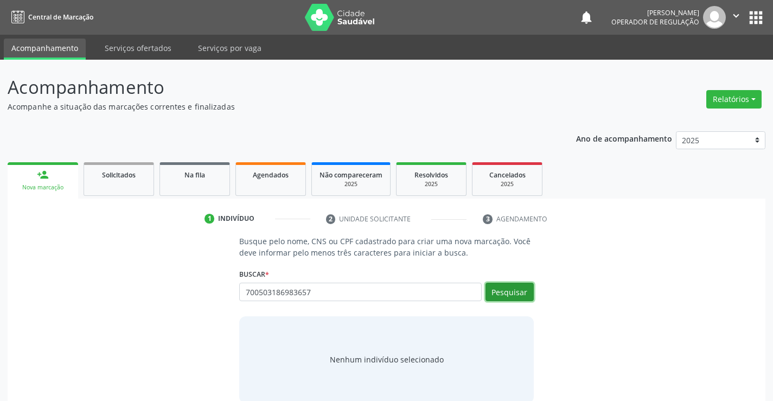
click at [508, 290] on button "Pesquisar" at bounding box center [509, 292] width 48 height 18
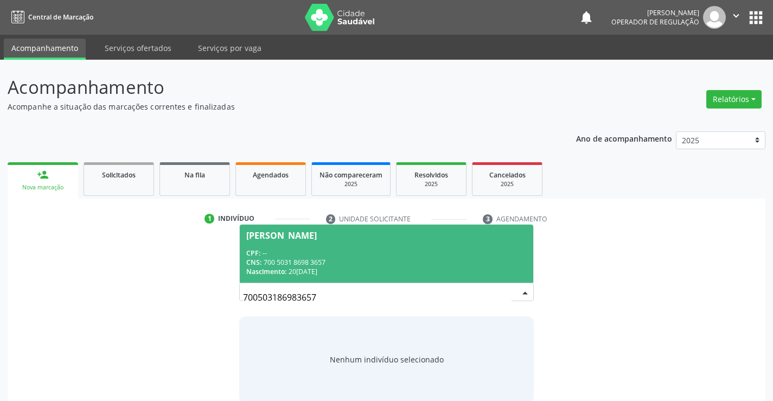
click at [297, 267] on div "Nascimento: 20/03/1973" at bounding box center [386, 271] width 280 height 9
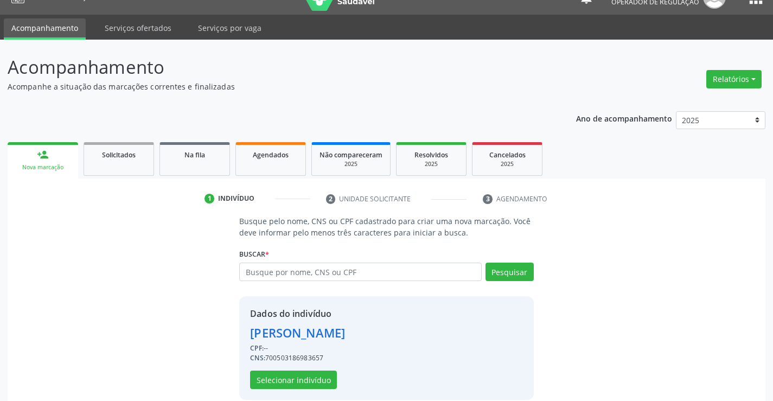
scroll to position [34, 0]
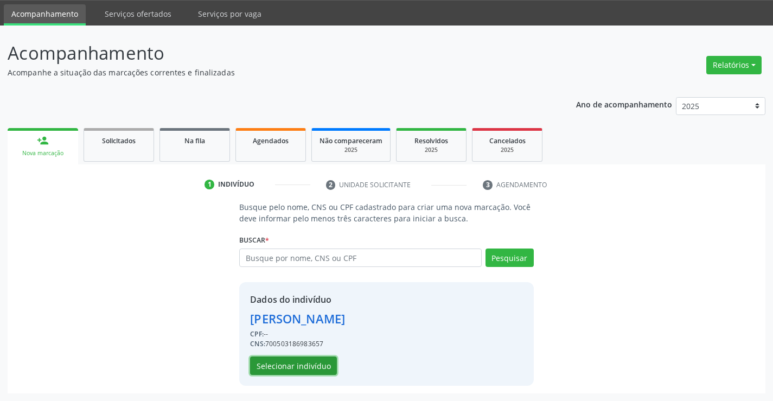
click at [296, 368] on button "Selecionar indivíduo" at bounding box center [293, 365] width 87 height 18
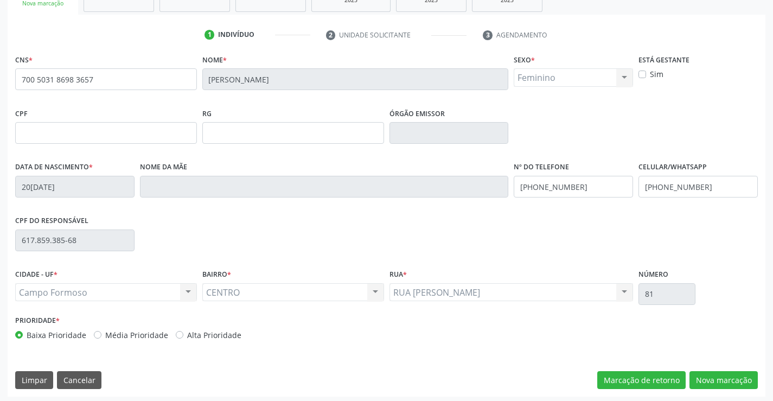
scroll to position [187, 0]
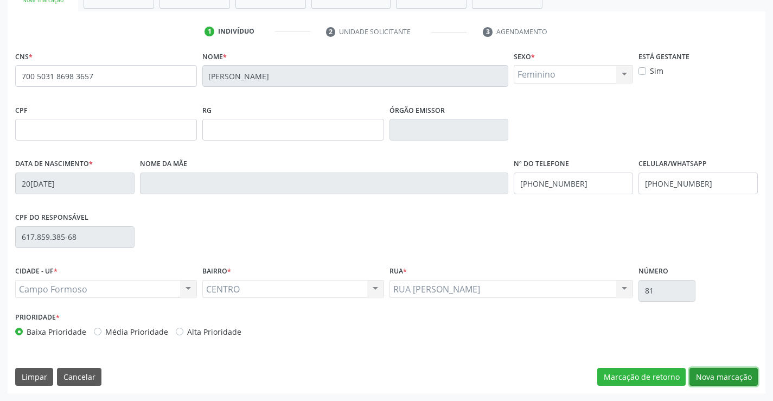
click at [727, 374] on button "Nova marcação" at bounding box center [723, 377] width 68 height 18
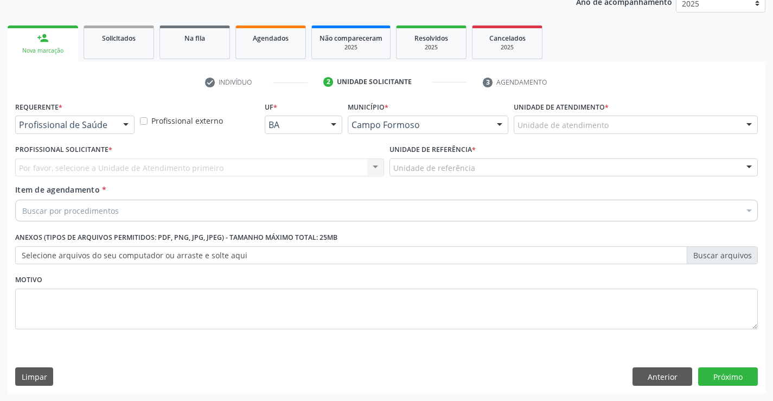
scroll to position [137, 0]
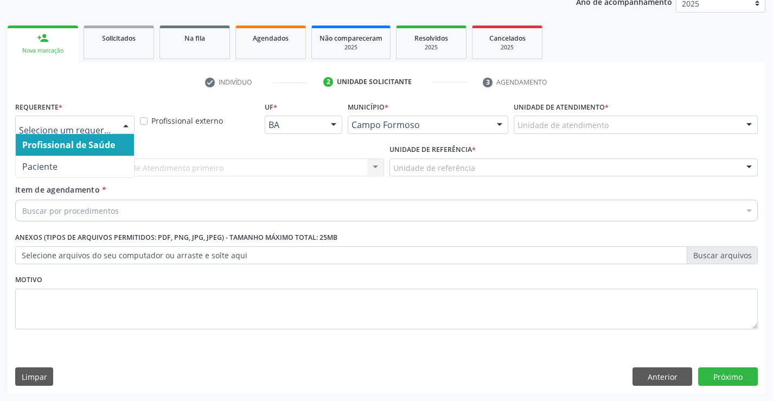
click at [125, 126] on div at bounding box center [126, 125] width 16 height 18
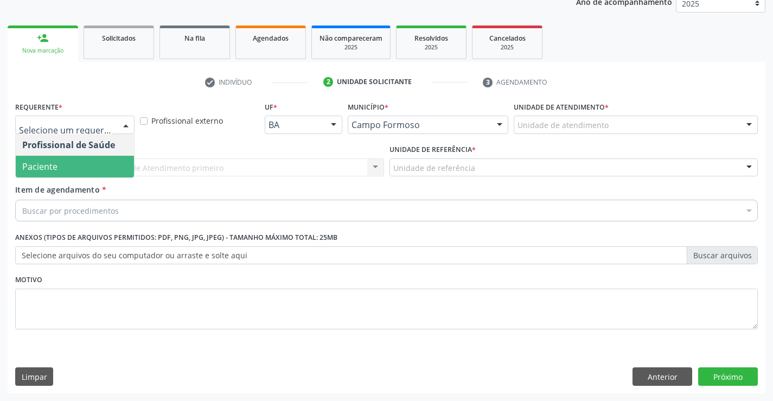
click at [68, 165] on span "Paciente" at bounding box center [75, 167] width 118 height 22
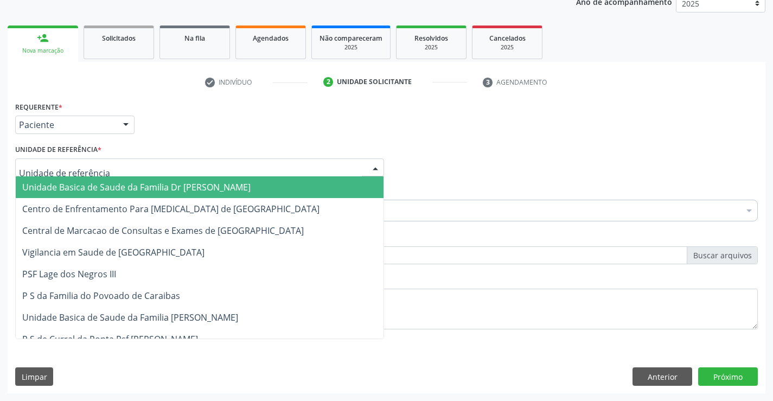
click at [112, 169] on div at bounding box center [199, 167] width 369 height 18
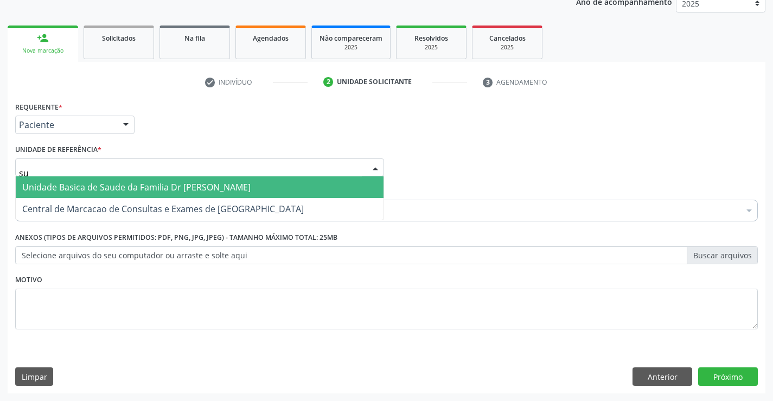
type input "sud"
click at [114, 182] on span "Unidade Basica de Saude da Familia Dr [PERSON_NAME]" at bounding box center [136, 187] width 228 height 12
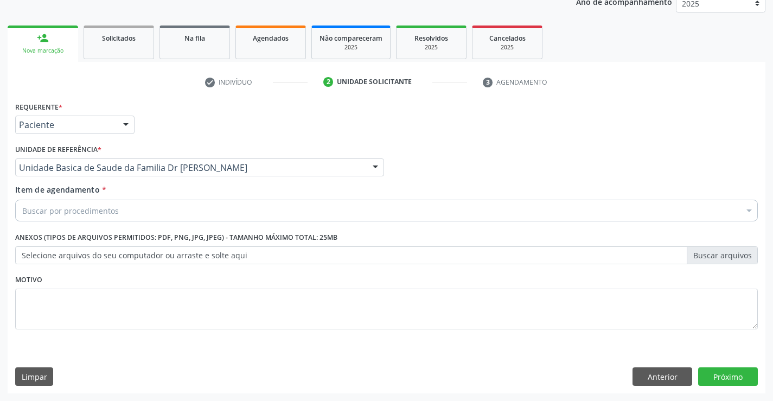
click at [118, 210] on div "Buscar por procedimentos" at bounding box center [386, 211] width 743 height 22
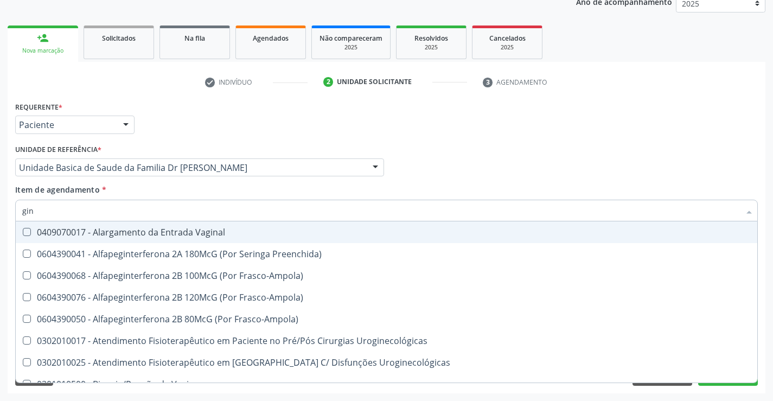
type input "gine"
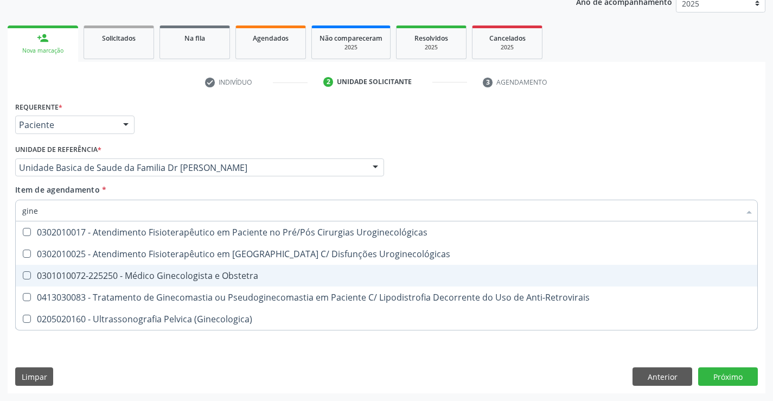
click at [181, 277] on div "0301010072-225250 - Médico Ginecologista e Obstetra" at bounding box center [386, 275] width 728 height 9
checkbox Obstetra "true"
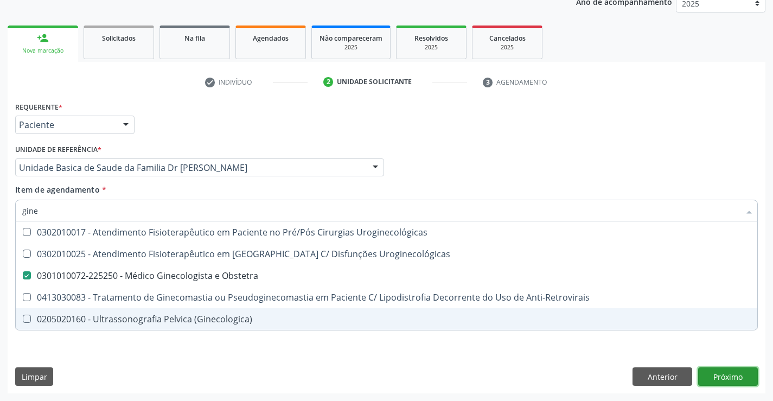
click at [727, 374] on div "Requerente * Paciente Profissional de Saúde Paciente Nenhum resultado encontrad…" at bounding box center [387, 246] width 758 height 295
checkbox Uroginecológicas "true"
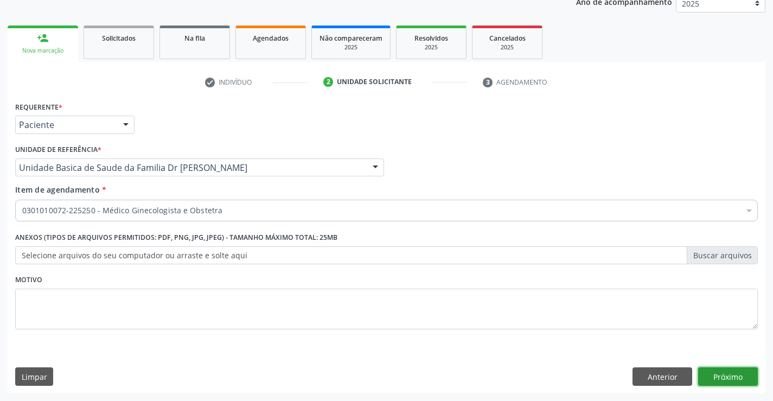
click at [721, 376] on button "Próximo" at bounding box center [728, 376] width 60 height 18
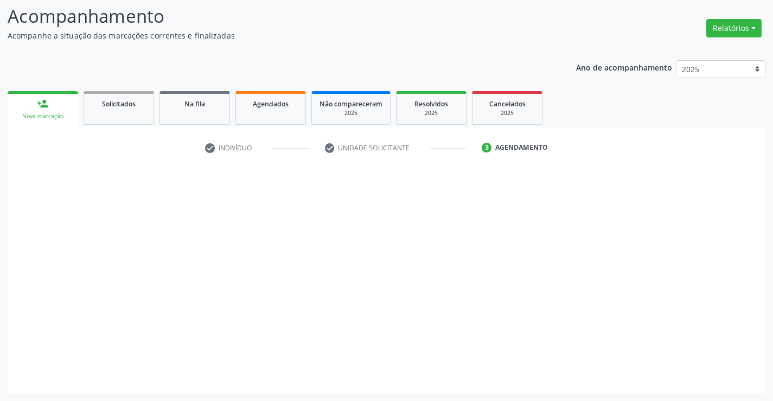
scroll to position [71, 0]
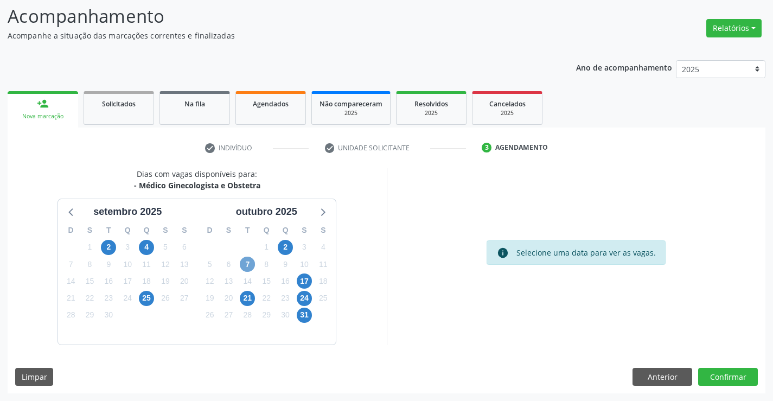
click at [246, 264] on span "7" at bounding box center [247, 264] width 15 height 15
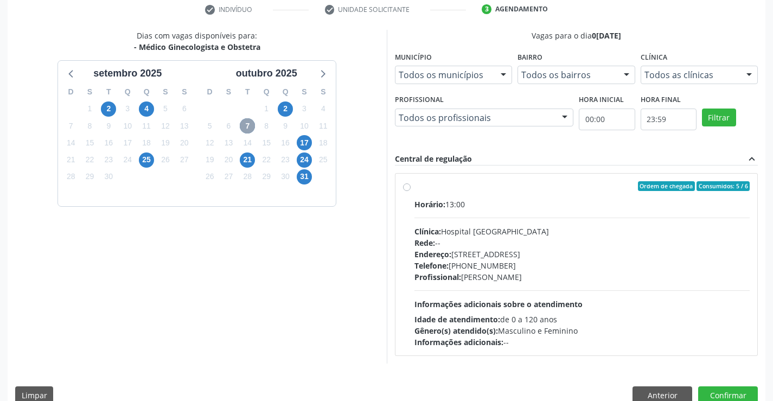
scroll to position [212, 0]
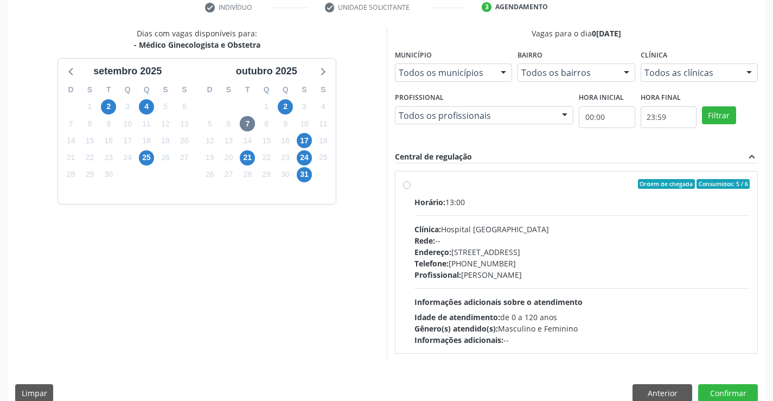
click at [414, 185] on label "Ordem de chegada Consumidos: 5 / 6 Horário: 13:00 Clínica: Hospital Sao Francis…" at bounding box center [582, 262] width 336 height 167
click at [406, 185] on input "Ordem de chegada Consumidos: 5 / 6 Horário: 13:00 Clínica: Hospital Sao Francis…" at bounding box center [407, 184] width 8 height 10
radio input "true"
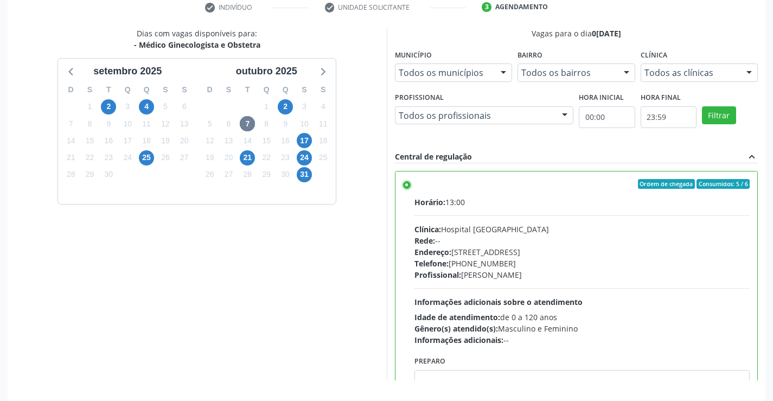
scroll to position [247, 0]
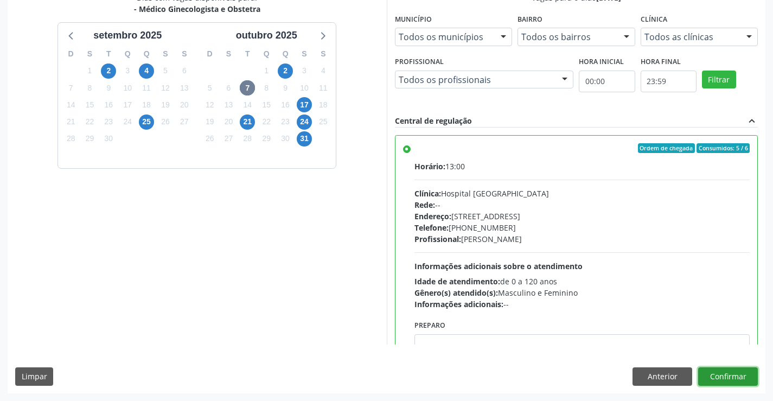
click at [739, 372] on button "Confirmar" at bounding box center [728, 376] width 60 height 18
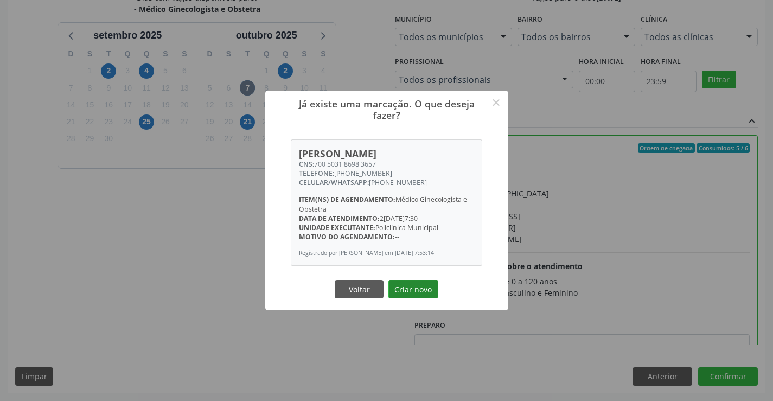
click at [414, 290] on button "Criar novo" at bounding box center [413, 289] width 50 height 18
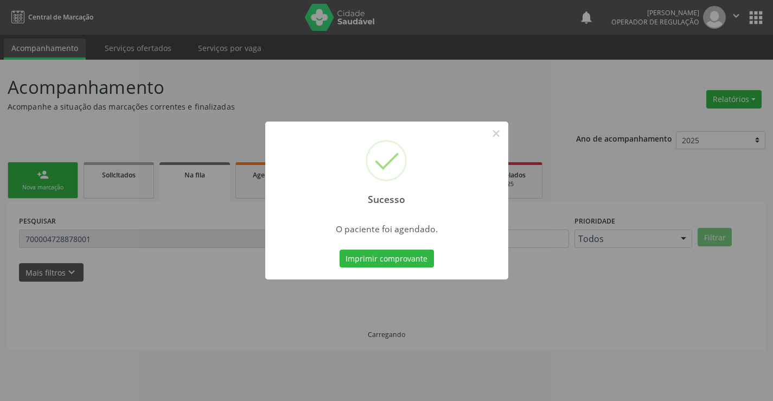
scroll to position [0, 0]
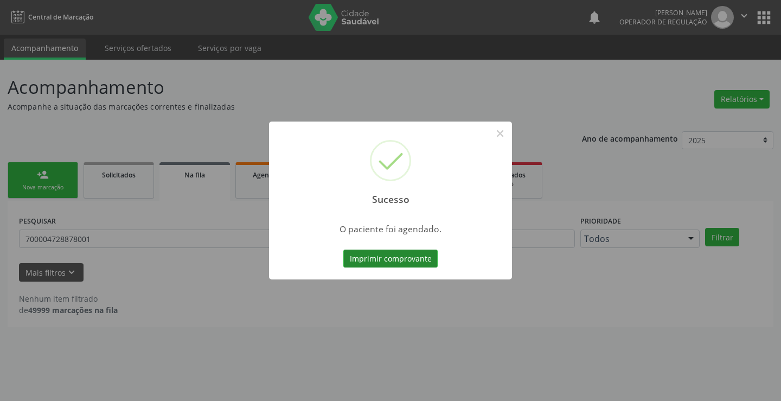
click at [372, 257] on button "Imprimir comprovante" at bounding box center [390, 258] width 94 height 18
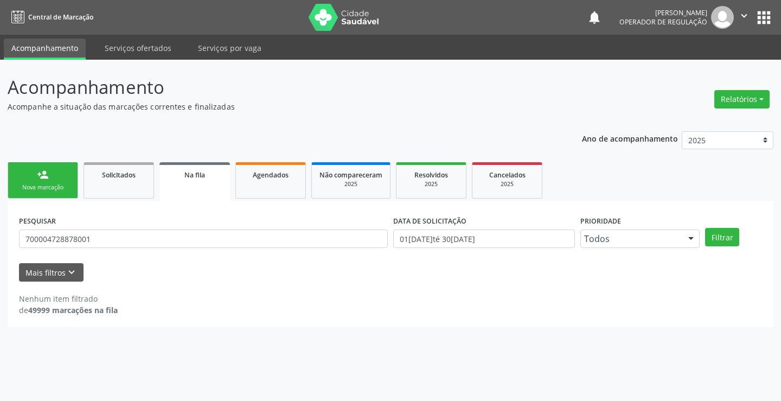
click at [49, 177] on link "person_add Nova marcação" at bounding box center [43, 180] width 71 height 36
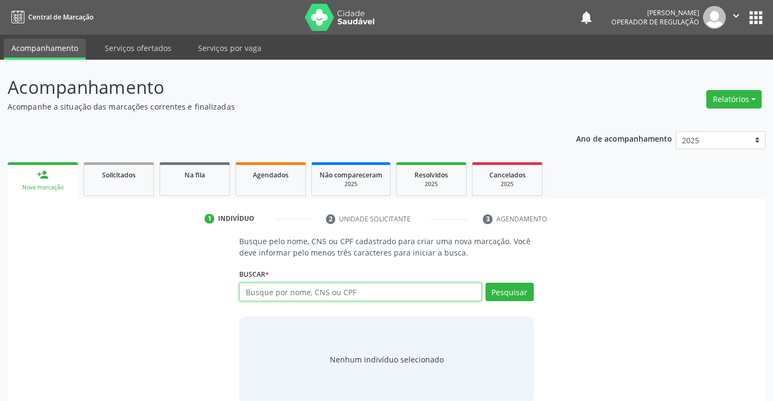
click at [354, 290] on input "text" at bounding box center [360, 292] width 242 height 18
type input "704007884648366"
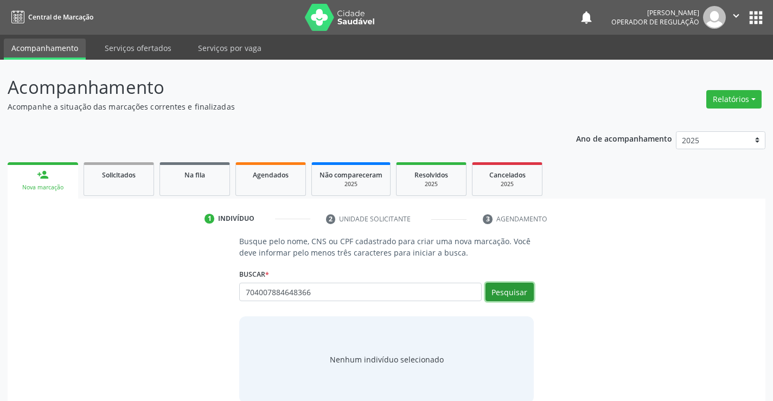
click at [513, 288] on button "Pesquisar" at bounding box center [509, 292] width 48 height 18
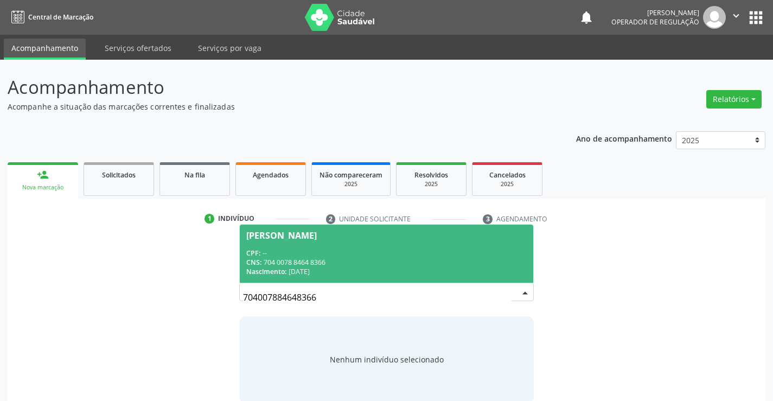
click at [506, 291] on input "704007884648366" at bounding box center [377, 297] width 268 height 22
click at [368, 245] on span "Ednolia dos Santos Nascimento CPF: -- CNS: 704 0078 8464 8366 Nascimento: 27/08…" at bounding box center [386, 254] width 293 height 58
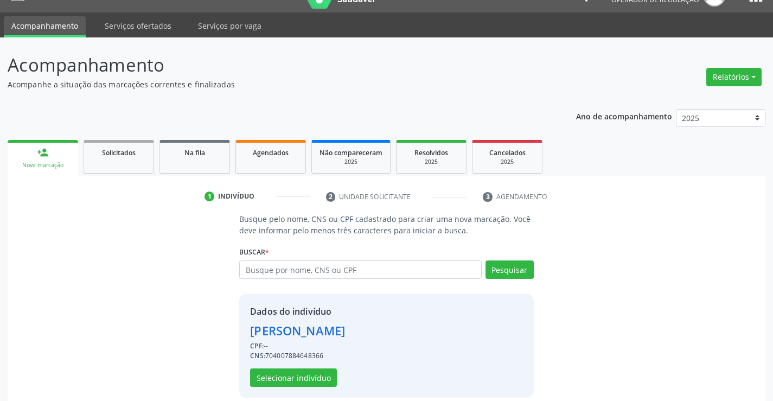
scroll to position [34, 0]
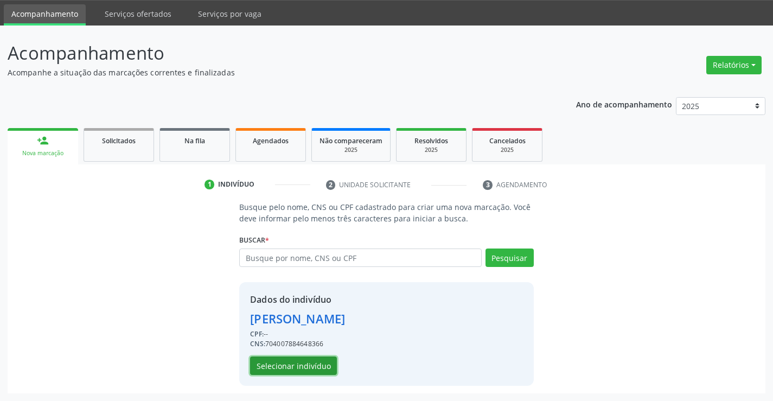
click at [297, 363] on button "Selecionar indivíduo" at bounding box center [293, 365] width 87 height 18
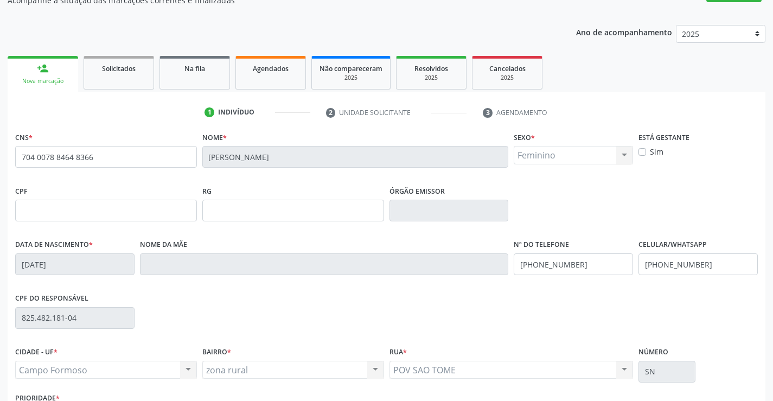
scroll to position [187, 0]
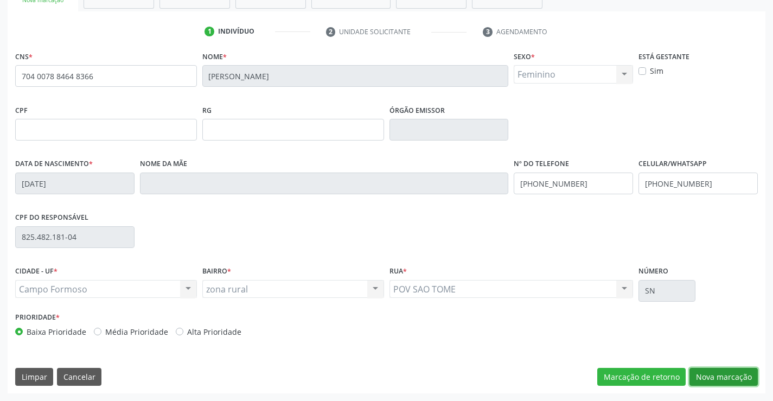
click at [720, 373] on button "Nova marcação" at bounding box center [723, 377] width 68 height 18
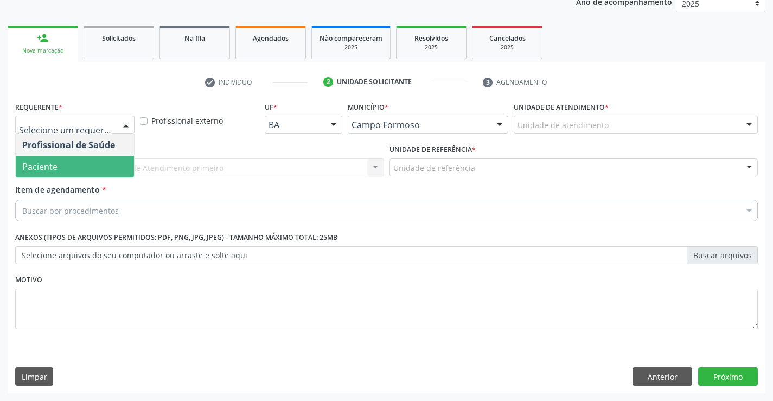
click at [87, 168] on span "Paciente" at bounding box center [75, 167] width 118 height 22
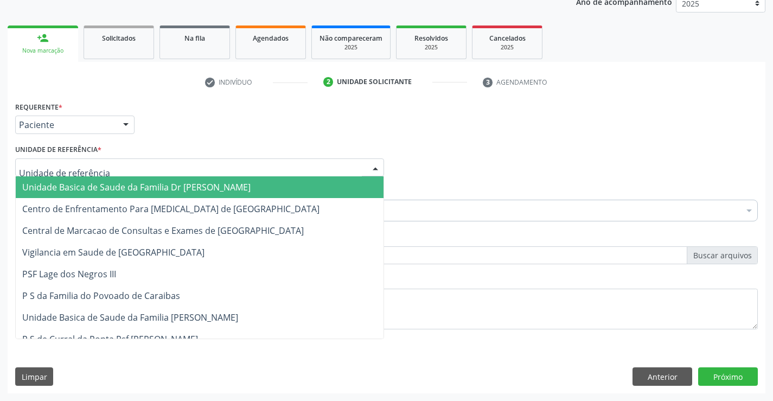
click at [119, 191] on span "Unidade Basica de Saude da Familia Dr [PERSON_NAME]" at bounding box center [136, 187] width 228 height 12
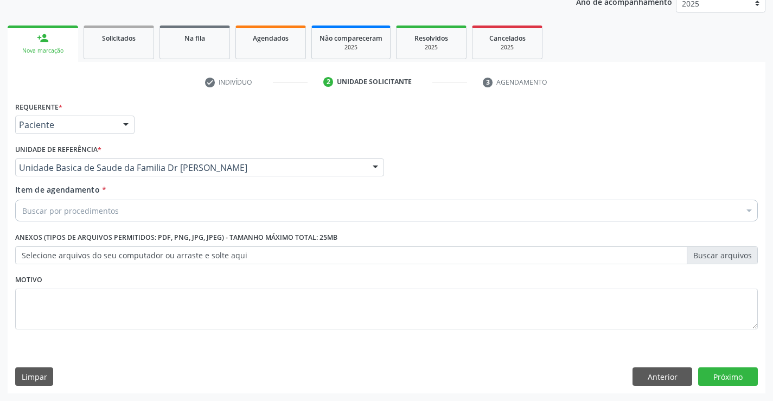
click at [140, 214] on div "Buscar por procedimentos" at bounding box center [386, 211] width 743 height 22
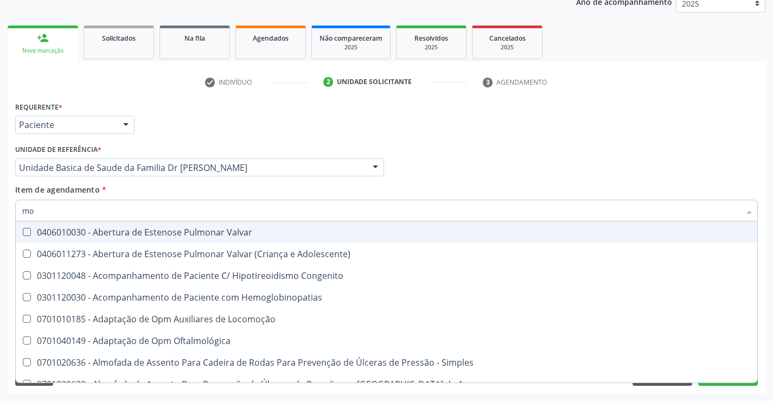
type input "mon"
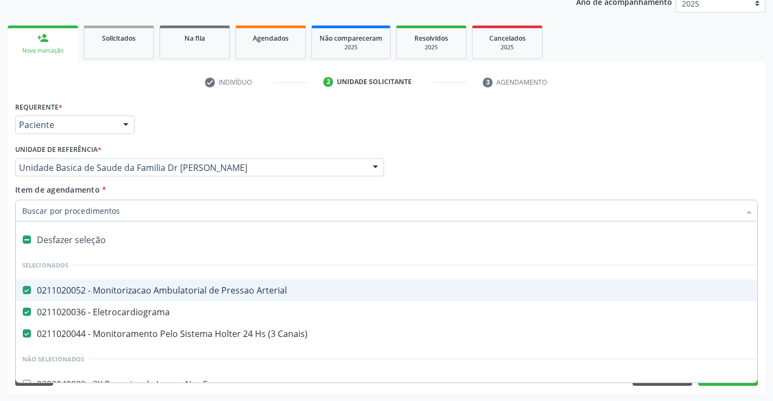
scroll to position [137, 0]
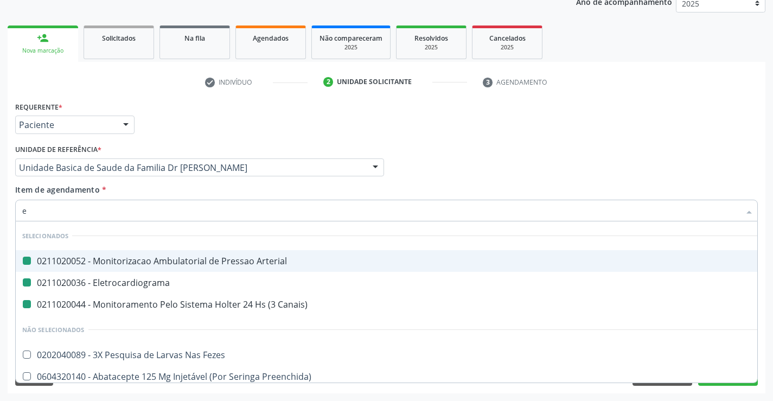
type input "ec"
checkbox Arterial "false"
checkbox Eletrocardiograma "false"
checkbox Canais\) "false"
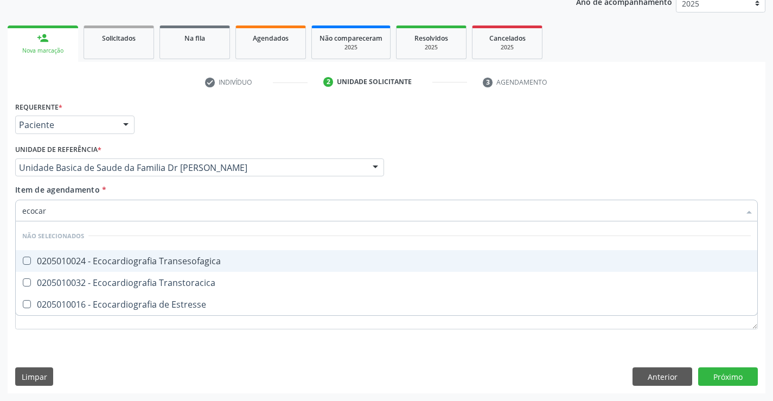
type input "ecocard"
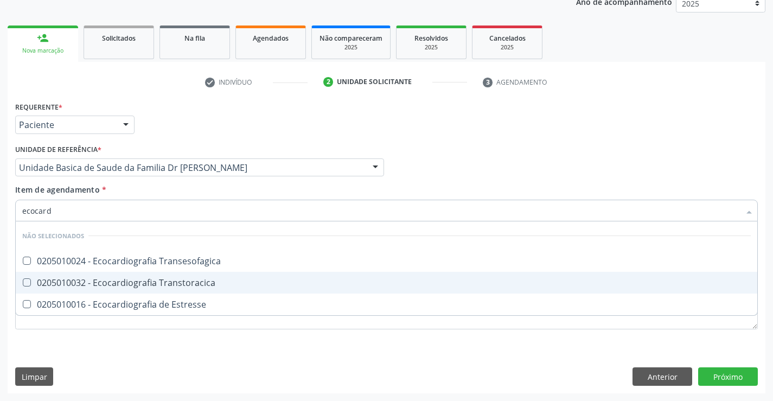
click at [263, 280] on div "0205010032 - Ecocardiografia Transtoracica" at bounding box center [386, 282] width 728 height 9
checkbox Transtoracica "true"
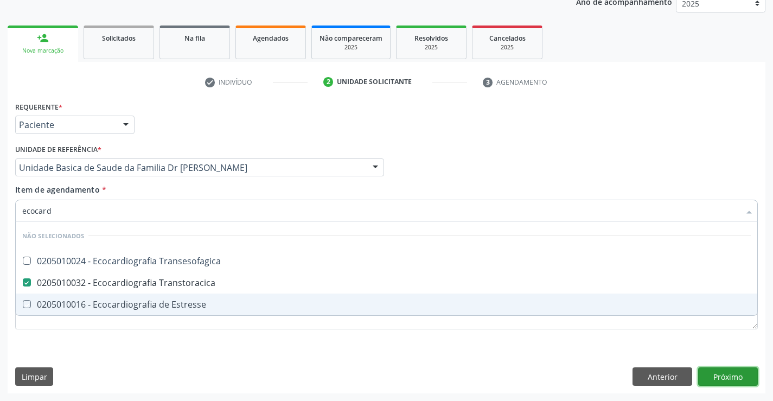
click at [737, 375] on div "Requerente * Paciente Profissional de Saúde Paciente Nenhum resultado encontrad…" at bounding box center [387, 246] width 758 height 295
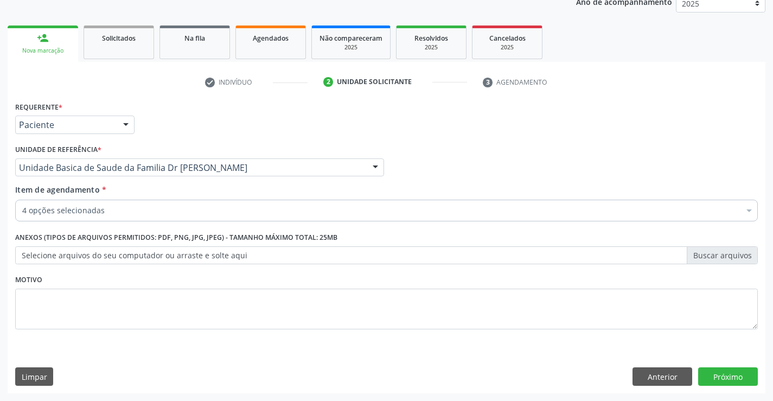
click at [759, 349] on div "Requerente * Paciente Profissional de Saúde Paciente Nenhum resultado encontrad…" at bounding box center [387, 246] width 758 height 295
click at [727, 369] on button "Próximo" at bounding box center [728, 376] width 60 height 18
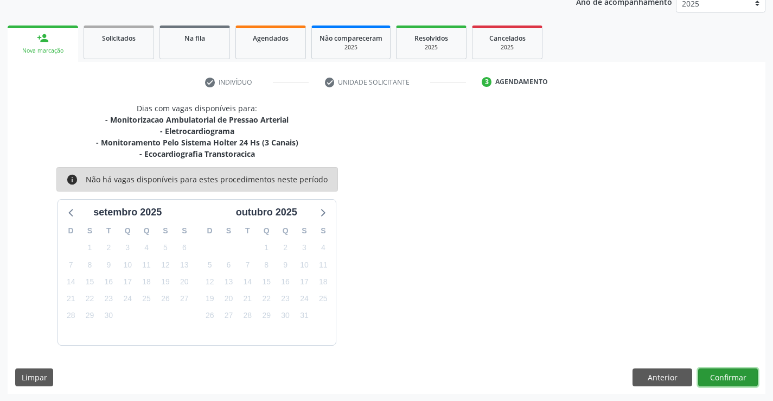
click at [726, 369] on button "Confirmar" at bounding box center [728, 377] width 60 height 18
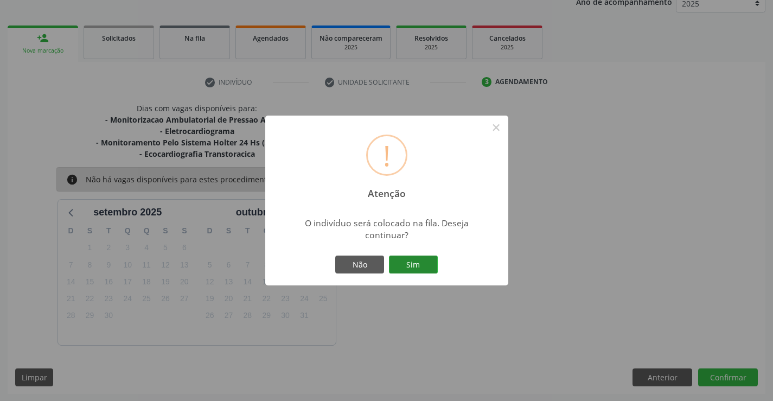
click at [413, 264] on button "Sim" at bounding box center [413, 264] width 49 height 18
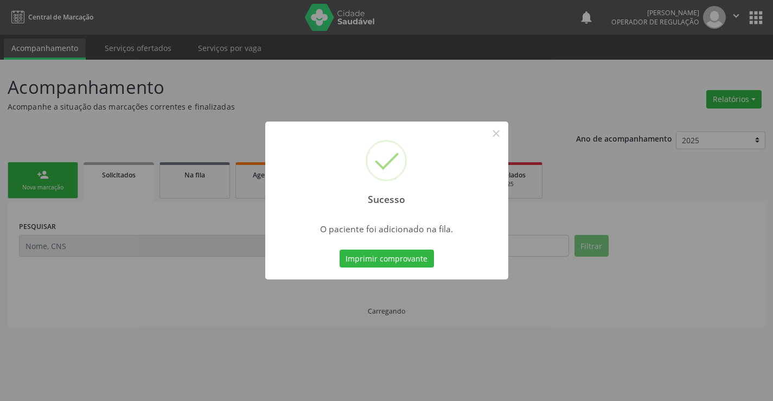
scroll to position [0, 0]
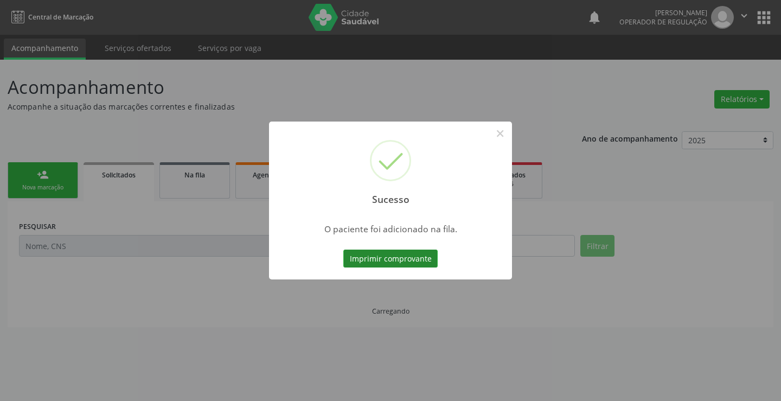
click at [398, 254] on button "Imprimir comprovante" at bounding box center [390, 258] width 94 height 18
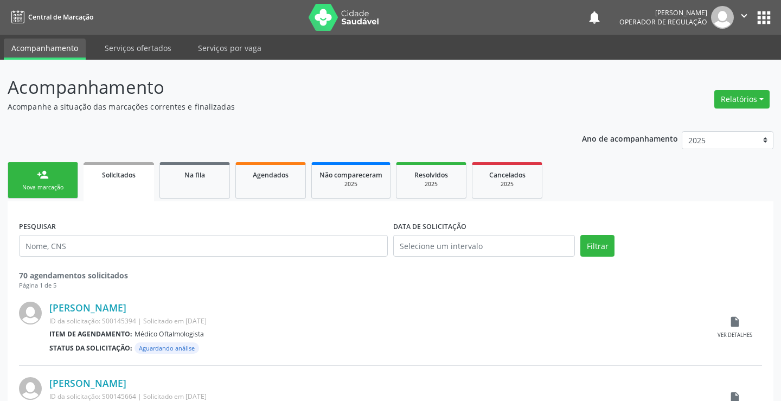
click at [46, 167] on div "Sucesso × O paciente foi adicionado na fila. Imprimir comprovante Cancel" at bounding box center [390, 200] width 781 height 401
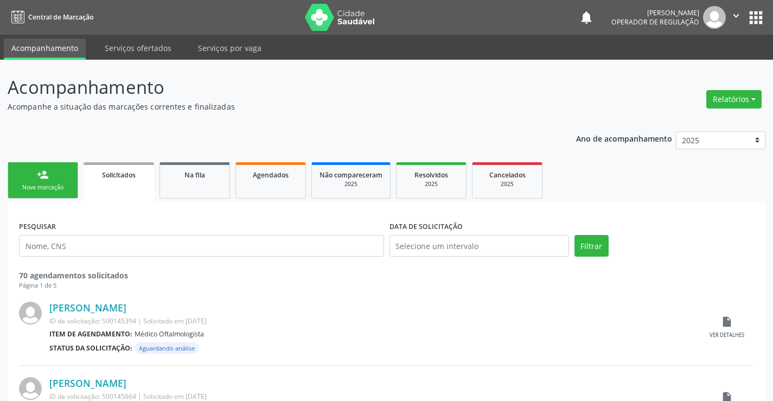
click at [47, 181] on link "person_add Nova marcação" at bounding box center [43, 180] width 71 height 36
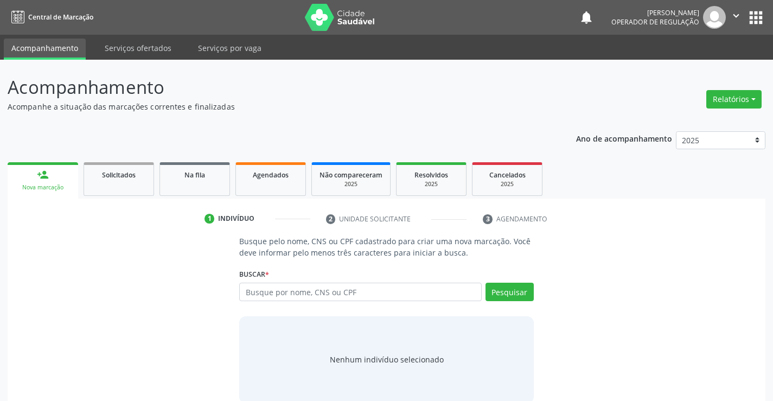
click at [737, 11] on icon "" at bounding box center [736, 16] width 12 height 12
click at [706, 63] on link "Sair" at bounding box center [708, 66] width 75 height 15
